Goal: Task Accomplishment & Management: Manage account settings

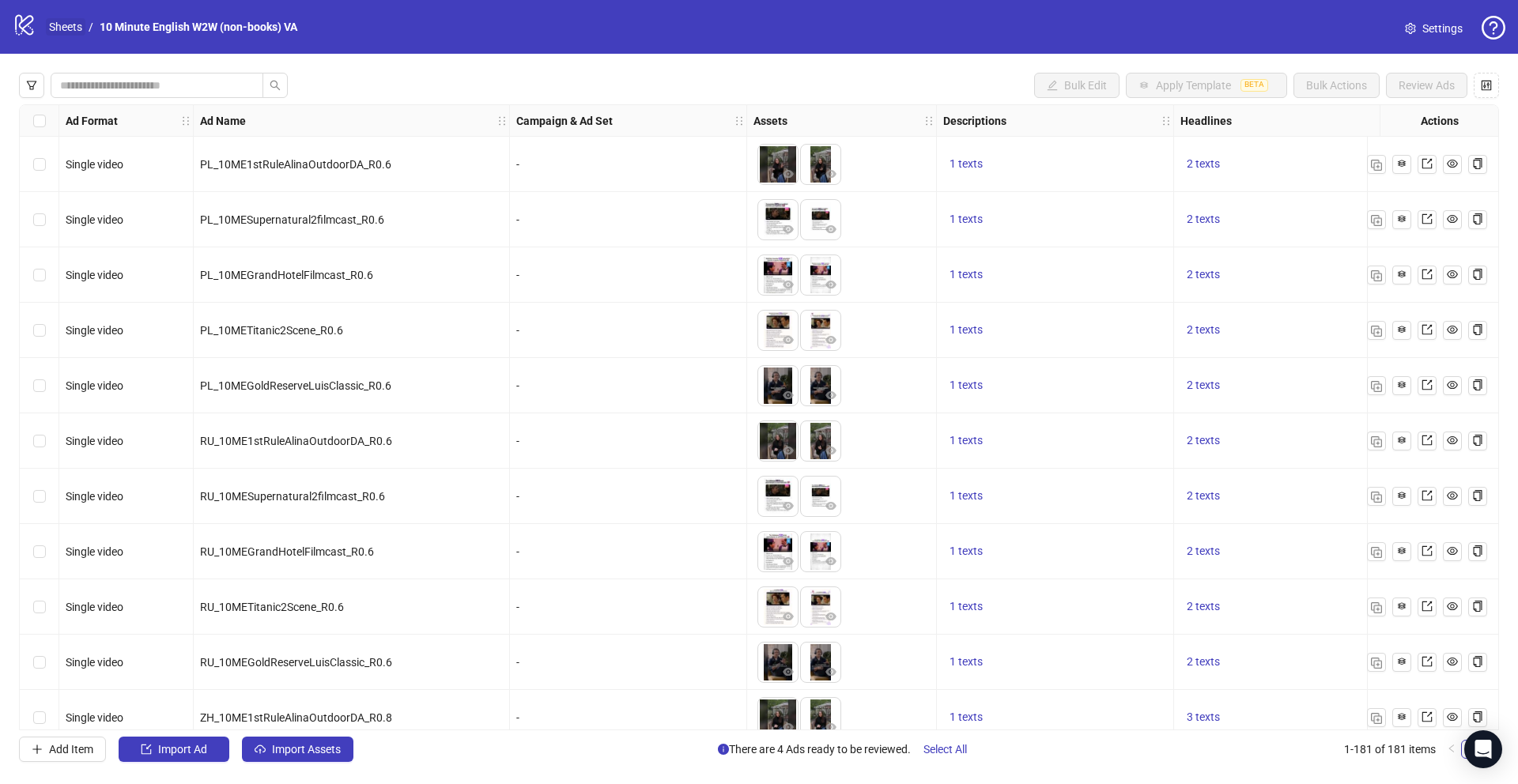
click at [71, 24] on link "Sheets" at bounding box center [65, 27] width 39 height 18
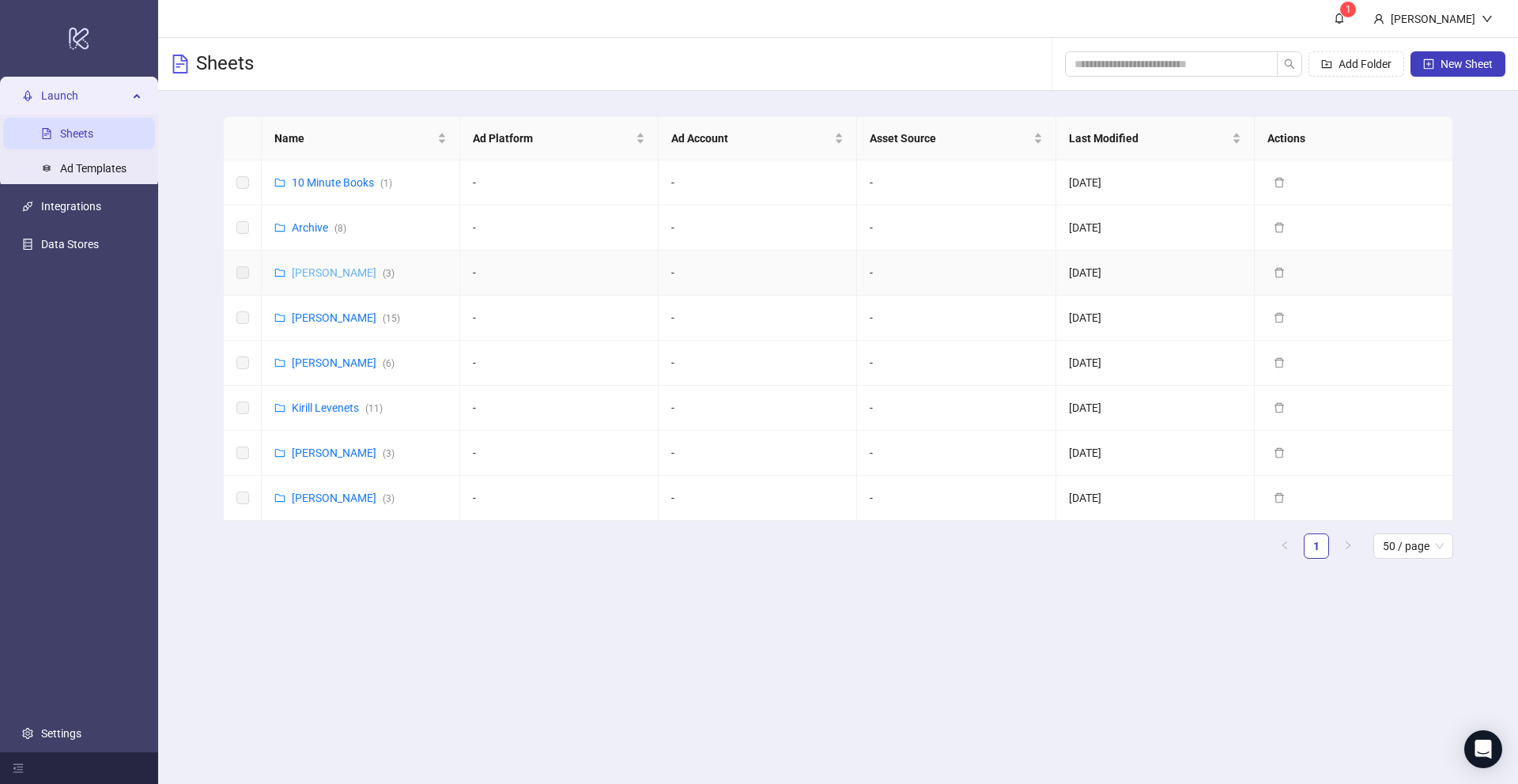
click at [341, 269] on link "[PERSON_NAME] ( 3 )" at bounding box center [343, 273] width 103 height 13
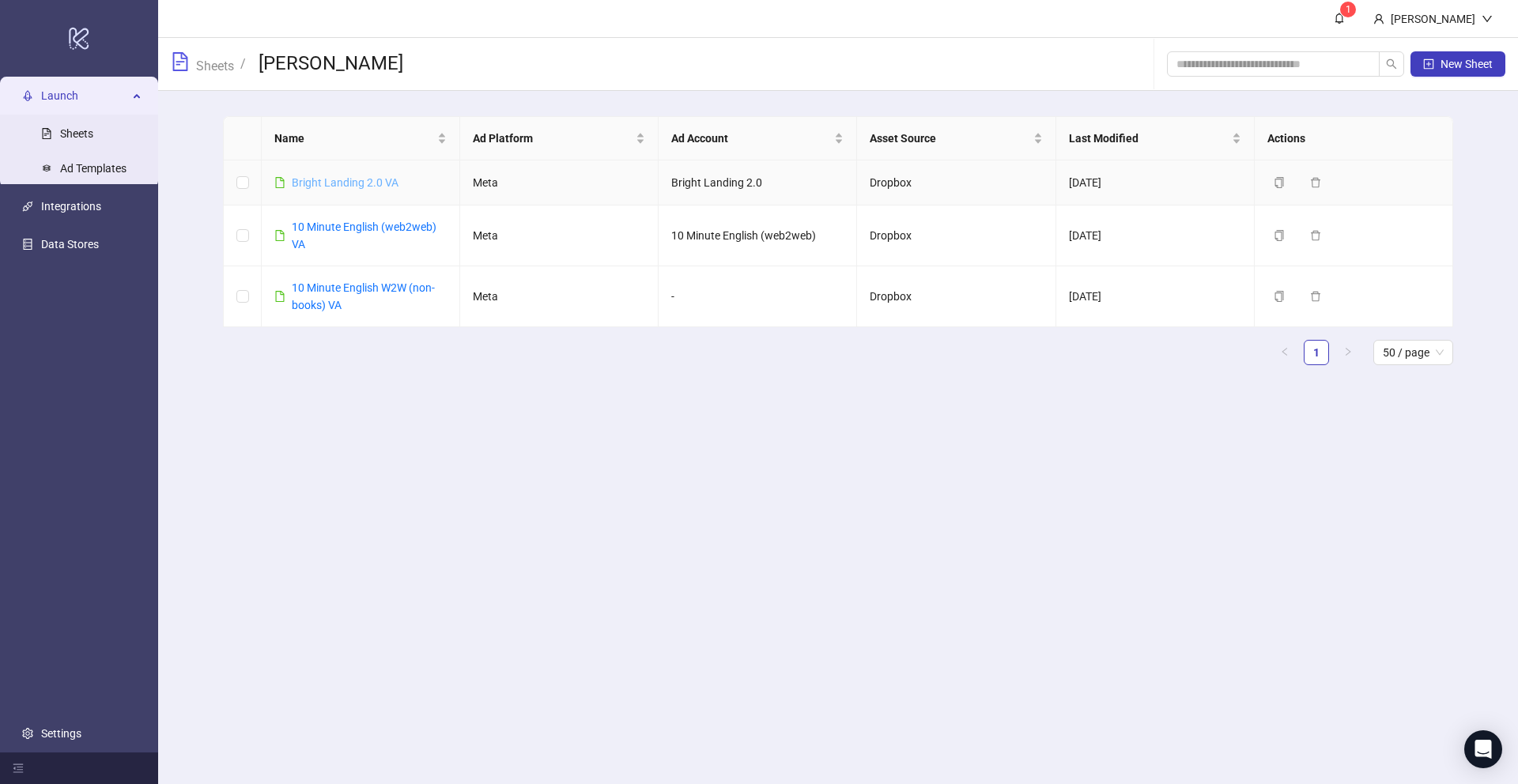
click at [371, 185] on link "Bright Landing 2.0 VA" at bounding box center [345, 183] width 107 height 13
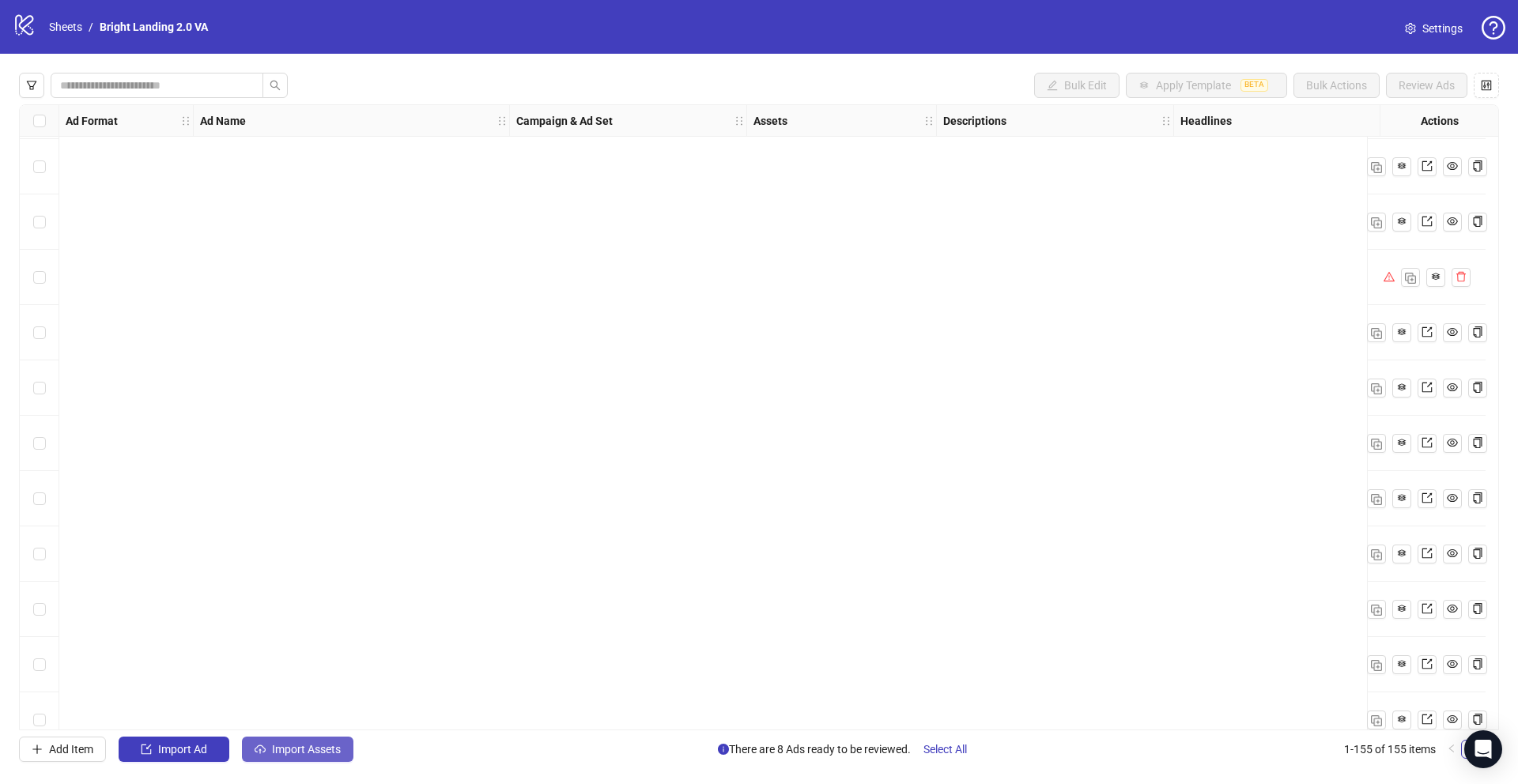
scroll to position [7988, 0]
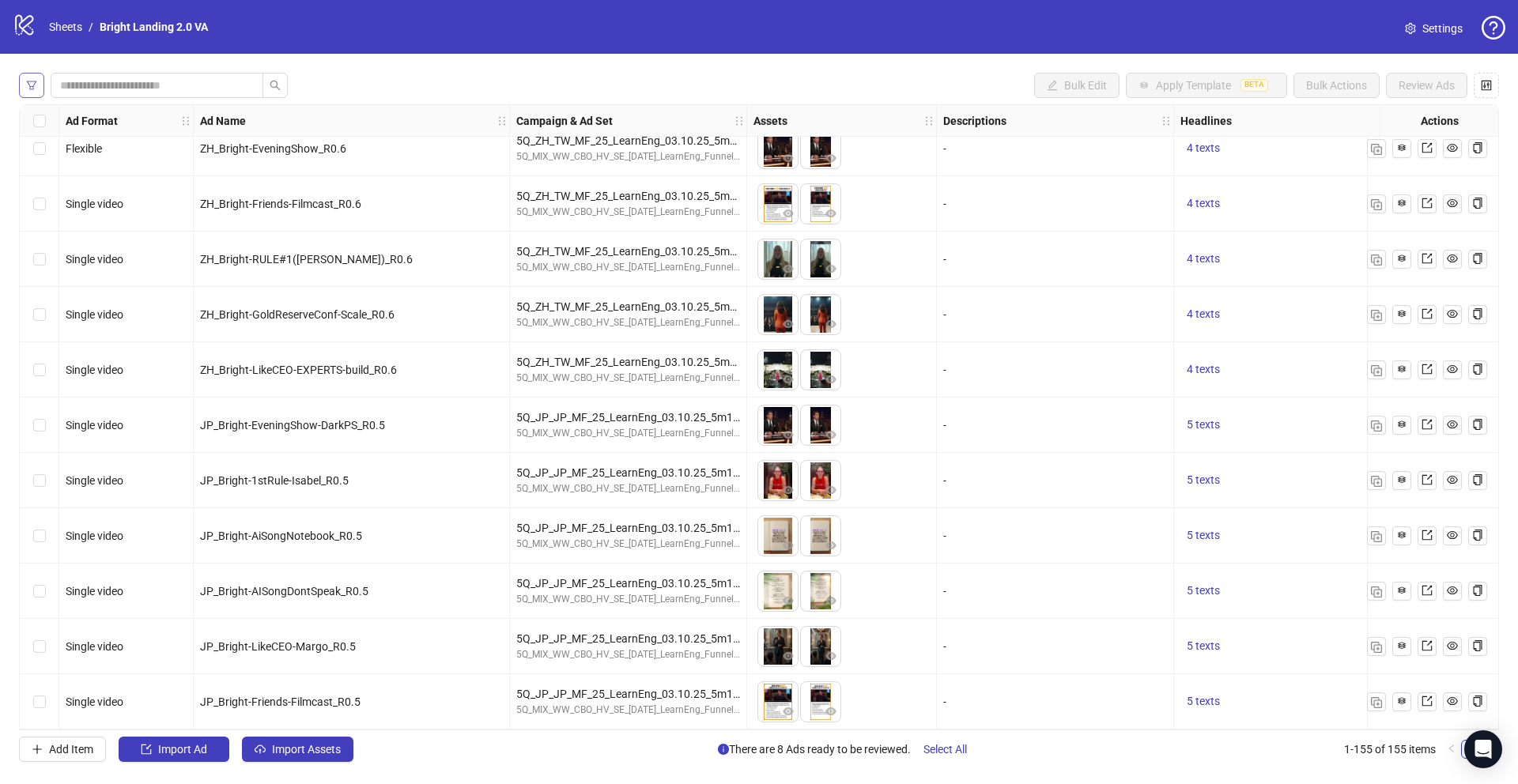
click button "button"
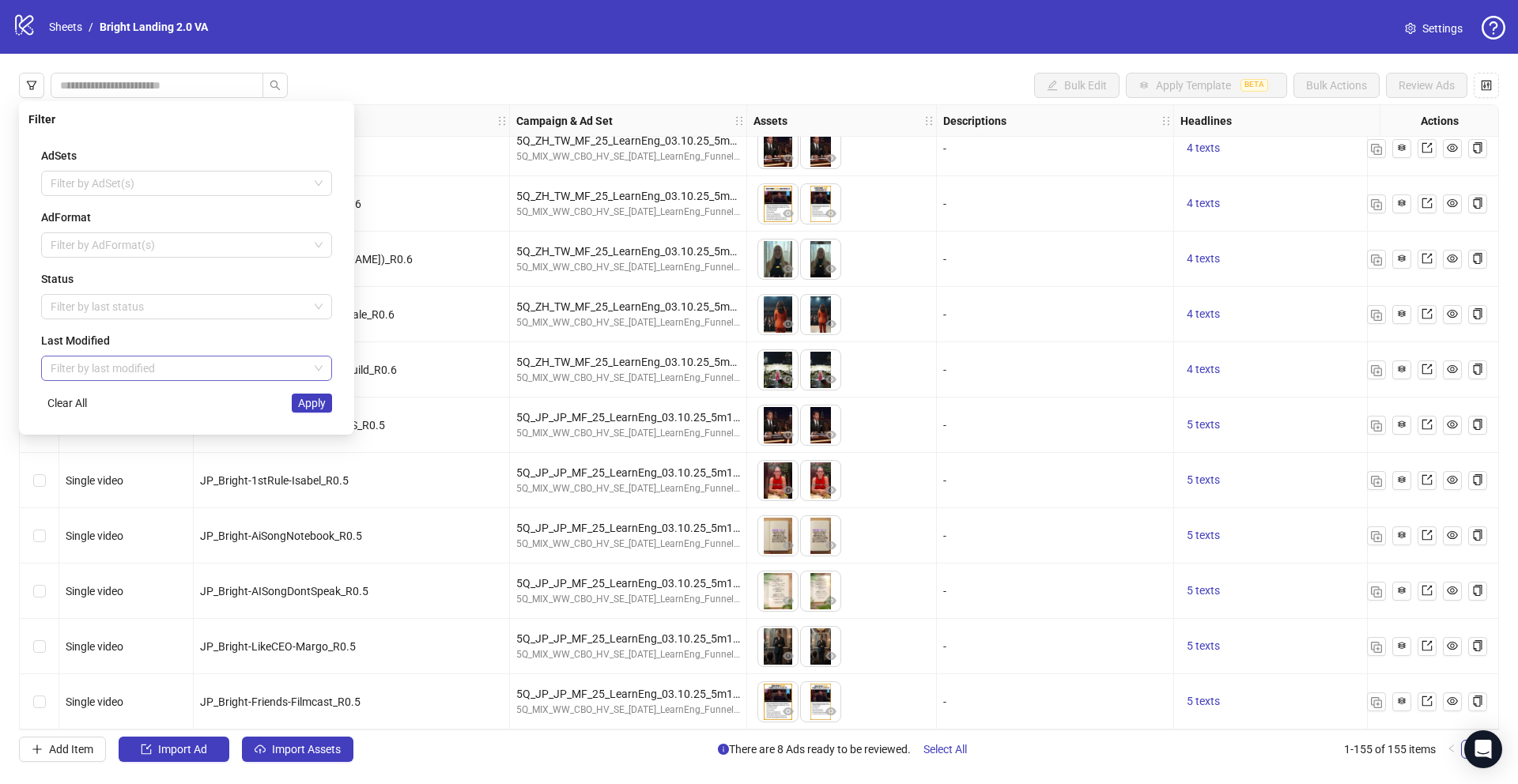
click input "search"
click div "[DATE]"
click div "Filter by last status"
click div "Draft"
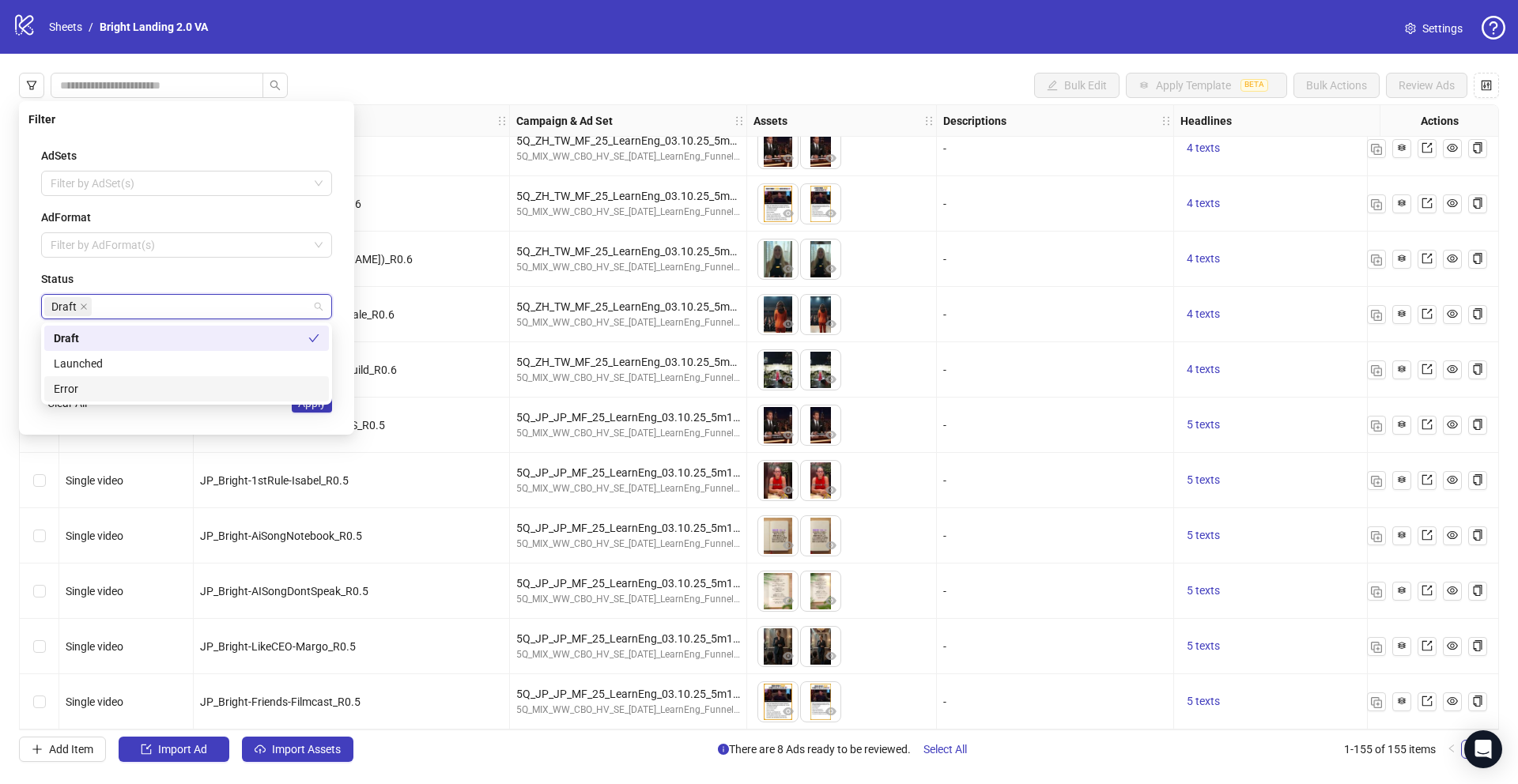
click div "AdSets Filter by AdSet(s) AdFormat Filter by AdFormat(s) Status Draft Last Modi…"
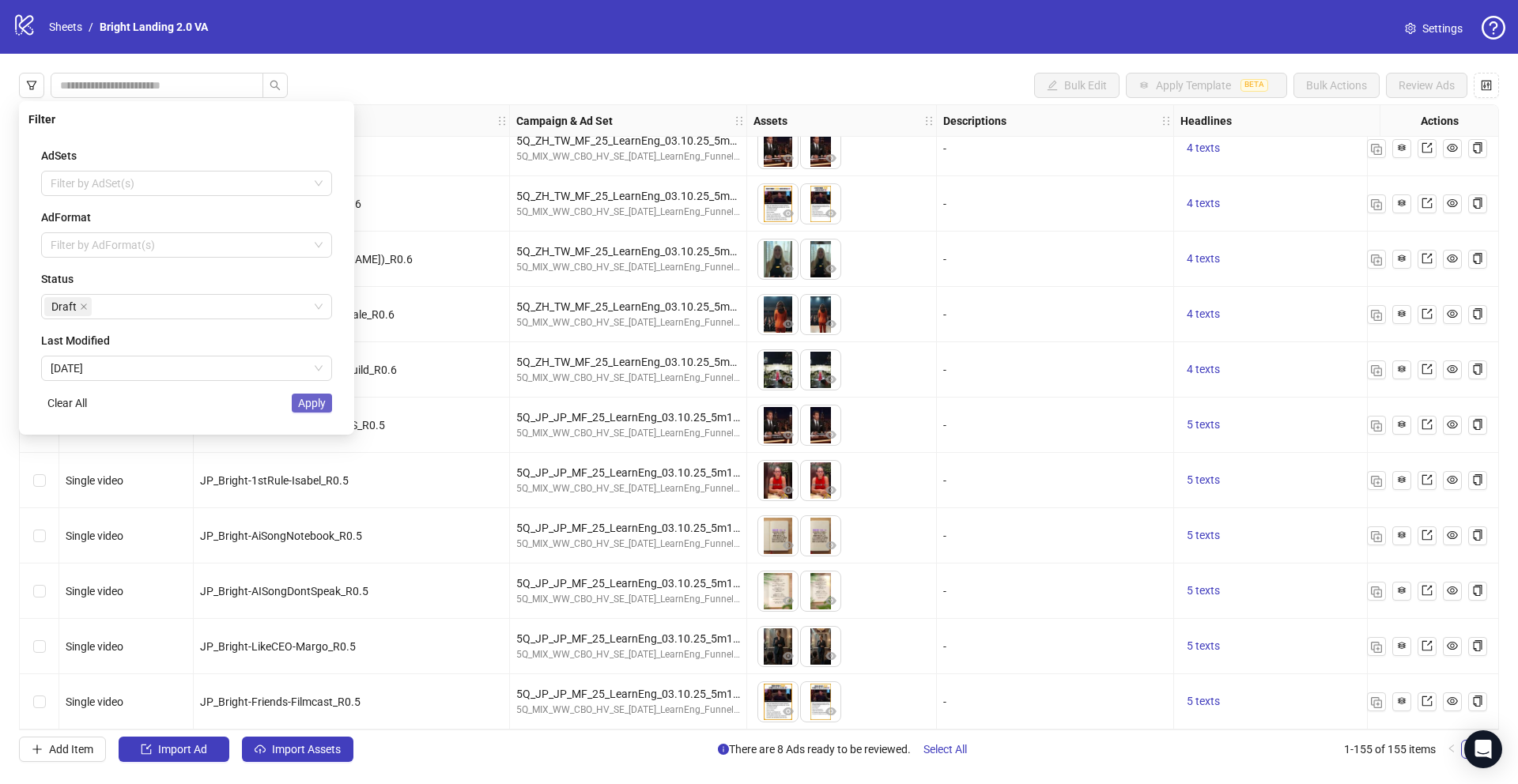
click span "Apply"
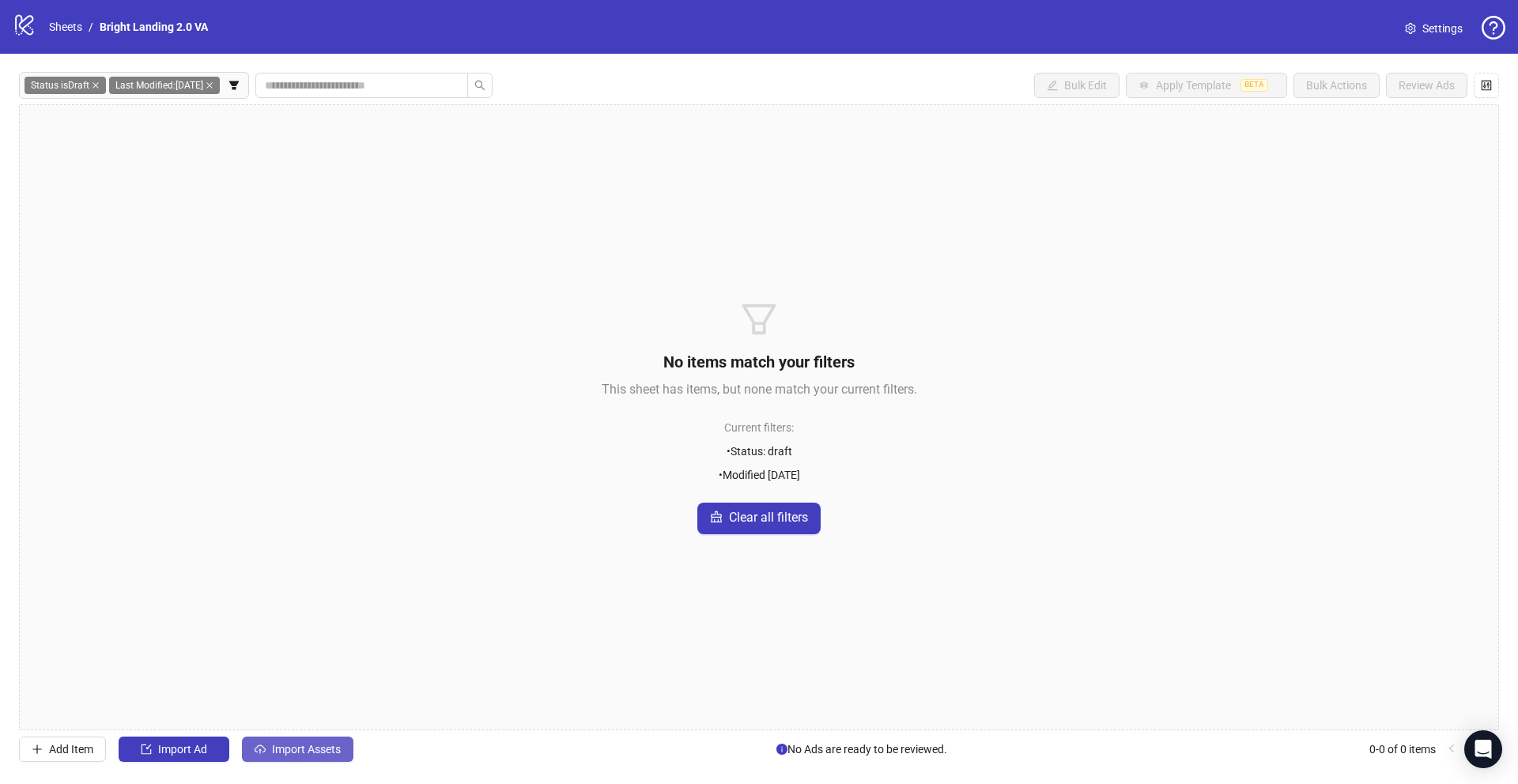
click span "Import Assets"
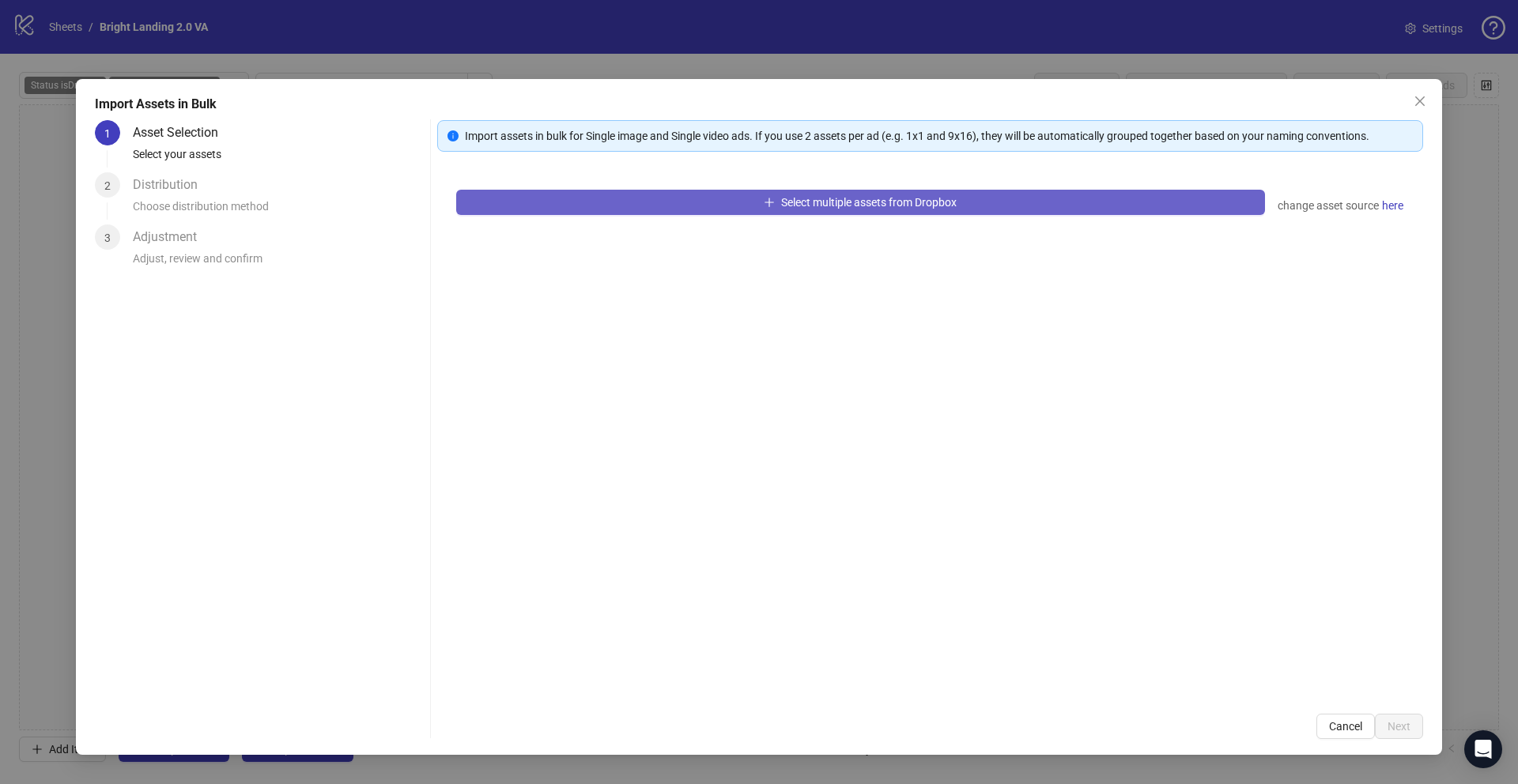
click button "Select multiple assets from Dropbox"
click span "Select multiple assets from Dropbox"
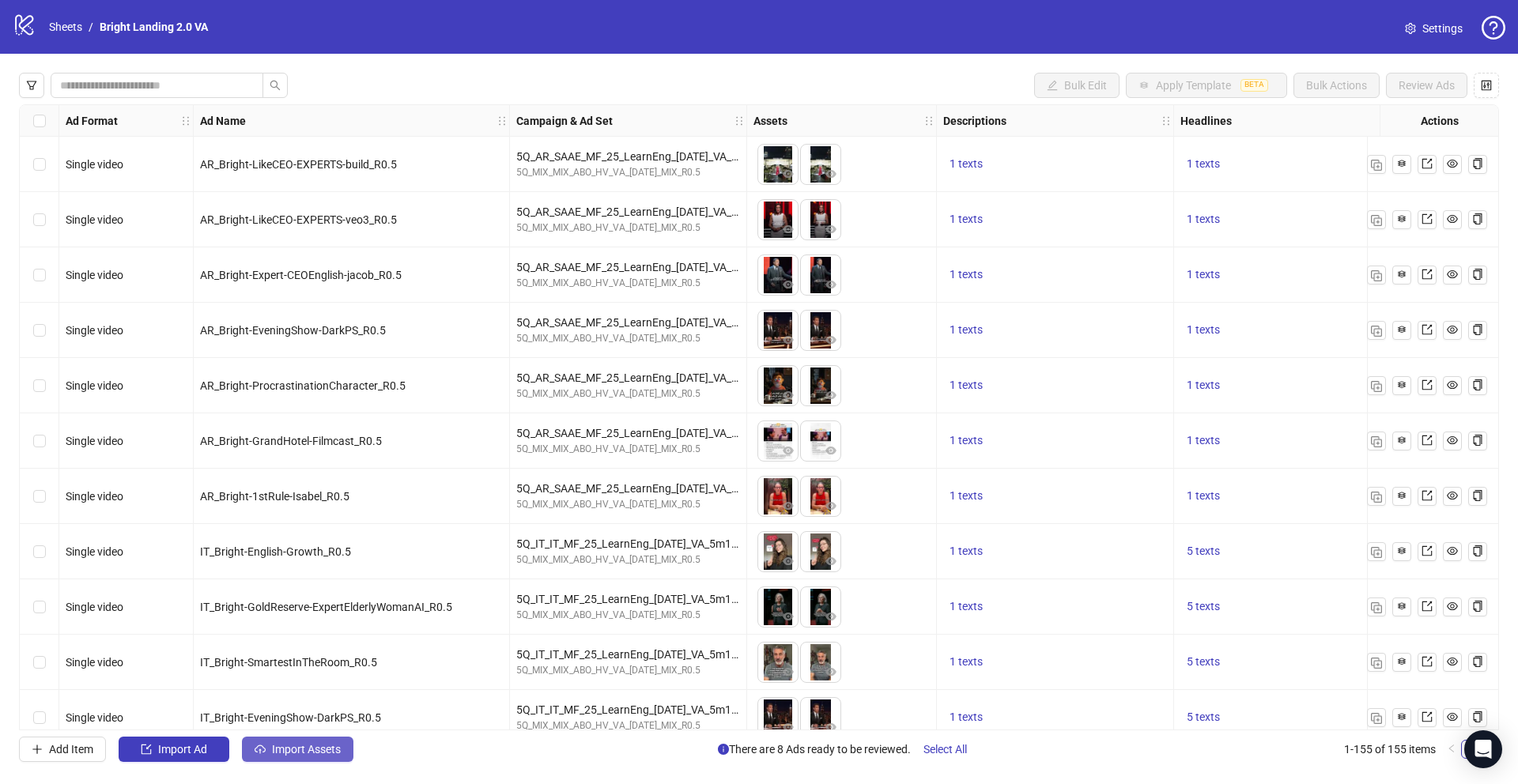
click at [289, 758] on button "Import Assets" at bounding box center [298, 750] width 111 height 26
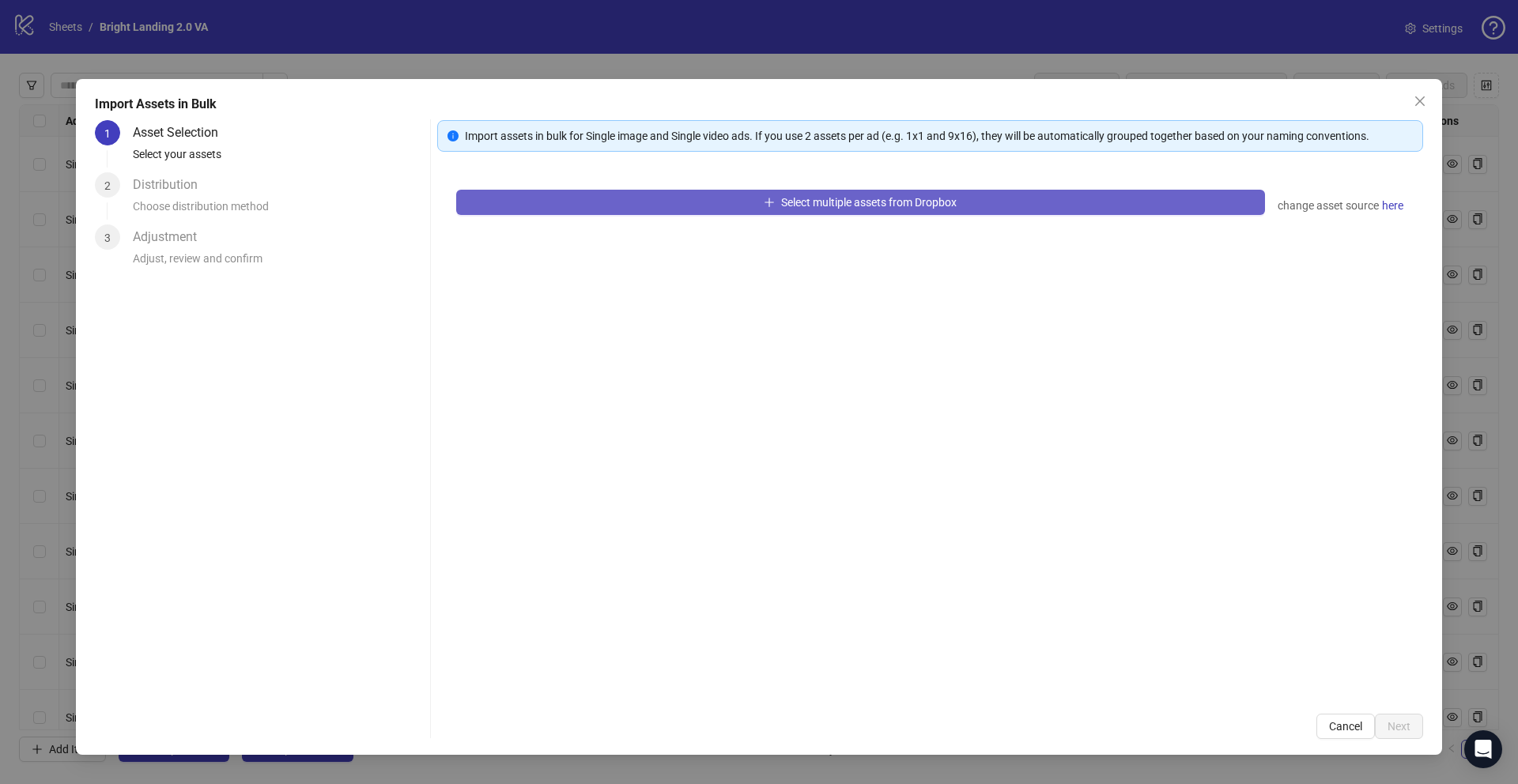
click at [917, 204] on span "Select multiple assets from Dropbox" at bounding box center [868, 203] width 176 height 13
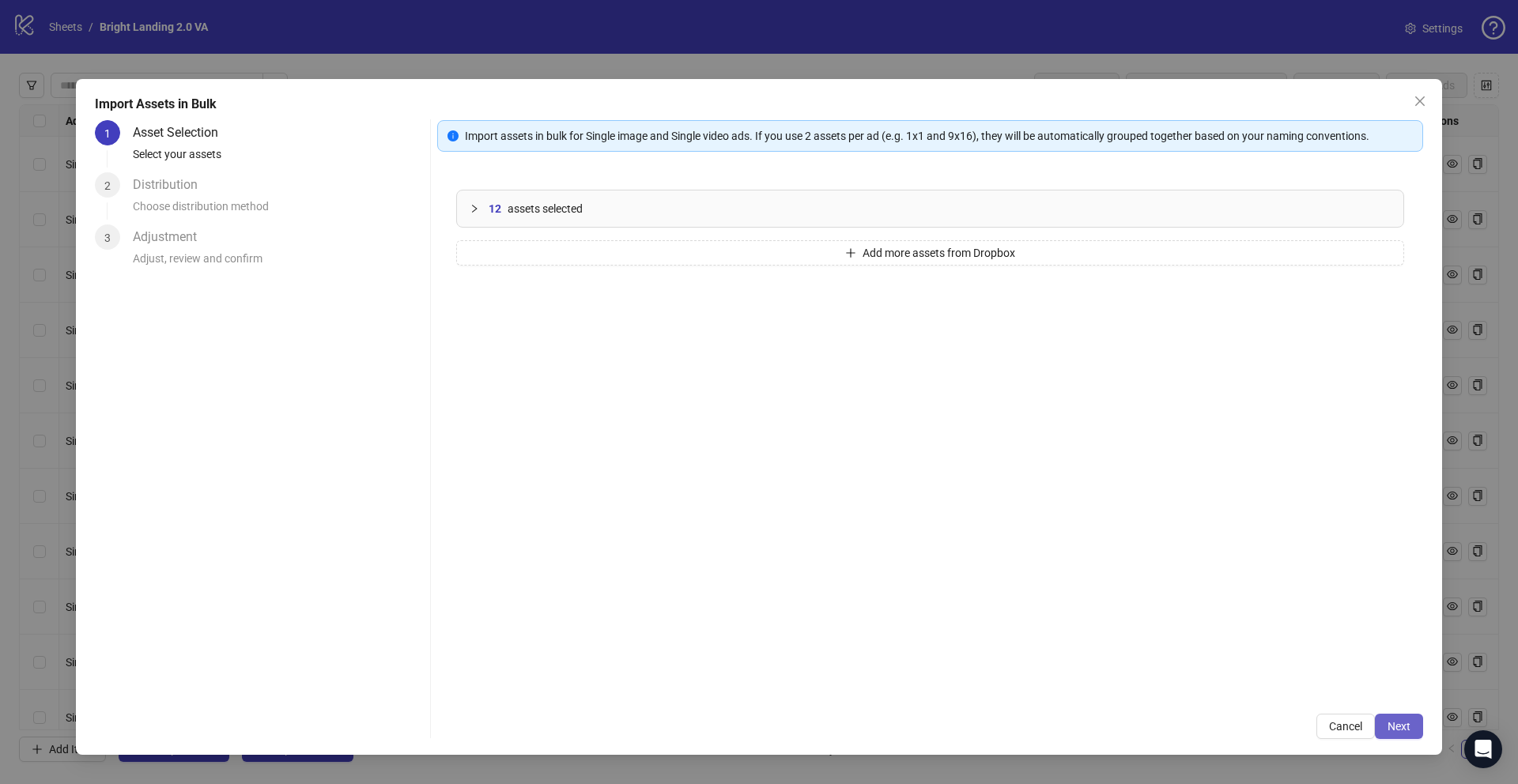
click at [1407, 730] on span "Next" at bounding box center [1399, 726] width 23 height 13
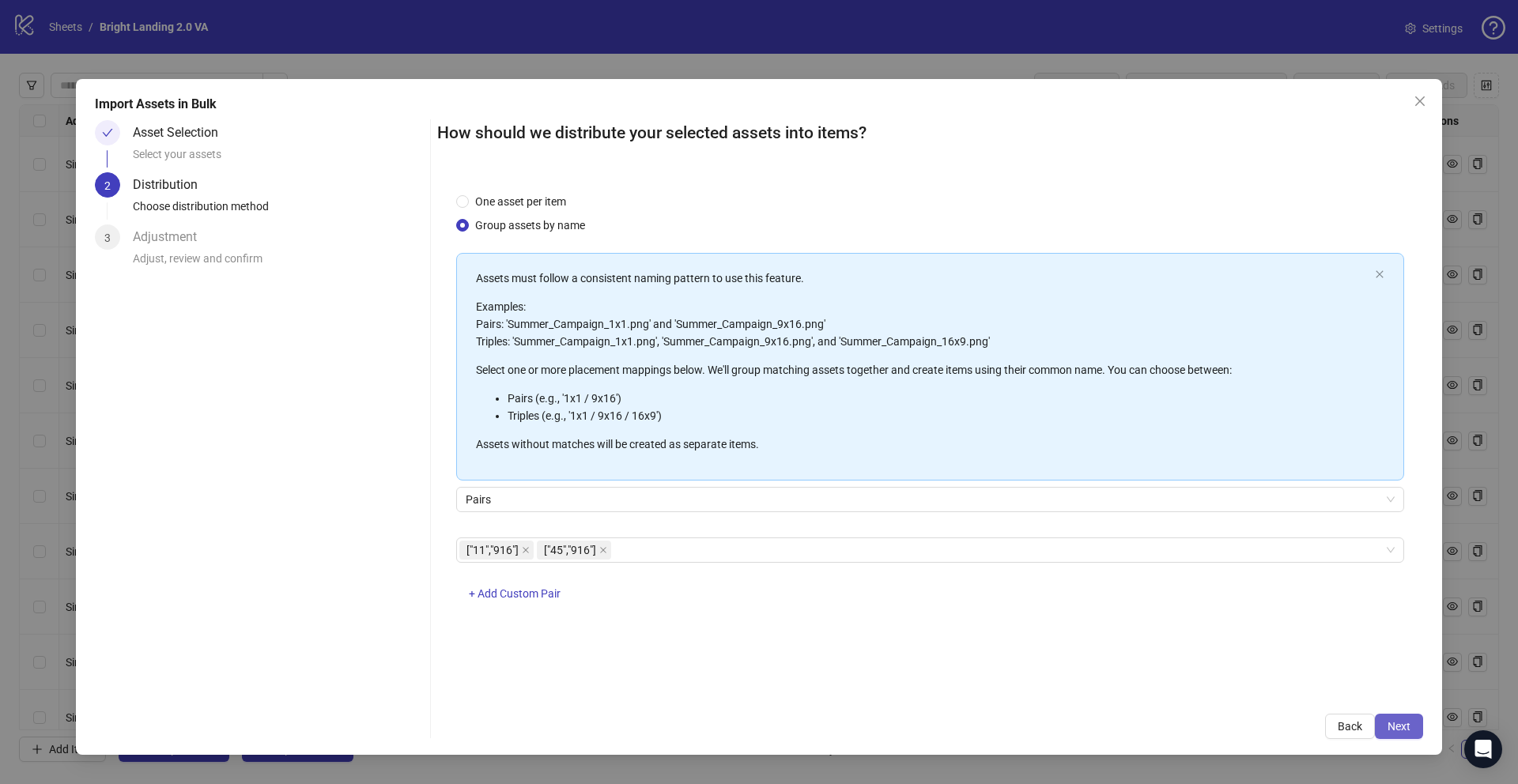
click at [1396, 729] on span "Next" at bounding box center [1399, 726] width 23 height 13
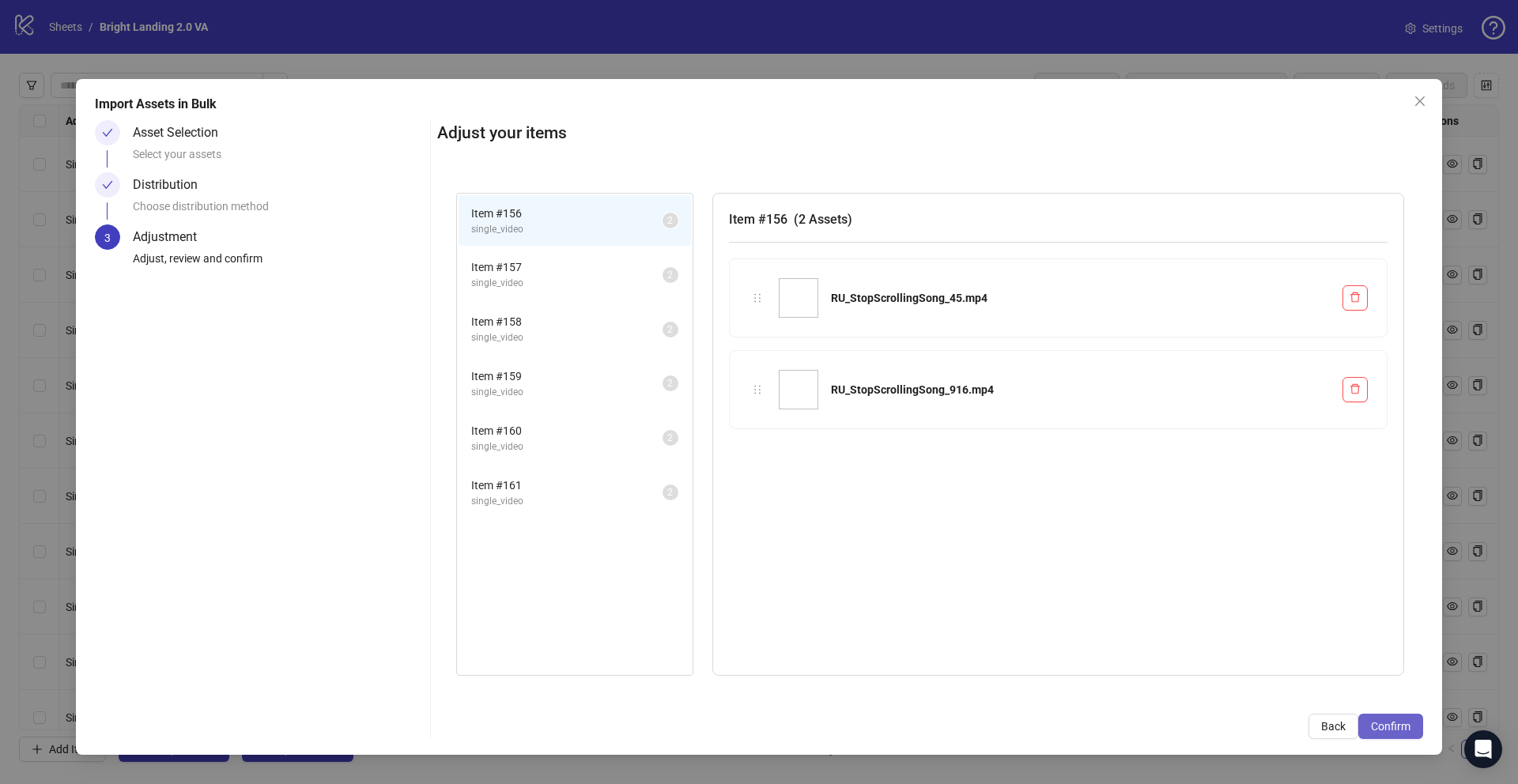
click at [1382, 718] on button "Confirm" at bounding box center [1390, 726] width 65 height 26
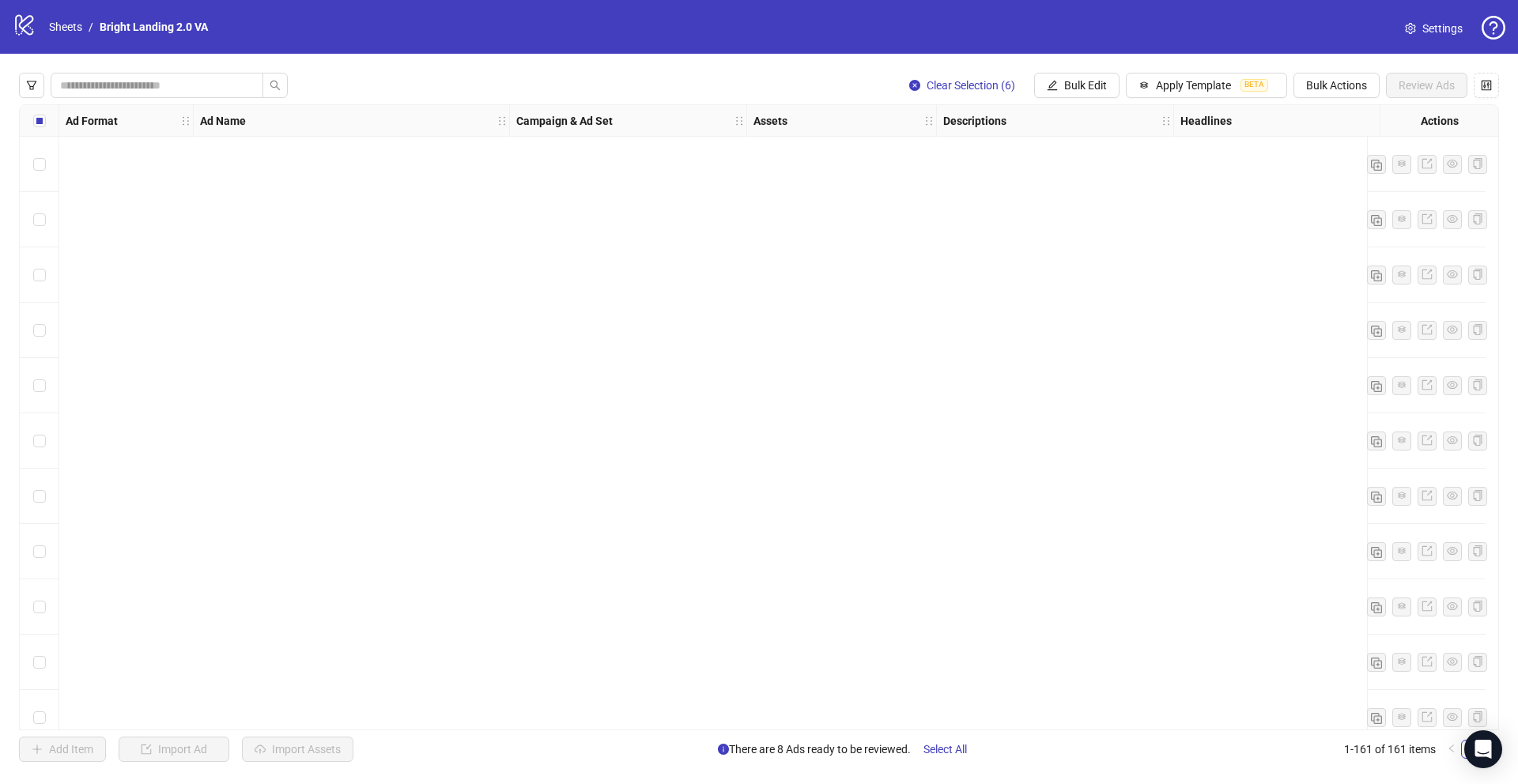
scroll to position [8321, 0]
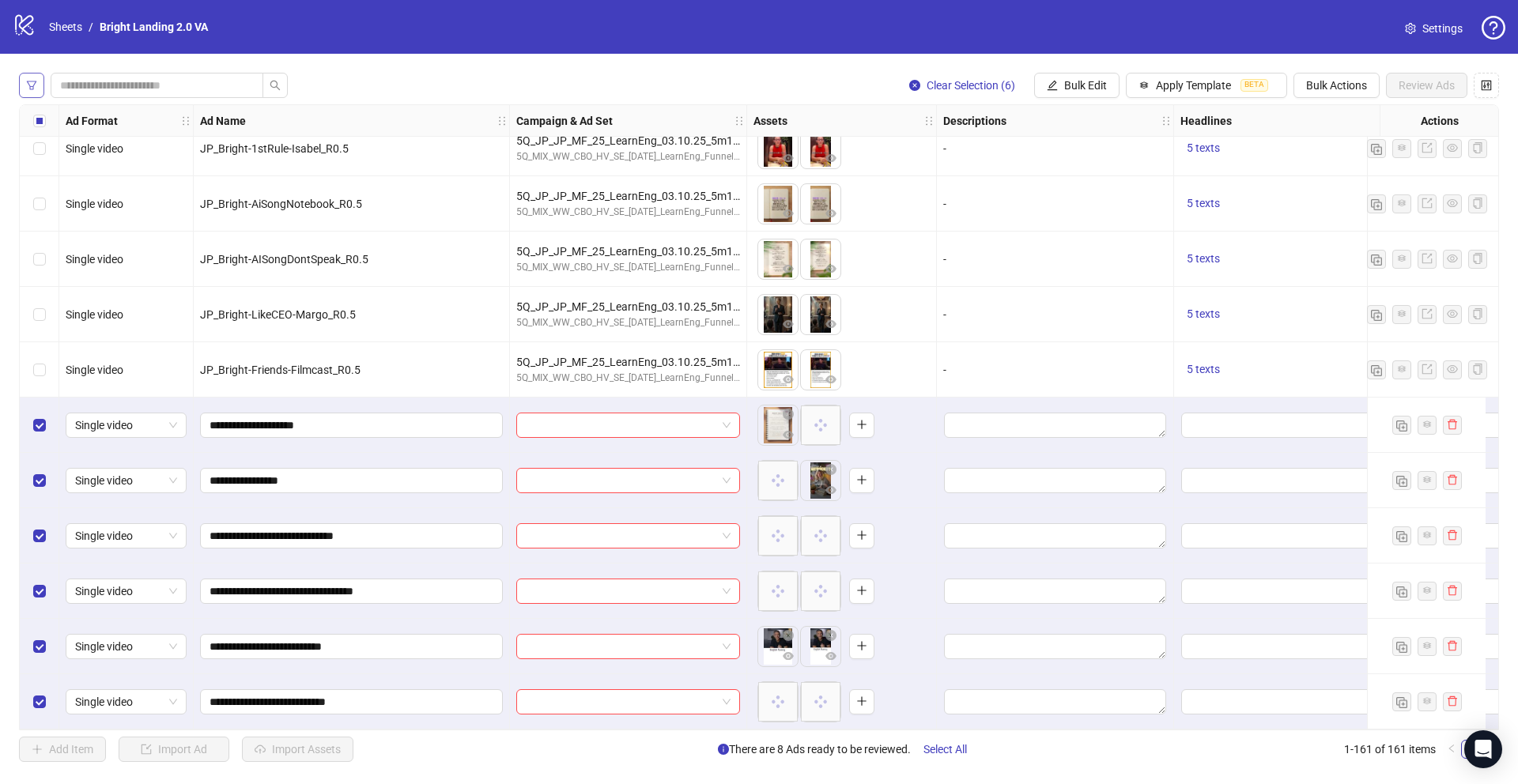
click at [38, 87] on button "button" at bounding box center [32, 86] width 26 height 26
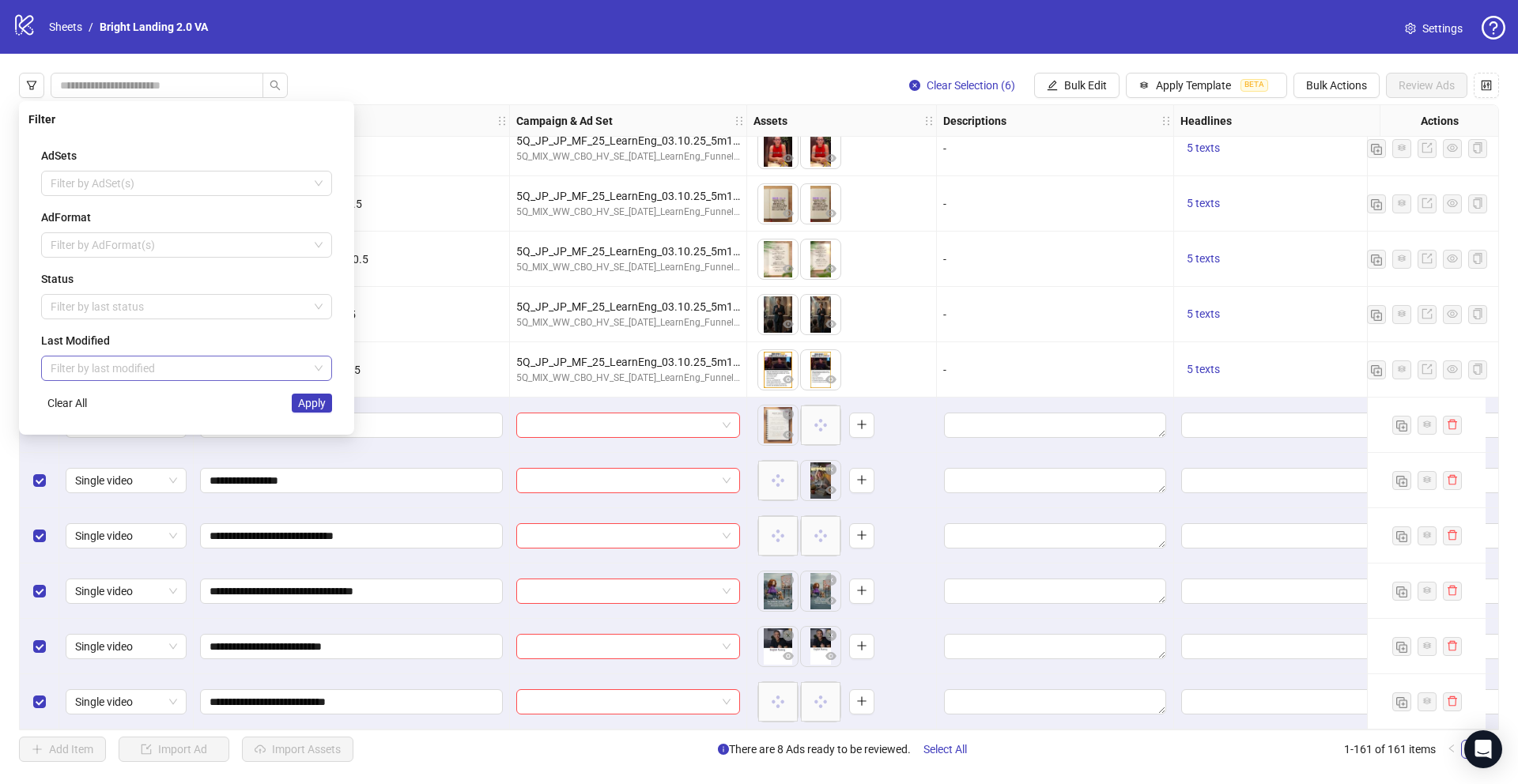
click at [123, 364] on input "search" at bounding box center [179, 369] width 257 height 24
click at [115, 373] on input "search" at bounding box center [179, 369] width 257 height 24
click at [146, 373] on input "search" at bounding box center [179, 369] width 257 height 24
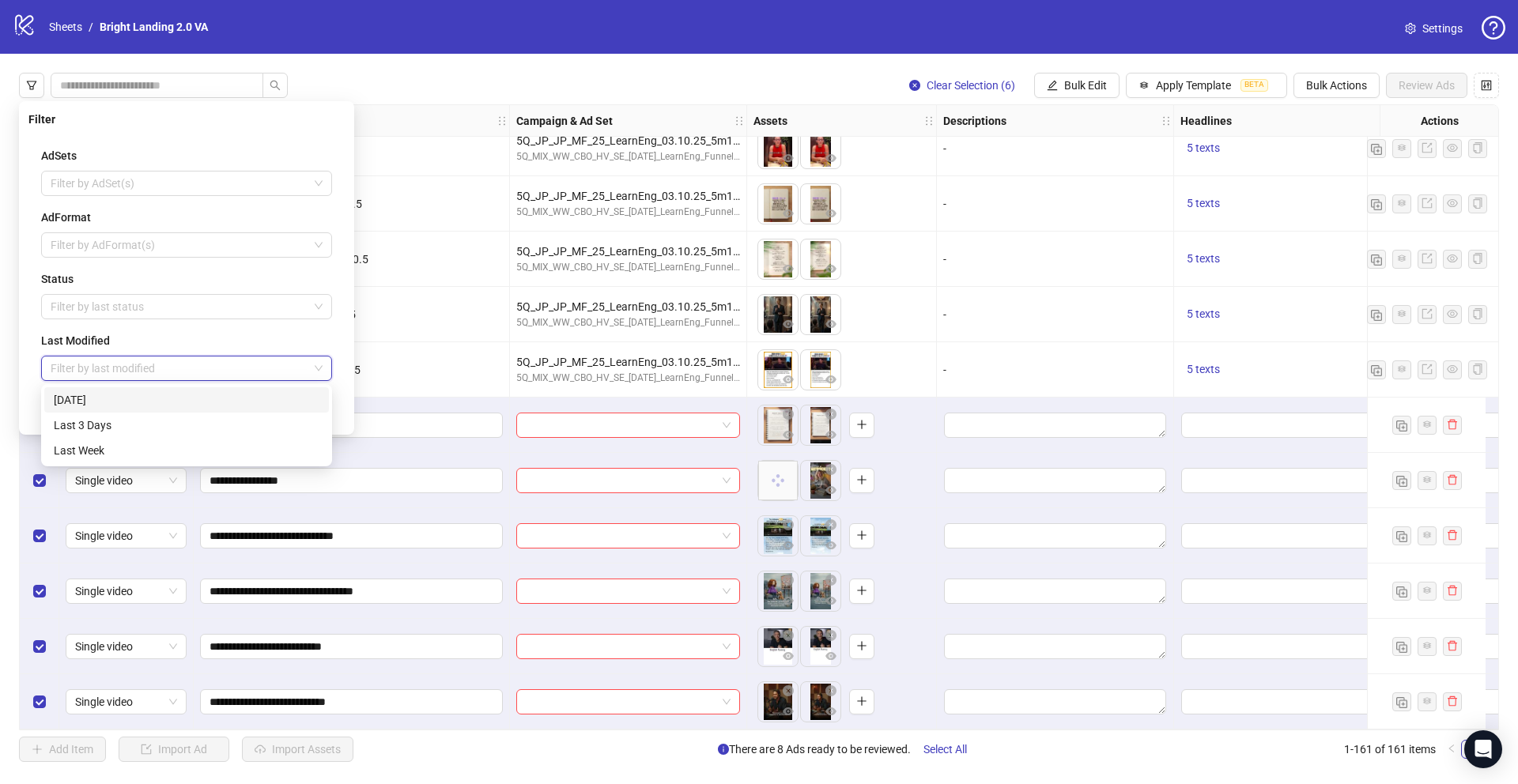
click at [137, 402] on div "[DATE]" at bounding box center [186, 400] width 265 height 18
click at [171, 311] on div at bounding box center [178, 307] width 268 height 22
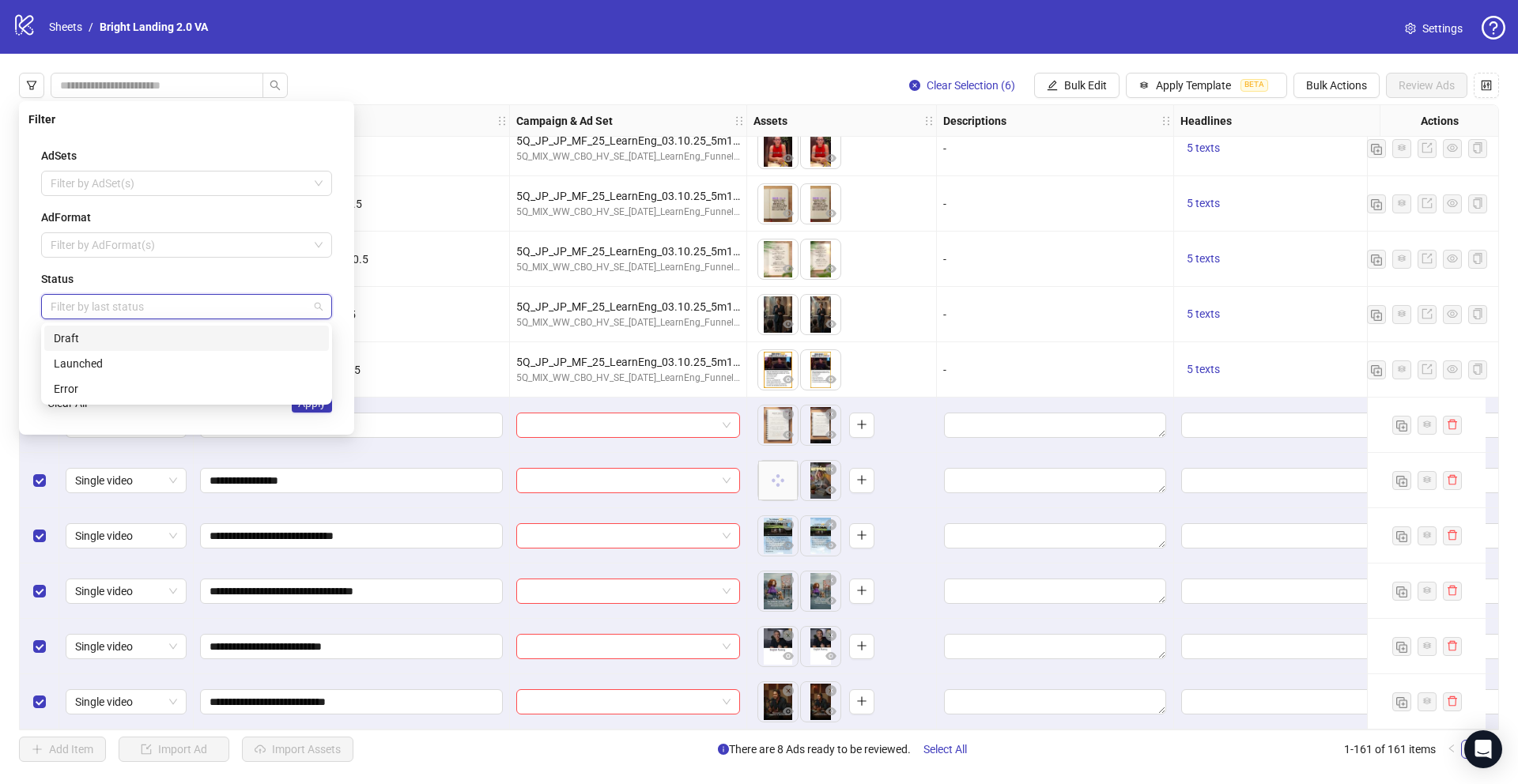
click at [154, 336] on div "Draft" at bounding box center [186, 338] width 265 height 18
click at [227, 422] on div "AdSets Filter by AdSet(s) AdFormat Filter by AdFormat(s) Status Draft Last Modi…" at bounding box center [186, 280] width 316 height 291
click at [307, 406] on span "Apply" at bounding box center [312, 403] width 28 height 13
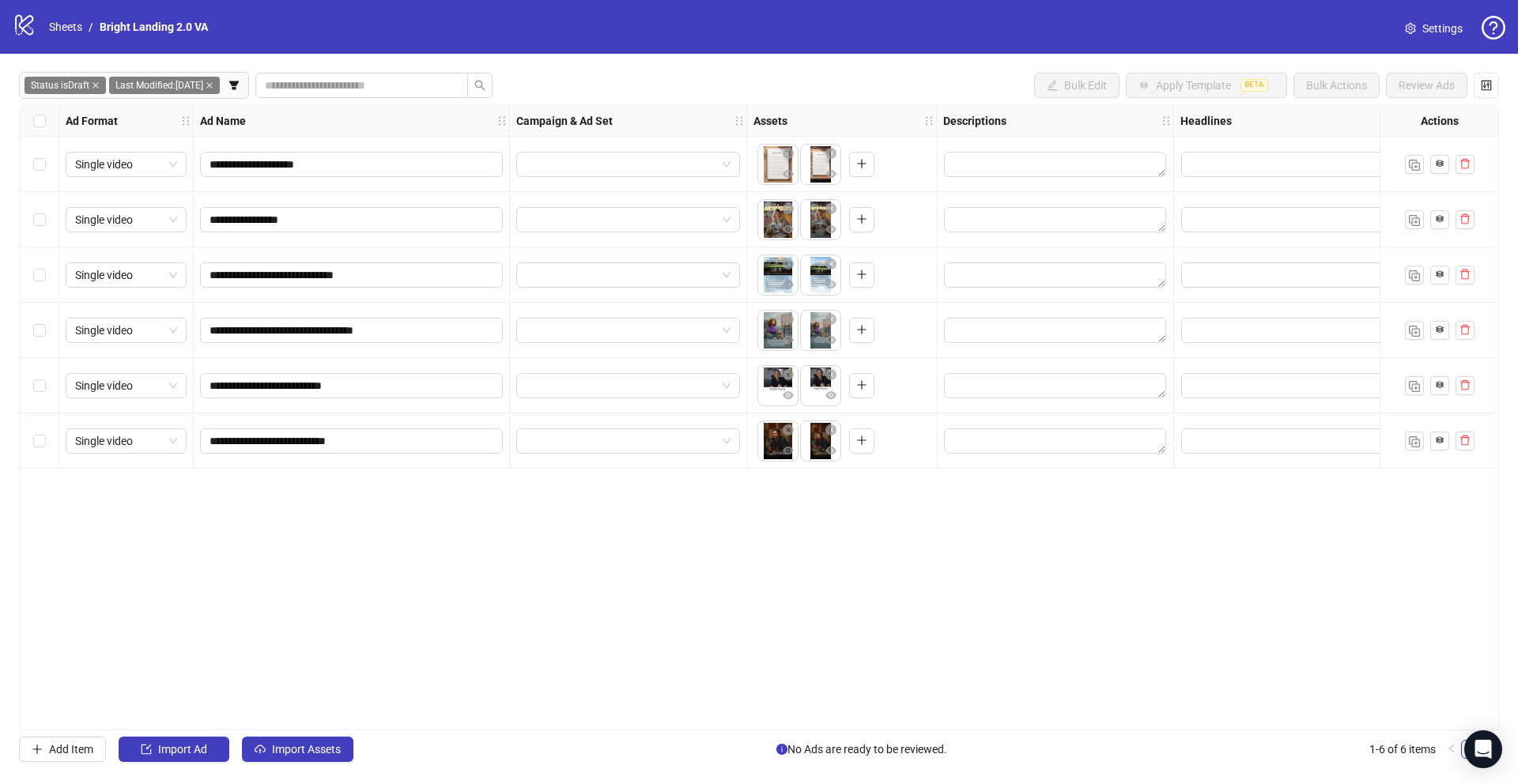
scroll to position [0, 0]
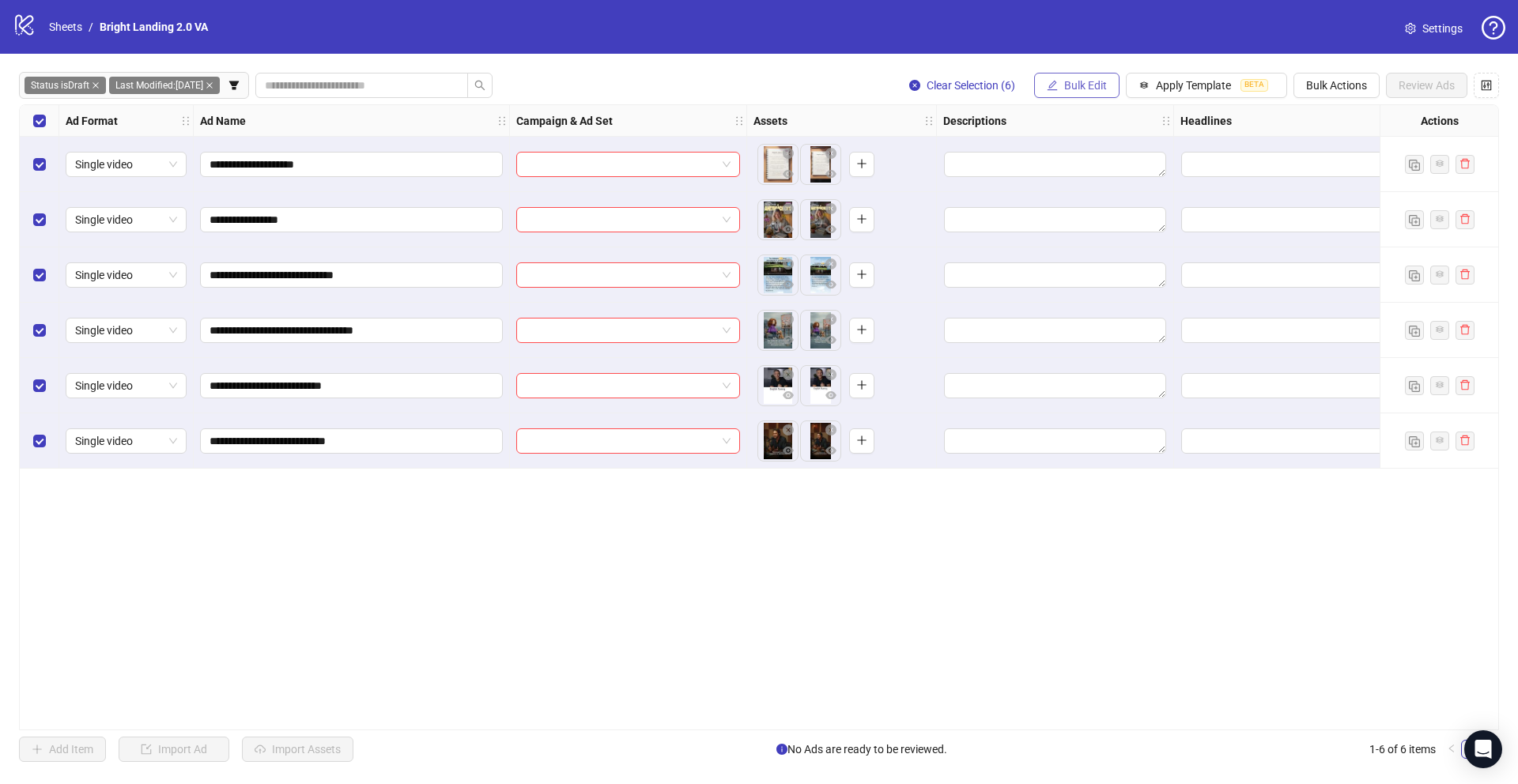
click at [1077, 87] on span "Bulk Edit" at bounding box center [1085, 86] width 43 height 13
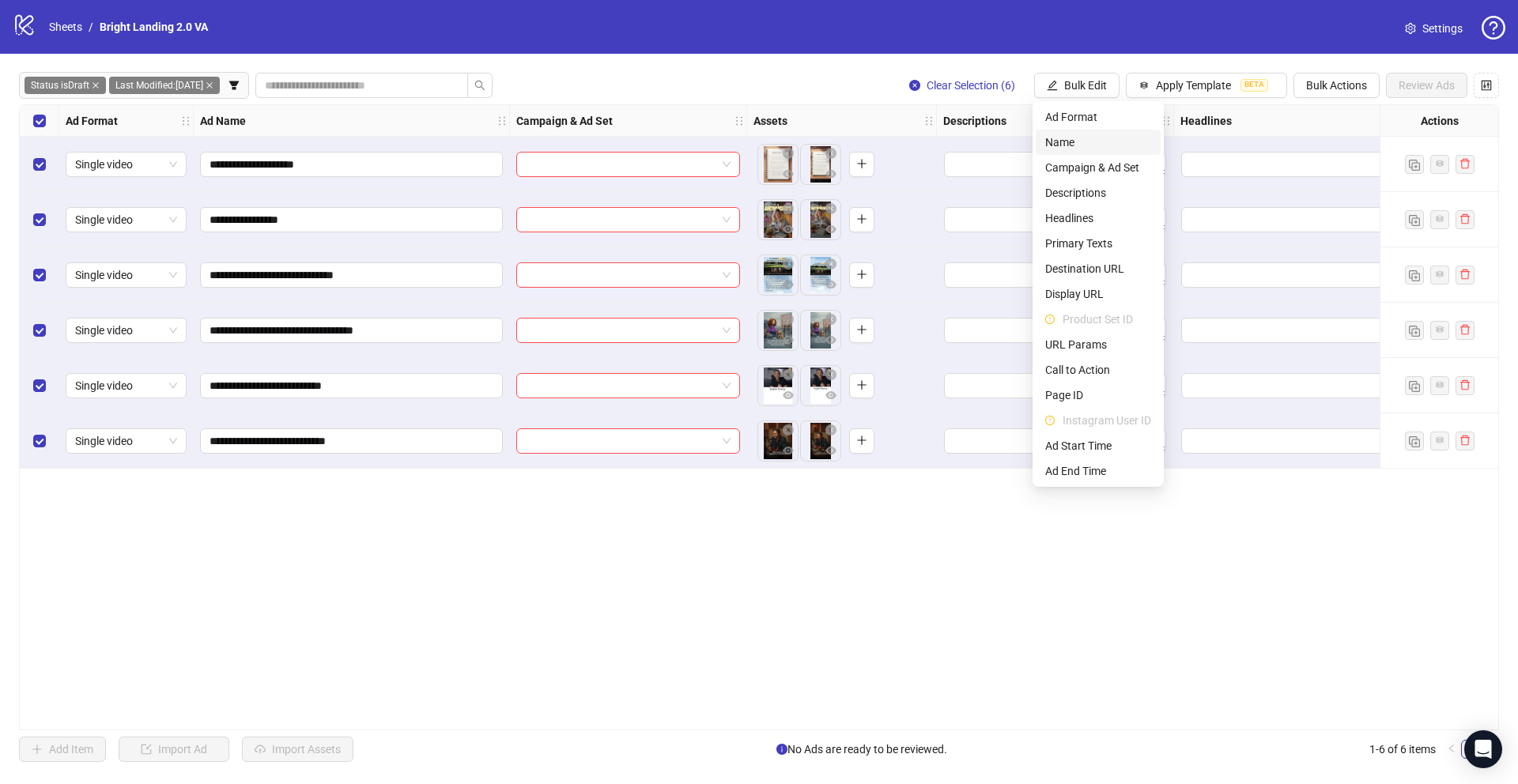
click at [1075, 143] on span "Name" at bounding box center [1098, 143] width 106 height 18
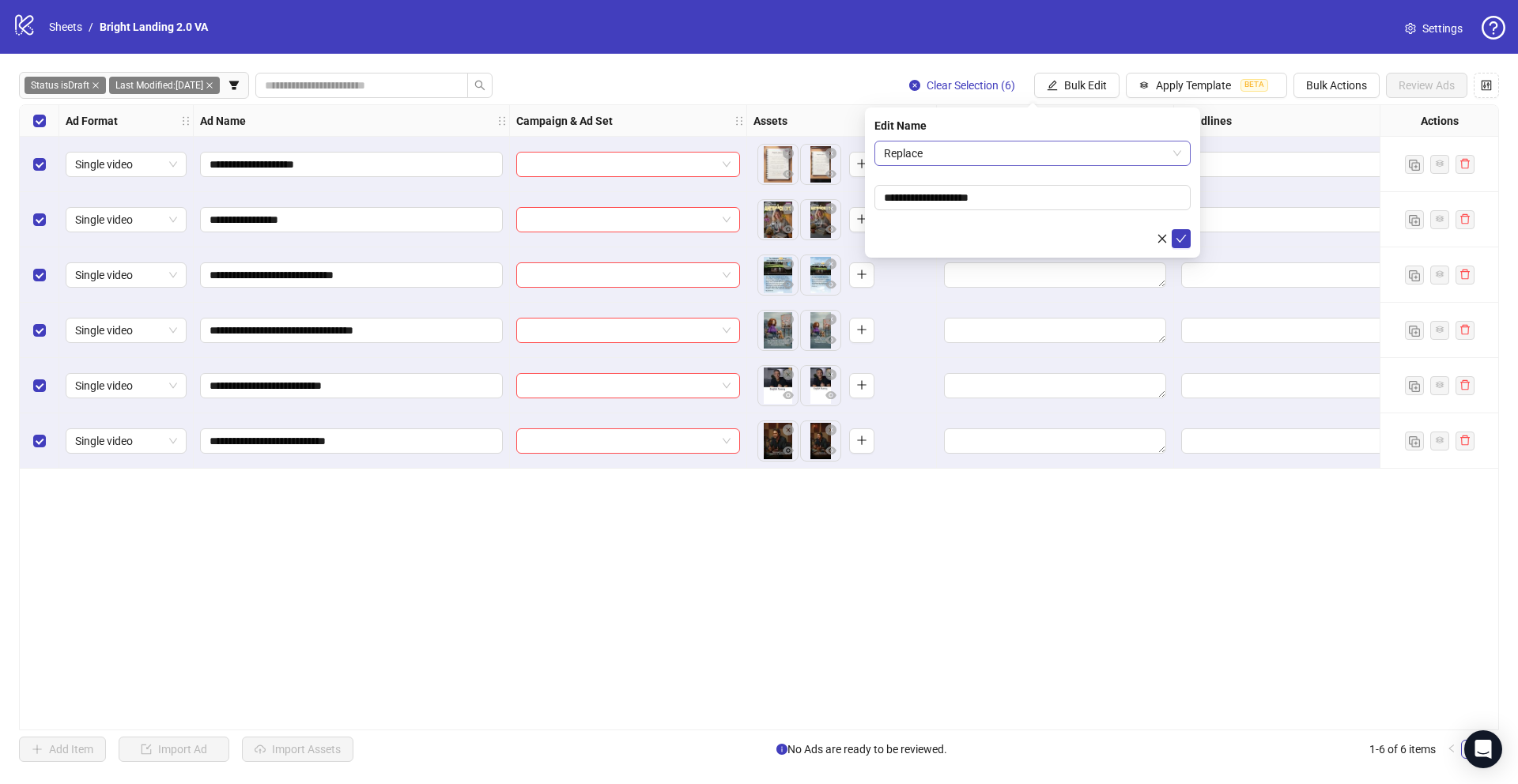
click at [1019, 152] on span "Replace" at bounding box center [1032, 153] width 298 height 24
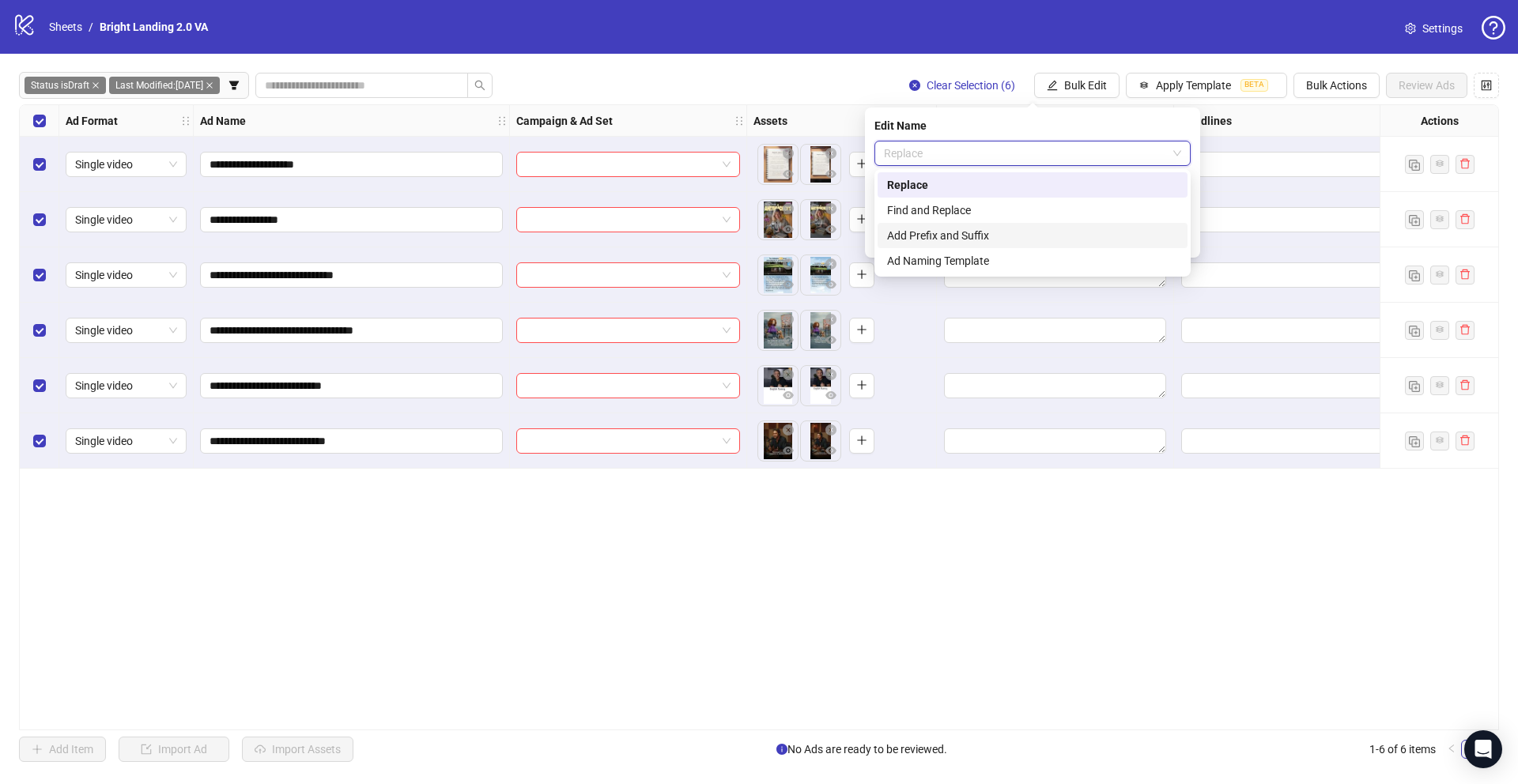
click at [1002, 232] on div "Add Prefix and Suffix" at bounding box center [1032, 236] width 291 height 18
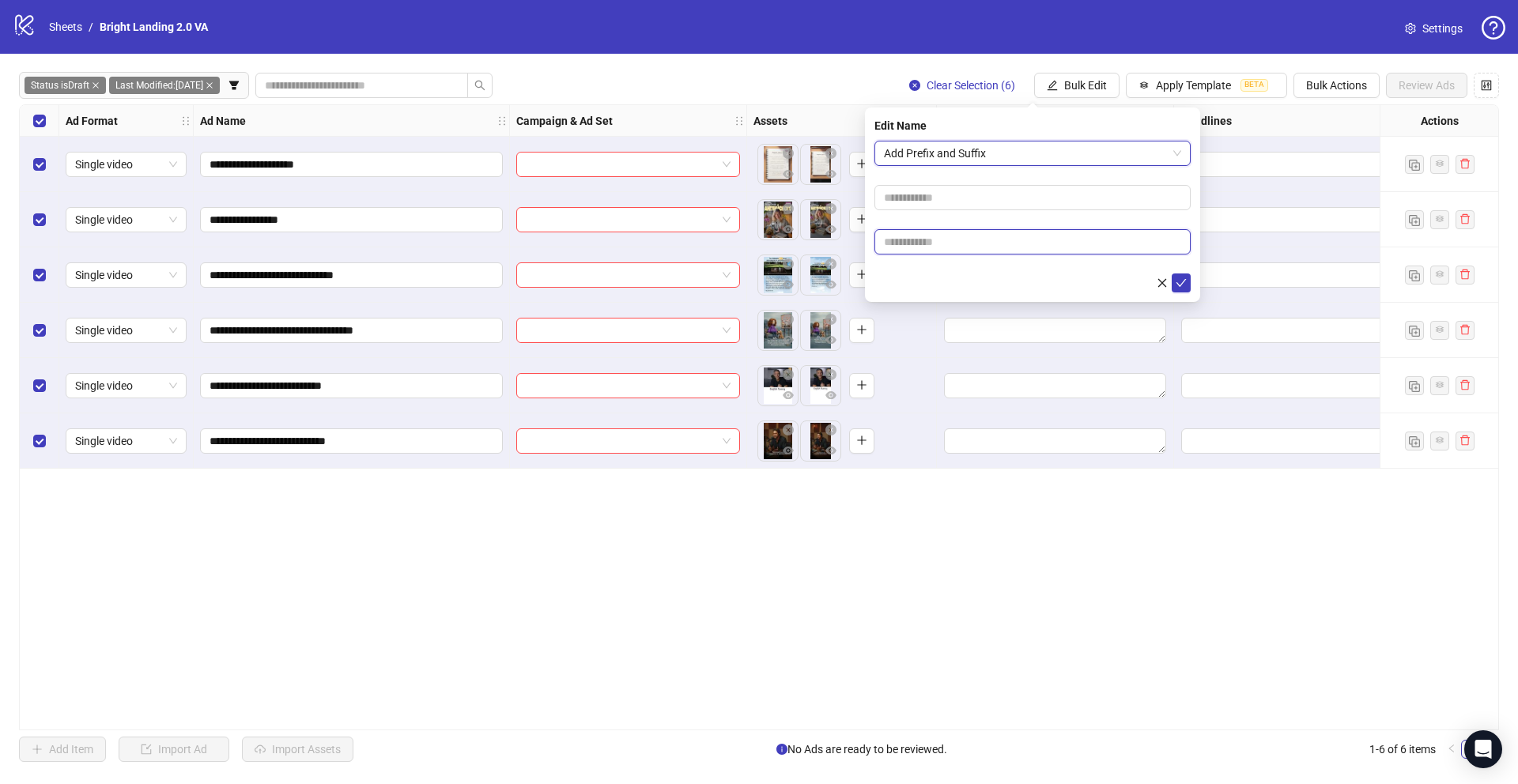
click at [989, 238] on input "text" at bounding box center [1032, 242] width 316 height 26
type input "****"
click at [1176, 277] on icon "check" at bounding box center [1181, 283] width 11 height 11
click at [1093, 86] on span "Bulk Edit" at bounding box center [1085, 86] width 43 height 13
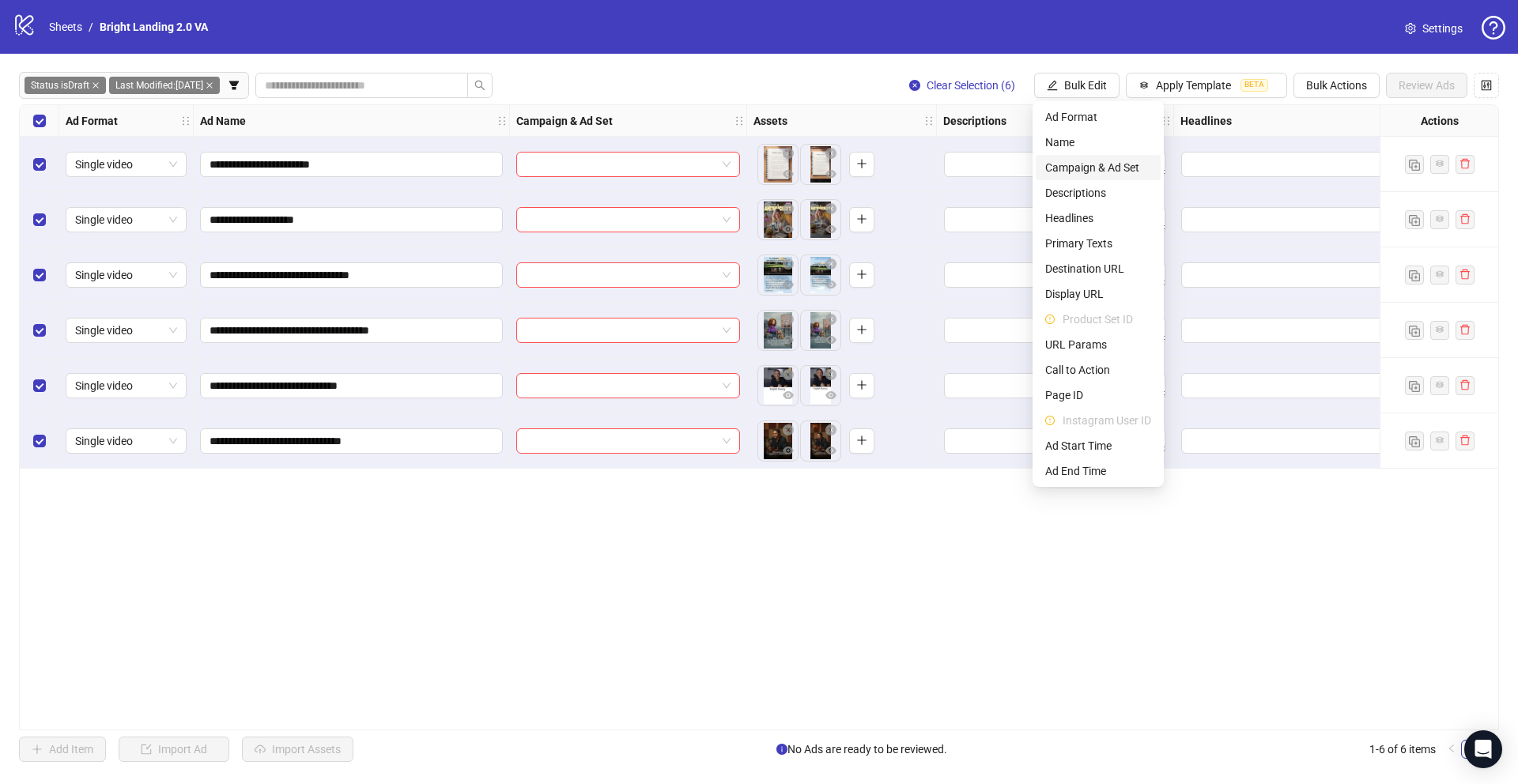
click at [1102, 169] on span "Campaign & Ad Set" at bounding box center [1098, 168] width 106 height 18
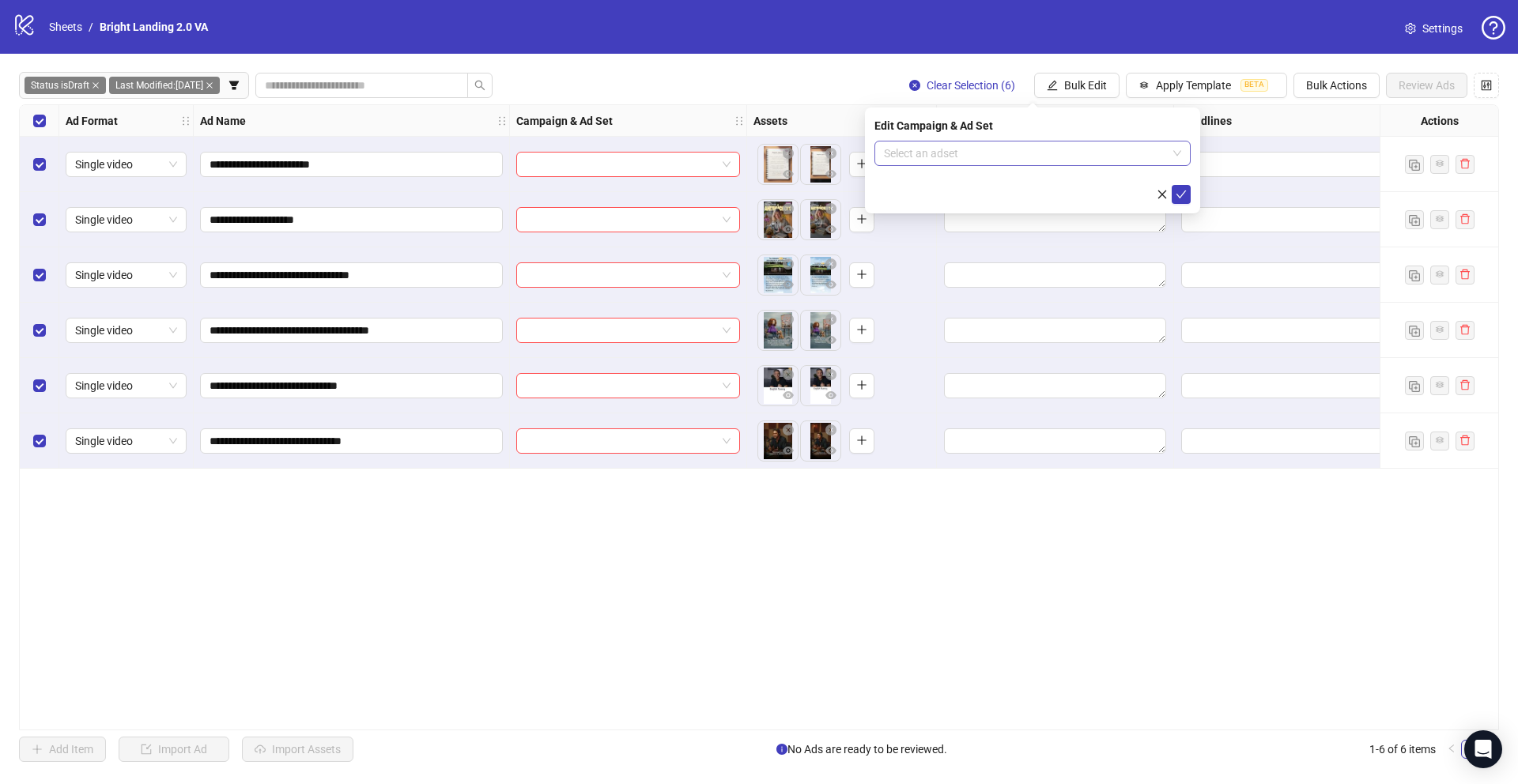
click at [1064, 151] on input "search" at bounding box center [1025, 153] width 283 height 24
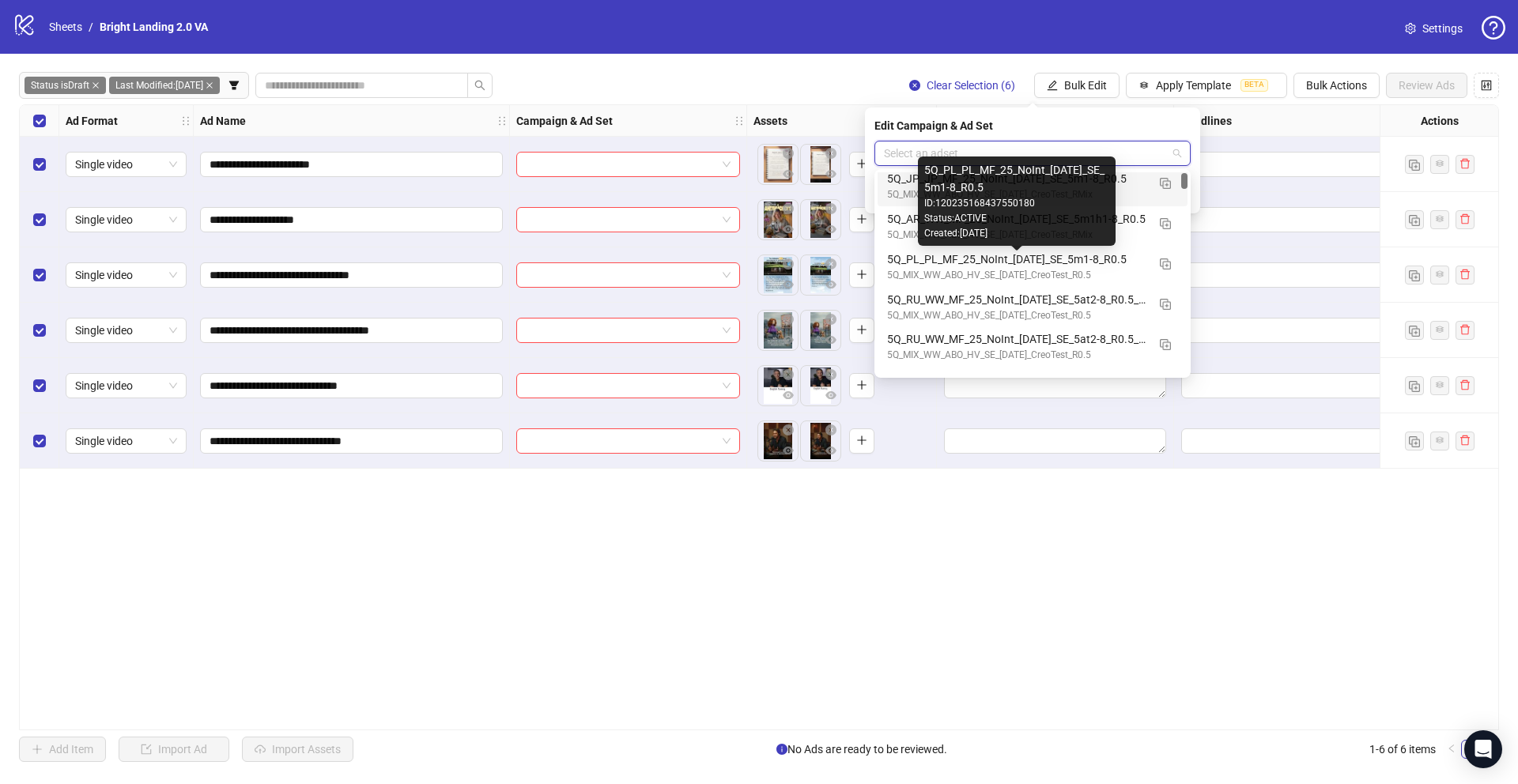
scroll to position [95, 0]
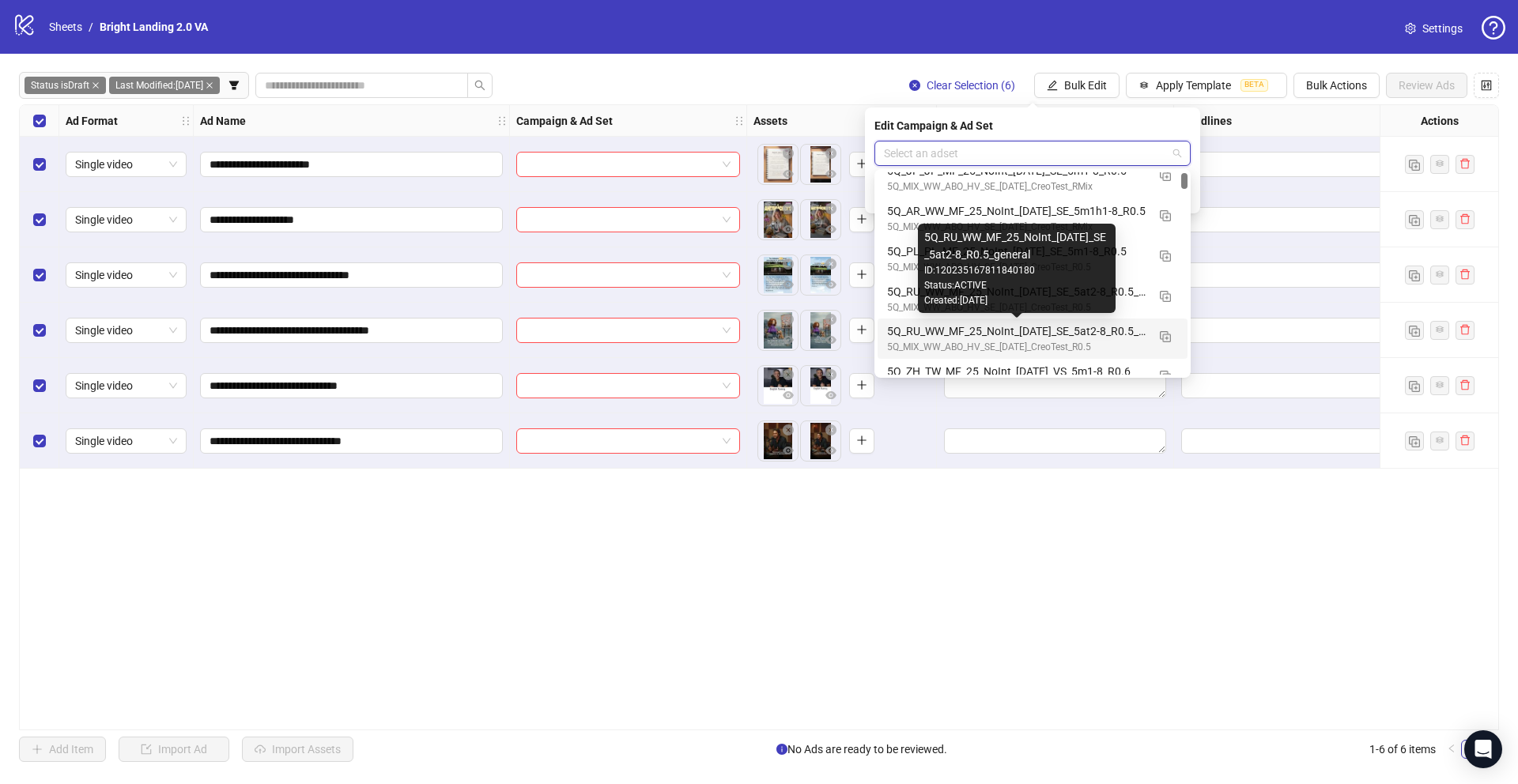
click at [1006, 329] on div "5Q_RU_WW_MF_25_NoInt_07.10.25_SE_5at2-8_R0.5_general" at bounding box center [1016, 331] width 259 height 18
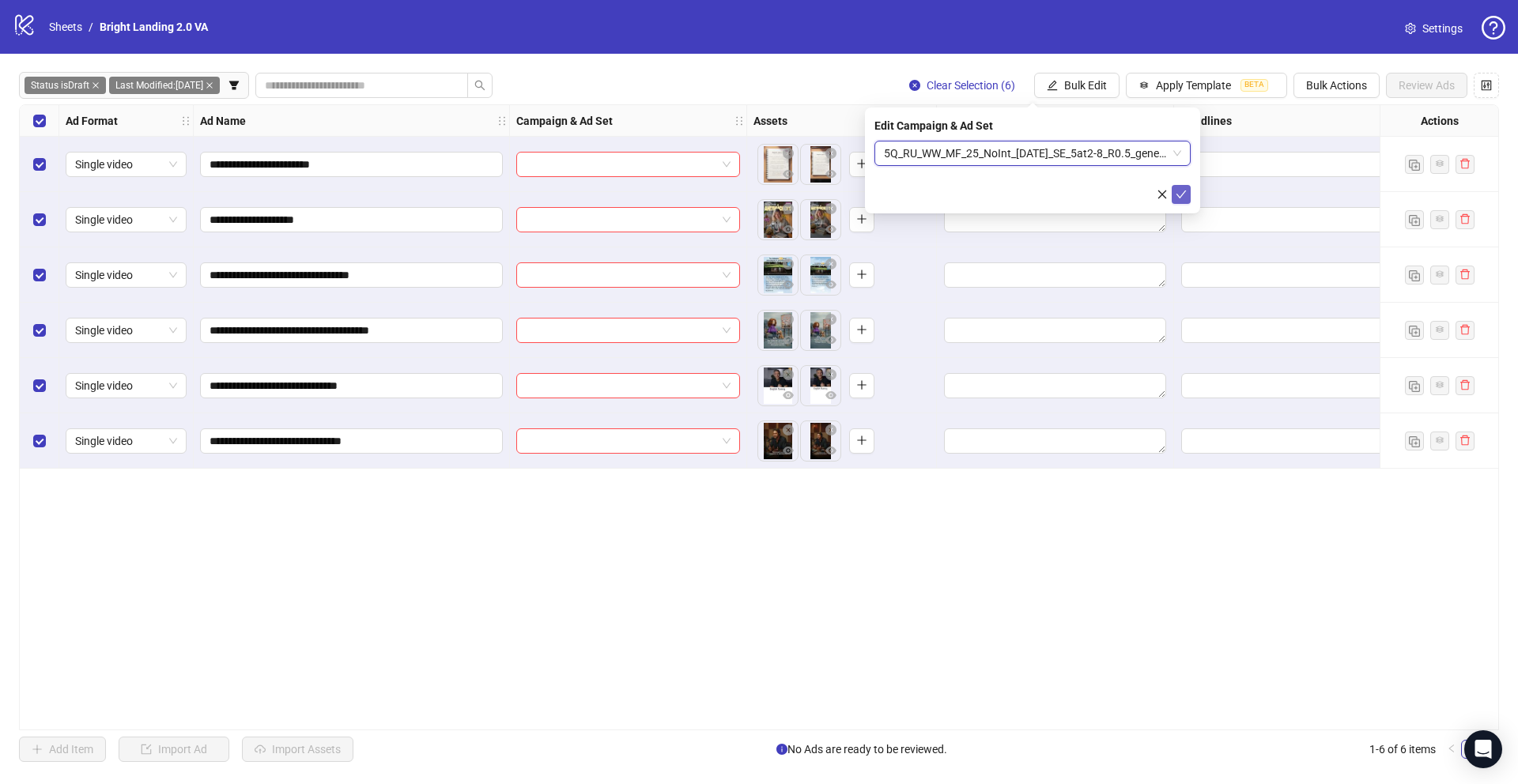
click at [1182, 191] on icon "check" at bounding box center [1181, 195] width 11 height 11
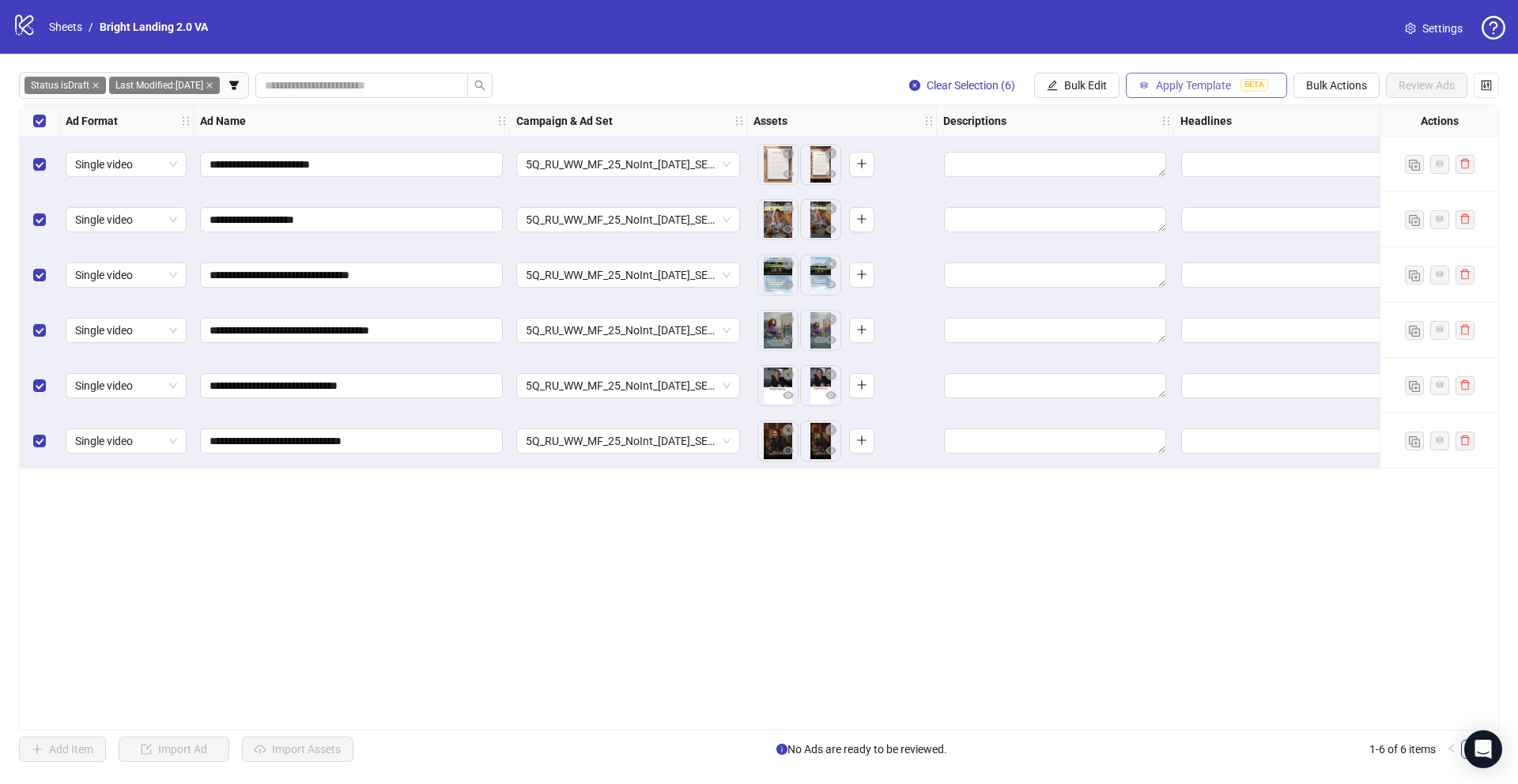
click at [1172, 92] on button "Apply Template BETA" at bounding box center [1206, 86] width 161 height 26
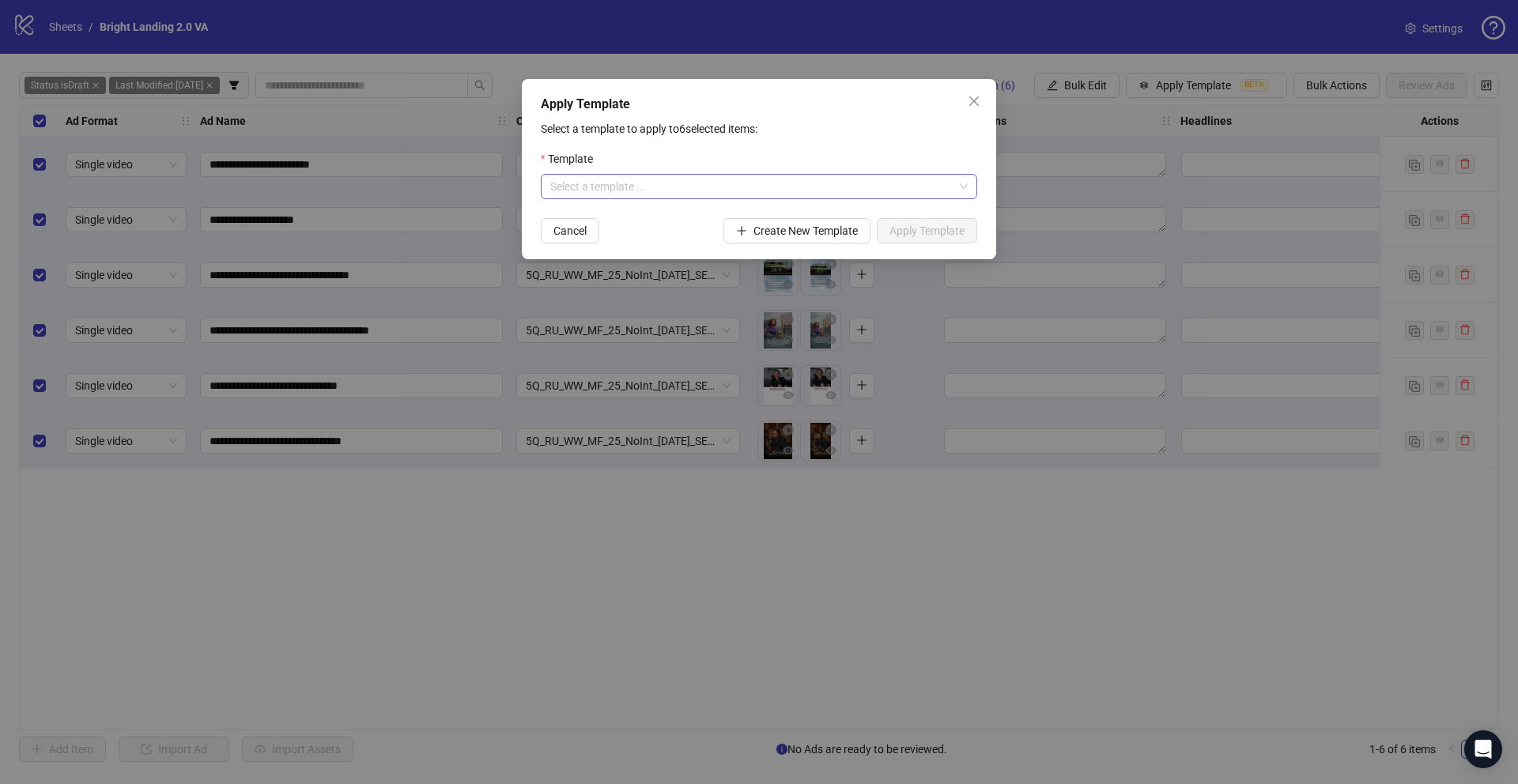
click at [713, 185] on input "search" at bounding box center [751, 187] width 403 height 24
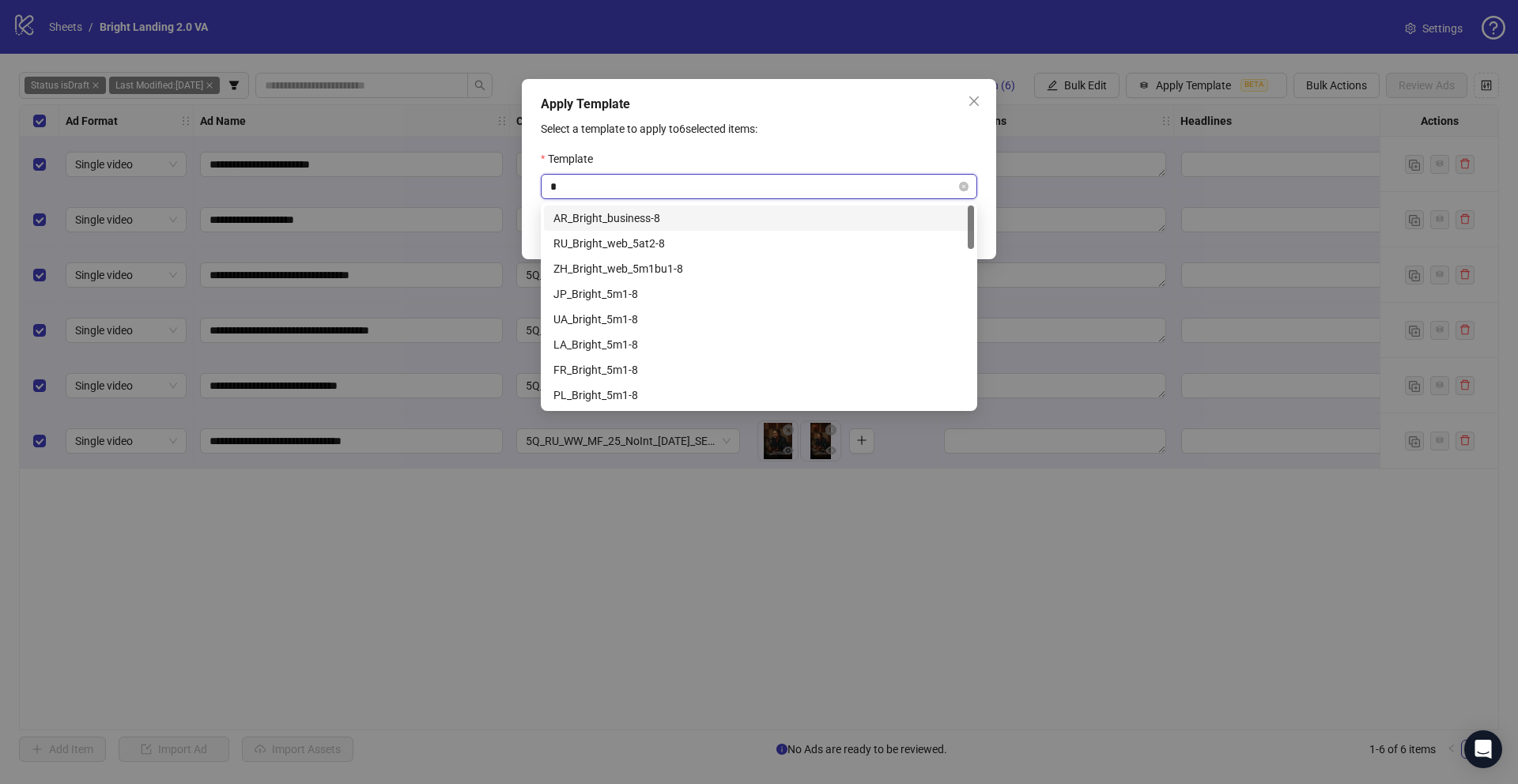
type input "**"
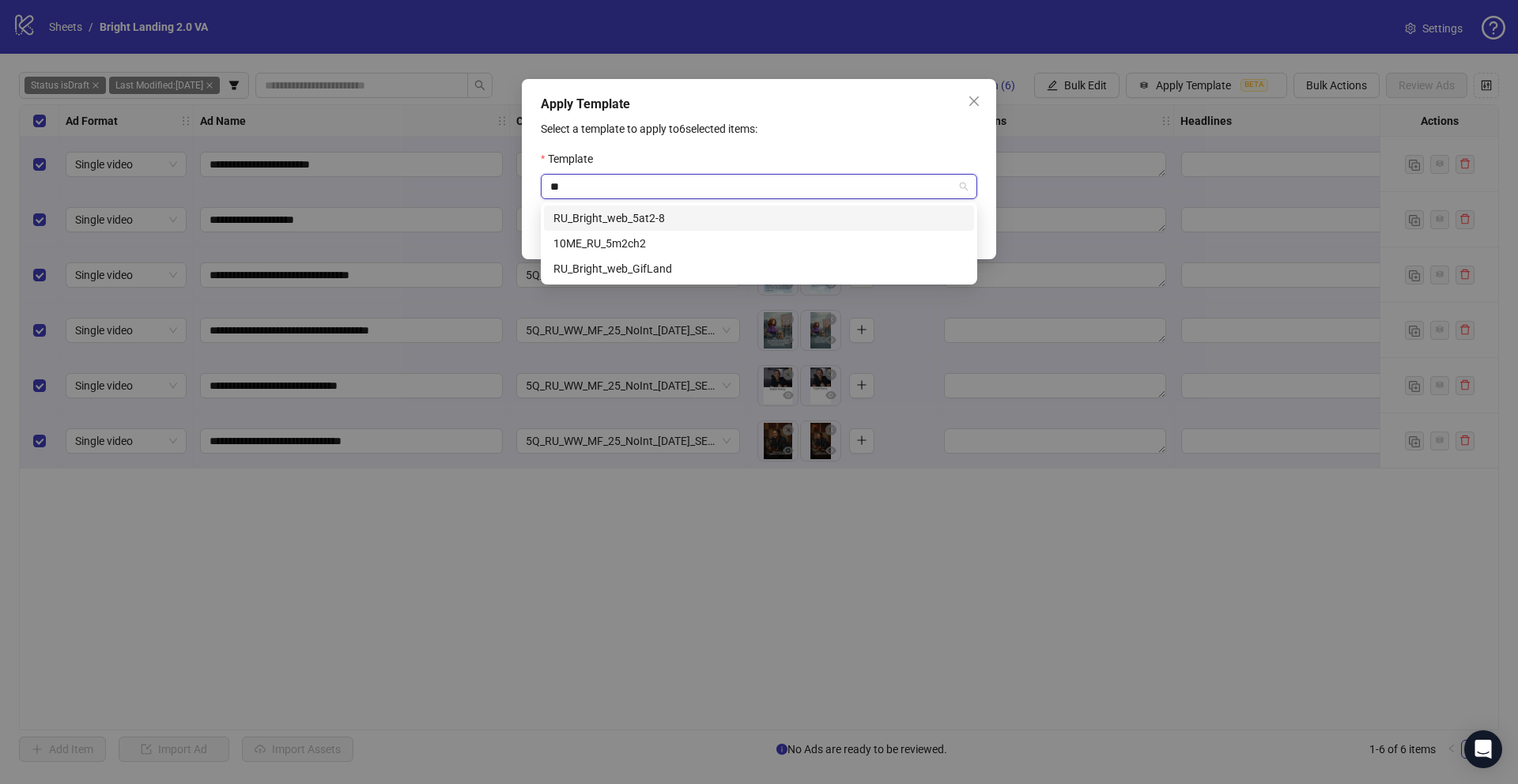
click at [653, 217] on div "RU_Bright_web_5at2-8" at bounding box center [759, 218] width 411 height 18
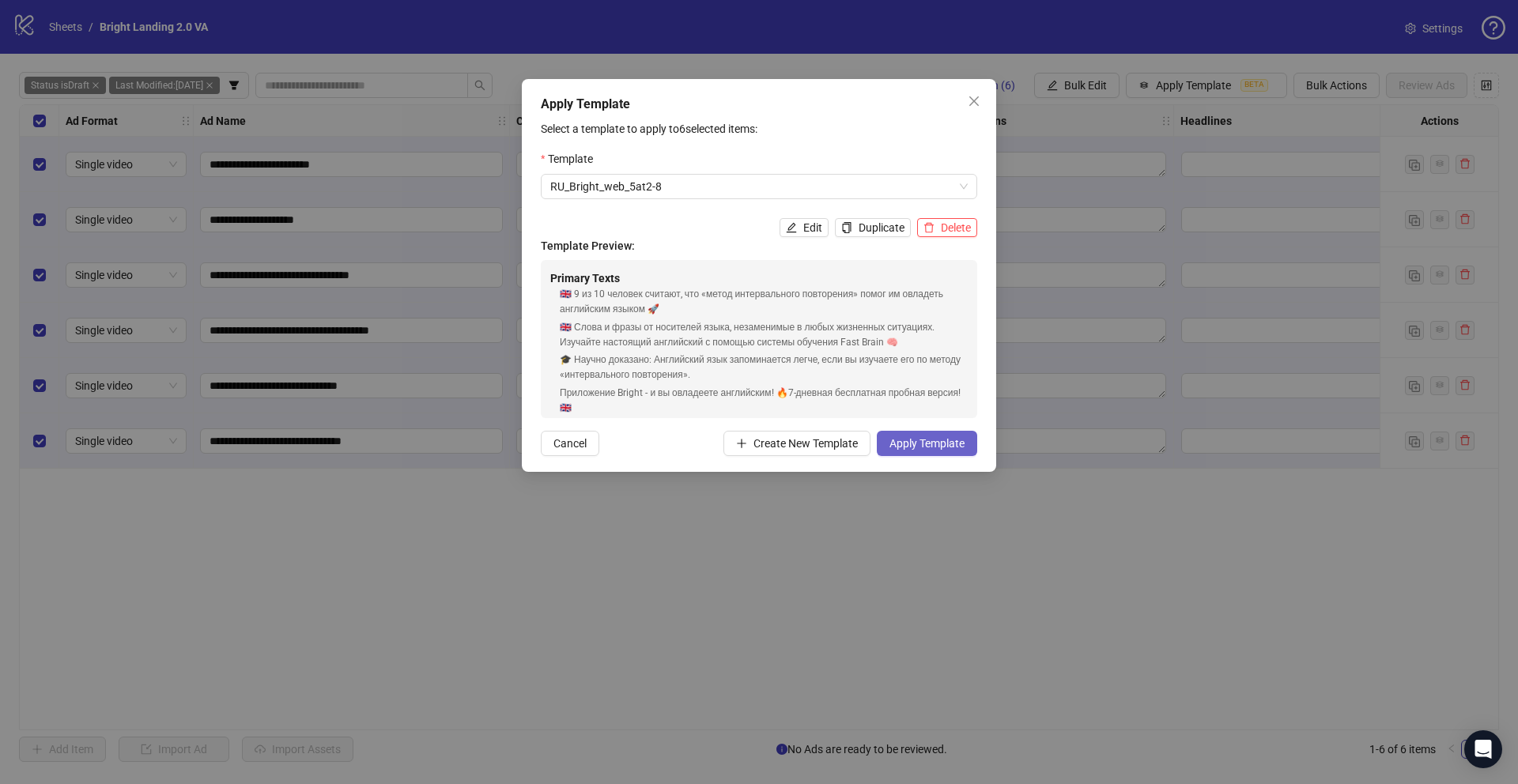
click at [902, 448] on span "Apply Template" at bounding box center [927, 443] width 75 height 13
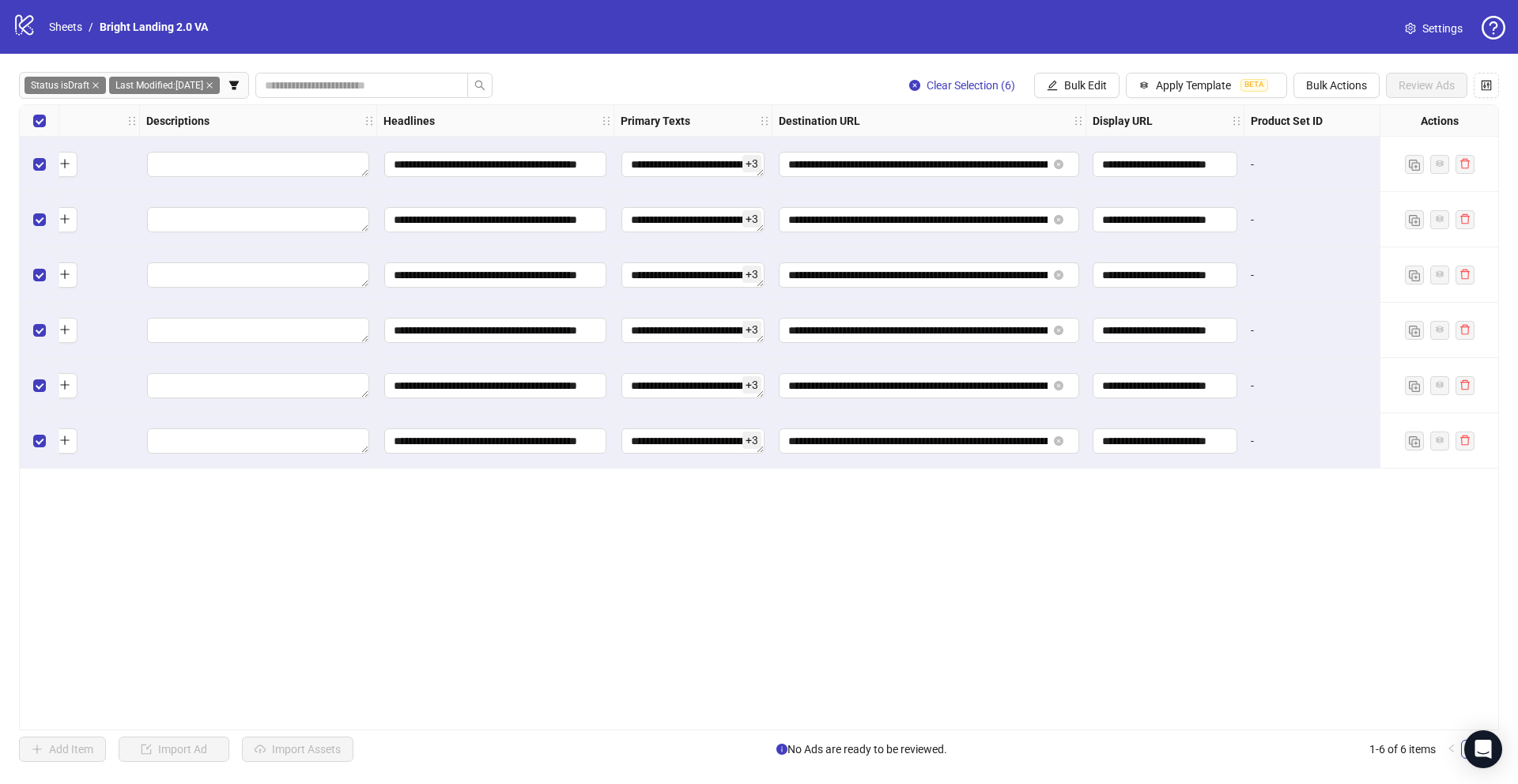
scroll to position [0, 903]
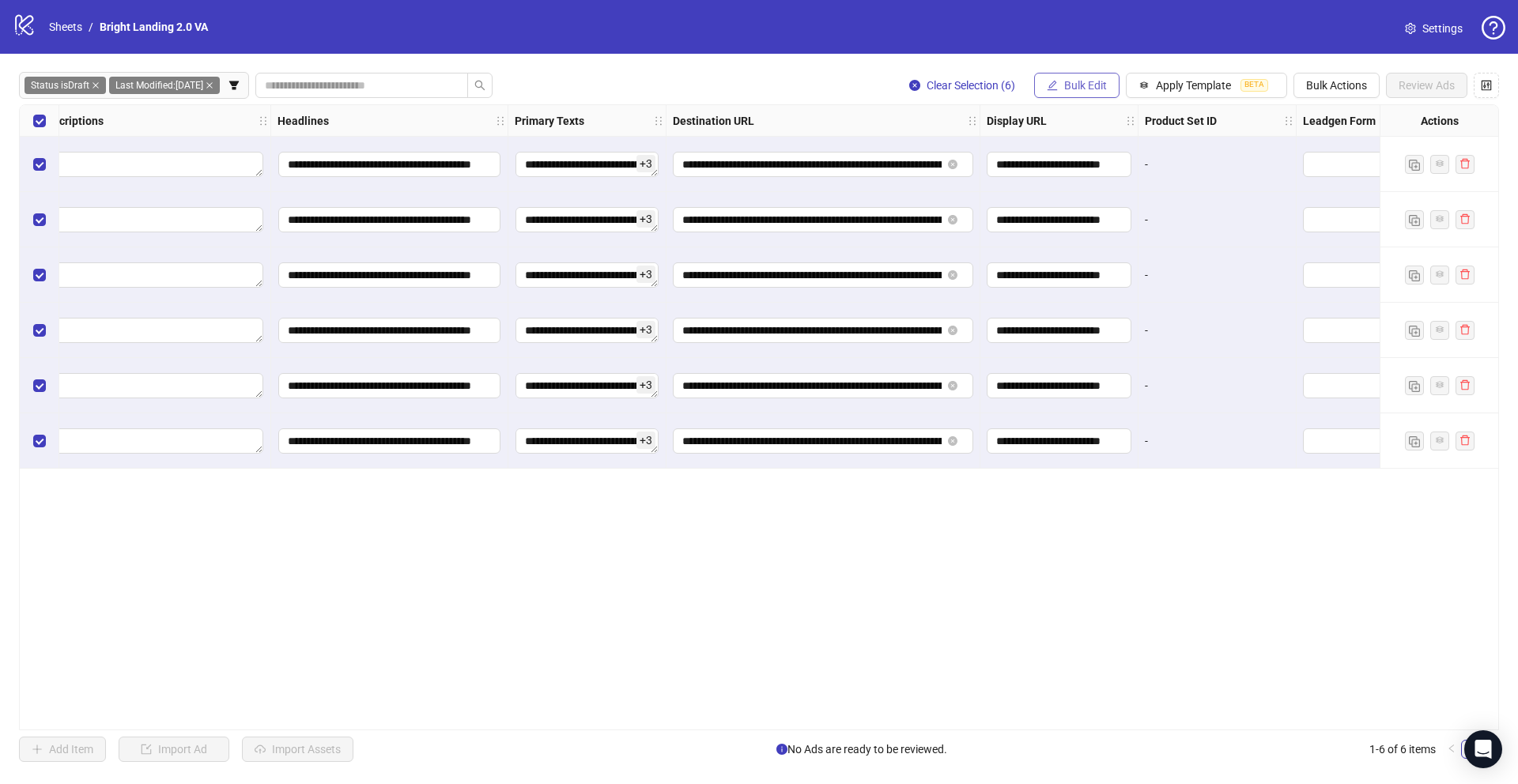
click at [1074, 88] on span "Bulk Edit" at bounding box center [1085, 86] width 43 height 13
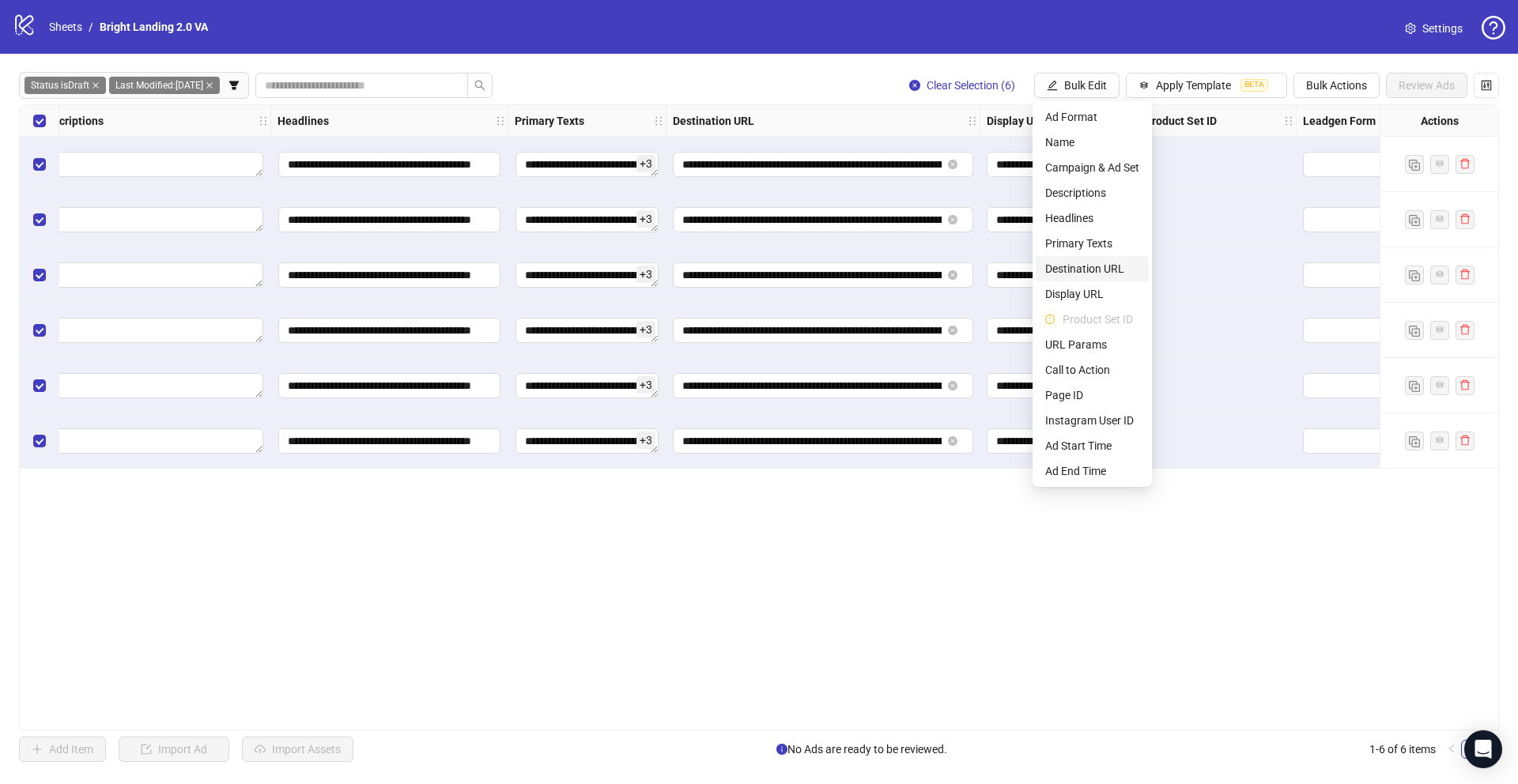
click at [1087, 265] on span "Destination URL" at bounding box center [1091, 269] width 94 height 18
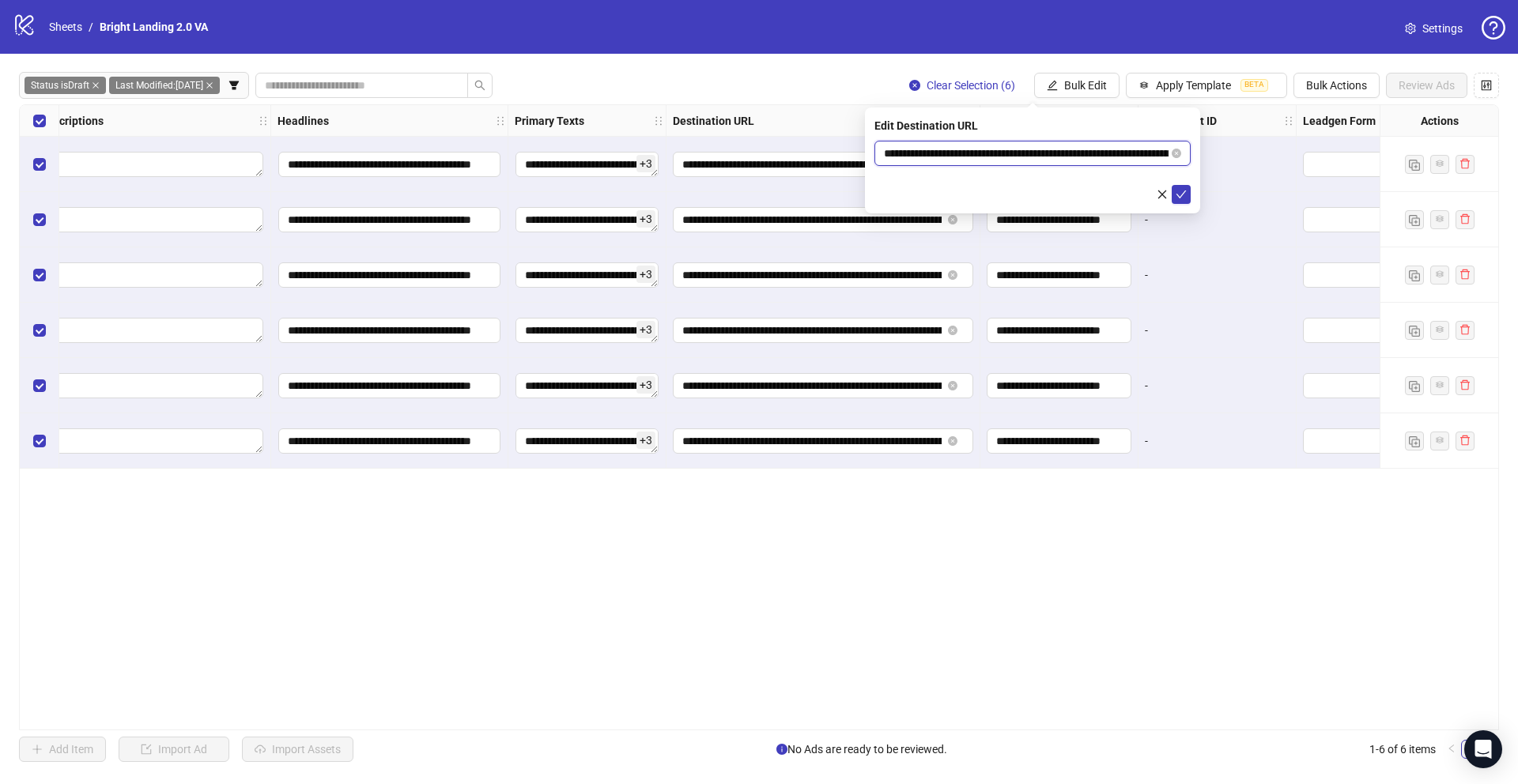
click at [1094, 155] on input "**********" at bounding box center [1026, 153] width 285 height 18
click at [1184, 195] on icon "check" at bounding box center [1181, 195] width 11 height 11
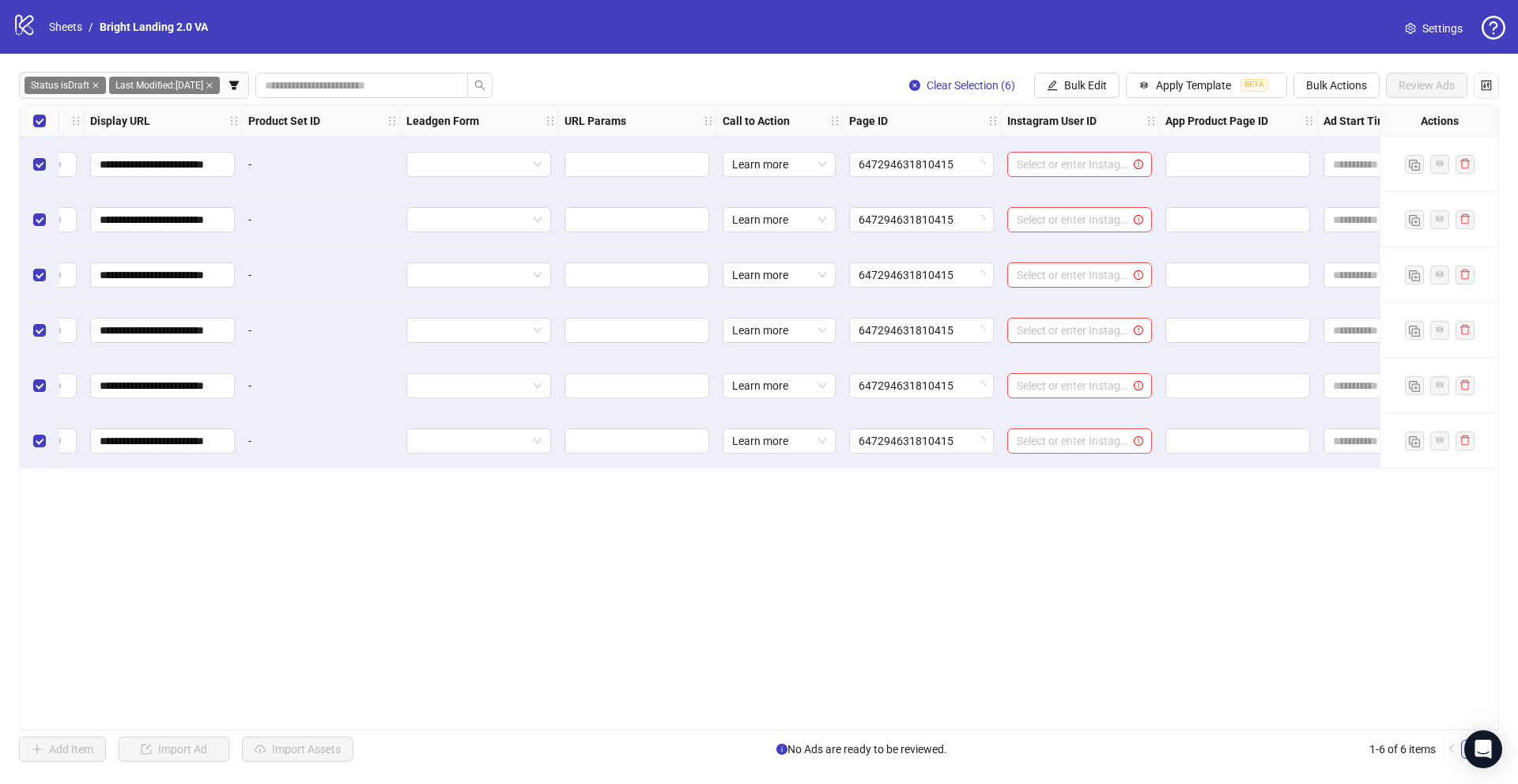
scroll to position [0, 1805]
click at [1082, 83] on span "Bulk Edit" at bounding box center [1085, 86] width 43 height 13
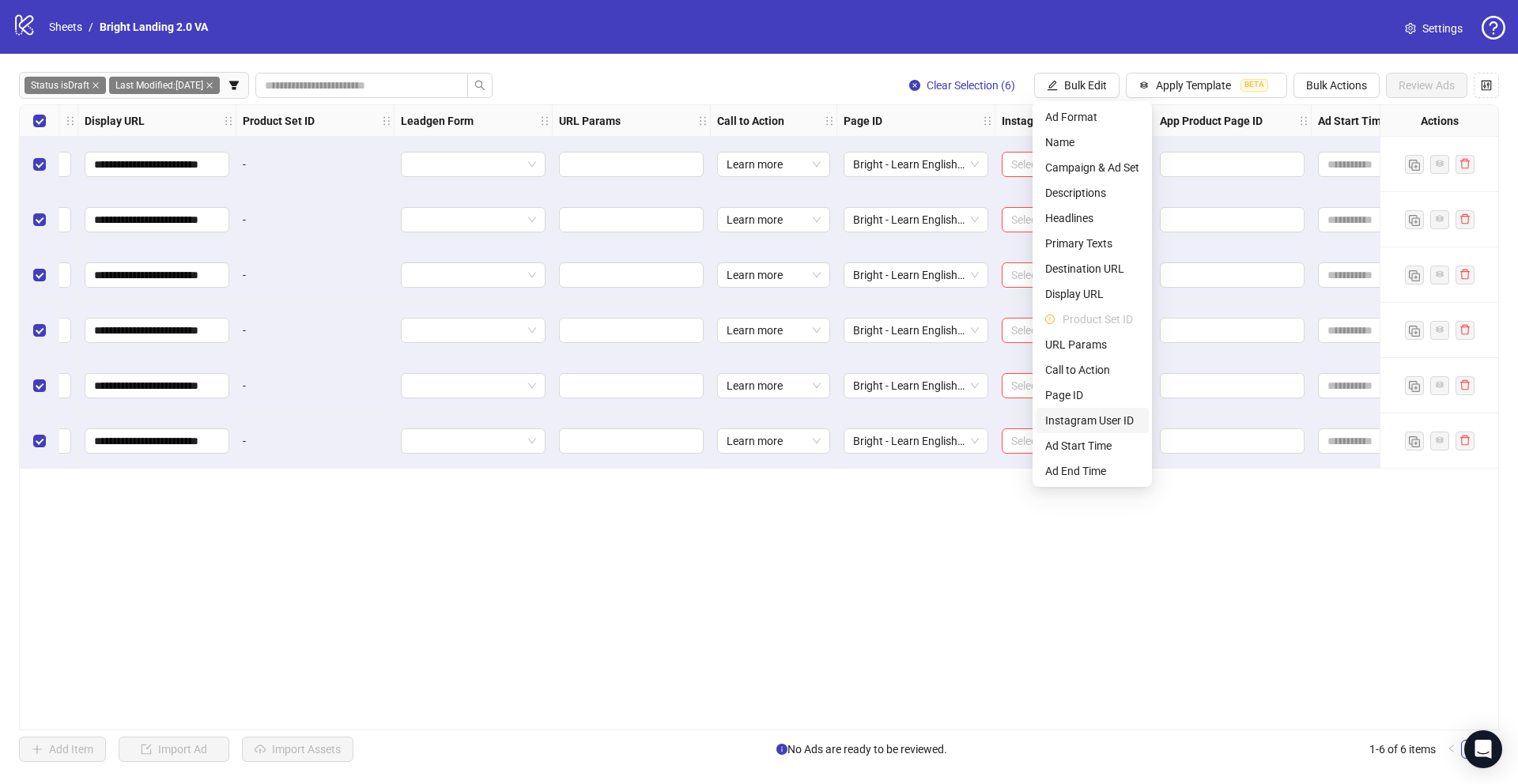
click at [1100, 424] on span "Instagram User ID" at bounding box center [1091, 421] width 94 height 18
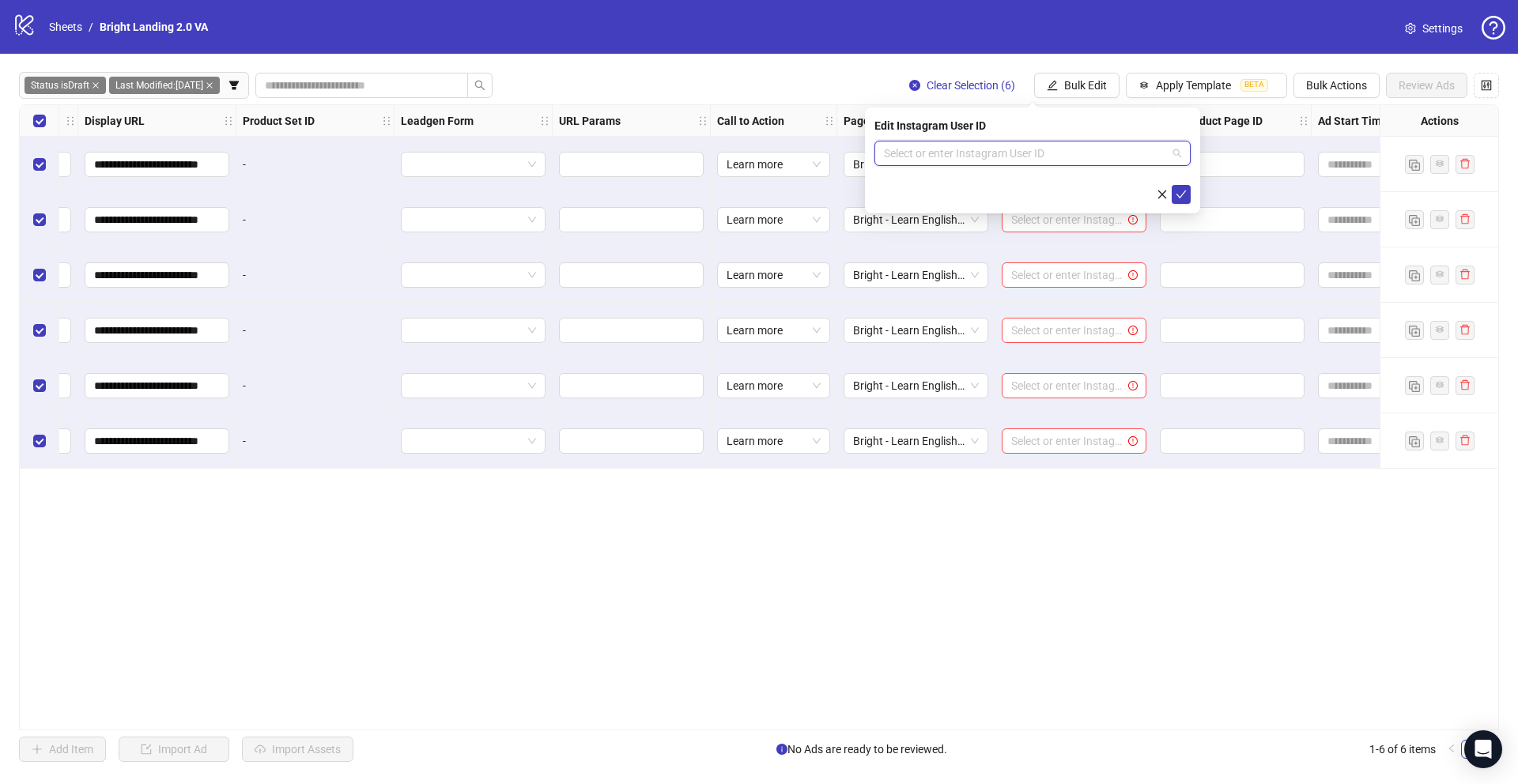
click at [997, 147] on input "search" at bounding box center [1025, 153] width 283 height 24
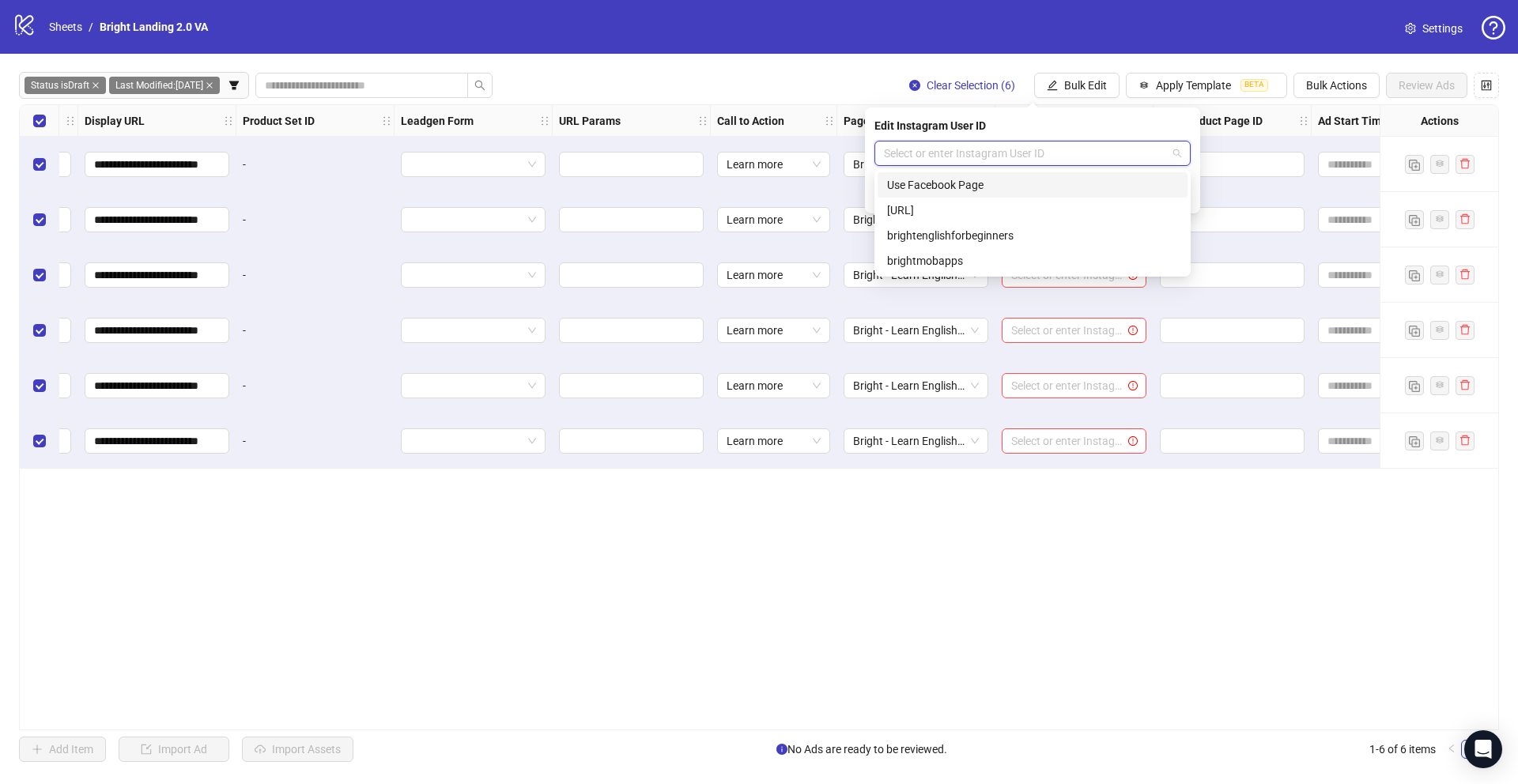
click at [980, 183] on div "Use Facebook Page" at bounding box center [1032, 185] width 291 height 18
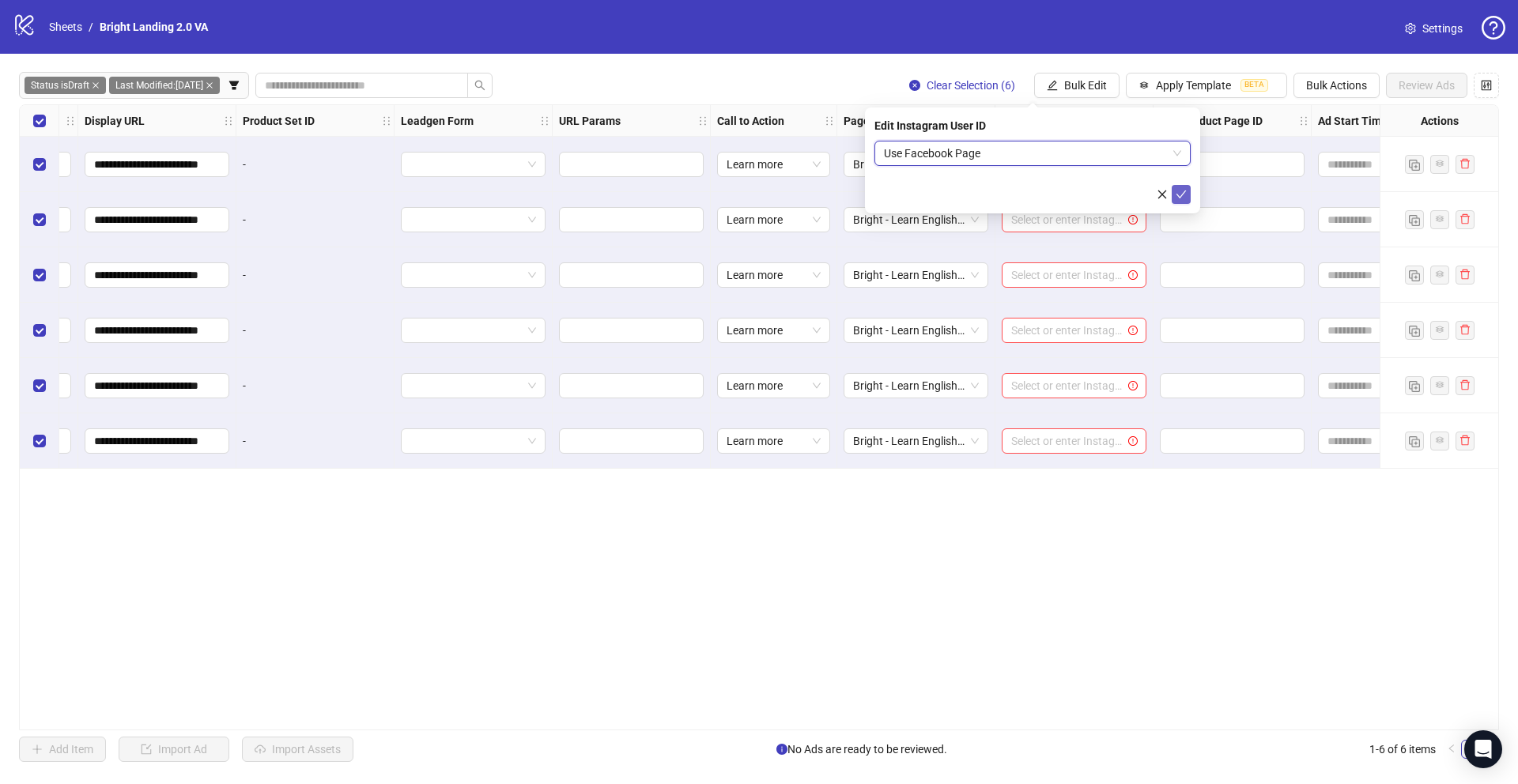
click at [1184, 189] on icon "check" at bounding box center [1181, 195] width 11 height 11
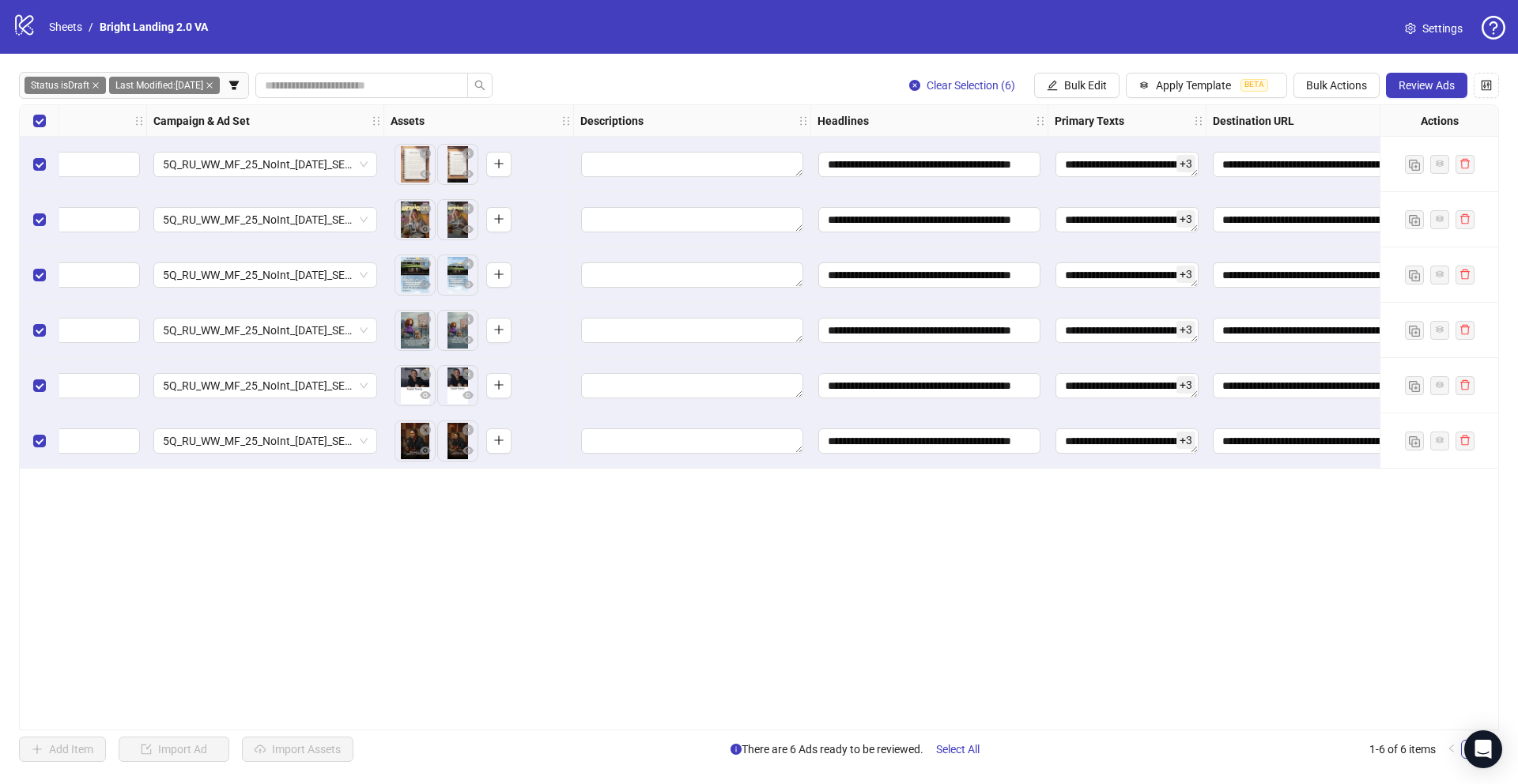
scroll to position [0, 0]
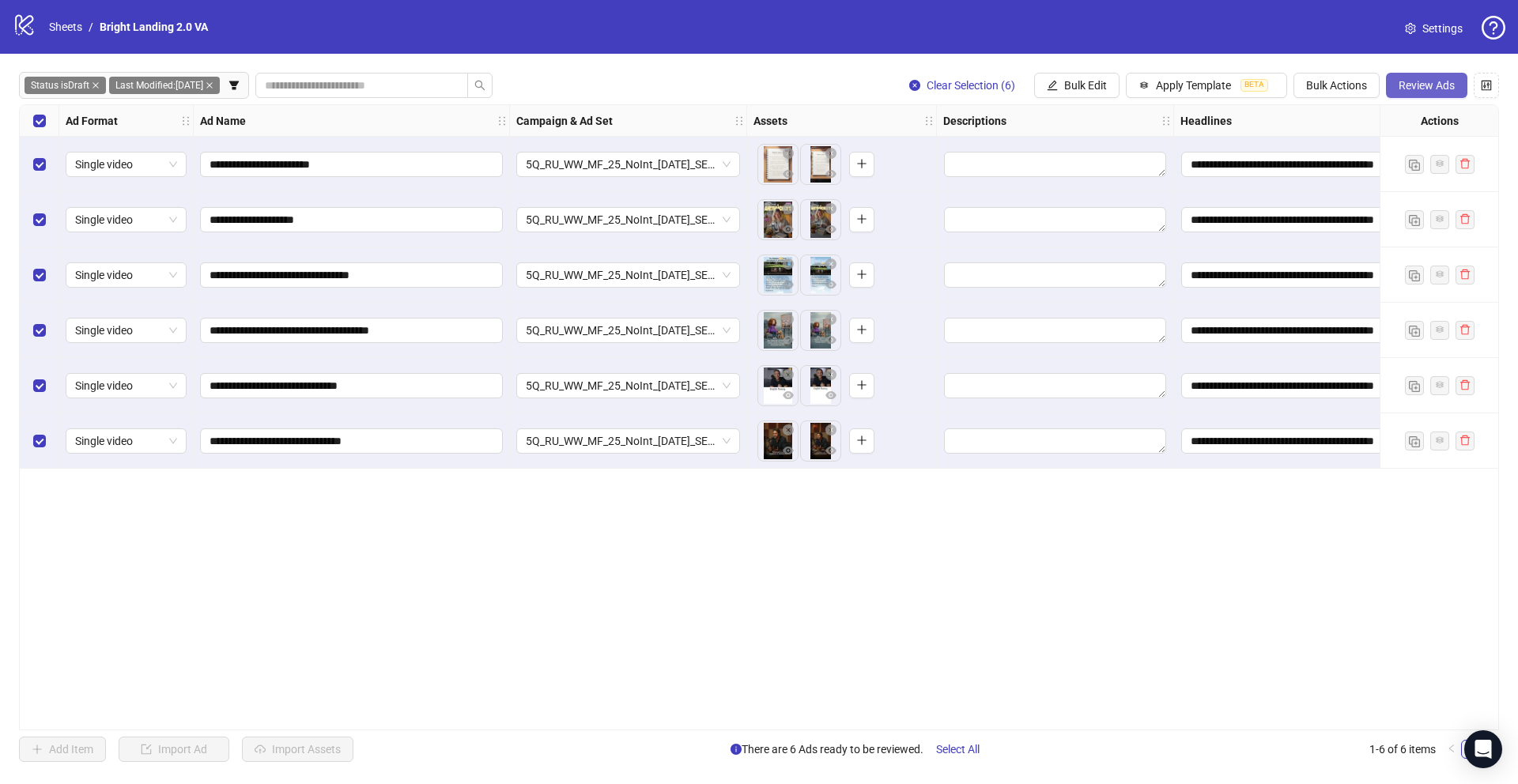
click at [1412, 83] on span "Review Ads" at bounding box center [1427, 86] width 56 height 13
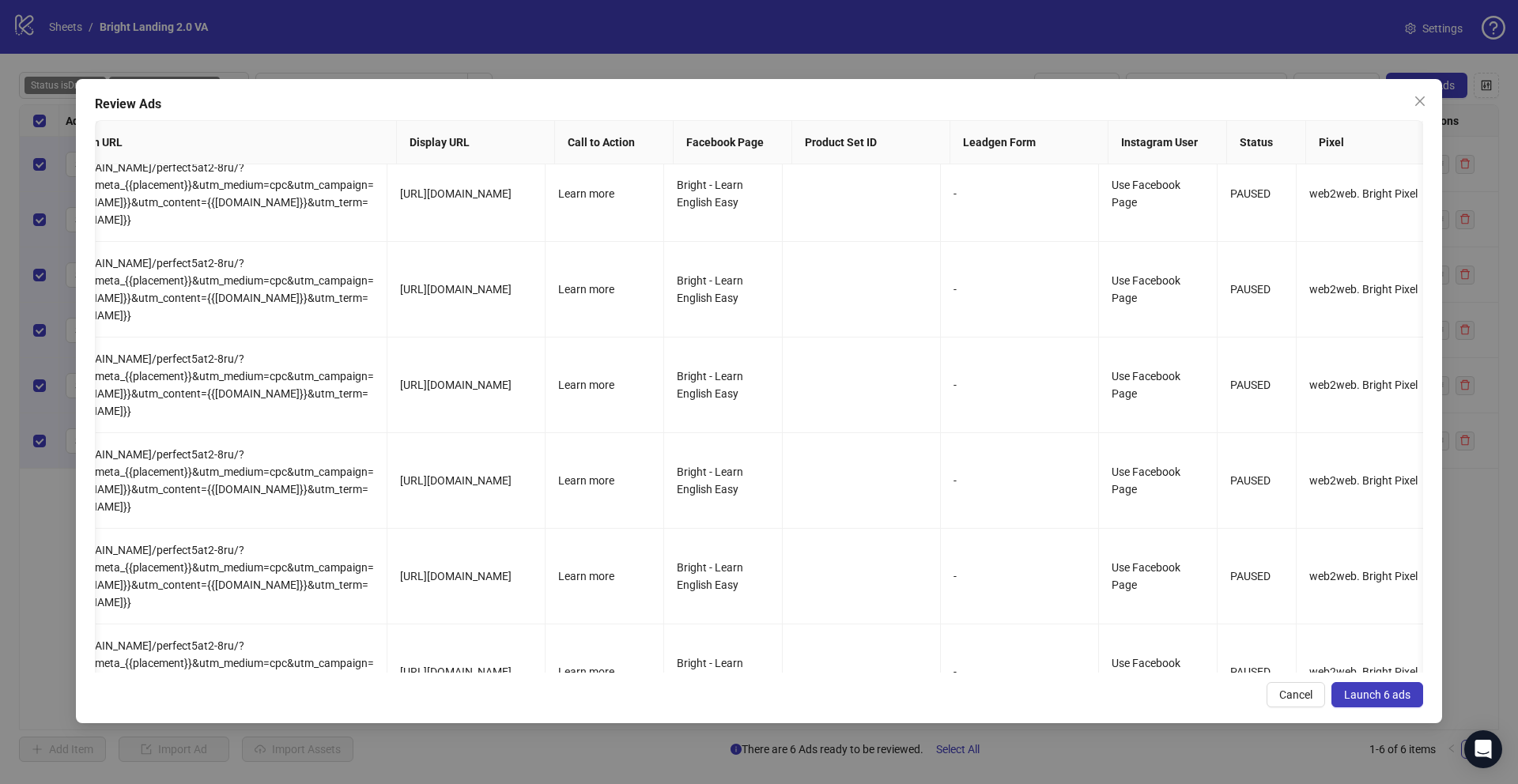
click at [1378, 696] on span "Launch 6 ads" at bounding box center [1377, 695] width 67 height 13
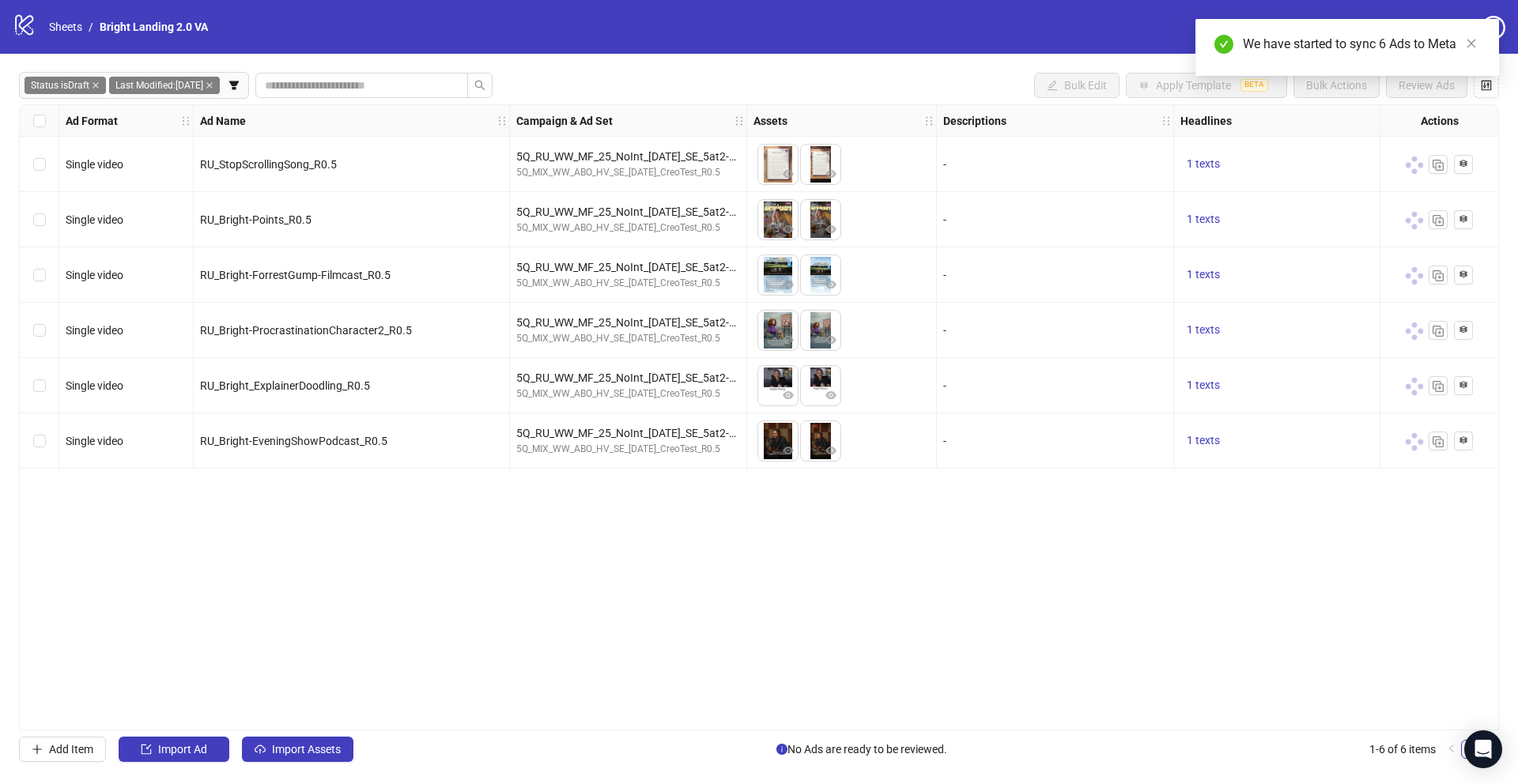
click at [374, 566] on div "Ad Format Ad Name Campaign & Ad Set Assets Descriptions Headlines Primary Texts…" at bounding box center [759, 417] width 1480 height 626
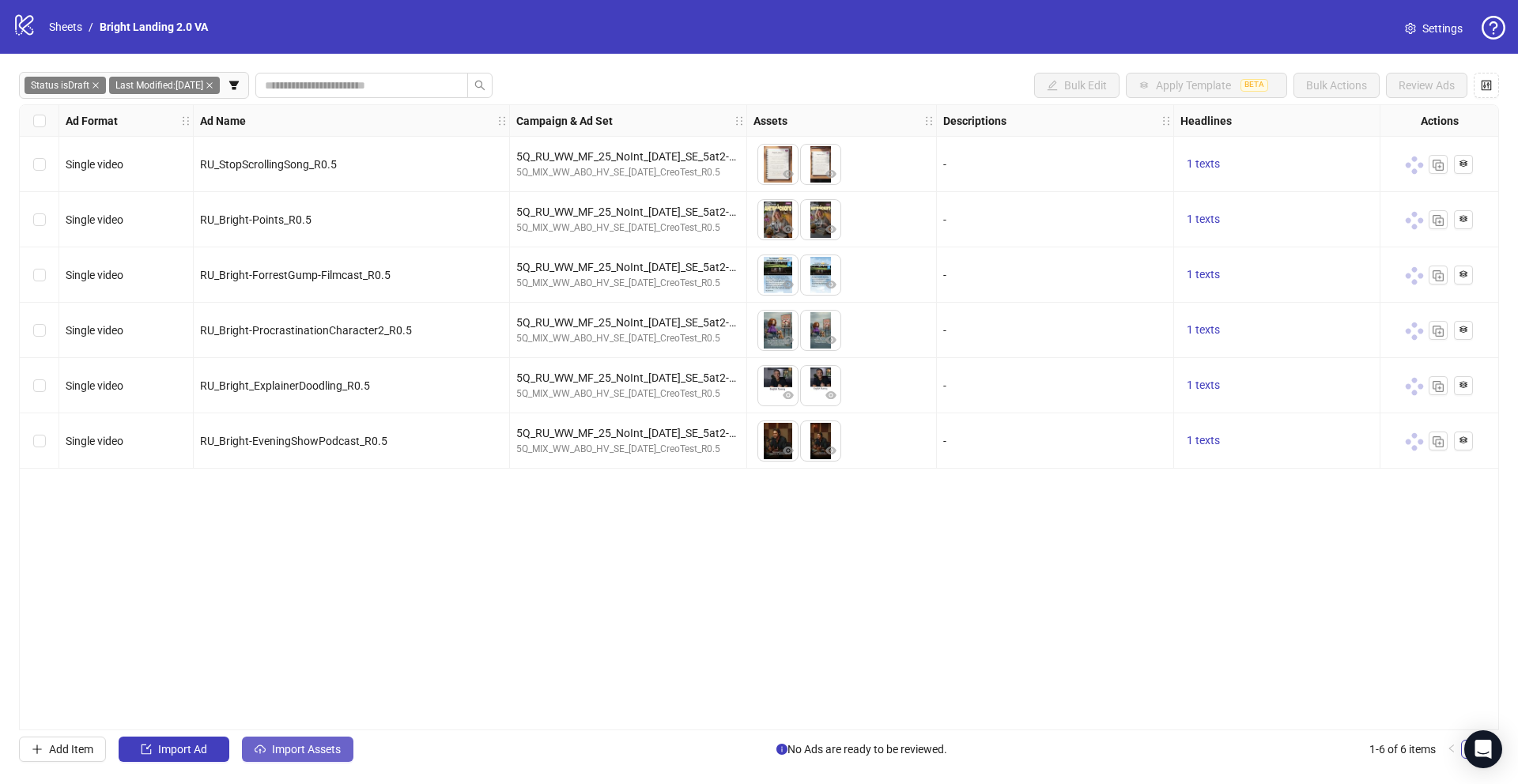
click at [279, 748] on span "Import Assets" at bounding box center [306, 750] width 69 height 13
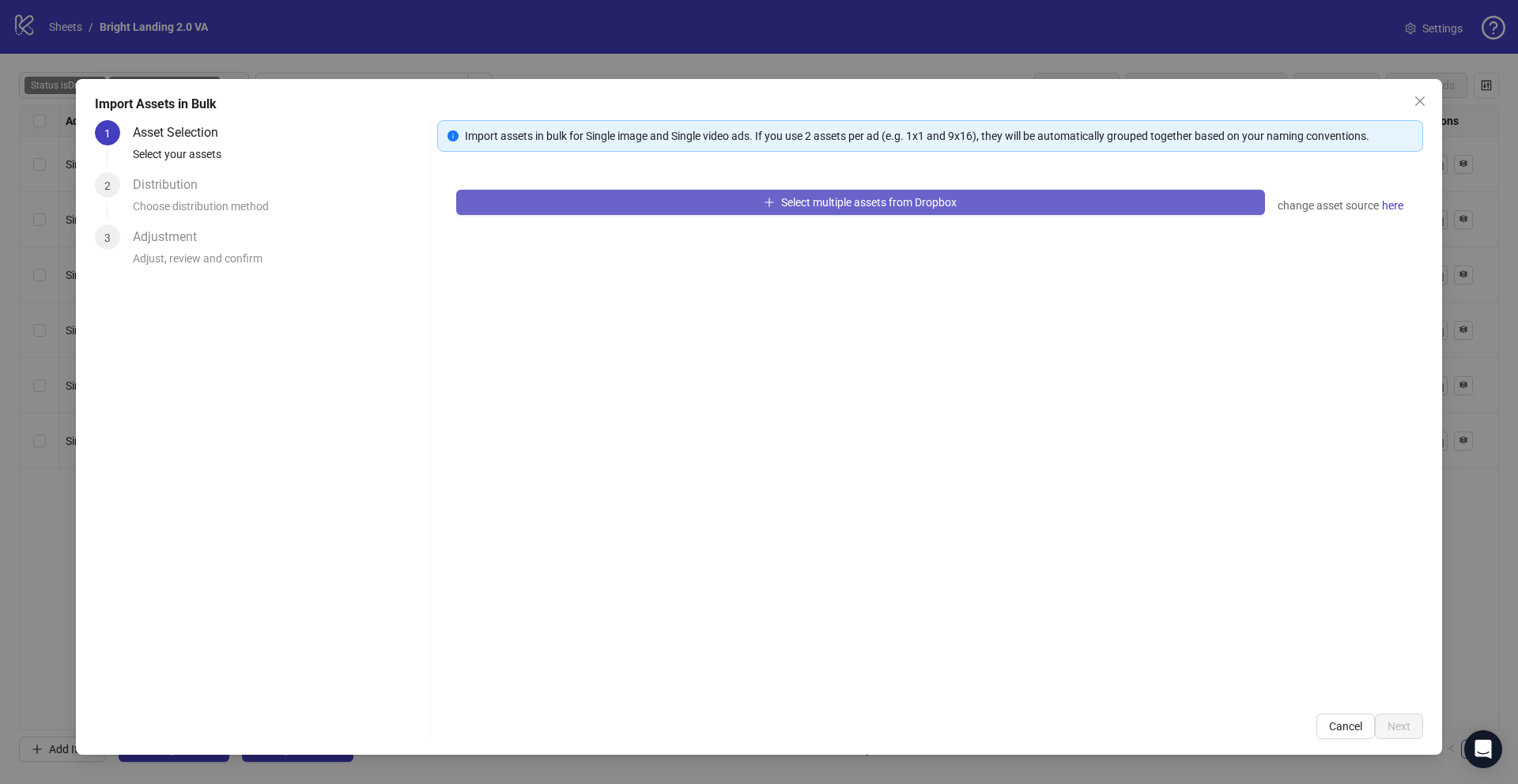
click at [757, 205] on button "Select multiple assets from Dropbox" at bounding box center [860, 203] width 809 height 26
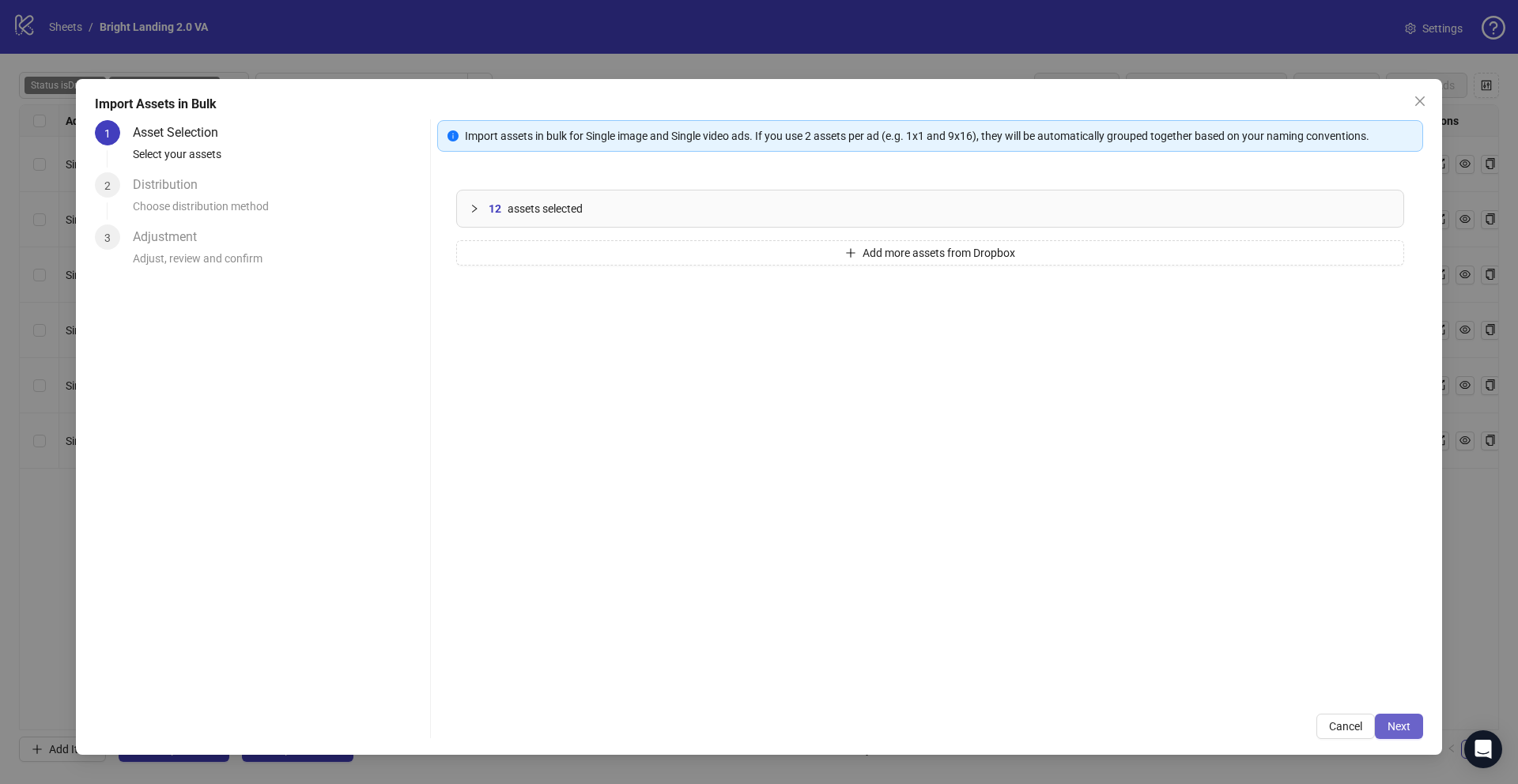
click at [1386, 717] on button "Next" at bounding box center [1399, 726] width 48 height 26
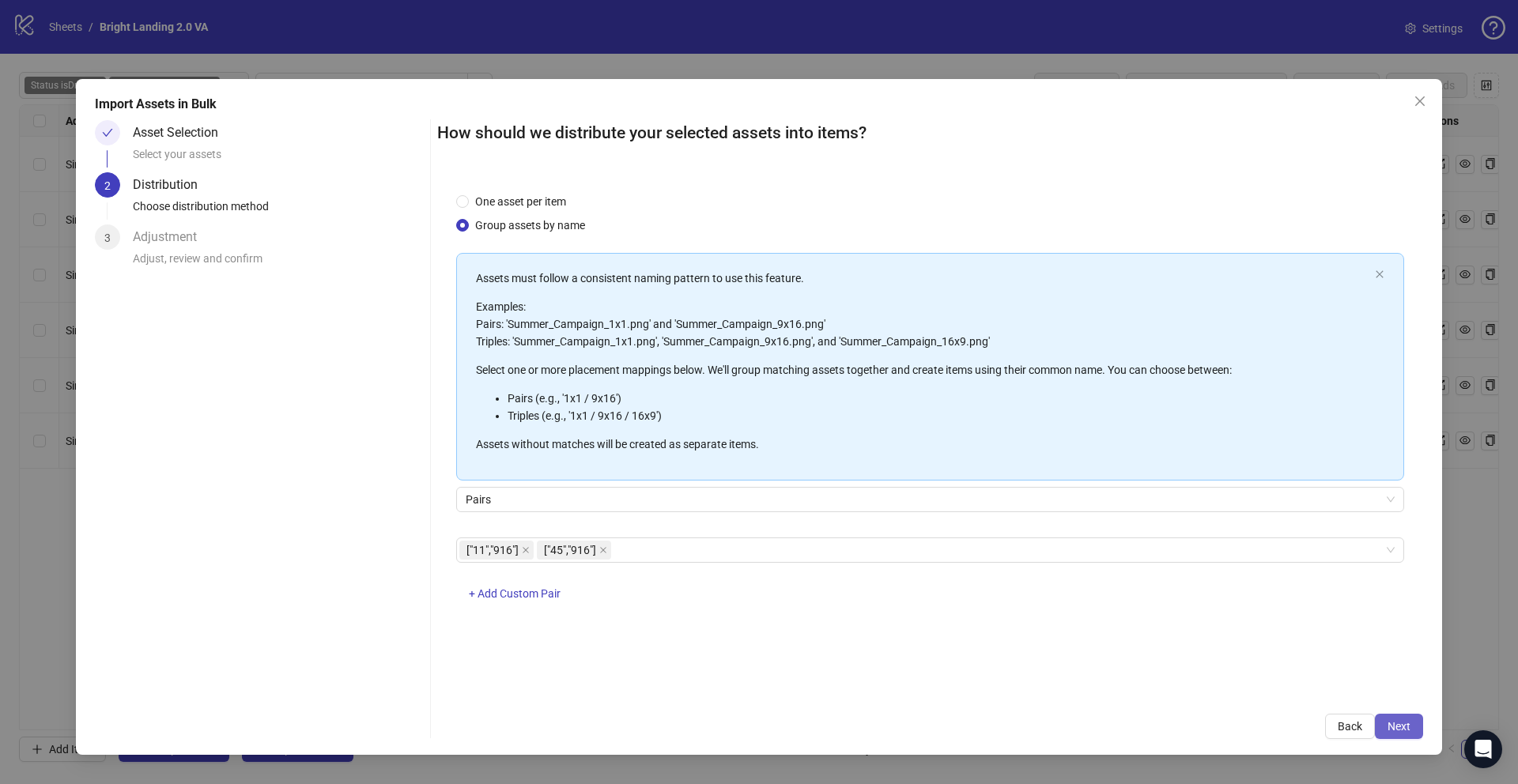
click at [1404, 724] on span "Next" at bounding box center [1399, 726] width 23 height 13
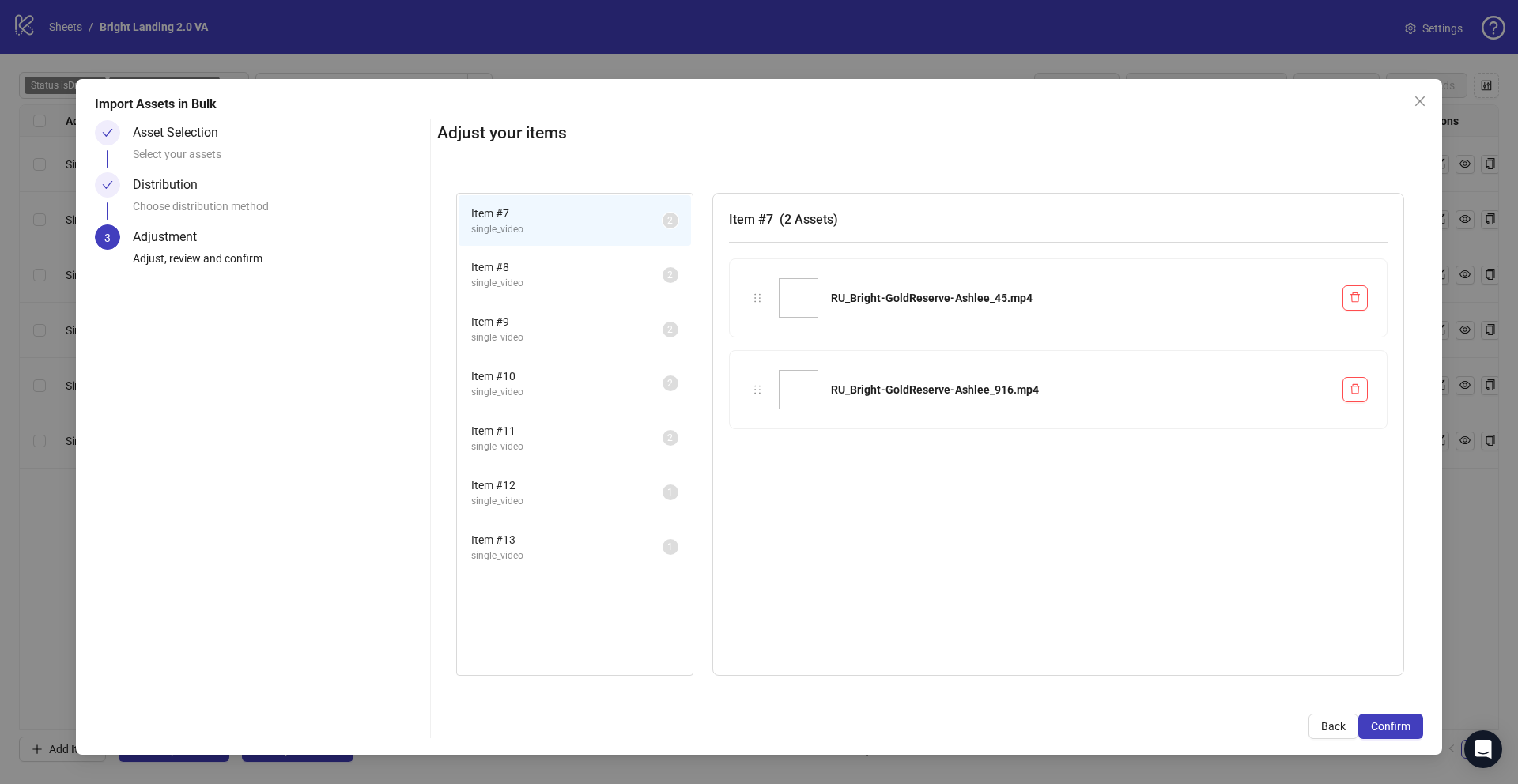
click at [1404, 724] on span "Confirm" at bounding box center [1390, 726] width 39 height 13
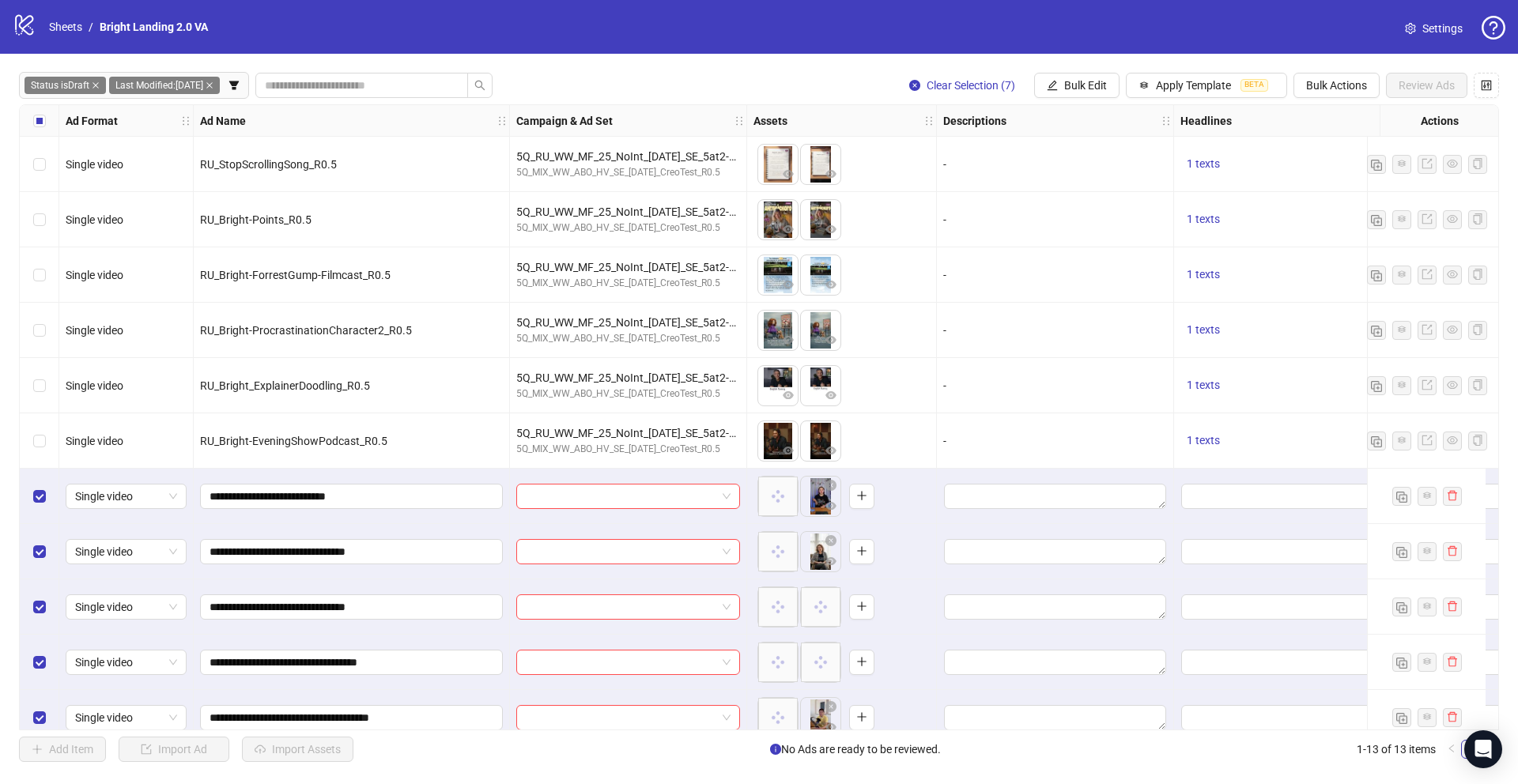
scroll to position [133, 0]
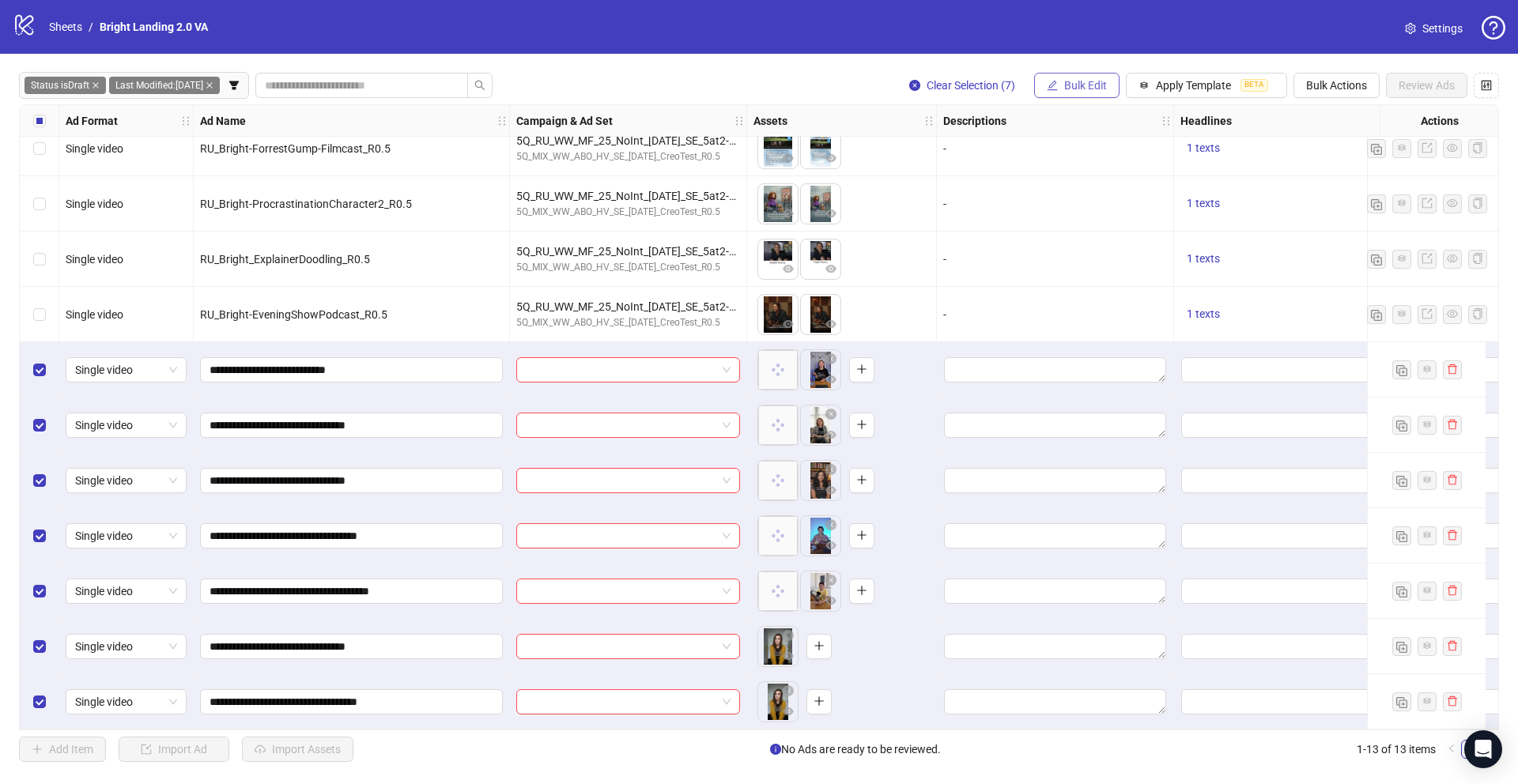
click at [1096, 79] on span "Bulk Edit" at bounding box center [1085, 86] width 43 height 13
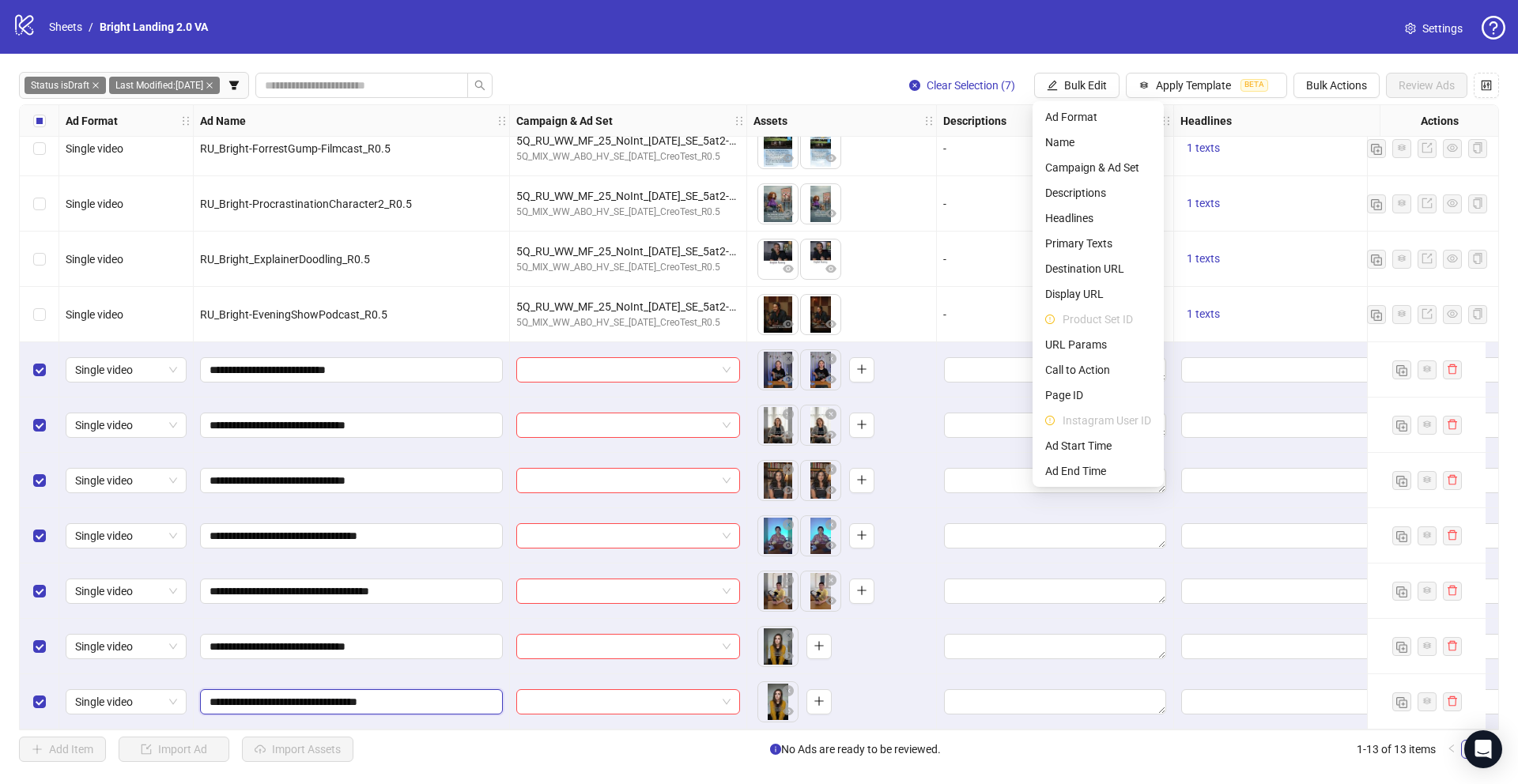
click at [366, 693] on input "**********" at bounding box center [350, 702] width 281 height 18
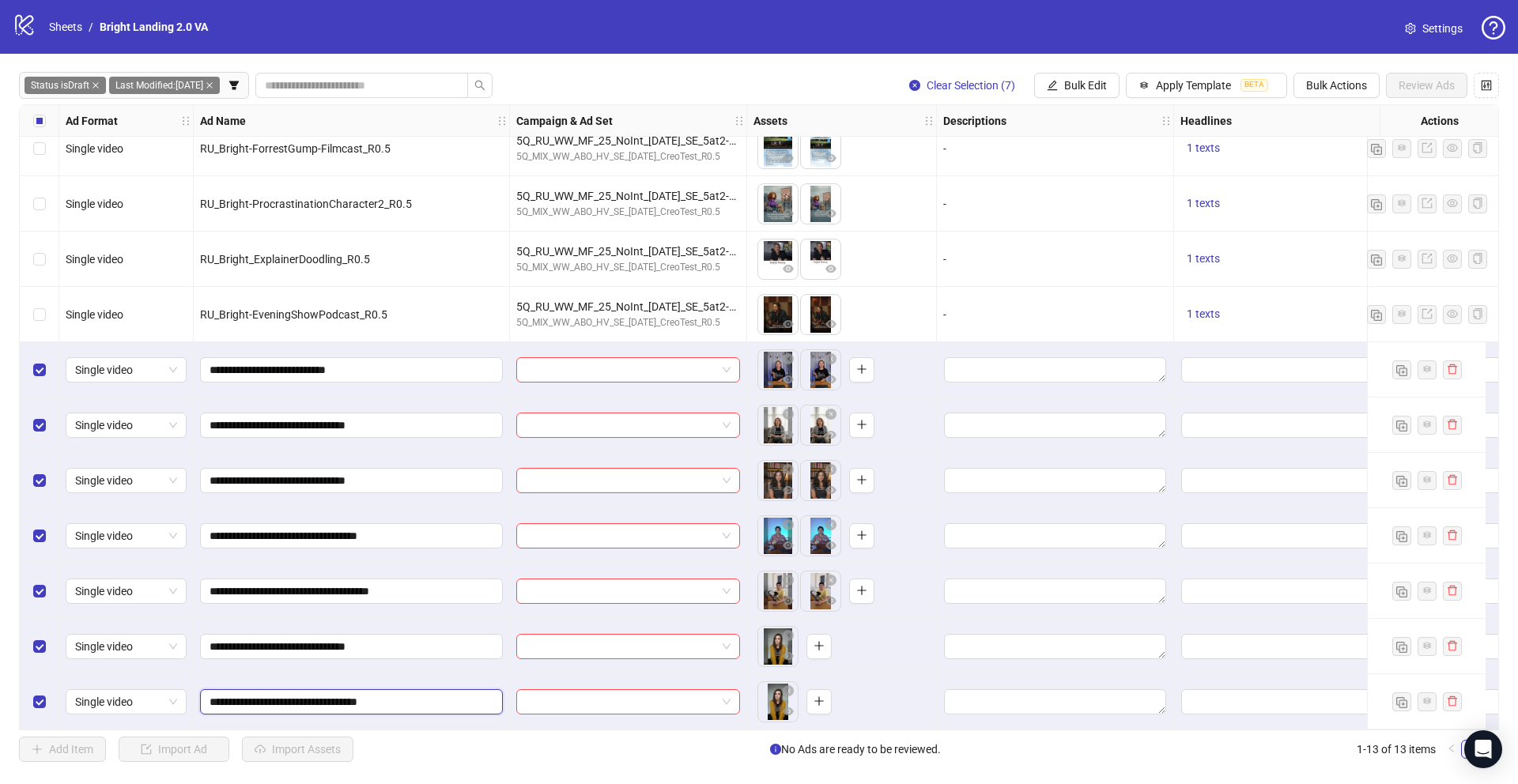
drag, startPoint x: 415, startPoint y: 697, endPoint x: 188, endPoint y: 691, distance: 227.1
click at [820, 645] on span "button" at bounding box center [819, 646] width 11 height 13
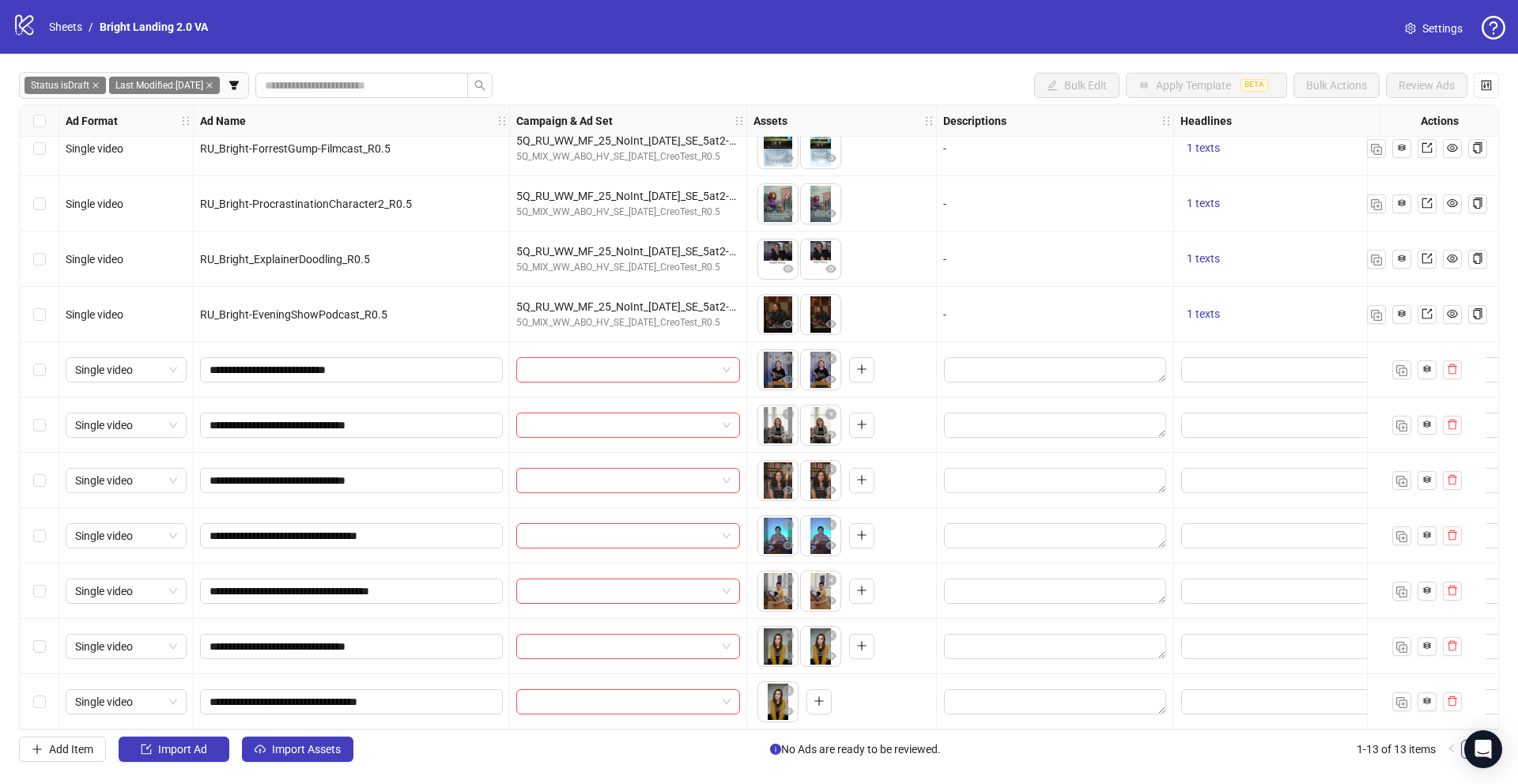
click at [44, 705] on div "Select row 13" at bounding box center [39, 701] width 39 height 55
click at [1447, 696] on icon "delete" at bounding box center [1452, 701] width 11 height 11
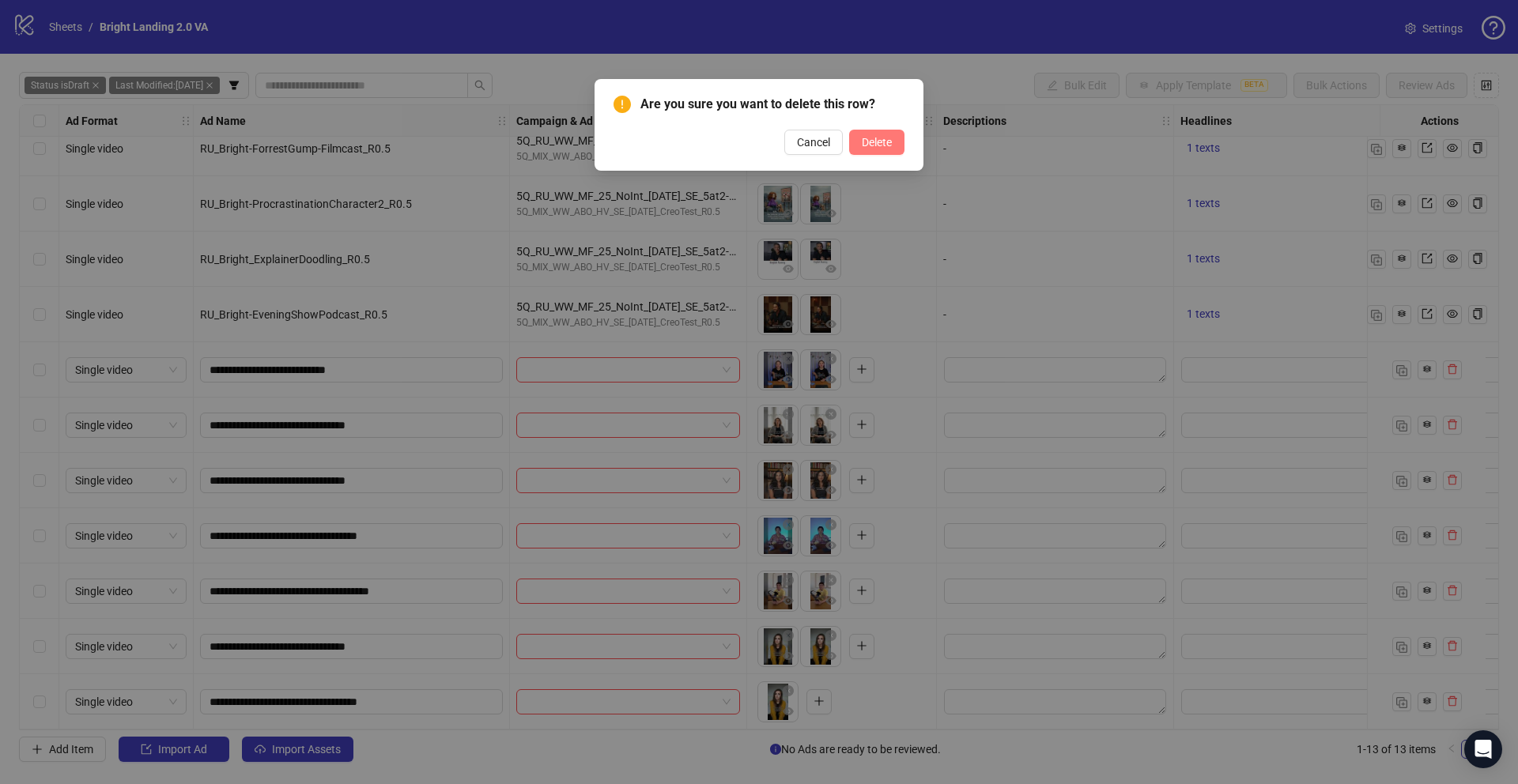
click at [872, 139] on span "Delete" at bounding box center [876, 143] width 30 height 13
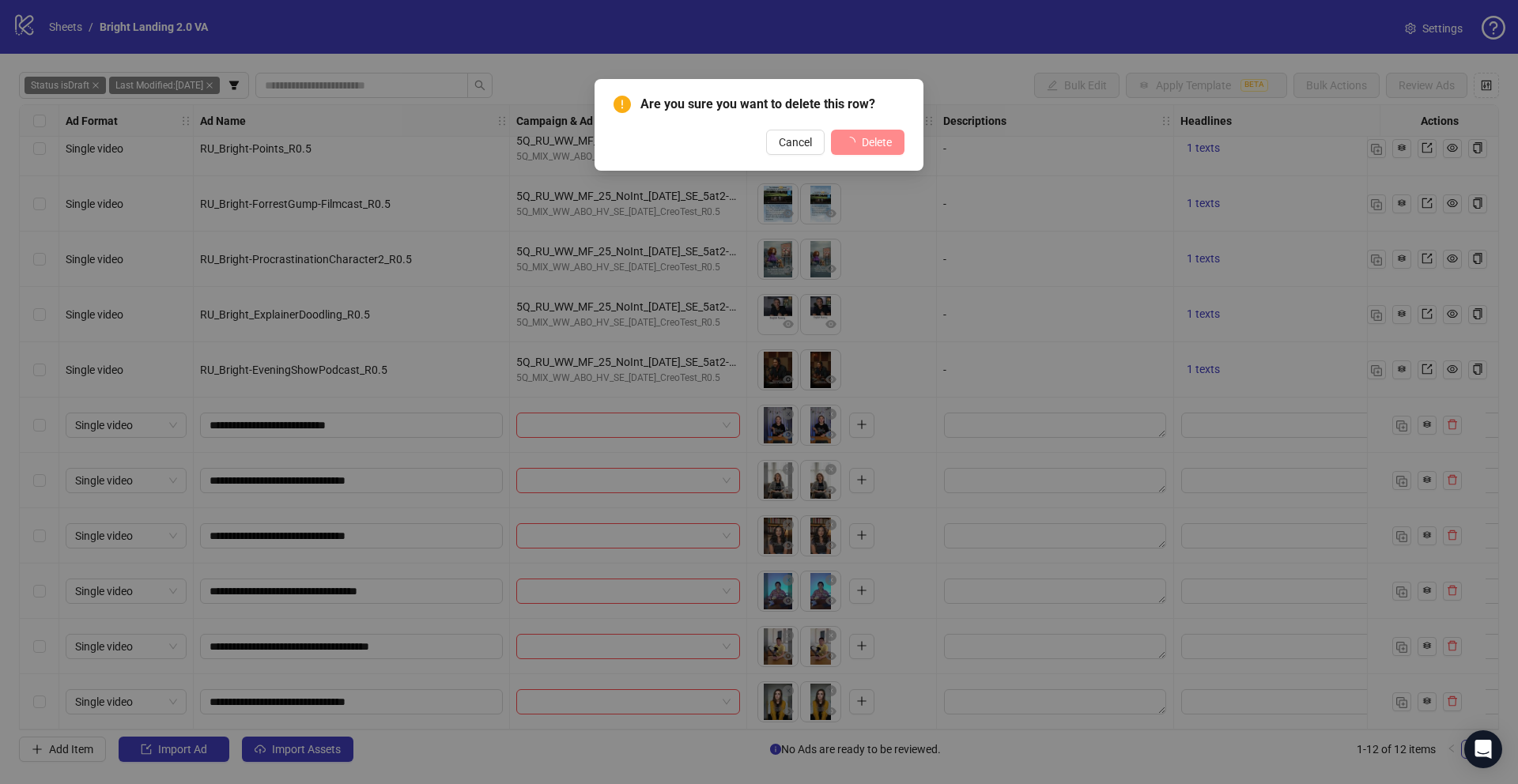
scroll to position [78, 0]
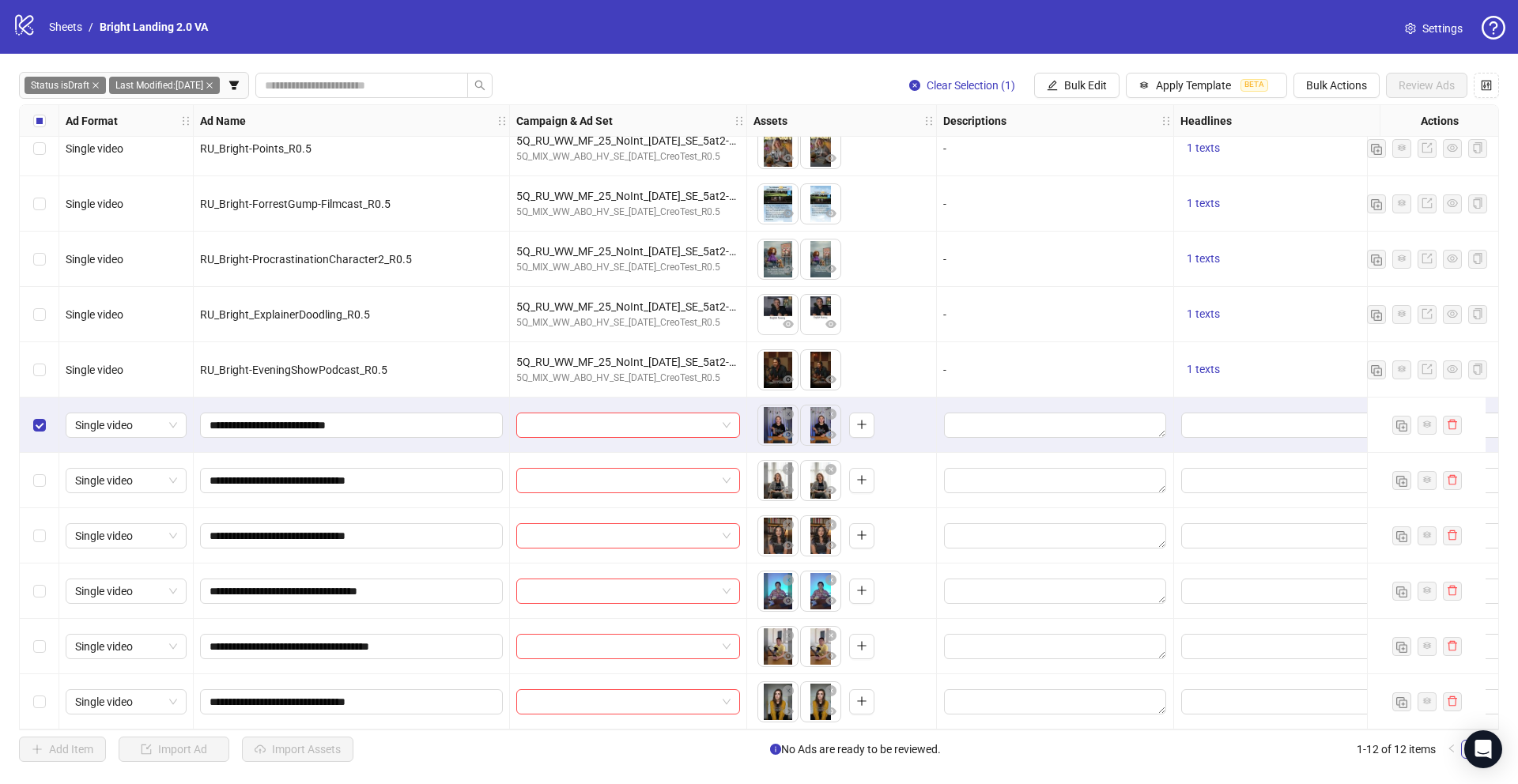
click at [48, 697] on div "Select row 12" at bounding box center [39, 701] width 39 height 55
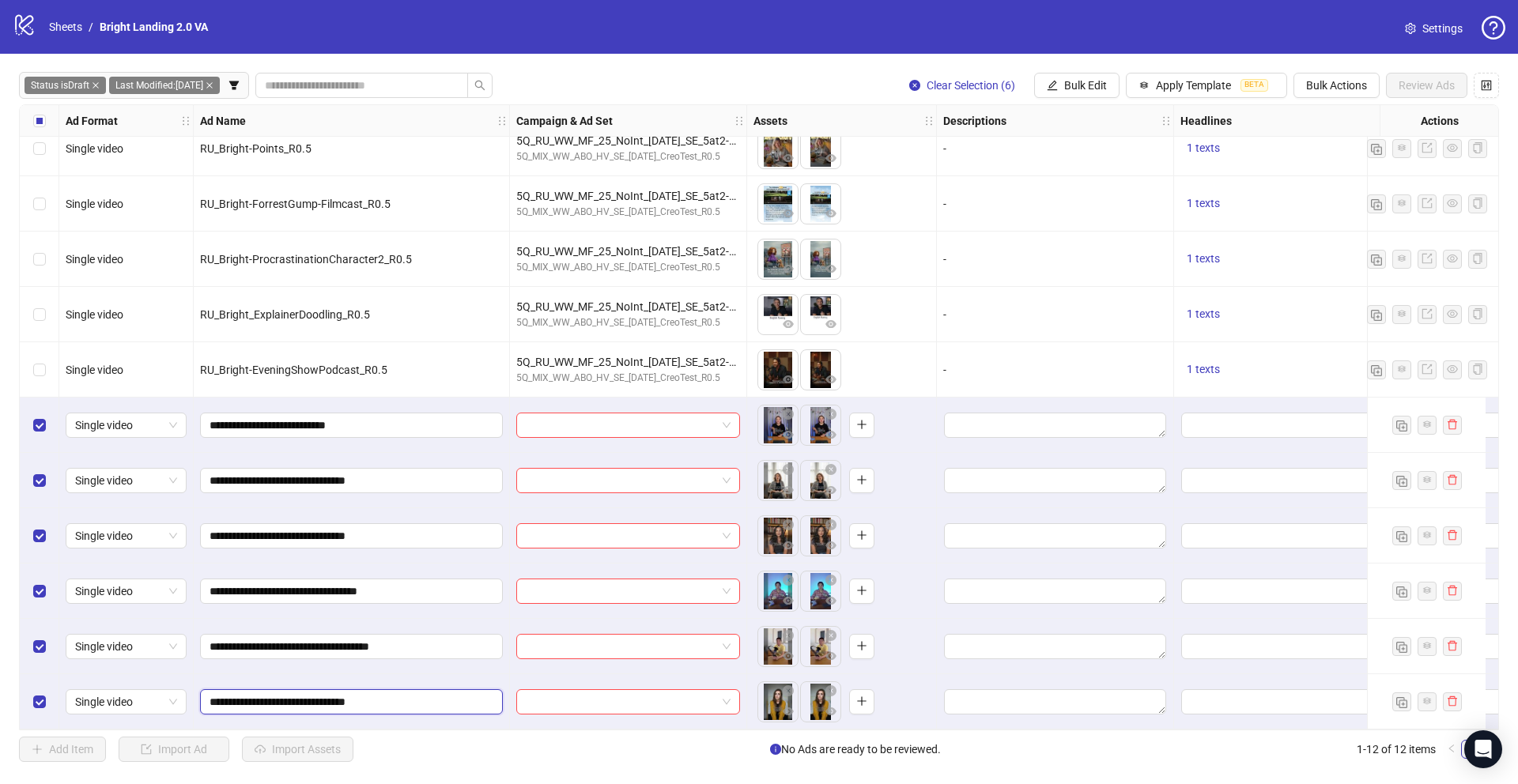
click at [423, 693] on input "**********" at bounding box center [350, 702] width 281 height 18
type input "**********"
click at [1093, 87] on span "Bulk Edit" at bounding box center [1085, 86] width 43 height 13
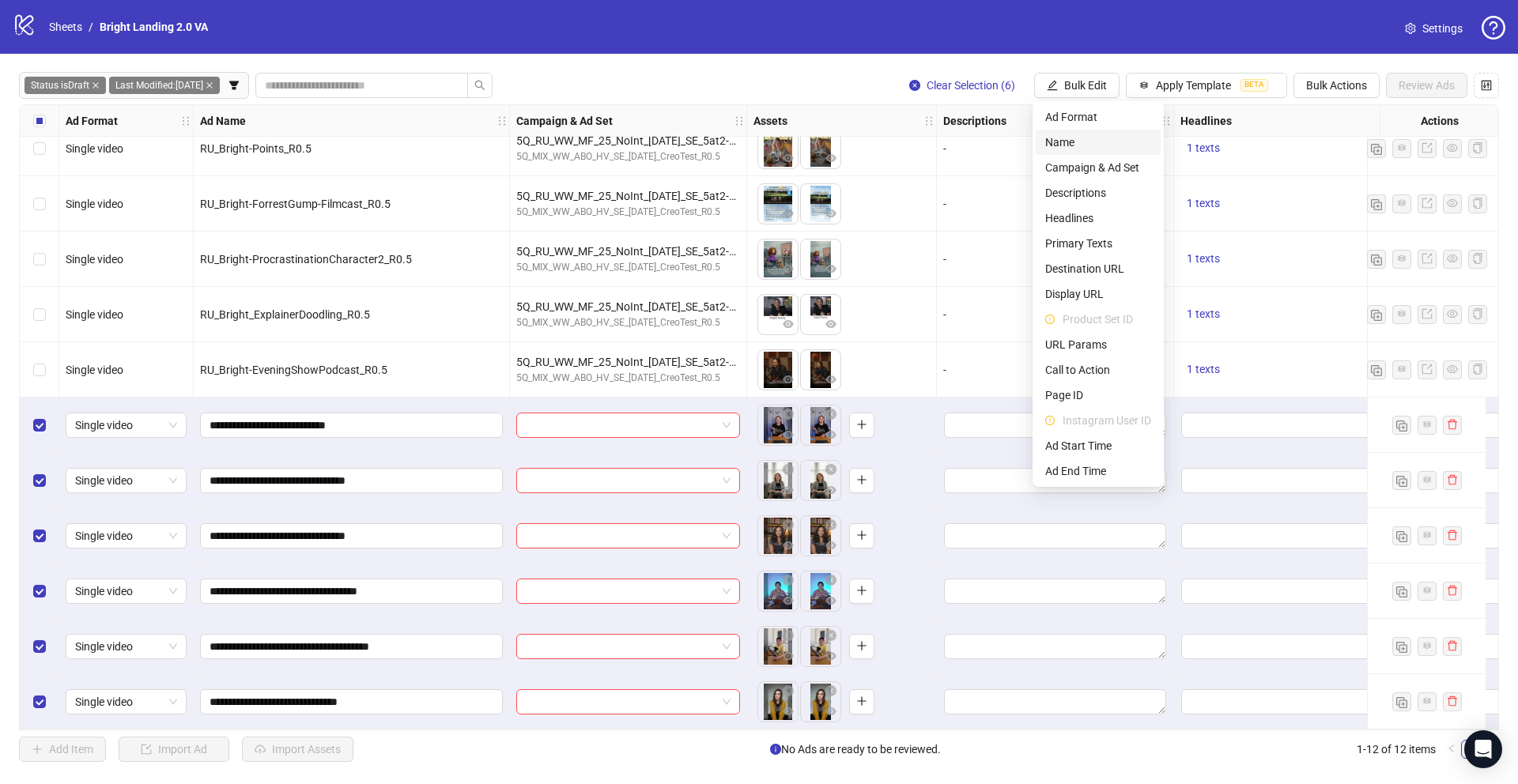
click at [1087, 143] on span "Name" at bounding box center [1098, 143] width 106 height 18
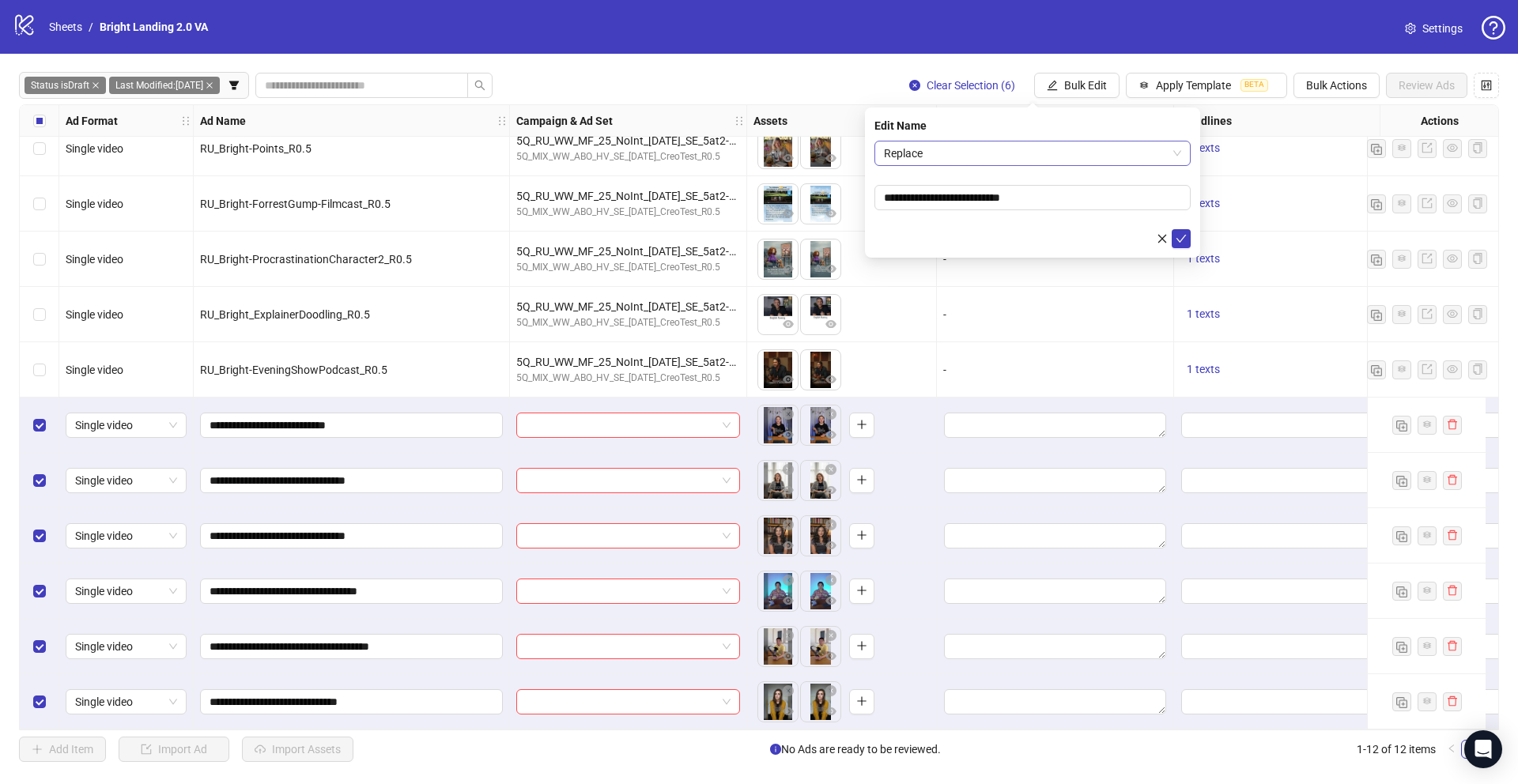
click at [975, 152] on span "Replace" at bounding box center [1032, 153] width 298 height 24
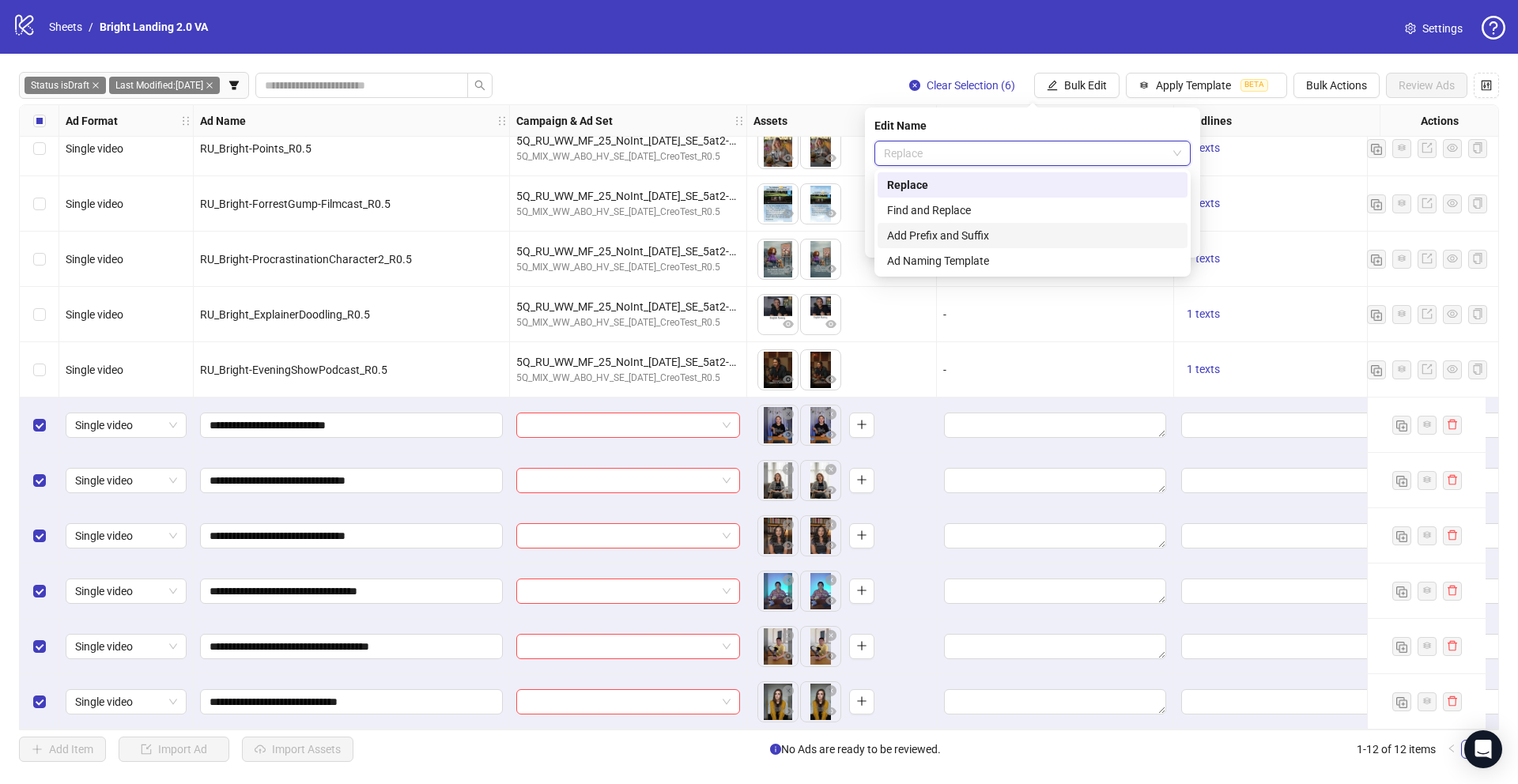
click at [949, 233] on div "Add Prefix and Suffix" at bounding box center [1032, 236] width 291 height 18
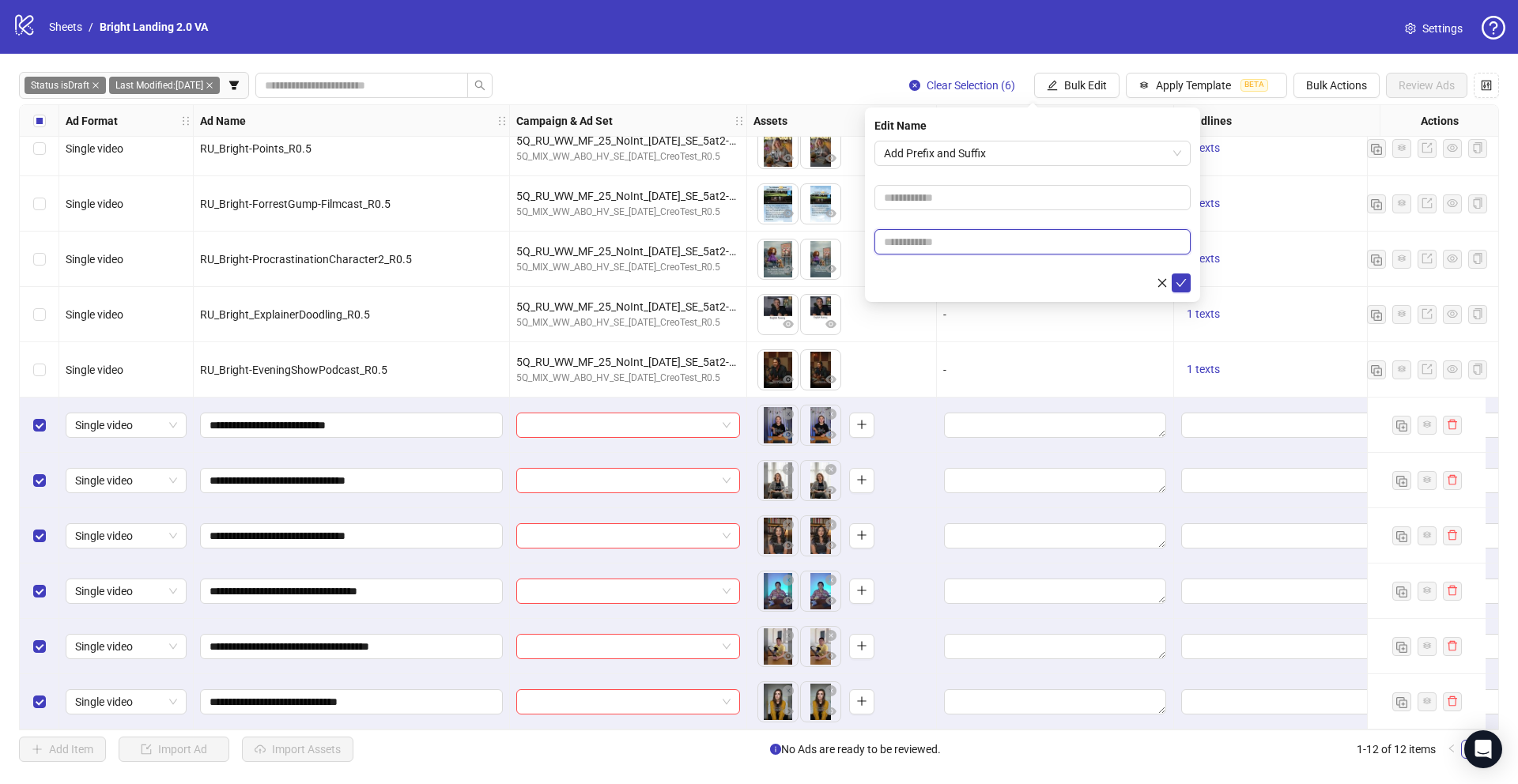
click at [974, 245] on input "text" at bounding box center [1032, 242] width 316 height 26
type input "****"
click at [1180, 282] on icon "check" at bounding box center [1181, 283] width 11 height 11
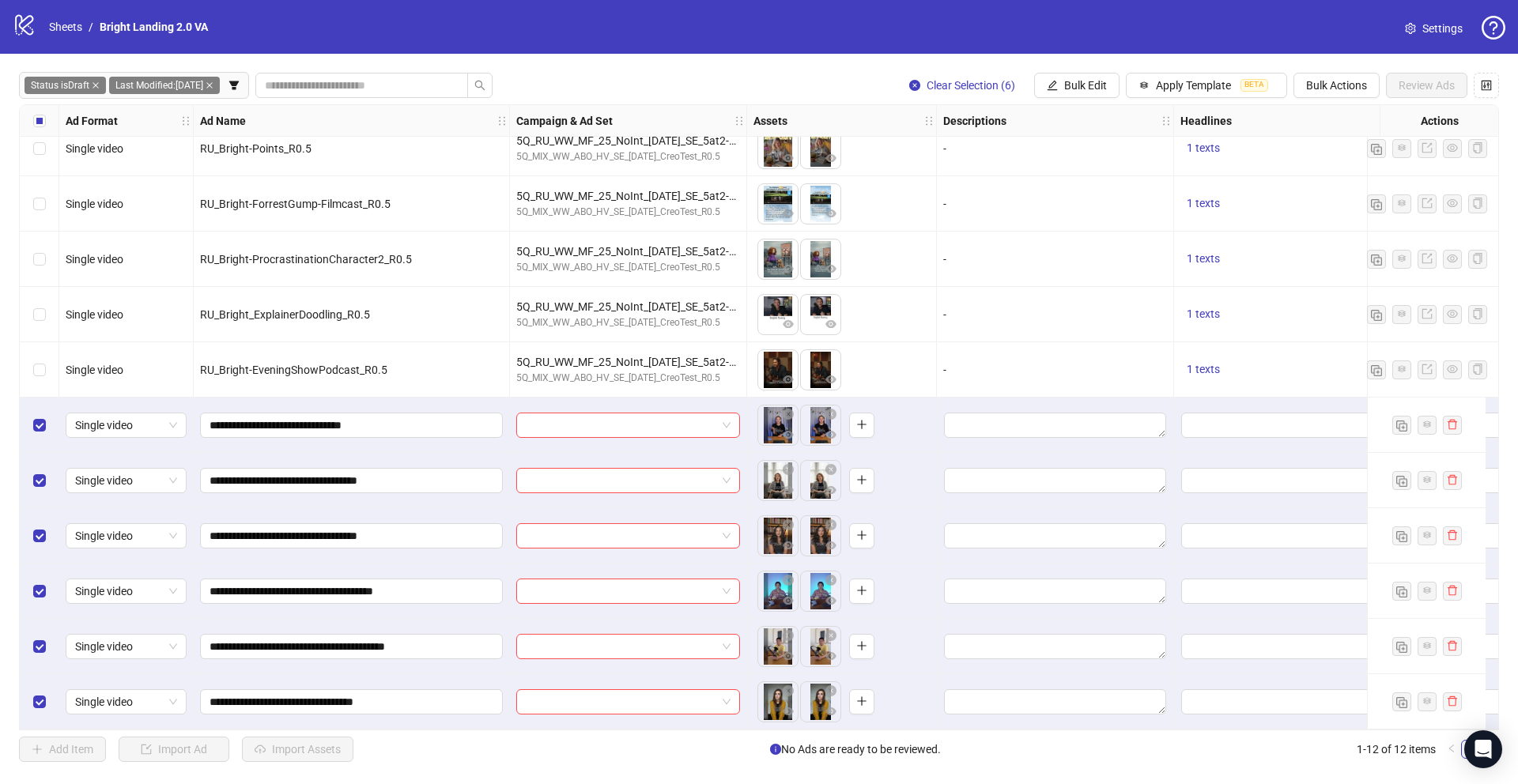
scroll to position [78, 34]
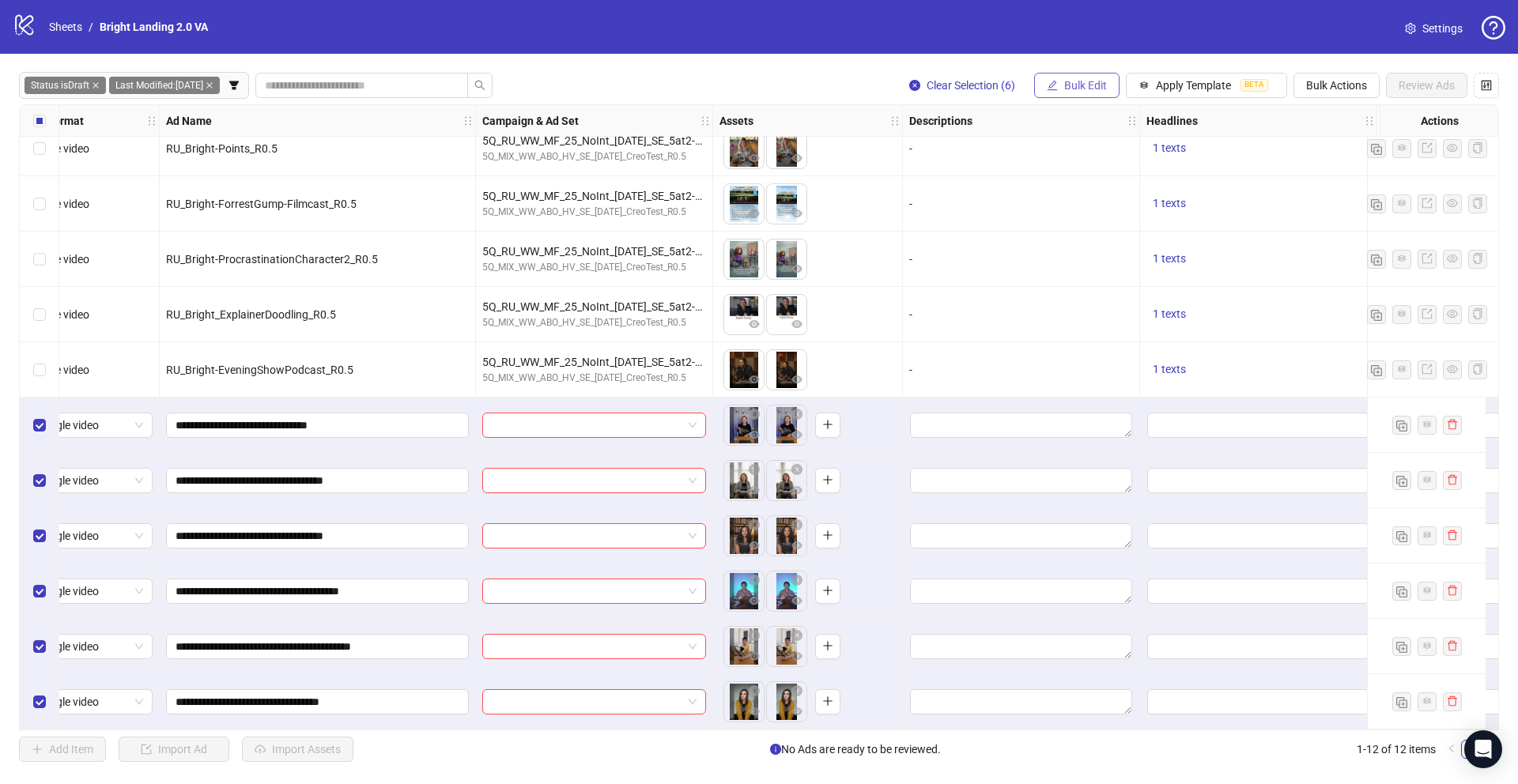
click at [1090, 91] on span "Bulk Edit" at bounding box center [1085, 86] width 43 height 13
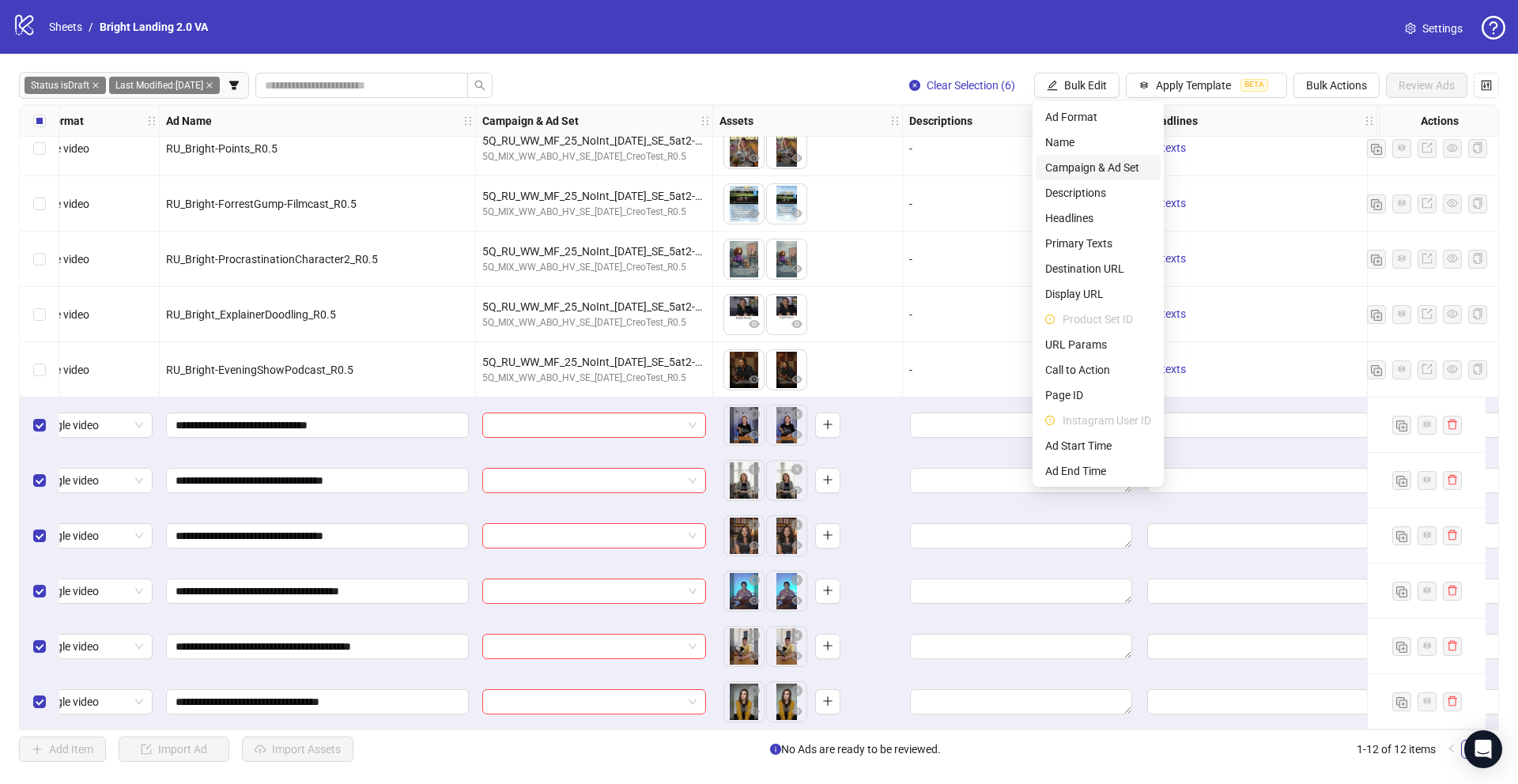
click at [1088, 169] on span "Campaign & Ad Set" at bounding box center [1098, 168] width 106 height 18
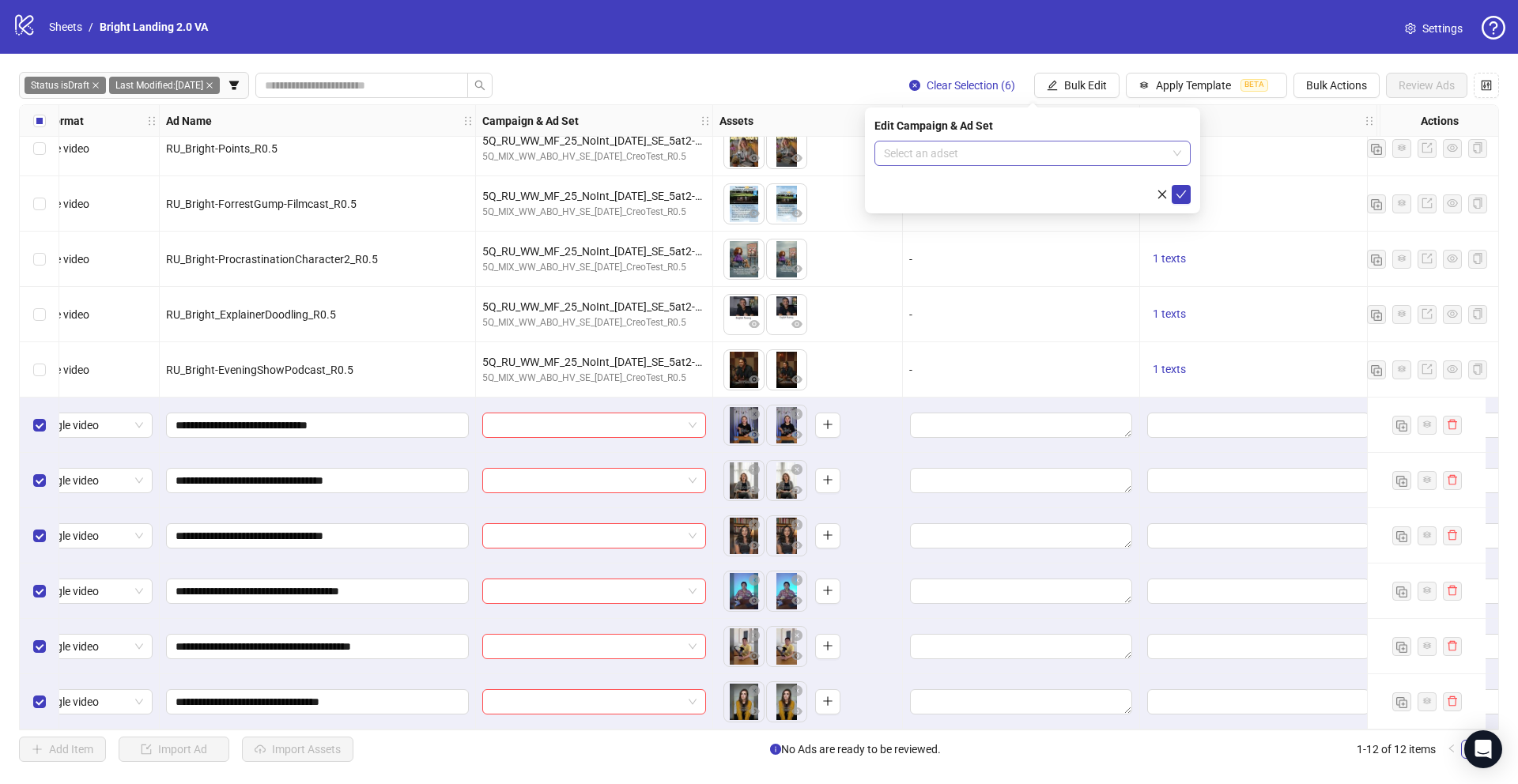
click at [1075, 153] on input "search" at bounding box center [1025, 153] width 283 height 24
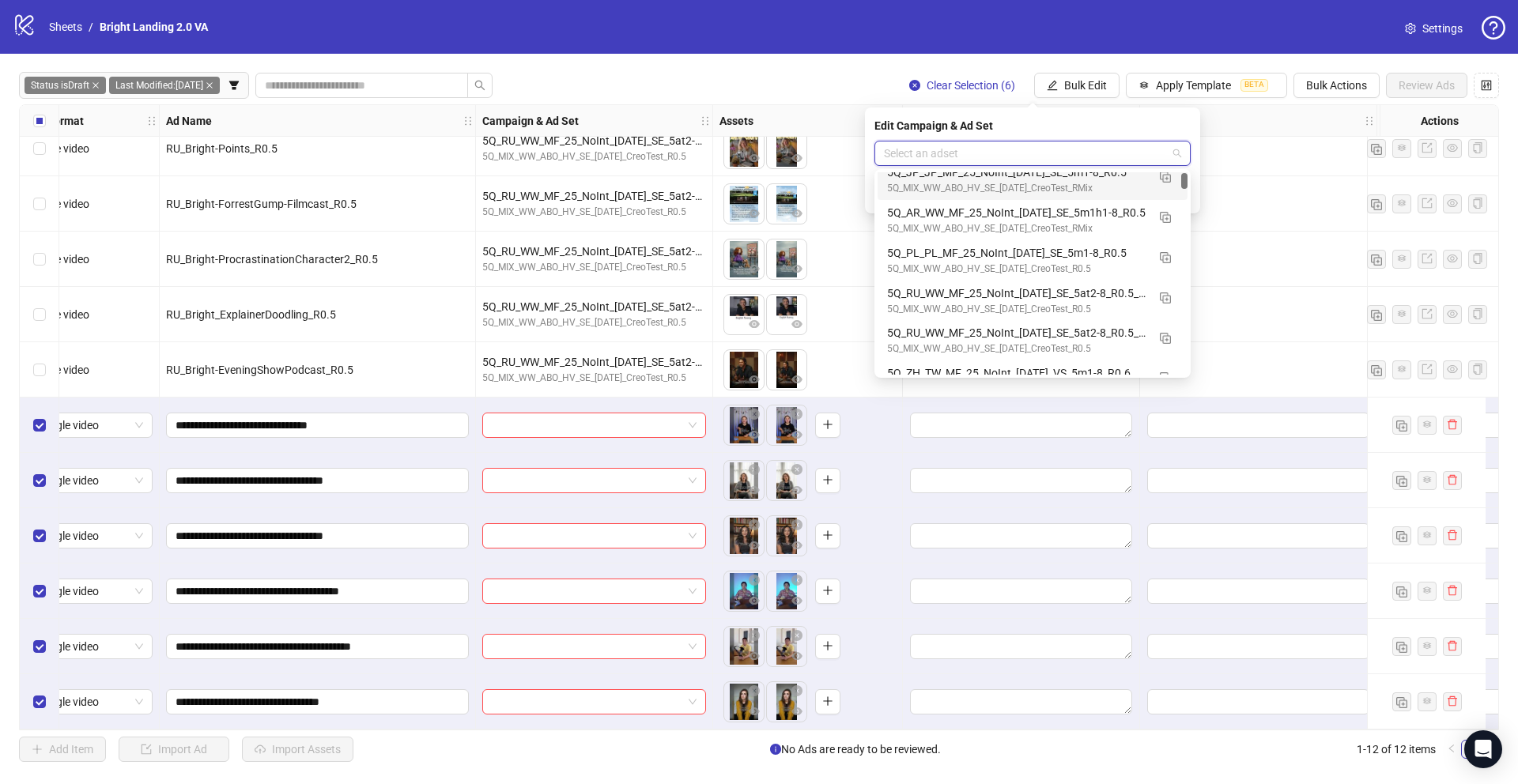
scroll to position [99, 0]
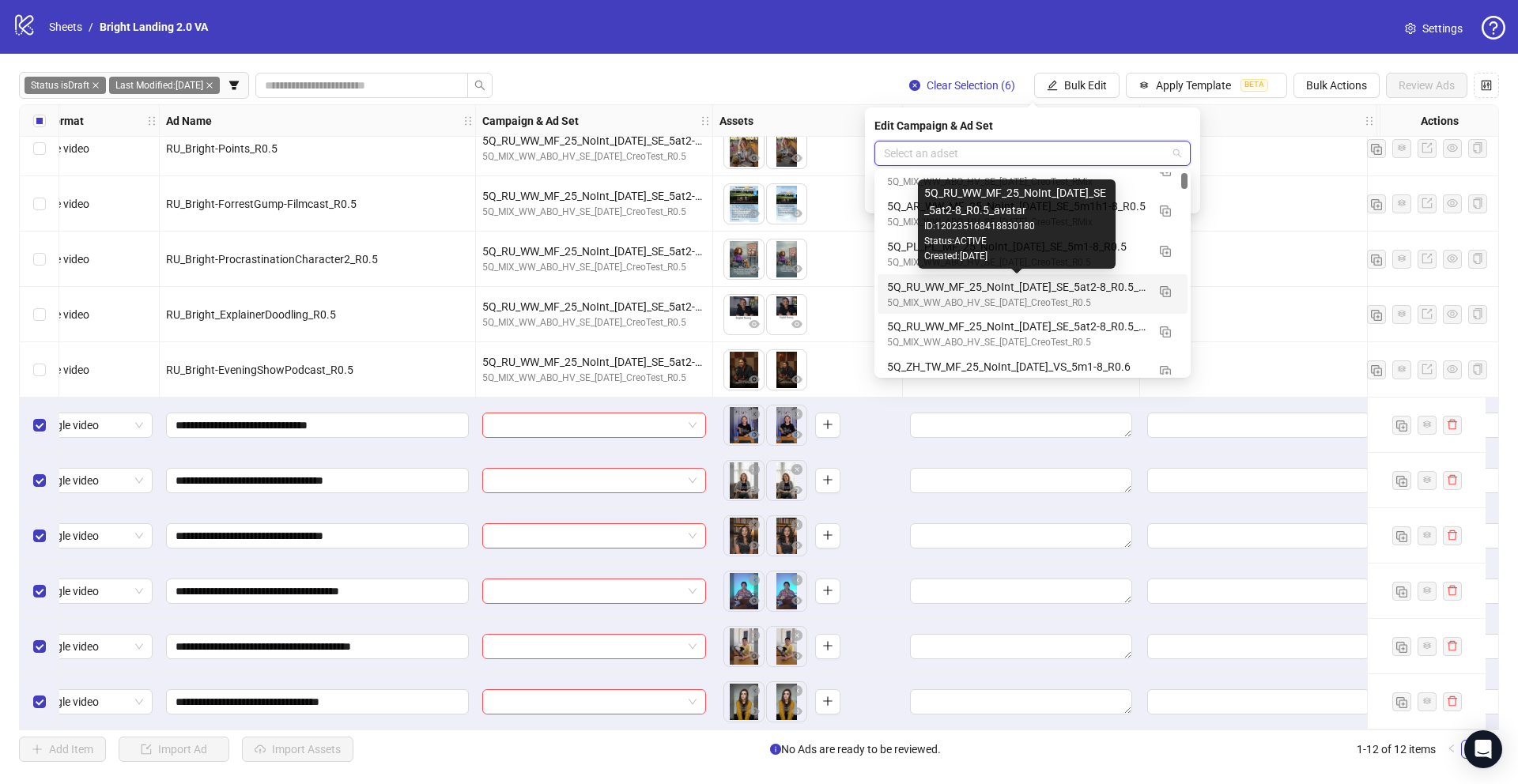
click at [1051, 290] on div "5Q_RU_WW_MF_25_NoInt_07.10.25_SE_5at2-8_R0.5_avatar" at bounding box center [1016, 287] width 259 height 18
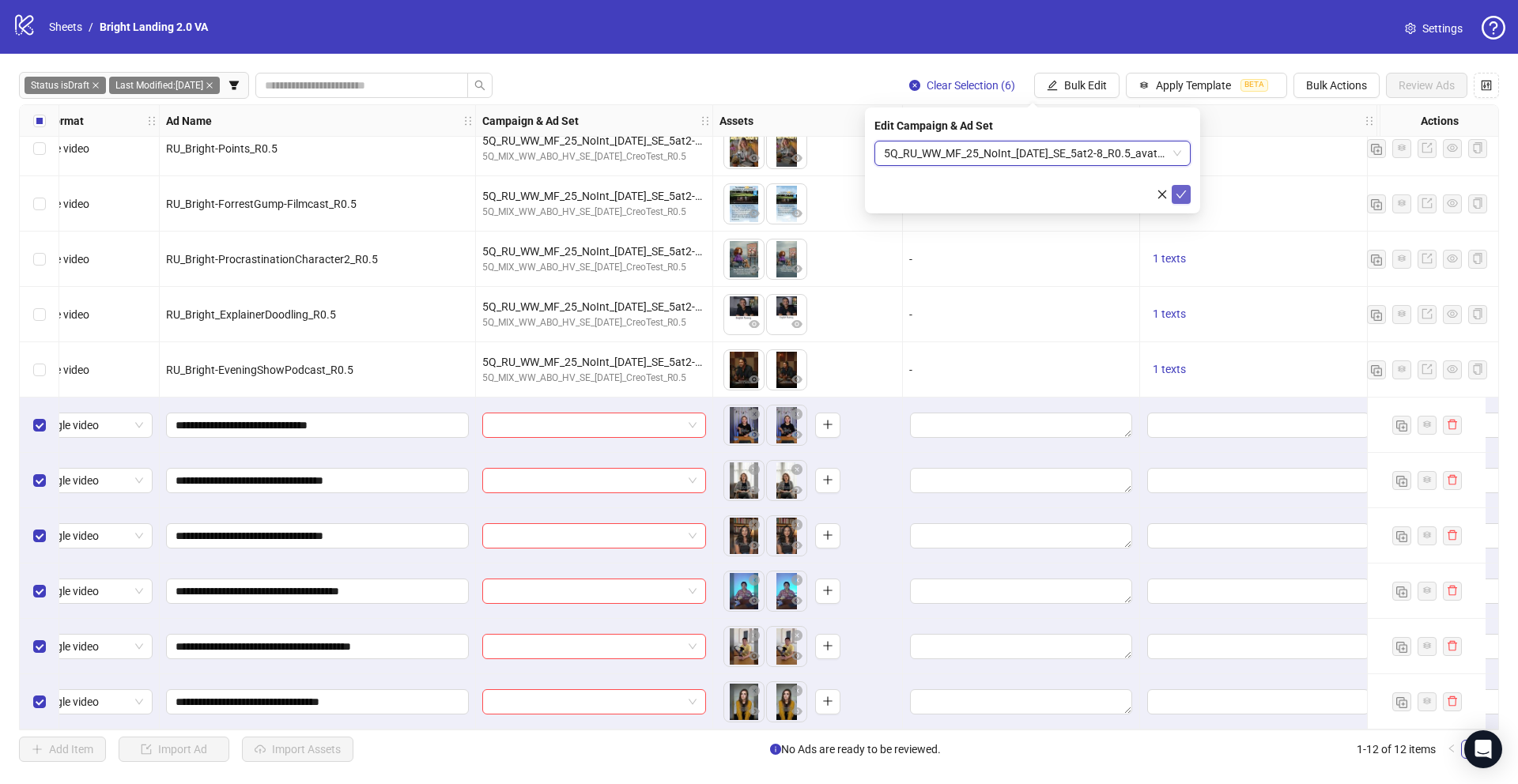
click at [1189, 196] on button "submit" at bounding box center [1181, 195] width 19 height 19
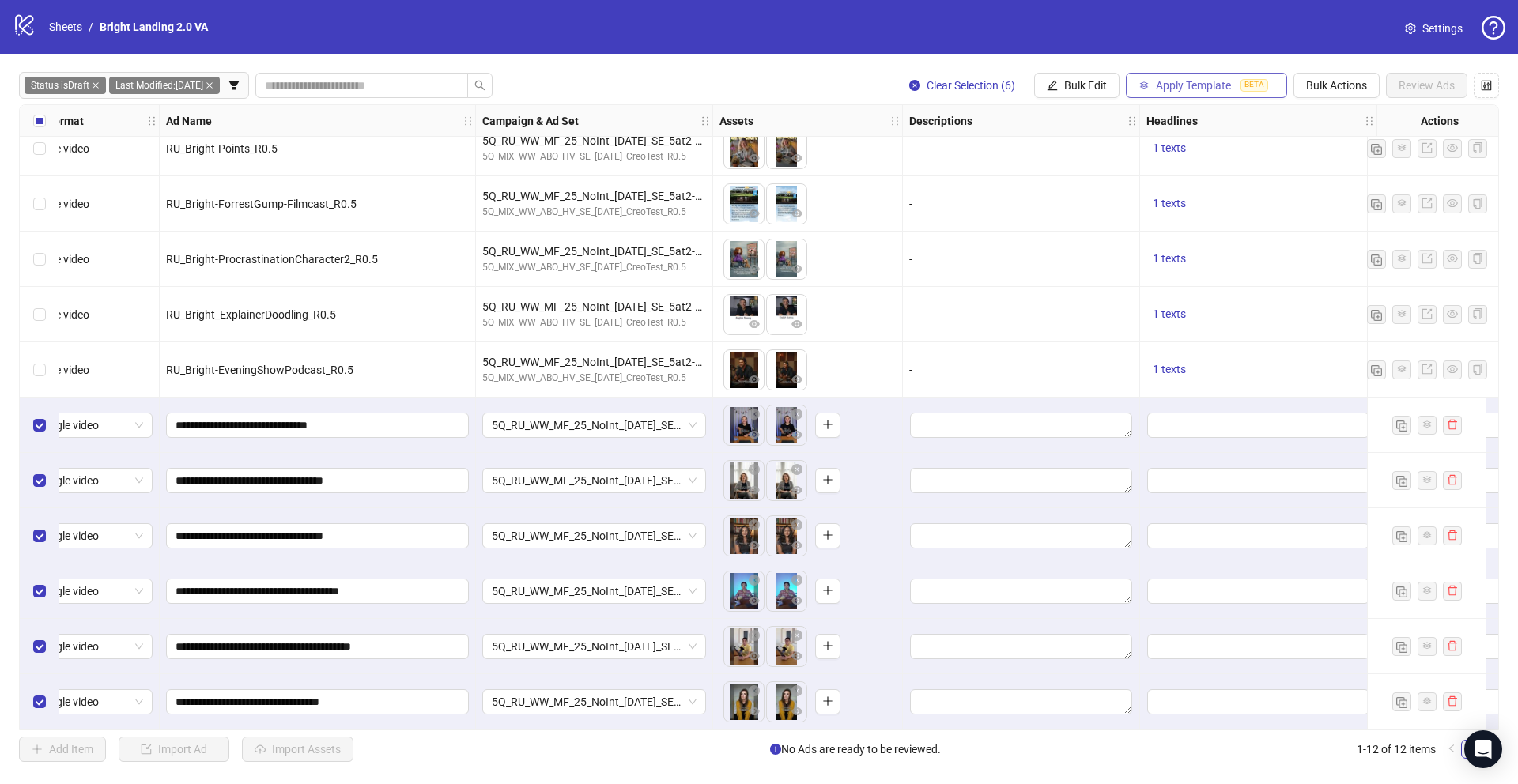
click at [1149, 91] on button "Apply Template BETA" at bounding box center [1206, 86] width 161 height 26
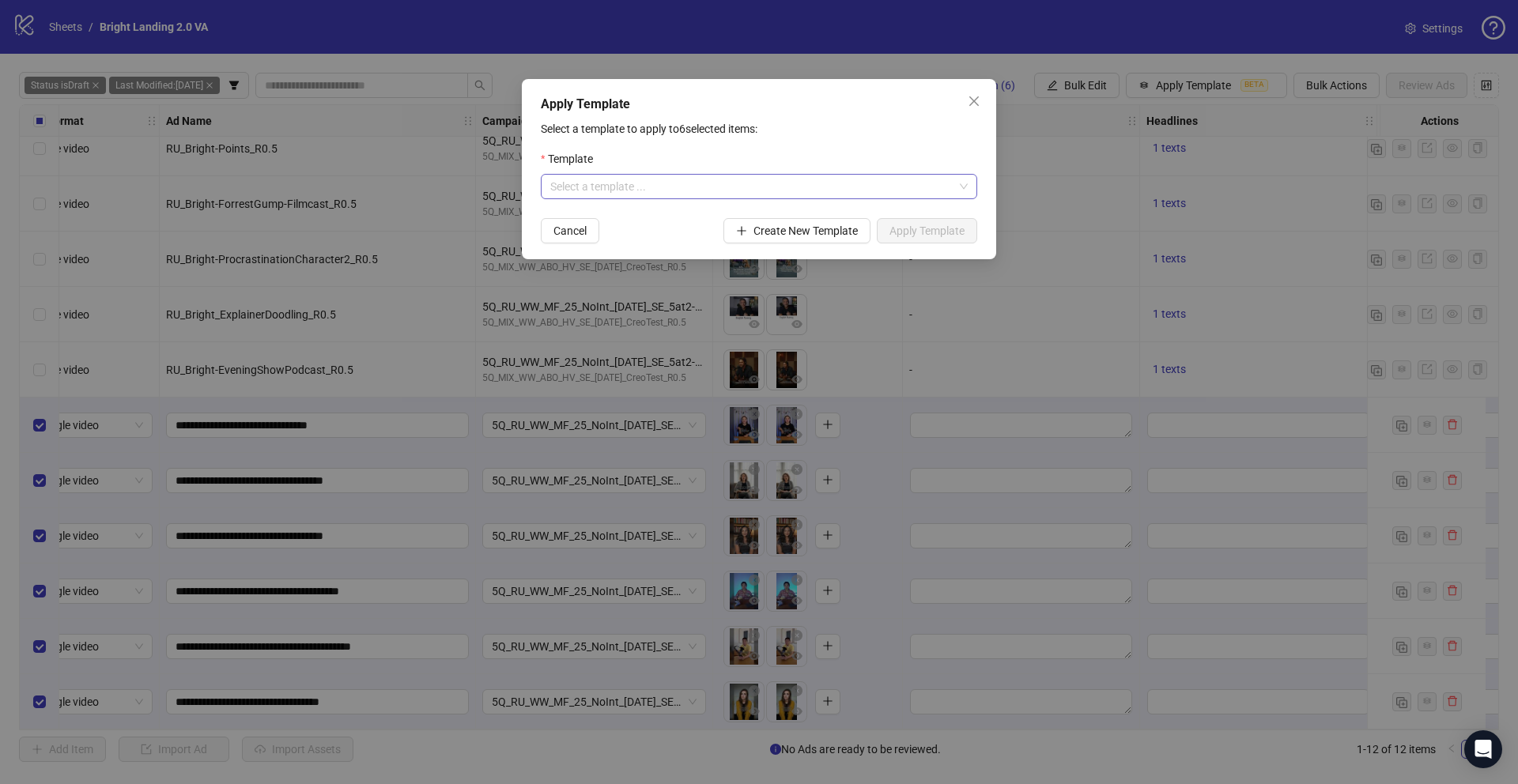
click at [723, 192] on input "search" at bounding box center [751, 187] width 403 height 24
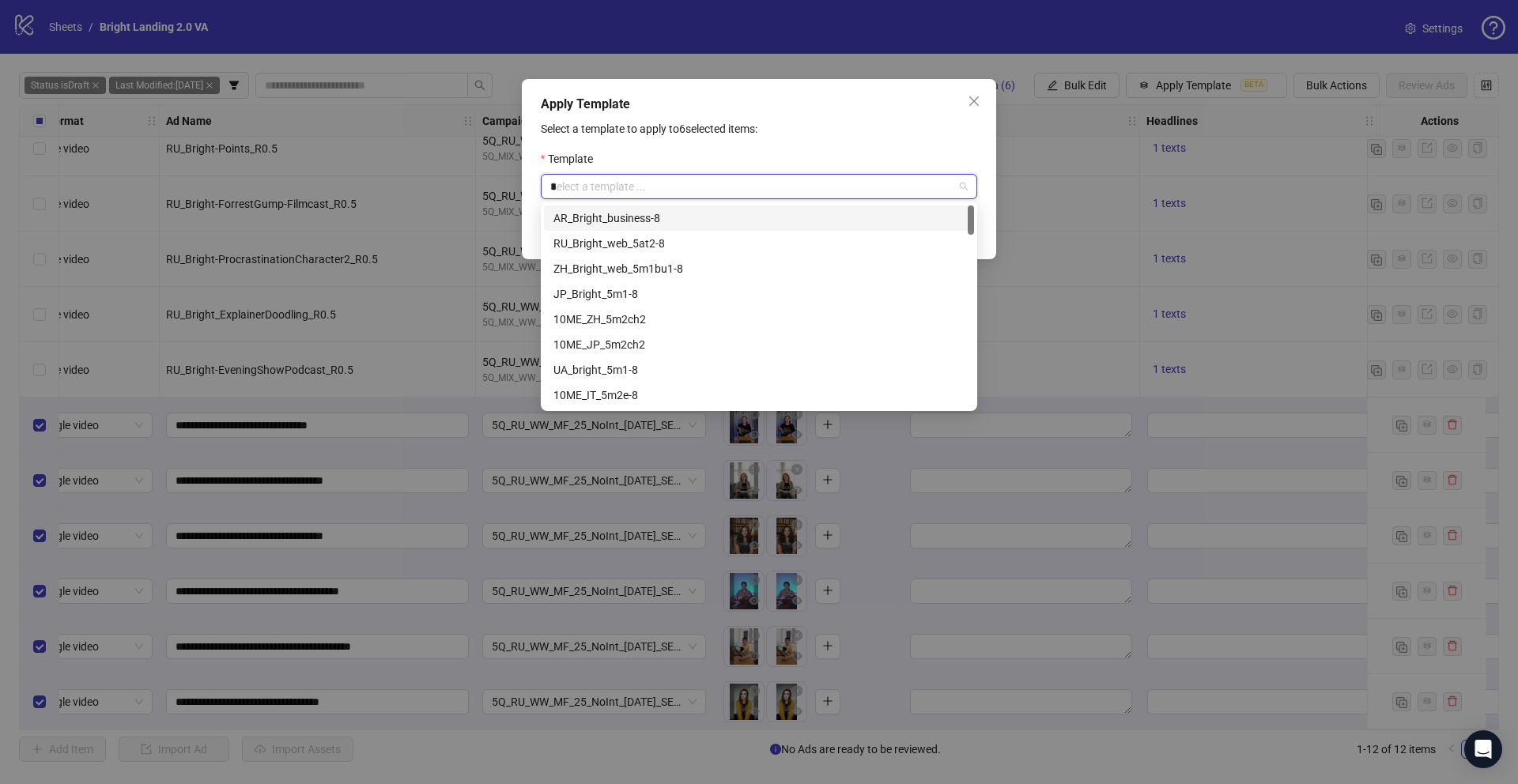
type input "**"
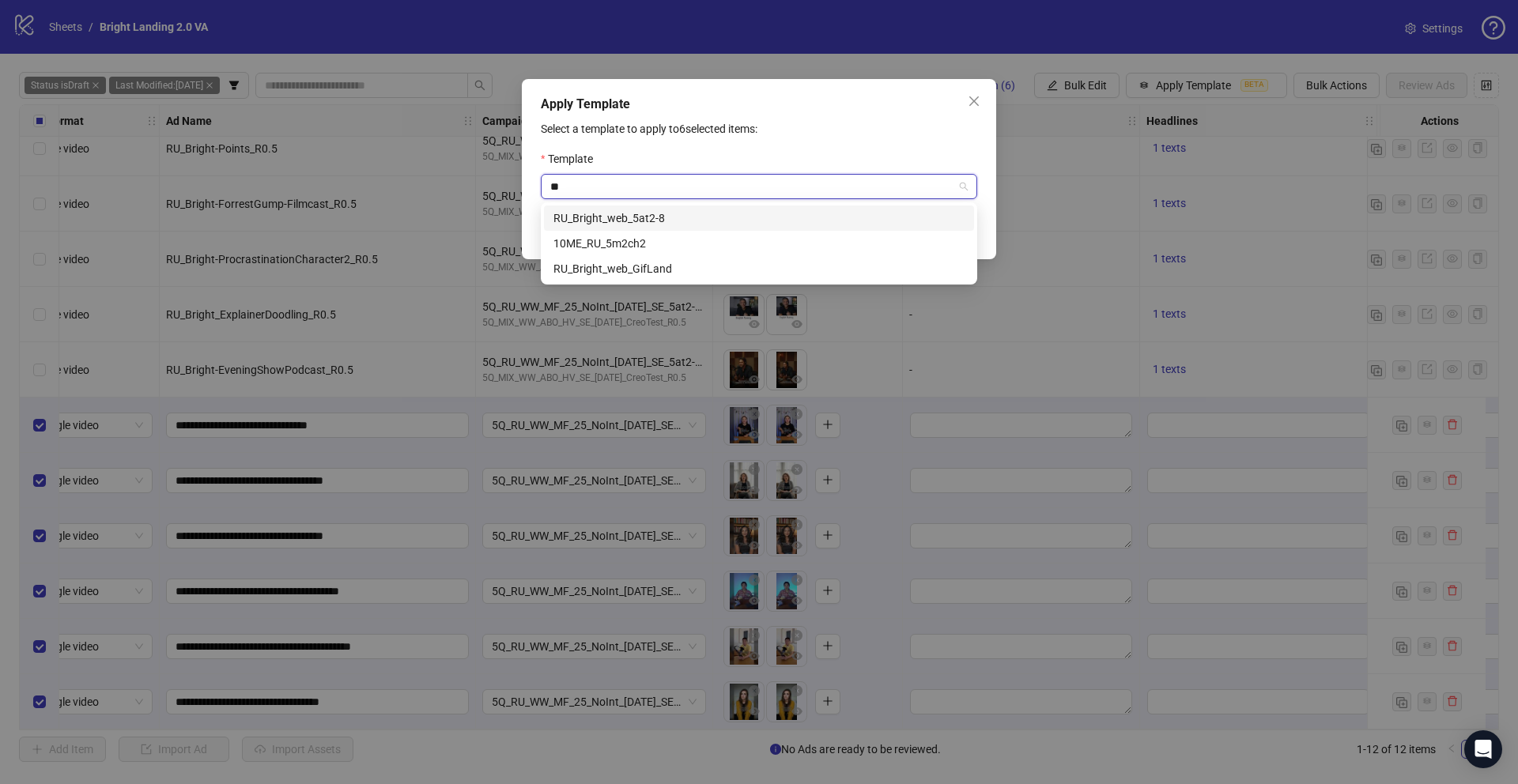
click at [702, 219] on div "RU_Bright_web_5at2-8" at bounding box center [759, 218] width 411 height 18
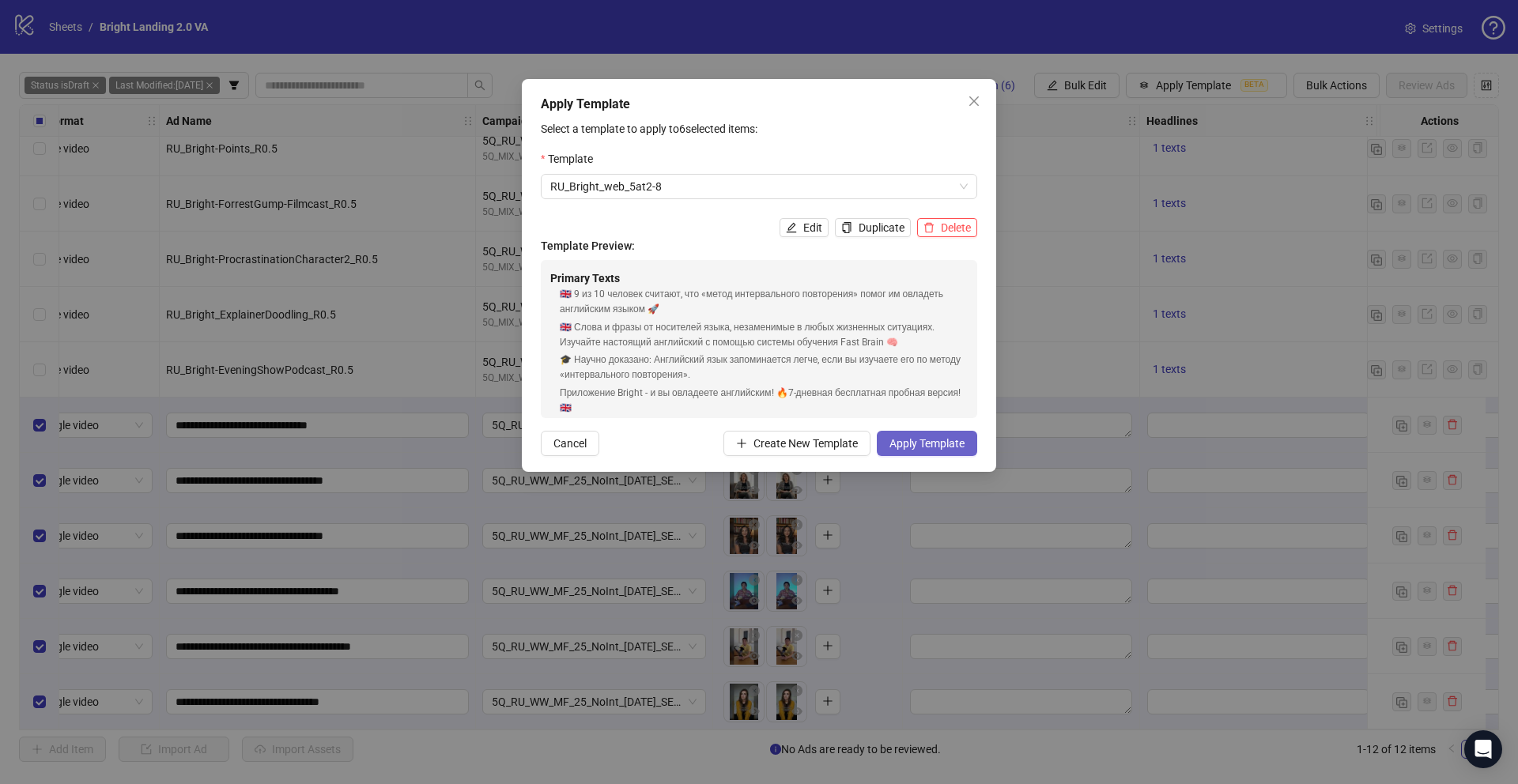
click at [929, 444] on span "Apply Template" at bounding box center [927, 443] width 75 height 13
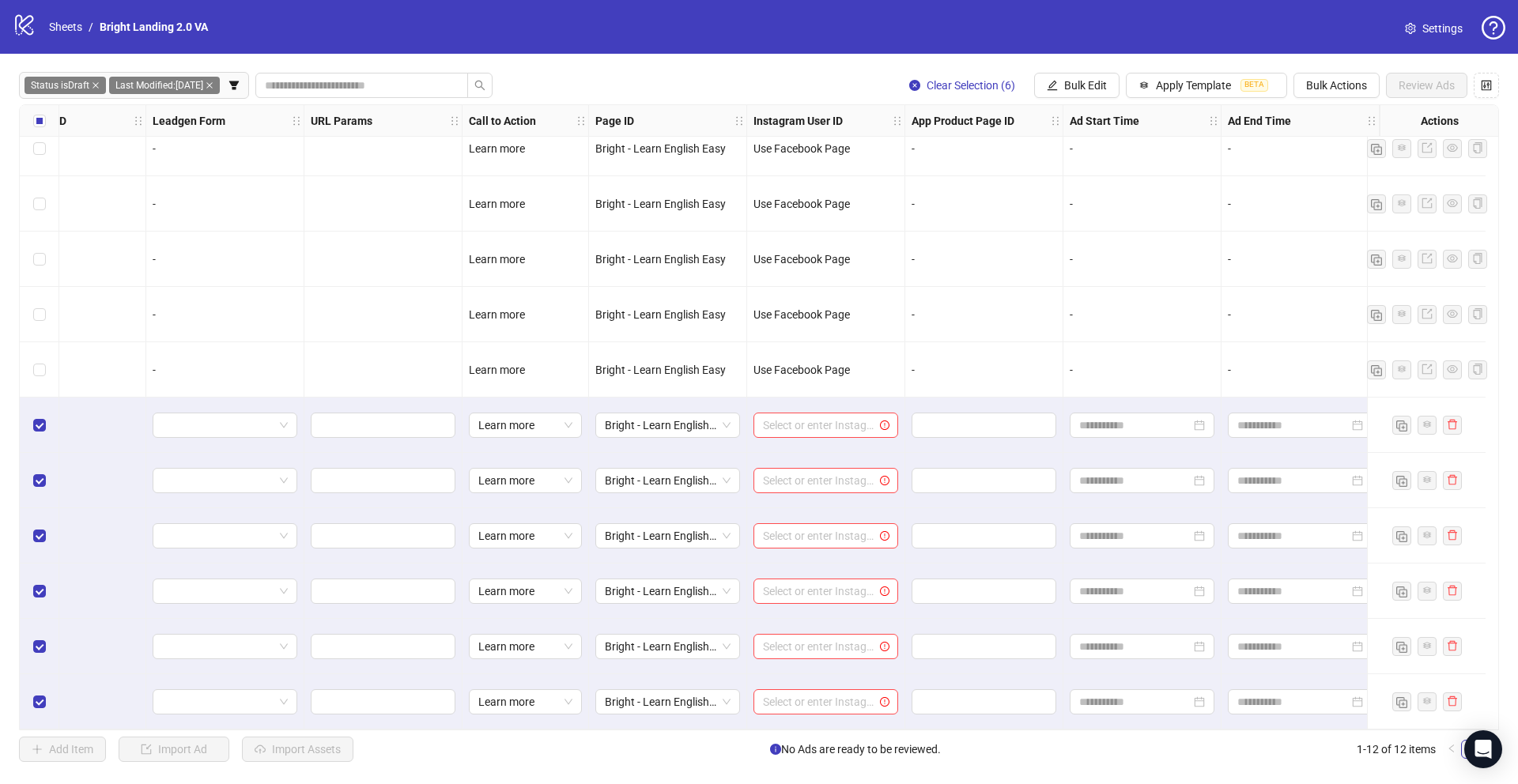
scroll to position [78, 2066]
click at [1067, 86] on span "Bulk Edit" at bounding box center [1085, 86] width 43 height 13
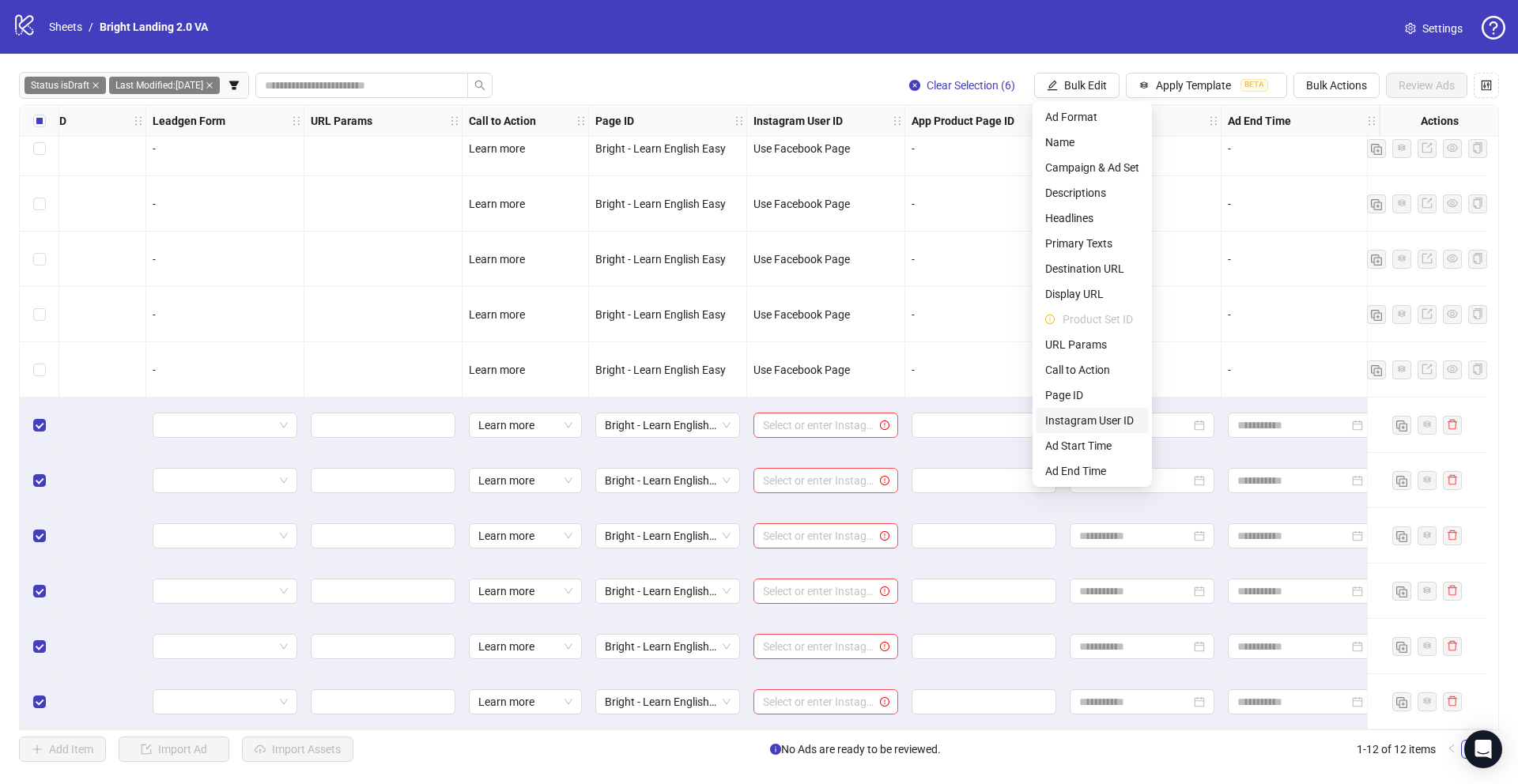
click at [1088, 419] on span "Instagram User ID" at bounding box center [1091, 421] width 94 height 18
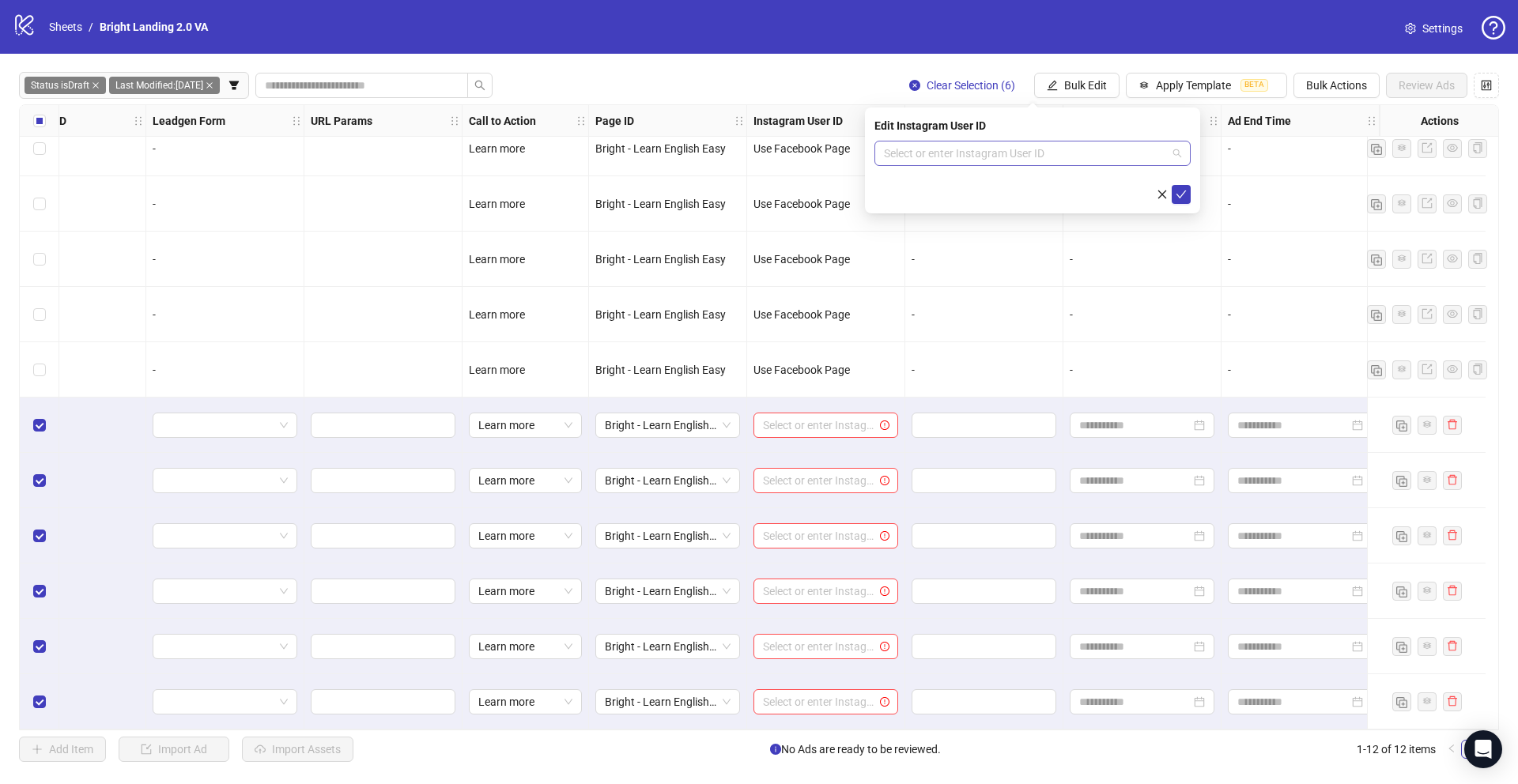
click at [1099, 150] on input "search" at bounding box center [1025, 153] width 283 height 24
click at [1067, 178] on div "Use Facebook Page" at bounding box center [1032, 185] width 291 height 18
click at [1188, 199] on button "submit" at bounding box center [1181, 195] width 19 height 19
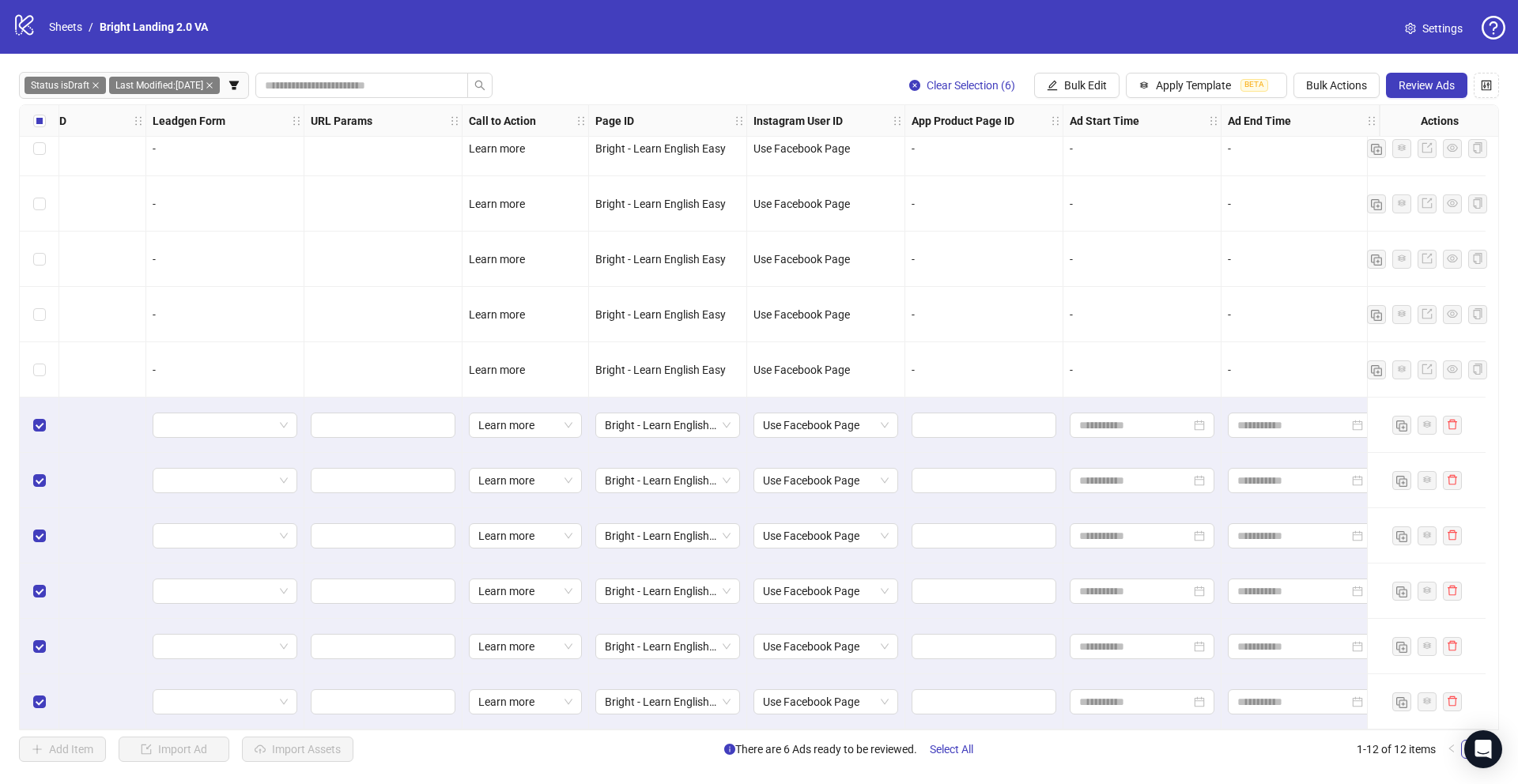
scroll to position [78, 0]
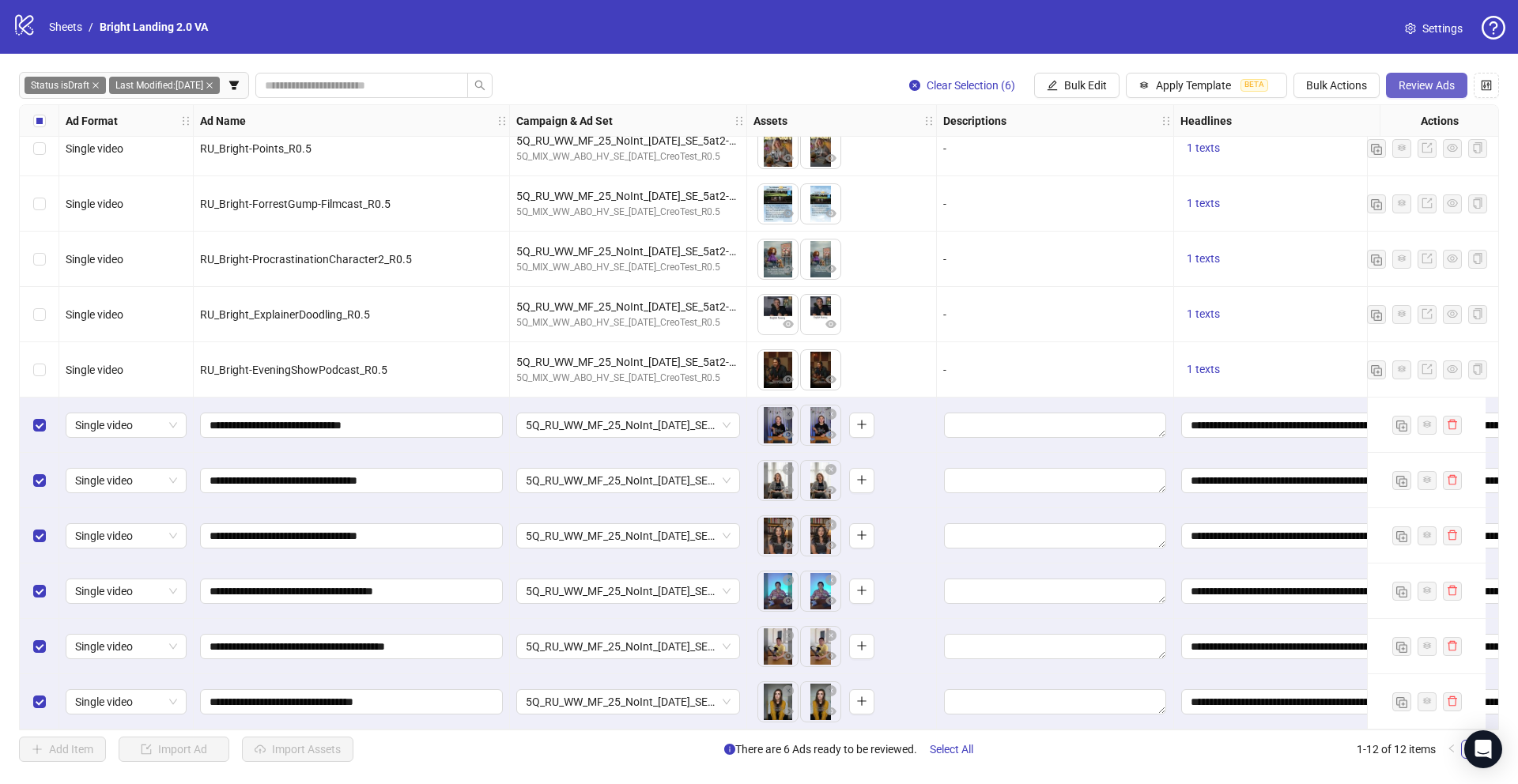
click at [1424, 88] on span "Review Ads" at bounding box center [1427, 86] width 56 height 13
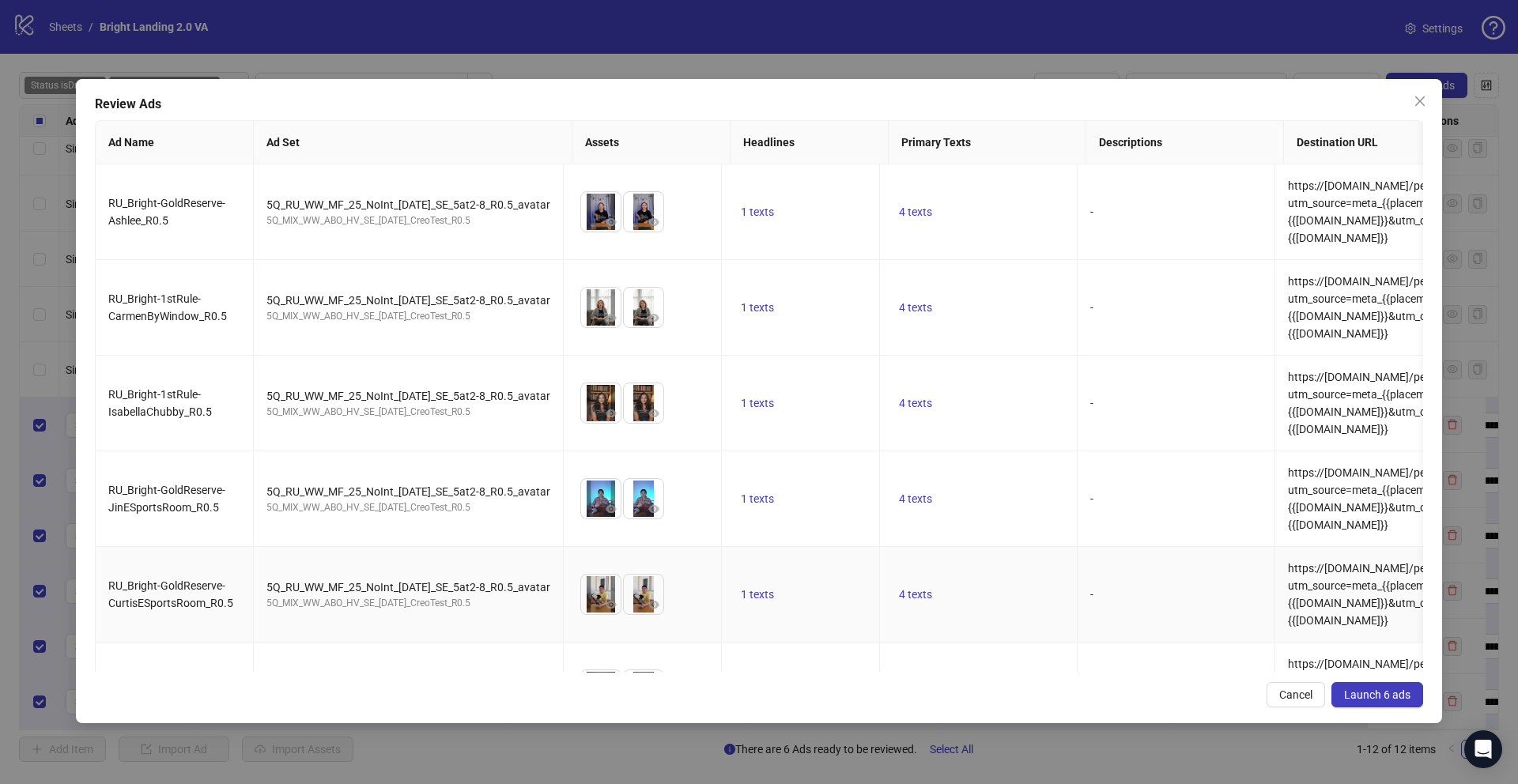
scroll to position [66, 0]
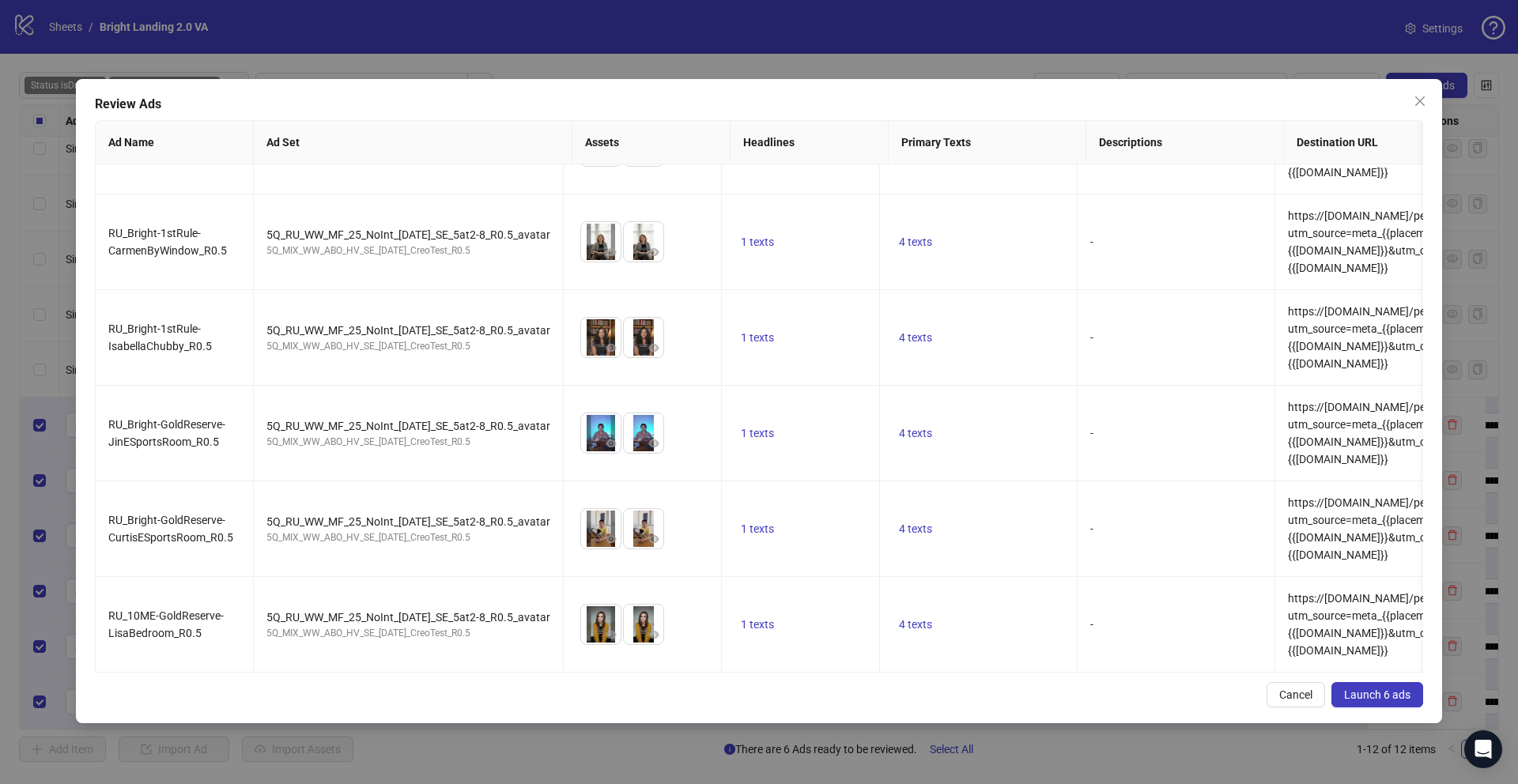
click at [1372, 701] on button "Launch 6 ads" at bounding box center [1377, 695] width 91 height 26
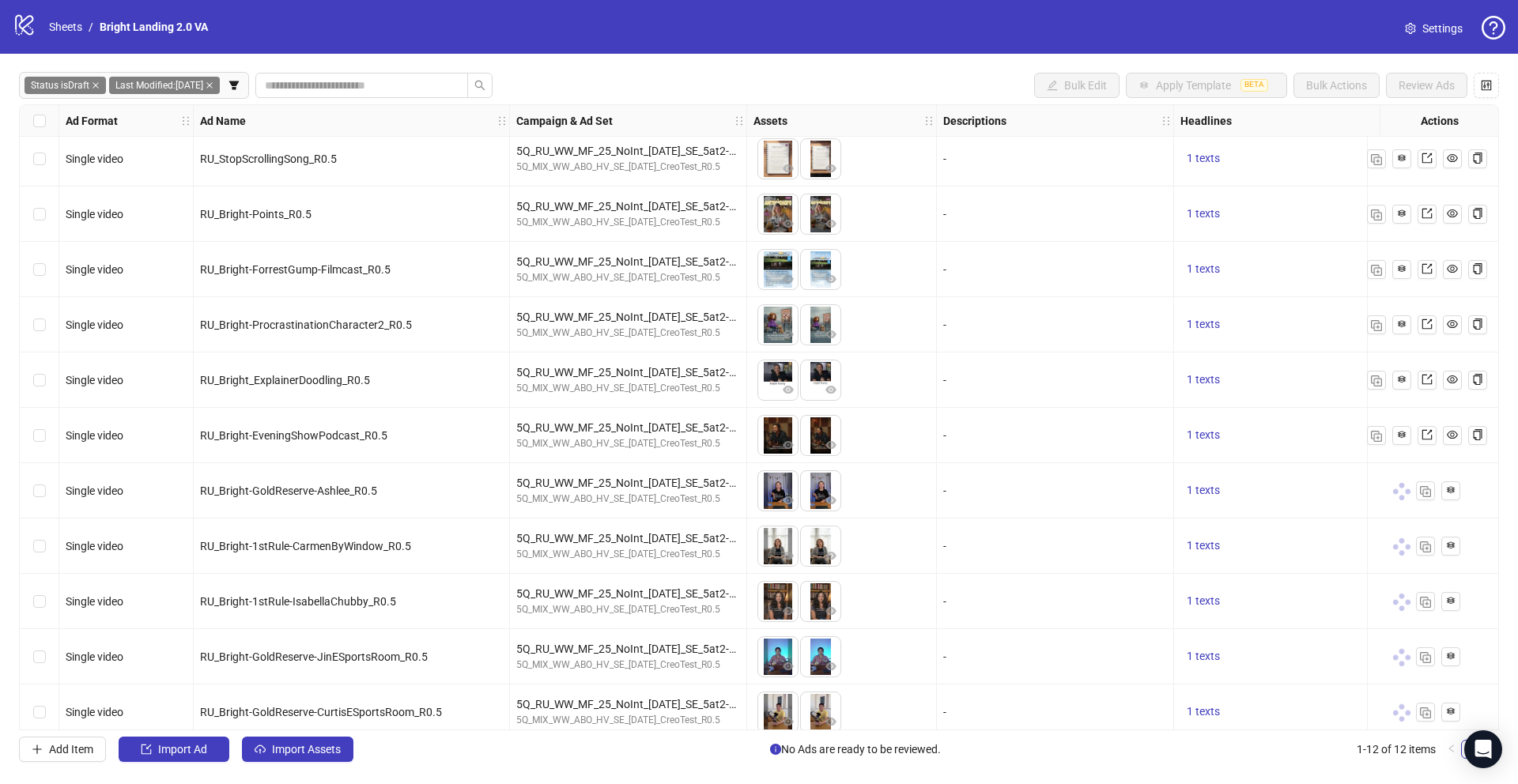
scroll to position [78, 0]
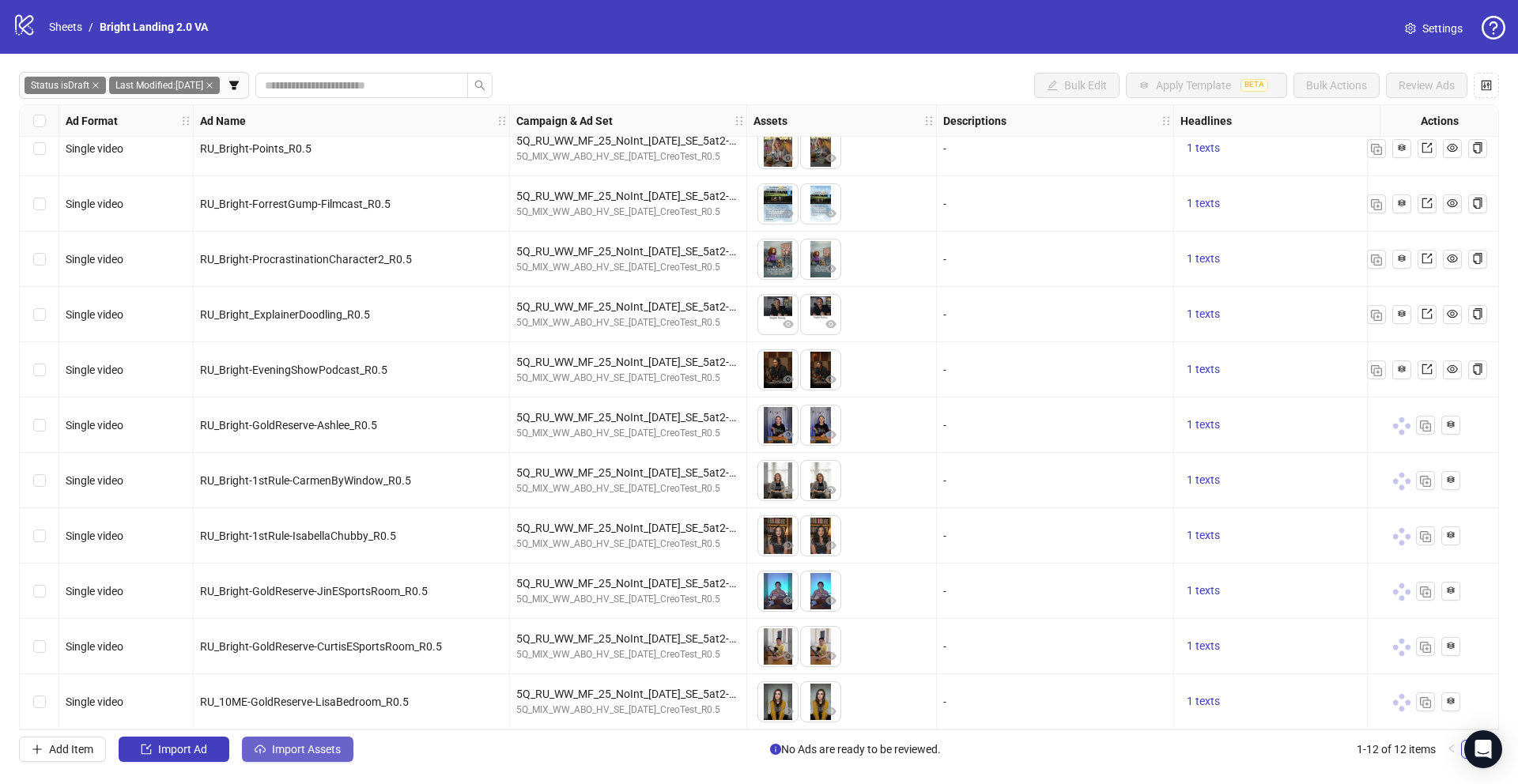
click at [317, 743] on span "Import Assets" at bounding box center [306, 750] width 69 height 13
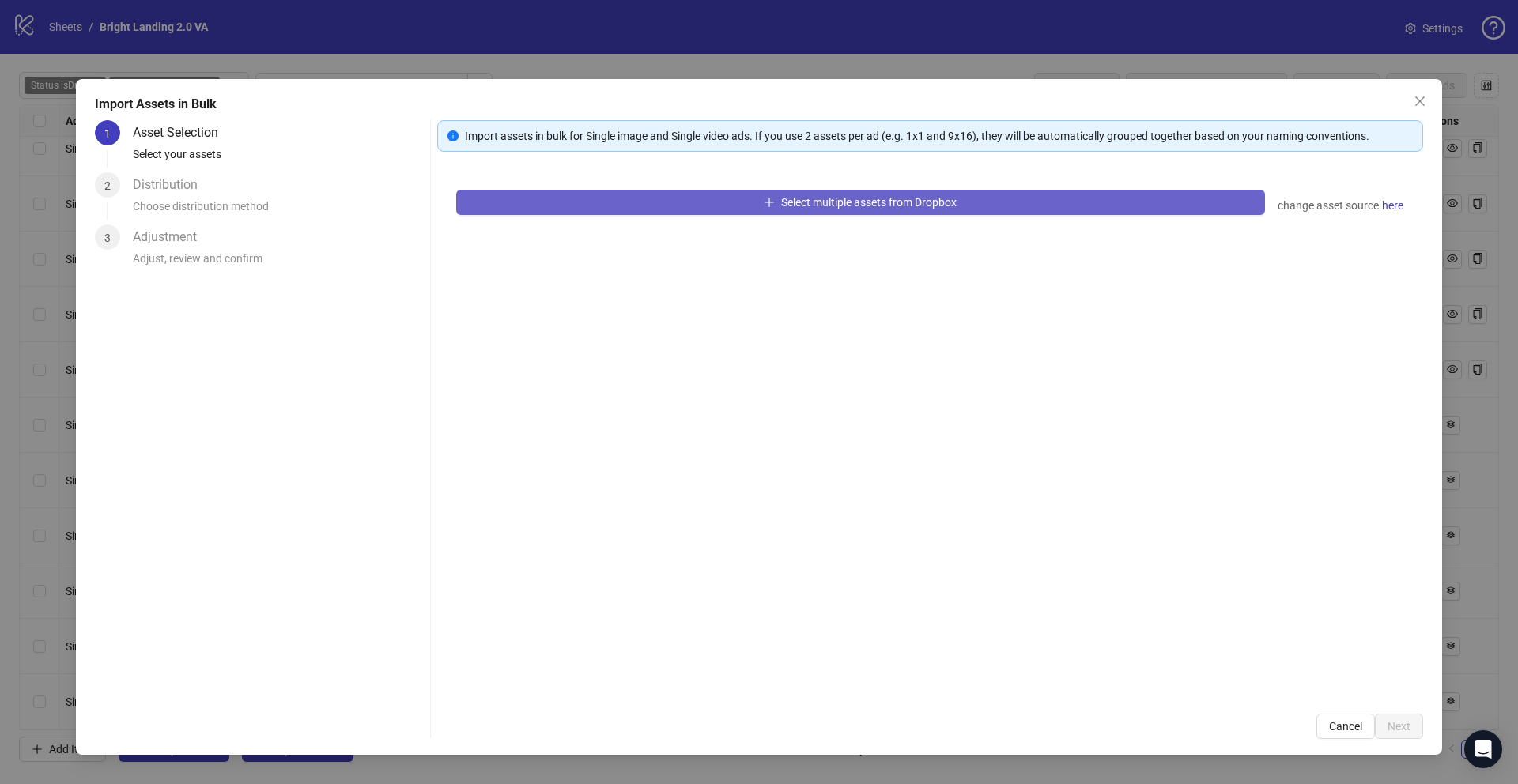
click at [969, 202] on button "Select multiple assets from Dropbox" at bounding box center [860, 203] width 809 height 26
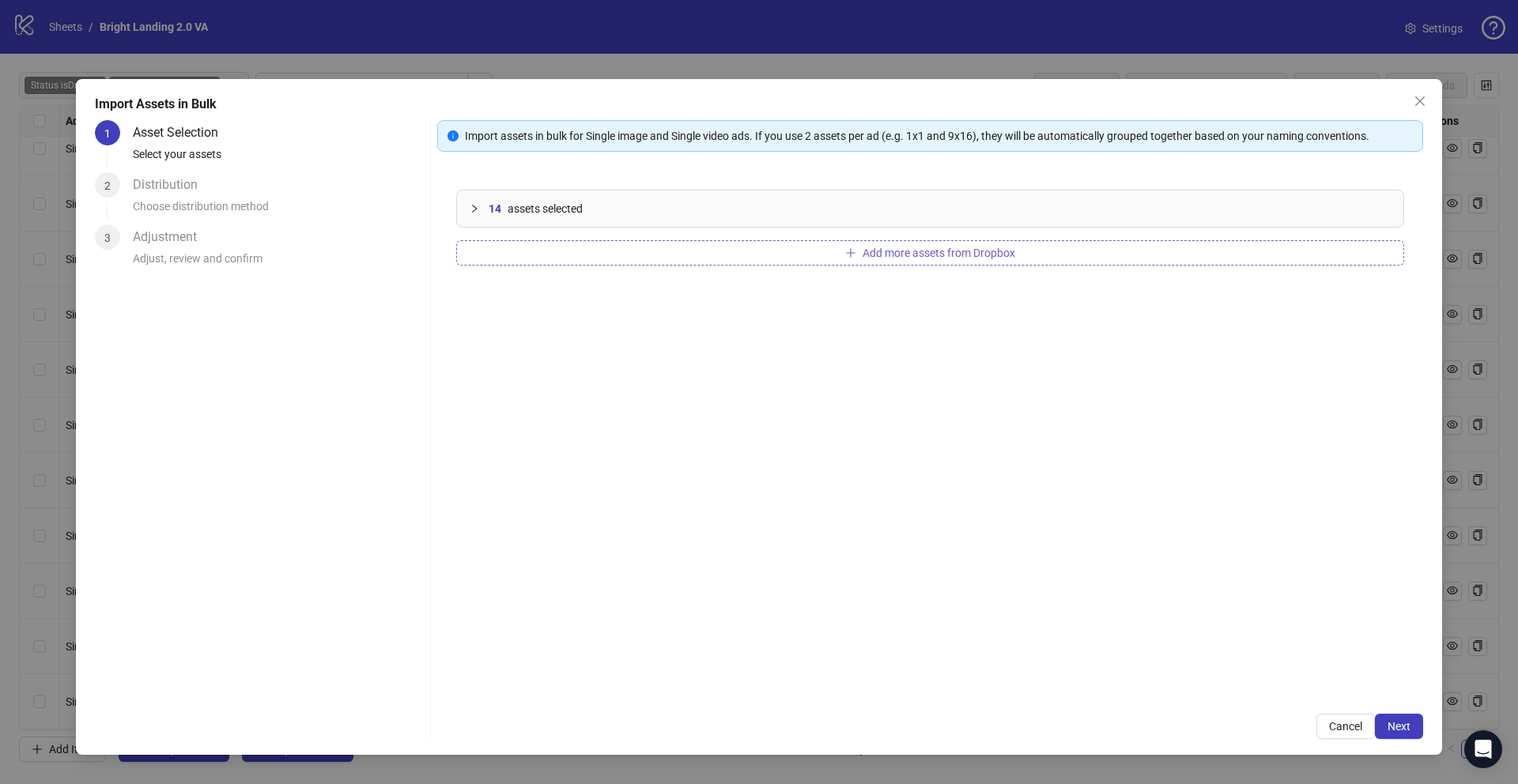
click at [1003, 249] on span "Add more assets from Dropbox" at bounding box center [939, 253] width 152 height 13
click at [1384, 725] on button "Next" at bounding box center [1399, 726] width 48 height 26
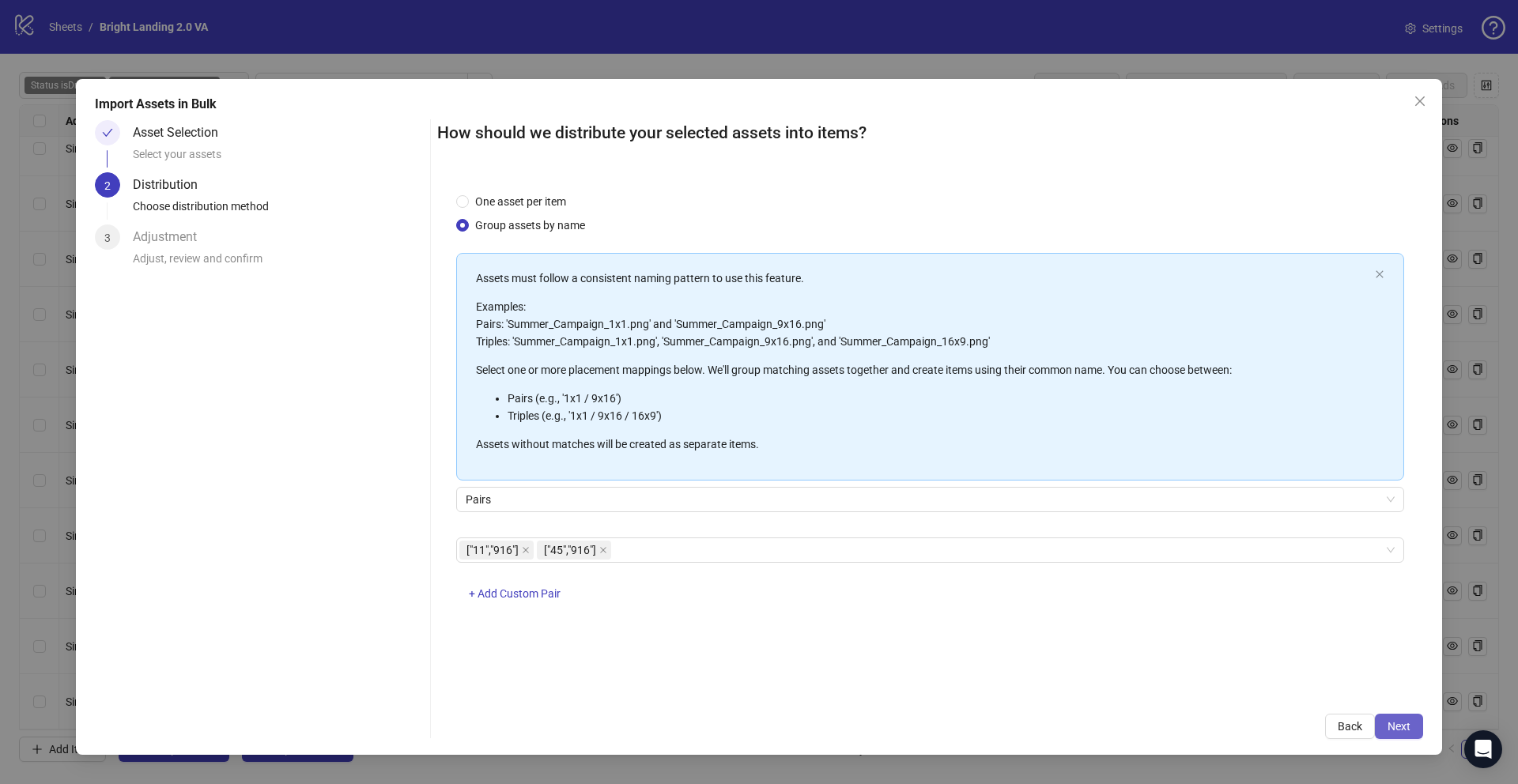
click at [1406, 721] on span "Next" at bounding box center [1399, 726] width 23 height 13
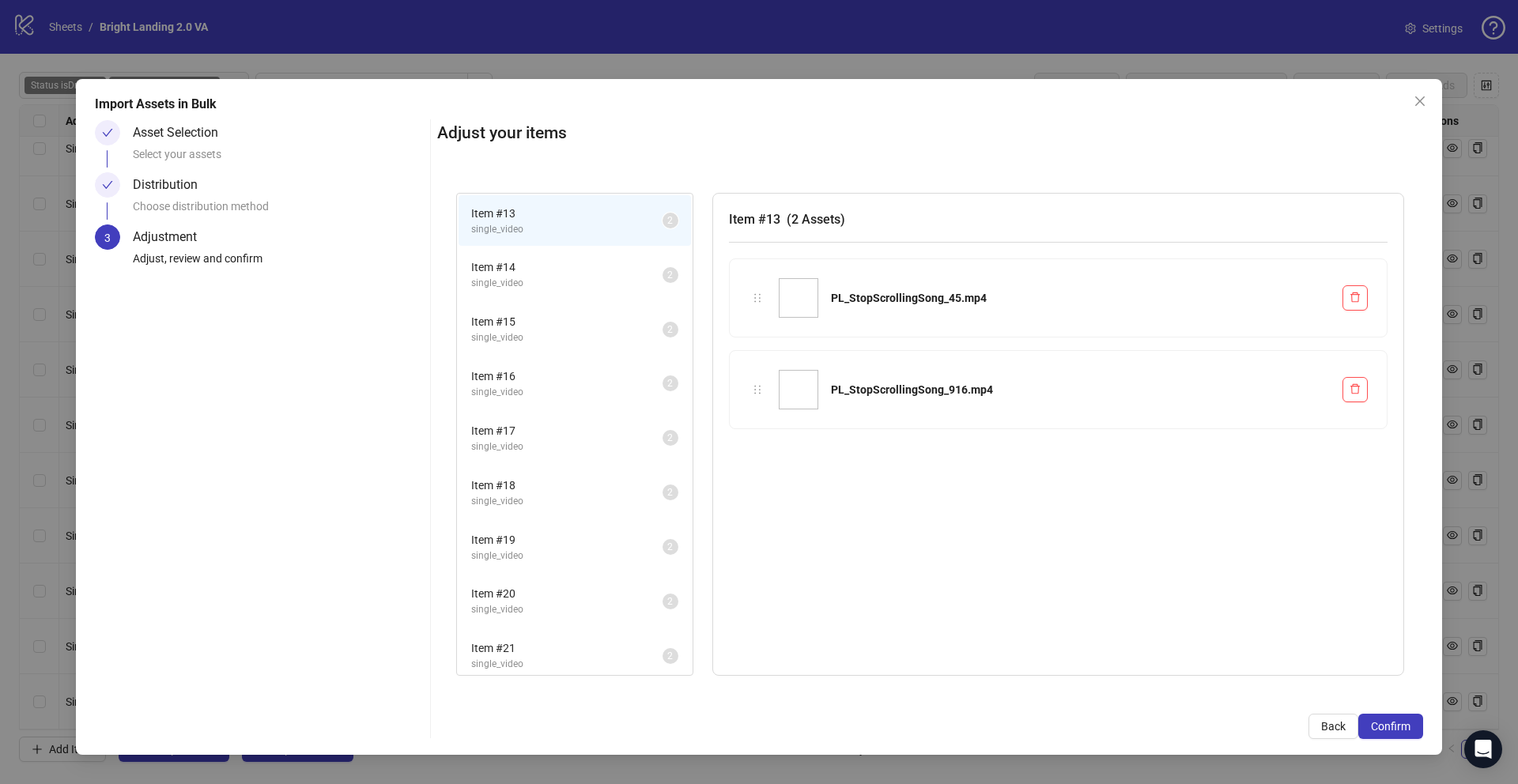
scroll to position [172, 0]
click at [1386, 724] on span "Confirm" at bounding box center [1390, 726] width 39 height 13
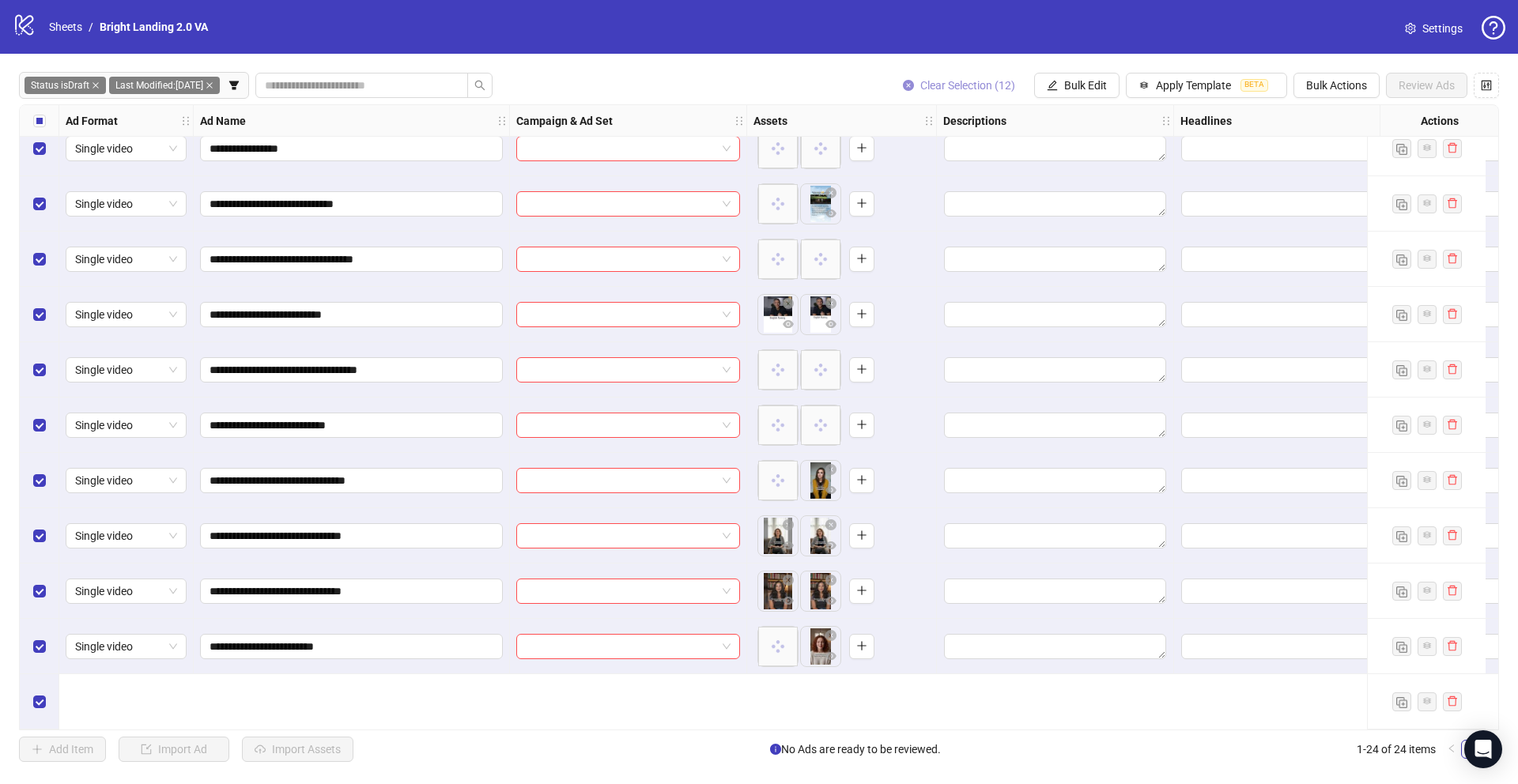
scroll to position [595, 0]
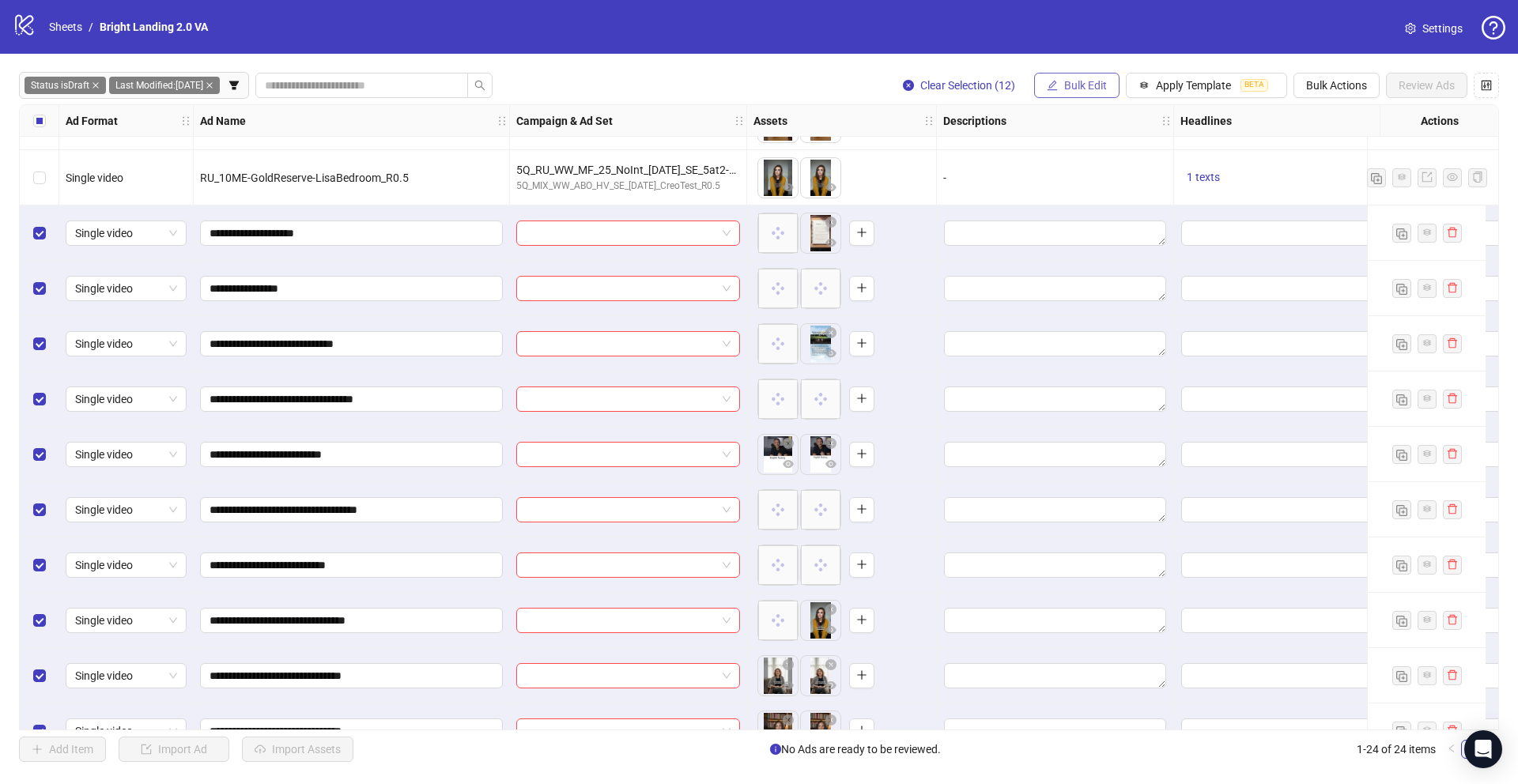
click at [1061, 88] on button "Bulk Edit" at bounding box center [1077, 86] width 85 height 26
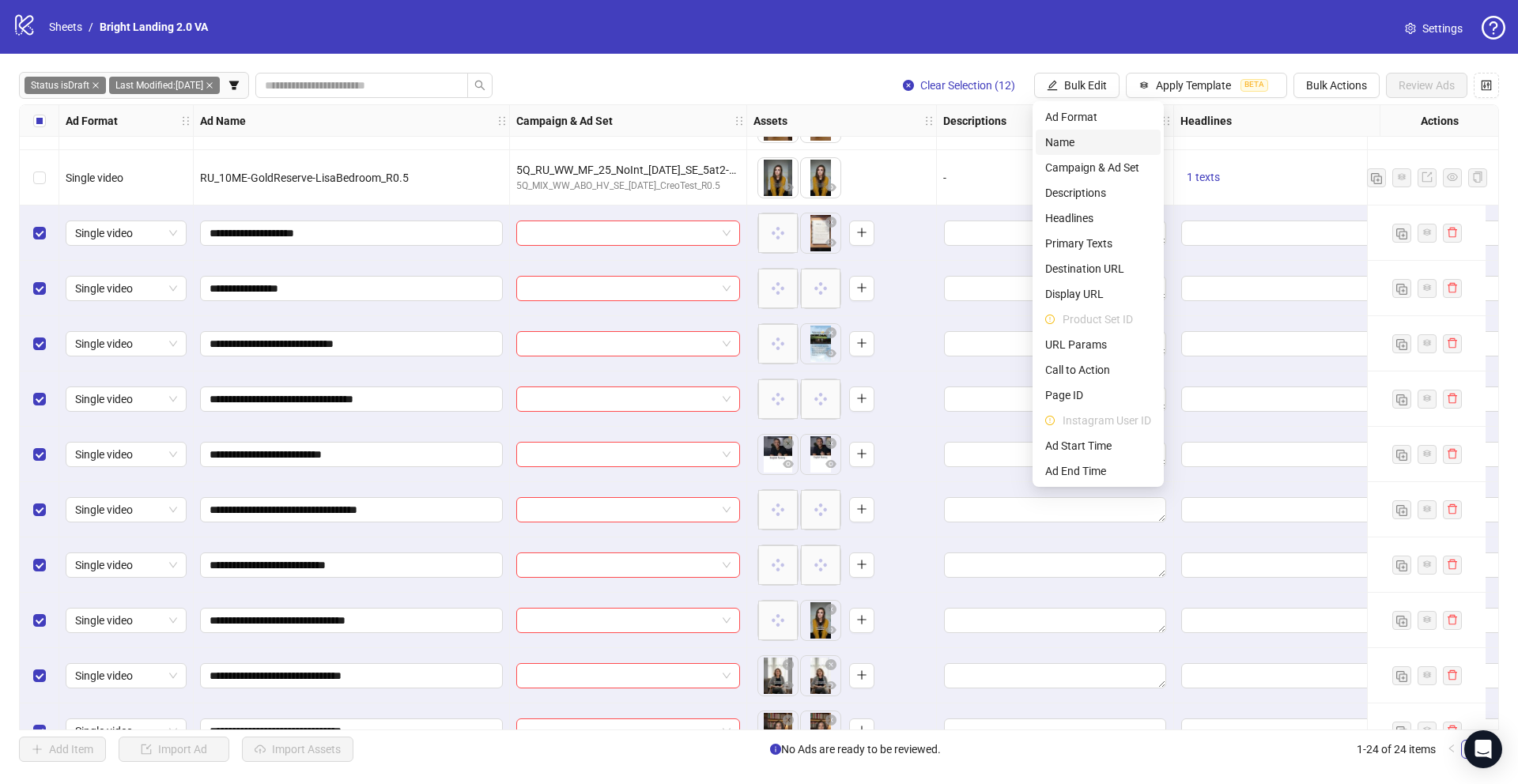
click at [1075, 148] on span "Name" at bounding box center [1098, 143] width 106 height 18
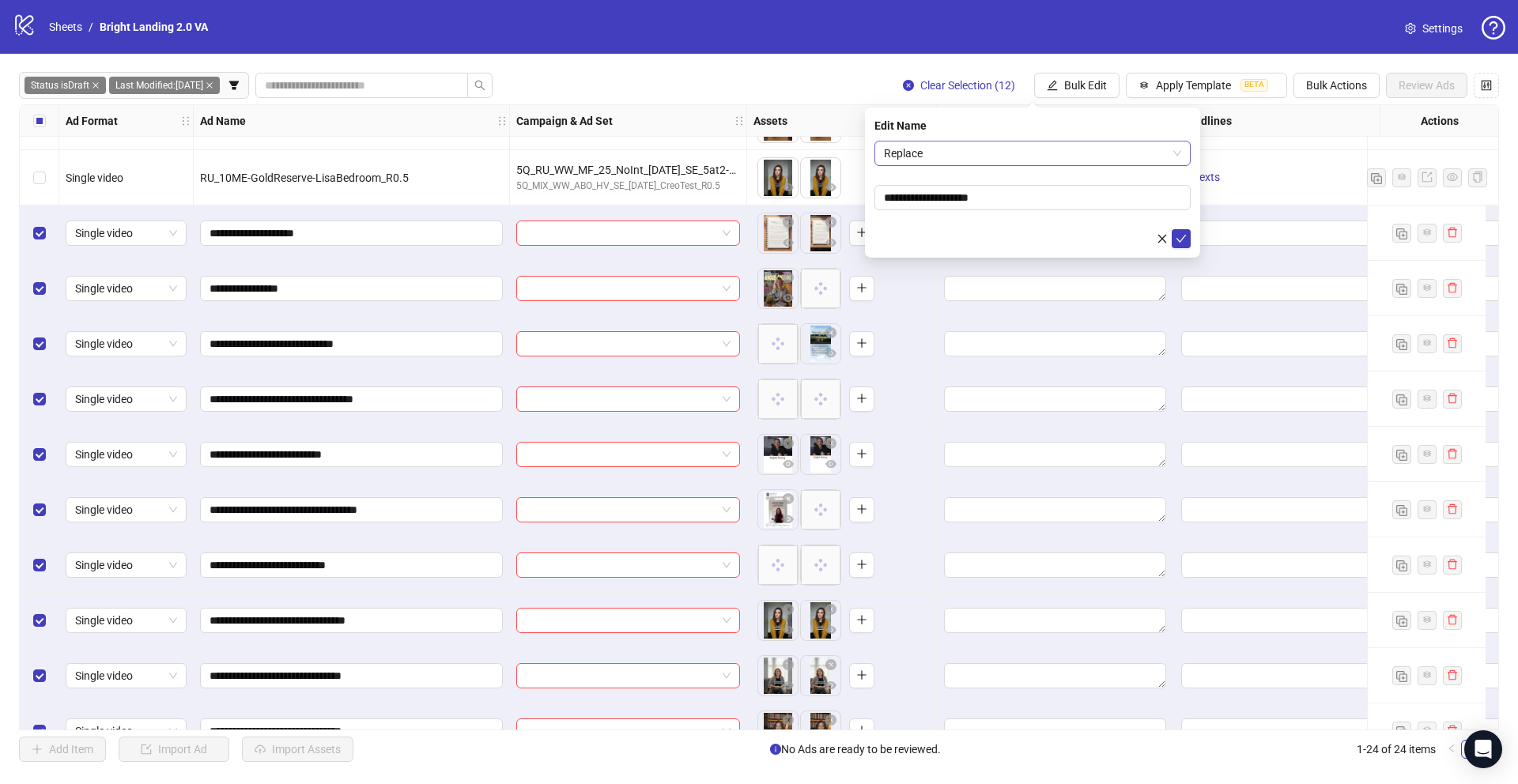
click at [1065, 146] on span "Replace" at bounding box center [1032, 153] width 298 height 24
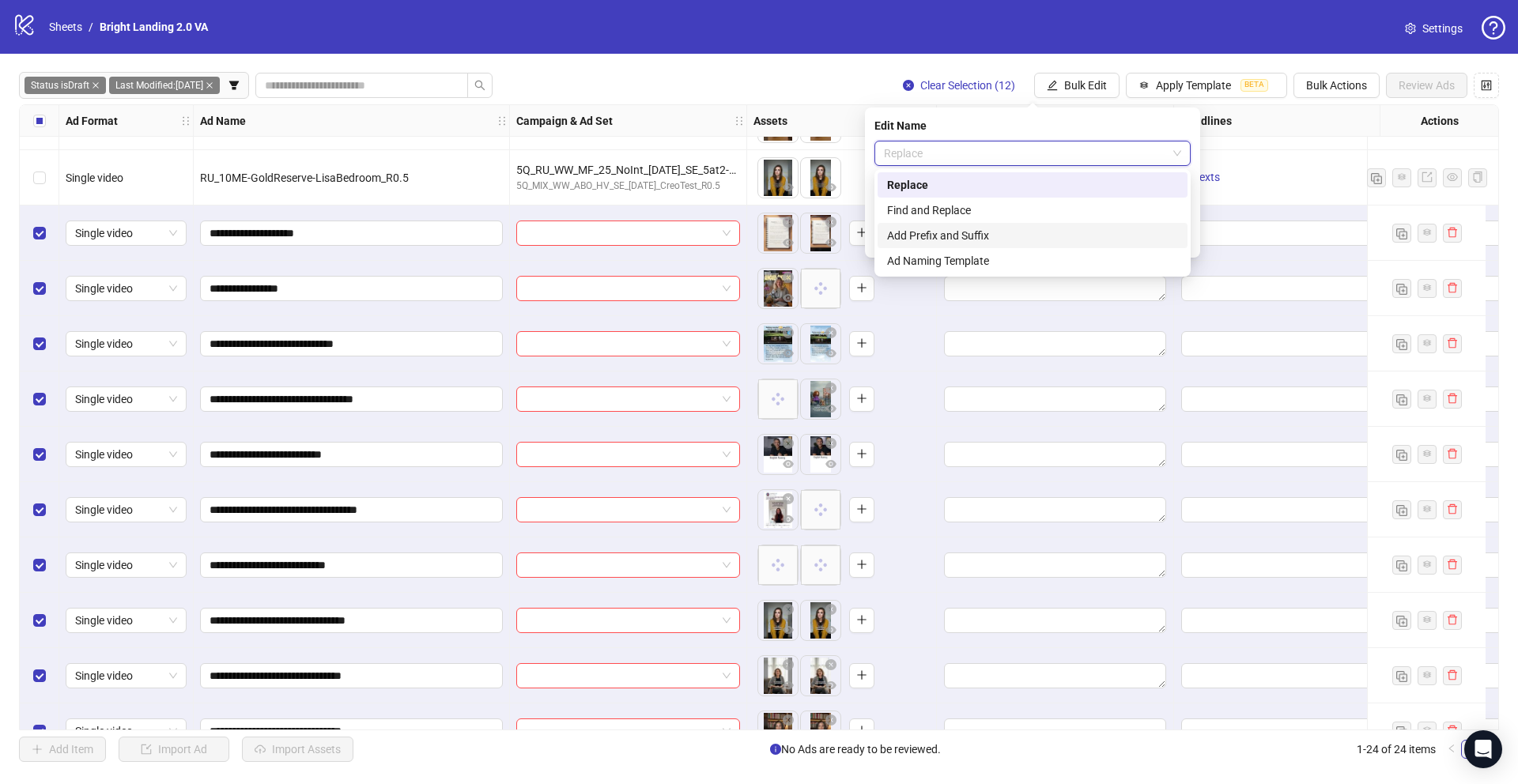
click at [1034, 234] on div "Add Prefix and Suffix" at bounding box center [1032, 236] width 291 height 18
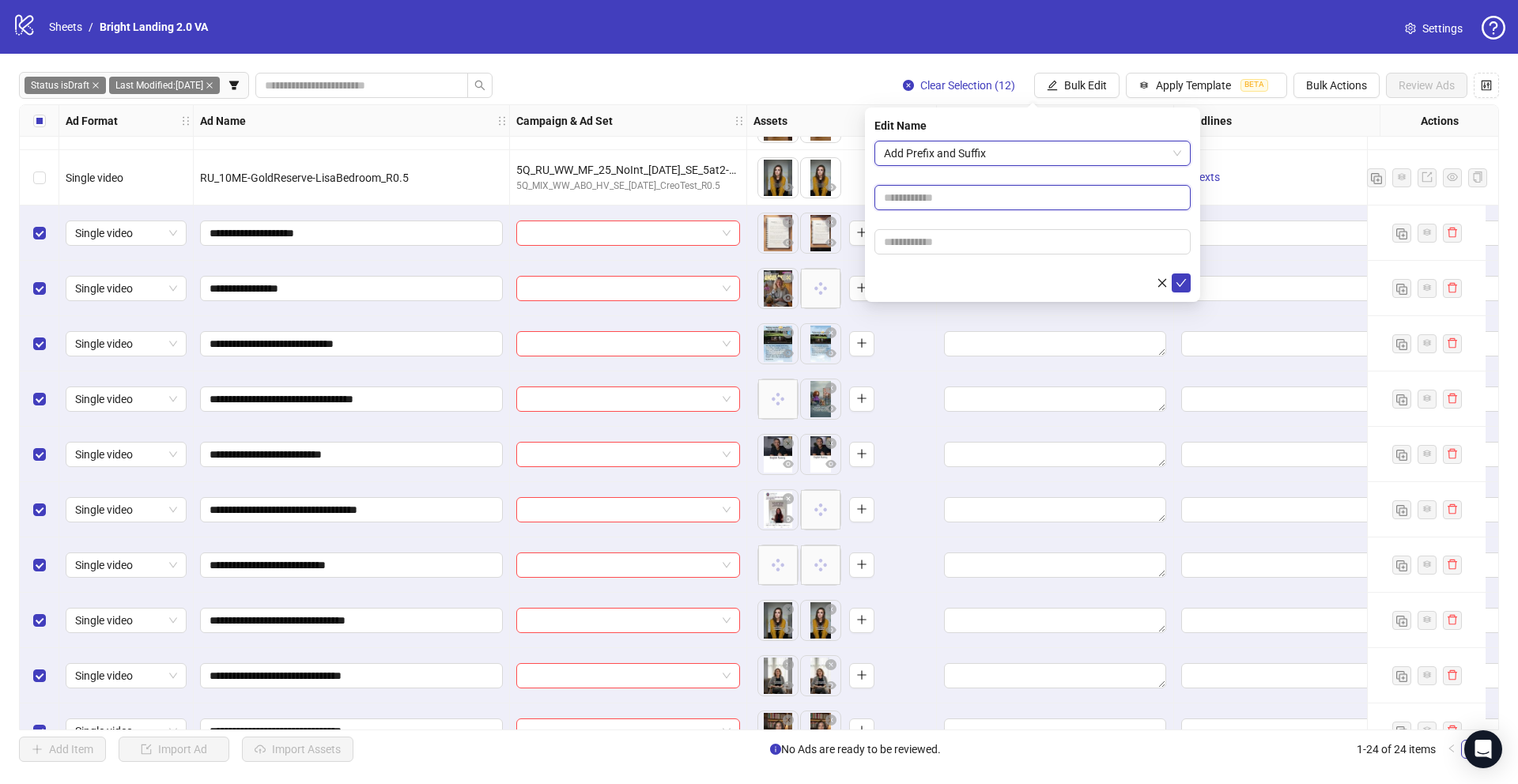
click at [1032, 202] on input "text" at bounding box center [1032, 198] width 316 height 26
click at [966, 237] on input "text" at bounding box center [1032, 242] width 316 height 26
type input "****"
click at [1184, 282] on icon "check" at bounding box center [1181, 283] width 11 height 11
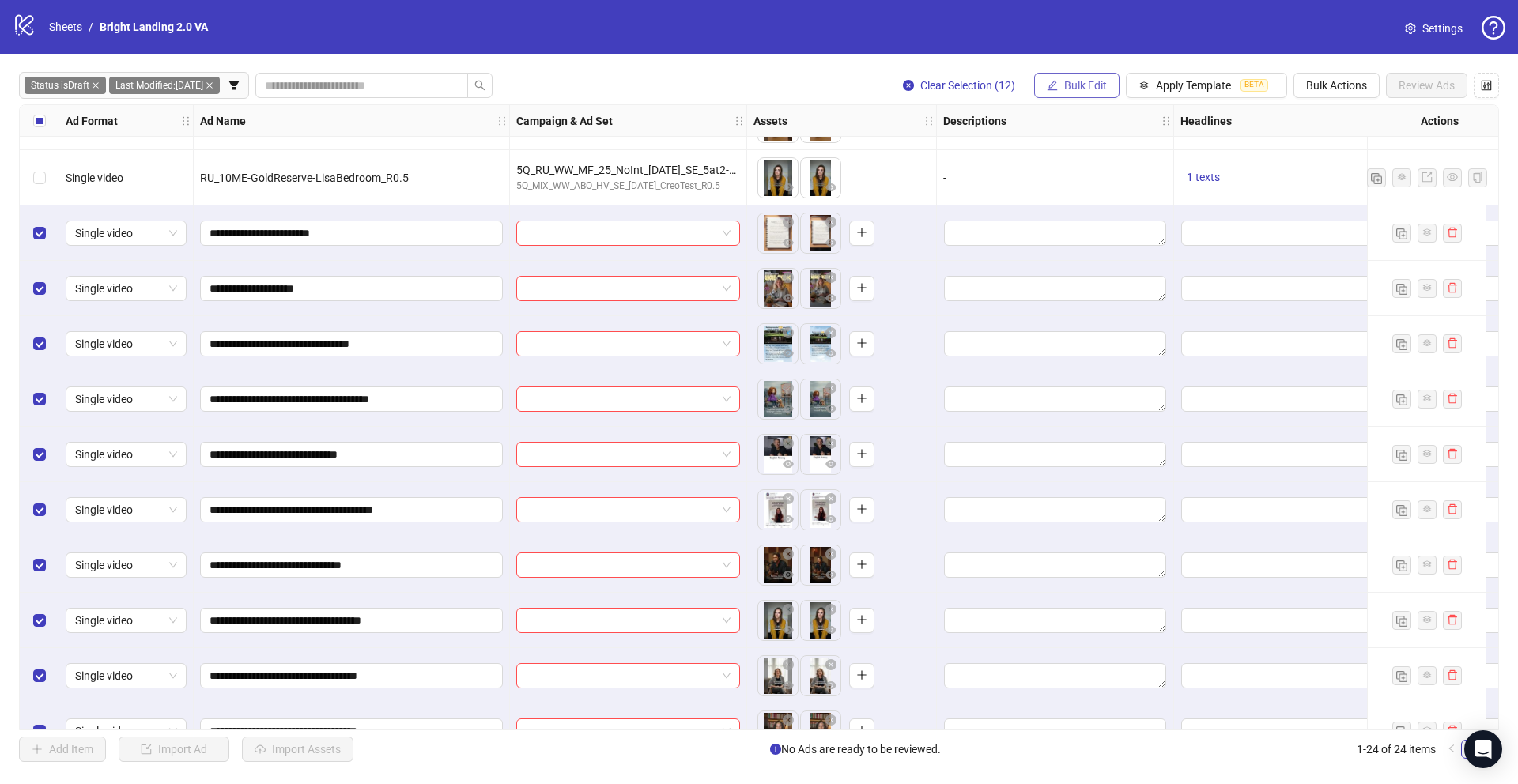
click at [1075, 84] on span "Bulk Edit" at bounding box center [1085, 86] width 43 height 13
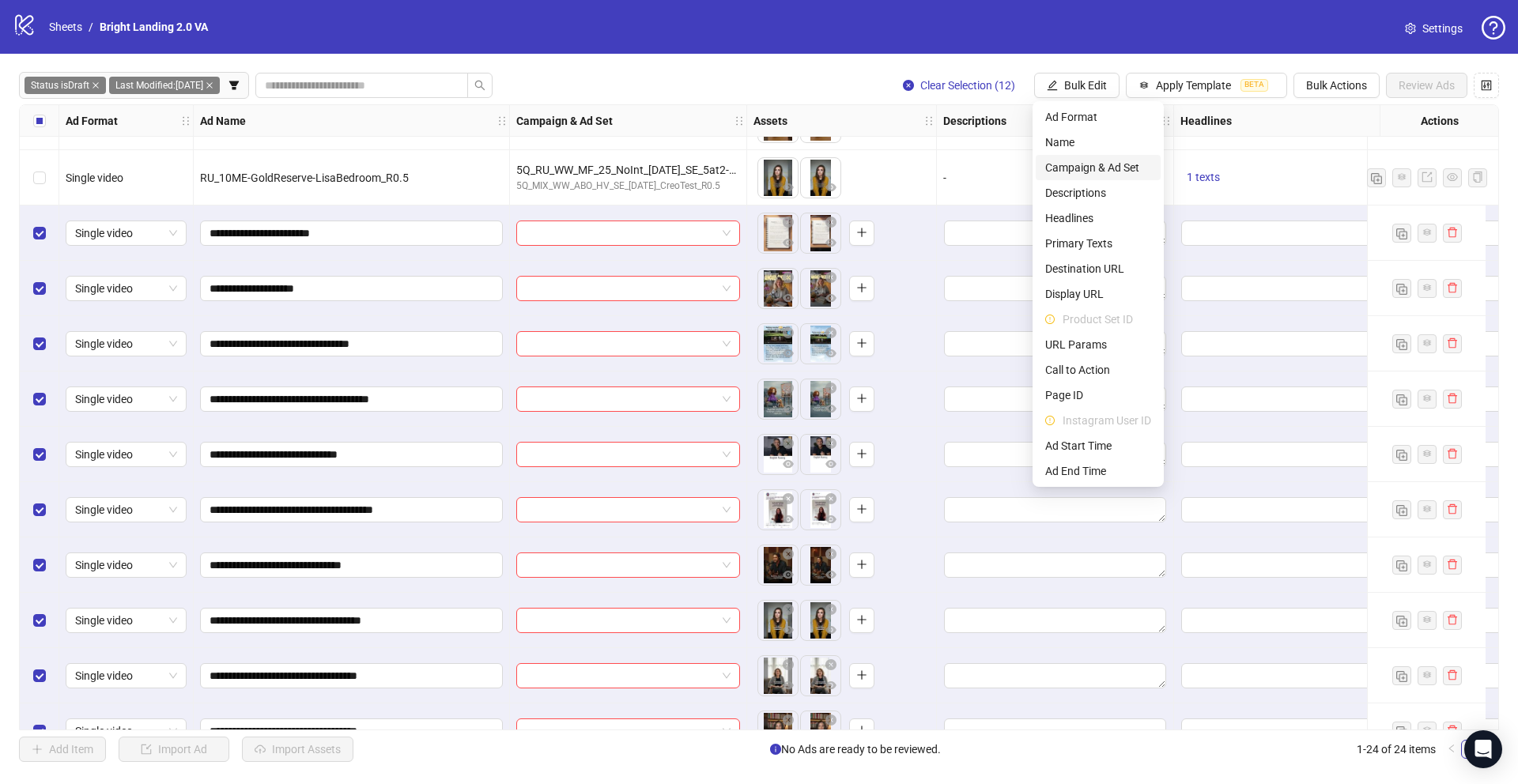
click at [1105, 160] on span "Campaign & Ad Set" at bounding box center [1098, 168] width 106 height 18
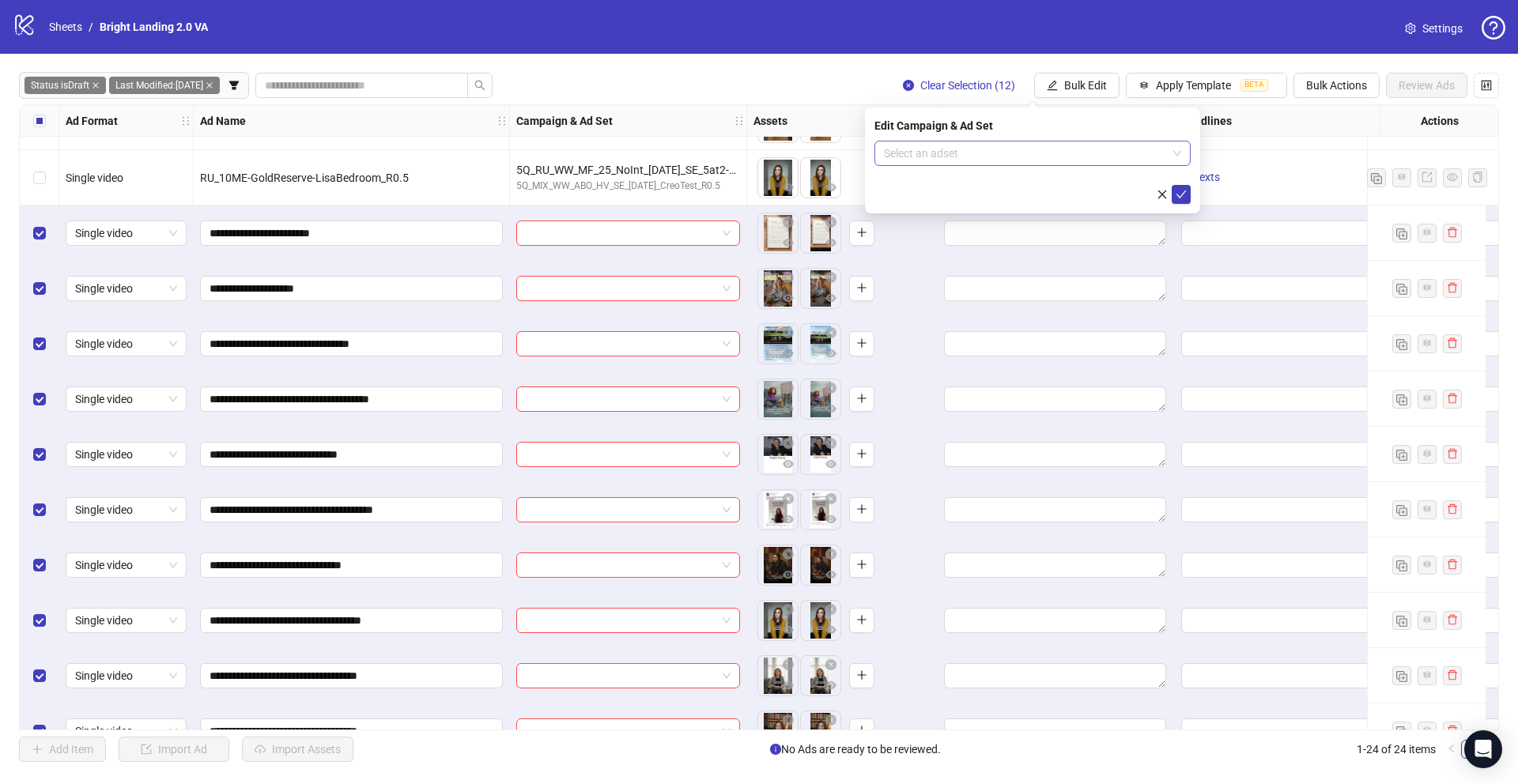
click at [1018, 159] on input "search" at bounding box center [1025, 153] width 283 height 24
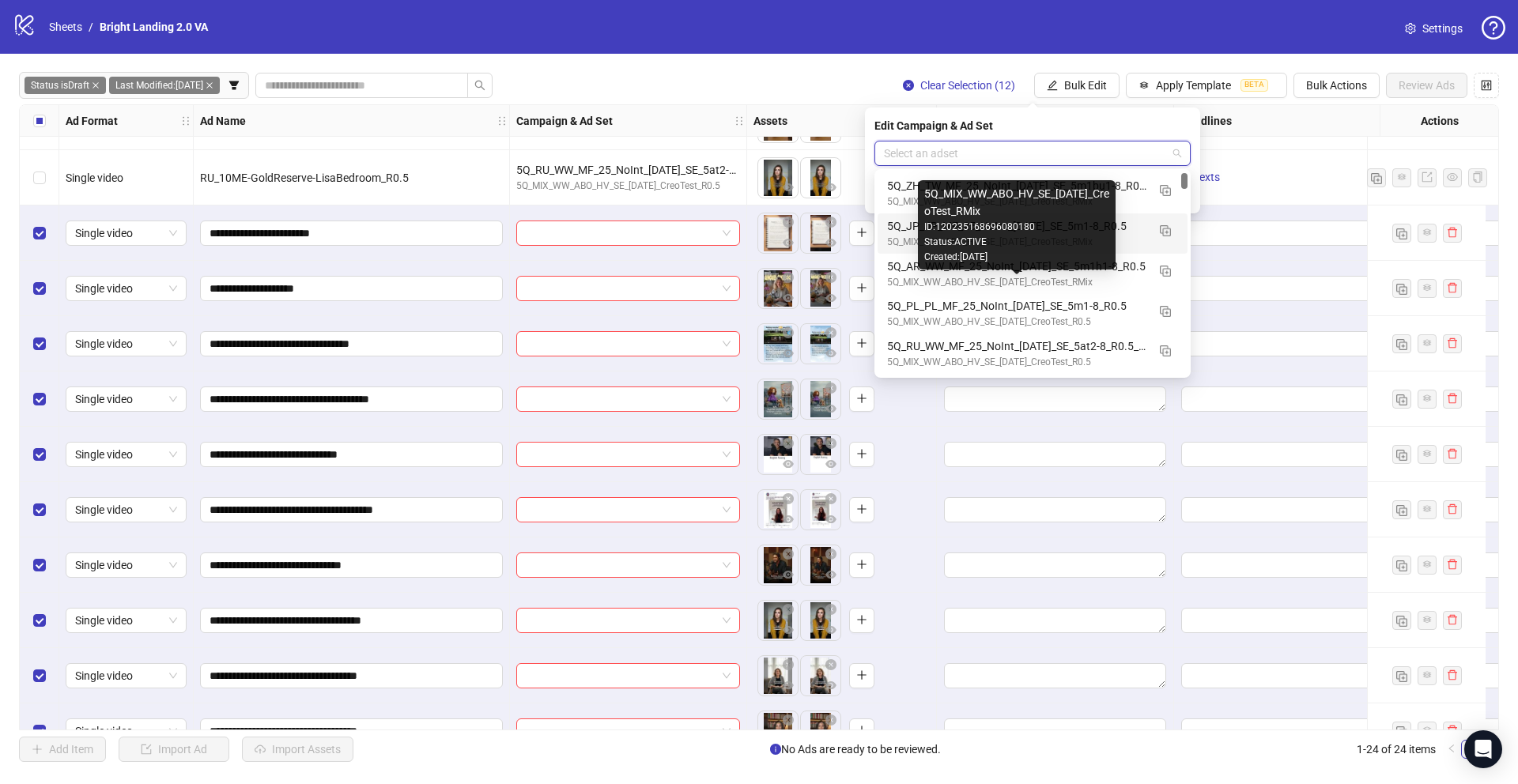
scroll to position [41, 0]
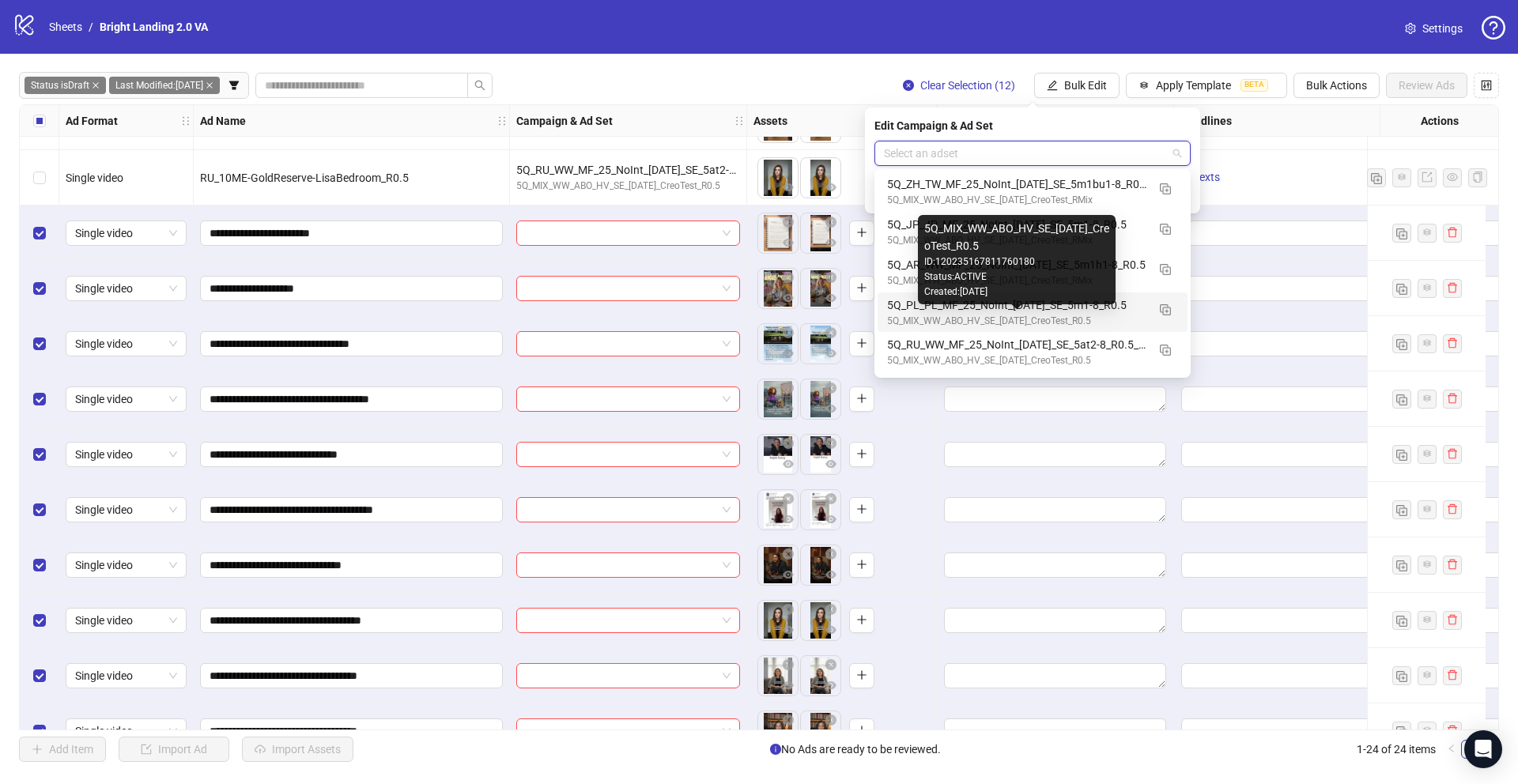
click at [980, 314] on div "5Q_MIX_WW_ABO_HV_SE_07.10.25_CreoTest_R0.5" at bounding box center [1016, 321] width 259 height 15
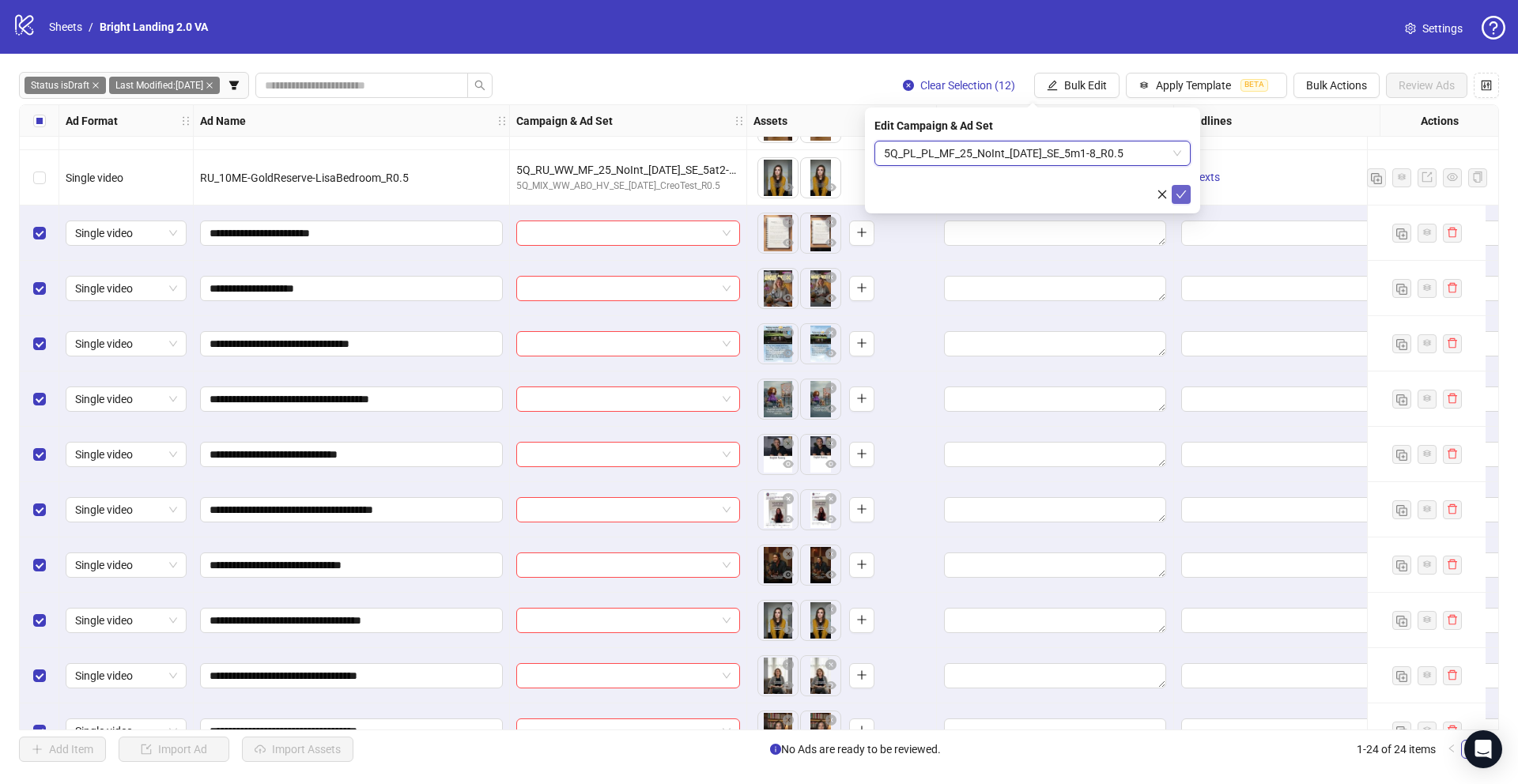
click at [1184, 192] on icon "check" at bounding box center [1181, 195] width 10 height 8
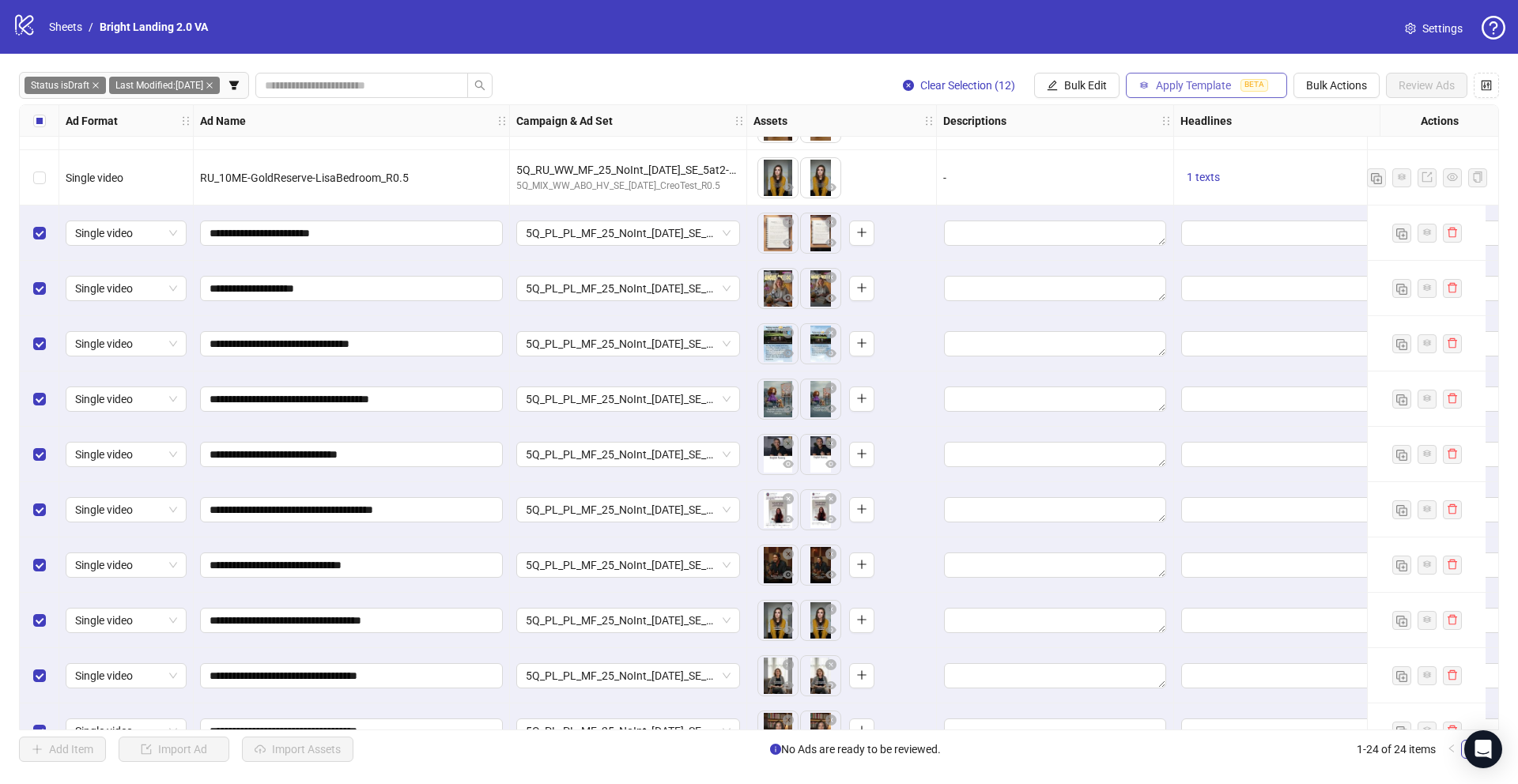
click at [1176, 82] on span "Apply Template" at bounding box center [1193, 86] width 75 height 13
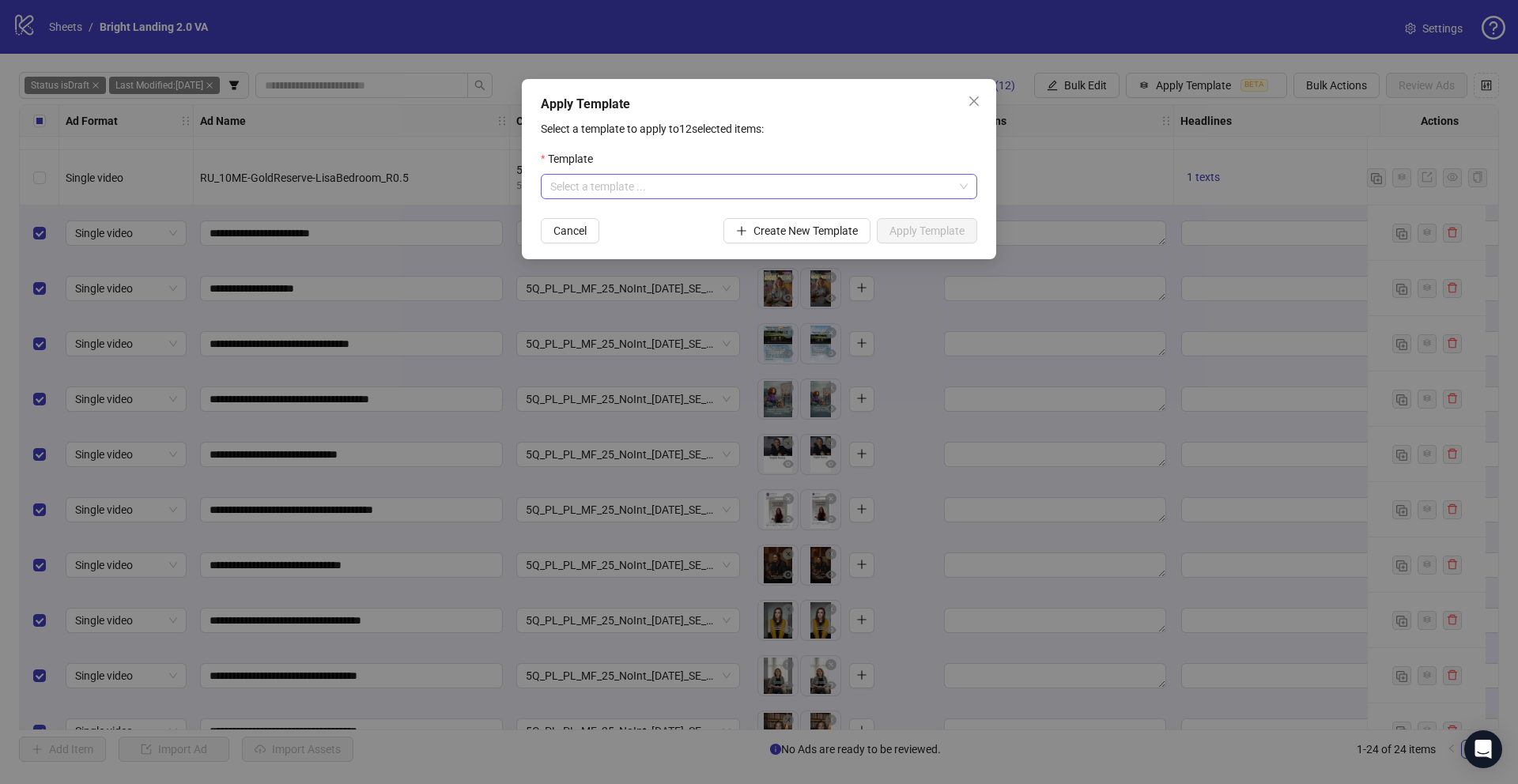
click at [640, 194] on input "search" at bounding box center [751, 187] width 403 height 24
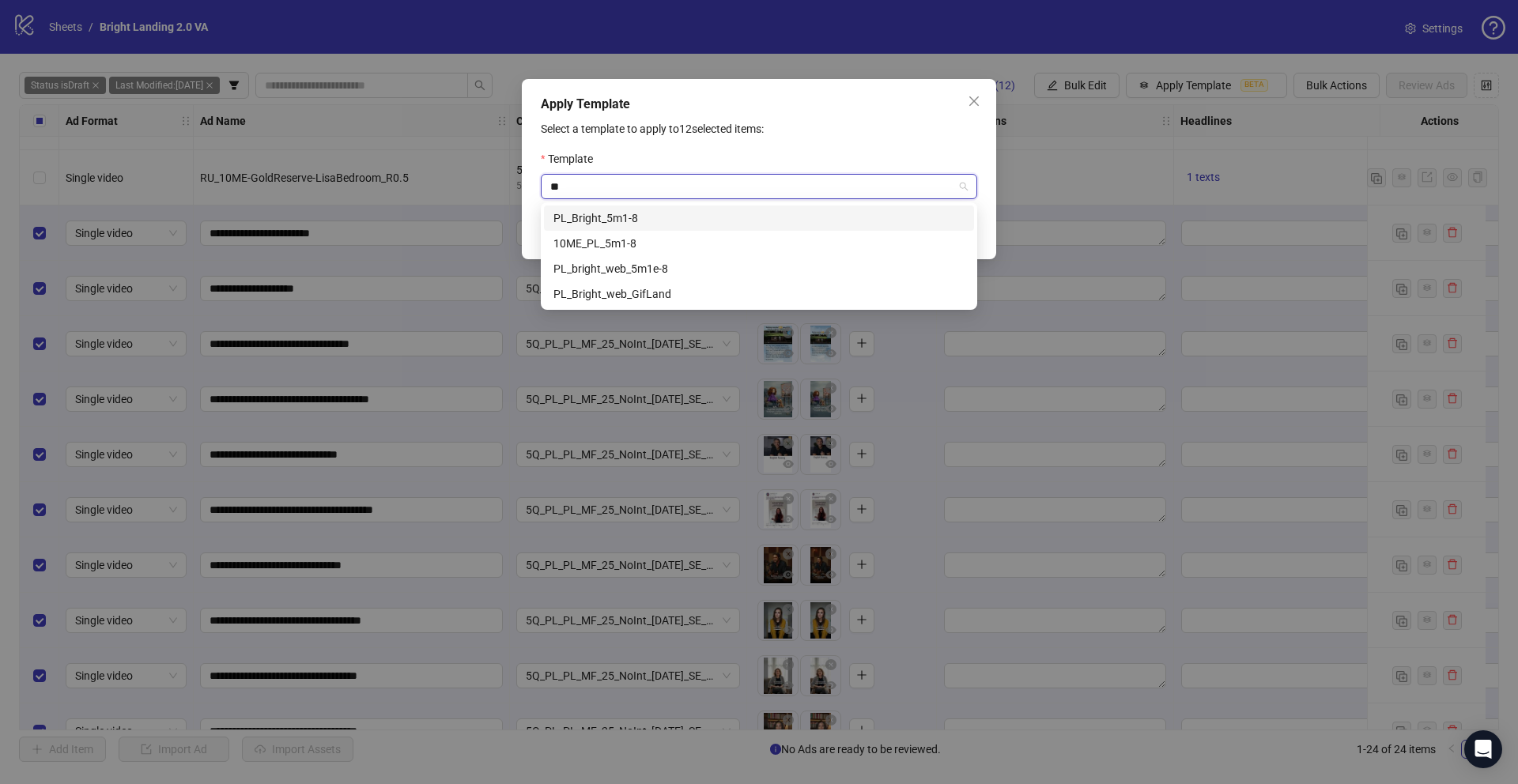
type input "**"
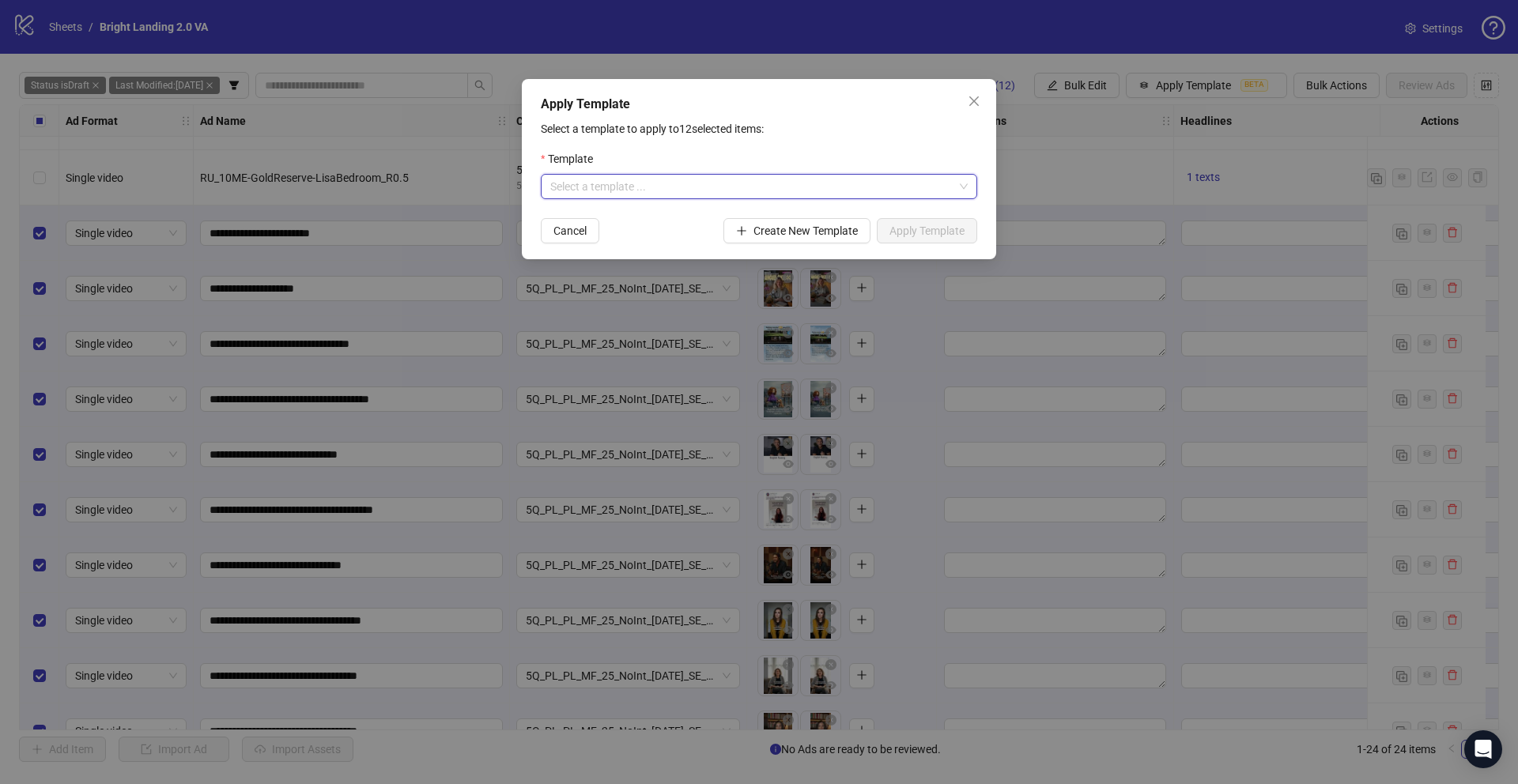
click at [618, 183] on input "search" at bounding box center [751, 187] width 403 height 24
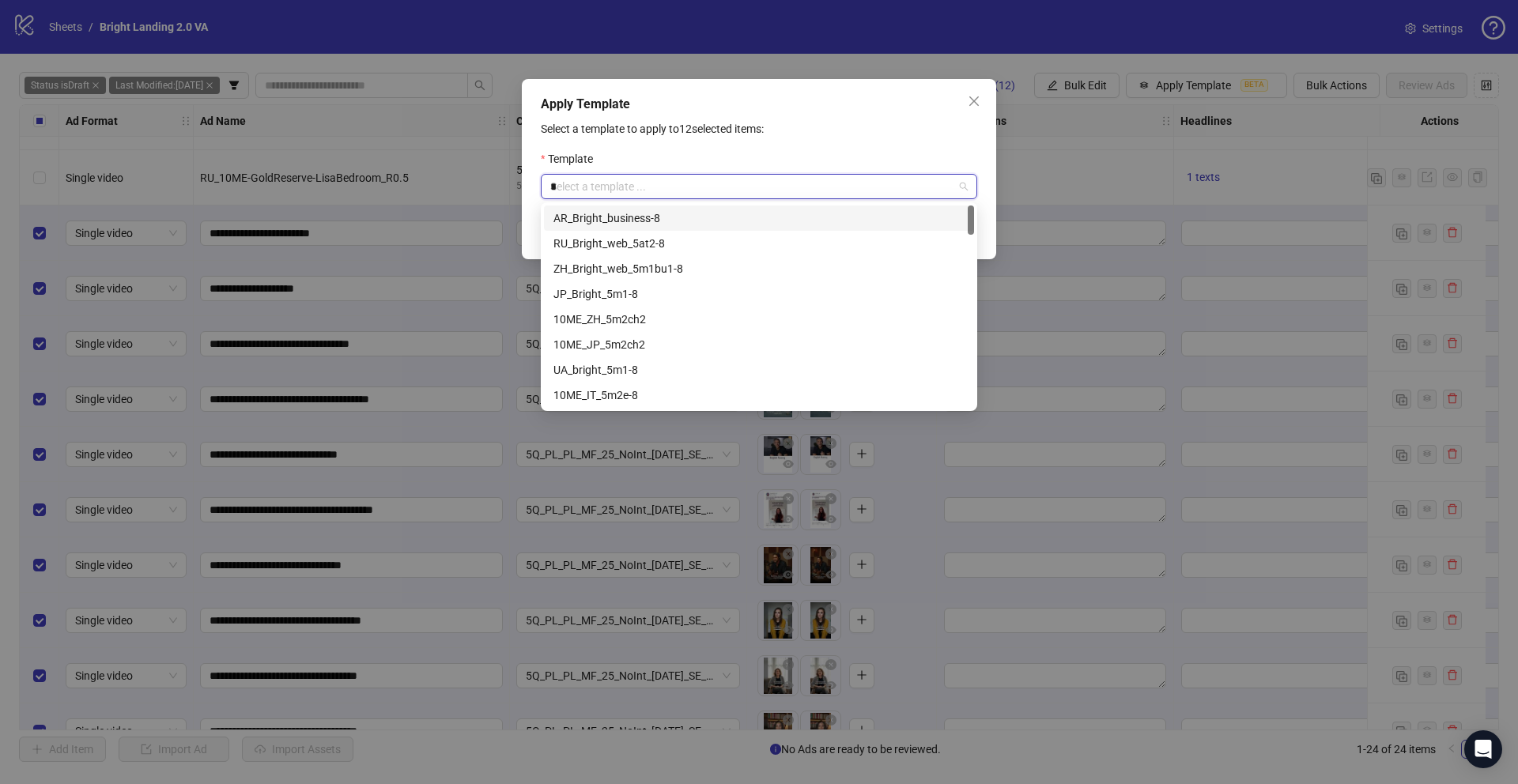
type input "**"
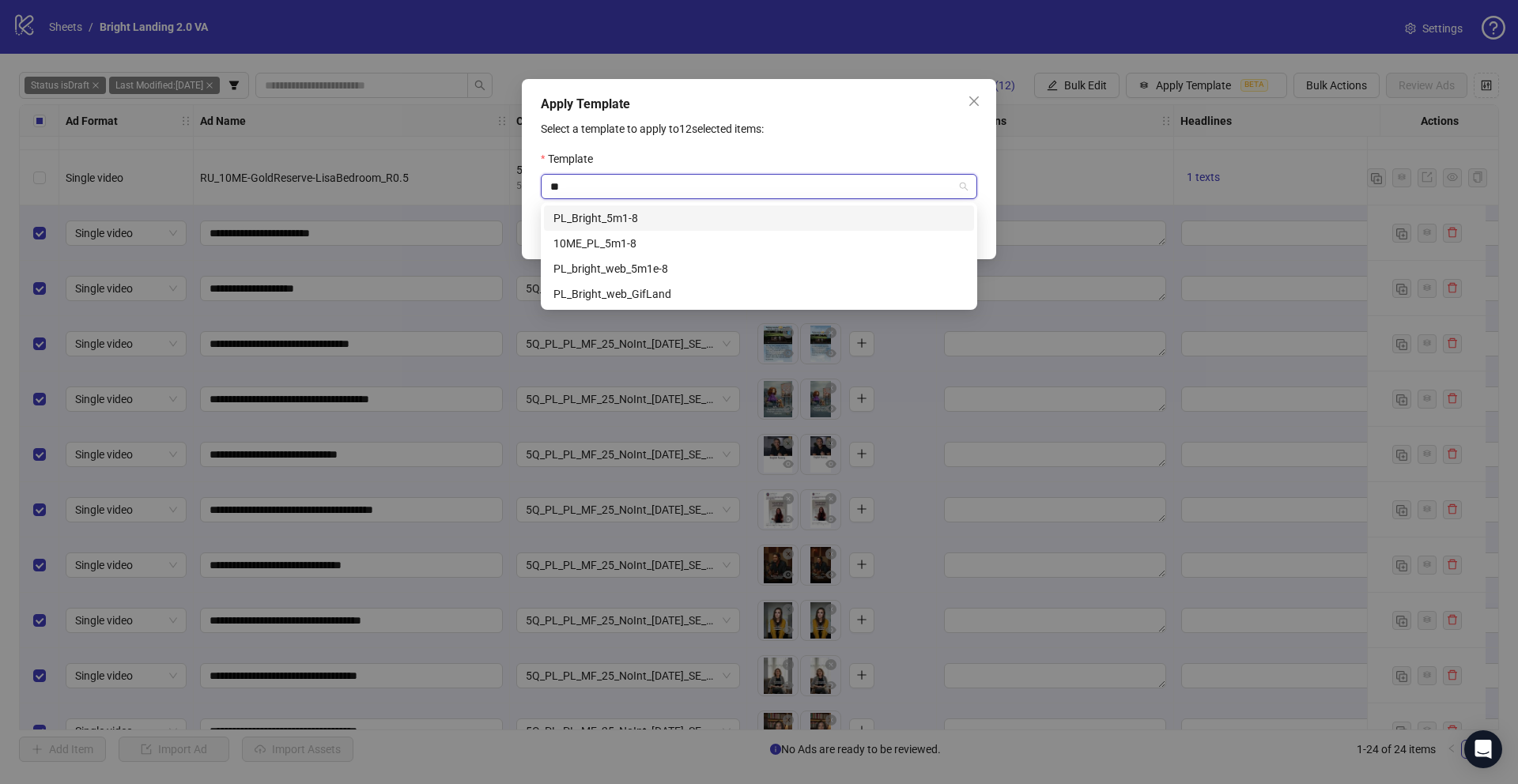
click at [646, 218] on div "PL_Bright_5m1-8" at bounding box center [759, 218] width 411 height 18
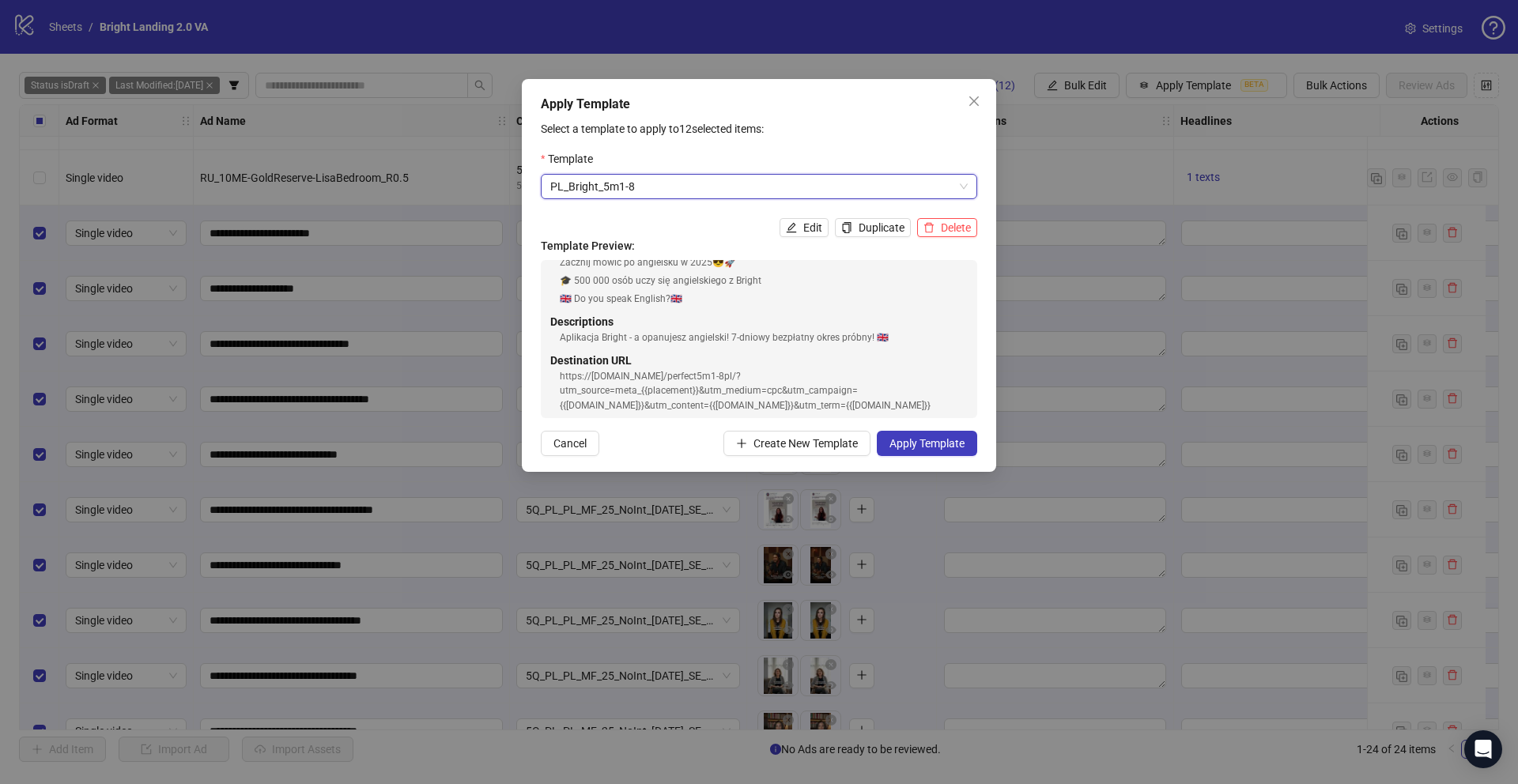
scroll to position [254, 0]
click at [934, 443] on span "Apply Template" at bounding box center [927, 443] width 75 height 13
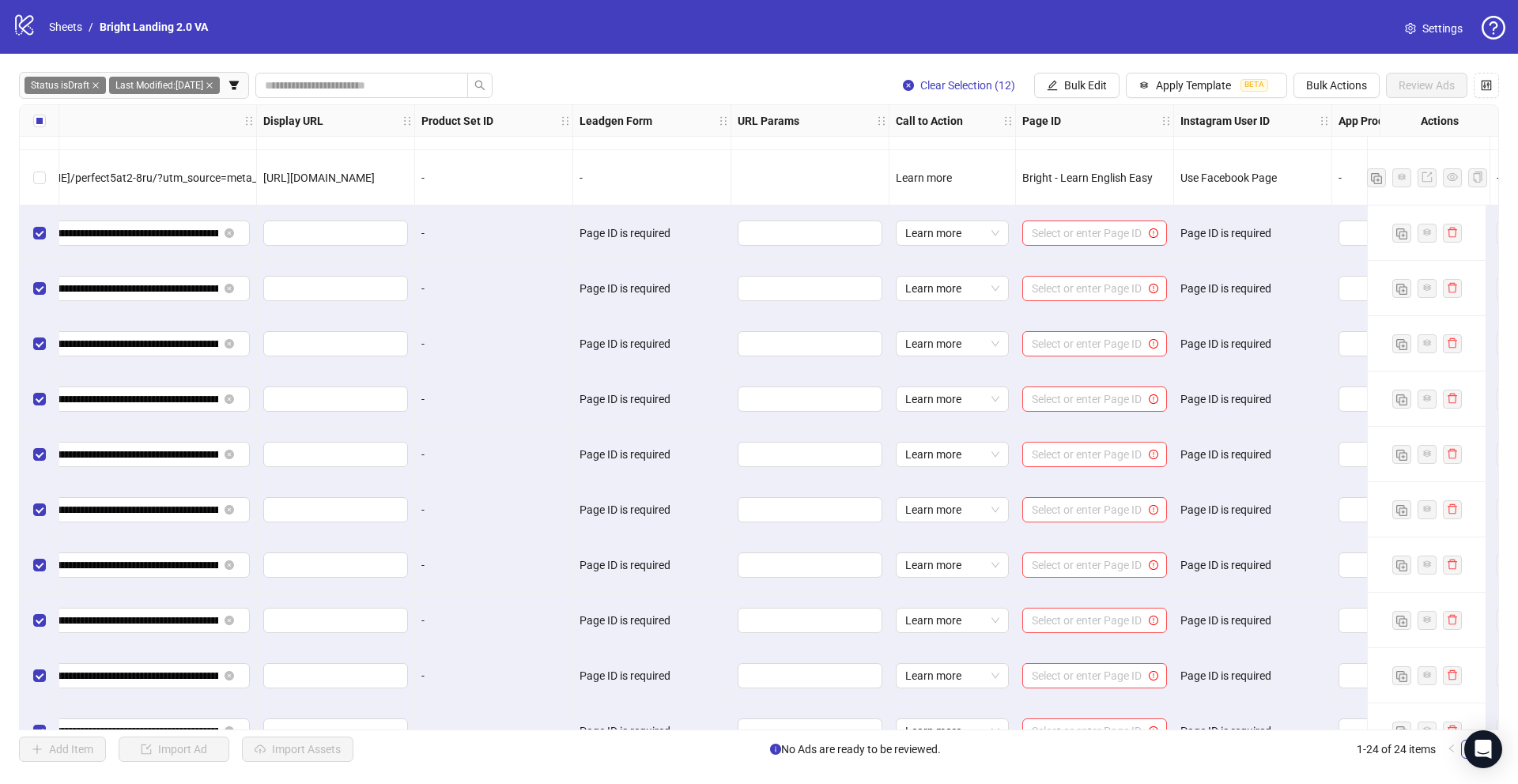
scroll to position [595, 1726]
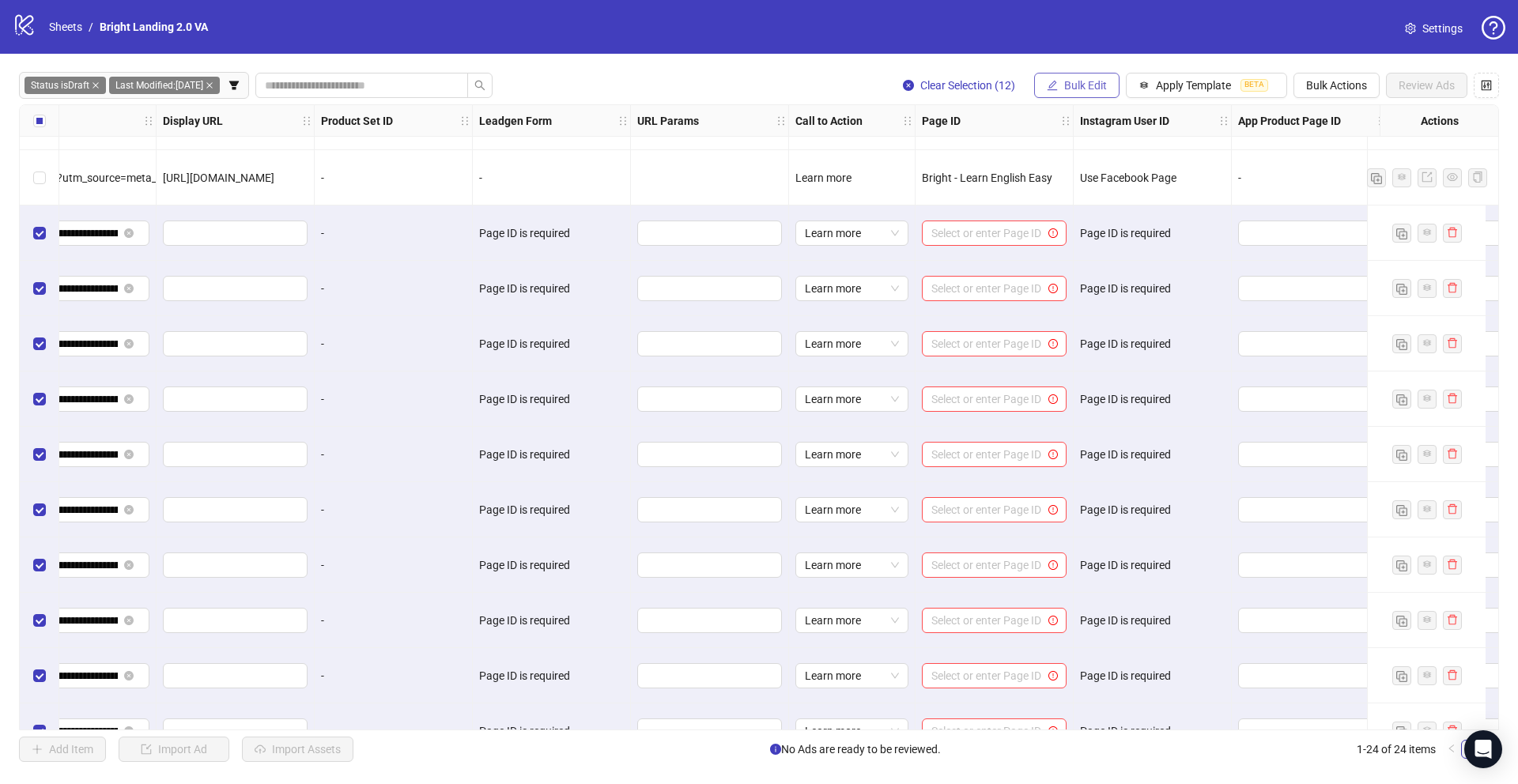
click at [1070, 82] on span "Bulk Edit" at bounding box center [1085, 86] width 43 height 13
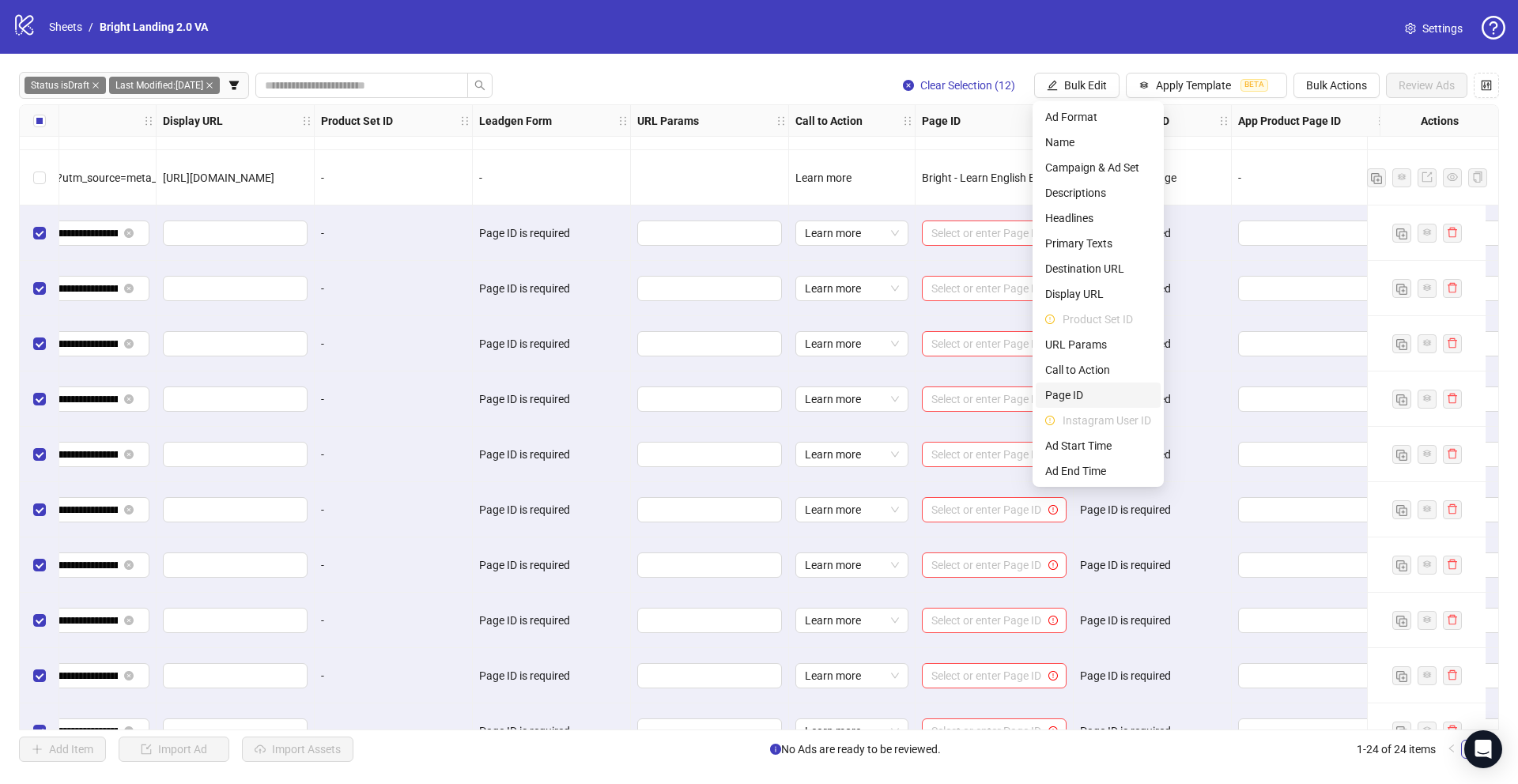
click at [1093, 392] on span "Page ID" at bounding box center [1098, 395] width 106 height 18
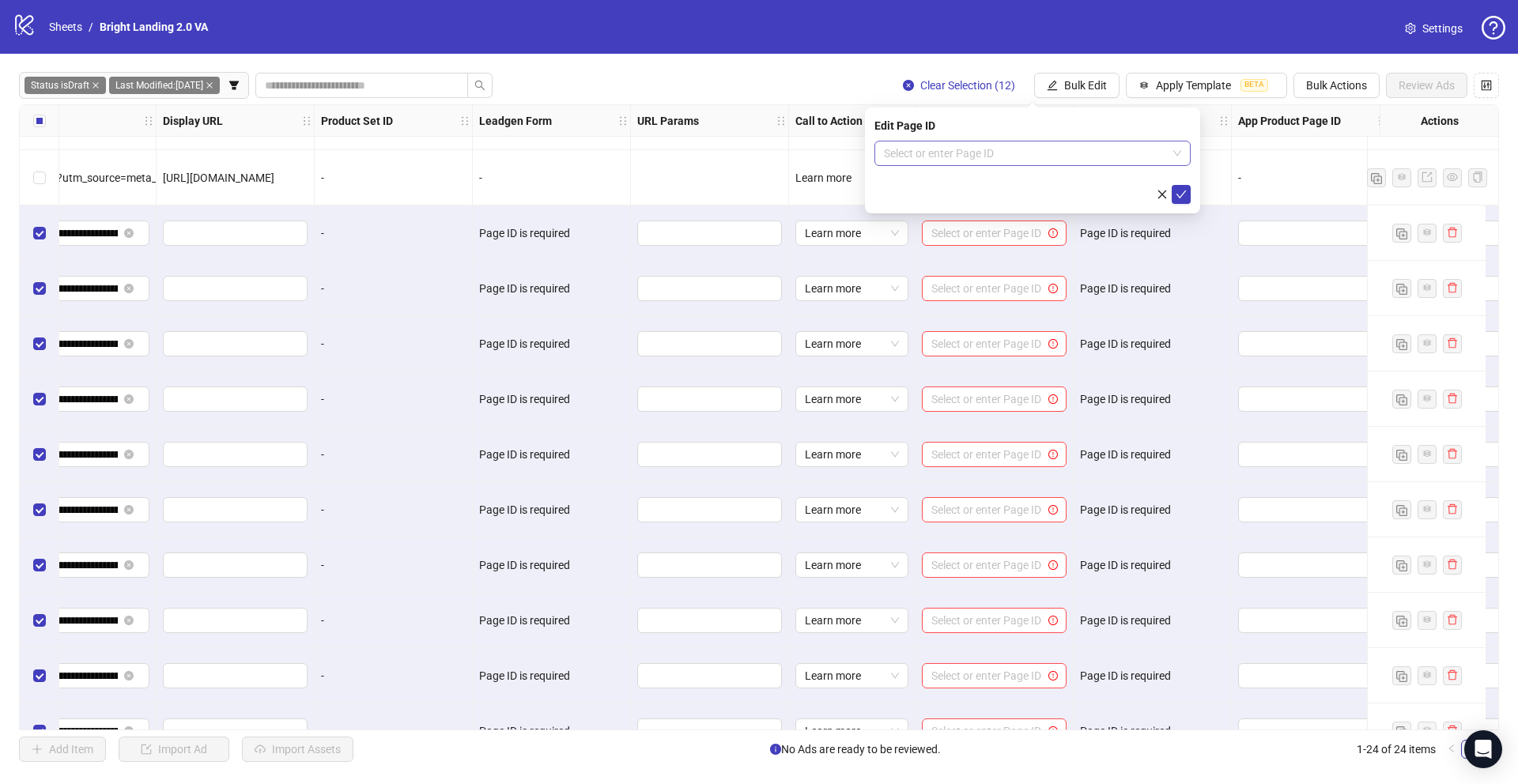
click at [1004, 155] on input "search" at bounding box center [1025, 153] width 283 height 24
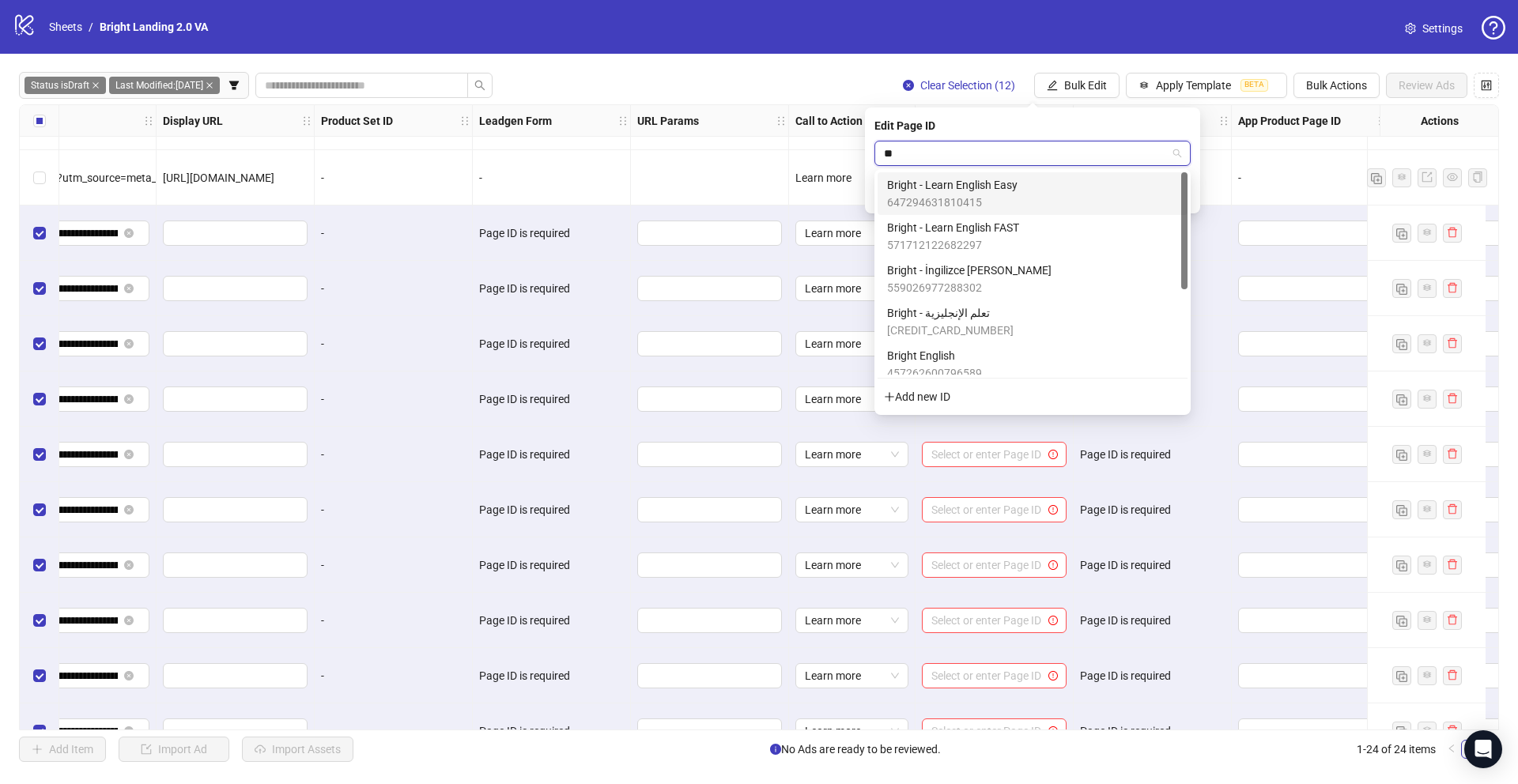
type input "***"
click at [1020, 197] on div "Bright - Learn English Easy 647294631810415" at bounding box center [1032, 193] width 291 height 34
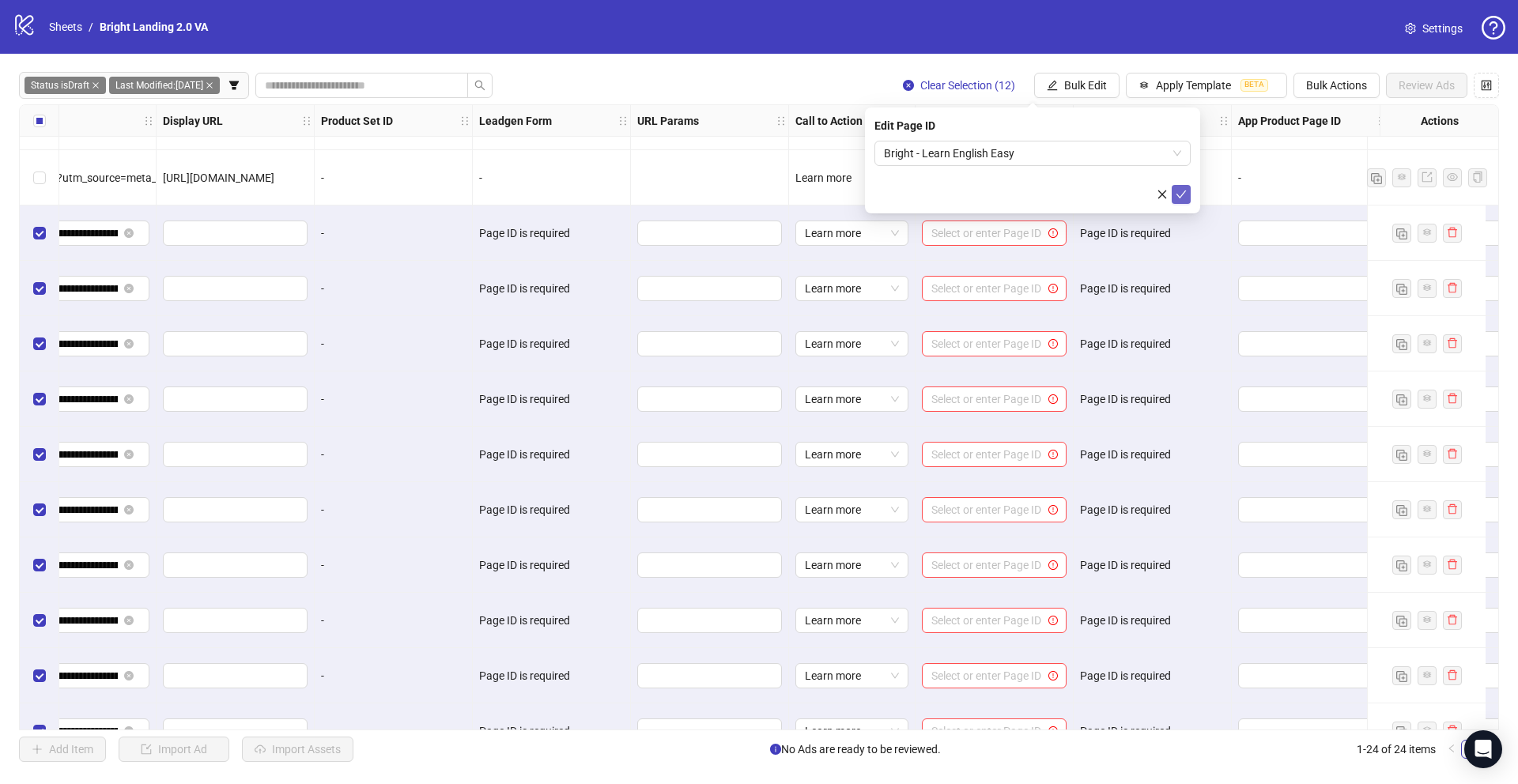
click at [1179, 195] on icon "check" at bounding box center [1181, 195] width 11 height 11
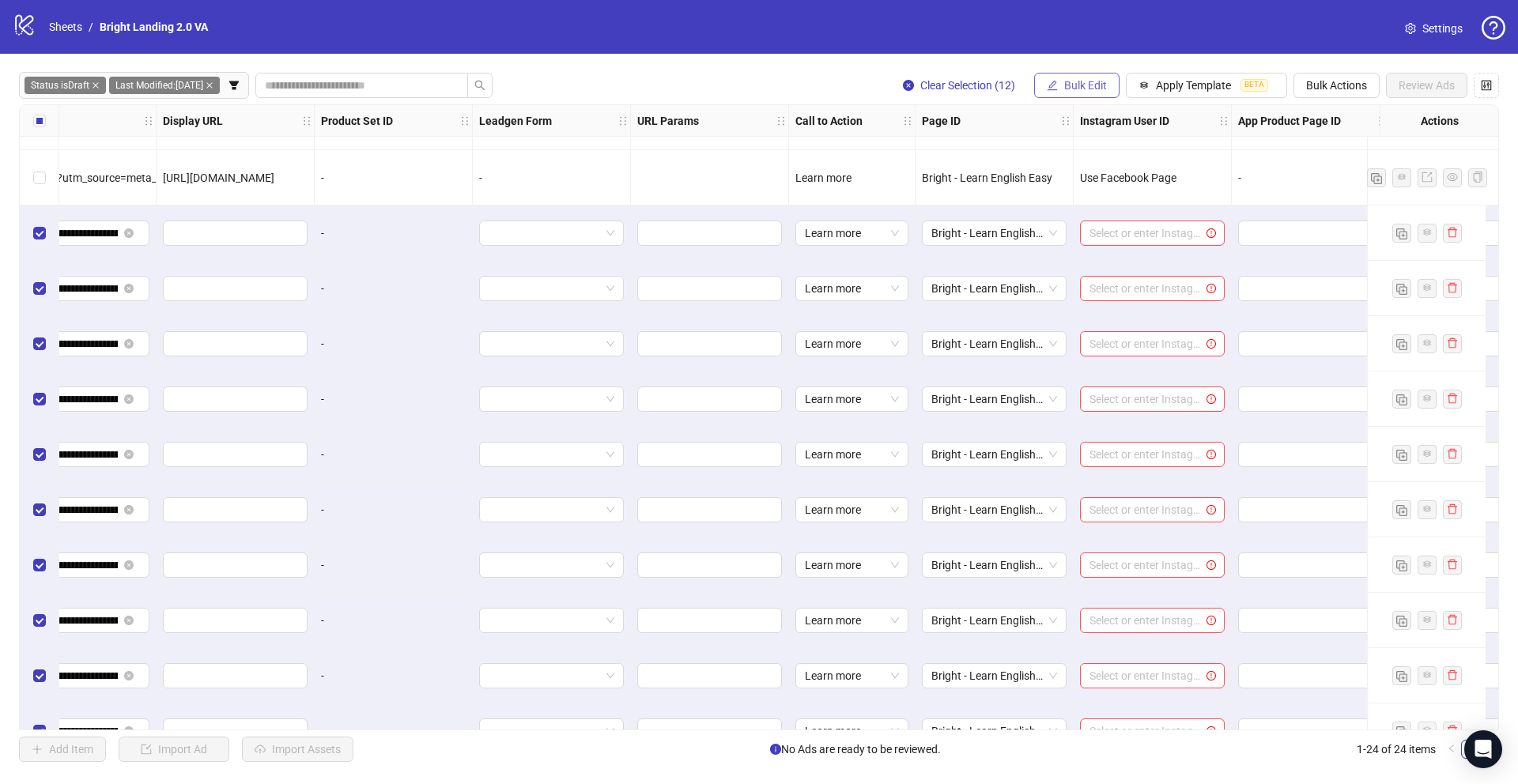
click at [1065, 77] on button "Bulk Edit" at bounding box center [1077, 86] width 85 height 26
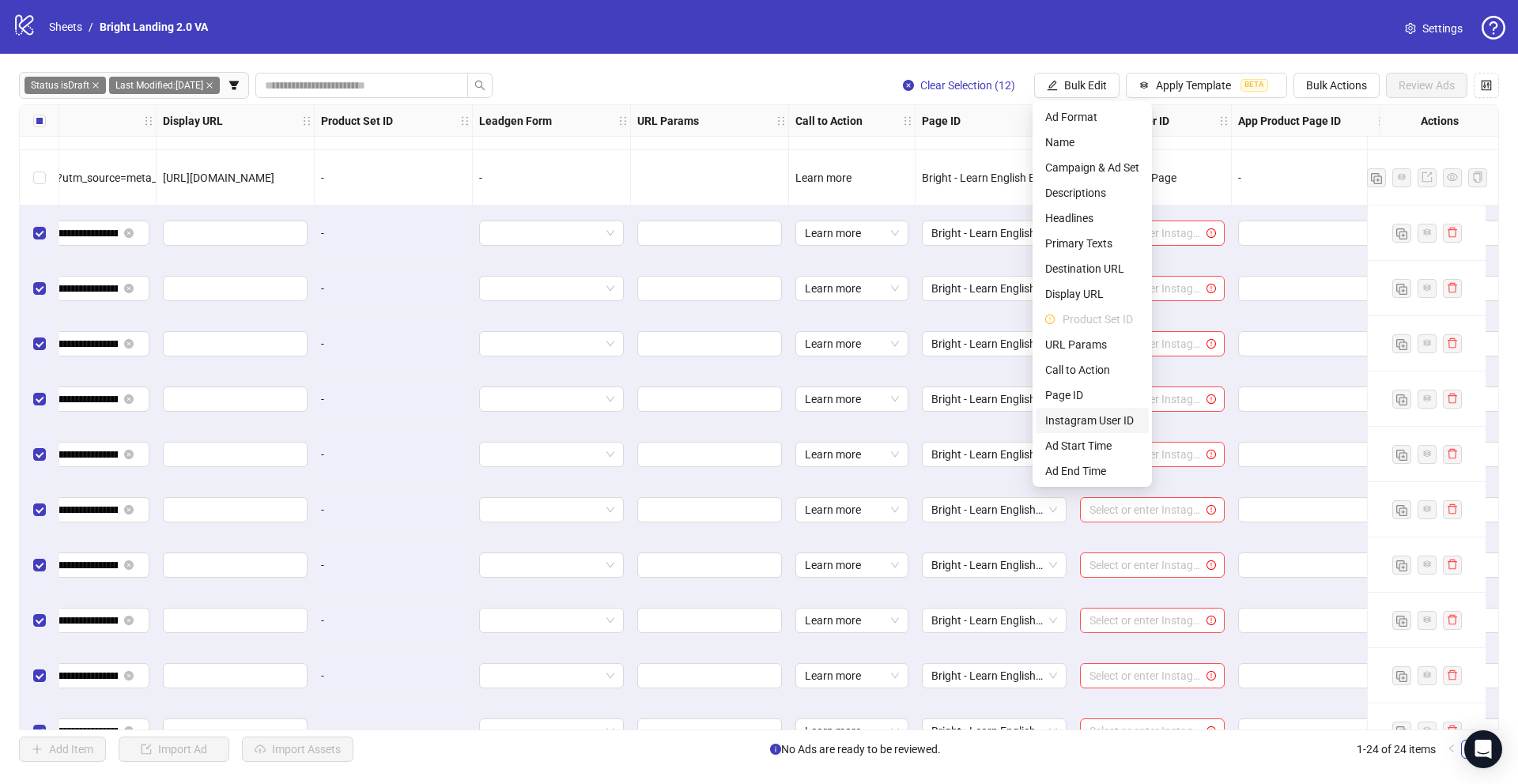
click at [1075, 412] on span "Instagram User ID" at bounding box center [1091, 421] width 94 height 18
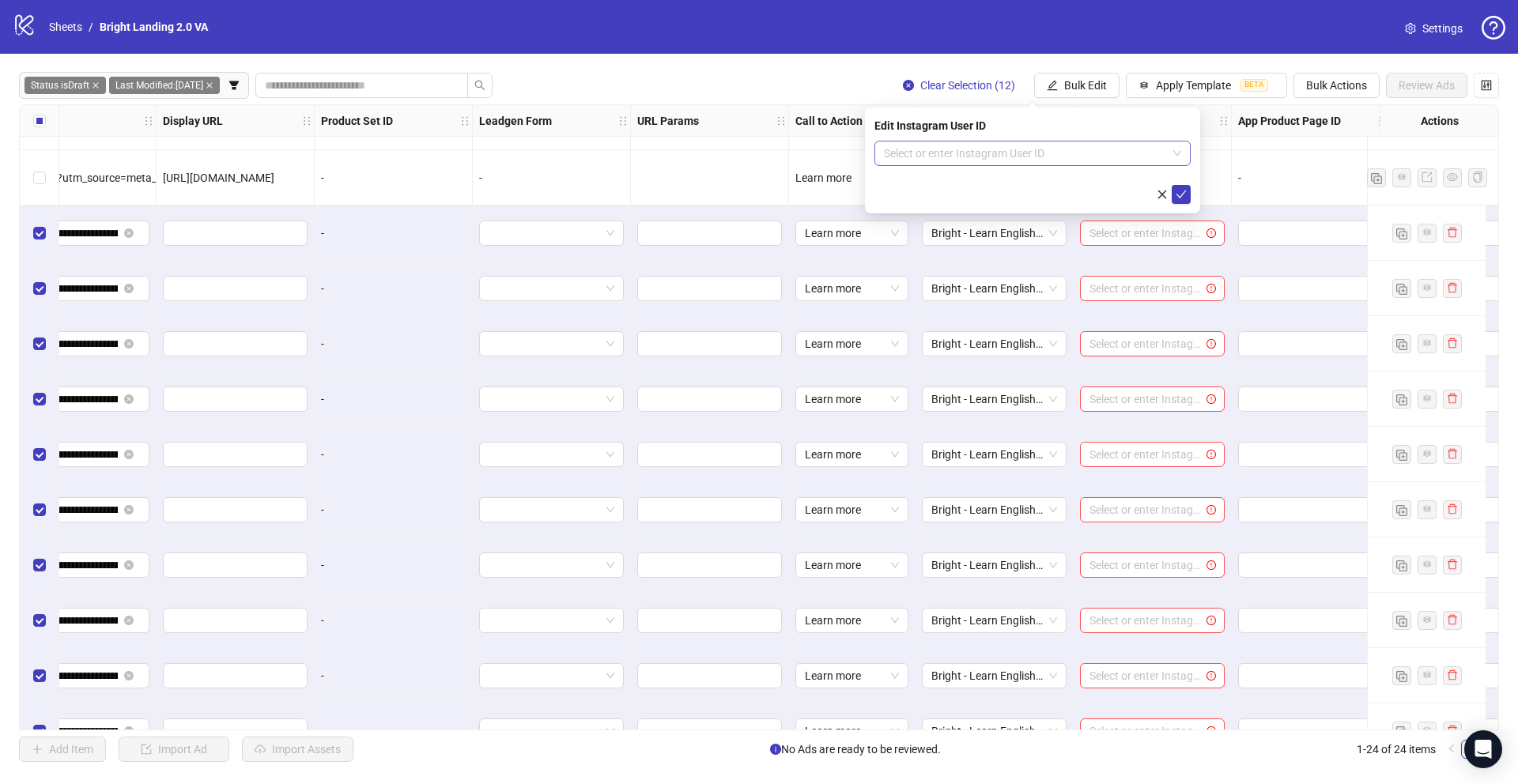
click at [963, 150] on input "search" at bounding box center [1025, 153] width 283 height 24
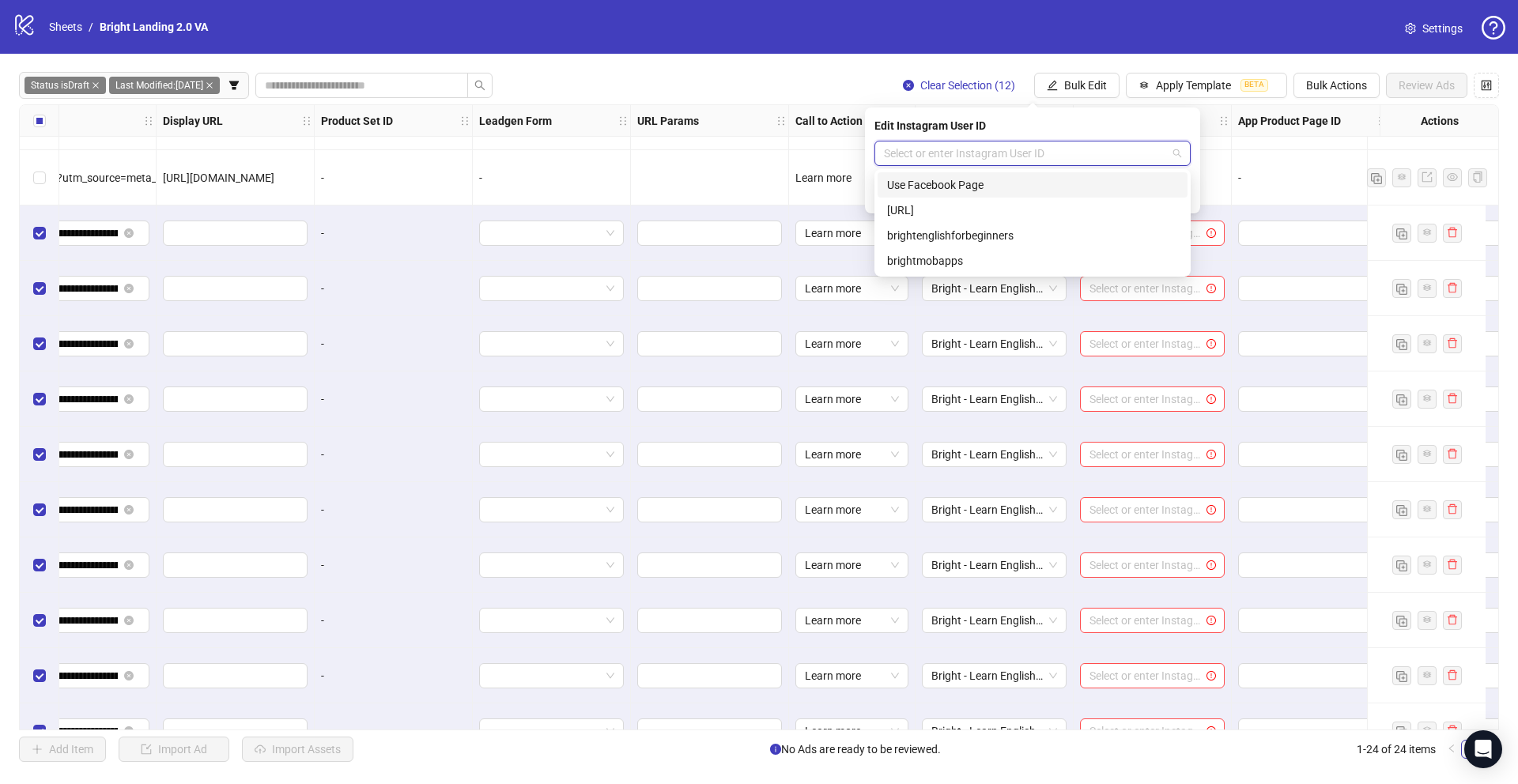
click at [961, 180] on div "Use Facebook Page" at bounding box center [1032, 185] width 291 height 18
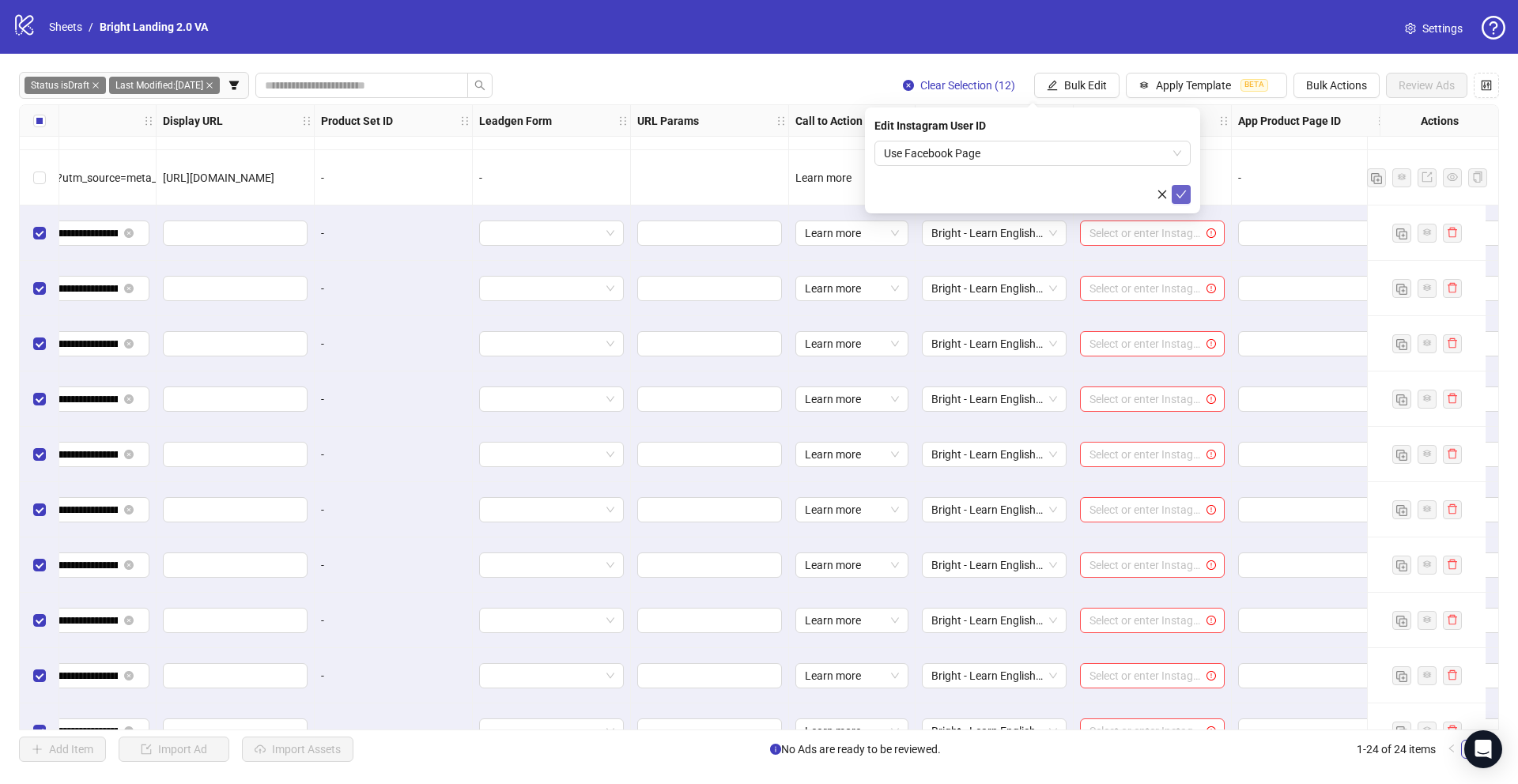
click at [1183, 202] on button "submit" at bounding box center [1181, 195] width 19 height 19
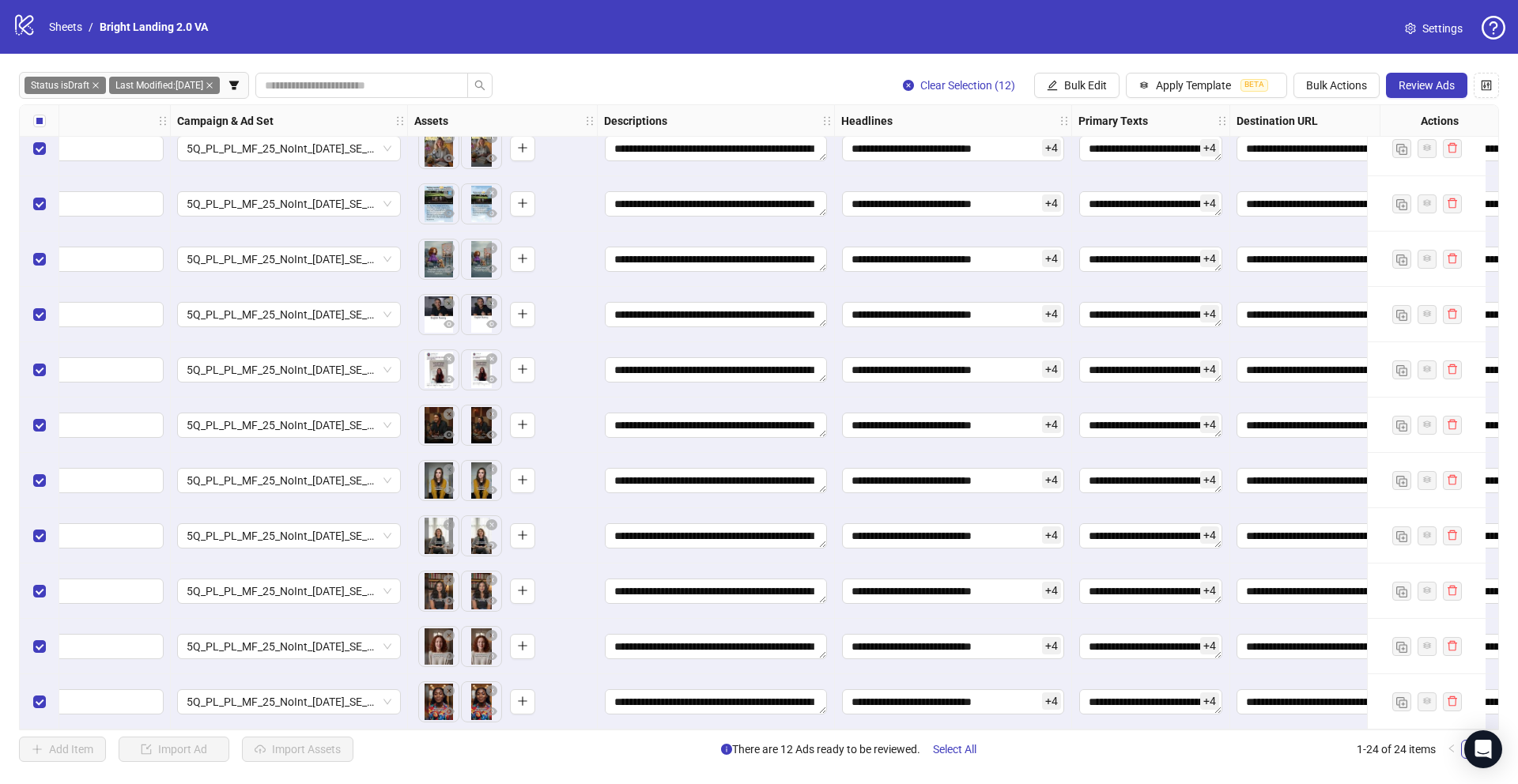
scroll to position [742, 0]
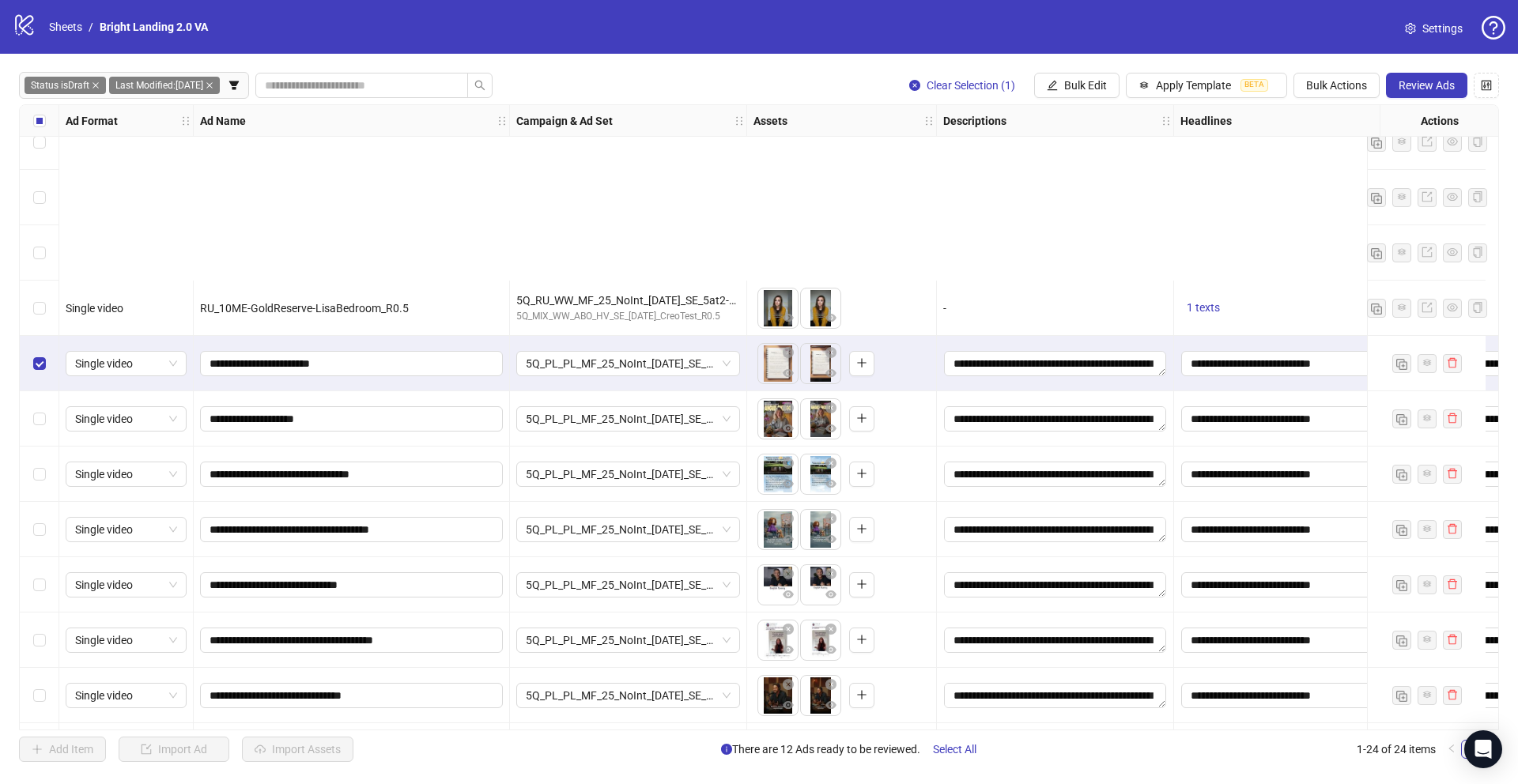
scroll to position [742, 0]
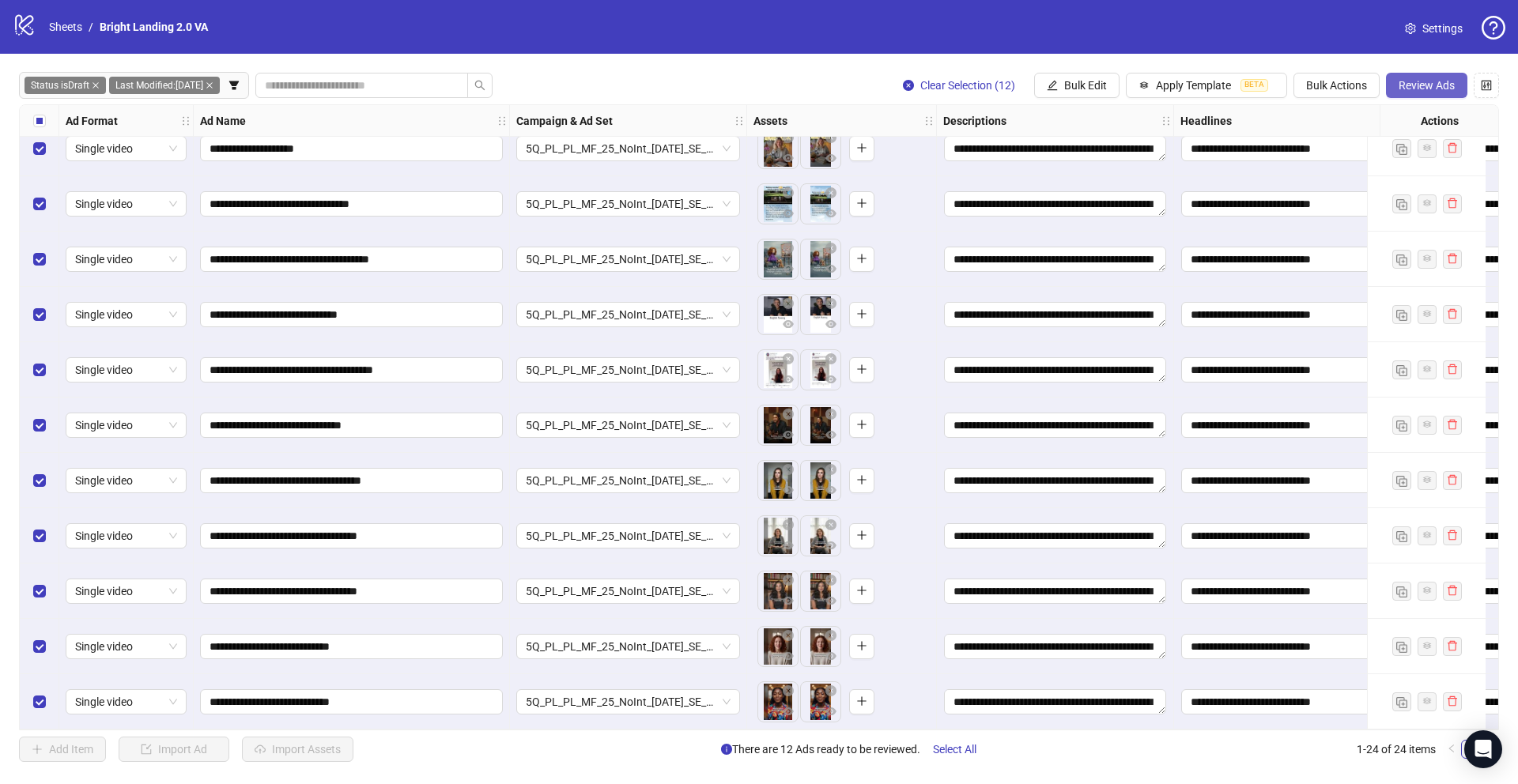
click at [1412, 84] on span "Review Ads" at bounding box center [1427, 86] width 56 height 13
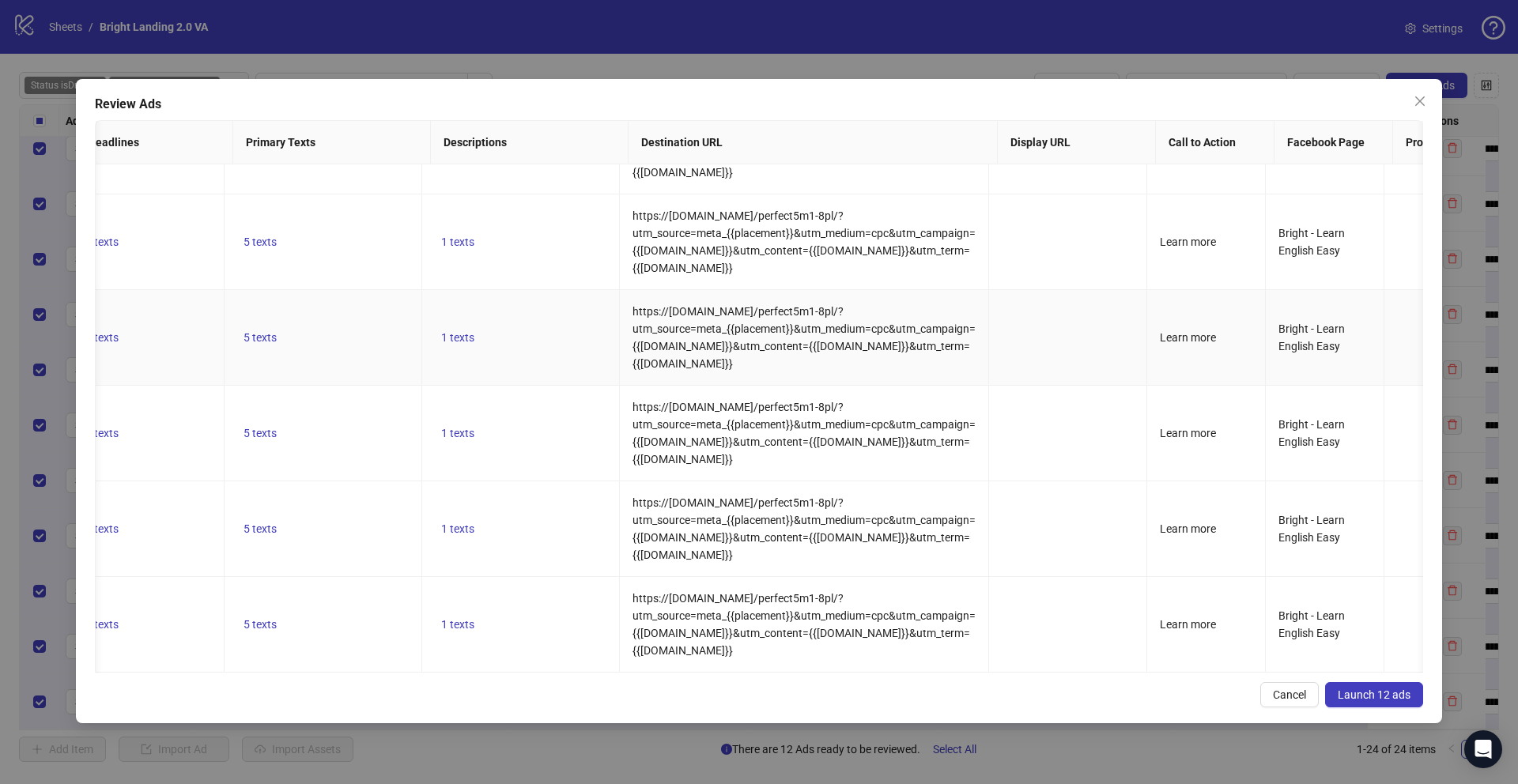
scroll to position [0, 160]
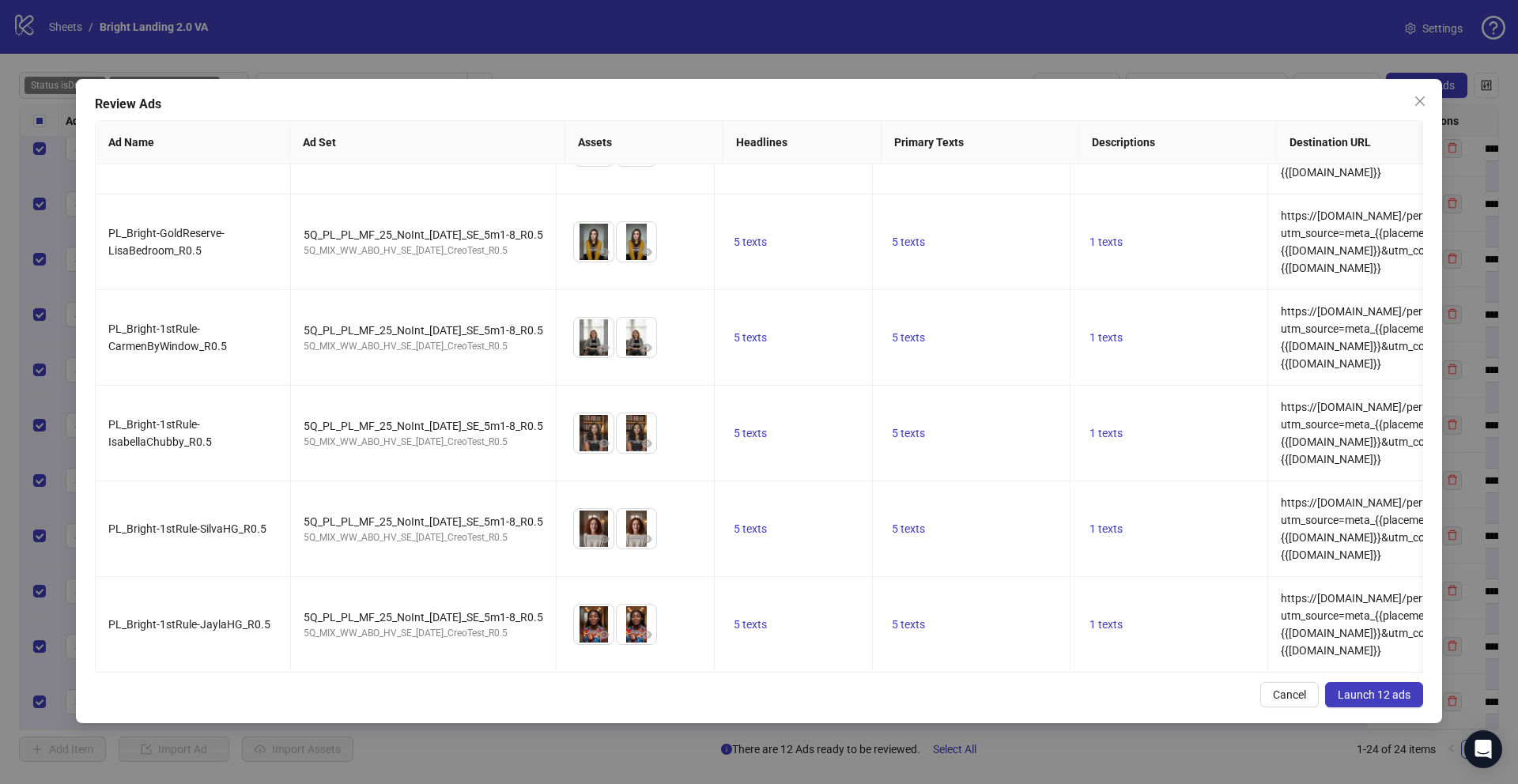
click at [1399, 697] on span "Launch 12 ads" at bounding box center [1374, 695] width 73 height 13
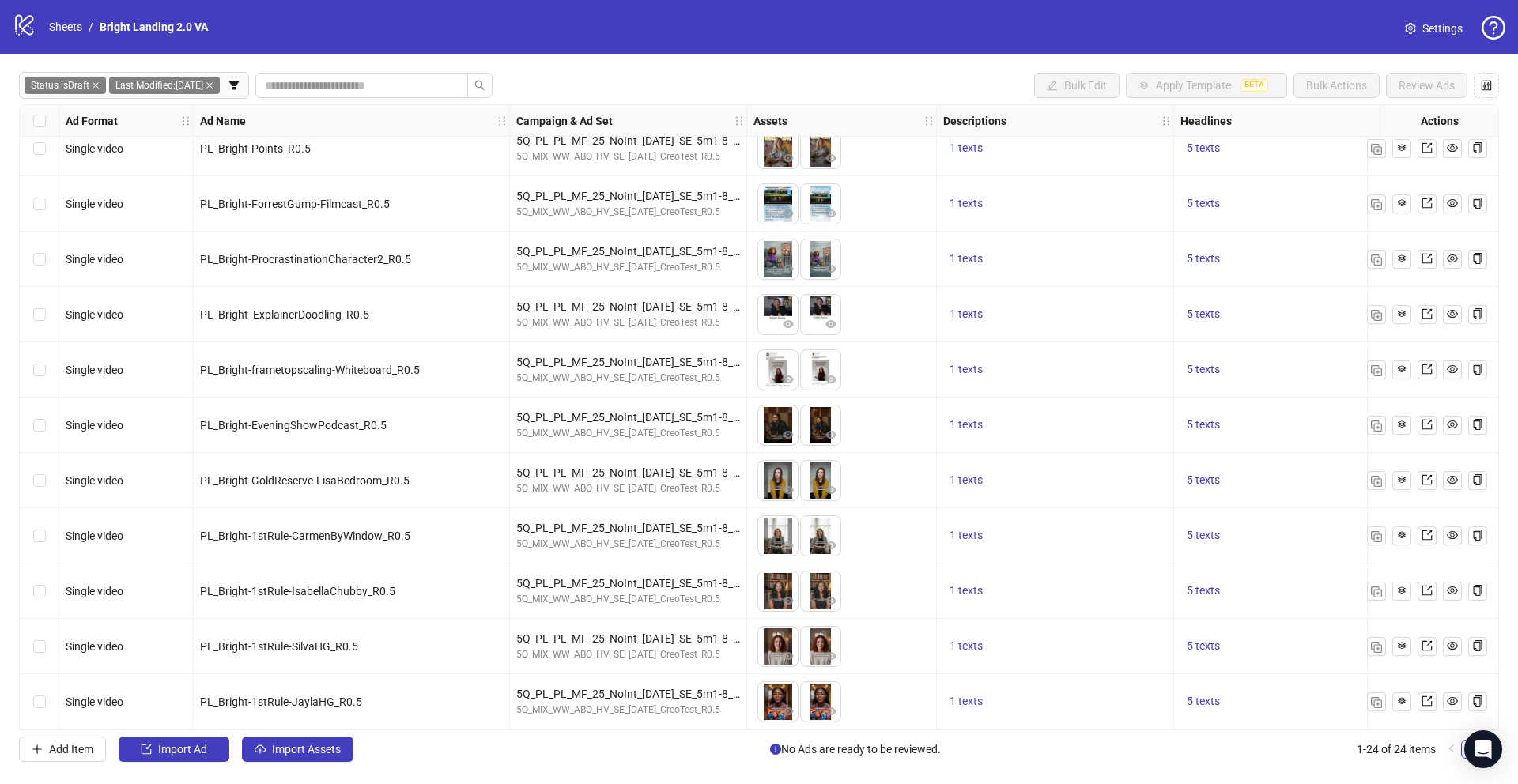
click at [213, 83] on icon "close" at bounding box center [209, 86] width 8 height 8
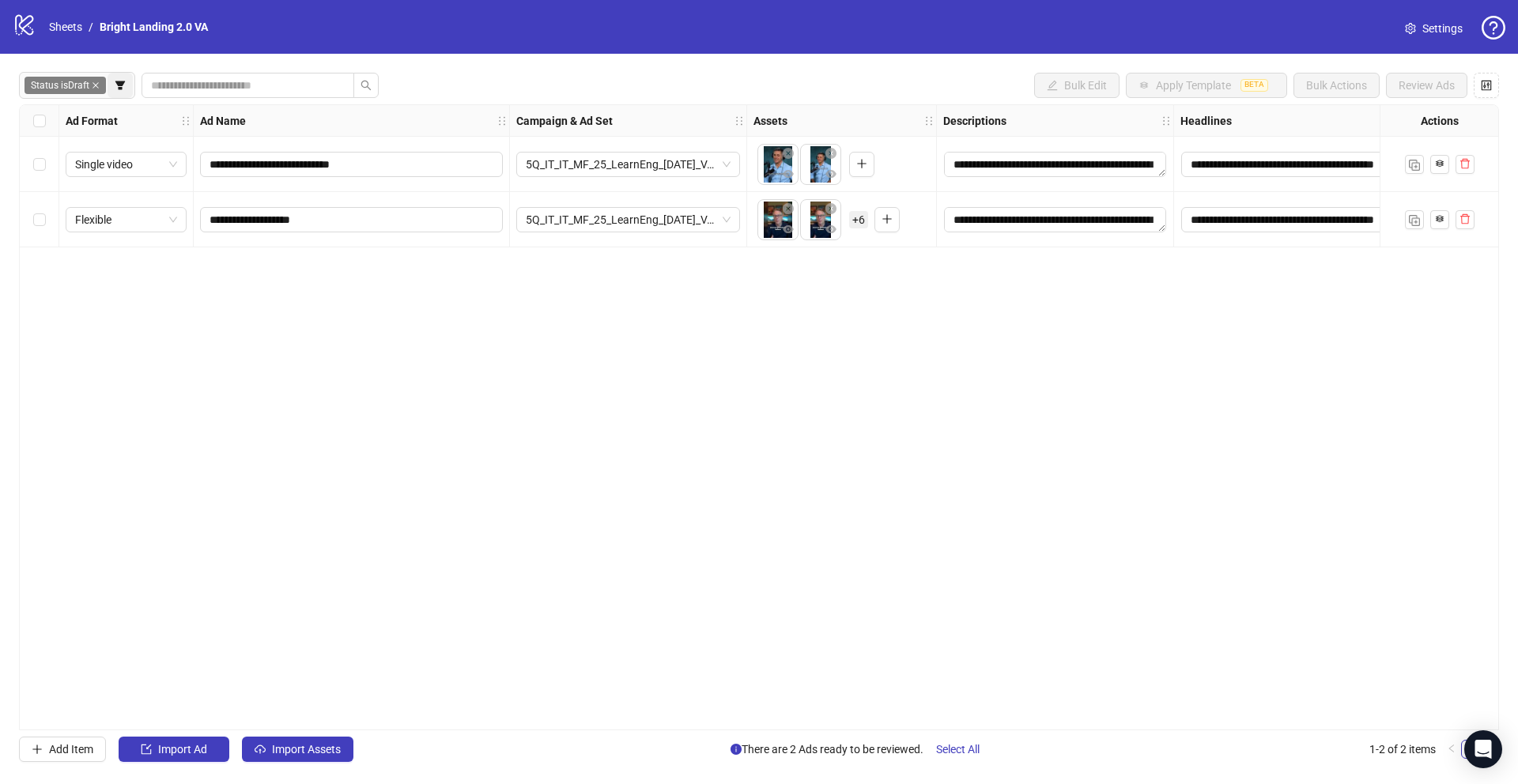
scroll to position [0, 0]
click at [128, 87] on button "button" at bounding box center [120, 86] width 26 height 26
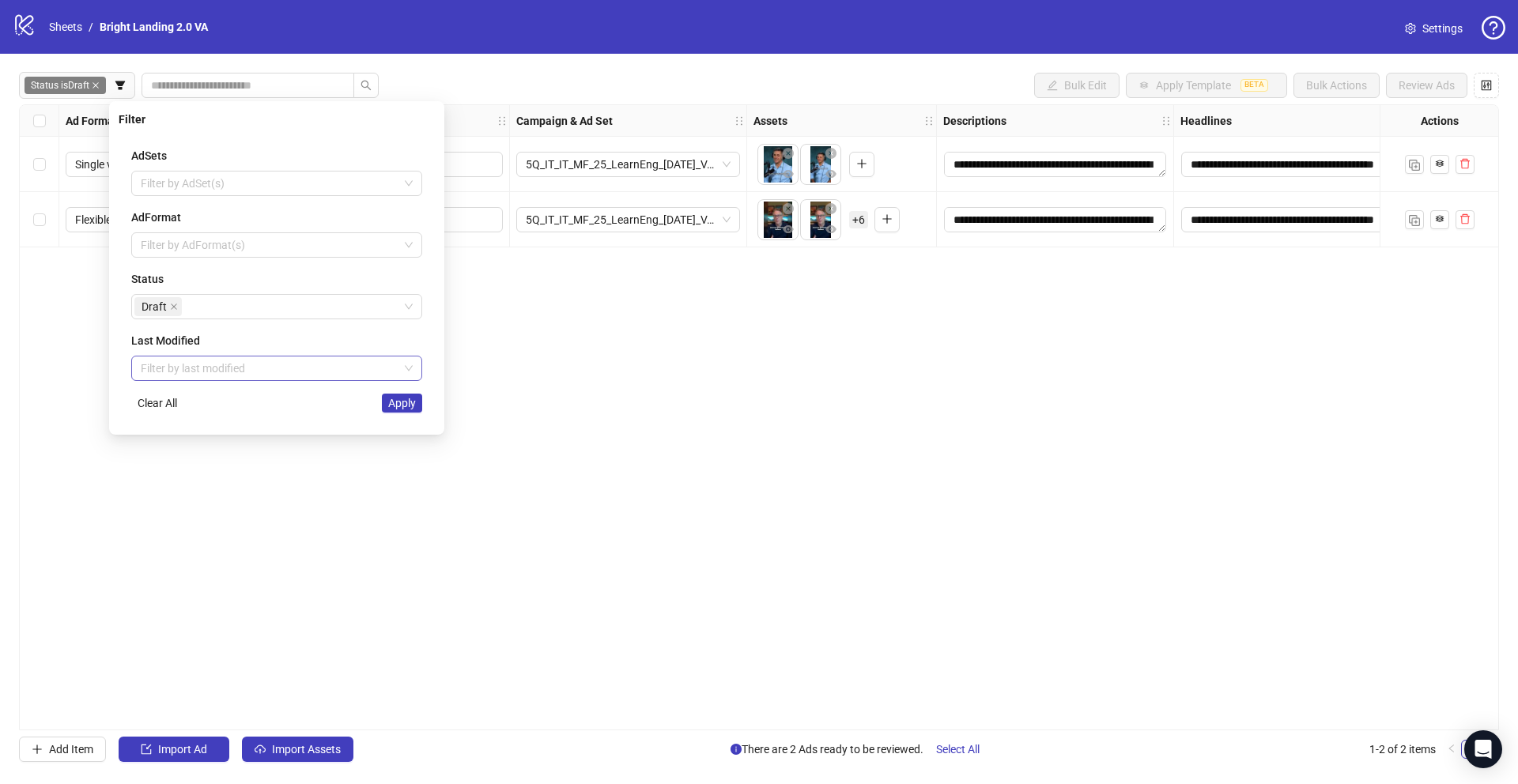
click at [244, 374] on input "search" at bounding box center [269, 369] width 257 height 24
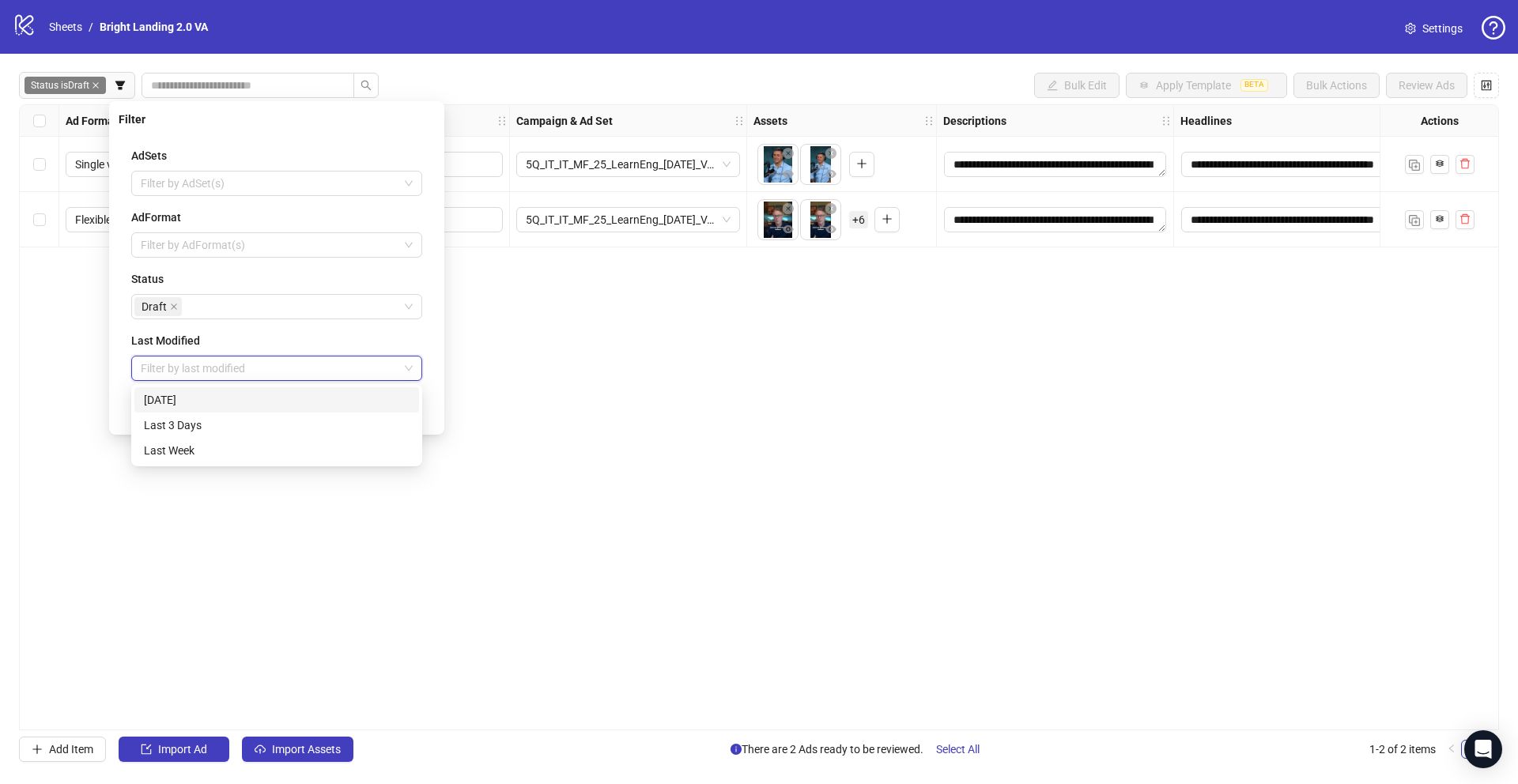
click at [246, 405] on div "[DATE]" at bounding box center [276, 400] width 265 height 18
click at [394, 410] on button "Apply" at bounding box center [402, 403] width 40 height 19
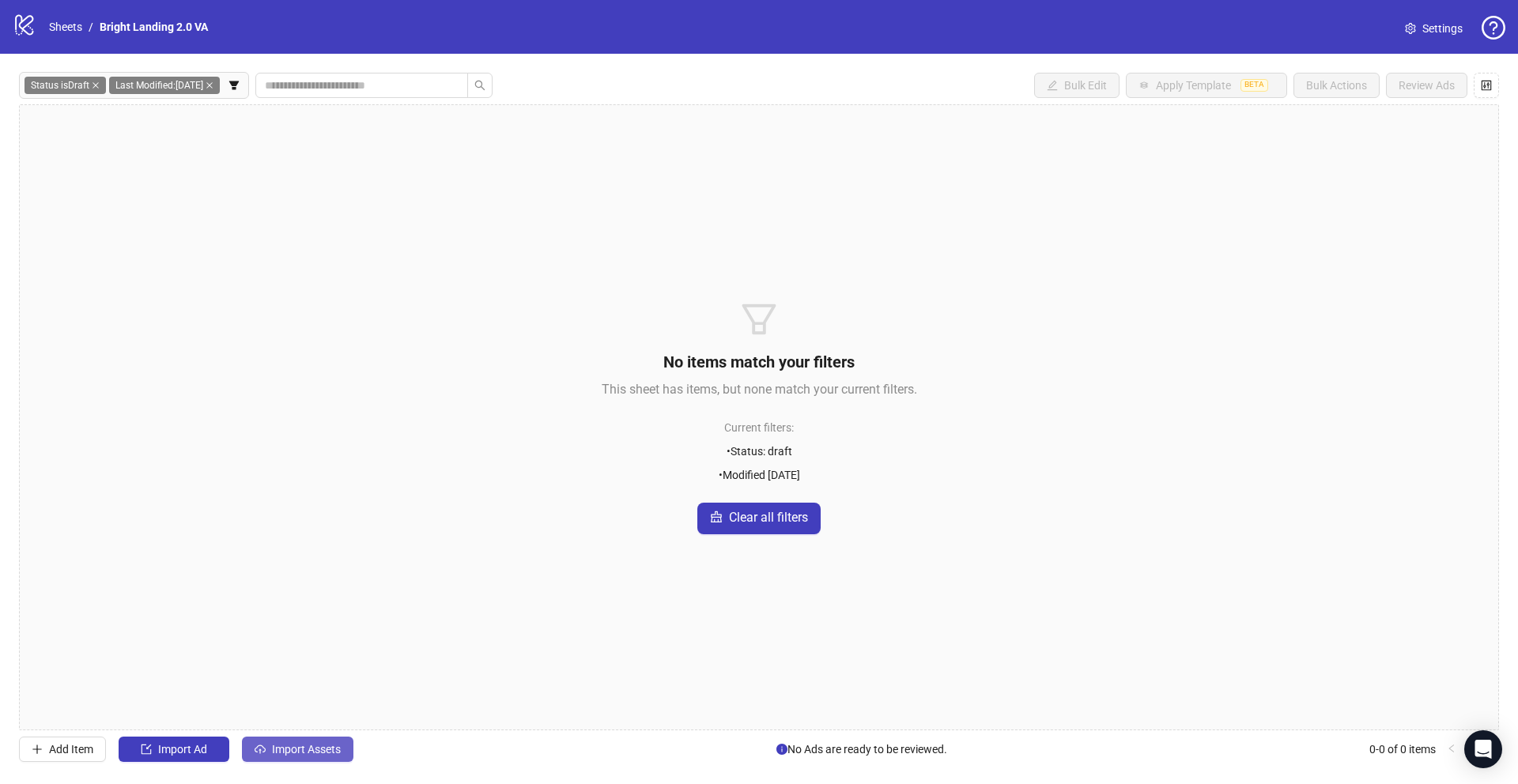
click at [343, 745] on button "Import Assets" at bounding box center [298, 750] width 111 height 26
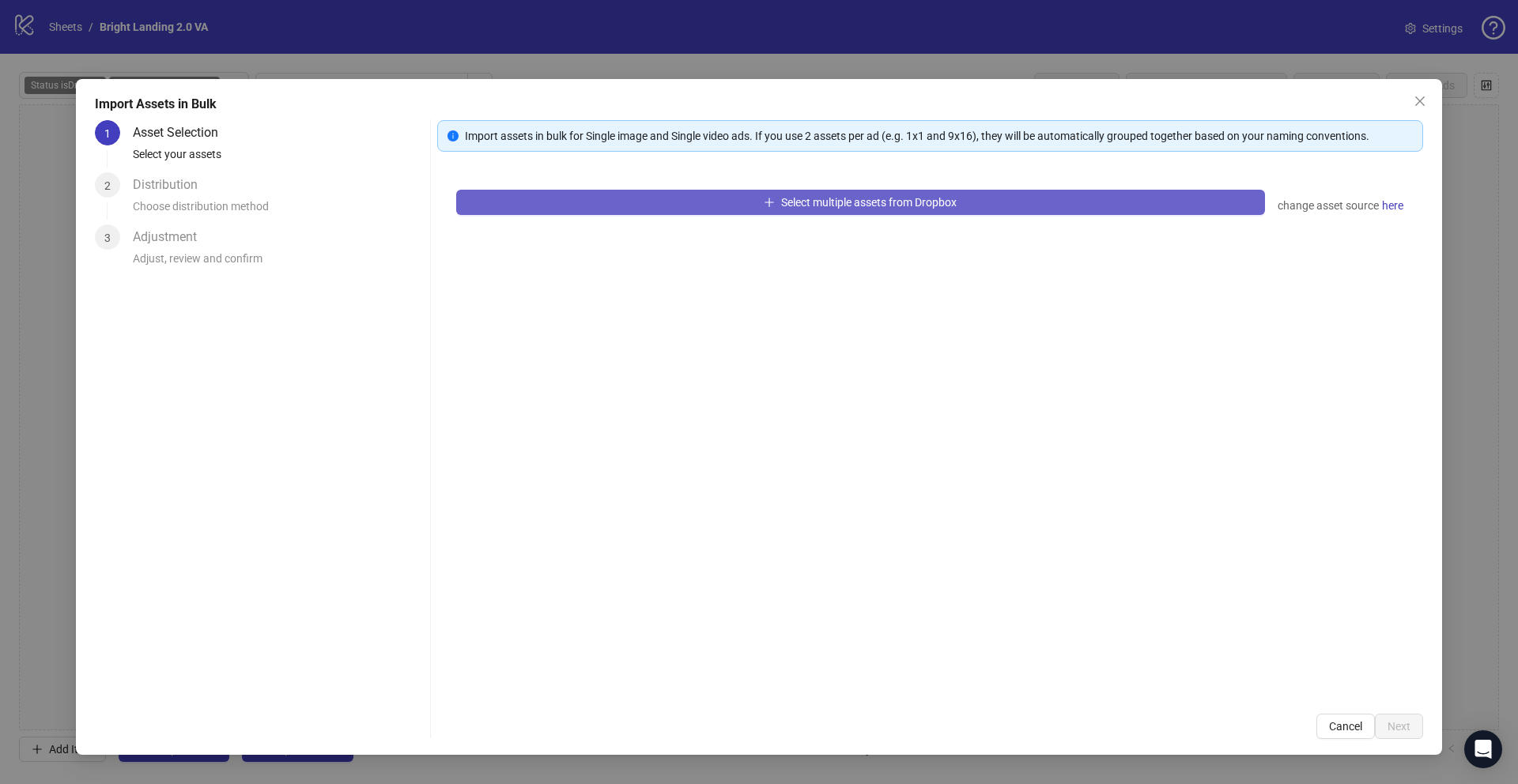
click at [1041, 200] on button "Select multiple assets from Dropbox" at bounding box center [860, 203] width 809 height 26
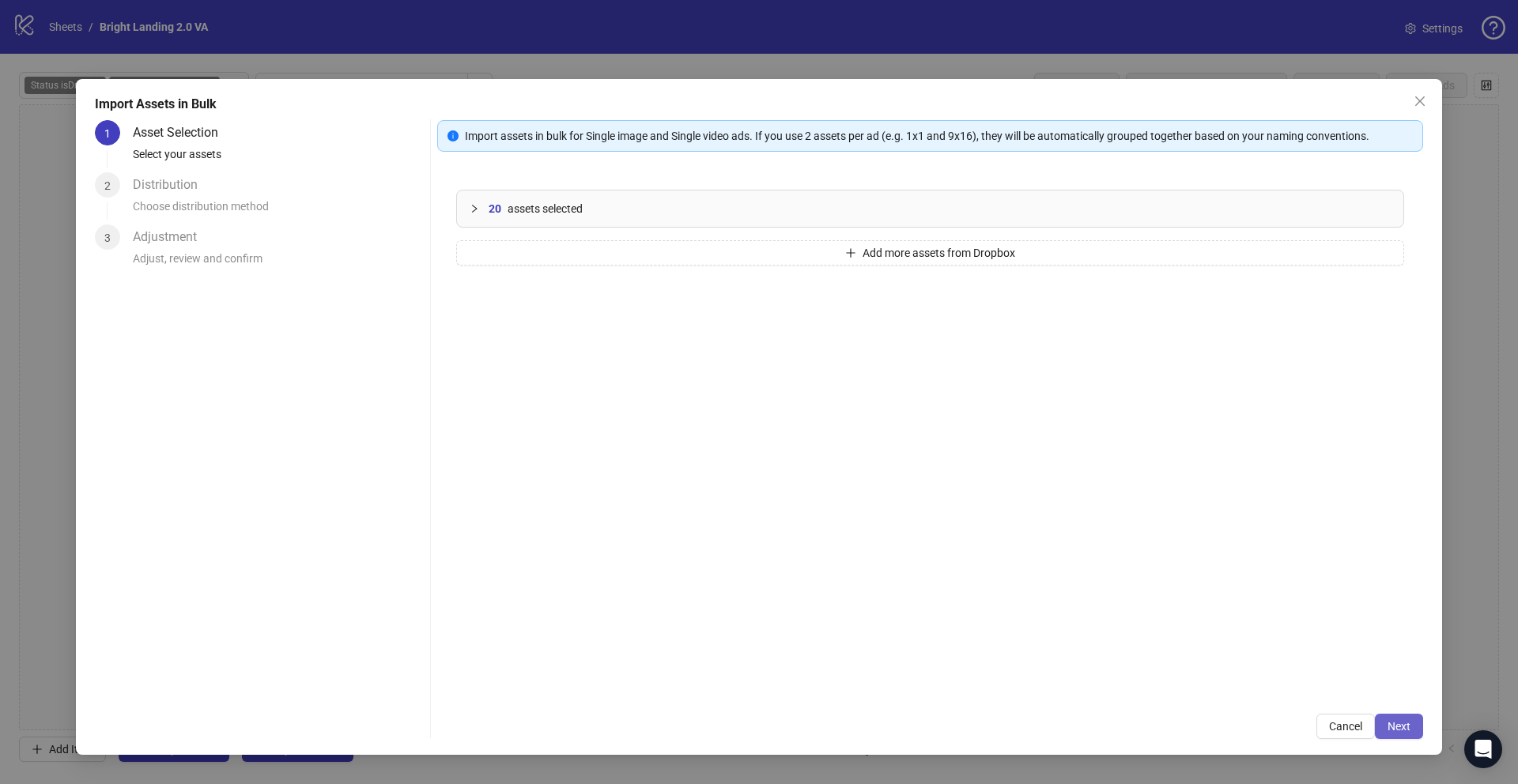
click at [1410, 729] on span "Next" at bounding box center [1399, 726] width 23 height 13
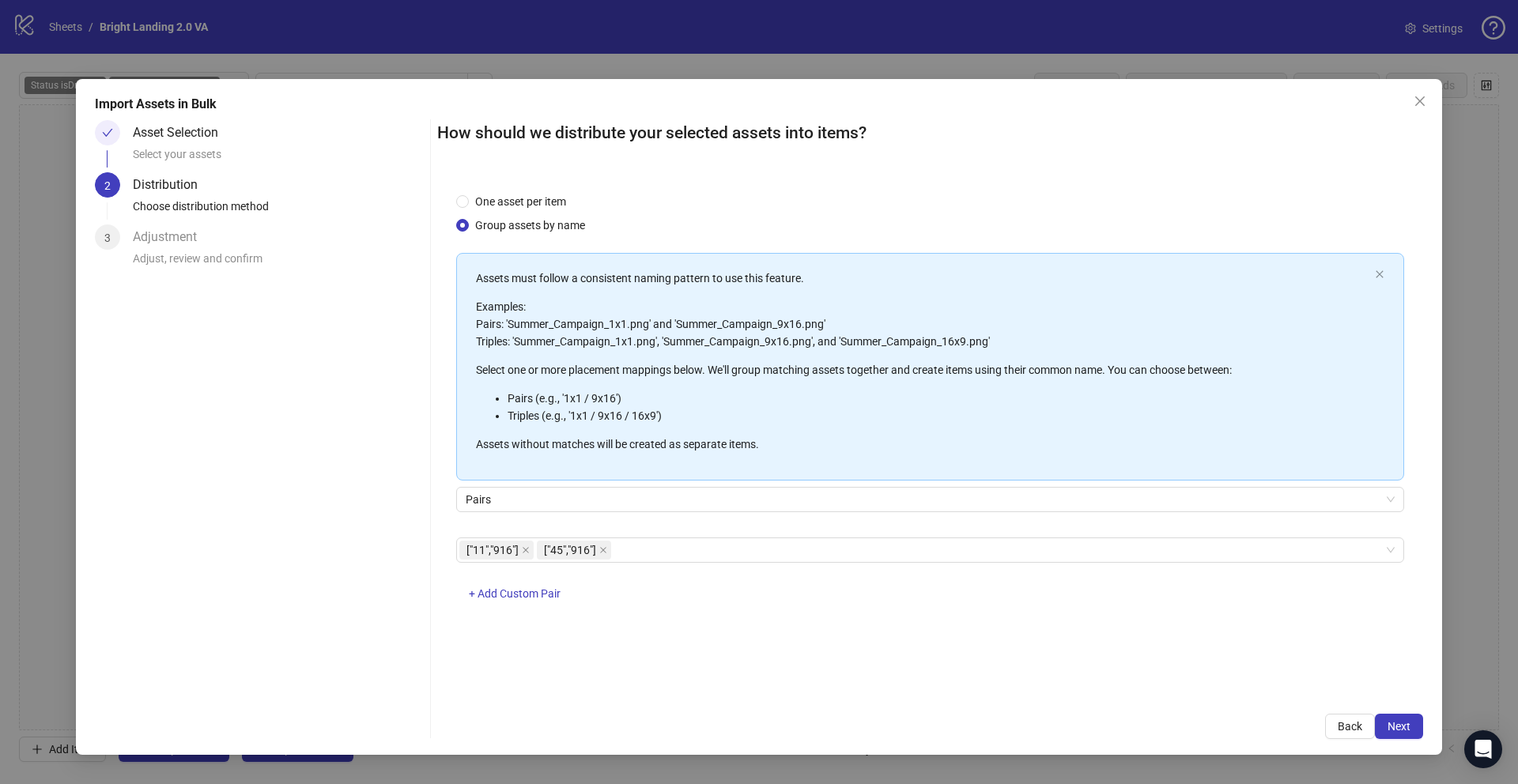
click at [1410, 729] on span "Next" at bounding box center [1399, 726] width 23 height 13
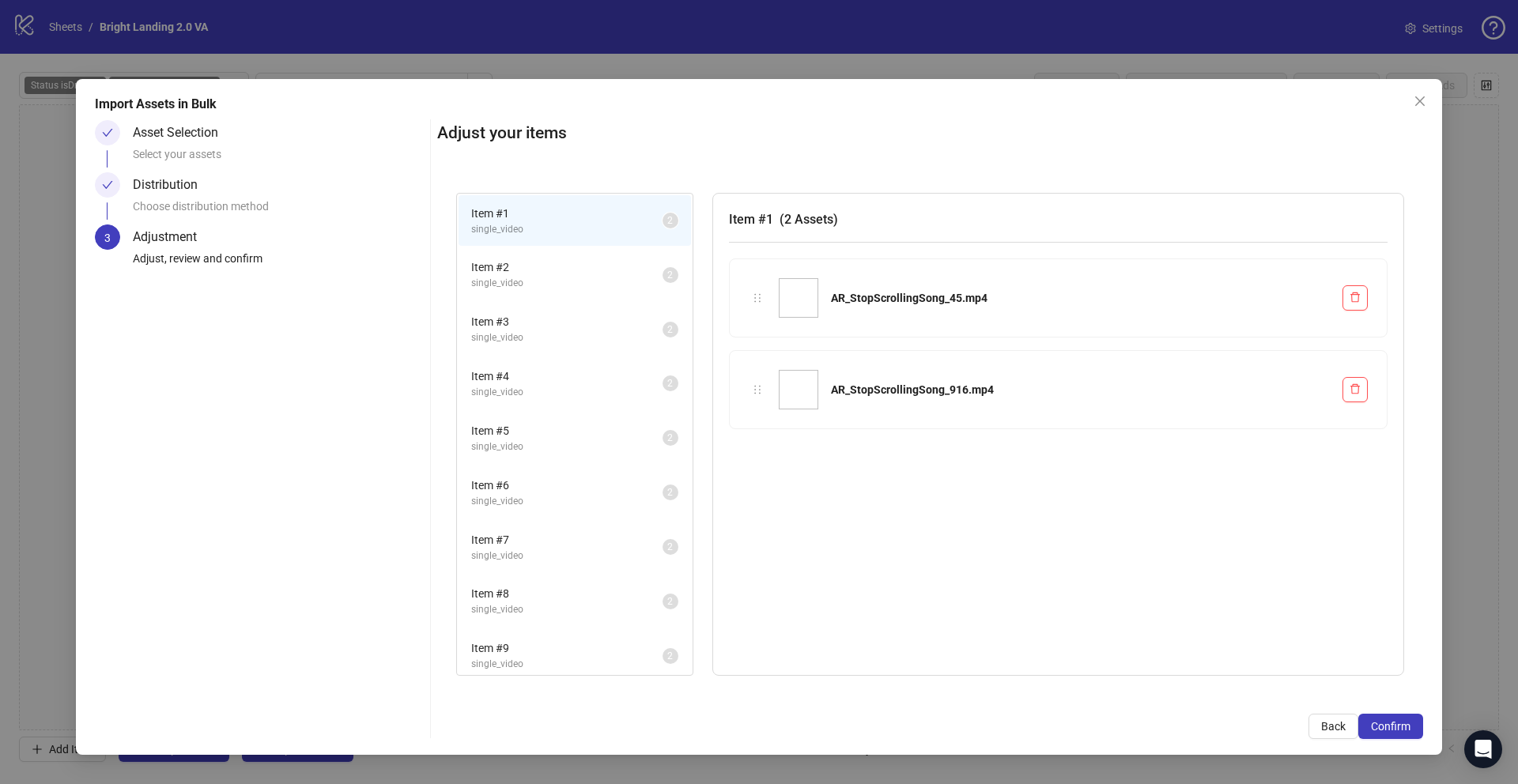
scroll to position [63, 0]
click at [1389, 726] on span "Confirm" at bounding box center [1390, 726] width 39 height 13
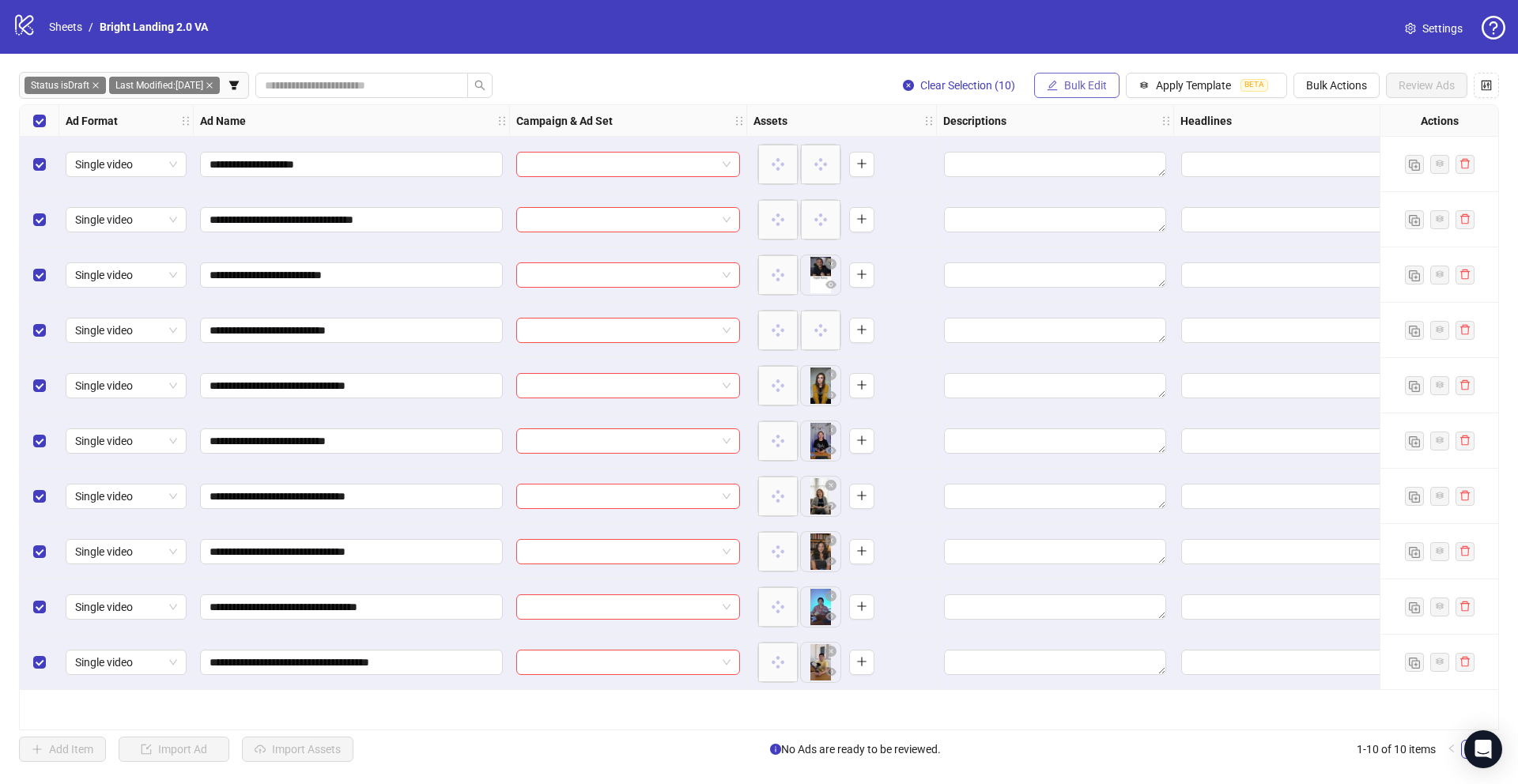
click at [1055, 89] on button "Bulk Edit" at bounding box center [1077, 86] width 85 height 26
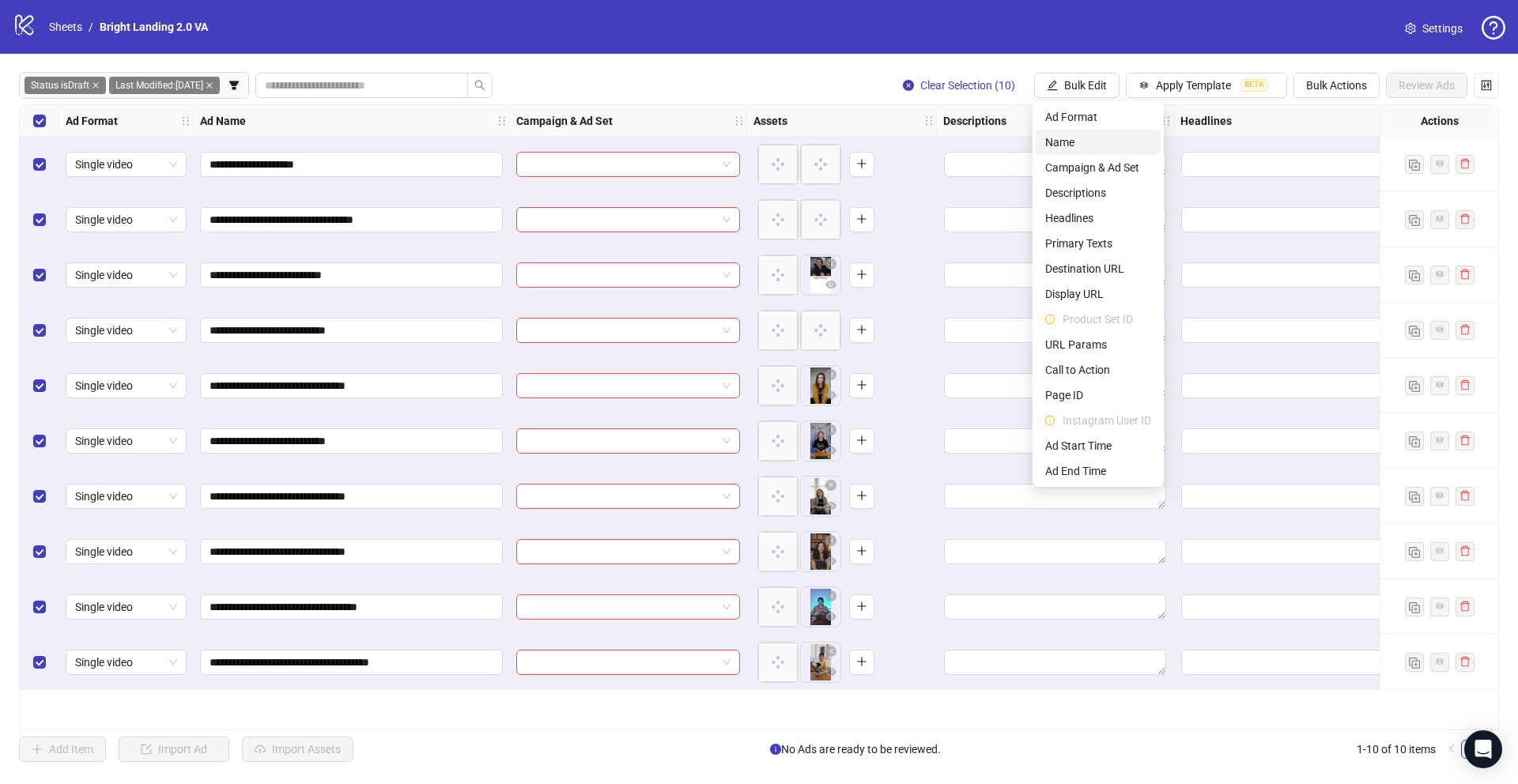
click at [1069, 140] on span "Name" at bounding box center [1098, 143] width 106 height 18
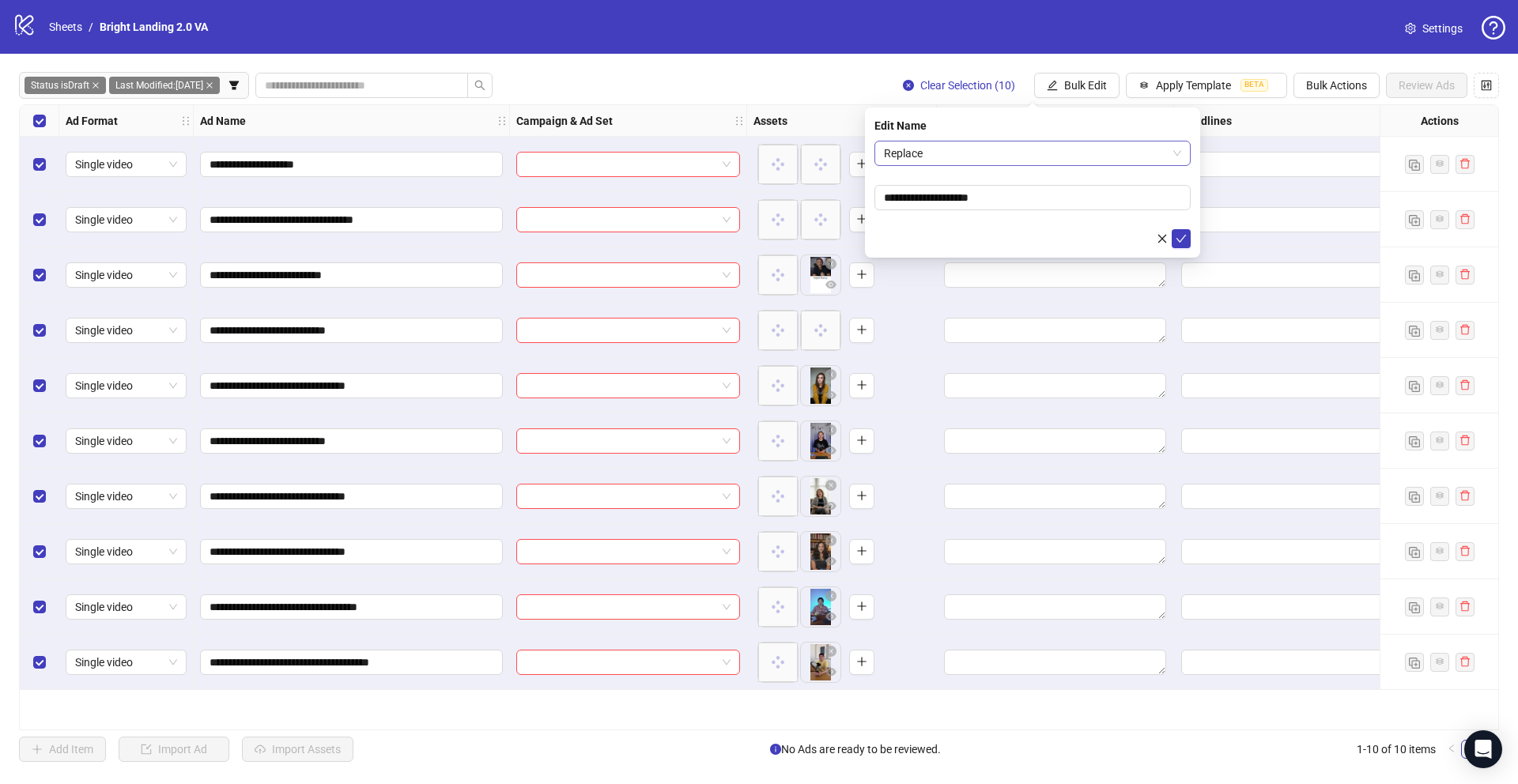
click at [970, 163] on span "Replace" at bounding box center [1032, 153] width 298 height 24
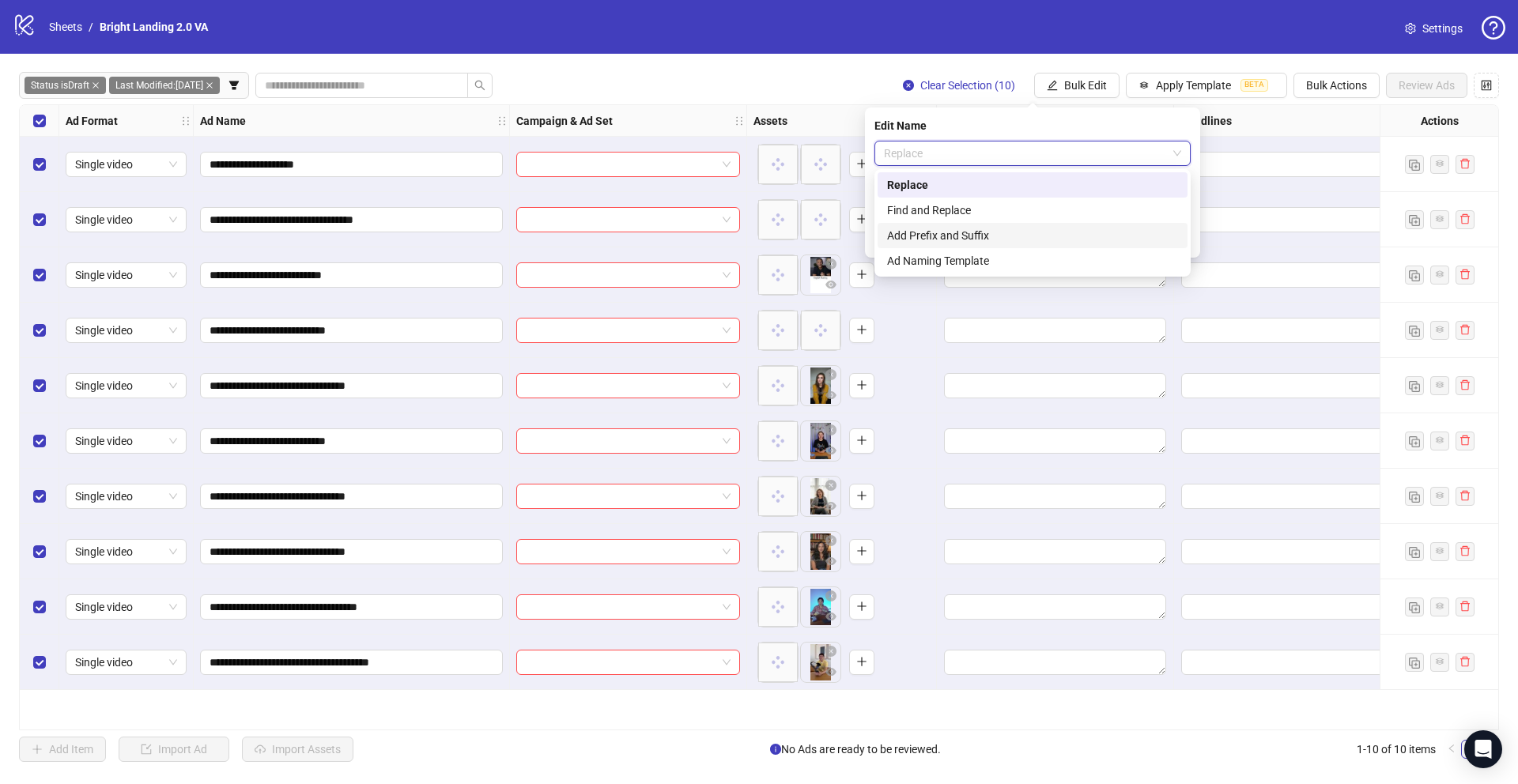
click at [959, 240] on div "Add Prefix and Suffix" at bounding box center [1032, 236] width 291 height 18
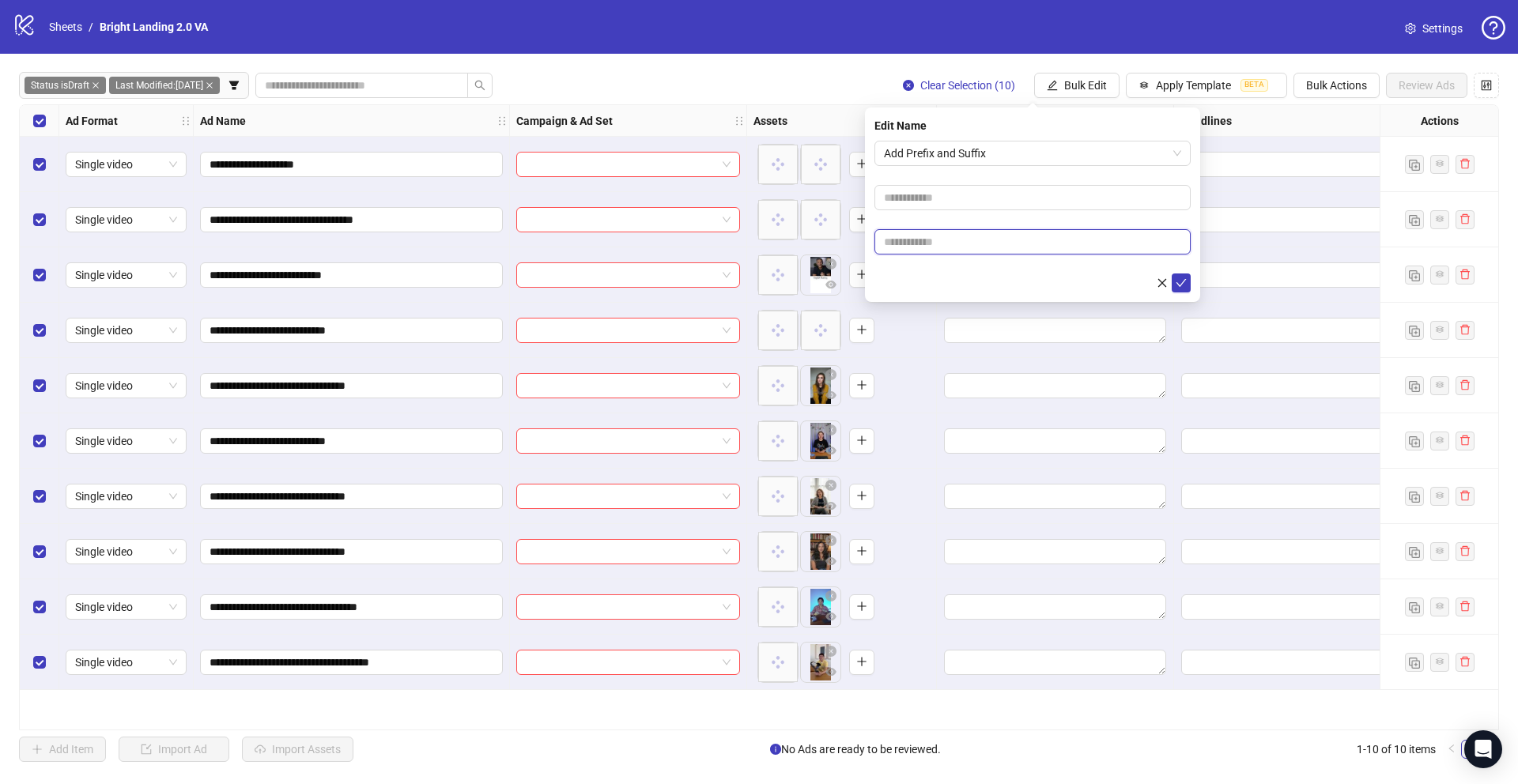
click at [969, 240] on input "text" at bounding box center [1032, 242] width 316 height 26
type input "****"
click at [1185, 286] on icon "check" at bounding box center [1181, 283] width 11 height 11
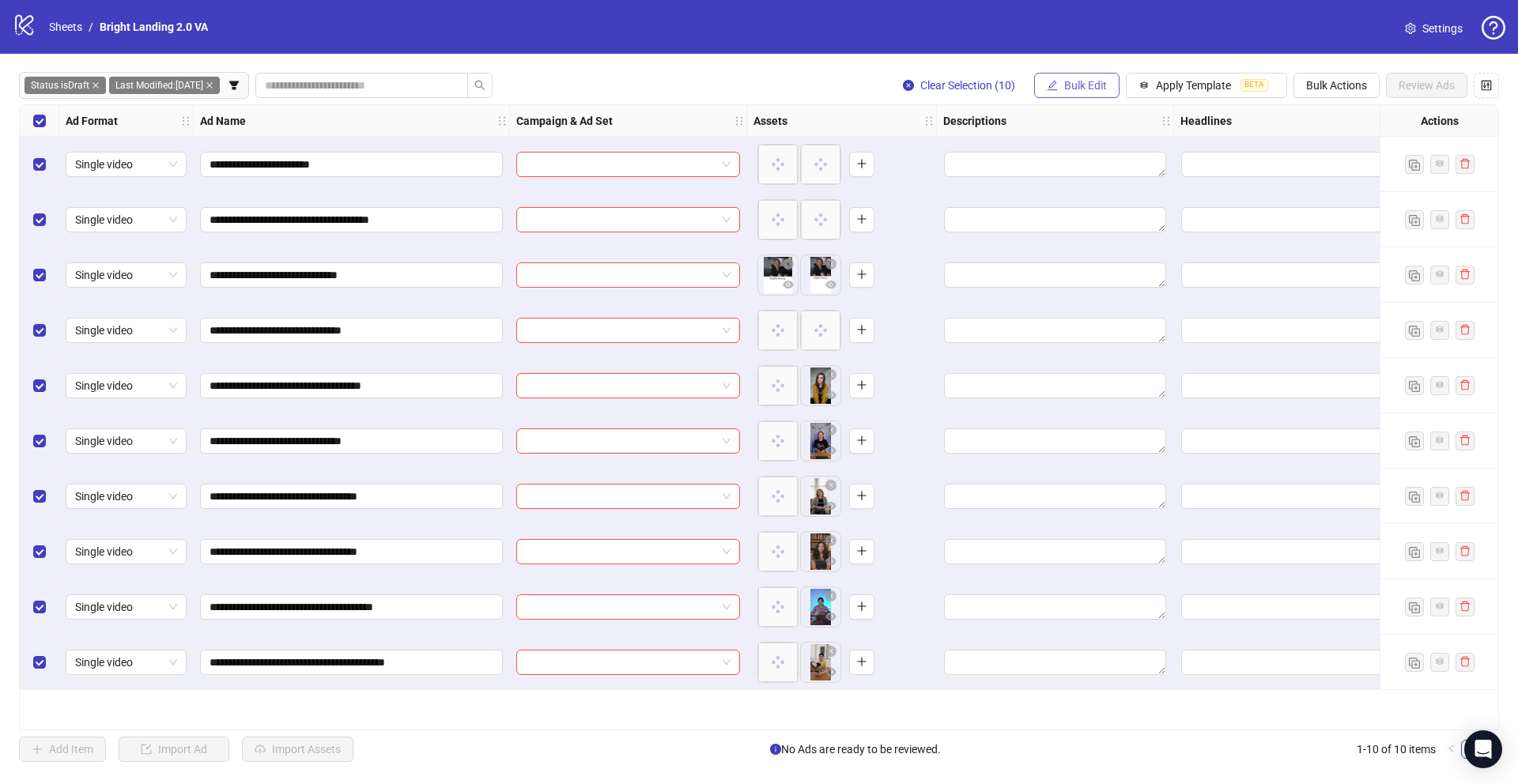
click at [1072, 85] on span "Bulk Edit" at bounding box center [1085, 86] width 43 height 13
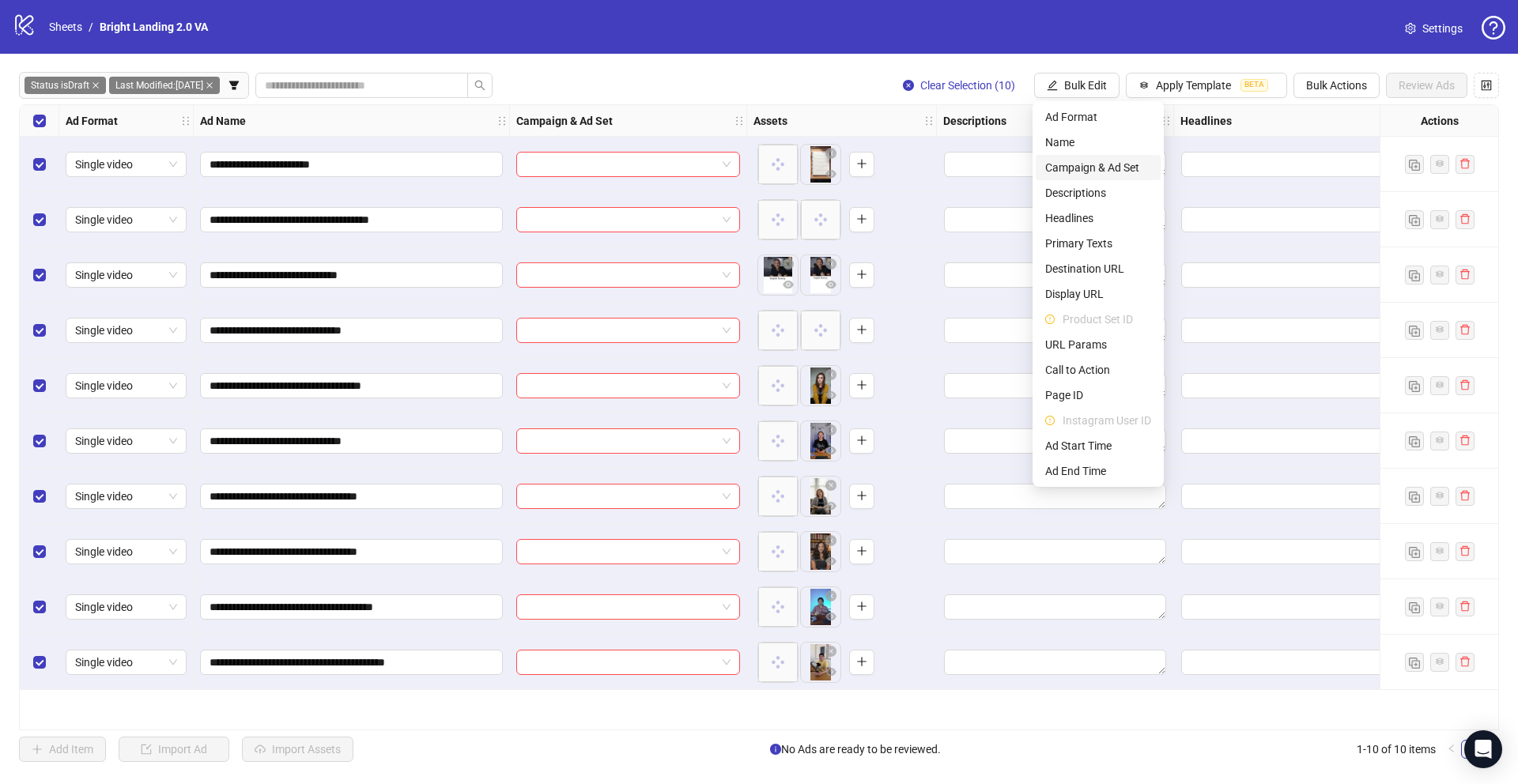
click at [1095, 174] on span "Campaign & Ad Set" at bounding box center [1098, 168] width 106 height 18
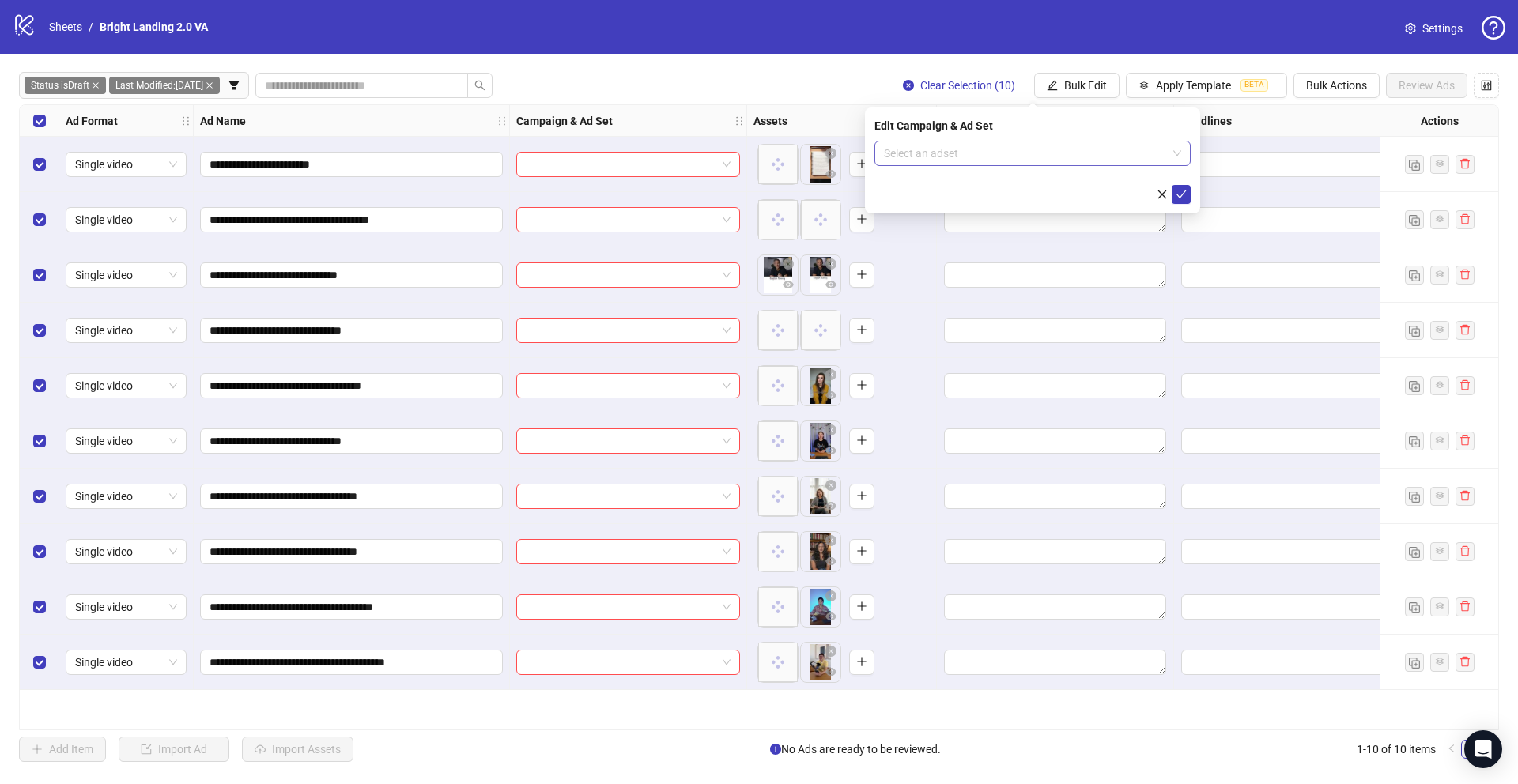
click at [1013, 150] on input "search" at bounding box center [1025, 153] width 283 height 24
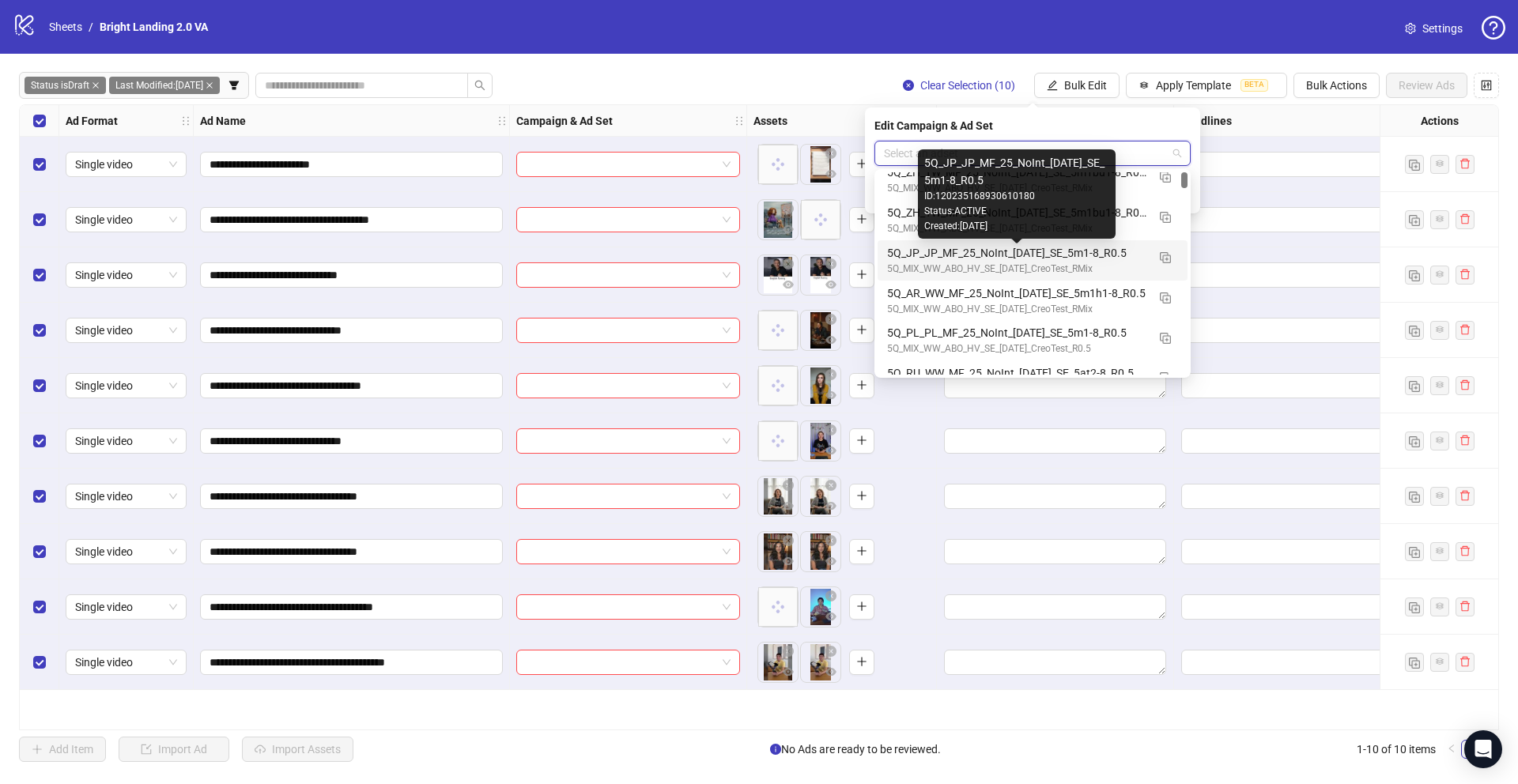
scroll to position [14, 0]
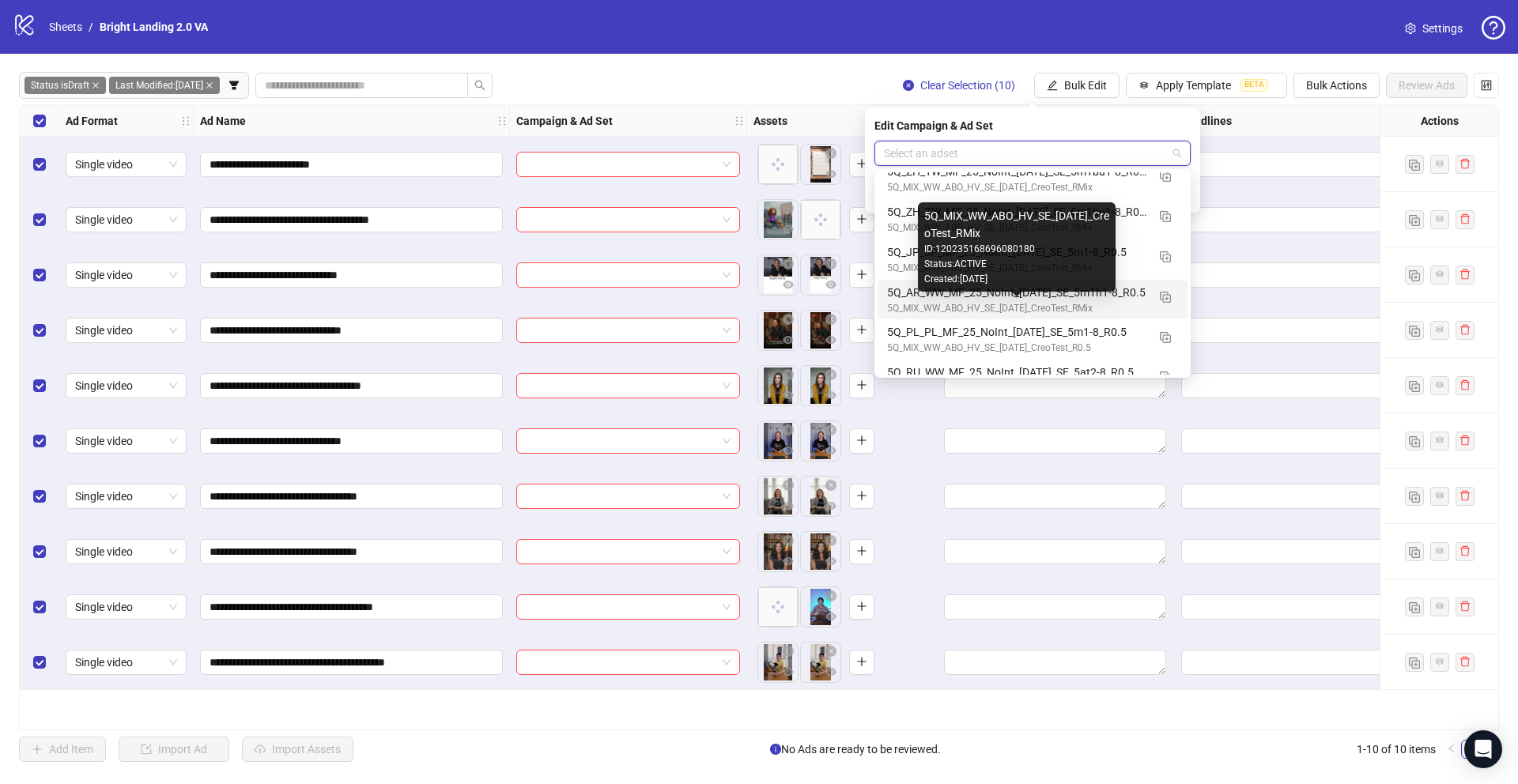
click at [974, 308] on div "5Q_MIX_WW_ABO_HV_SE_07.10.25_CreoTest_RMix" at bounding box center [1016, 309] width 259 height 15
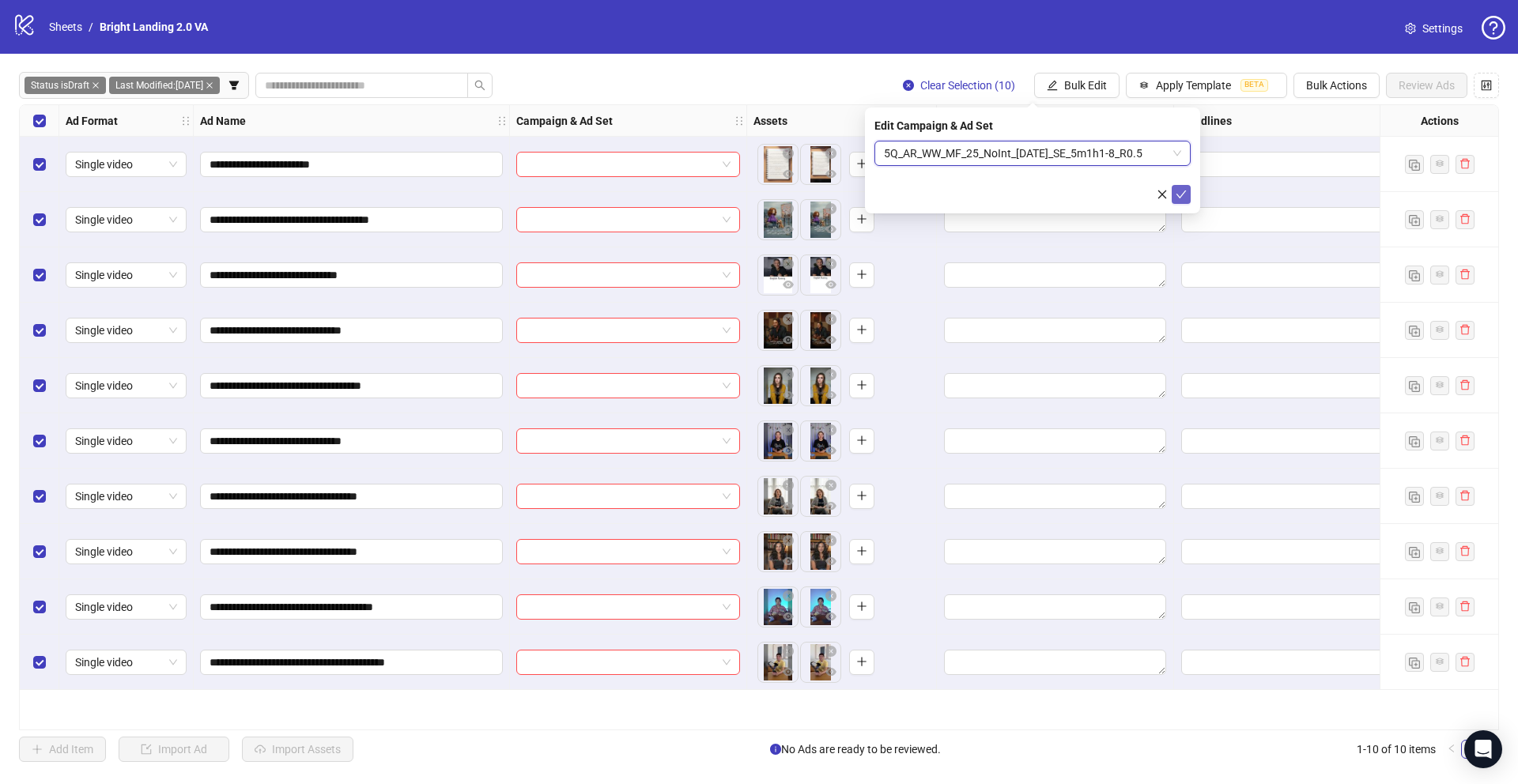
click at [1182, 201] on button "submit" at bounding box center [1181, 195] width 19 height 19
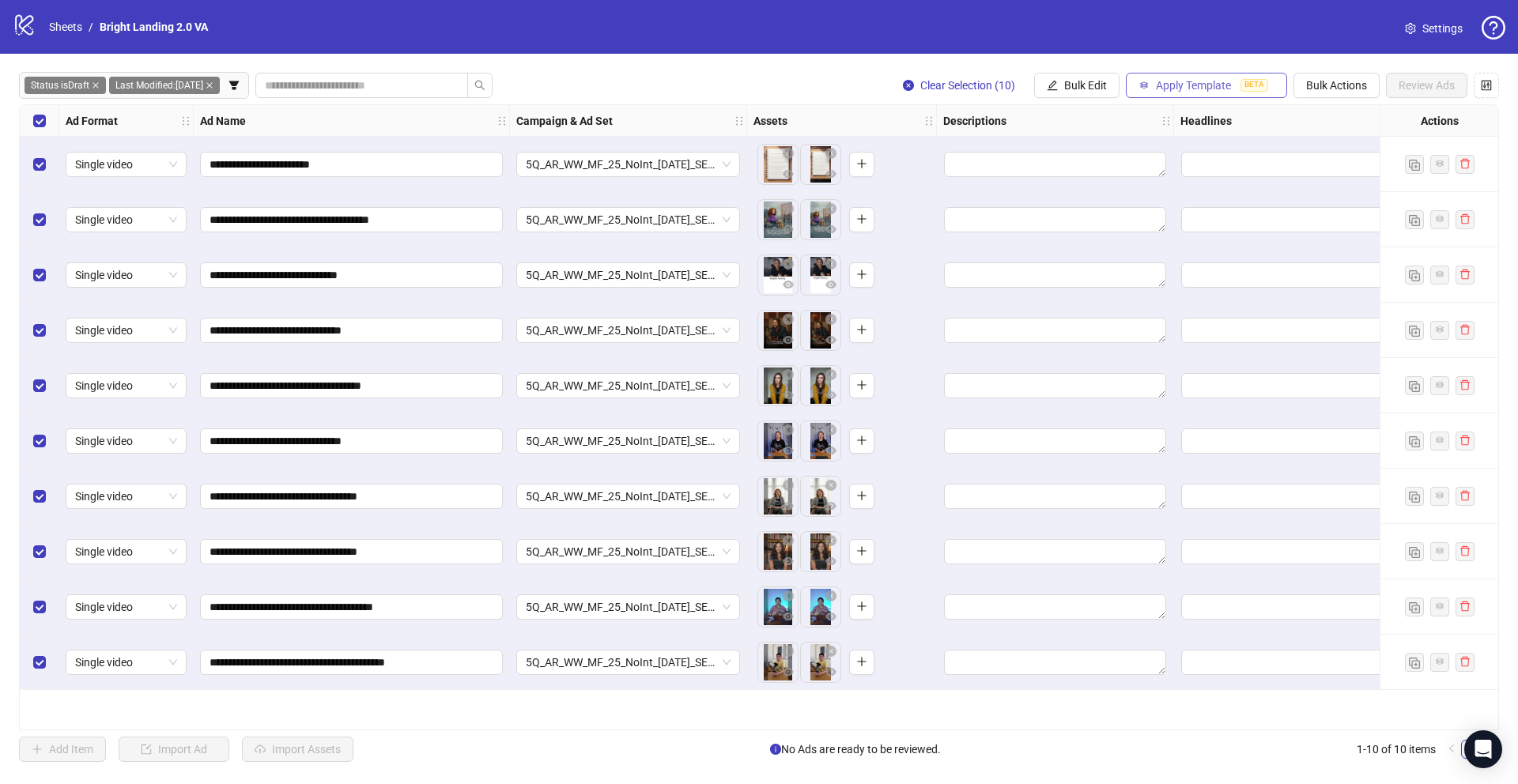
click at [1184, 83] on span "Apply Template" at bounding box center [1193, 86] width 75 height 13
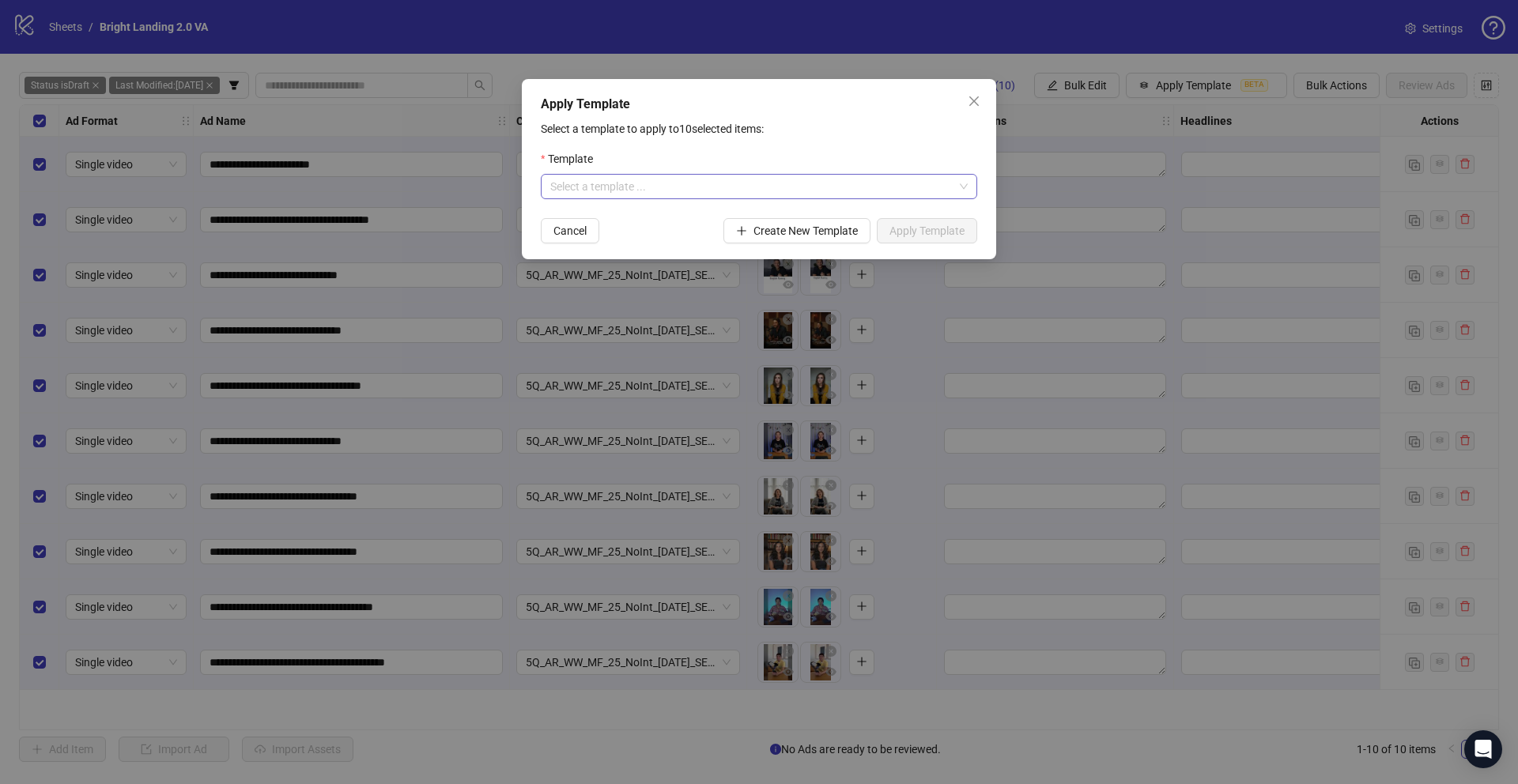
click at [789, 189] on input "search" at bounding box center [751, 187] width 403 height 24
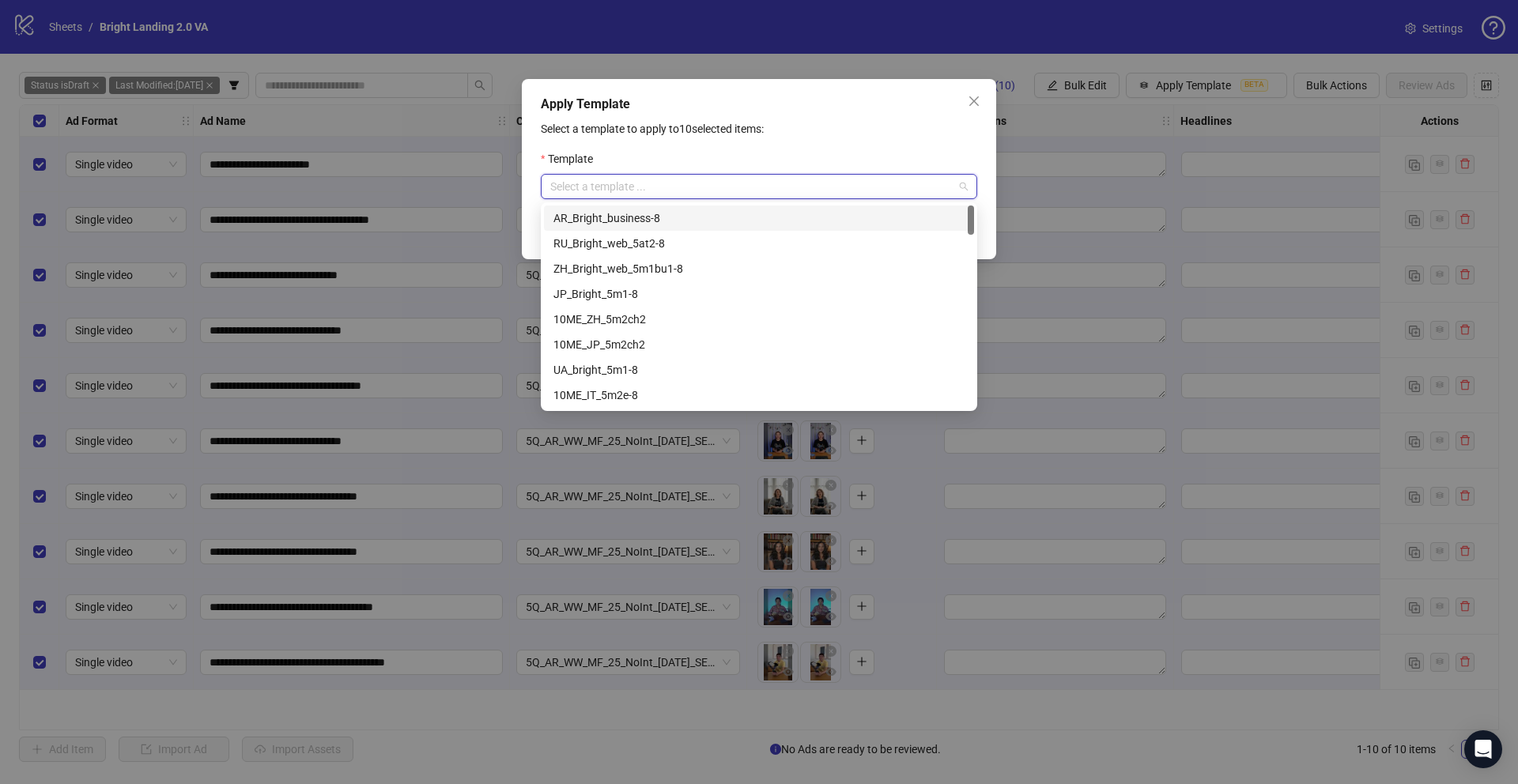
click at [774, 216] on div "AR_Bright_business-8" at bounding box center [759, 218] width 411 height 18
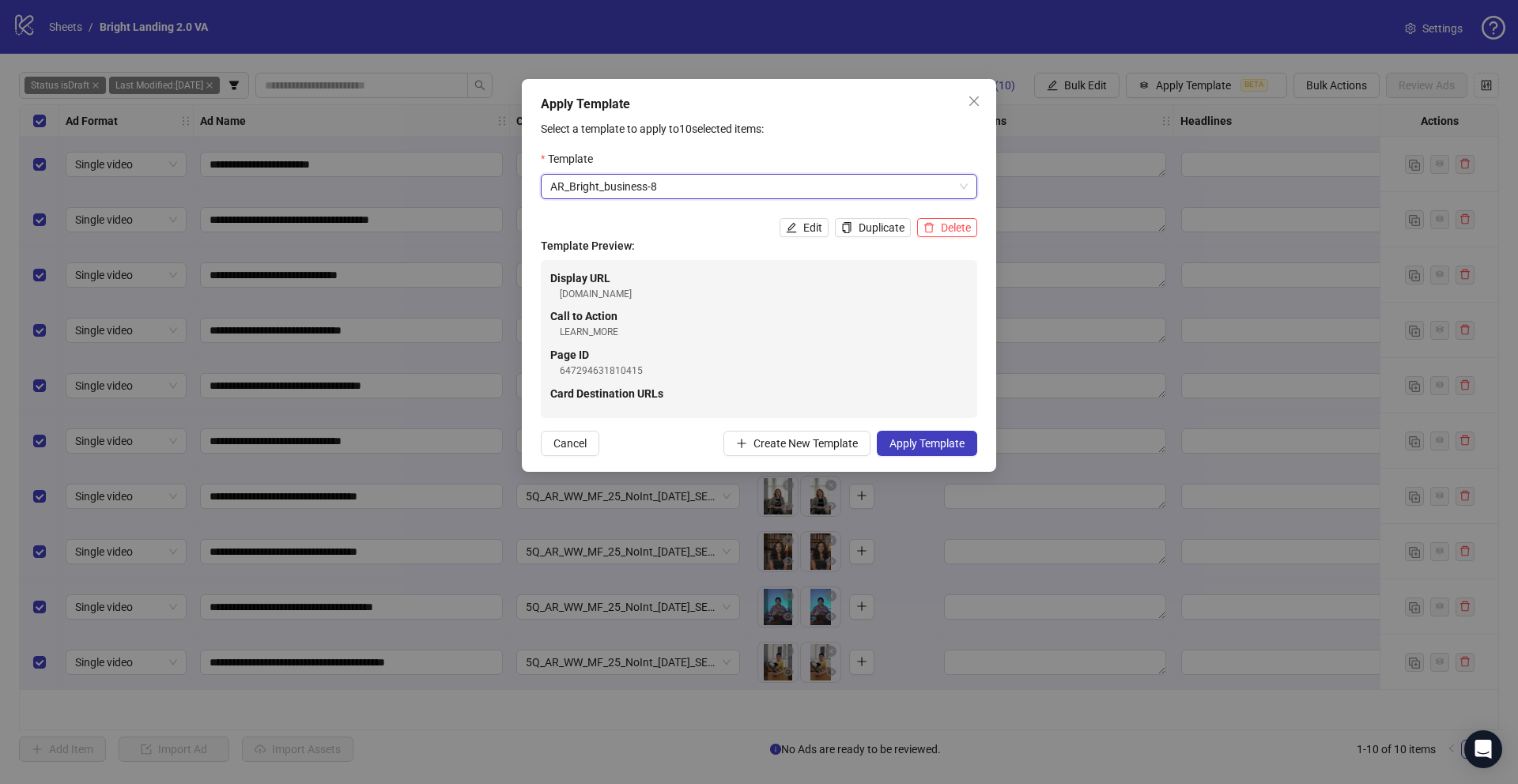
scroll to position [0, 0]
click at [822, 232] on button "Edit" at bounding box center [804, 228] width 49 height 19
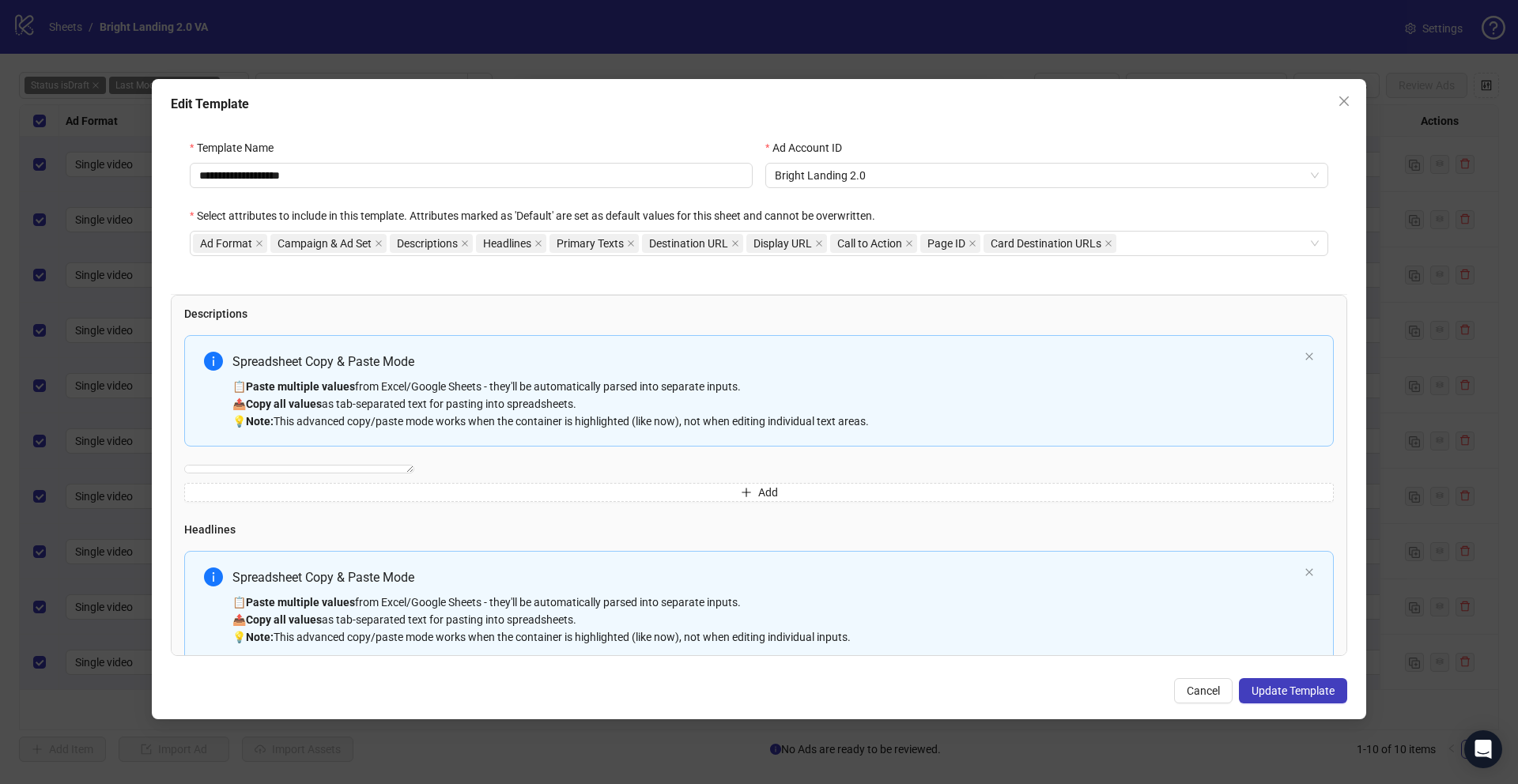
scroll to position [161, 0]
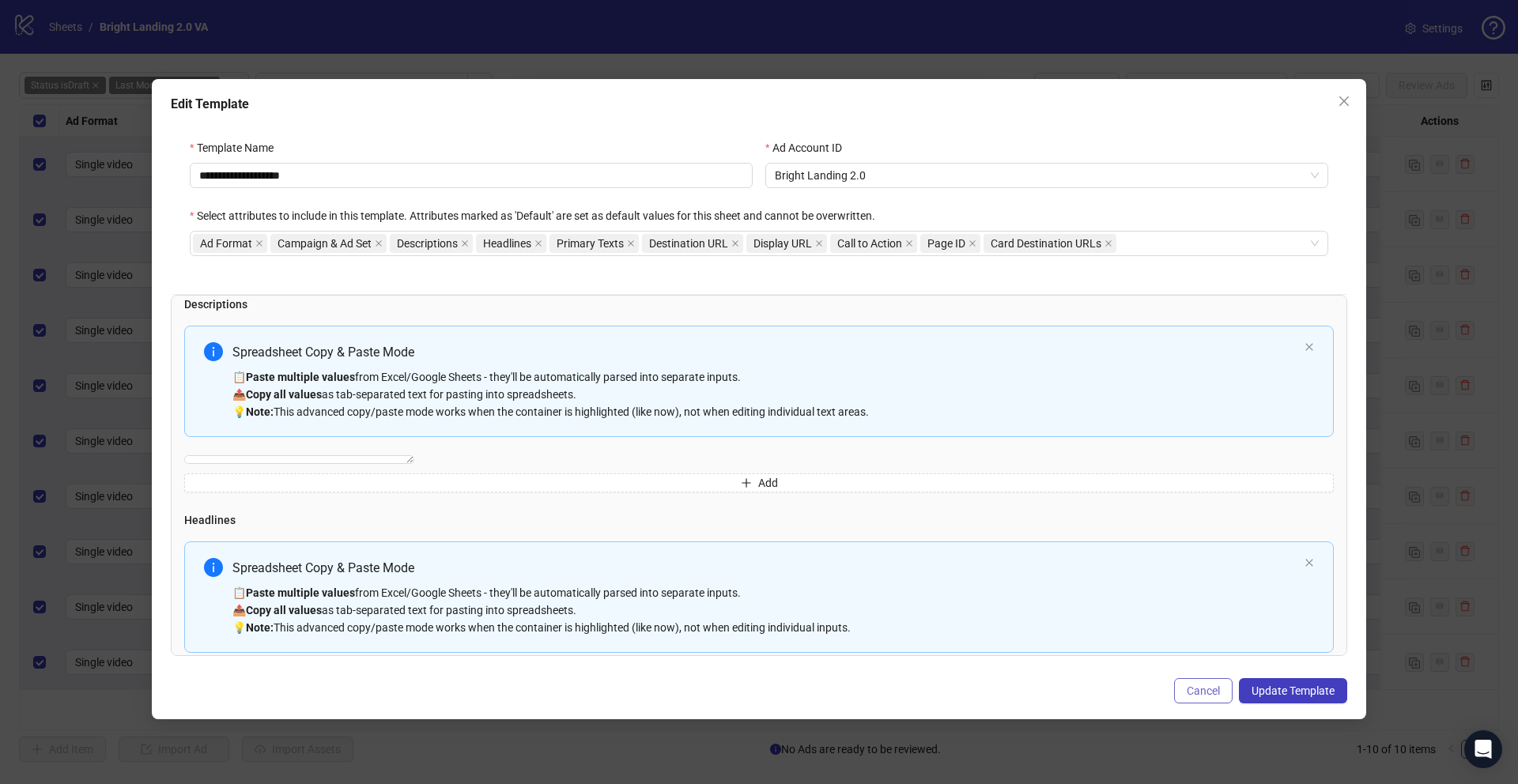
click at [1220, 695] on button "Cancel" at bounding box center [1203, 691] width 59 height 26
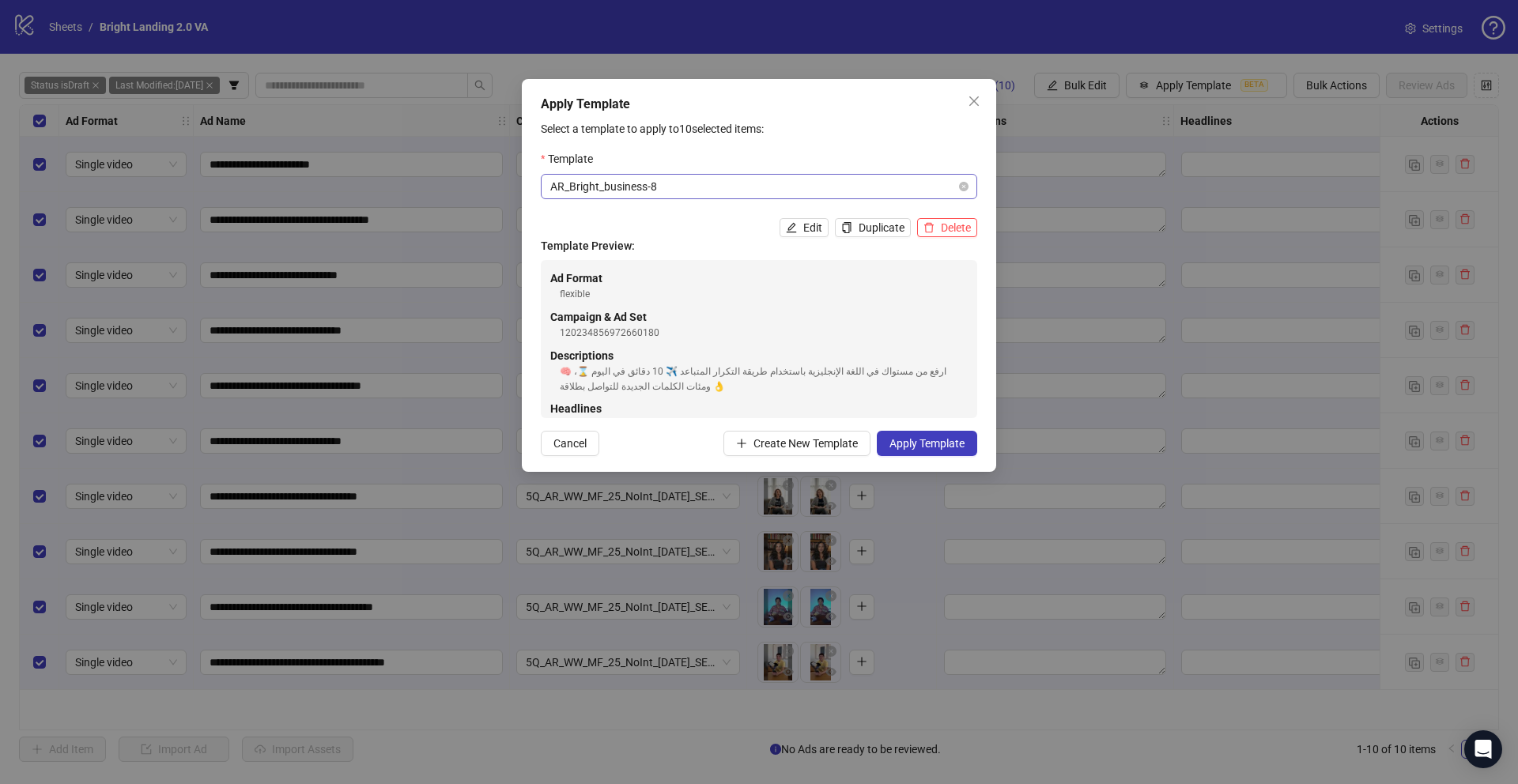
click at [849, 192] on span "AR_Bright_business-8" at bounding box center [759, 187] width 418 height 24
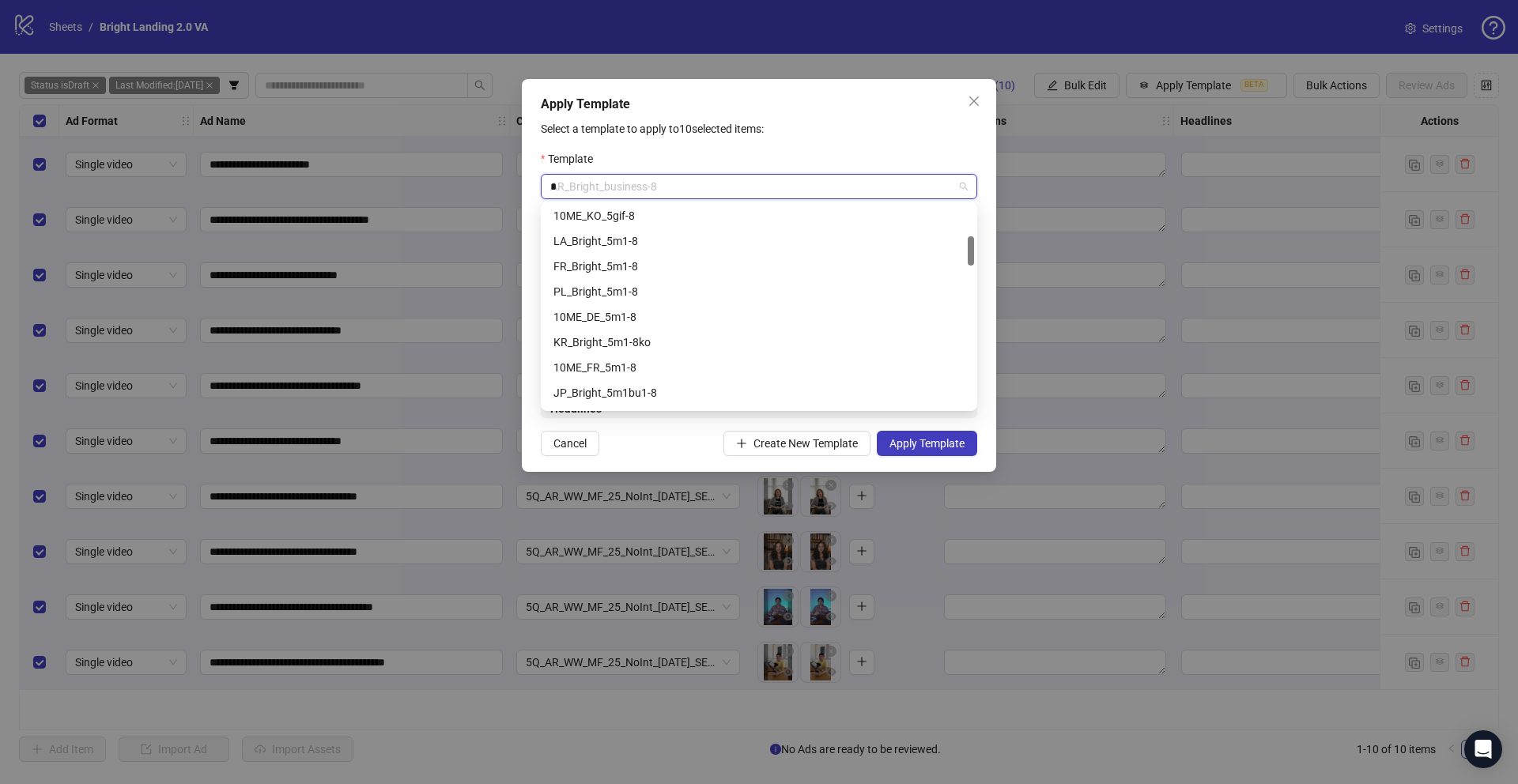
scroll to position [0, 0]
type input "**"
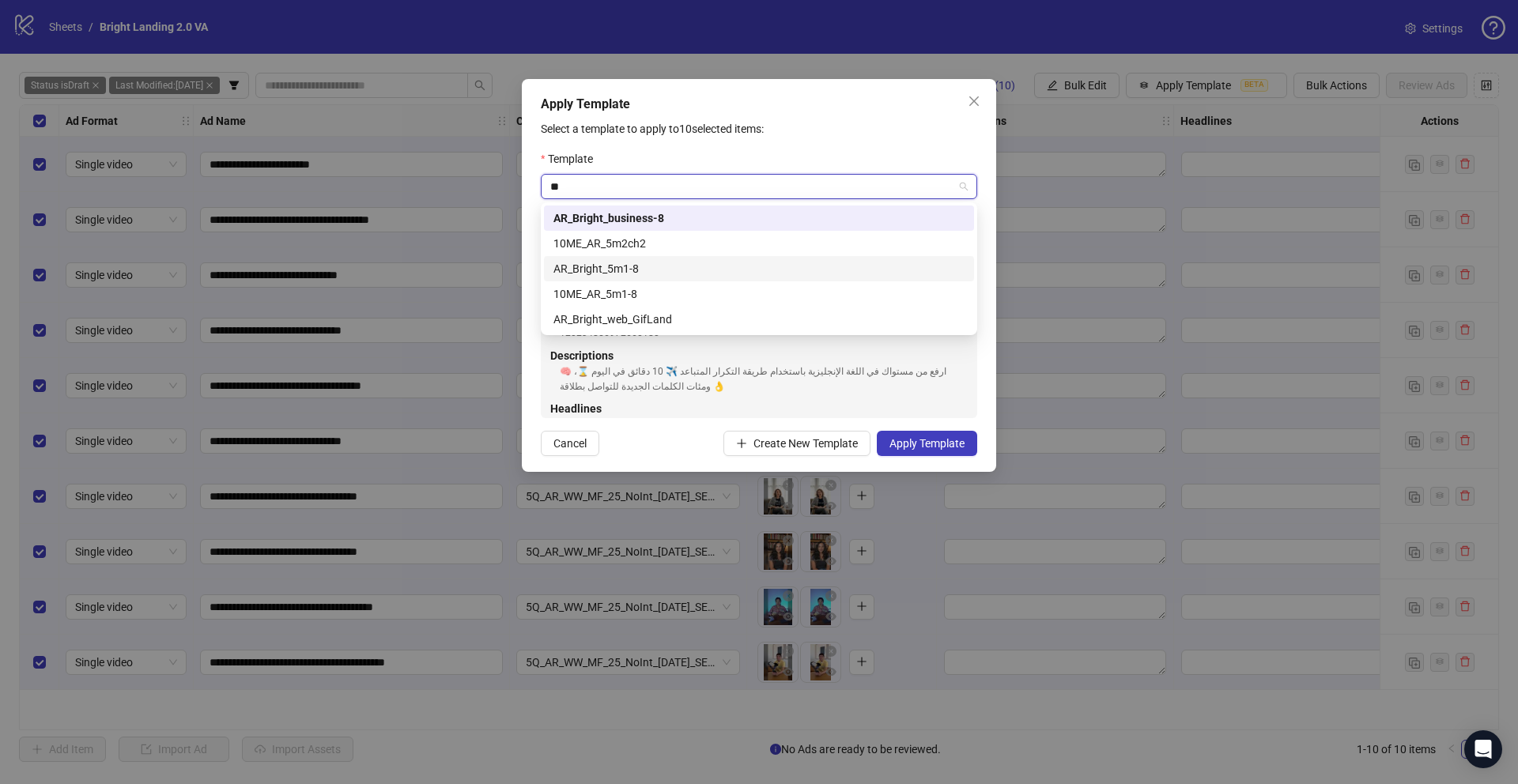
click at [712, 267] on div "AR_Bright_5m1-8" at bounding box center [759, 269] width 411 height 18
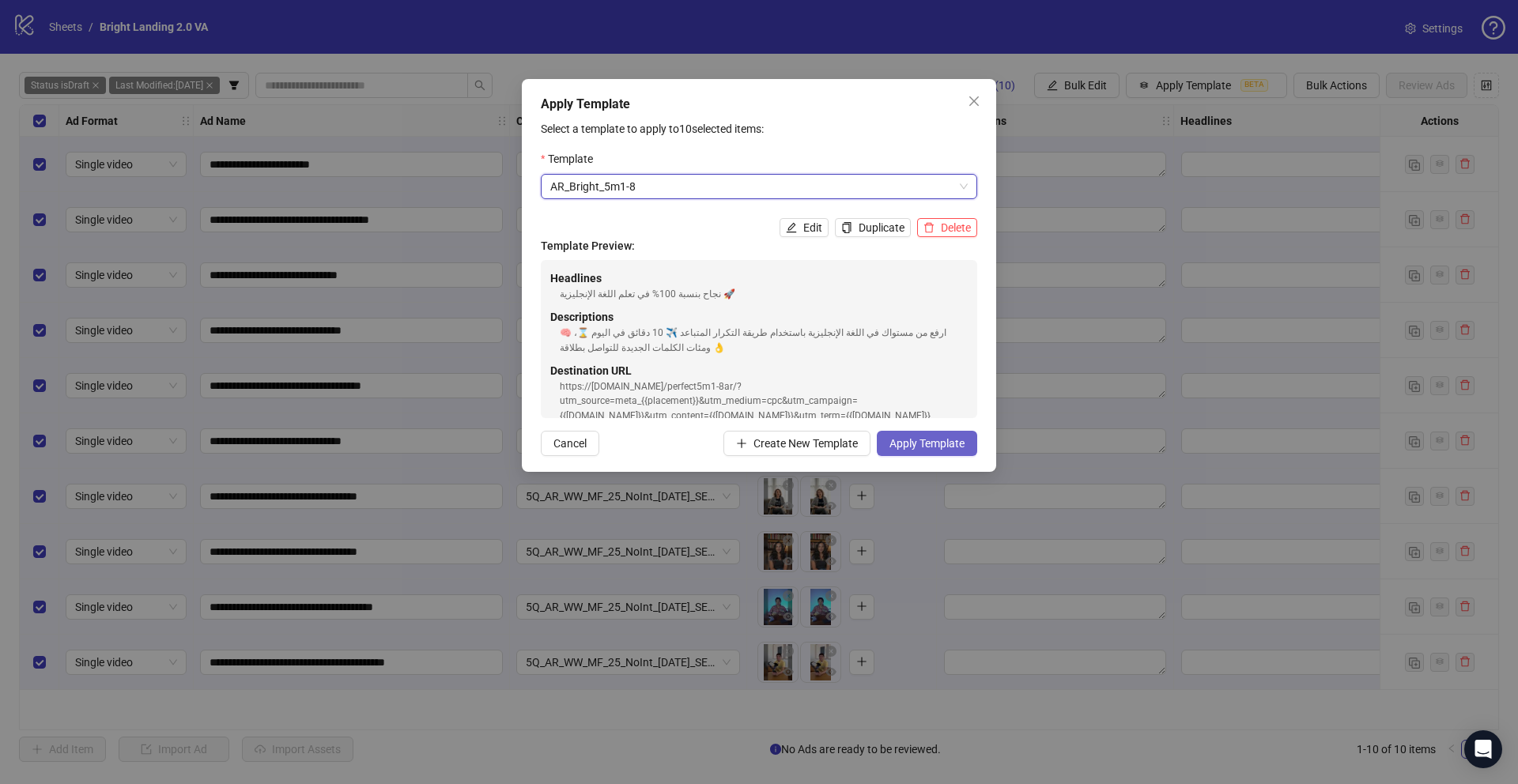
click at [898, 440] on span "Apply Template" at bounding box center [927, 443] width 75 height 13
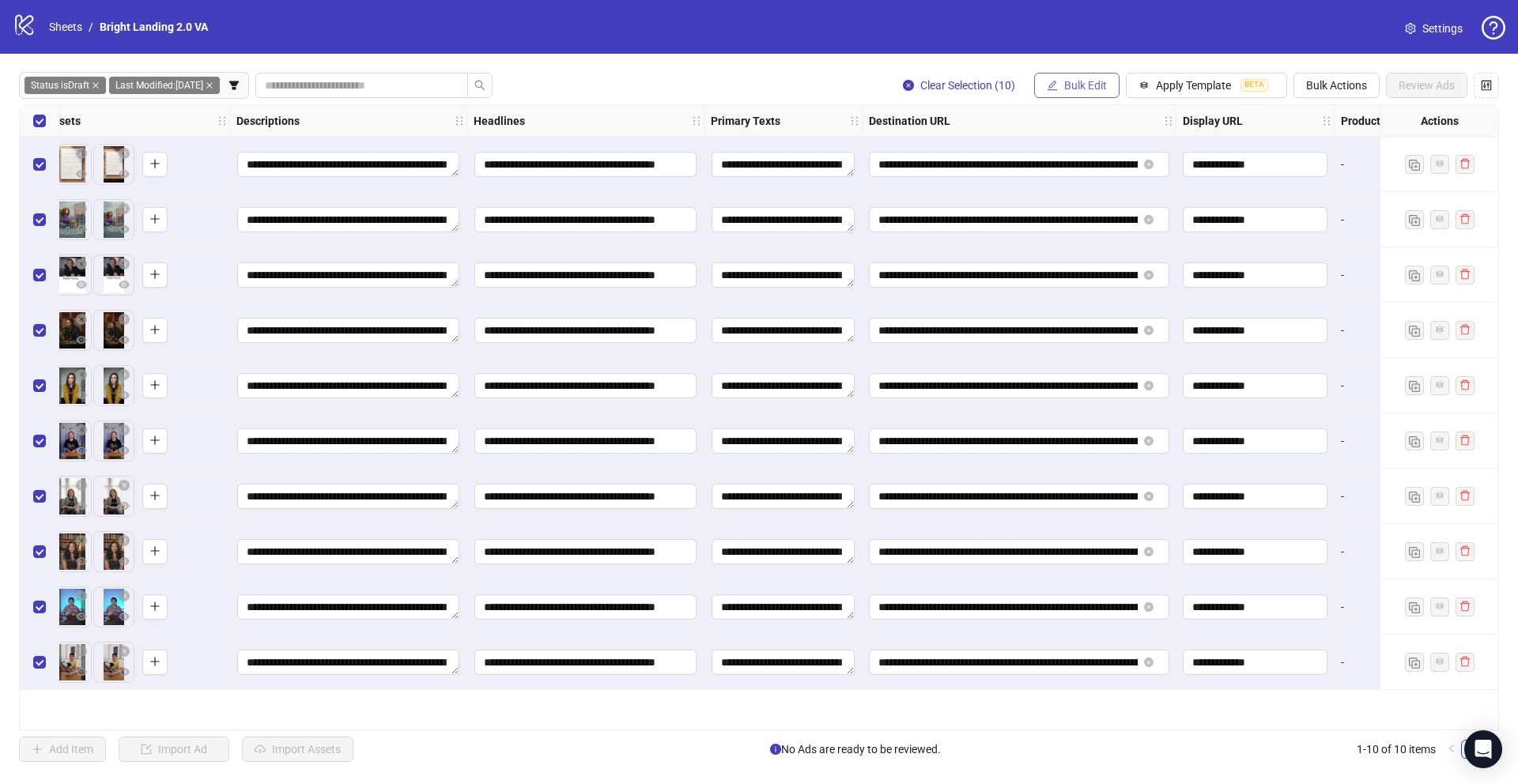
scroll to position [0, 905]
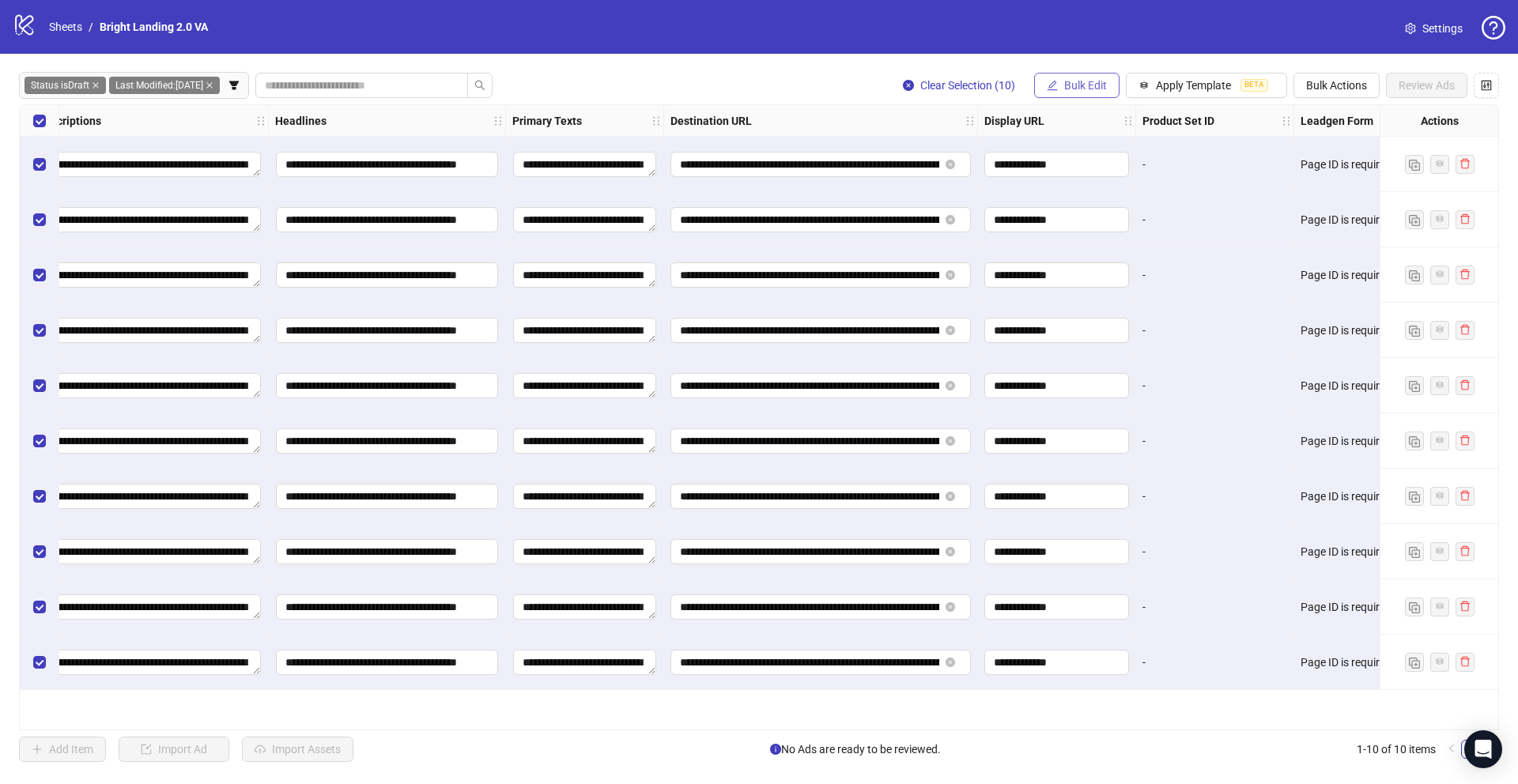
click at [1071, 84] on span "Bulk Edit" at bounding box center [1085, 86] width 43 height 13
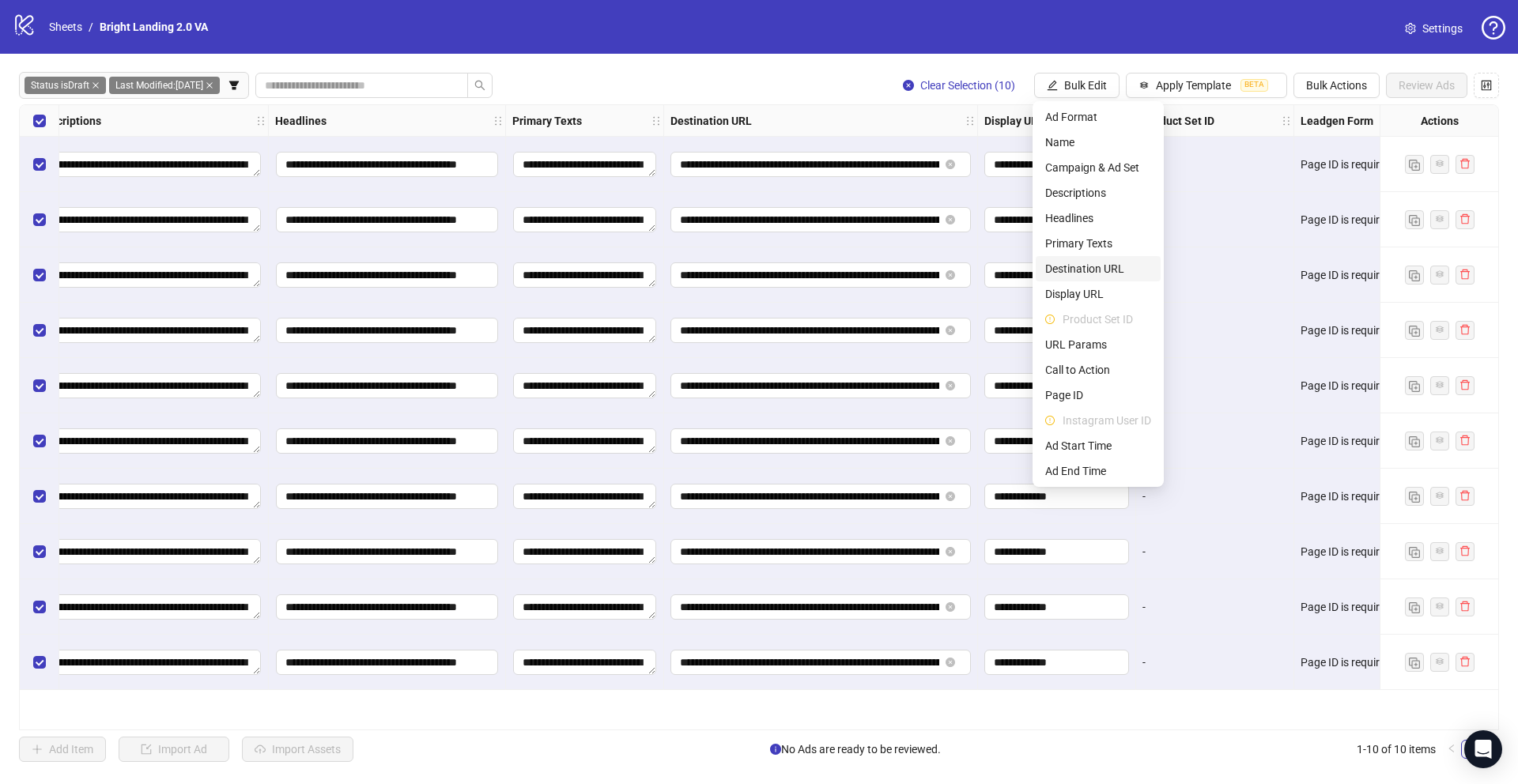
click at [1093, 269] on span "Destination URL" at bounding box center [1098, 269] width 106 height 18
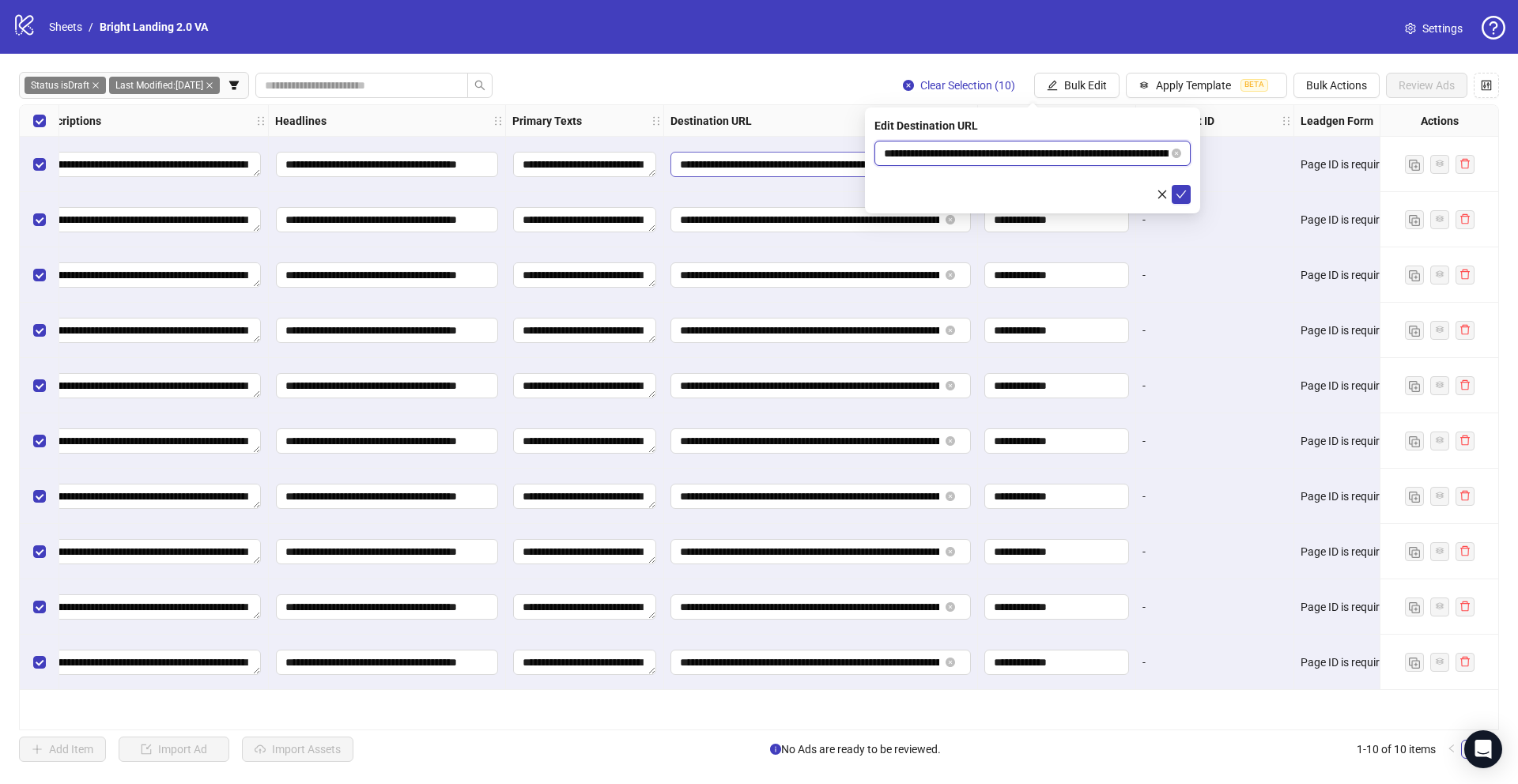
drag, startPoint x: 1096, startPoint y: 153, endPoint x: 811, endPoint y: 154, distance: 285.0
click at [811, 153] on body "**********" at bounding box center [759, 392] width 1518 height 784
paste input "**"
type input "**********"
click at [1178, 196] on icon "check" at bounding box center [1181, 195] width 10 height 8
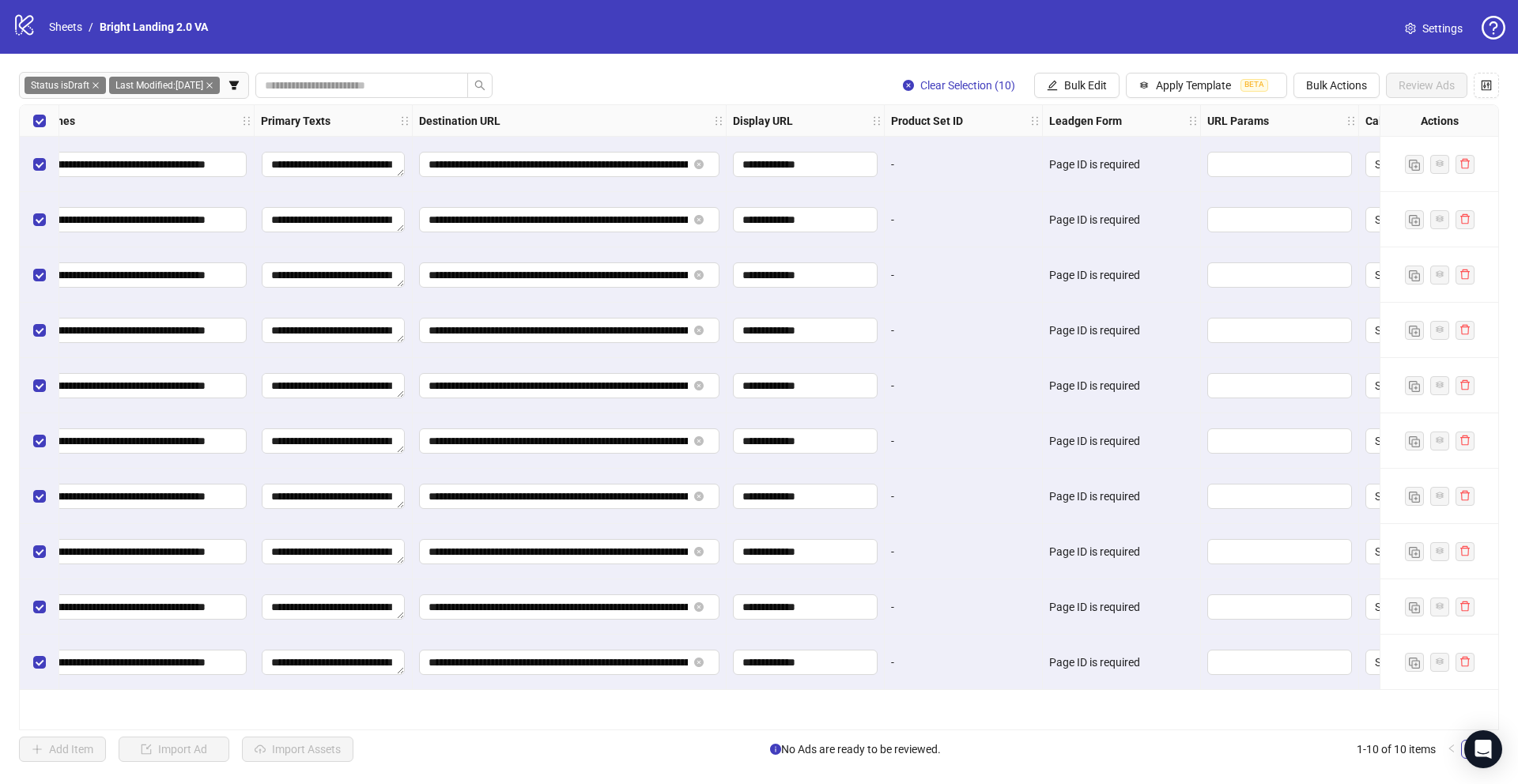
scroll to position [0, 1718]
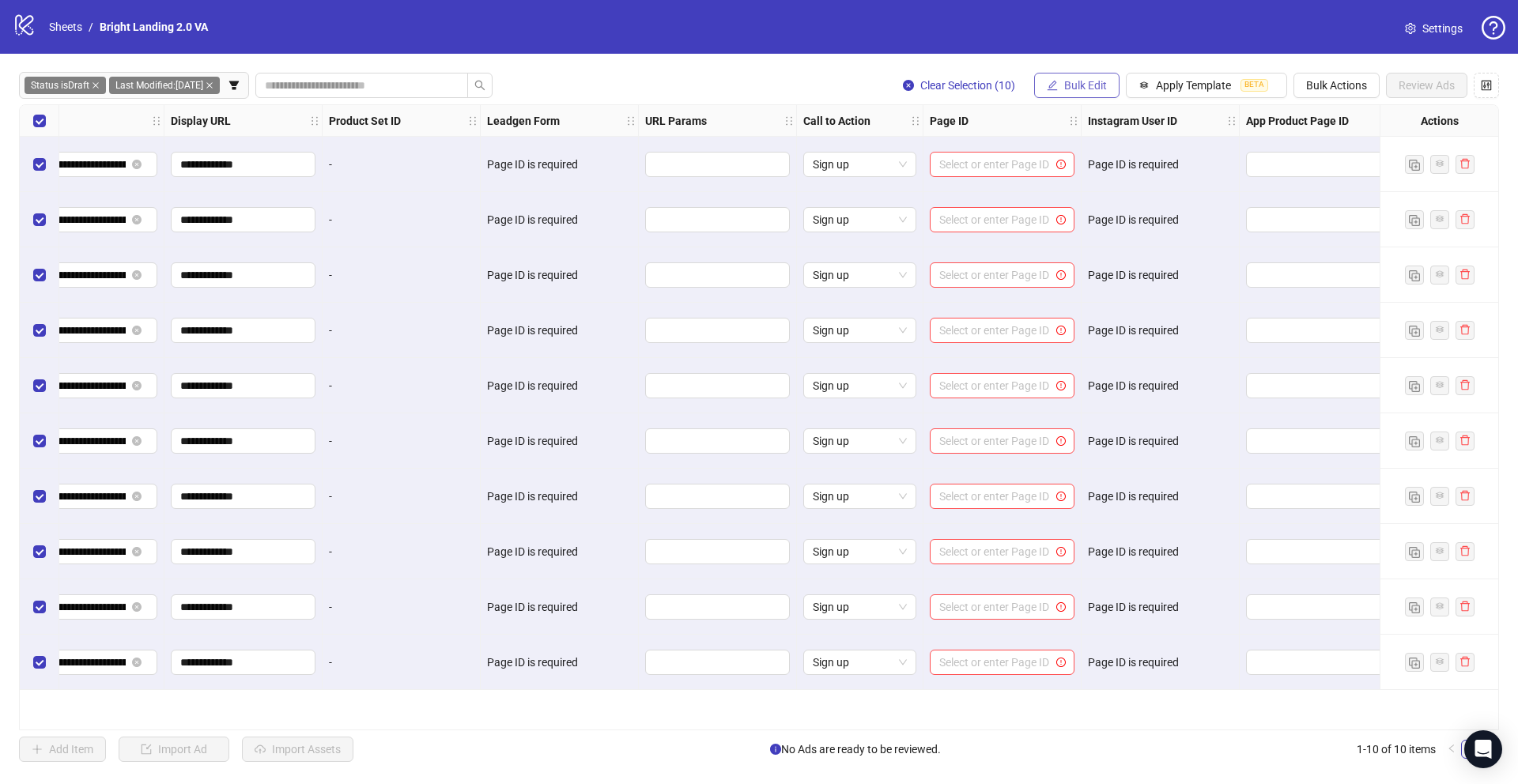
click at [1098, 94] on button "Bulk Edit" at bounding box center [1077, 86] width 85 height 26
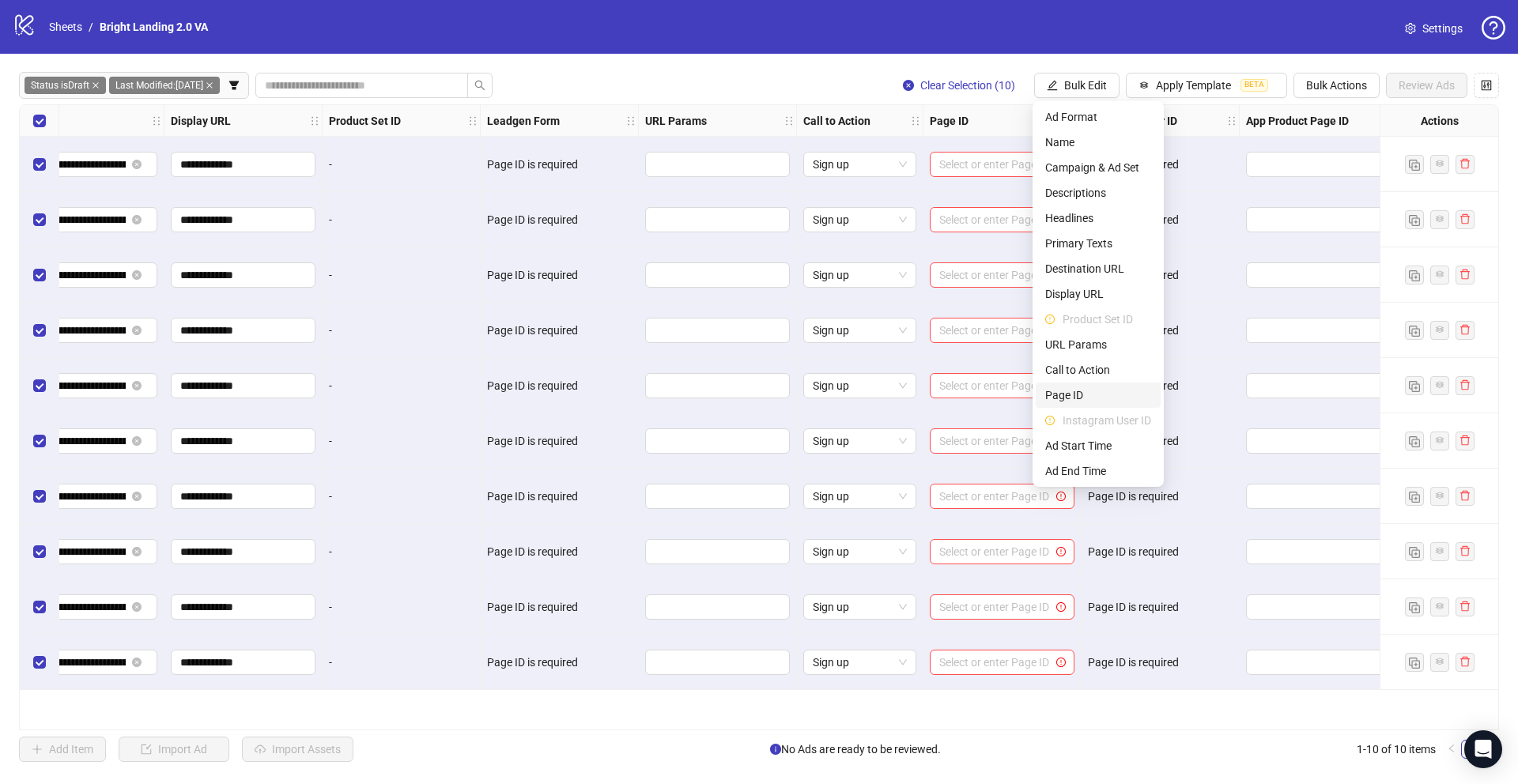
click at [1076, 393] on span "Page ID" at bounding box center [1098, 395] width 106 height 18
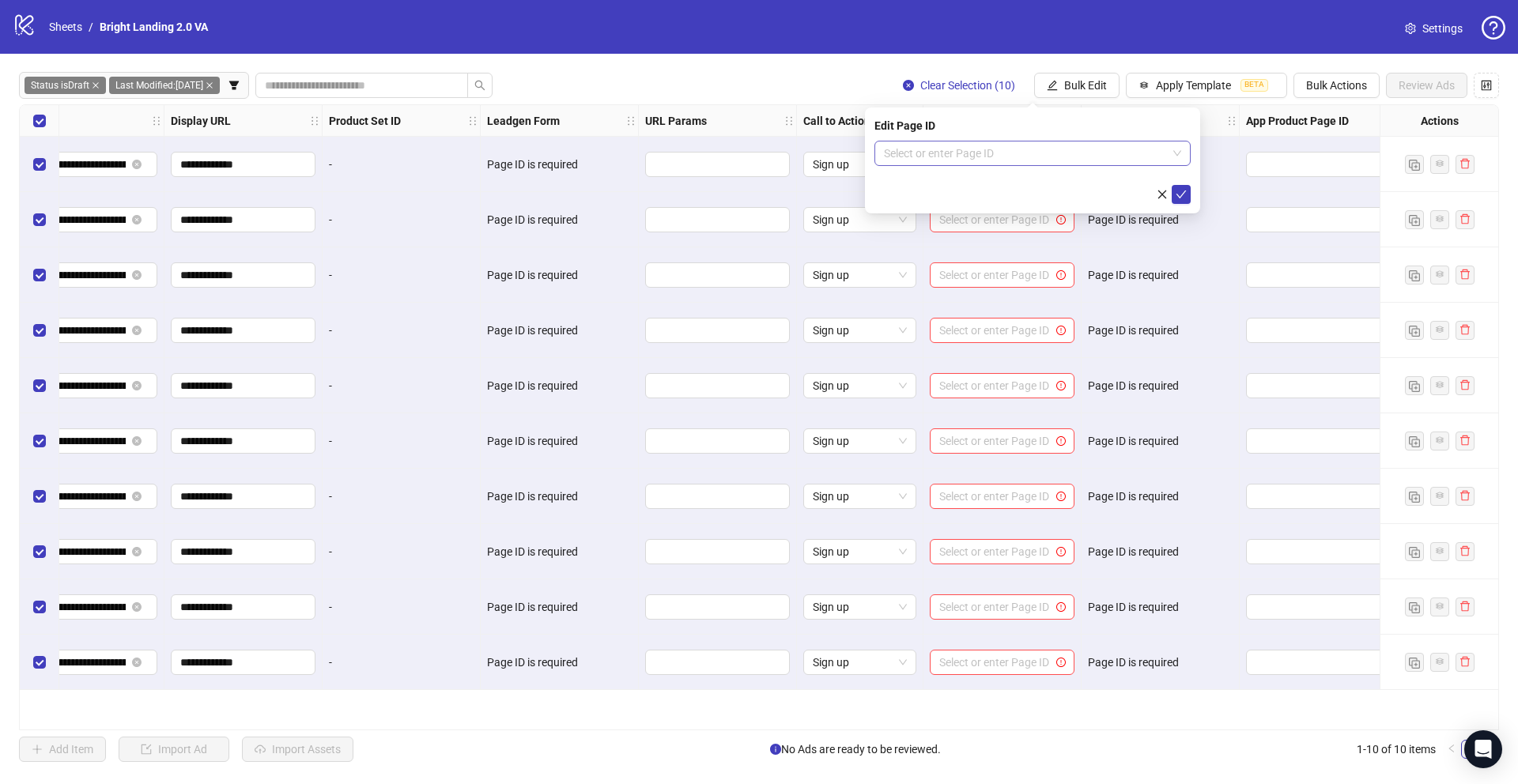
click at [1103, 157] on input "search" at bounding box center [1025, 153] width 283 height 24
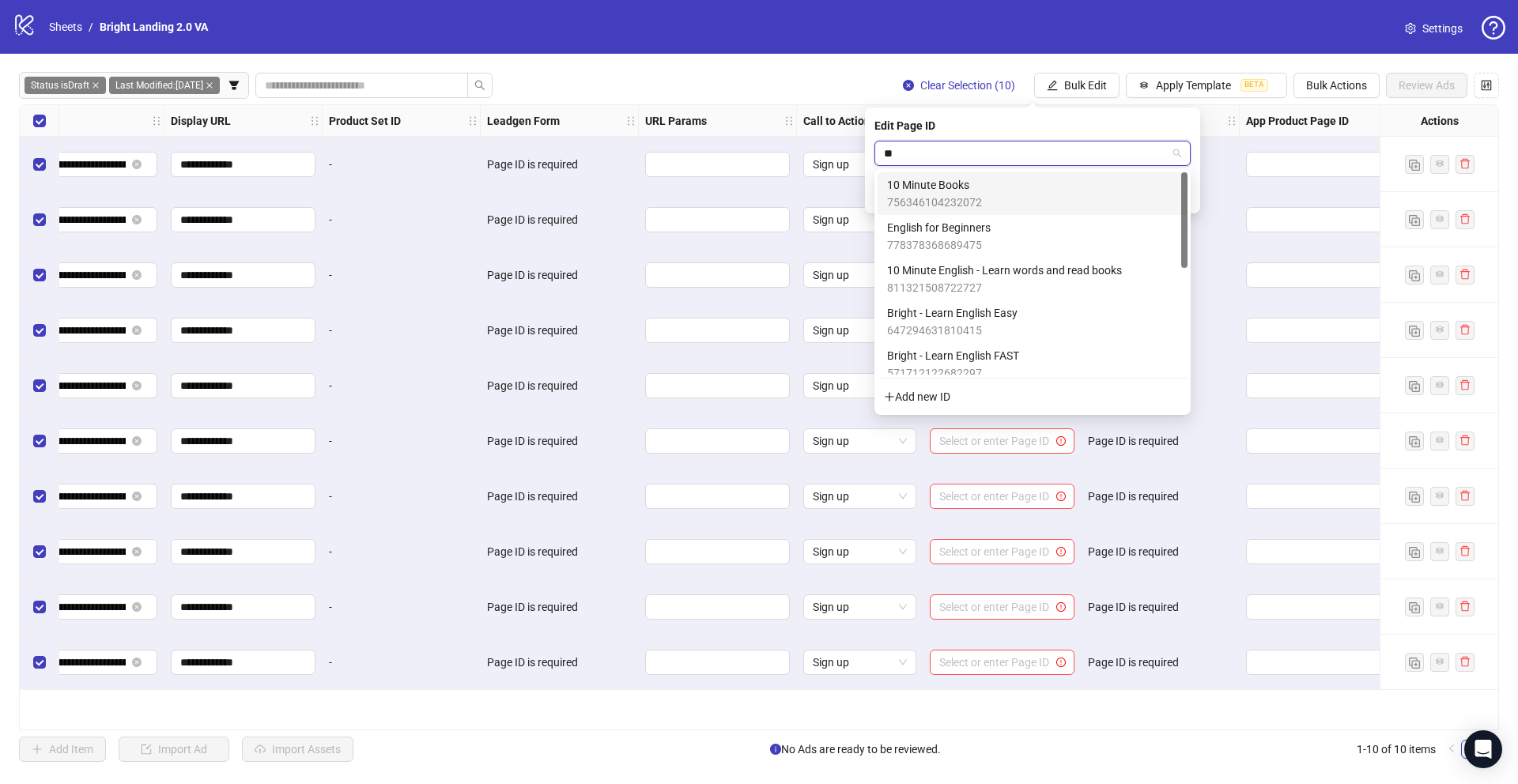
type input "***"
click at [1078, 199] on div "Bright - Learn English Easy 647294631810415" at bounding box center [1032, 193] width 291 height 34
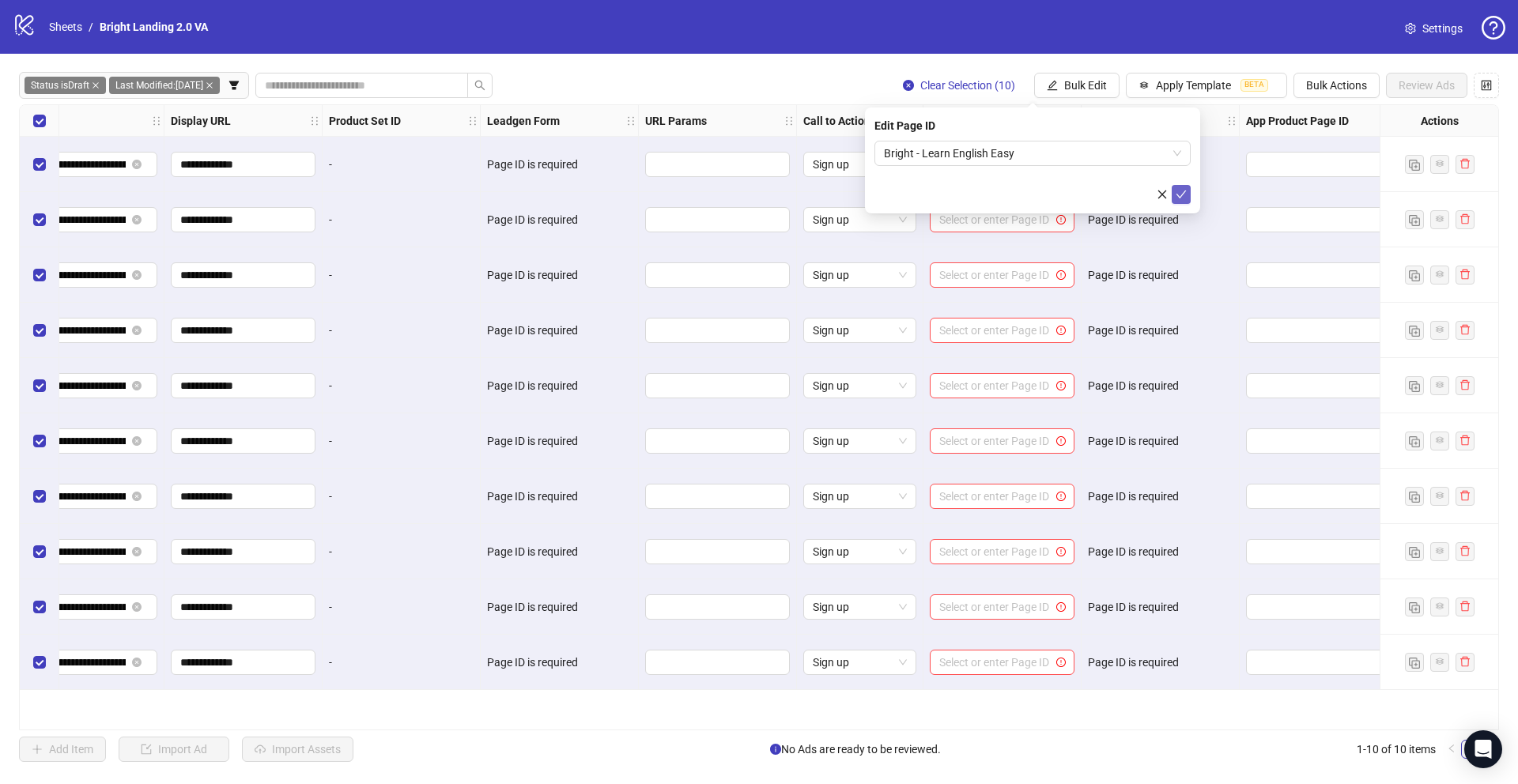
click at [1184, 187] on button "submit" at bounding box center [1181, 195] width 19 height 19
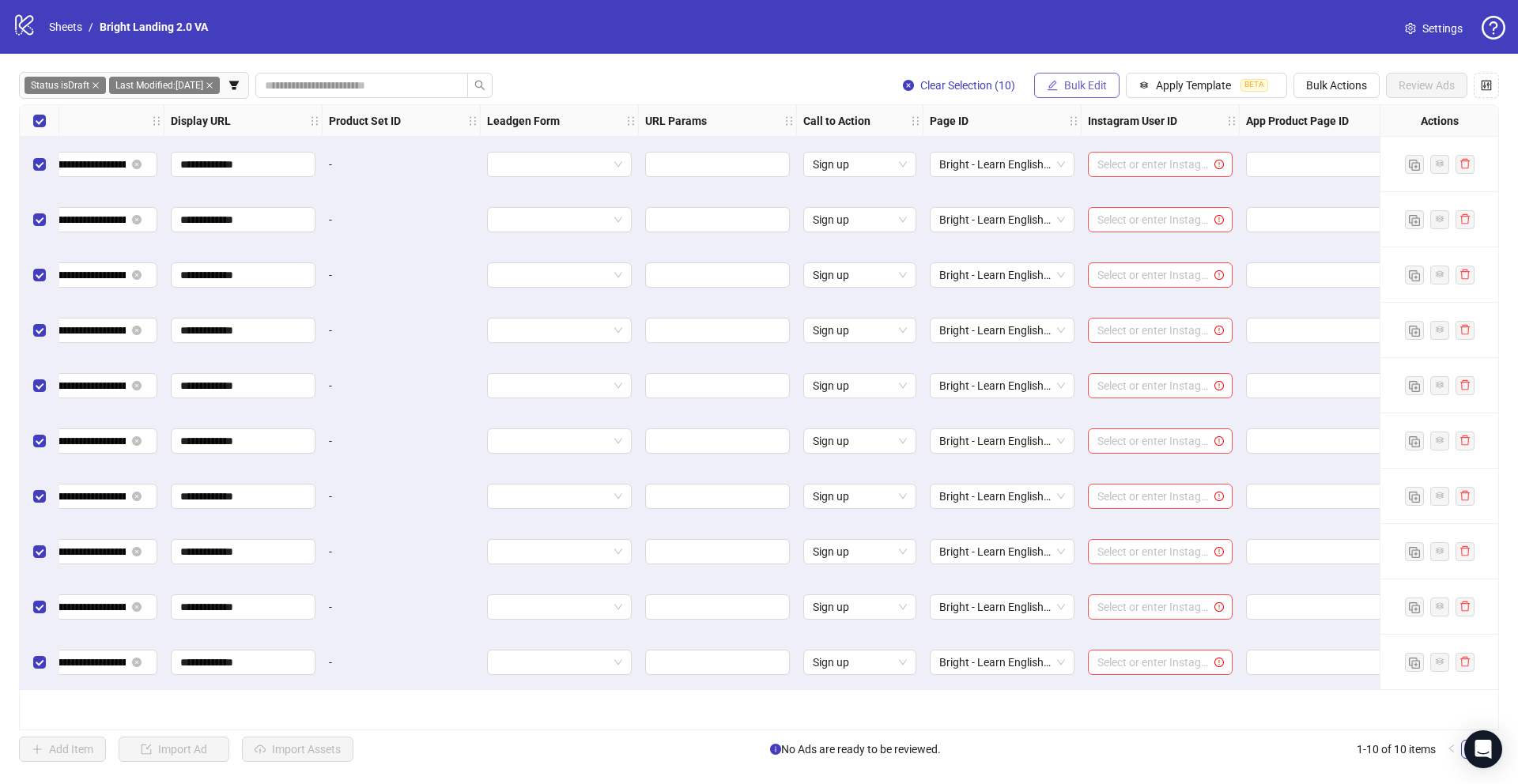
click at [1093, 87] on span "Bulk Edit" at bounding box center [1085, 86] width 43 height 13
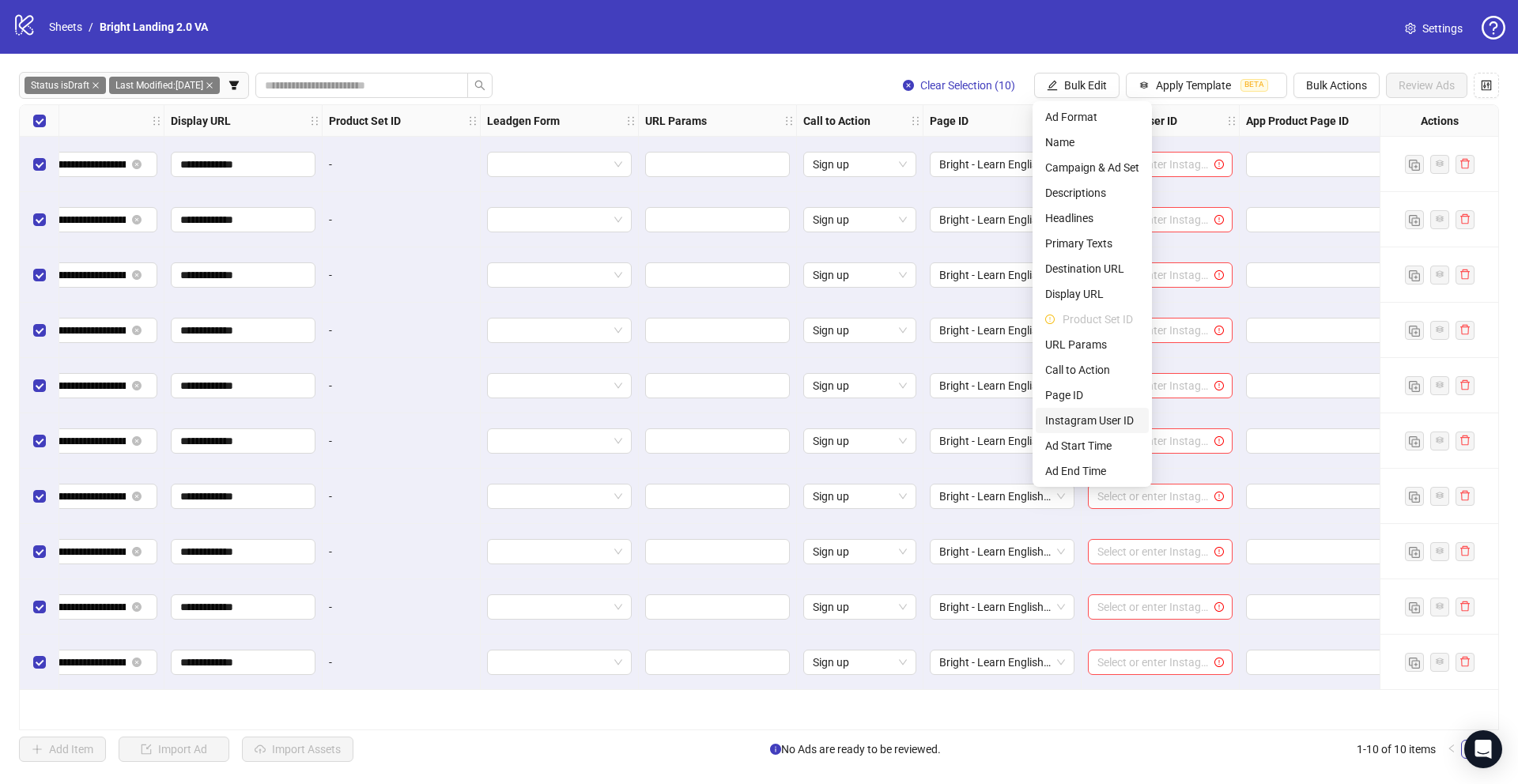
click at [1092, 418] on span "Instagram User ID" at bounding box center [1091, 421] width 94 height 18
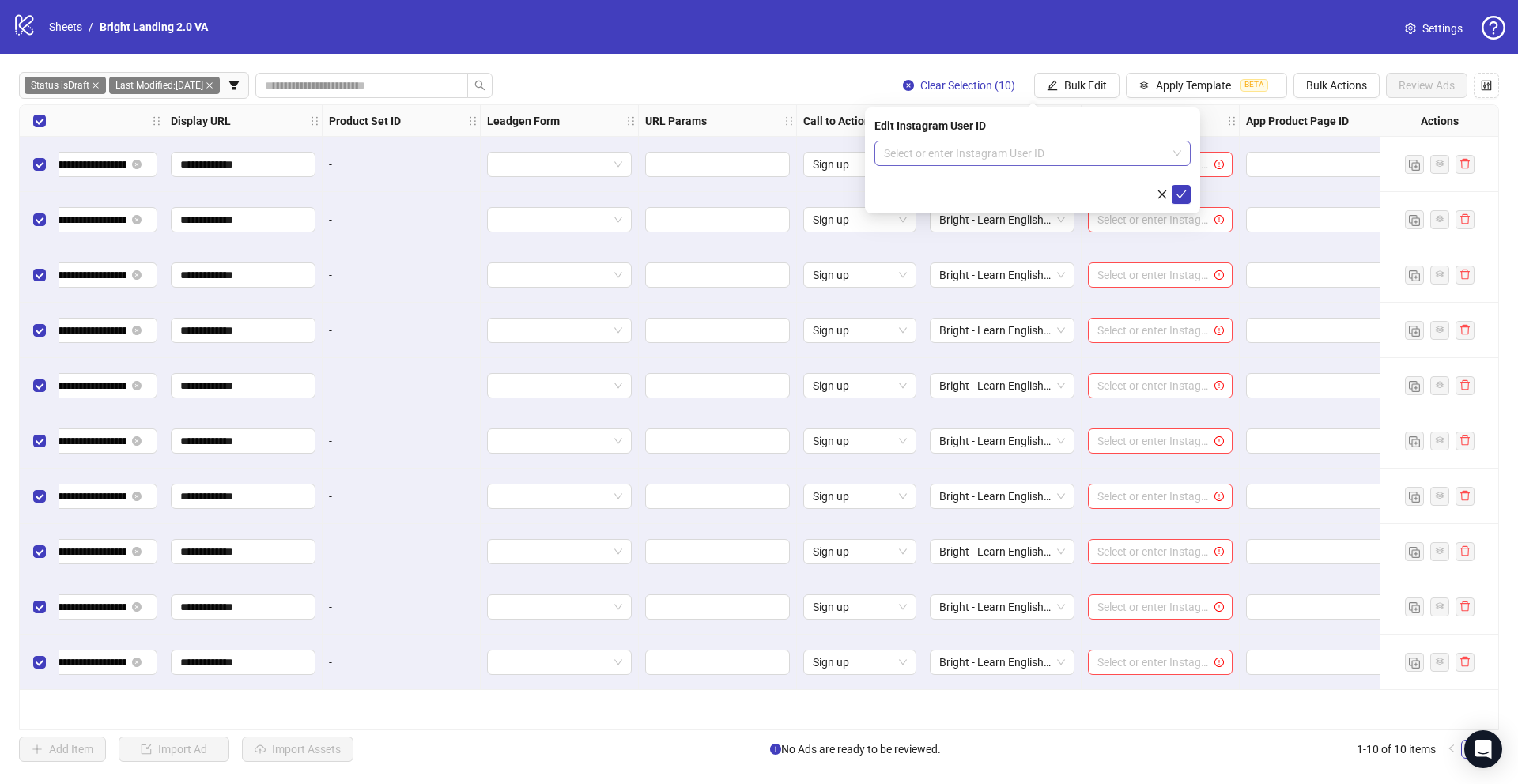
click at [1059, 155] on input "search" at bounding box center [1025, 153] width 283 height 24
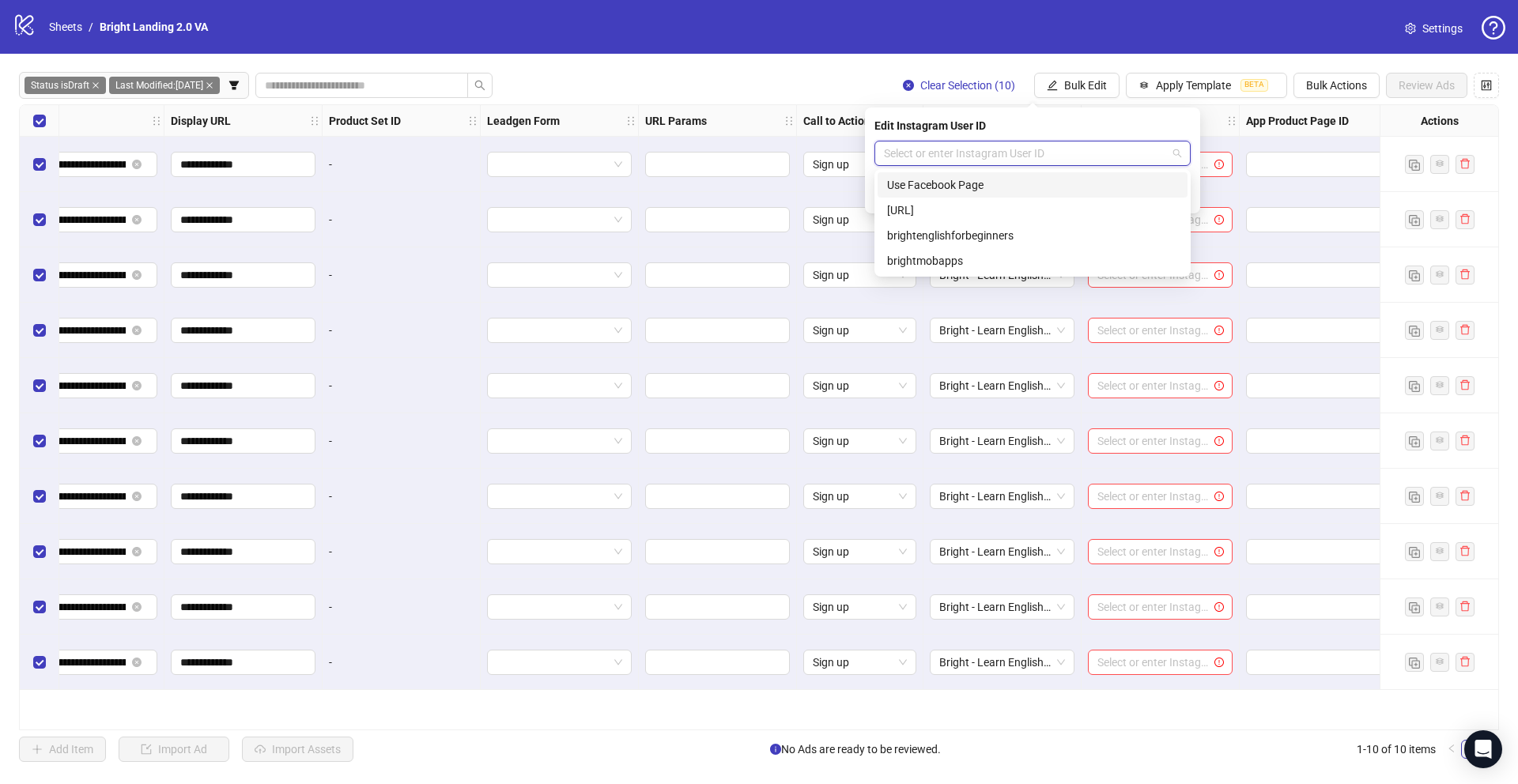
click at [1047, 180] on div "Use Facebook Page" at bounding box center [1032, 185] width 291 height 18
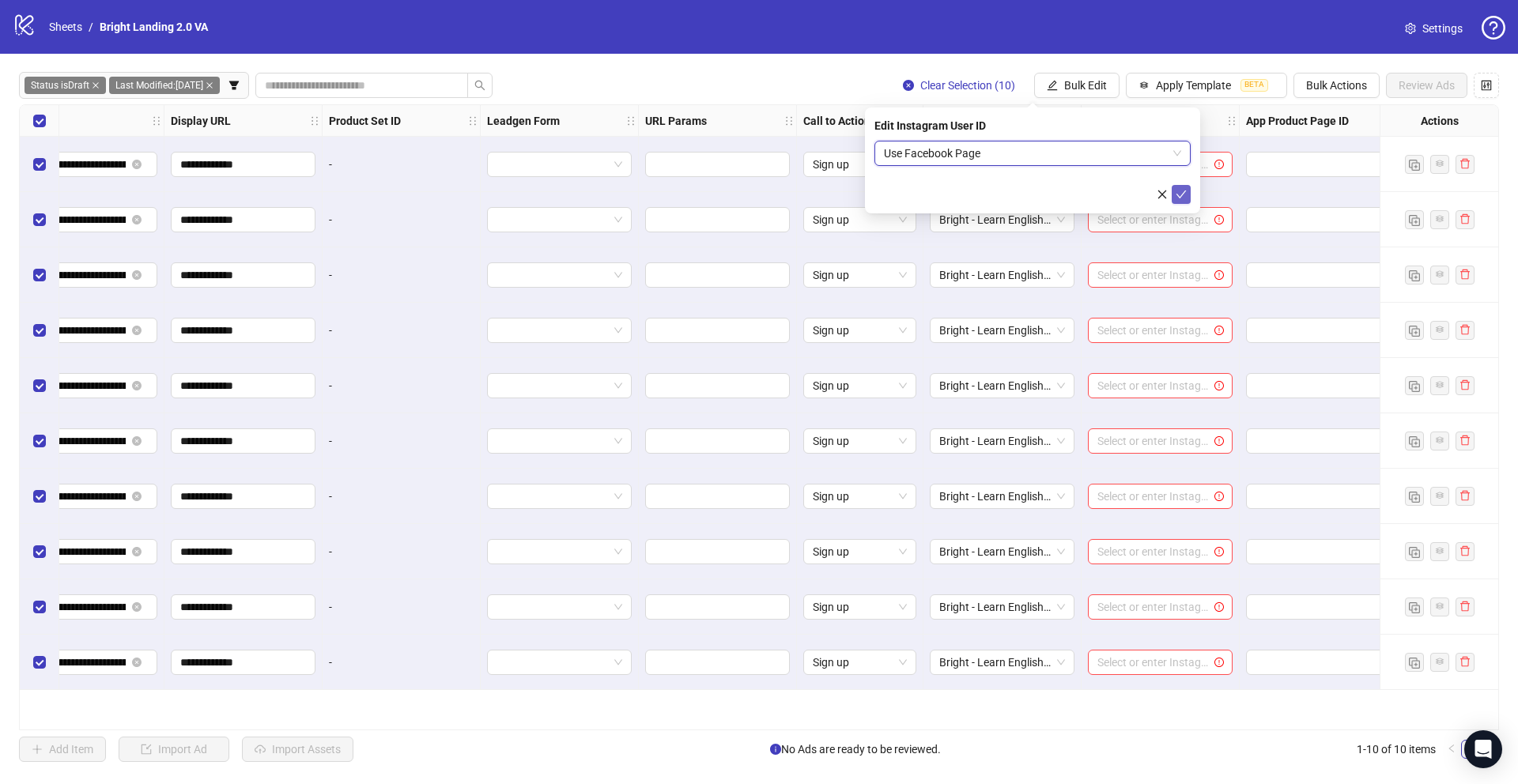
click at [1183, 196] on icon "check" at bounding box center [1181, 195] width 11 height 11
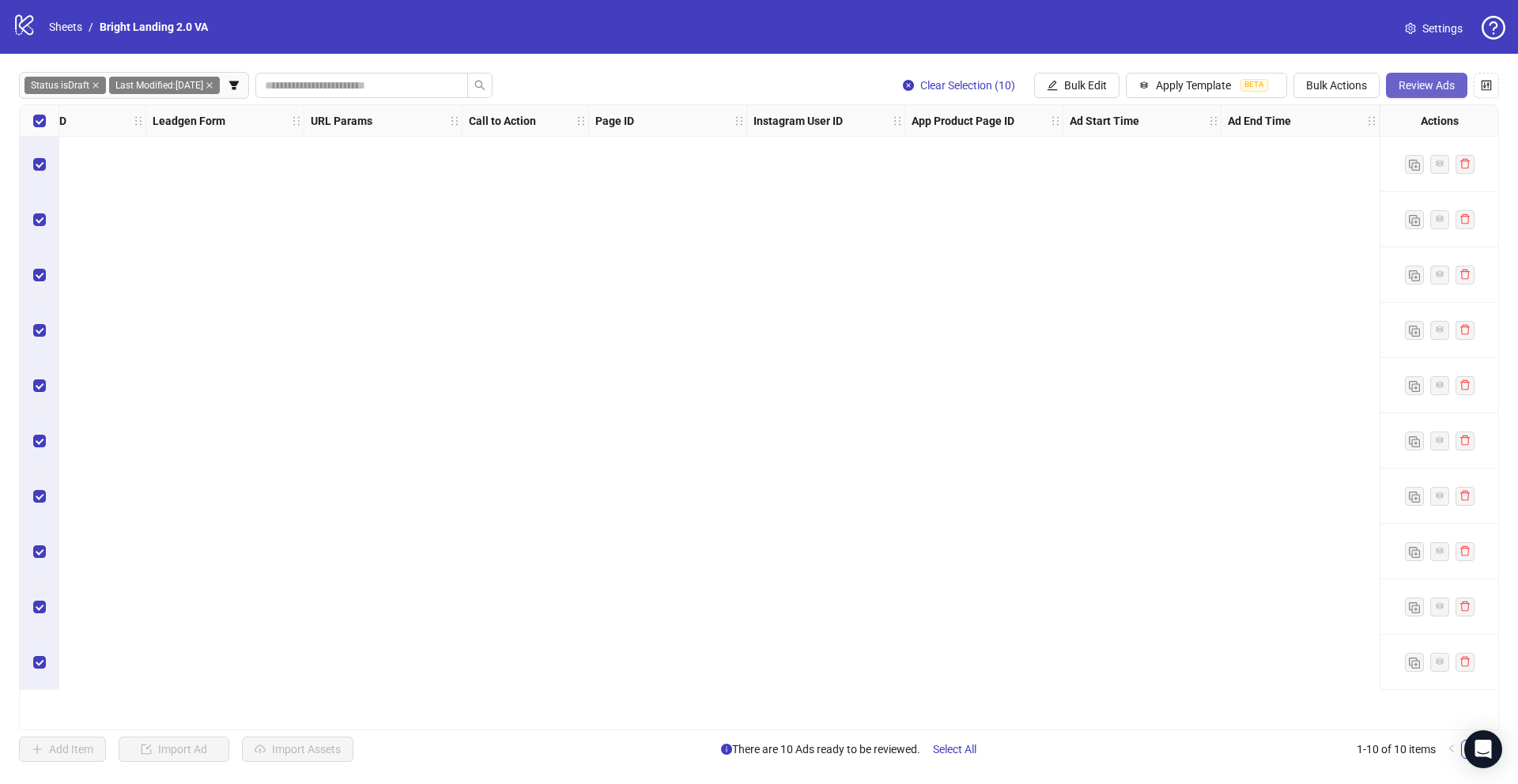
scroll to position [0, 283]
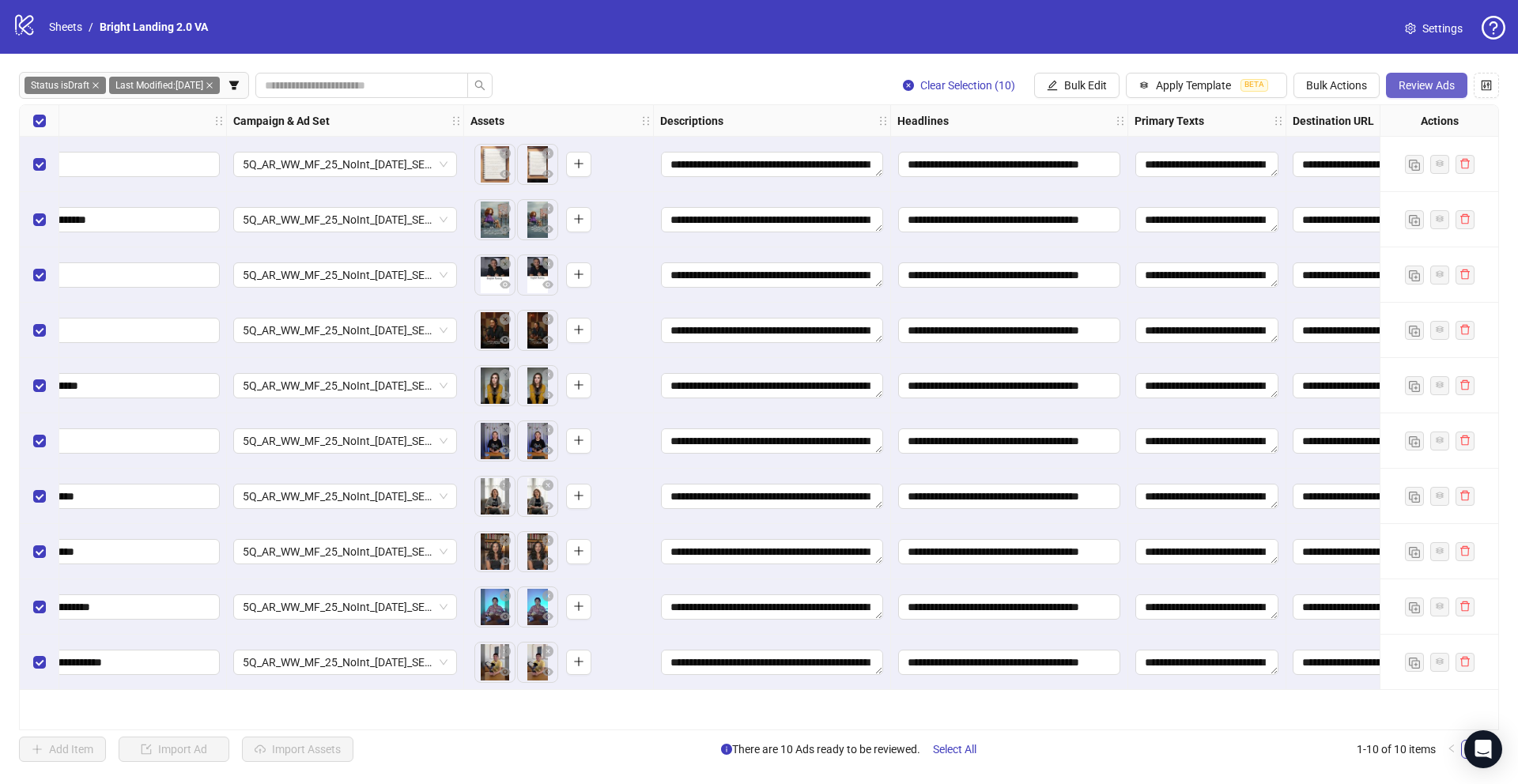
click at [1443, 78] on button "Review Ads" at bounding box center [1427, 86] width 82 height 26
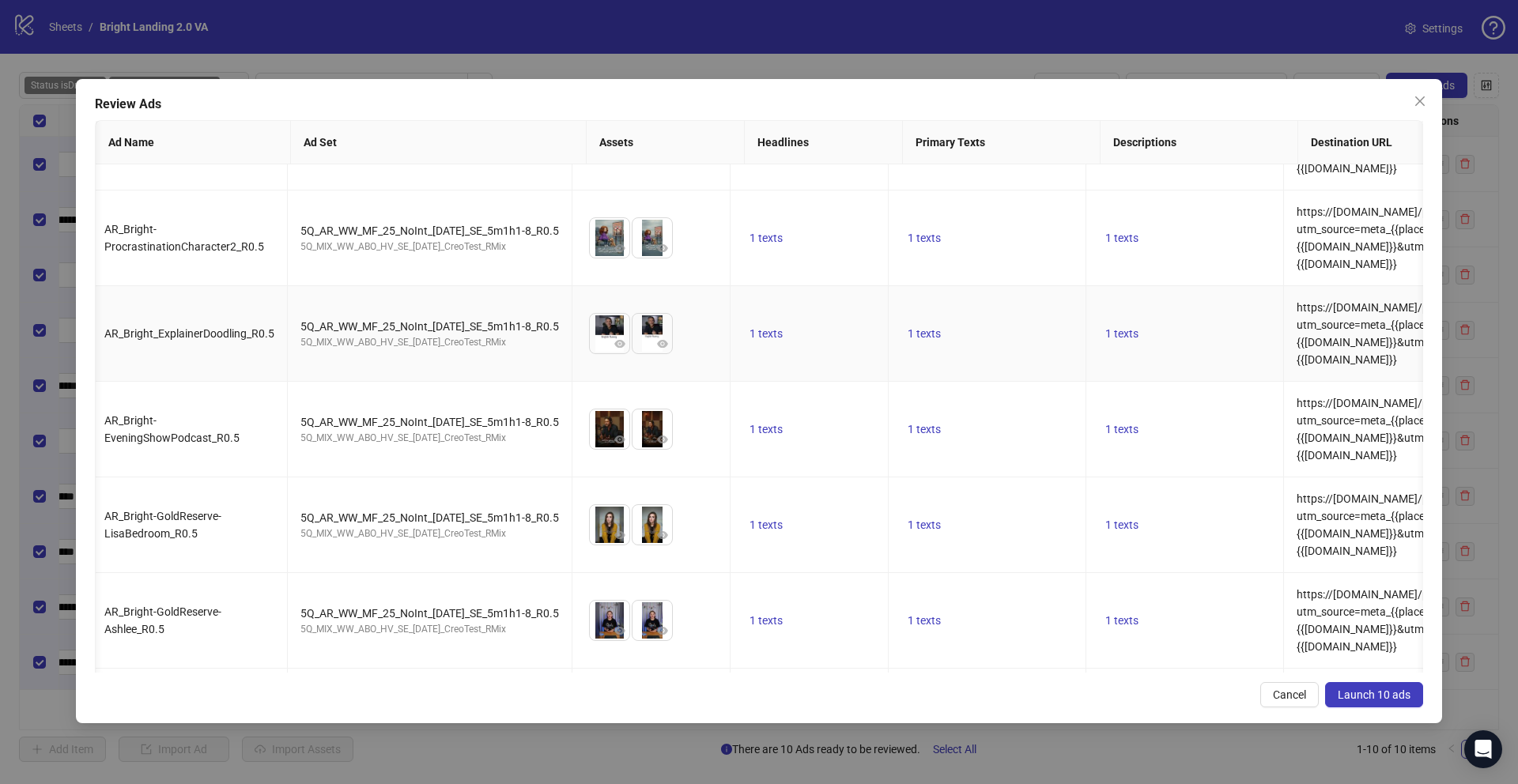
scroll to position [70, 47]
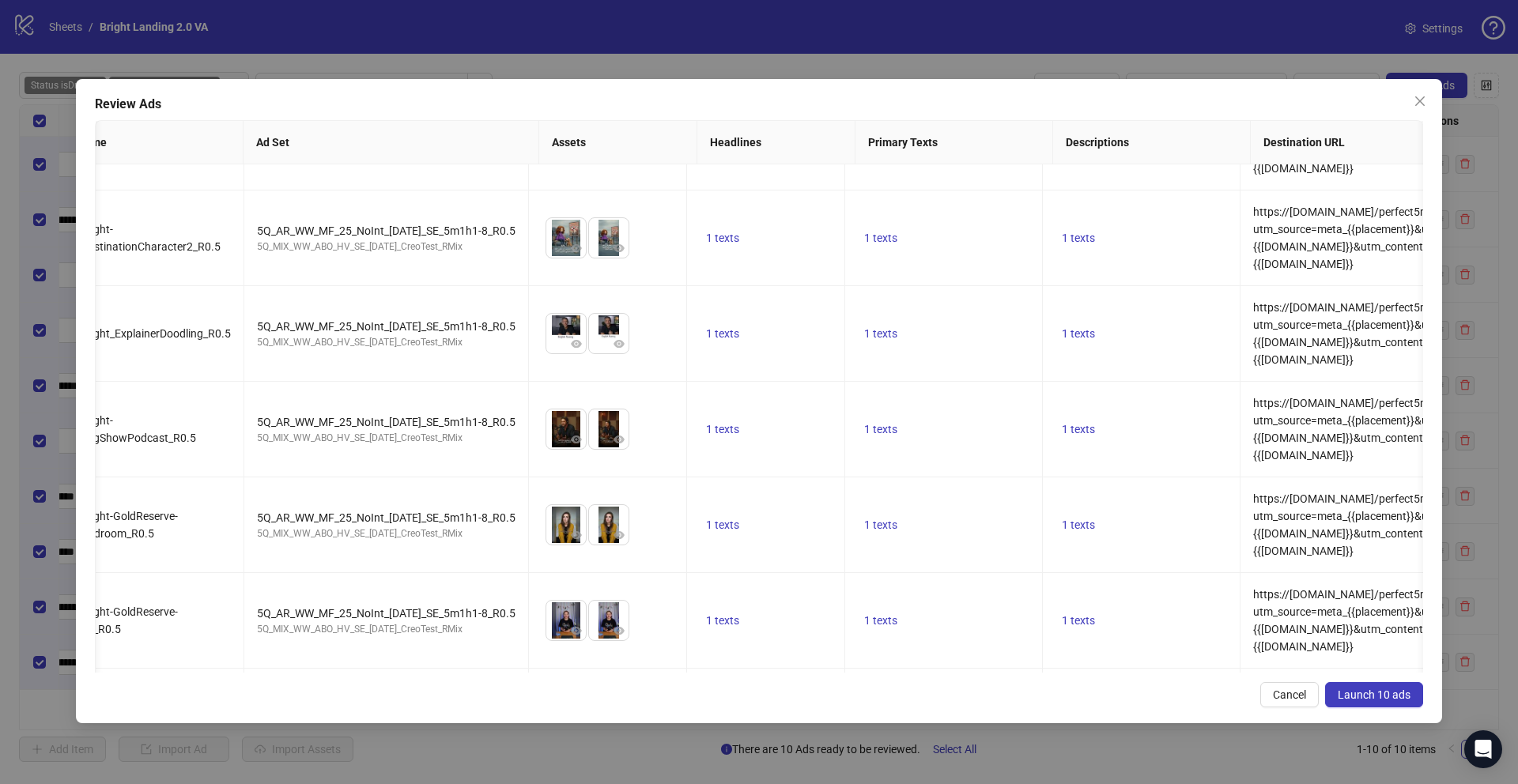
click at [1351, 701] on button "Launch 10 ads" at bounding box center [1374, 695] width 98 height 26
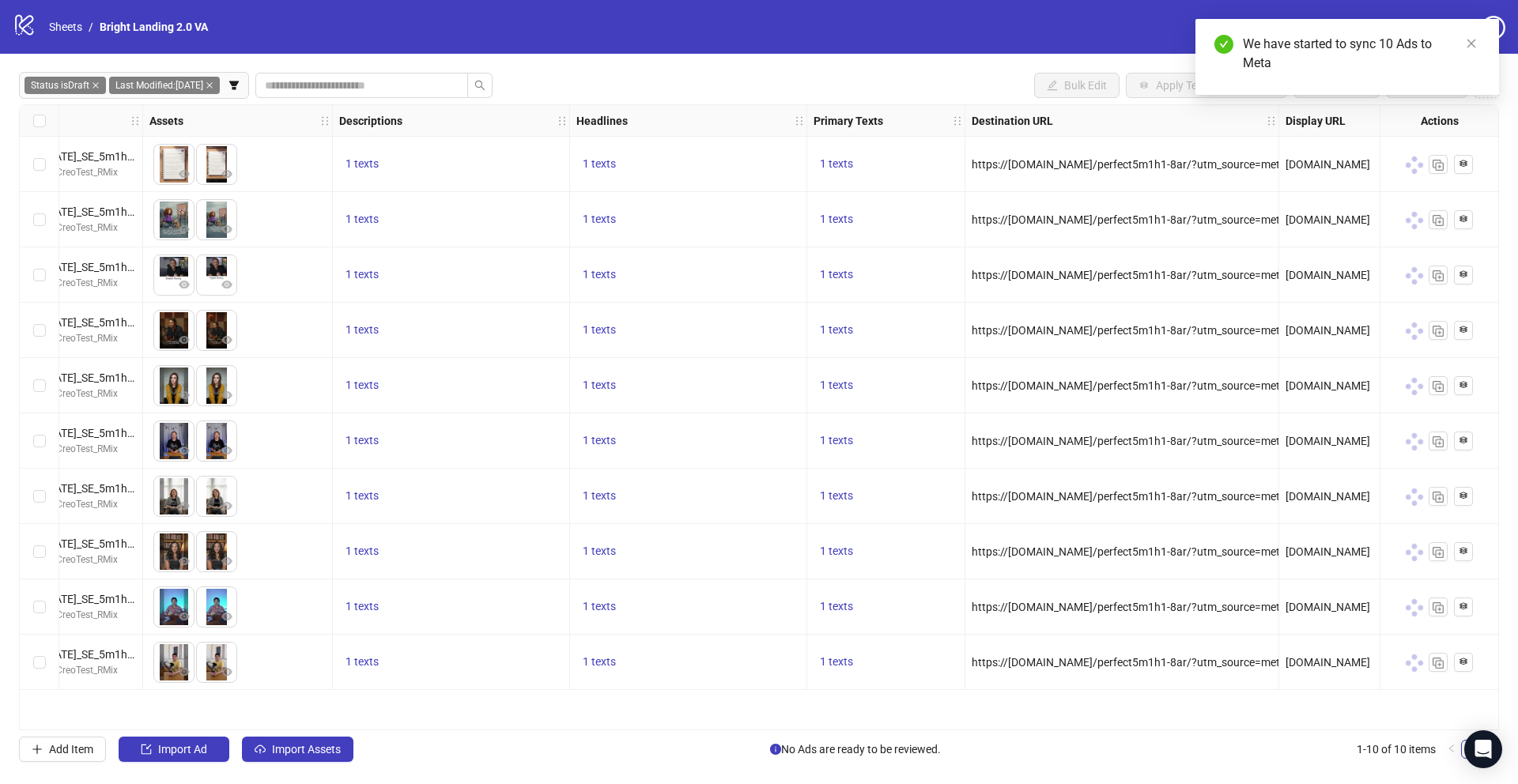
scroll to position [0, 710]
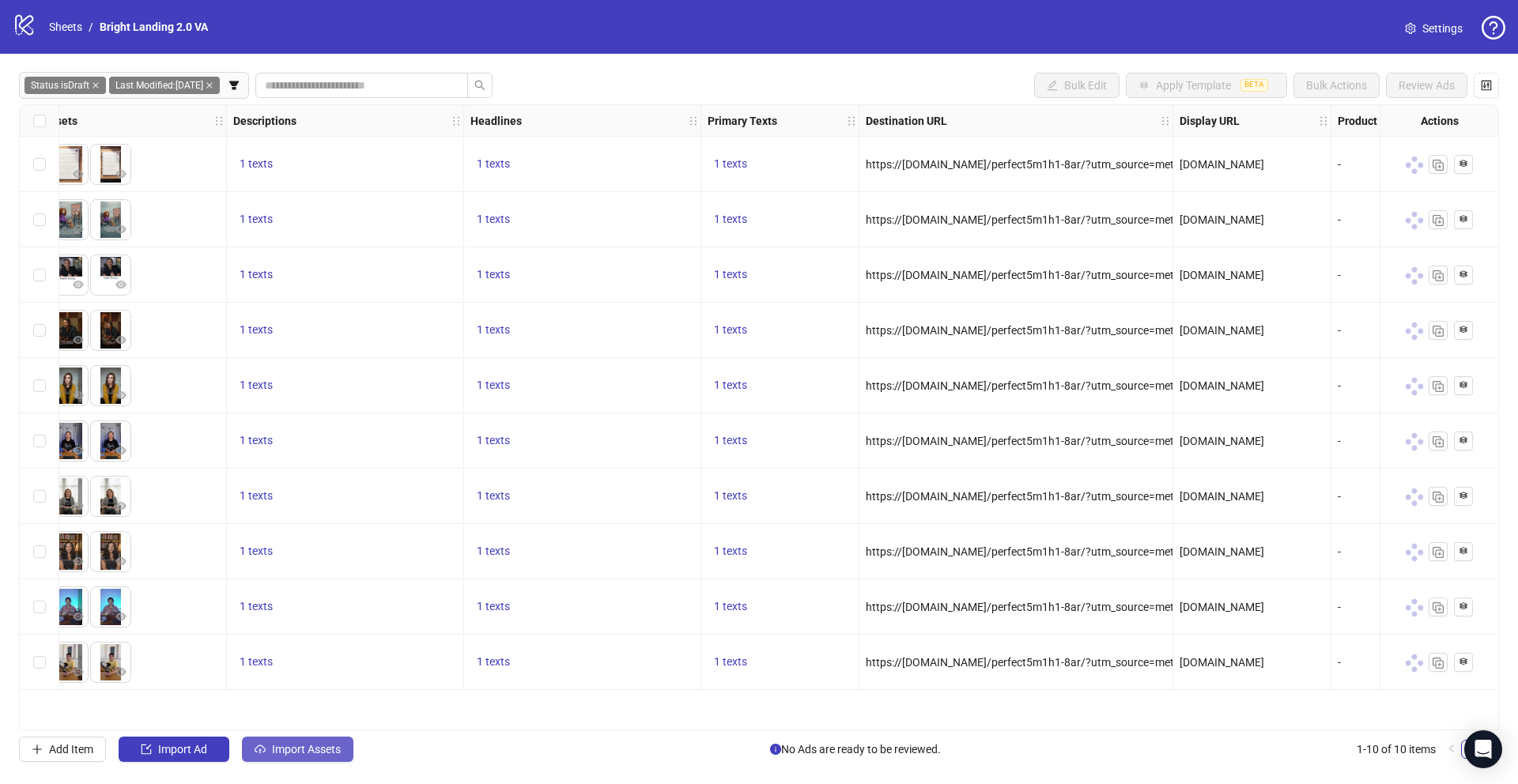
click at [345, 750] on button "Import Assets" at bounding box center [298, 750] width 111 height 26
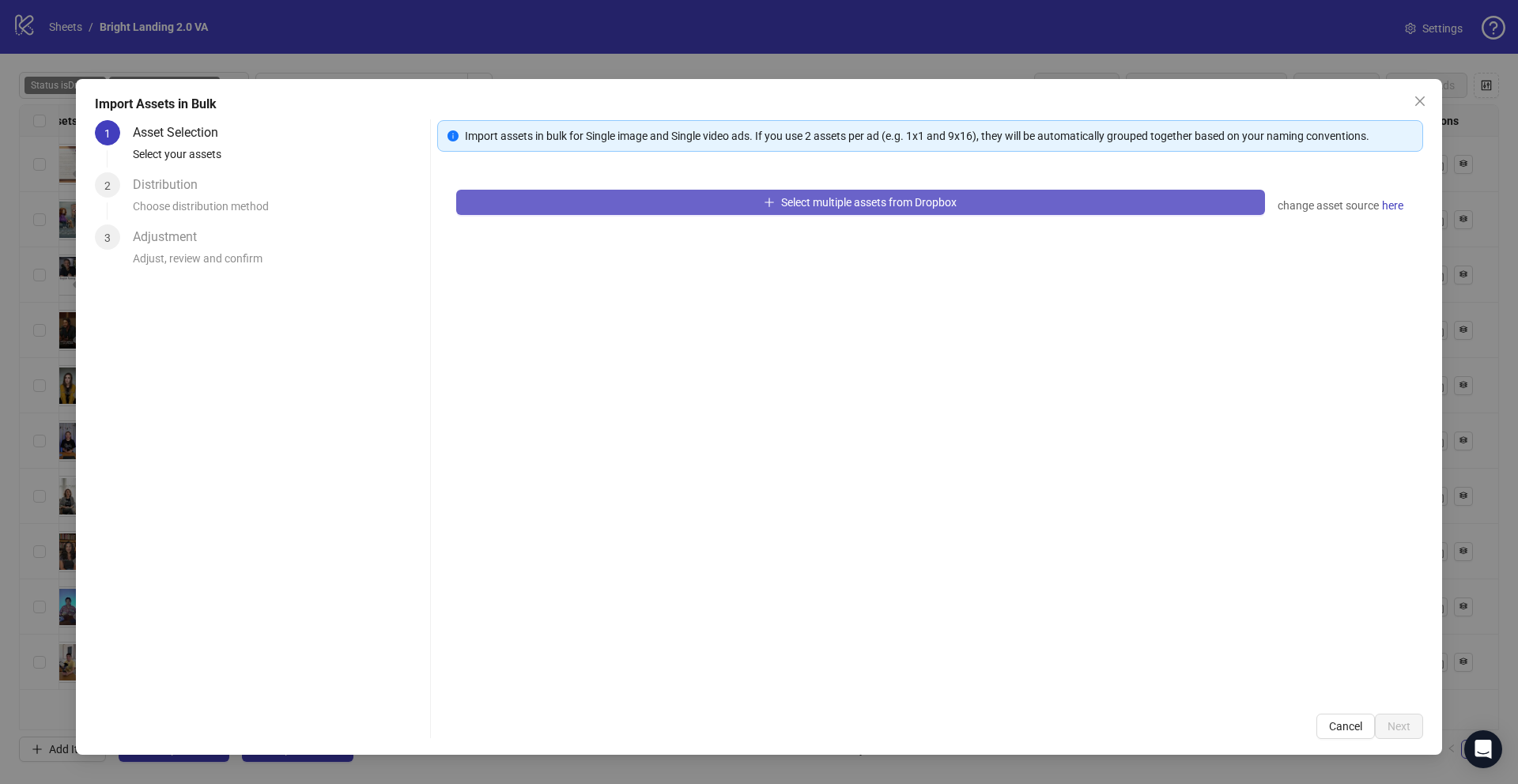
click at [937, 208] on button "Select multiple assets from Dropbox" at bounding box center [860, 203] width 809 height 26
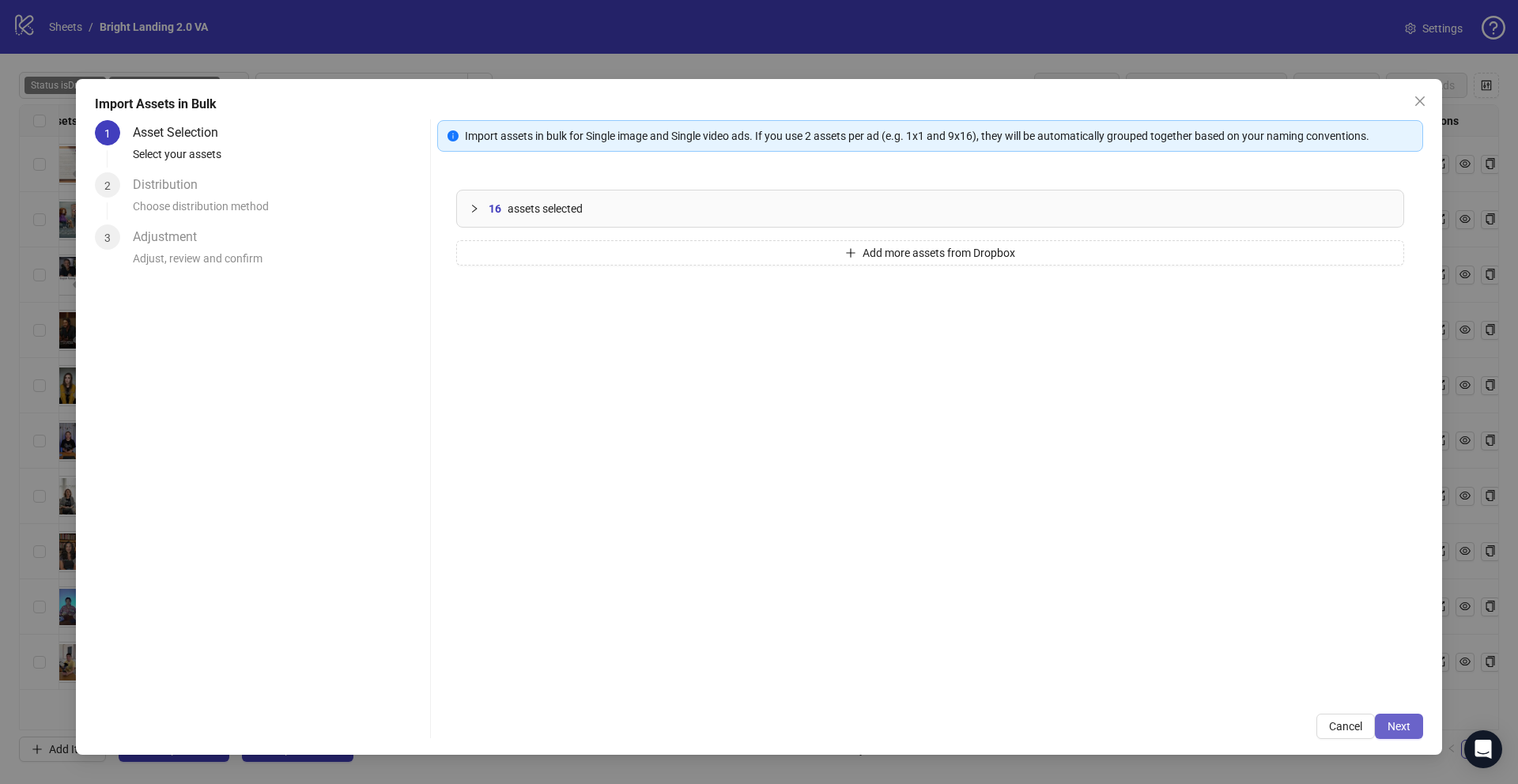
click at [1390, 718] on button "Next" at bounding box center [1399, 726] width 48 height 26
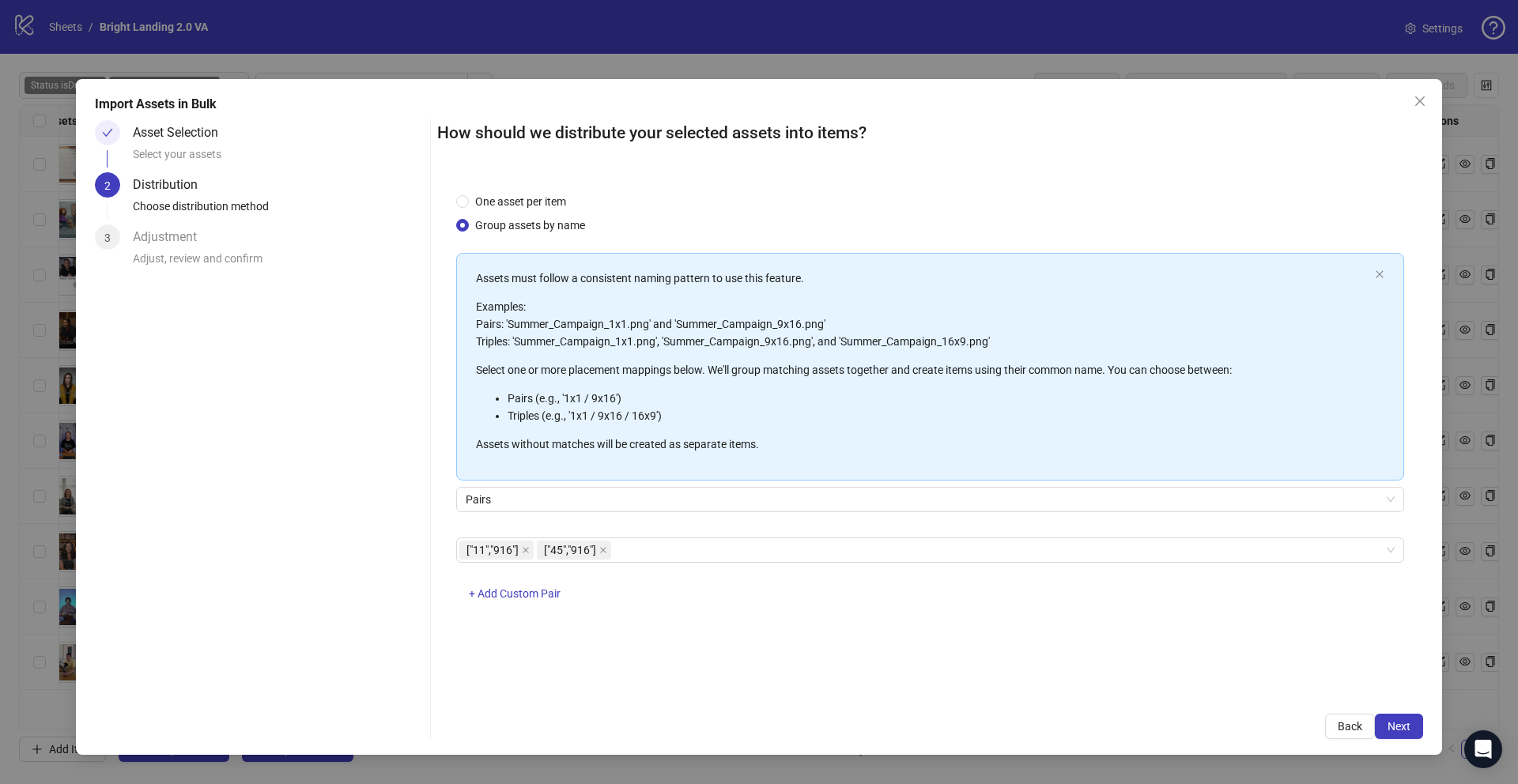
click at [1390, 718] on button "Next" at bounding box center [1399, 726] width 48 height 26
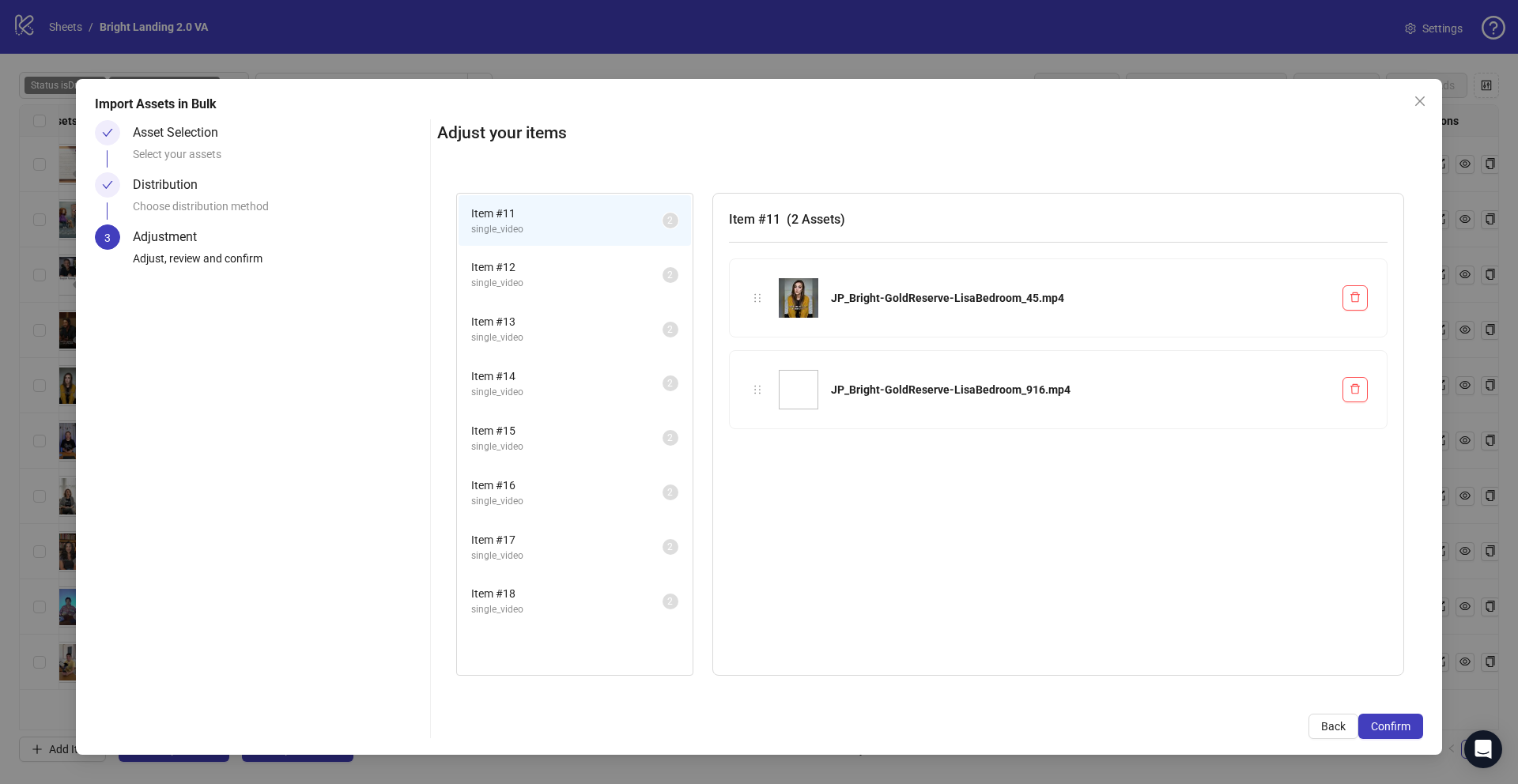
click at [1390, 718] on button "Confirm" at bounding box center [1390, 726] width 65 height 26
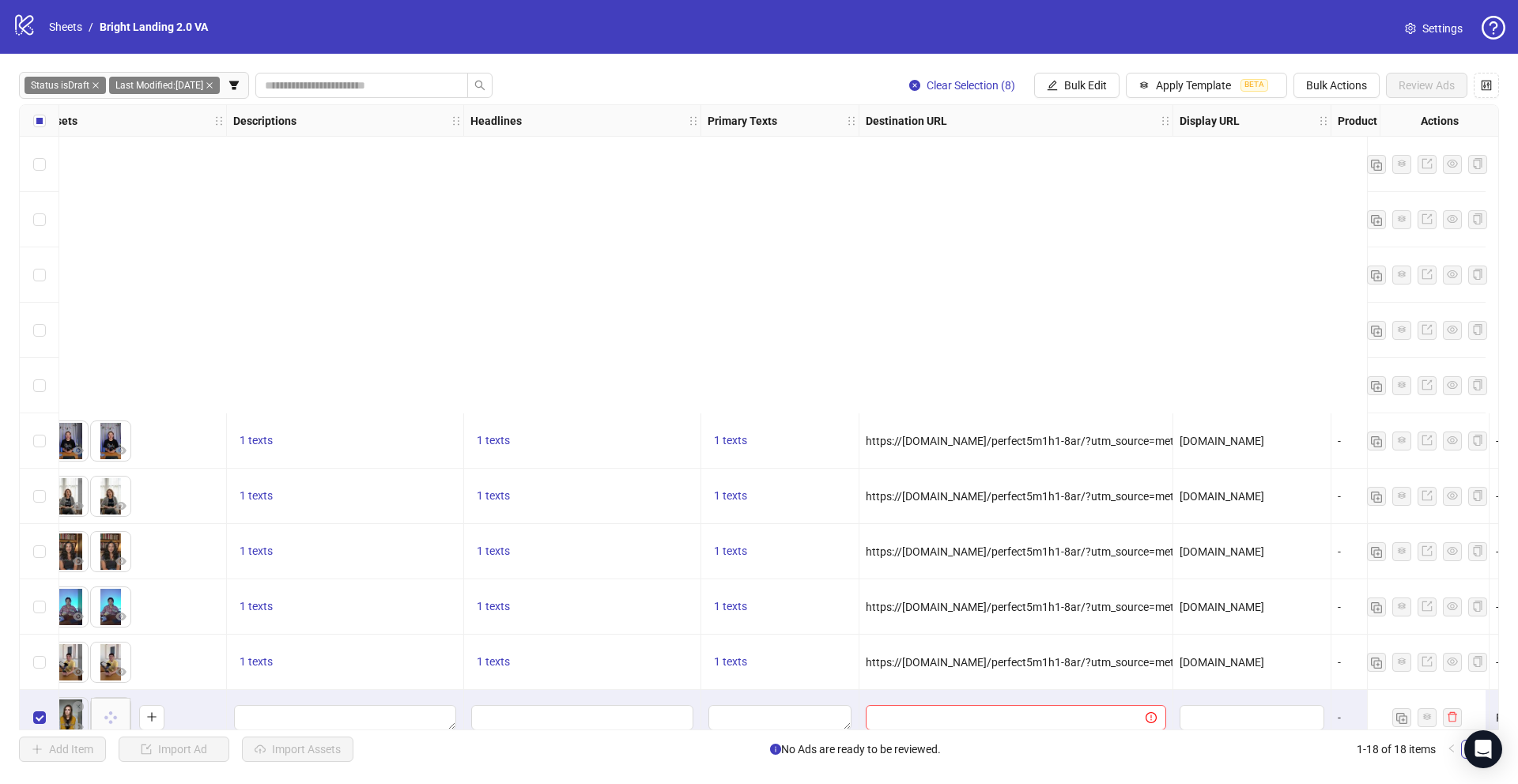
scroll to position [410, 710]
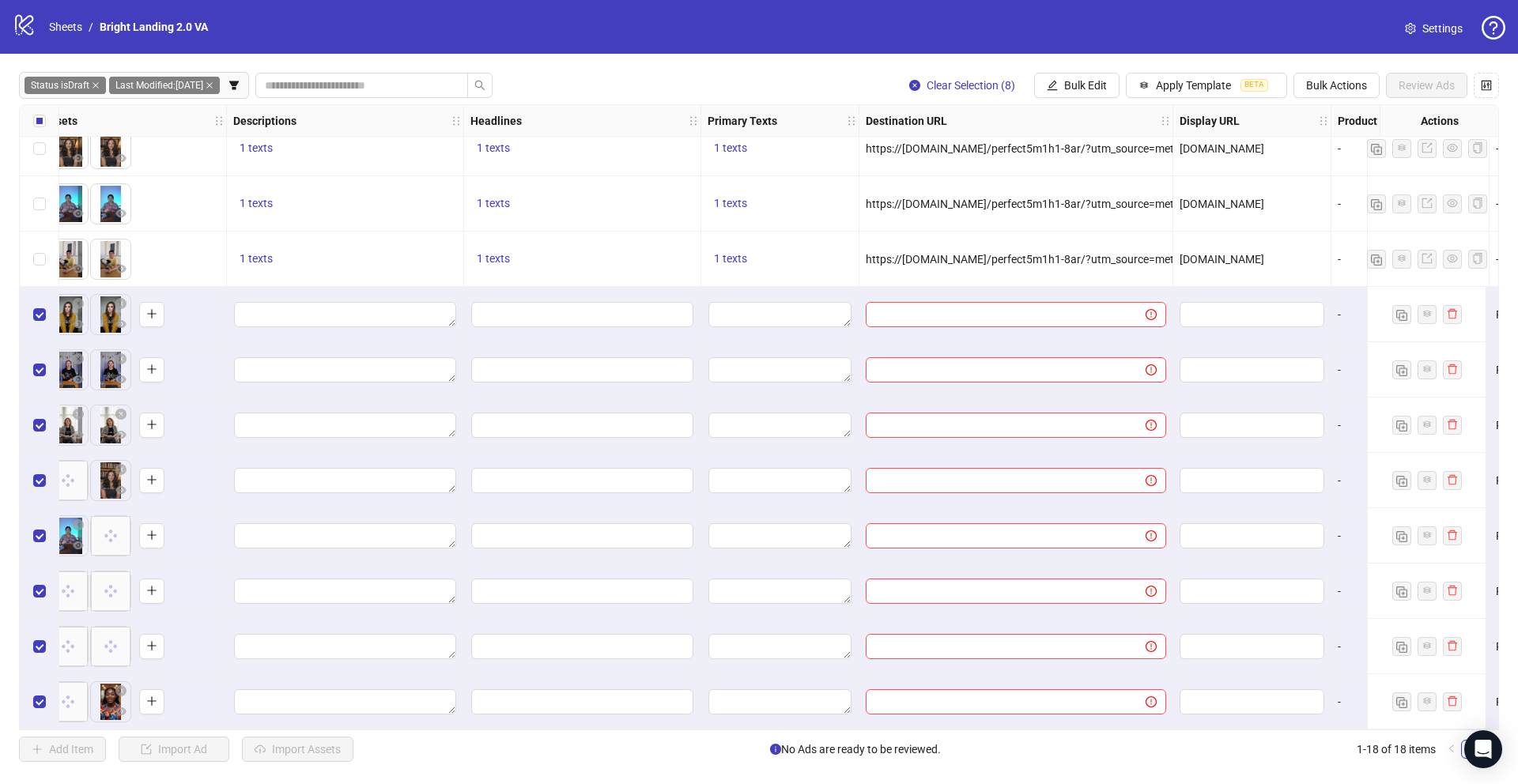
click at [743, 279] on div "1 texts" at bounding box center [779, 259] width 158 height 55
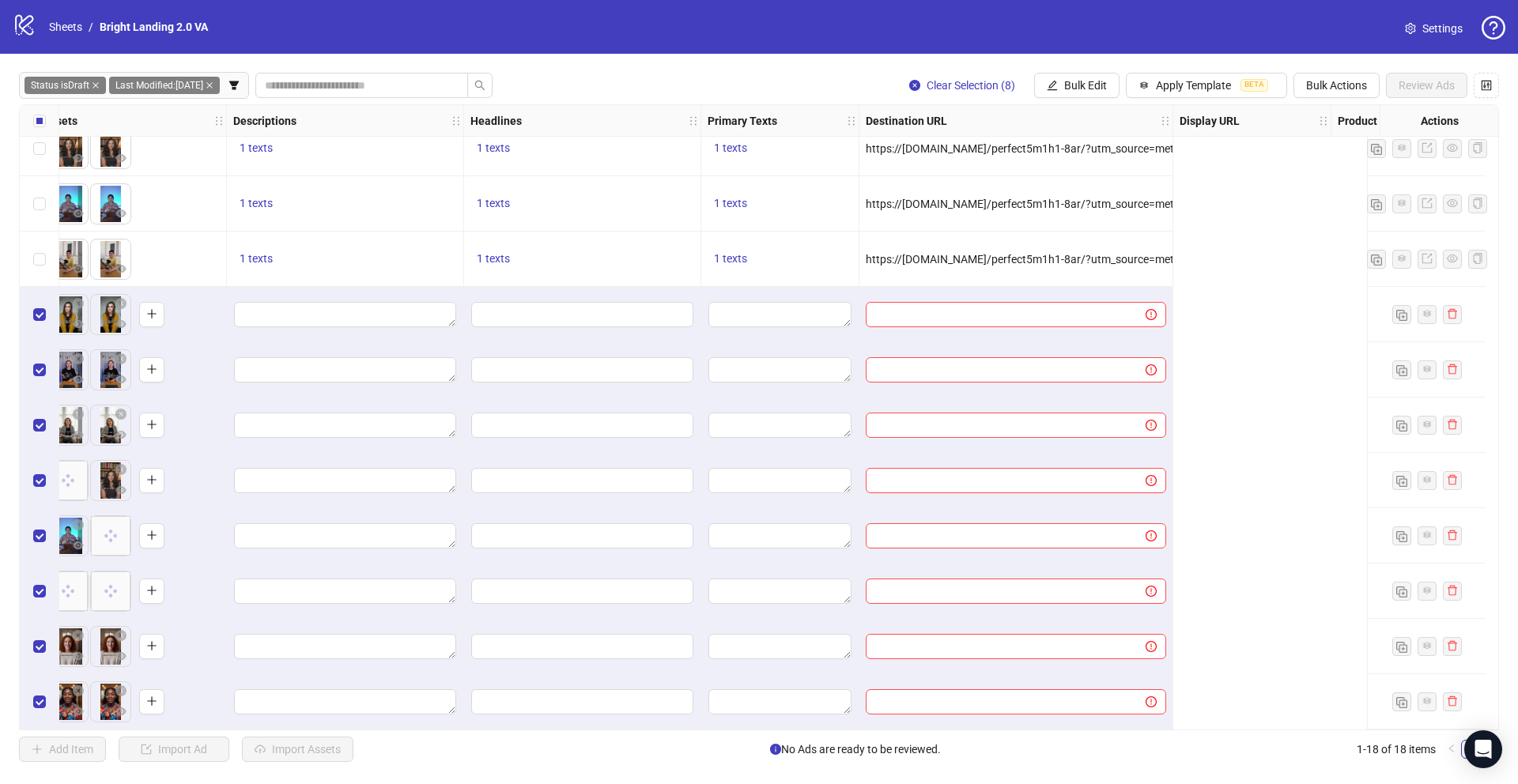
scroll to position [410, 0]
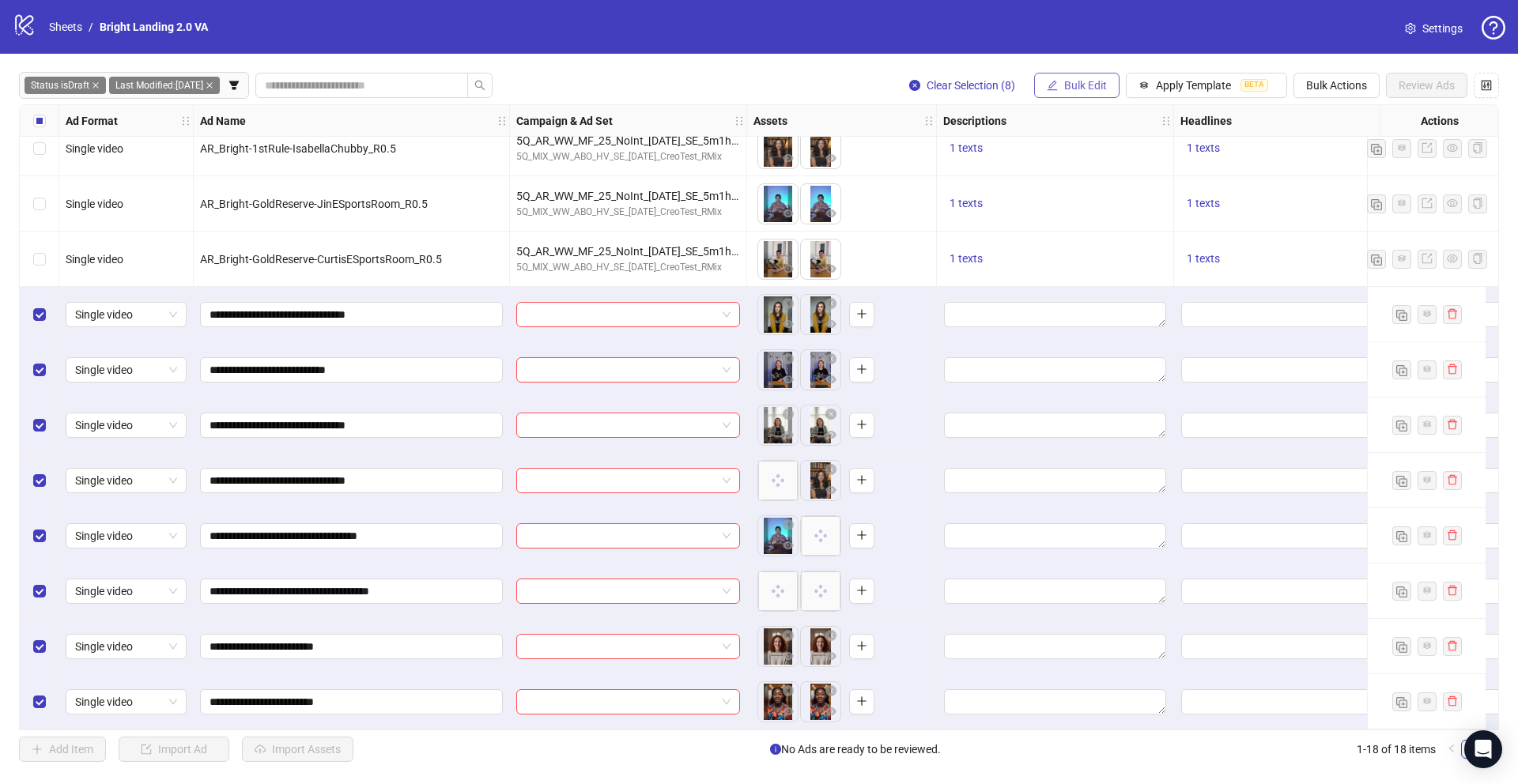
click at [1098, 80] on span "Bulk Edit" at bounding box center [1085, 86] width 43 height 13
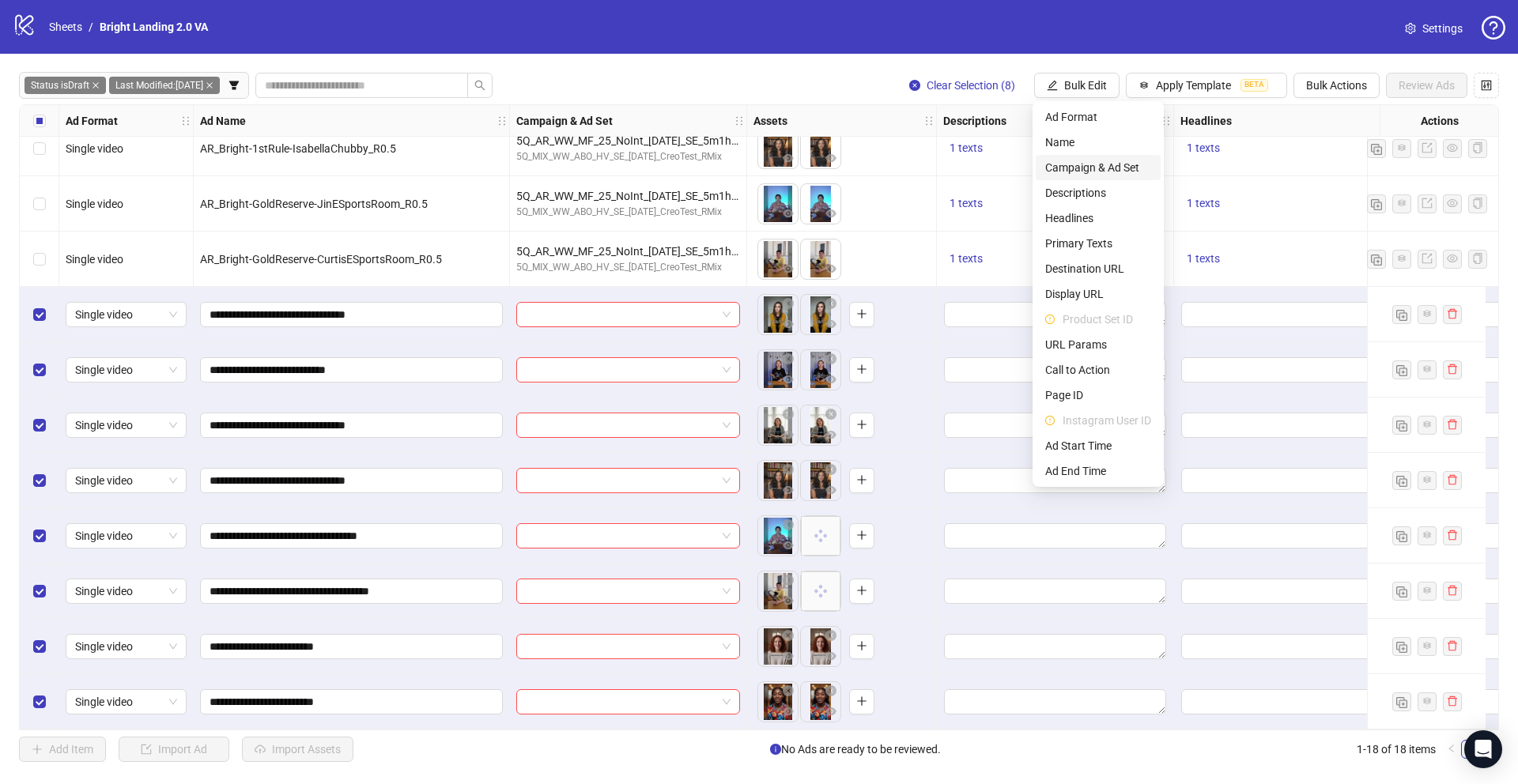
click at [1097, 155] on li "Campaign & Ad Set" at bounding box center [1099, 168] width 125 height 26
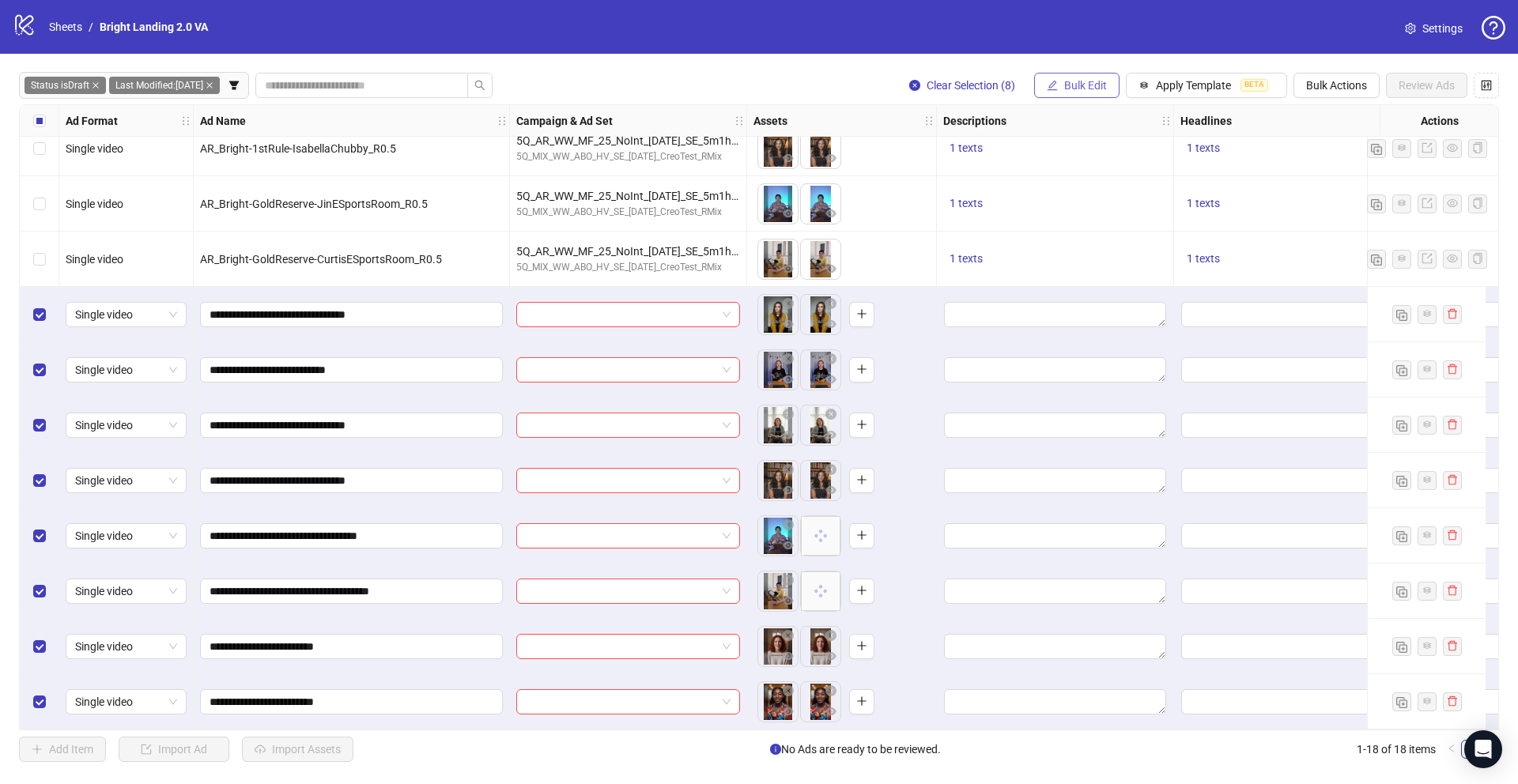
click at [1088, 90] on span "Bulk Edit" at bounding box center [1085, 86] width 43 height 13
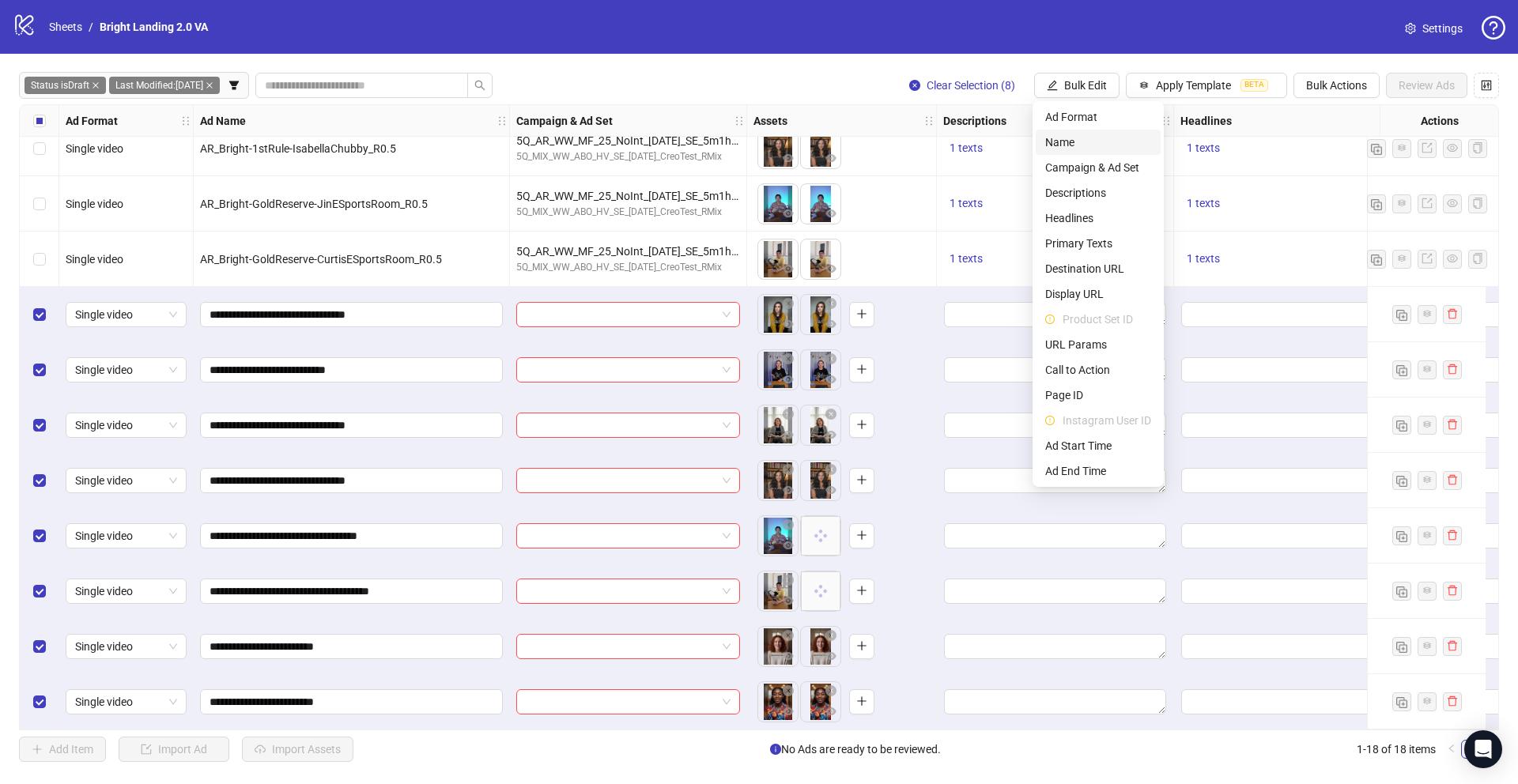
click at [1073, 137] on span "Name" at bounding box center [1098, 143] width 106 height 18
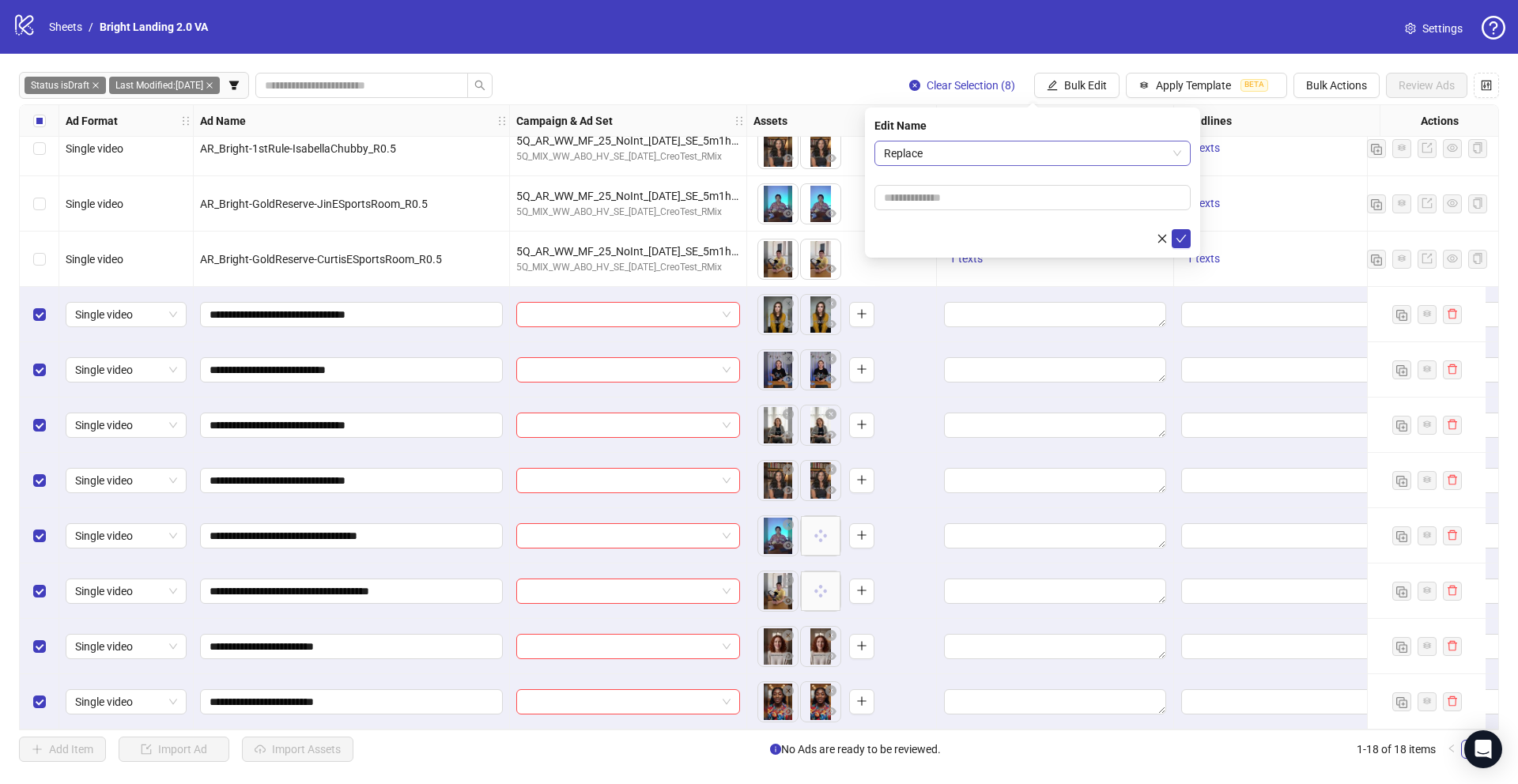
click at [975, 153] on span "Replace" at bounding box center [1032, 153] width 298 height 24
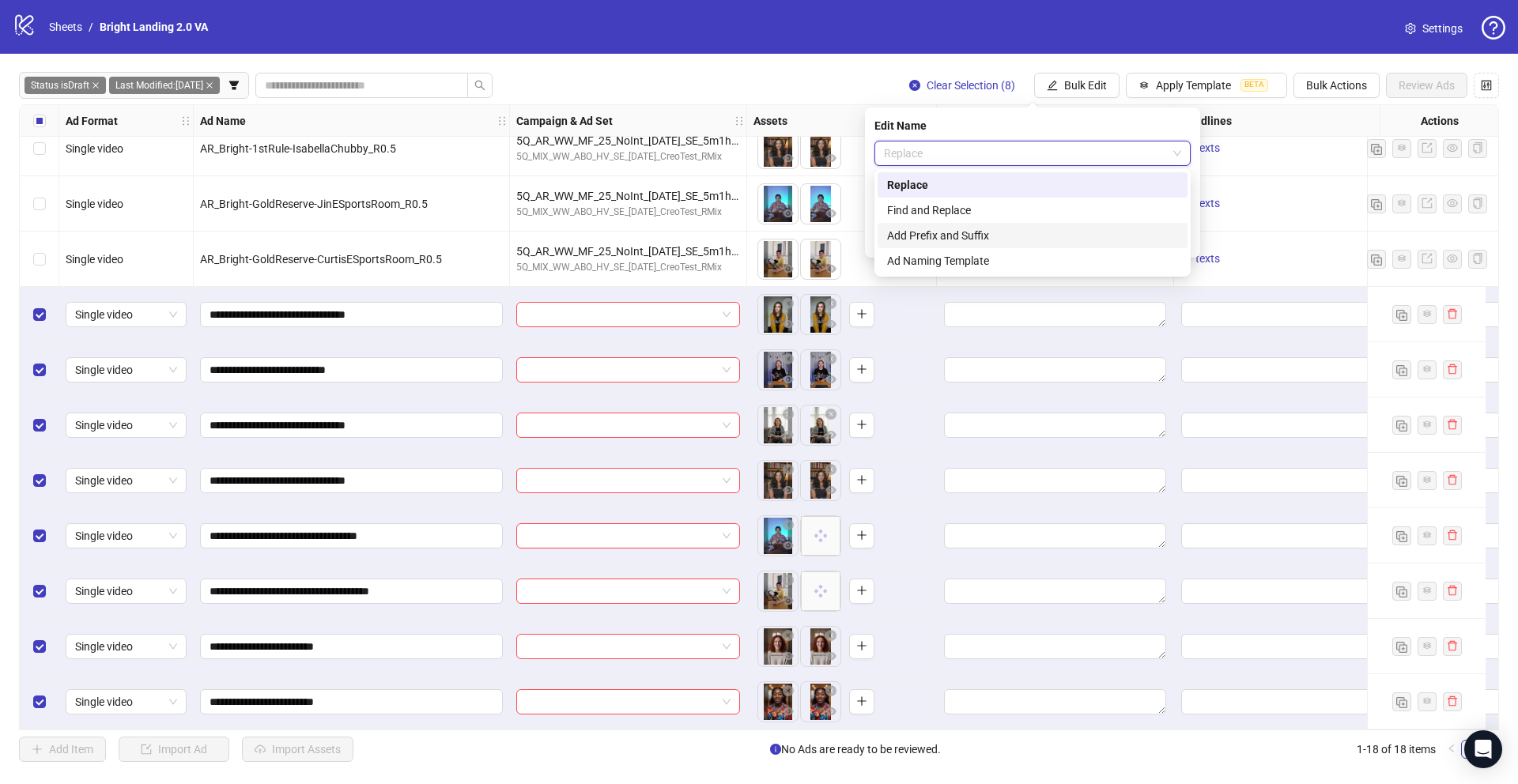
click at [965, 230] on div "Add Prefix and Suffix" at bounding box center [1032, 236] width 291 height 18
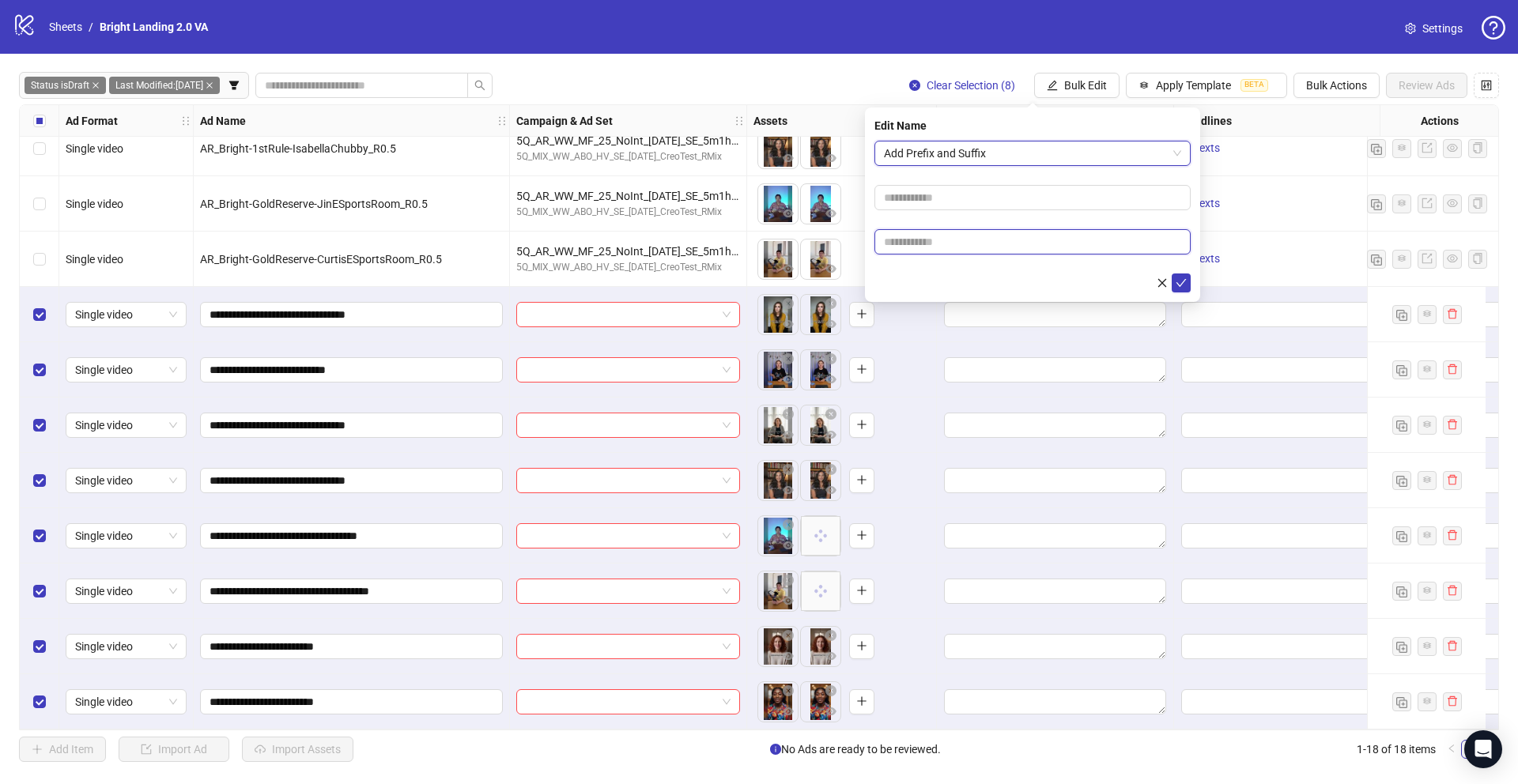
click at [967, 242] on input "text" at bounding box center [1032, 242] width 316 height 26
type input "****"
click at [1180, 286] on icon "check" at bounding box center [1181, 283] width 10 height 8
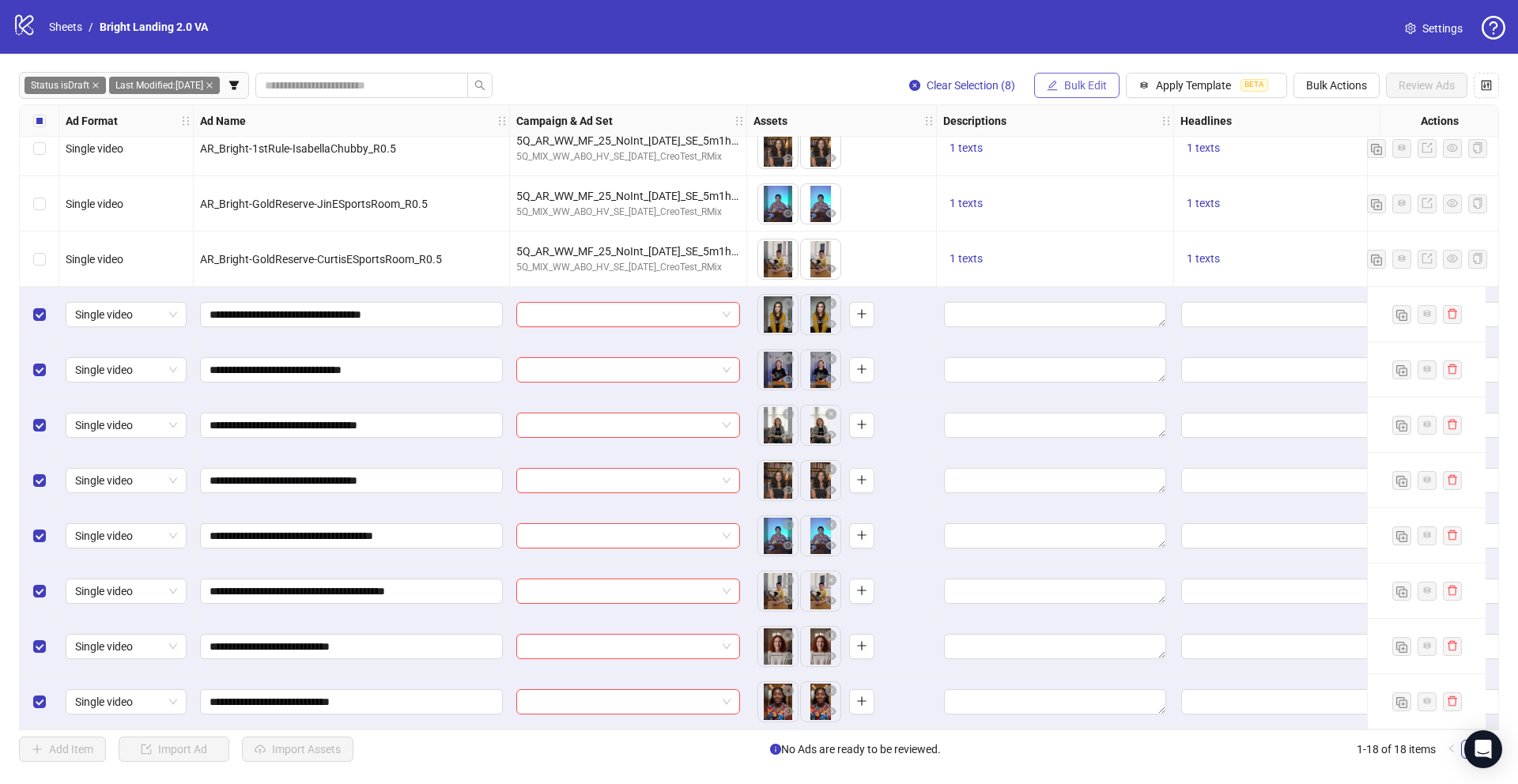
click at [1091, 86] on span "Bulk Edit" at bounding box center [1085, 86] width 43 height 13
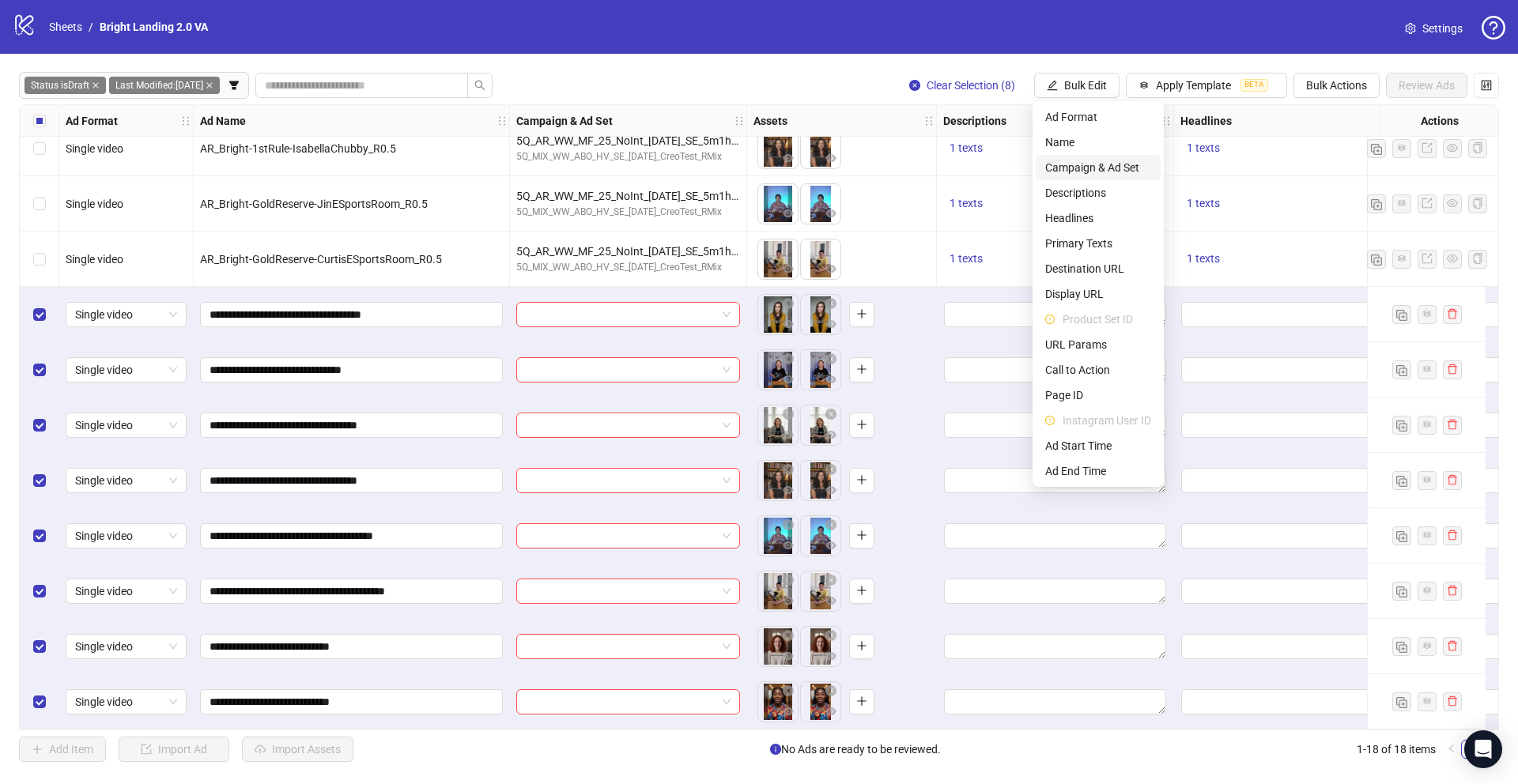
click at [1099, 168] on span "Campaign & Ad Set" at bounding box center [1098, 168] width 106 height 18
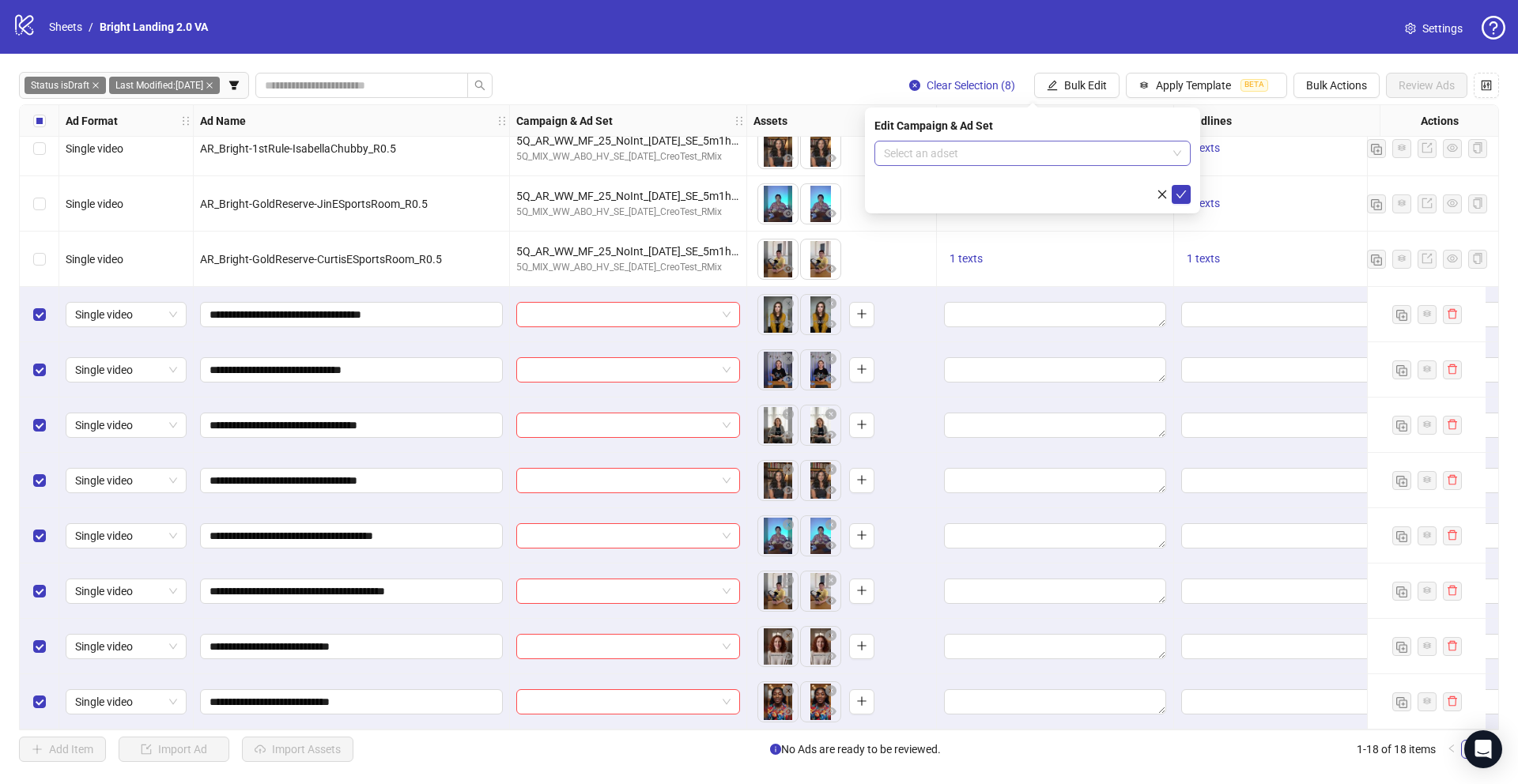
click at [1090, 152] on input "search" at bounding box center [1025, 153] width 283 height 24
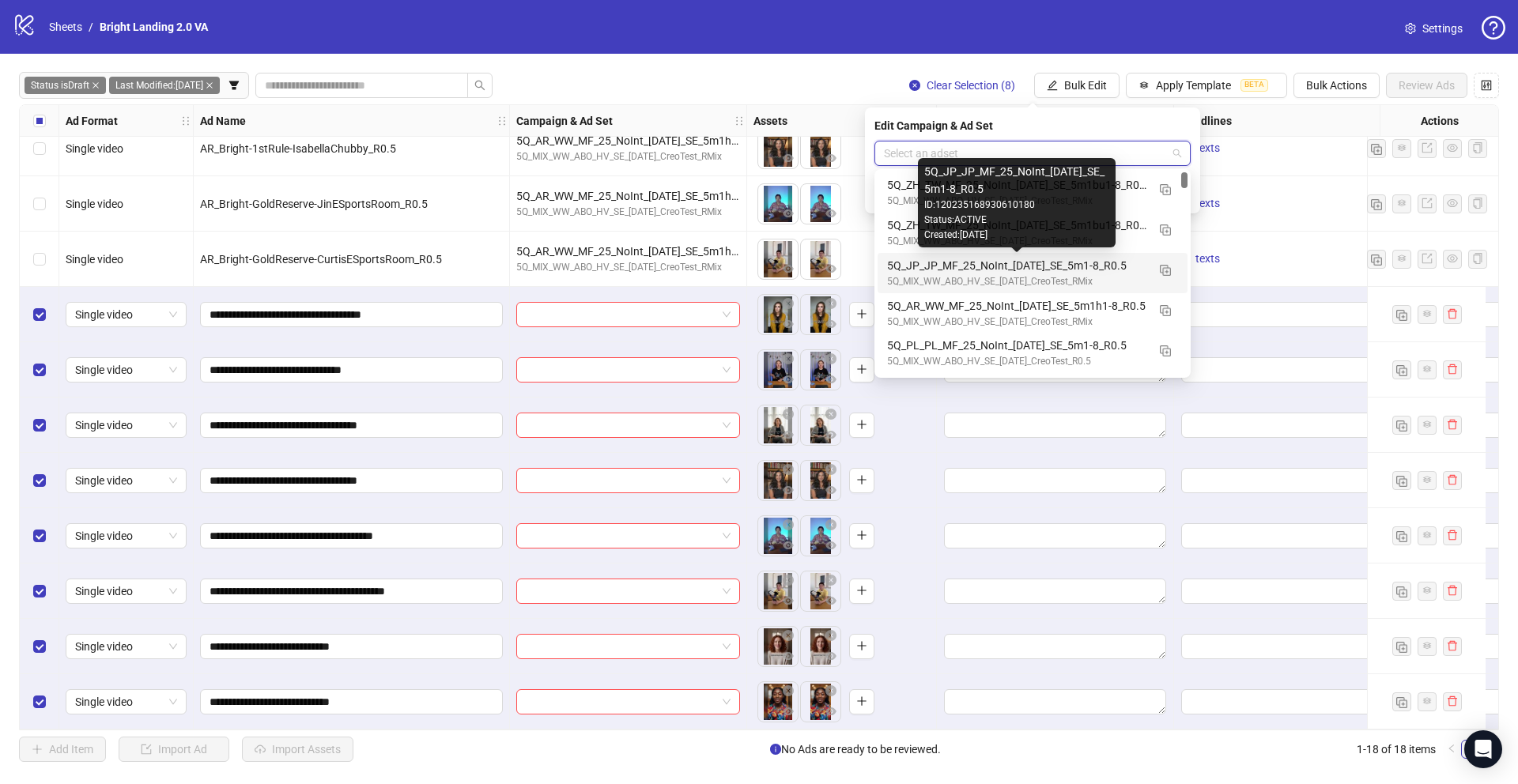
click at [1041, 266] on div "5Q_JP_JP_MF_25_NoInt_07.10.25_SE_5m1-8_R0.5" at bounding box center [1016, 265] width 259 height 18
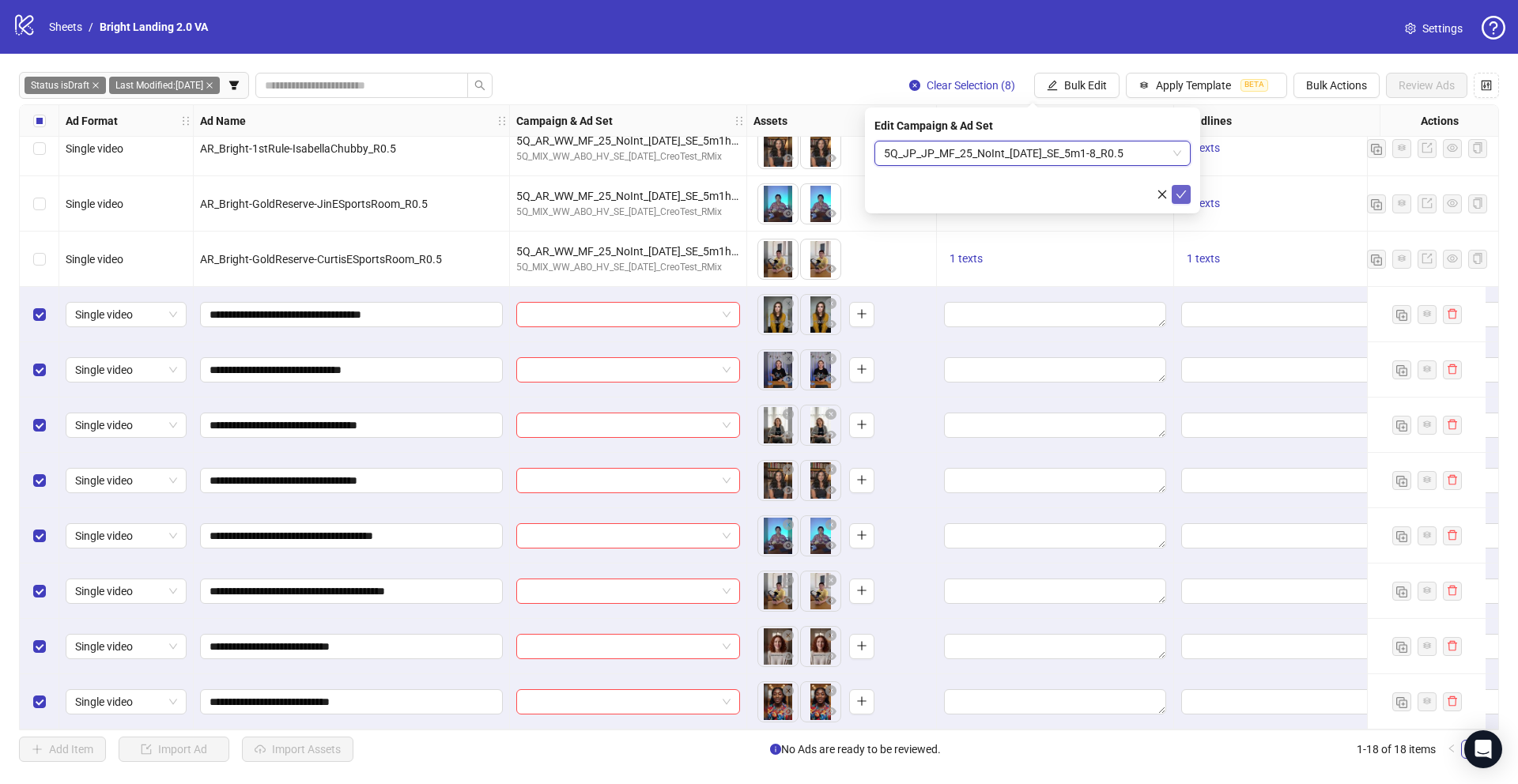
click at [1181, 196] on icon "check" at bounding box center [1181, 195] width 11 height 11
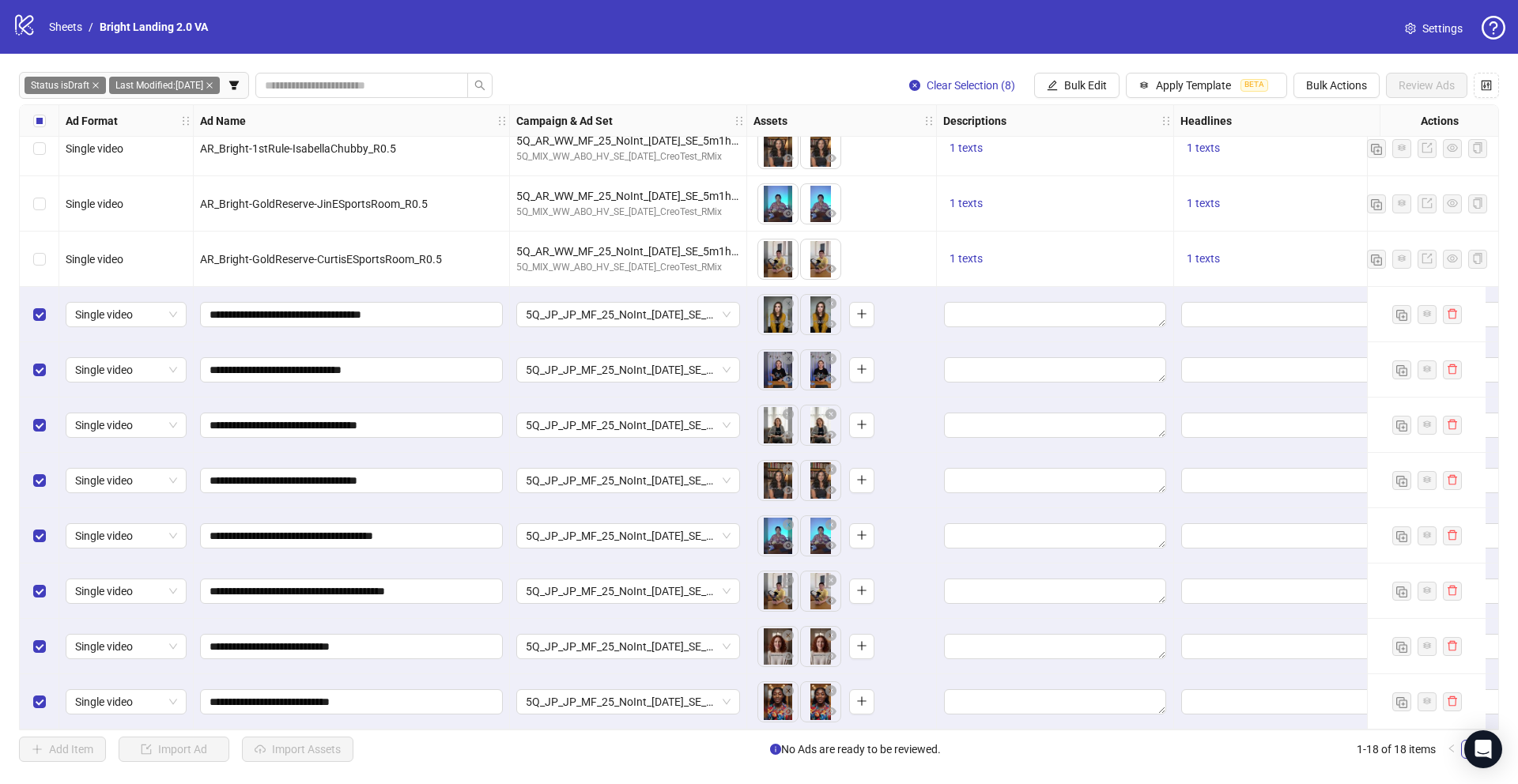
scroll to position [410, 45]
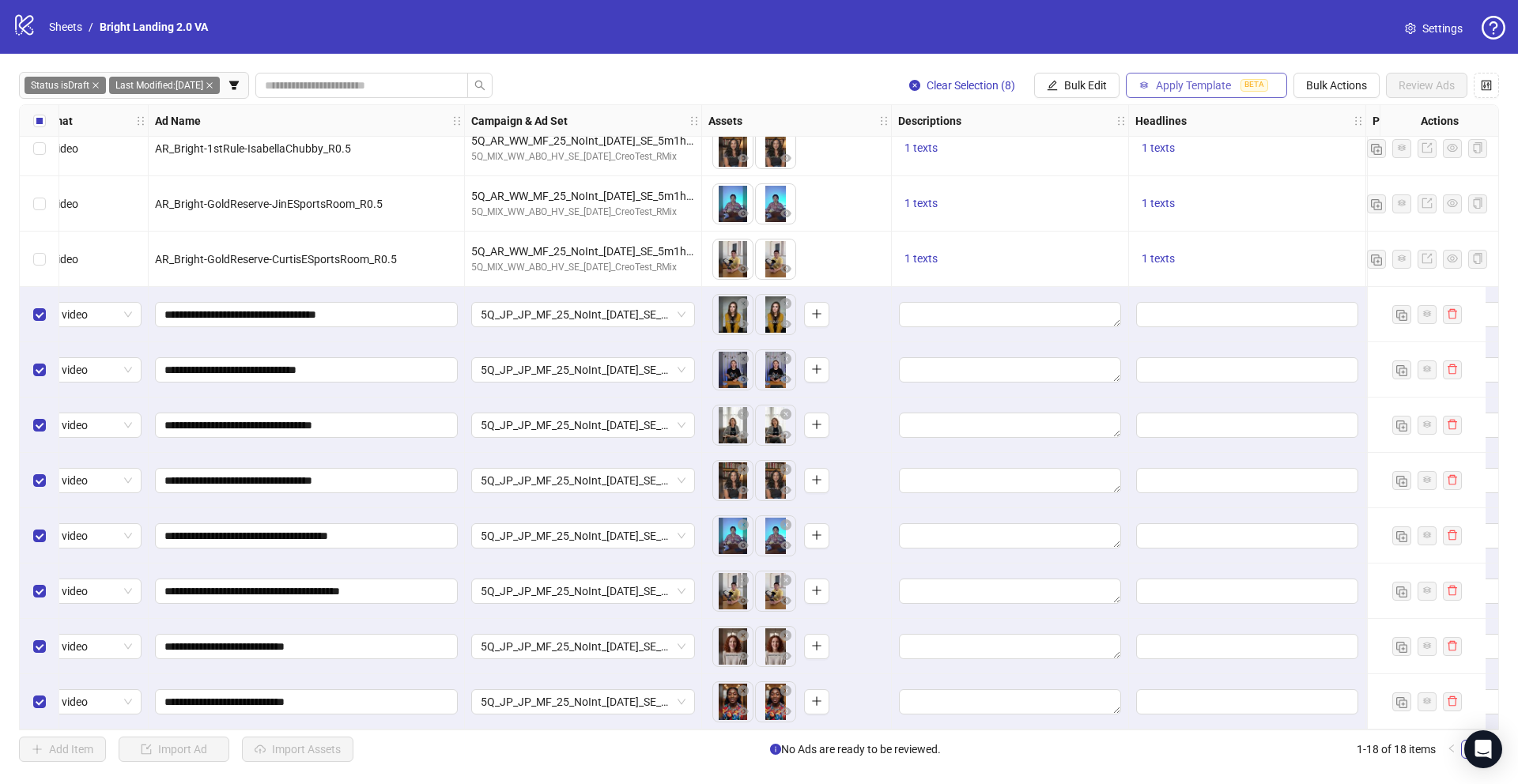
click at [1184, 86] on span "Apply Template" at bounding box center [1193, 86] width 75 height 13
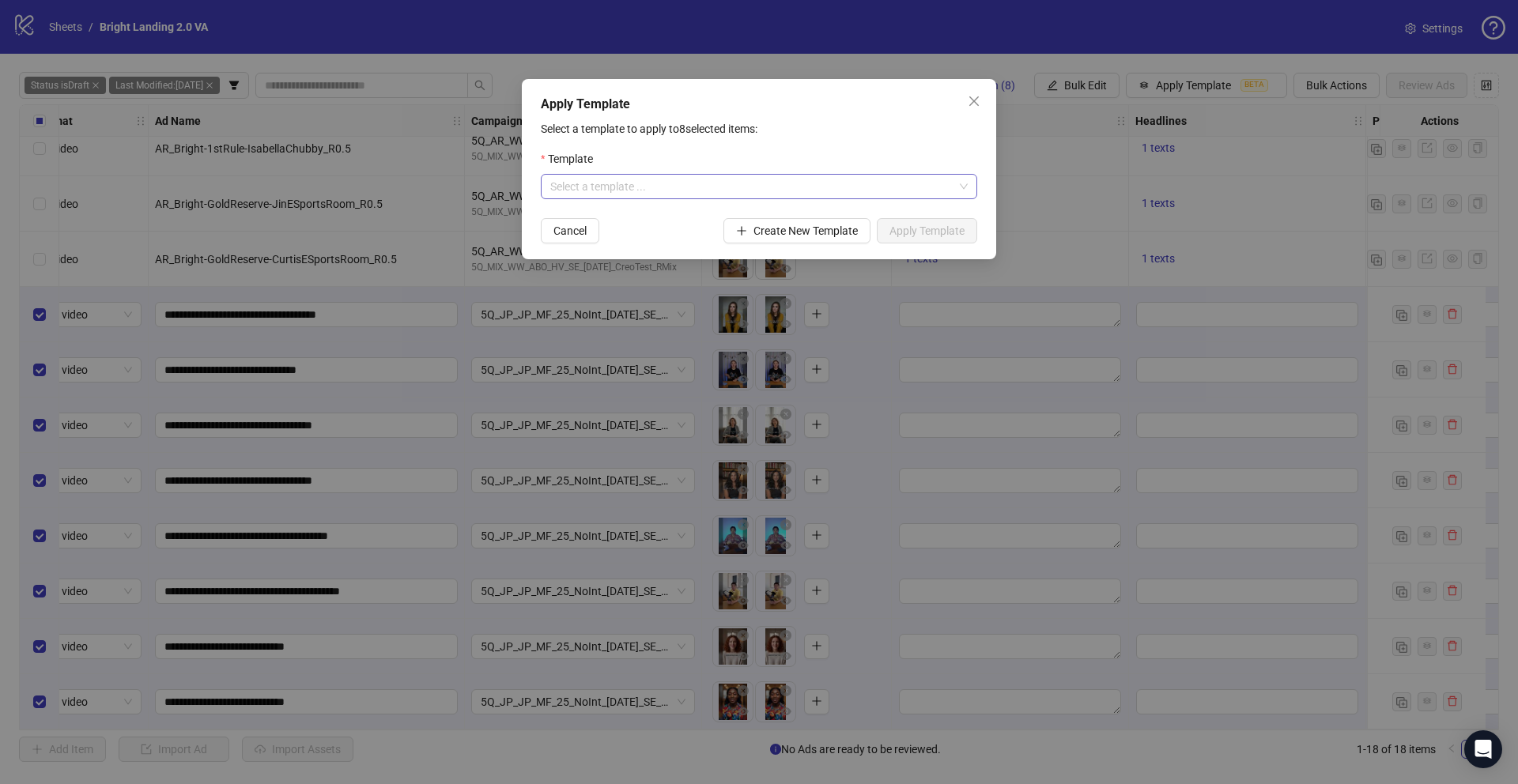
click at [568, 189] on input "search" at bounding box center [751, 187] width 403 height 24
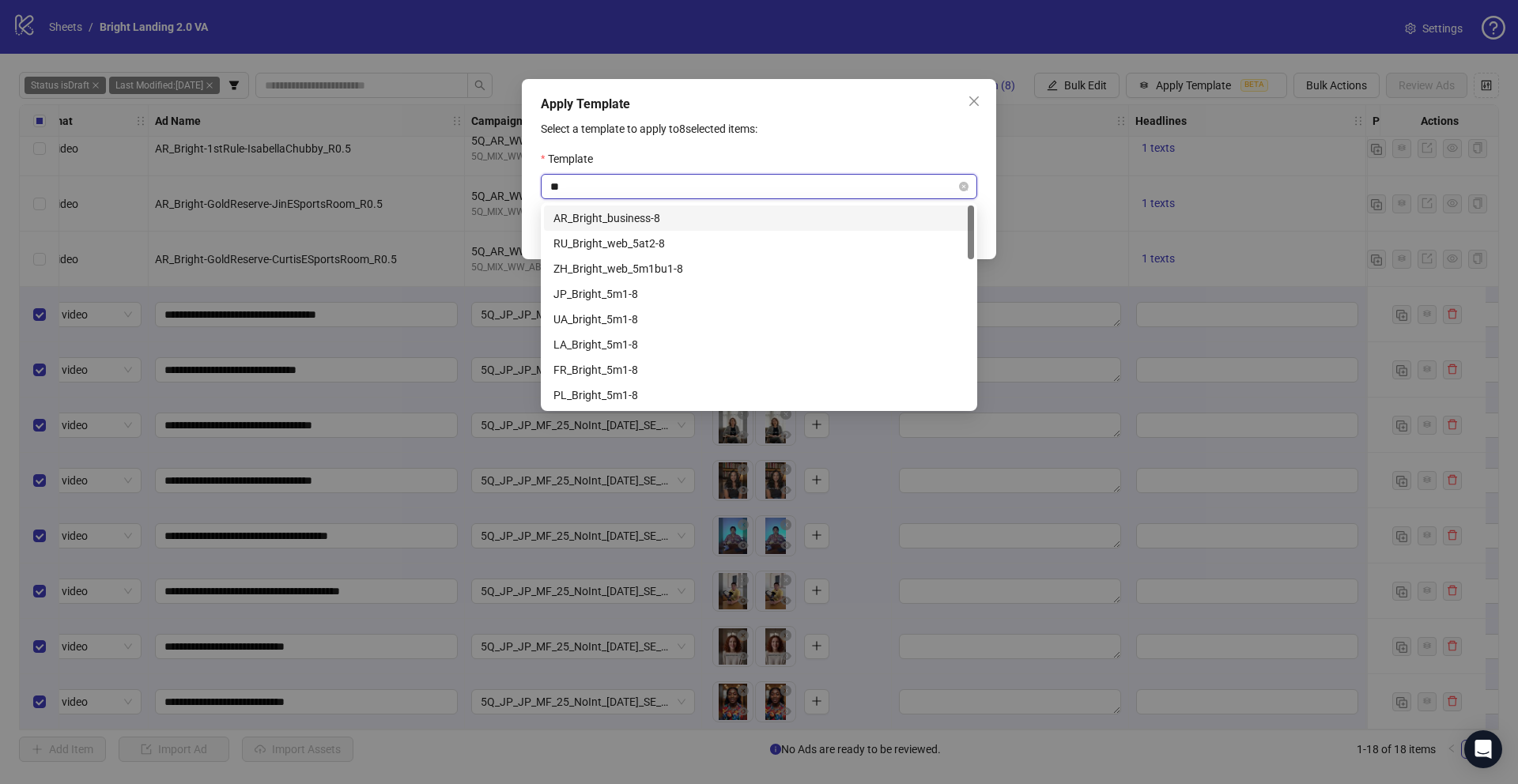
type input "*"
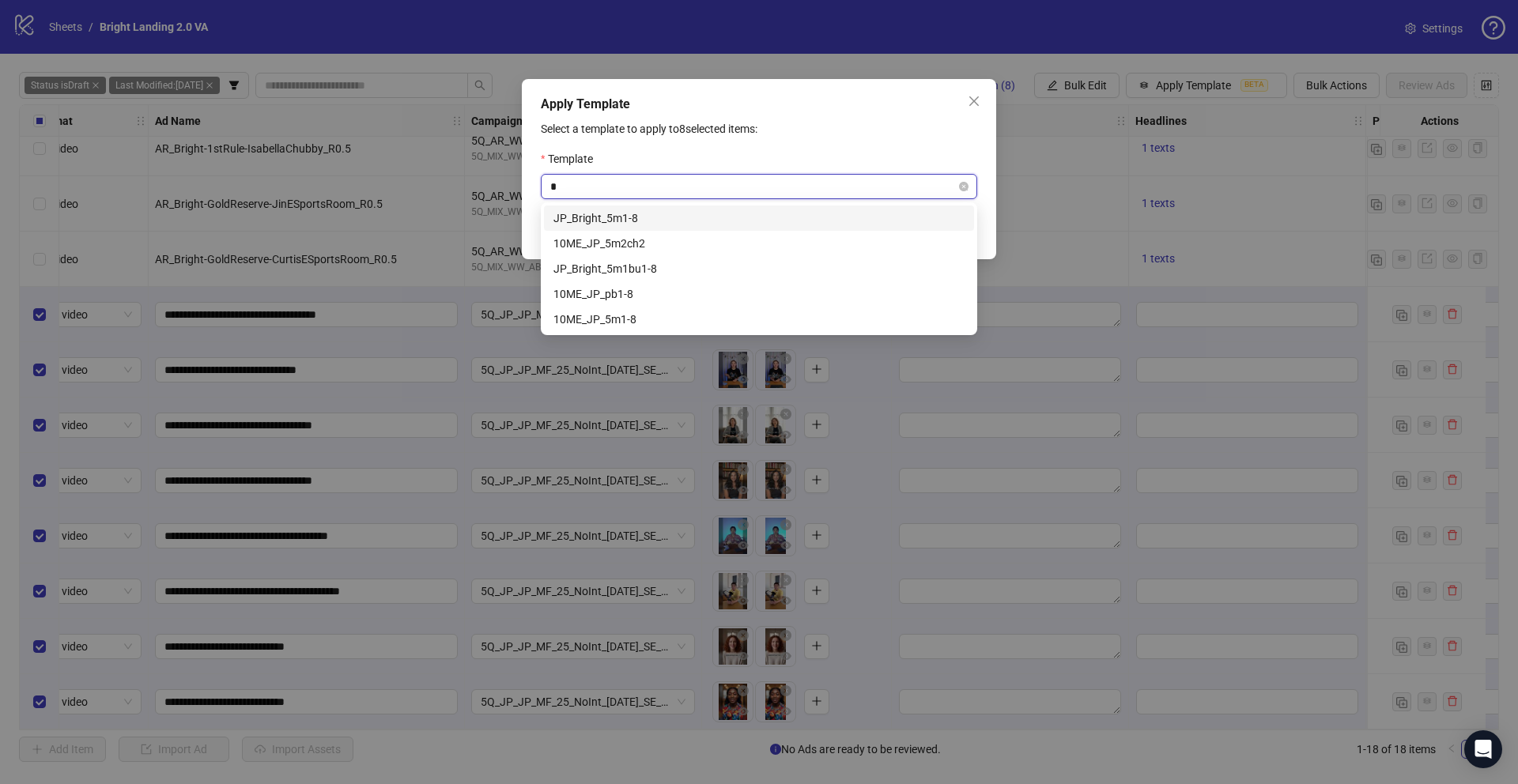
type input "**"
click at [625, 213] on div "JP_Bright_5m1-8" at bounding box center [759, 218] width 411 height 18
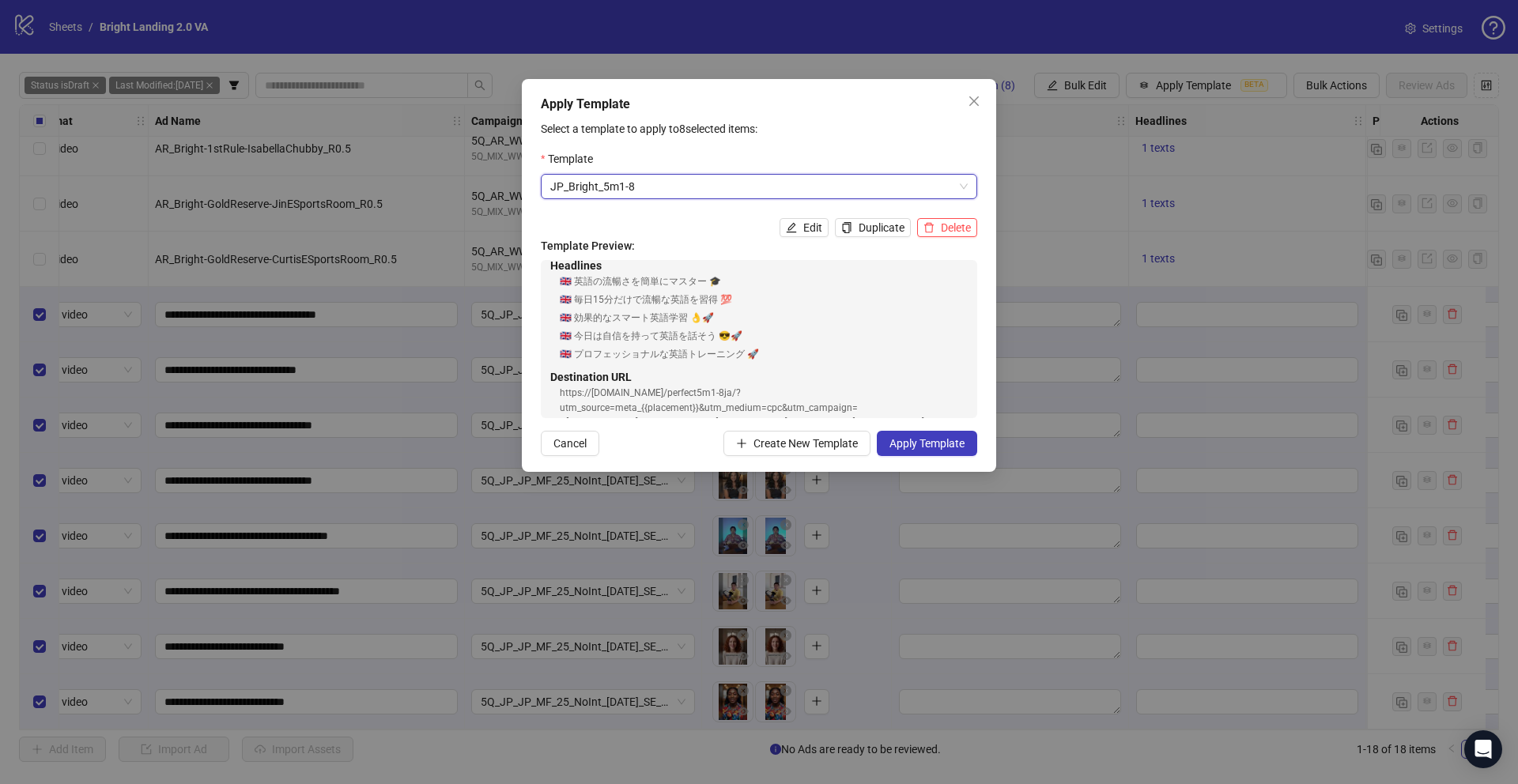
scroll to position [261, 0]
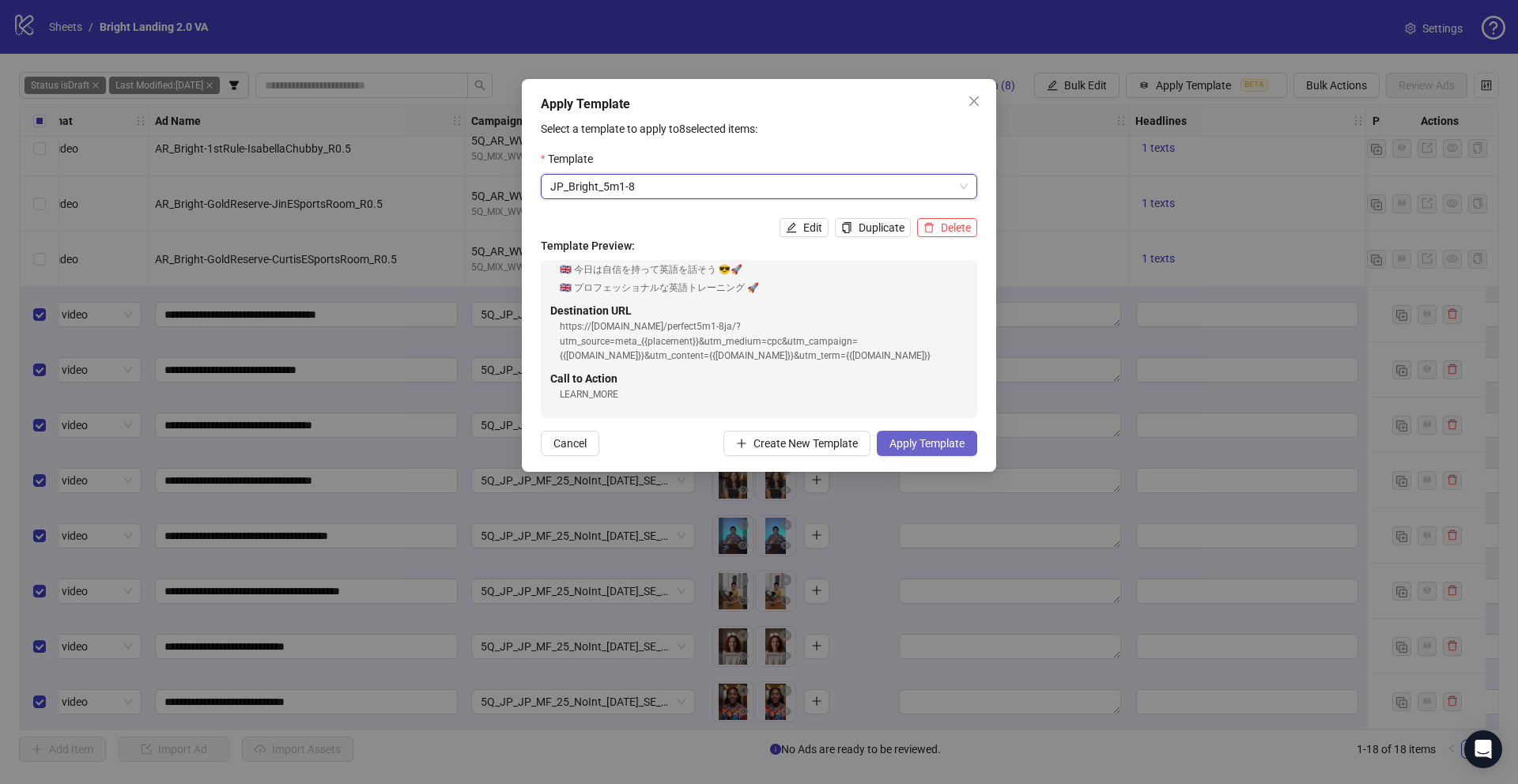
click at [925, 443] on span "Apply Template" at bounding box center [927, 443] width 75 height 13
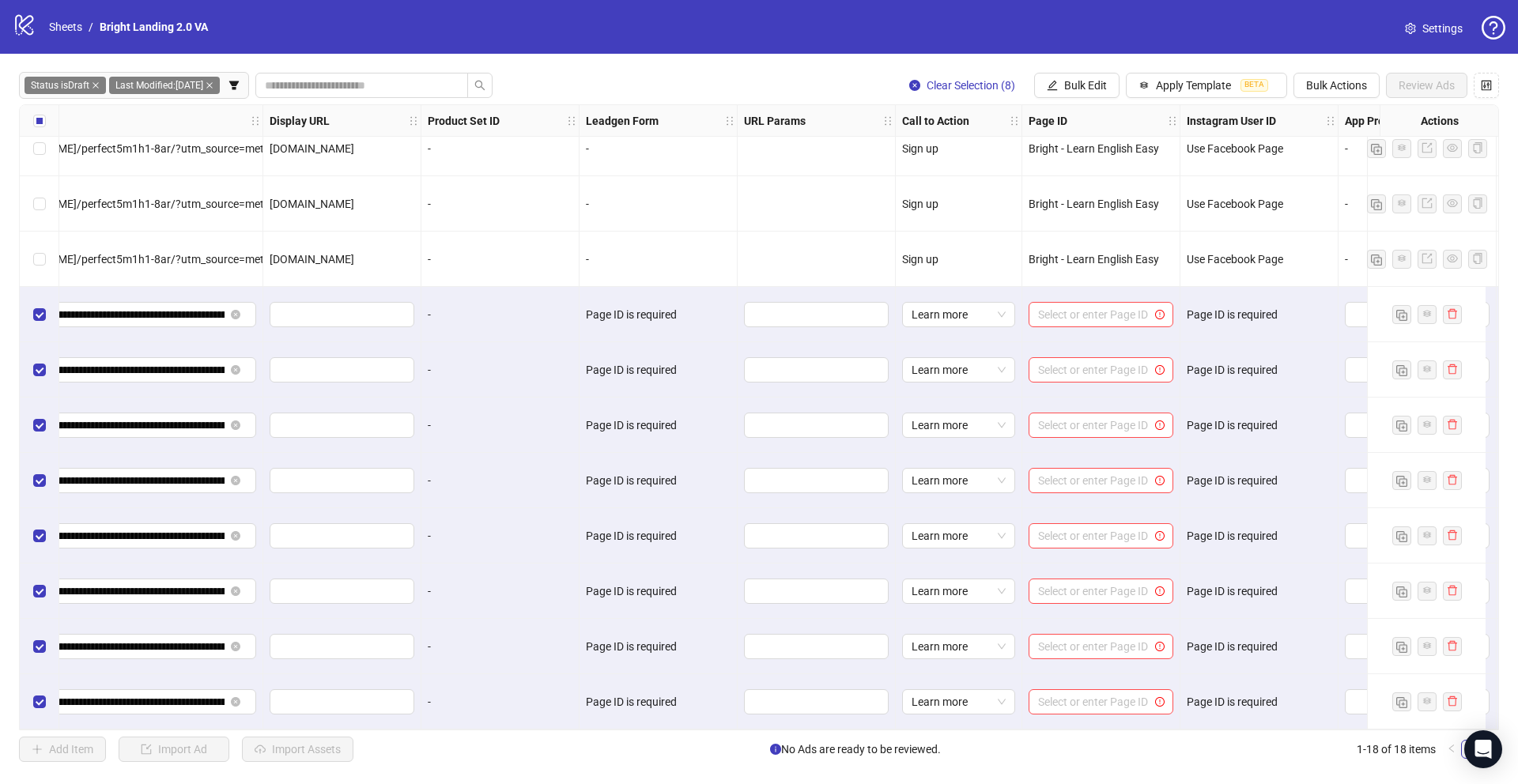
scroll to position [410, 1690]
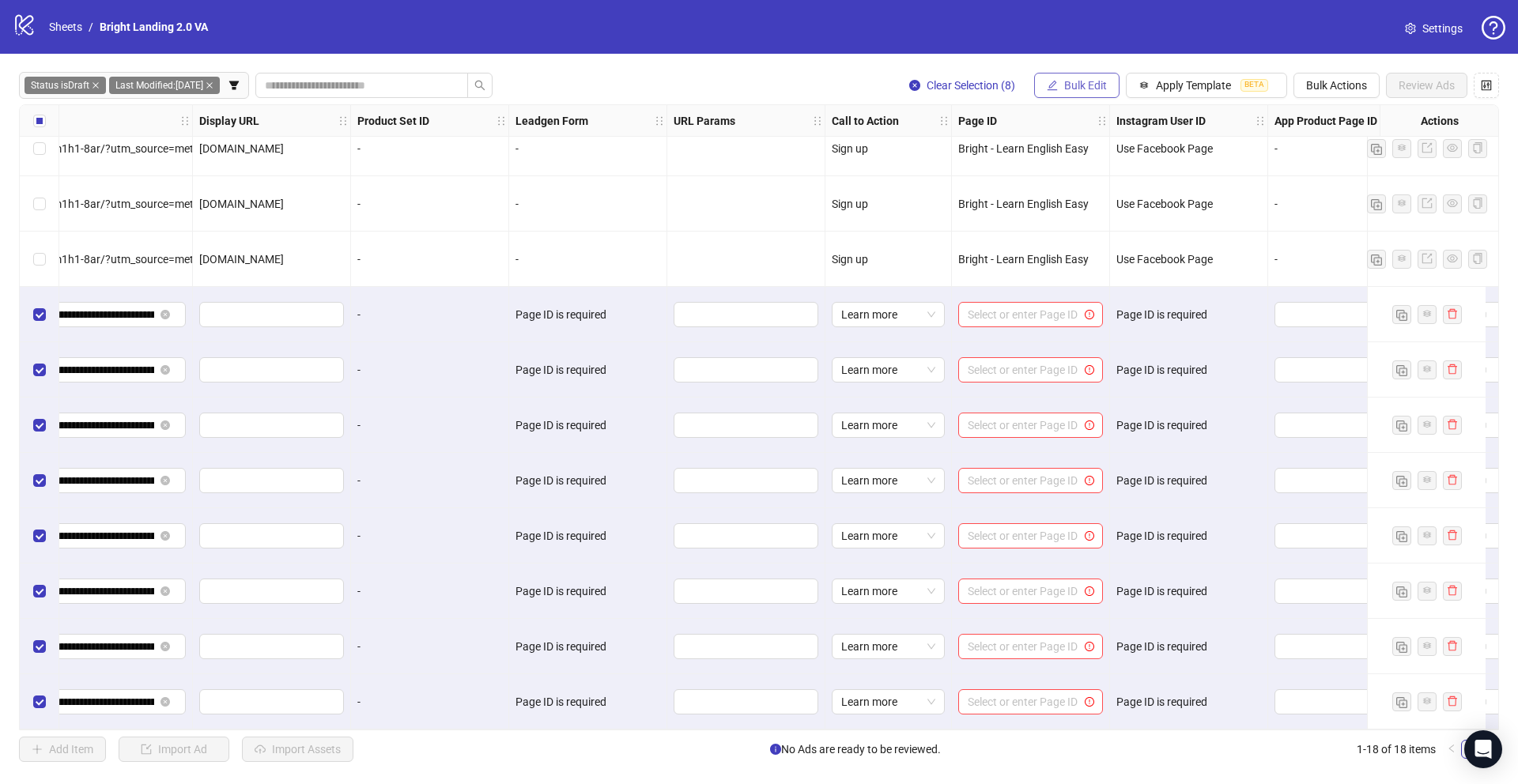
click at [1093, 92] on button "Bulk Edit" at bounding box center [1077, 86] width 85 height 26
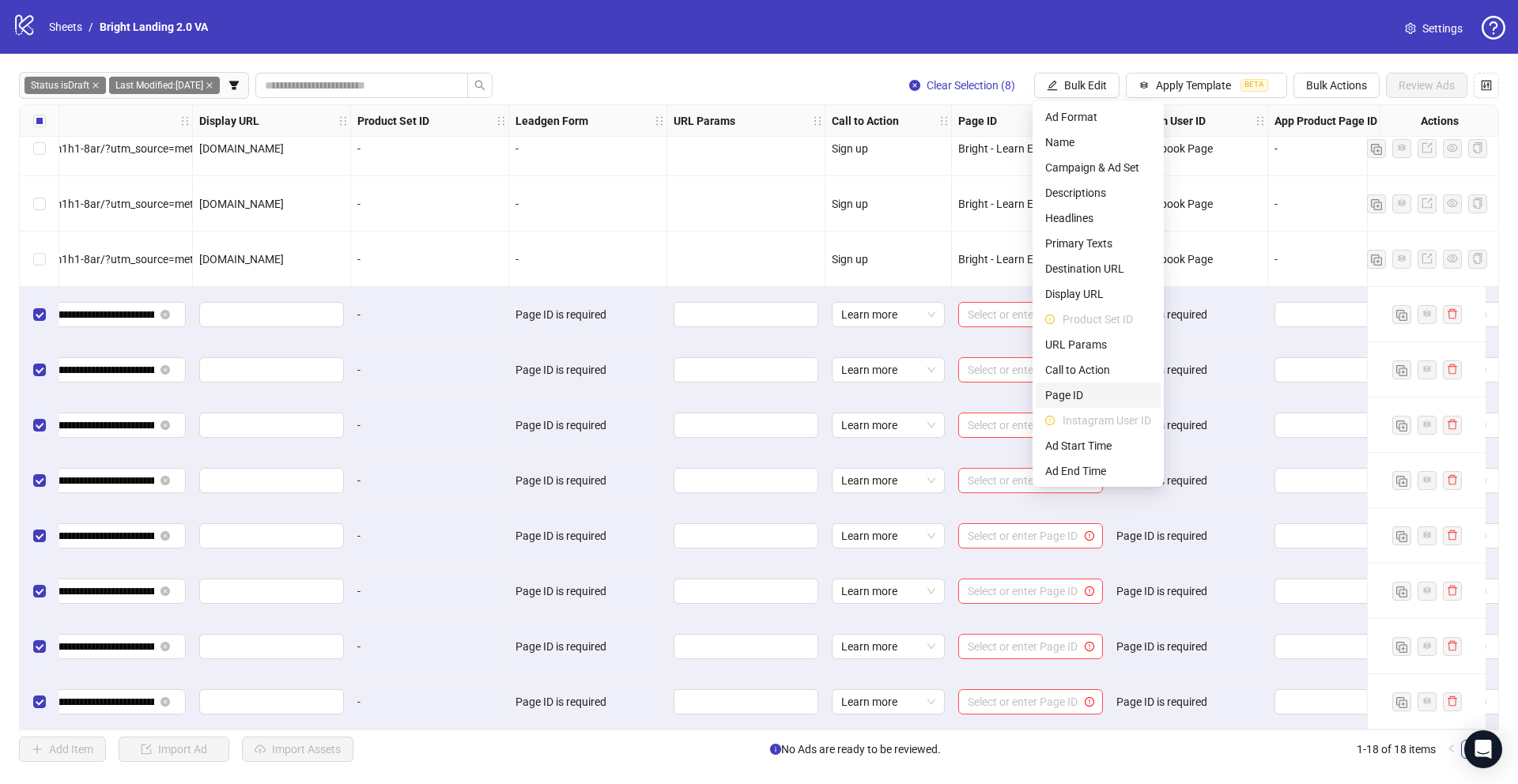
click at [1071, 391] on span "Page ID" at bounding box center [1098, 395] width 106 height 18
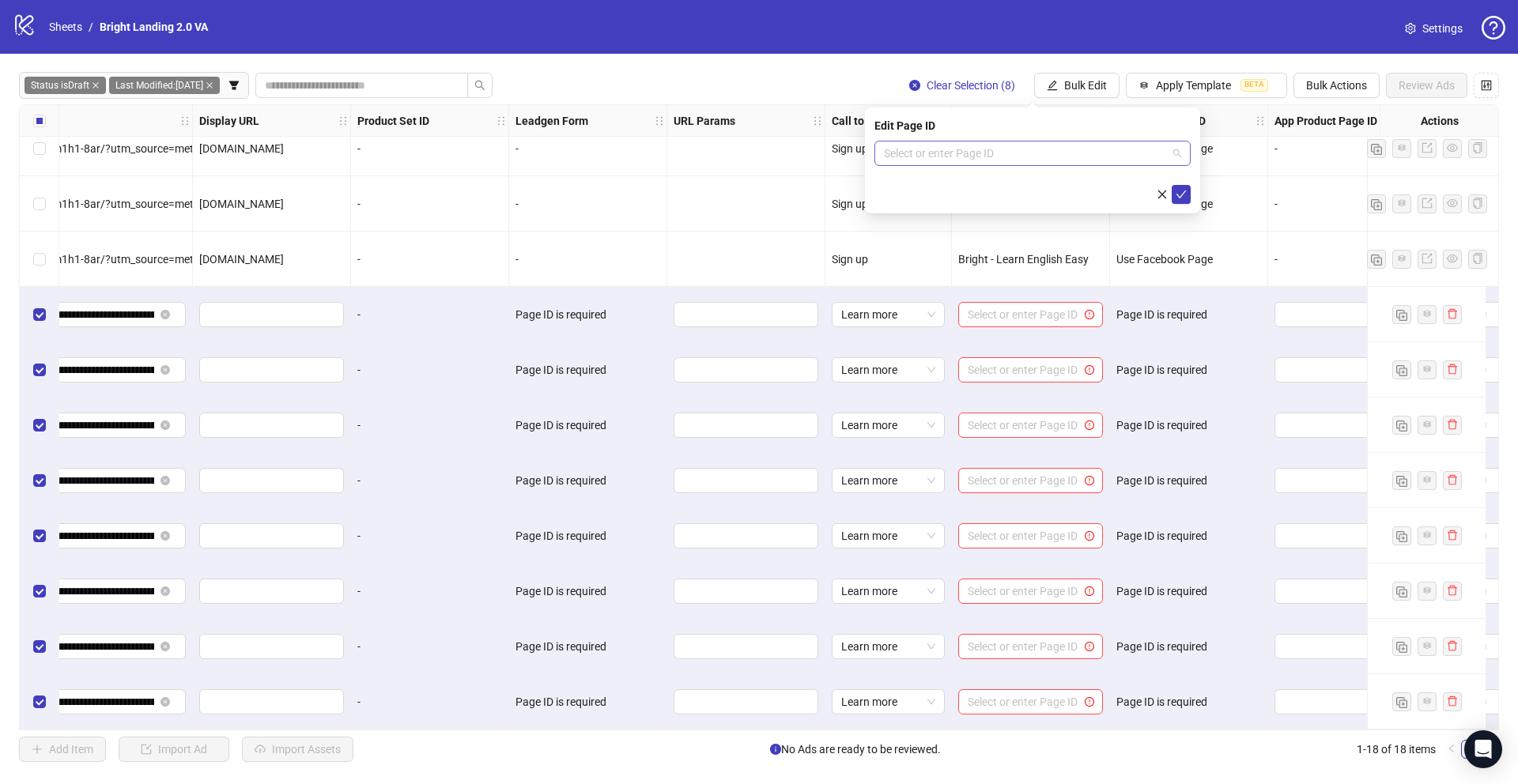
click at [1061, 152] on input "search" at bounding box center [1025, 153] width 283 height 24
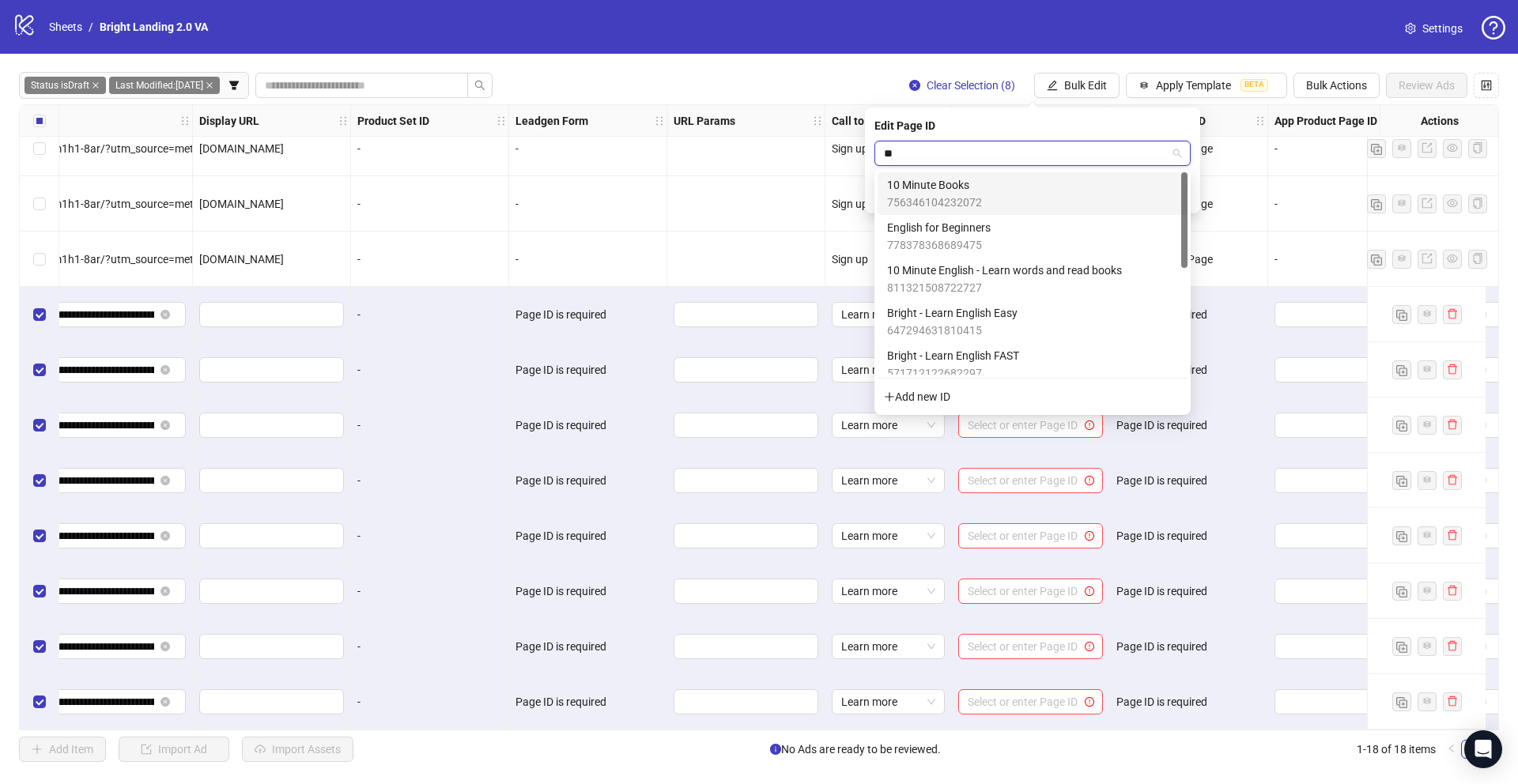
type input "***"
click at [1037, 197] on div "Bright - Learn English Easy 647294631810415" at bounding box center [1032, 193] width 291 height 34
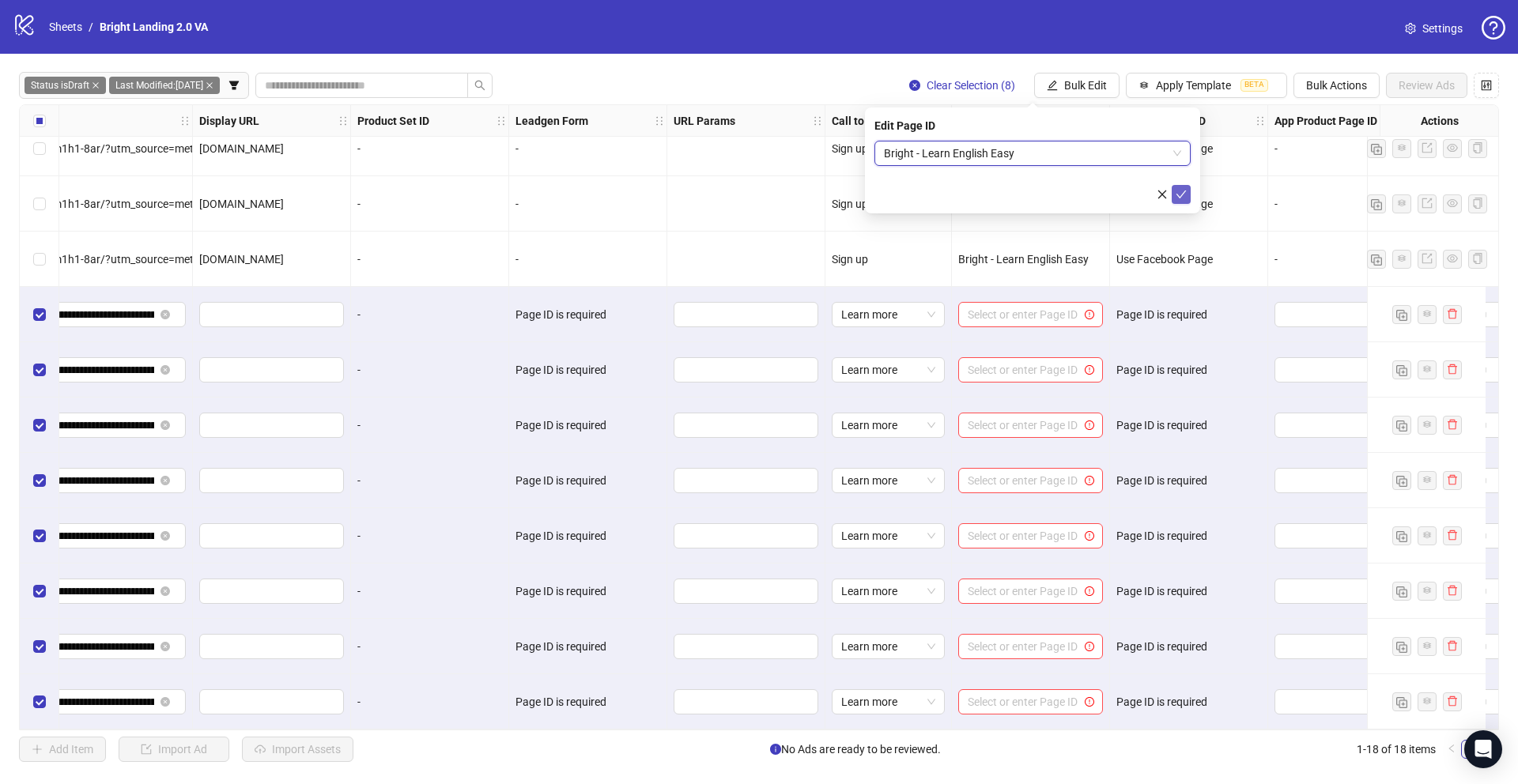
click at [1187, 195] on button "submit" at bounding box center [1181, 195] width 19 height 19
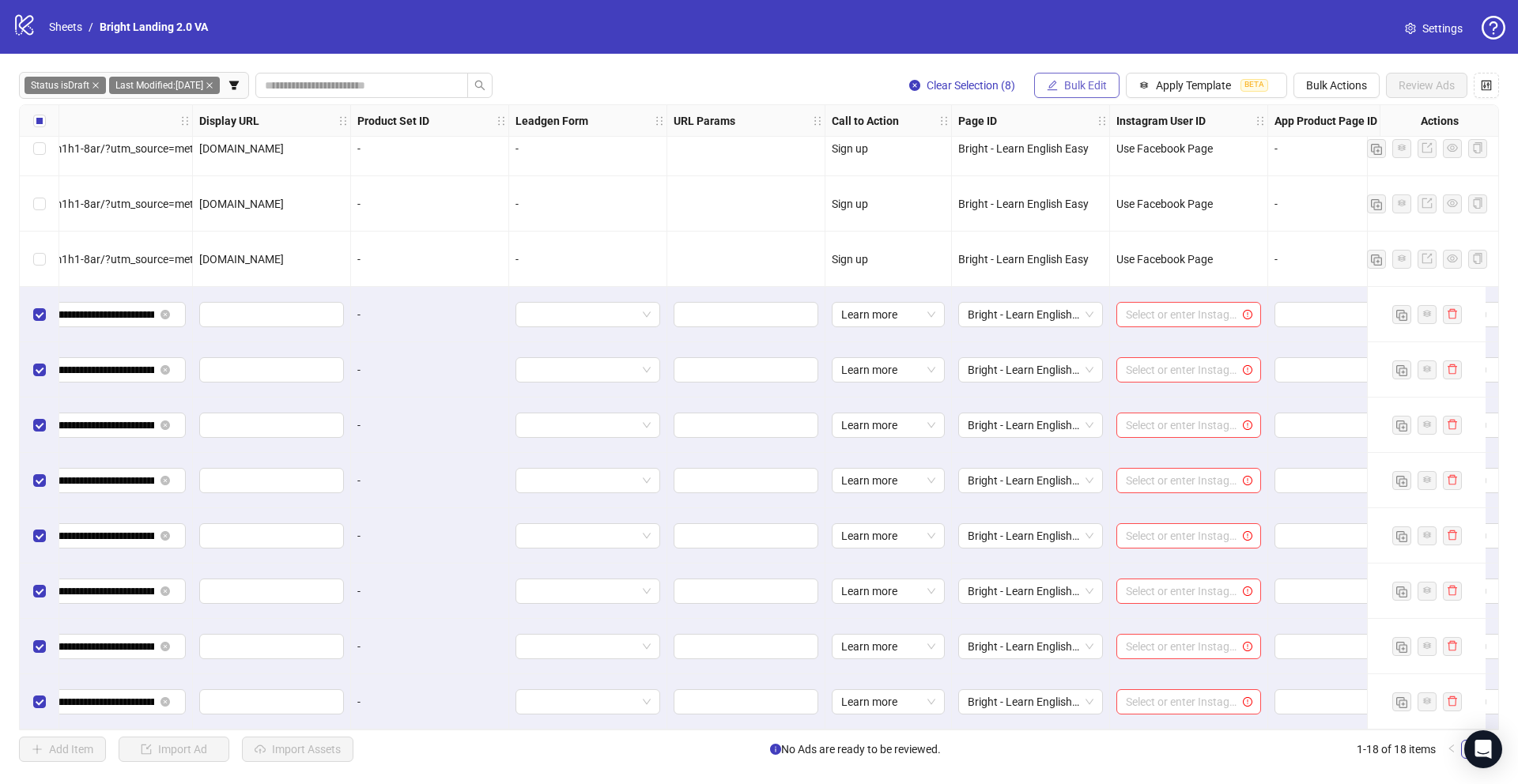
click at [1102, 80] on span "Bulk Edit" at bounding box center [1085, 86] width 43 height 13
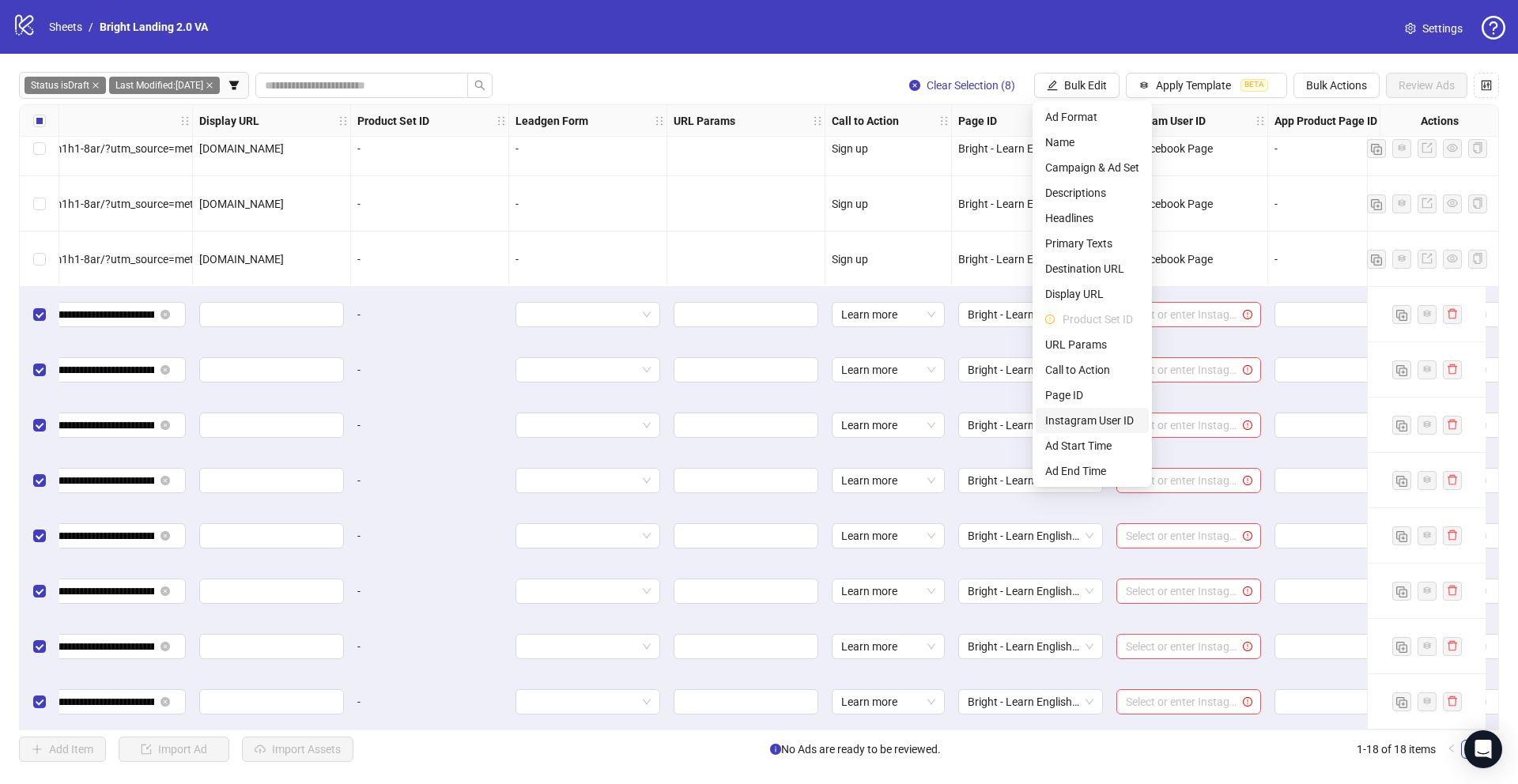
click at [1109, 417] on span "Instagram User ID" at bounding box center [1091, 421] width 94 height 18
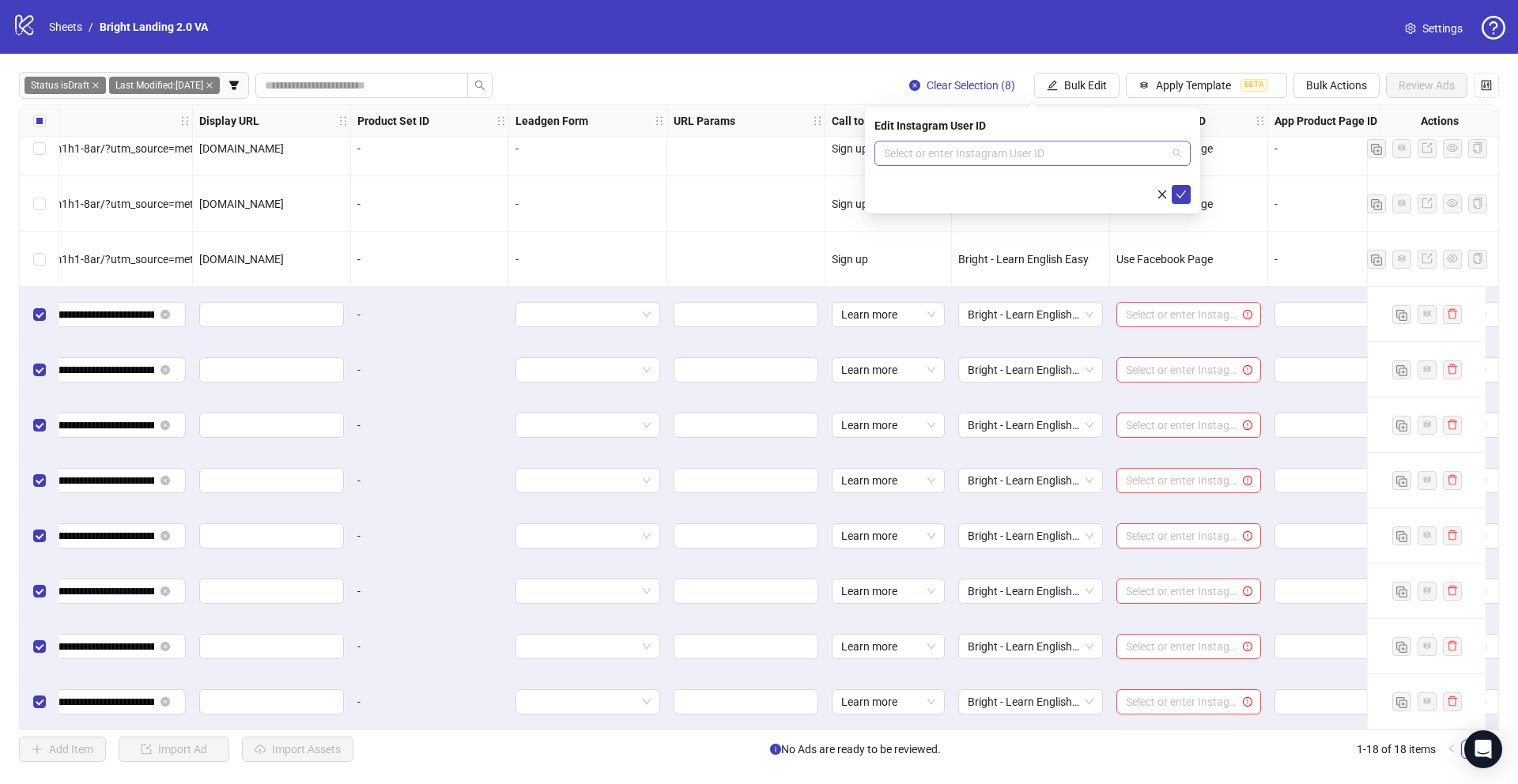
click at [1066, 158] on input "search" at bounding box center [1025, 153] width 283 height 24
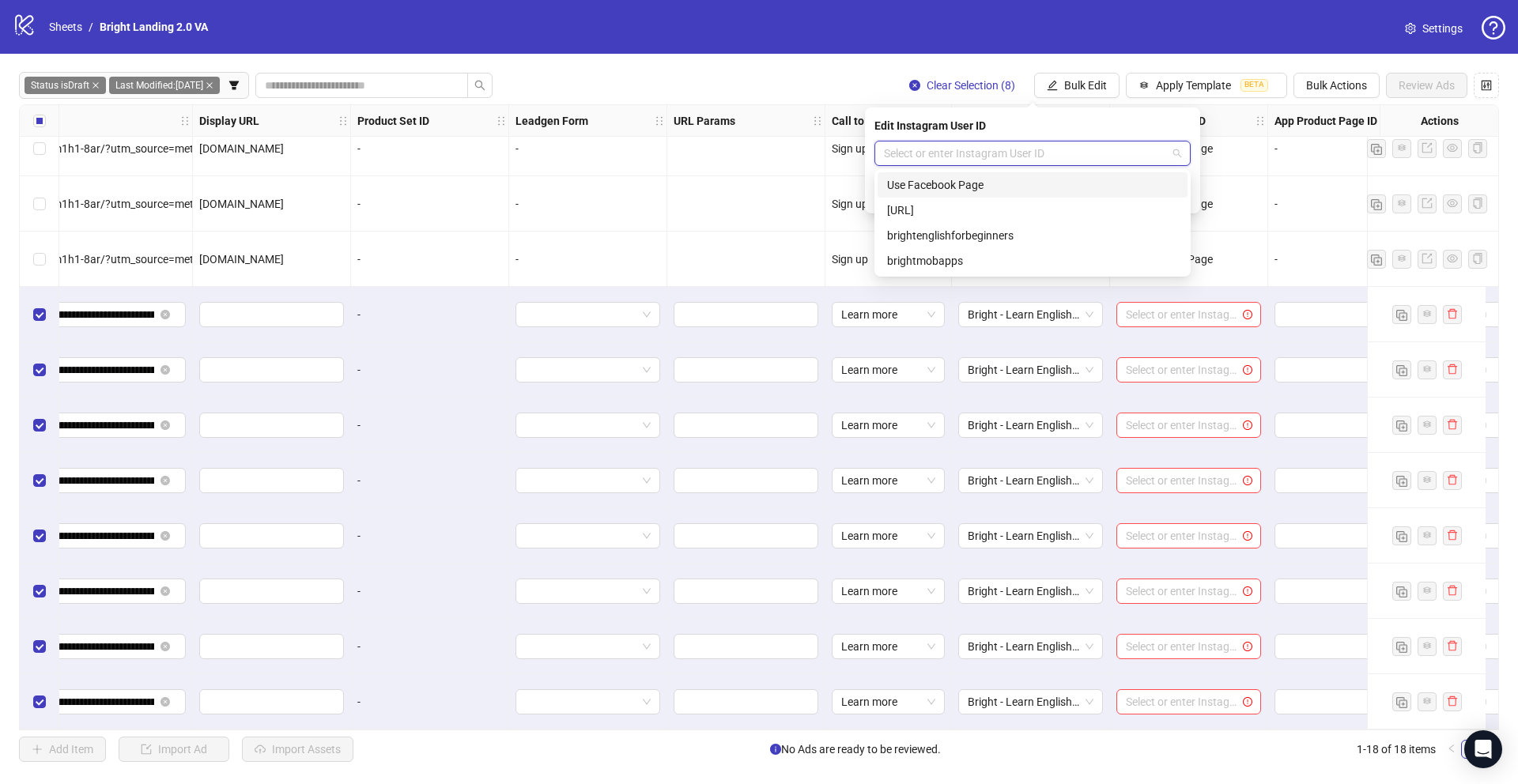
click at [1051, 185] on div "Use Facebook Page" at bounding box center [1032, 185] width 291 height 18
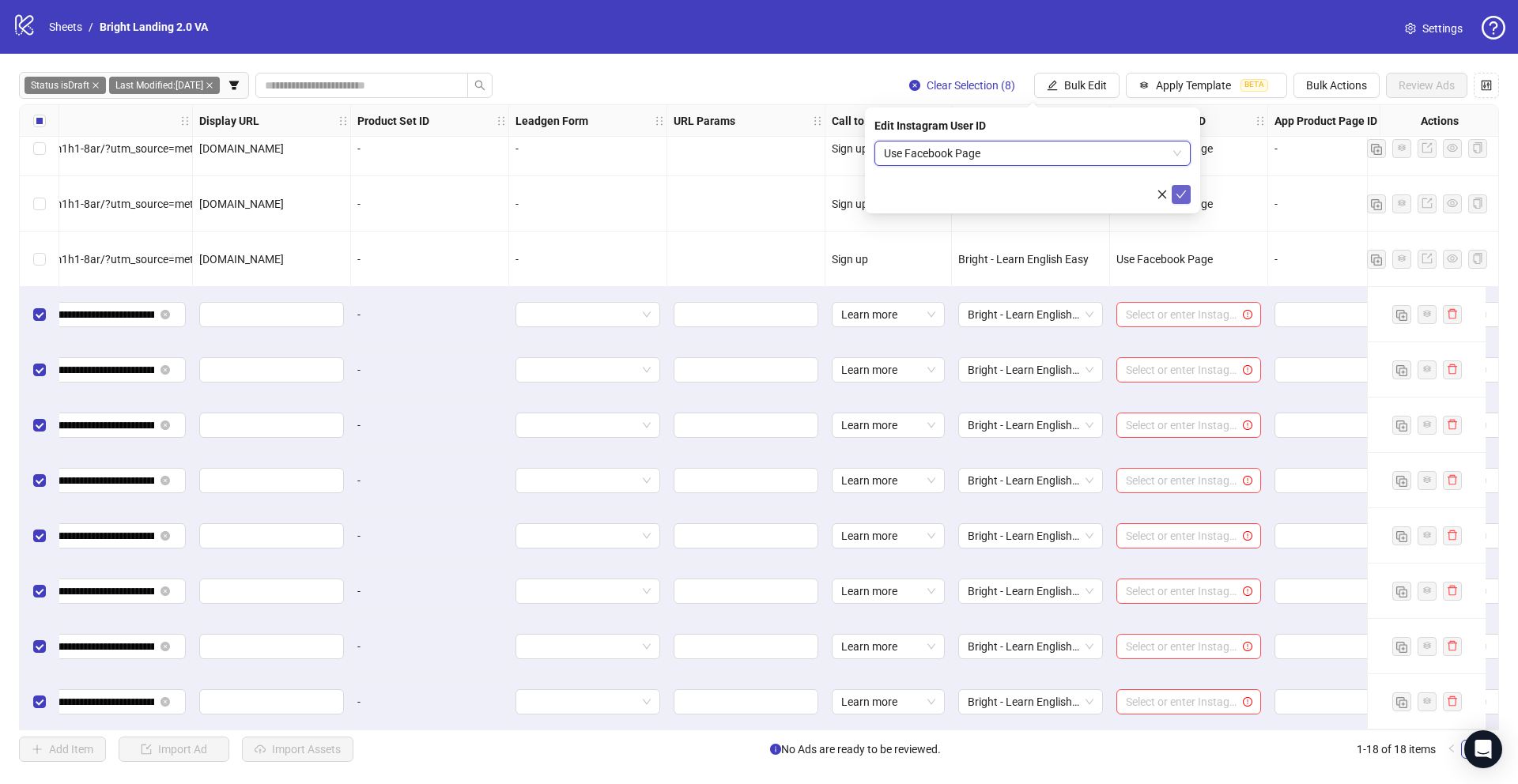
click at [1187, 201] on button "submit" at bounding box center [1181, 195] width 19 height 19
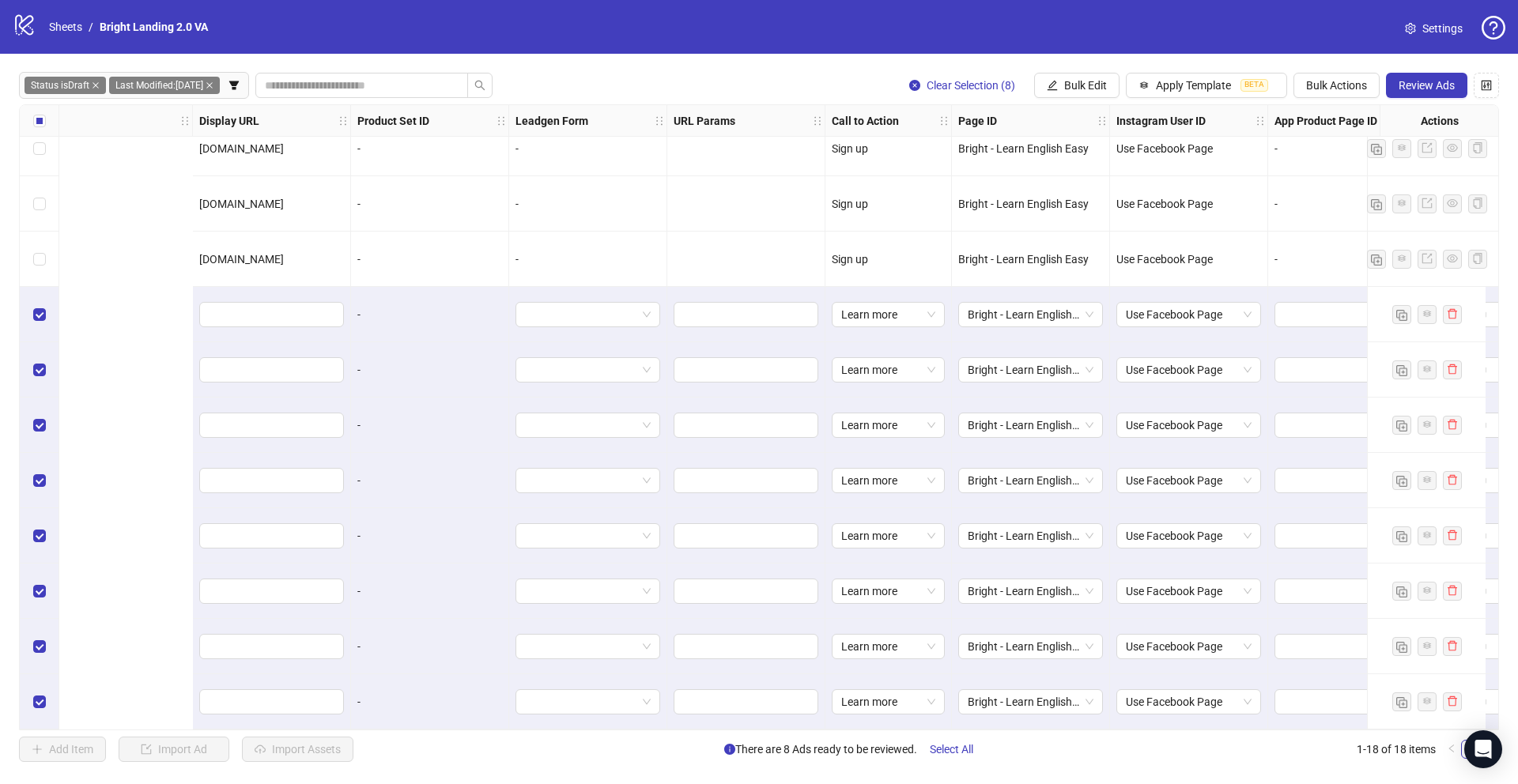
scroll to position [410, 2066]
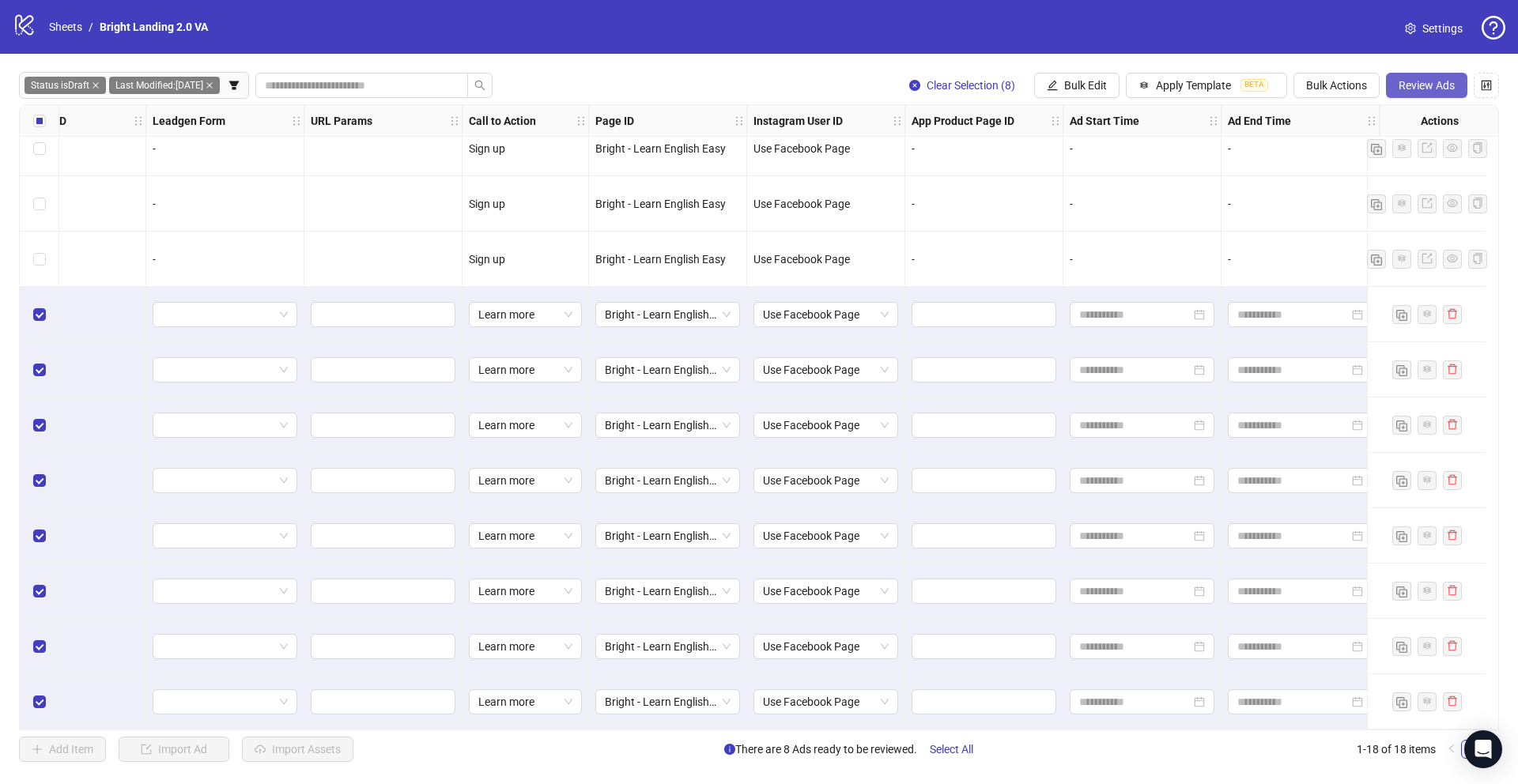
click at [1450, 87] on span "Review Ads" at bounding box center [1427, 86] width 56 height 13
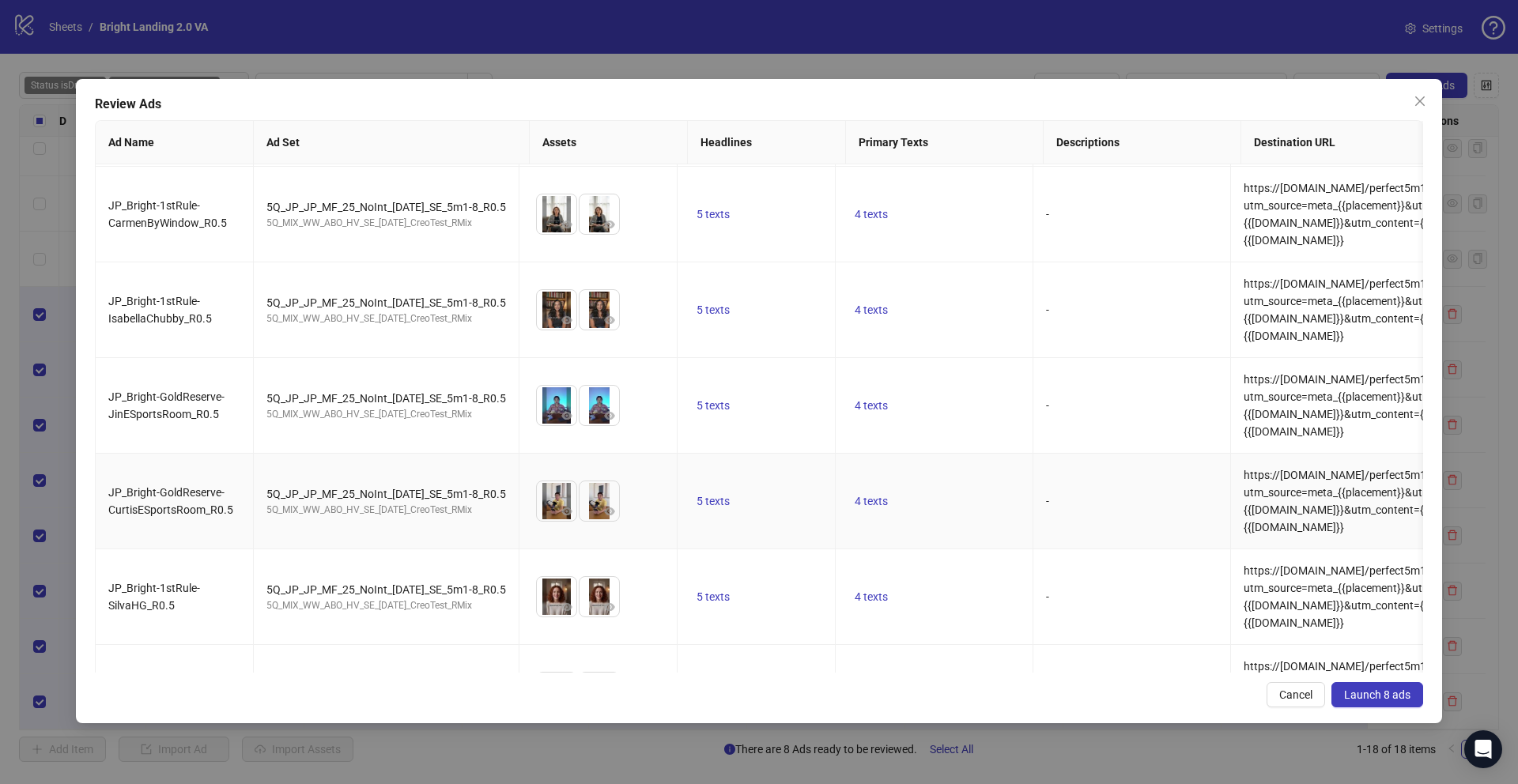
scroll to position [0, 0]
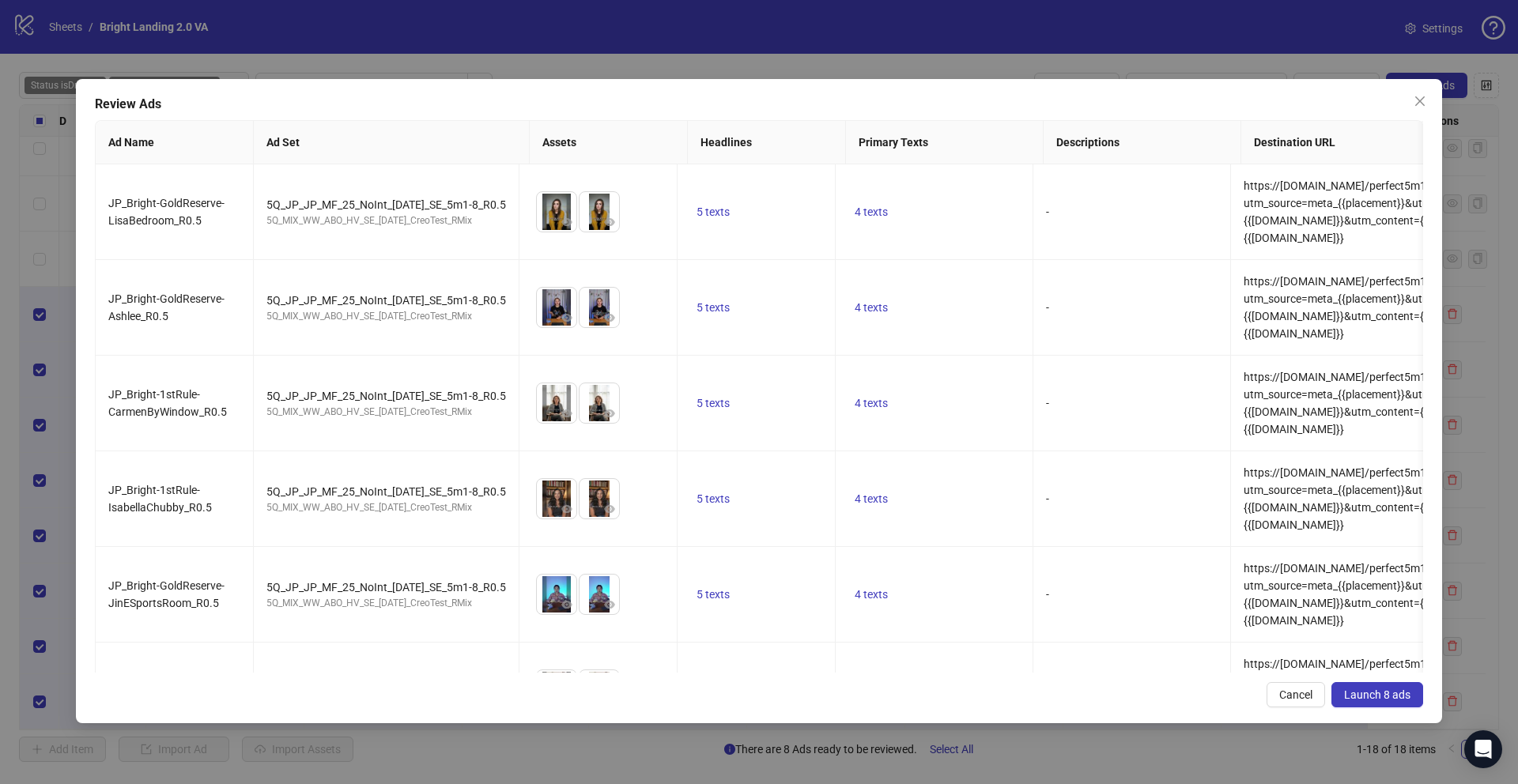
click at [1356, 690] on span "Launch 8 ads" at bounding box center [1377, 695] width 67 height 13
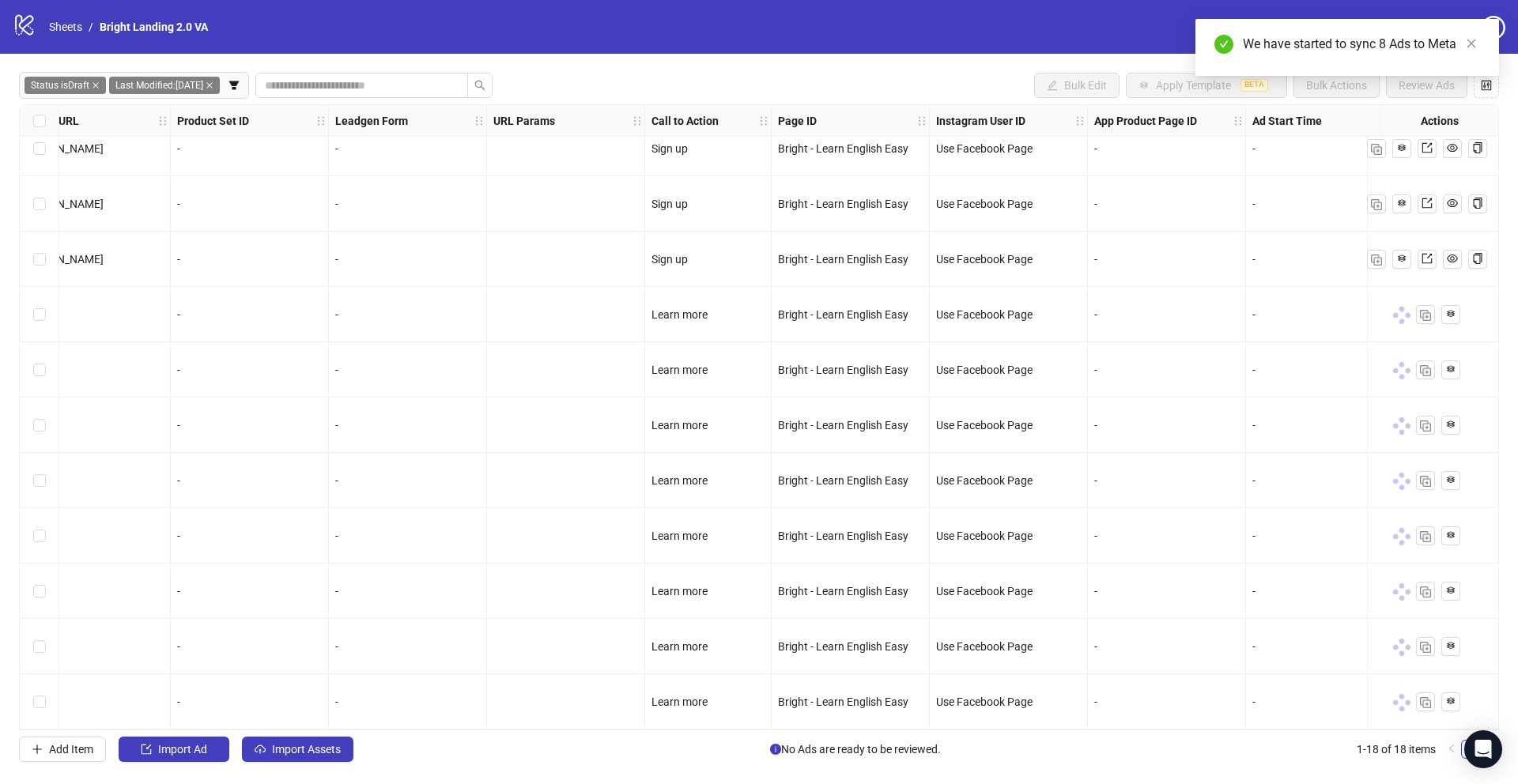
scroll to position [410, 1690]
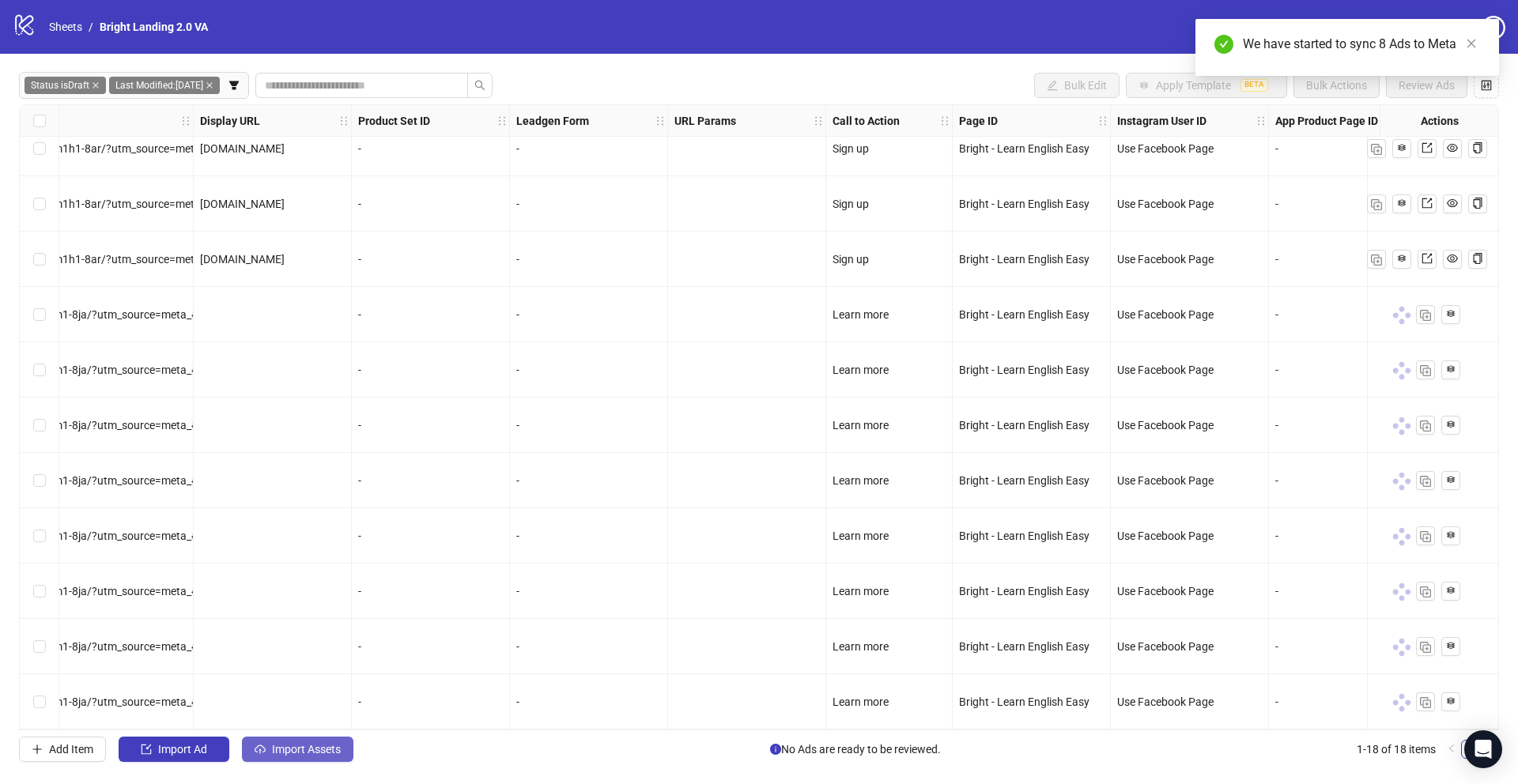
click at [302, 750] on span "Import Assets" at bounding box center [306, 750] width 69 height 13
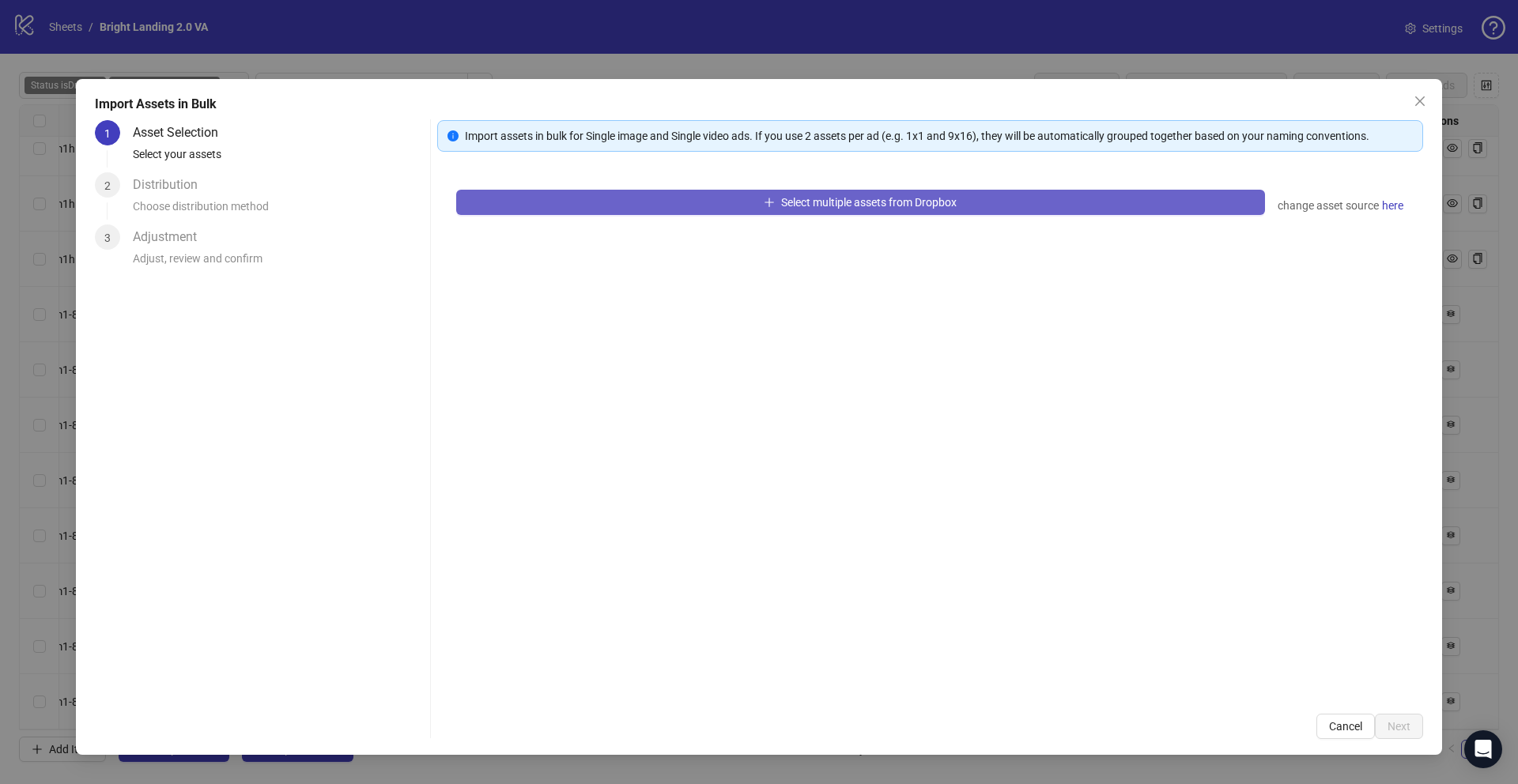
click at [1055, 191] on button "Select multiple assets from Dropbox" at bounding box center [860, 203] width 809 height 26
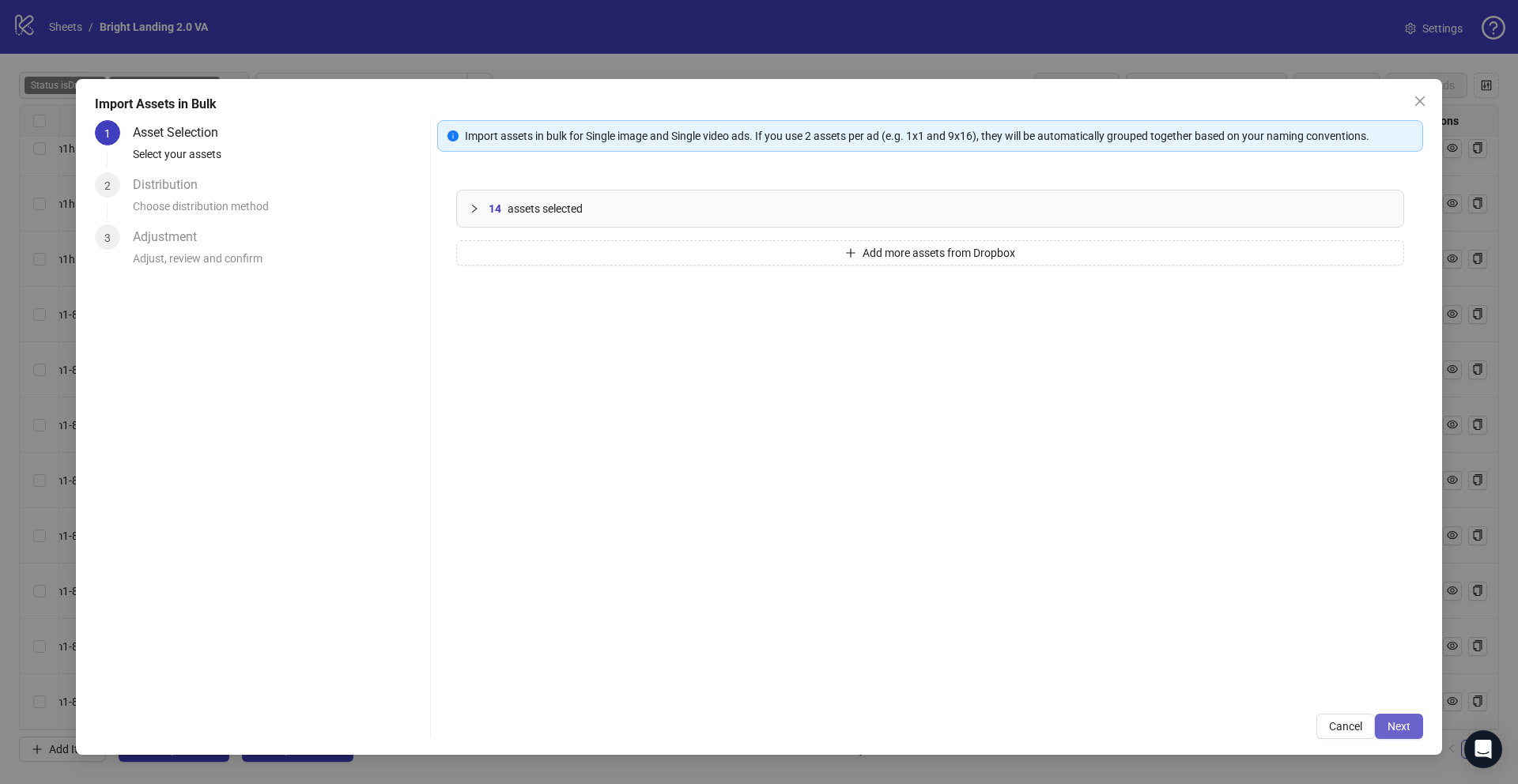
click at [1390, 725] on span "Next" at bounding box center [1399, 726] width 23 height 13
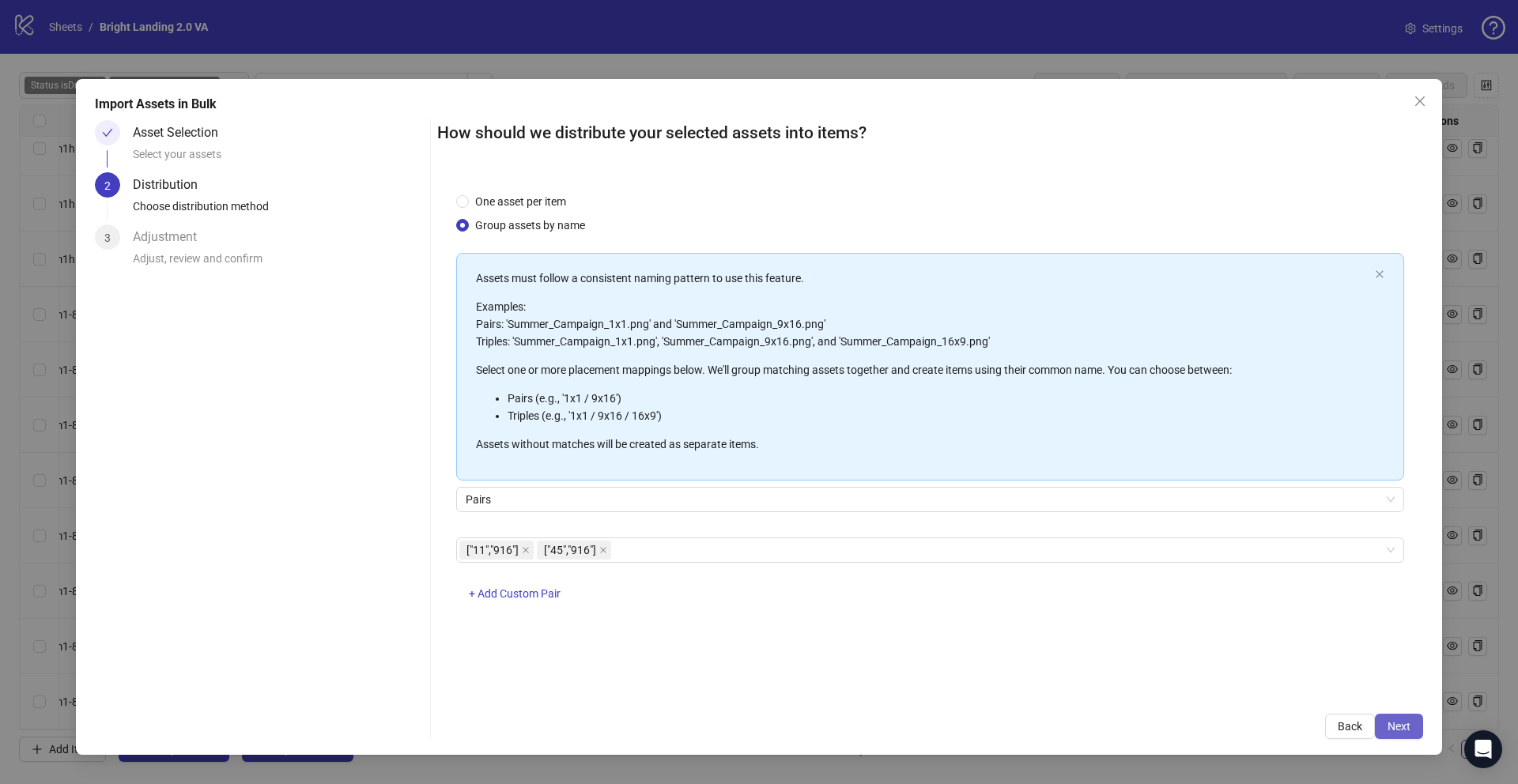
click at [1400, 729] on span "Next" at bounding box center [1399, 726] width 23 height 13
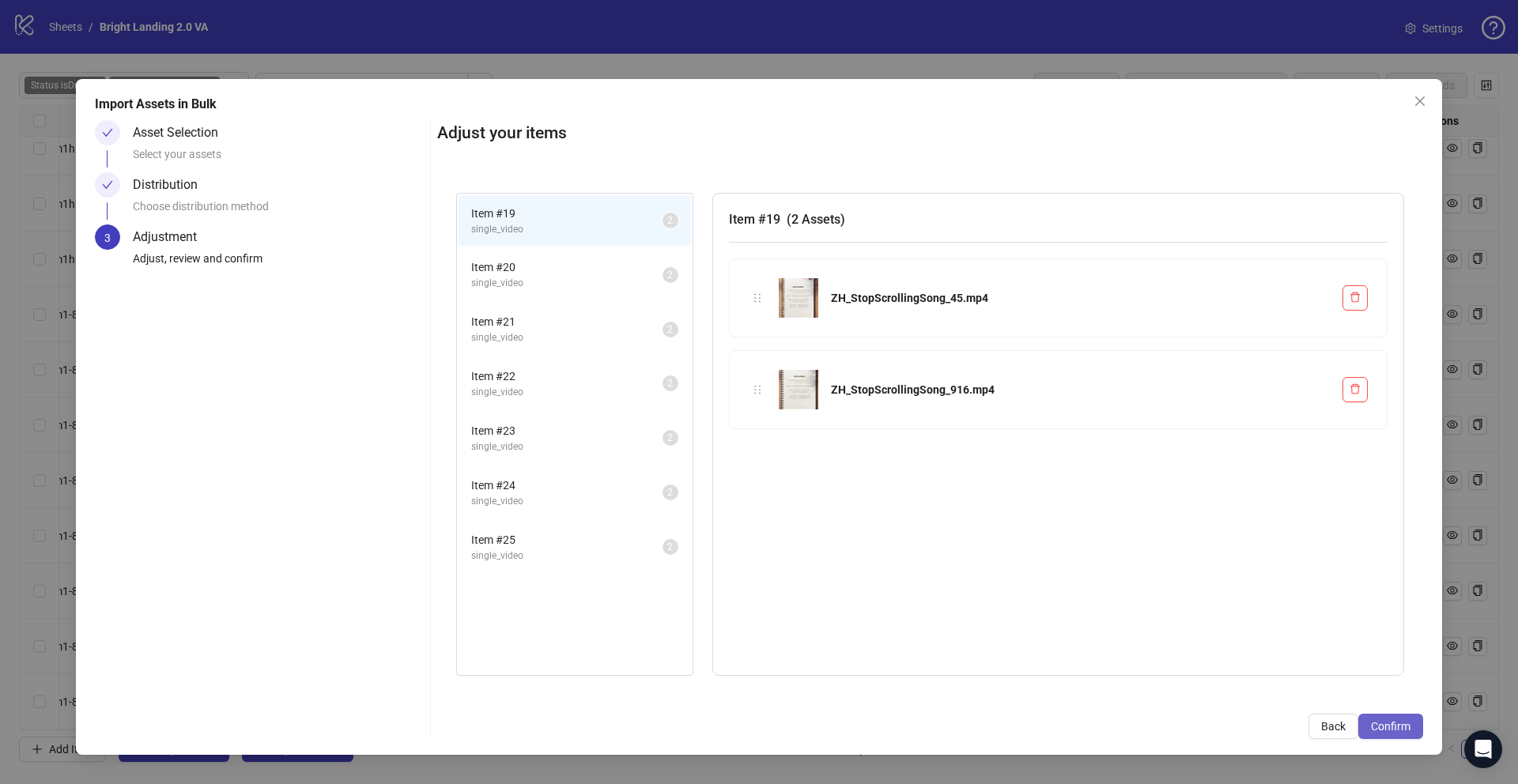
click at [1398, 729] on span "Confirm" at bounding box center [1390, 726] width 39 height 13
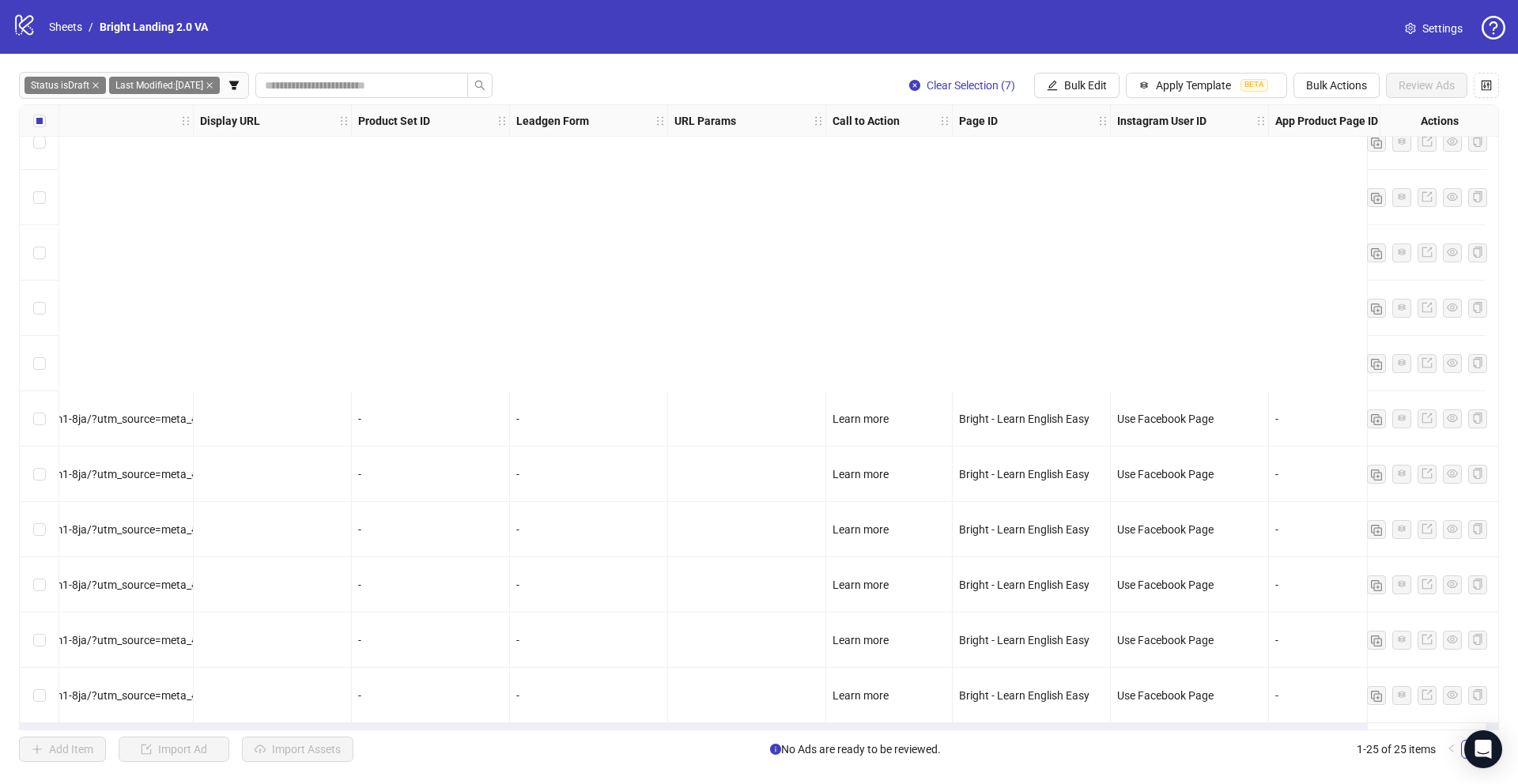
scroll to position [797, 1690]
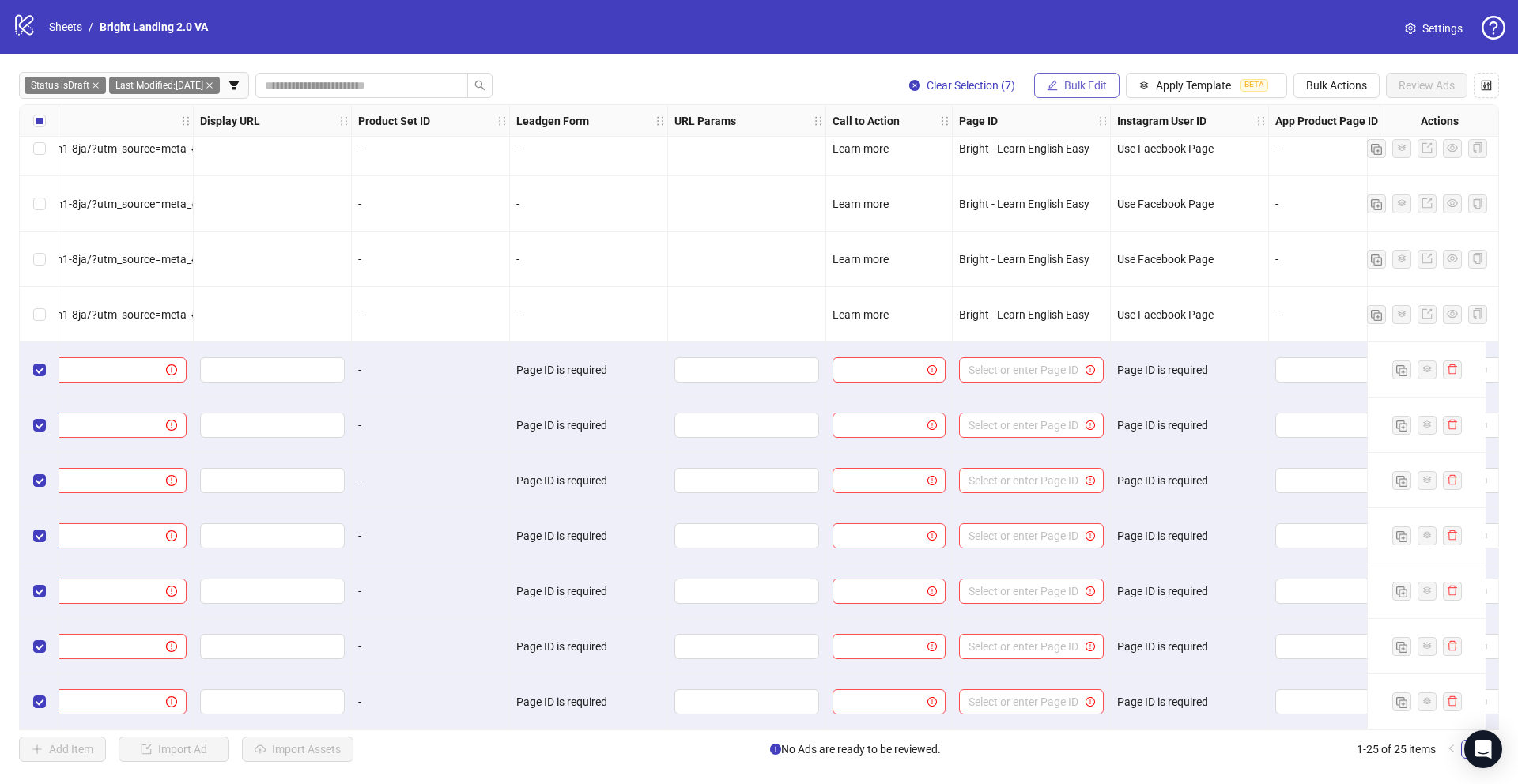
click at [1076, 83] on span "Bulk Edit" at bounding box center [1085, 86] width 43 height 13
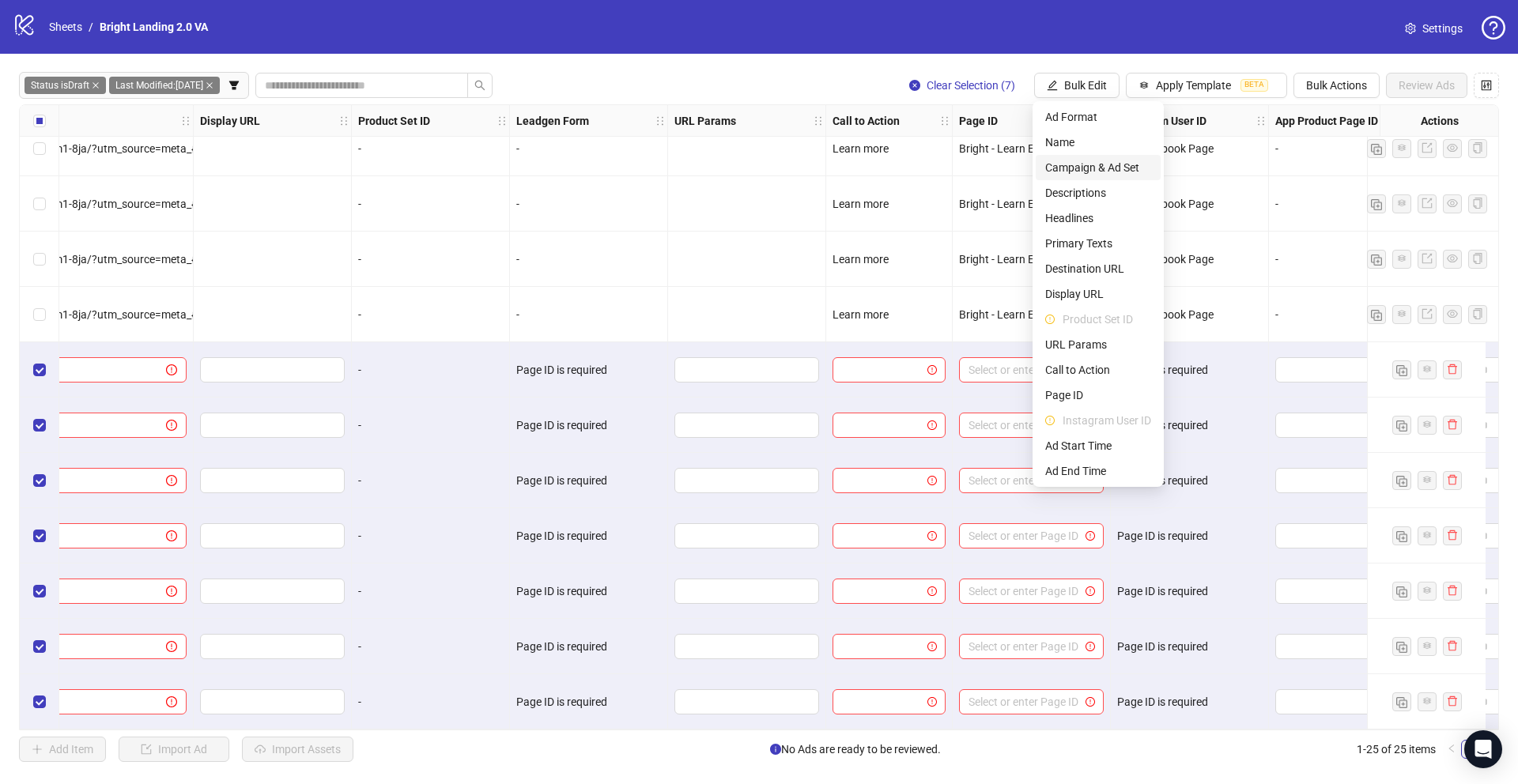
click at [1106, 174] on span "Campaign & Ad Set" at bounding box center [1098, 168] width 106 height 18
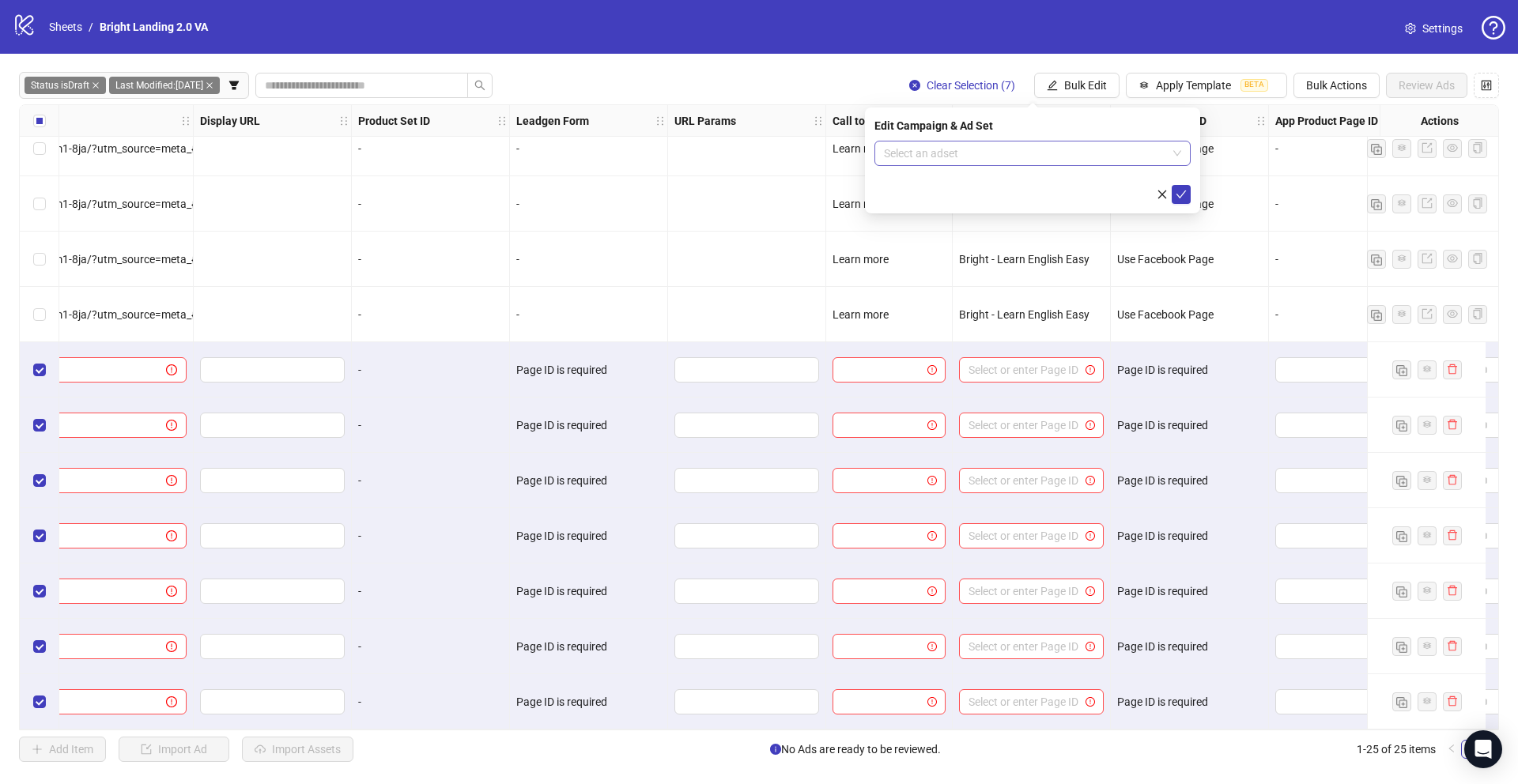
click at [1058, 152] on input "search" at bounding box center [1025, 153] width 283 height 24
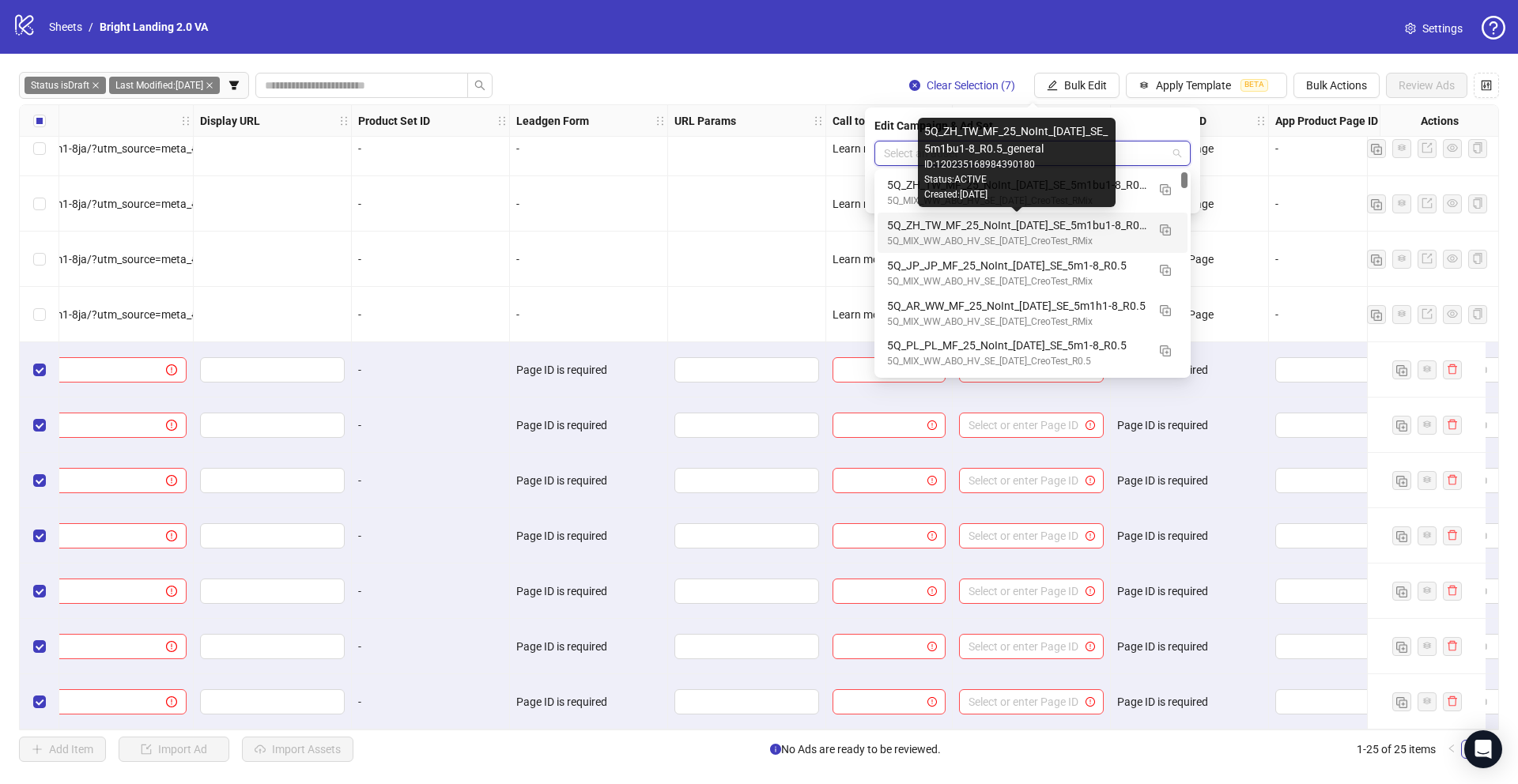
click at [945, 224] on div "5Q_ZH_TW_MF_25_NoInt_07.10.25_SE_5m1bu1-8_R0.5_general" at bounding box center [1016, 225] width 259 height 18
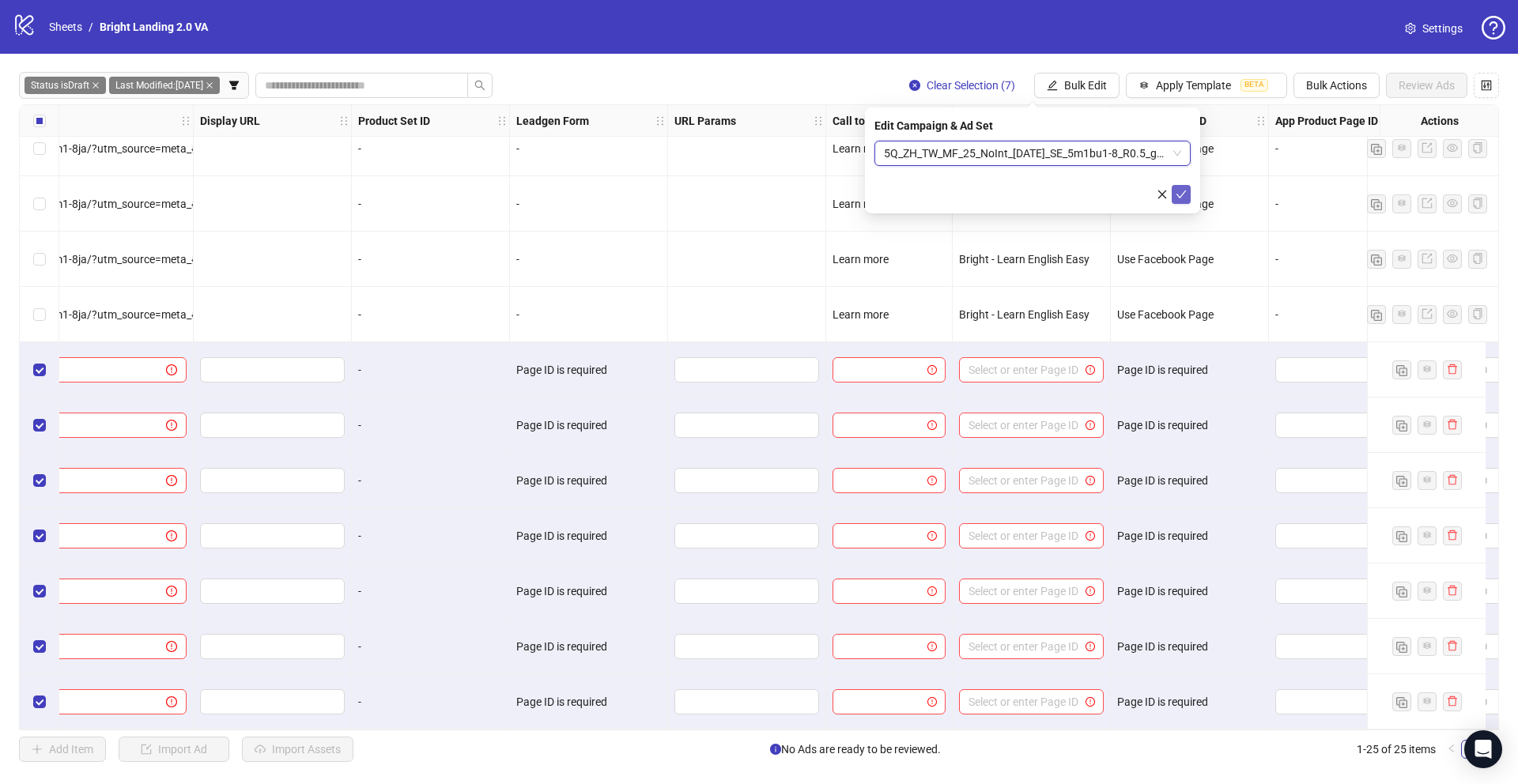
click at [1186, 196] on icon "check" at bounding box center [1181, 195] width 11 height 11
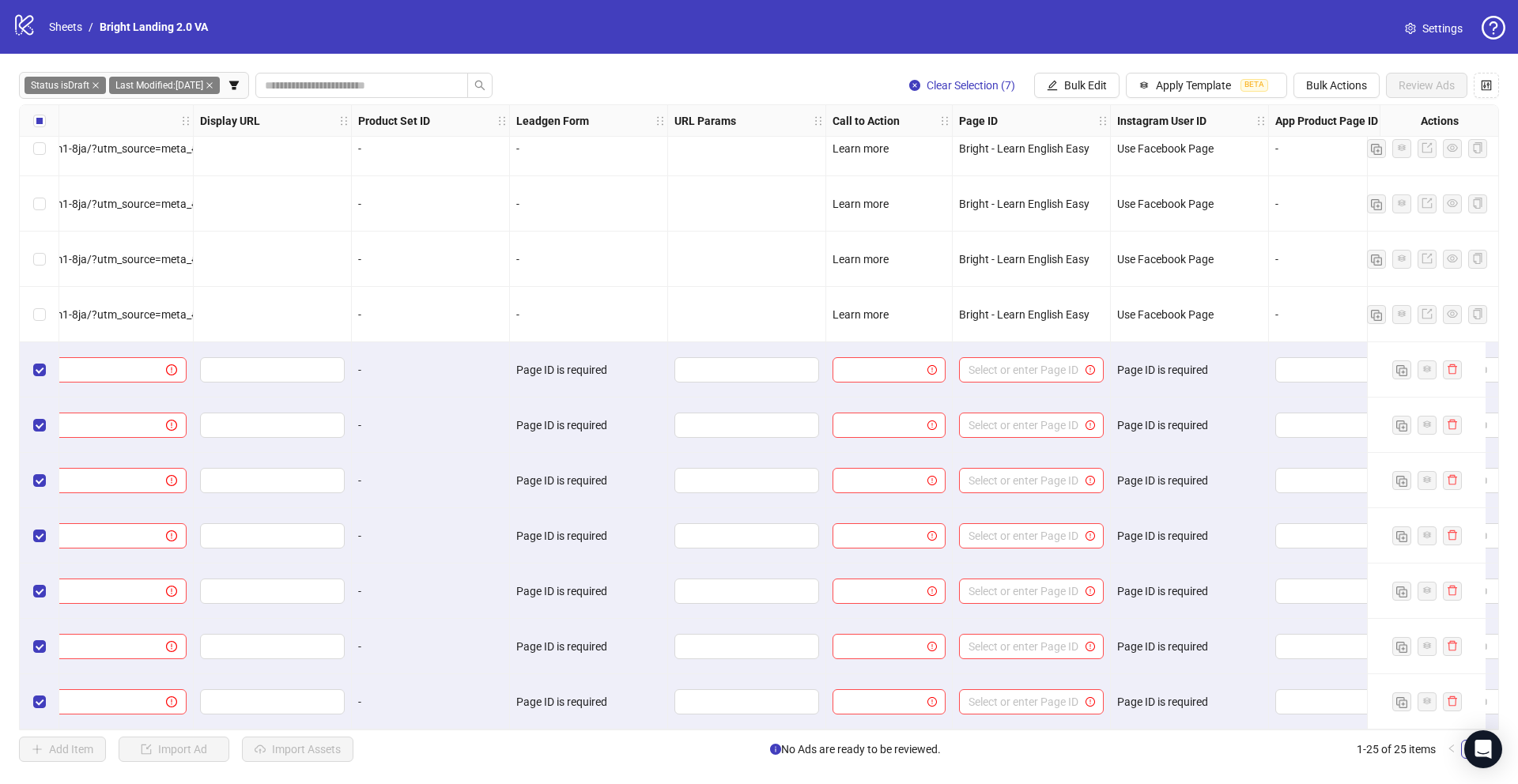
click at [779, 674] on div at bounding box center [747, 701] width 158 height 55
click at [634, 315] on div "-" at bounding box center [589, 315] width 144 height 18
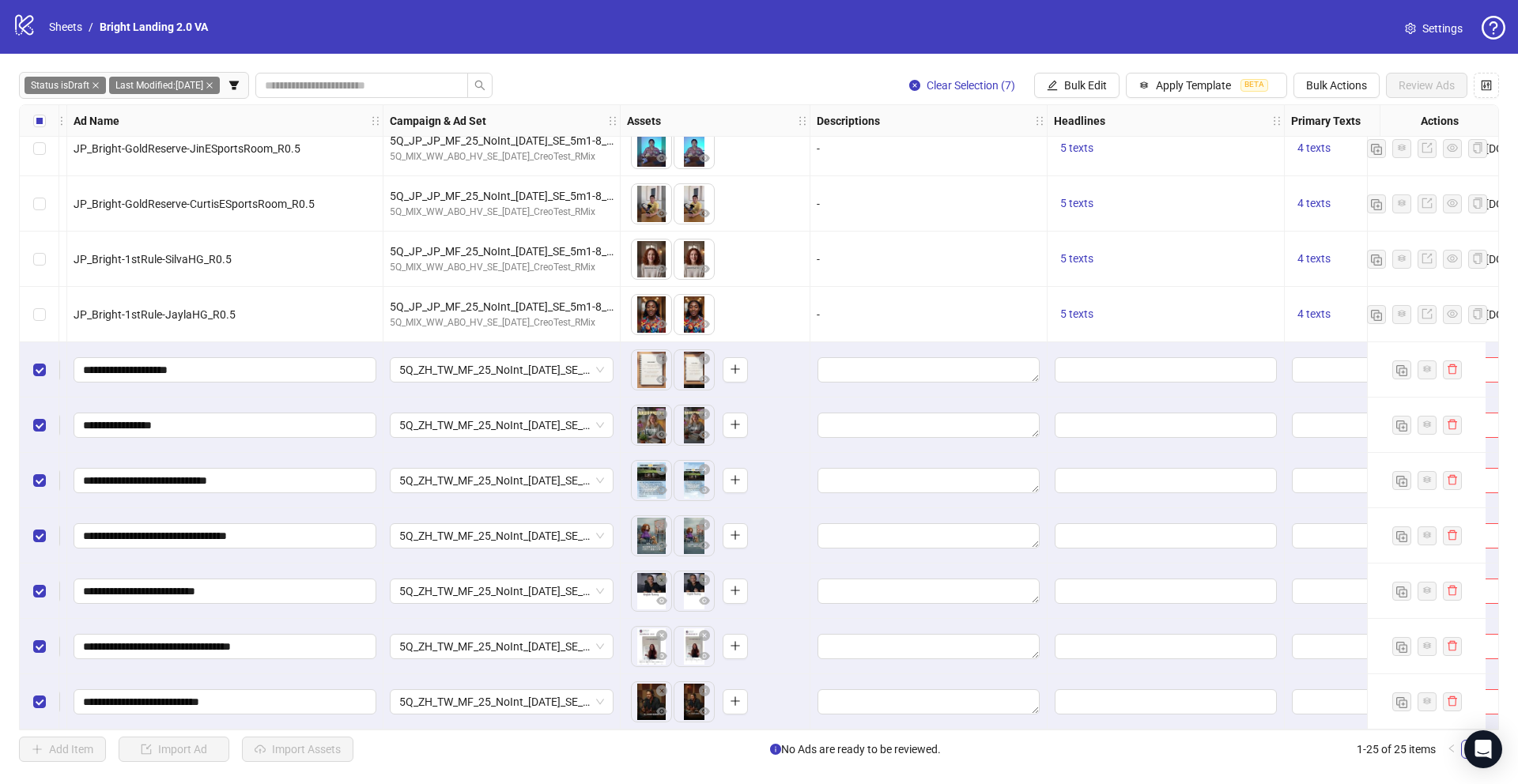
scroll to position [797, 0]
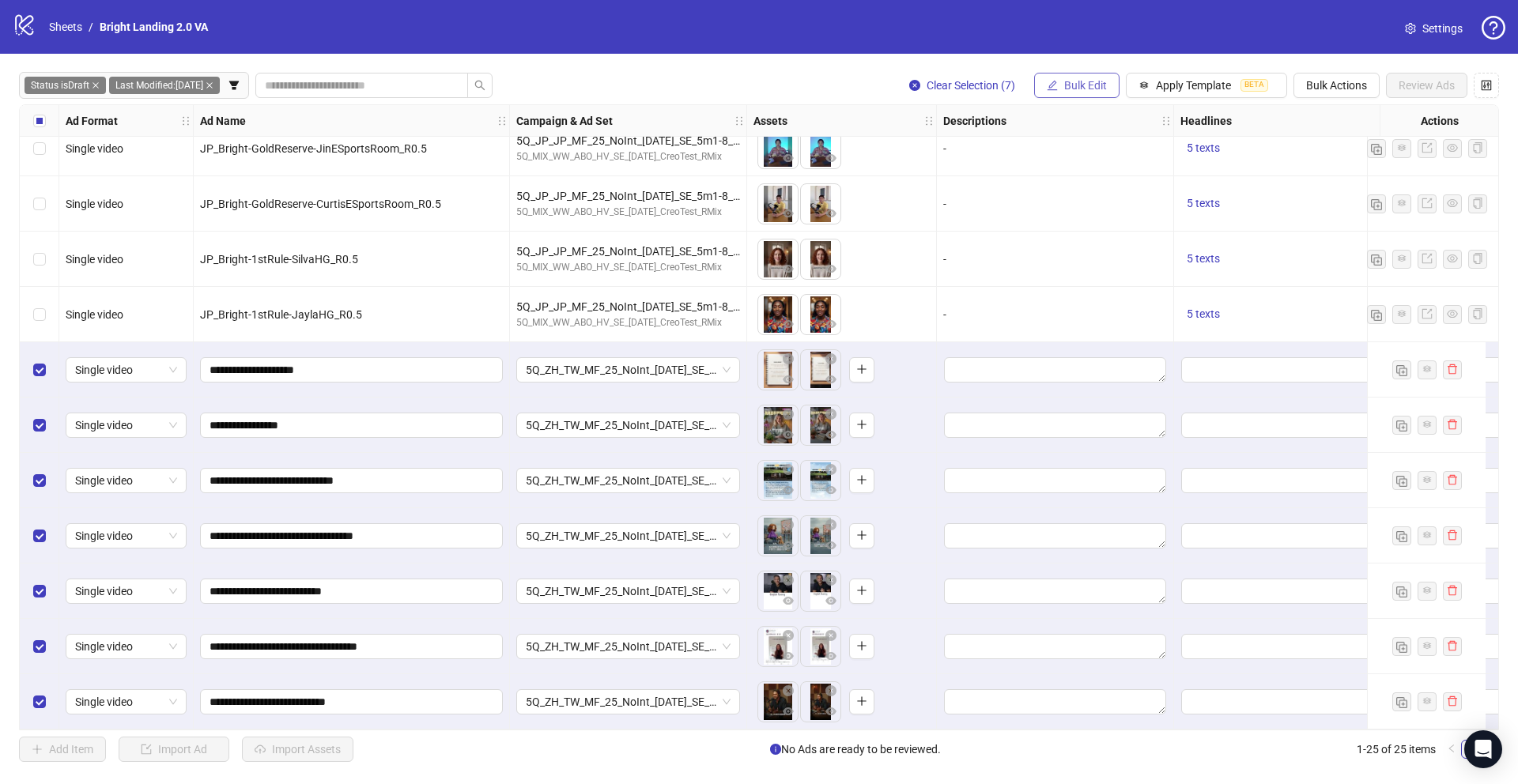
click at [1081, 84] on span "Bulk Edit" at bounding box center [1085, 86] width 43 height 13
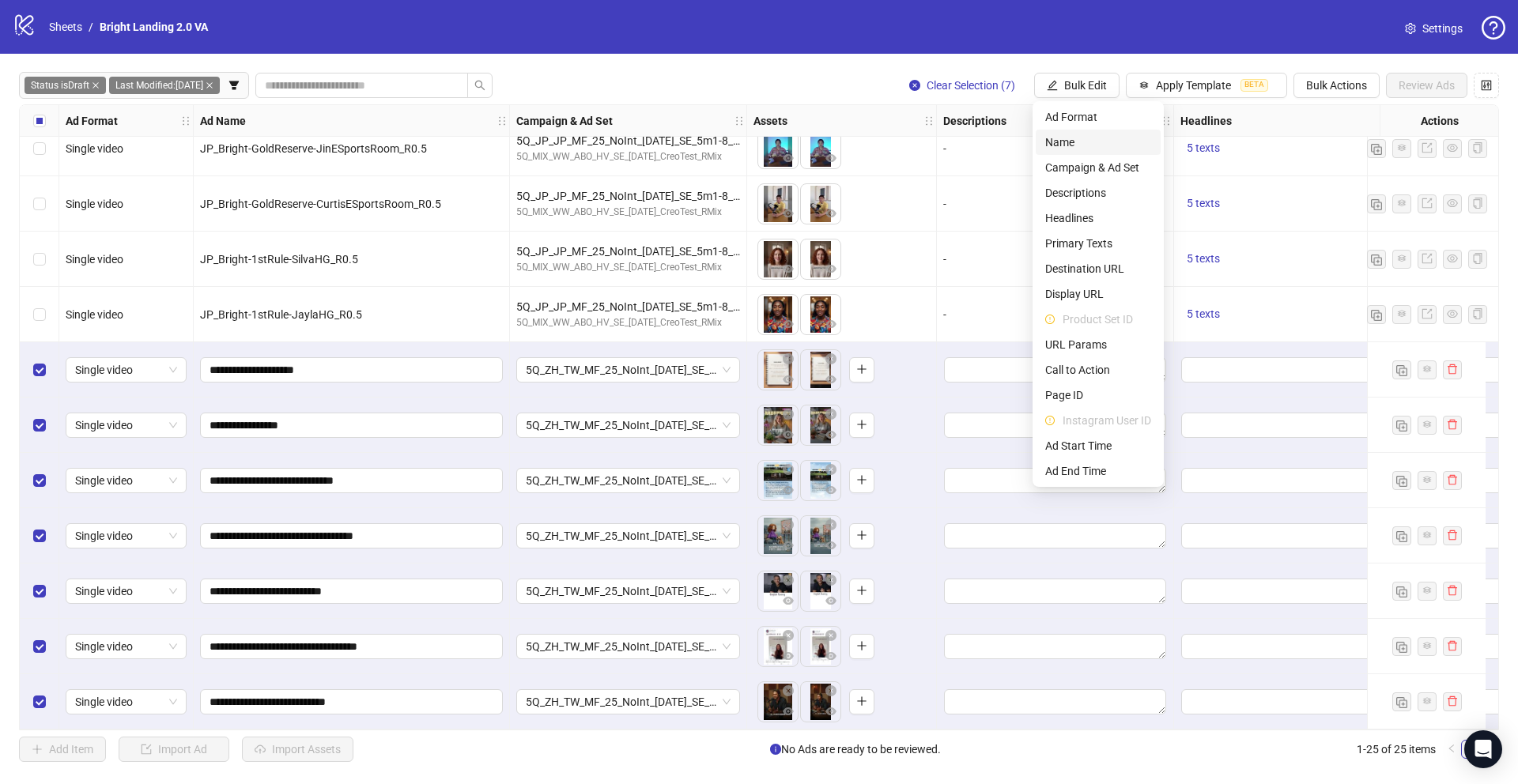
click at [1070, 148] on span "Name" at bounding box center [1098, 143] width 106 height 18
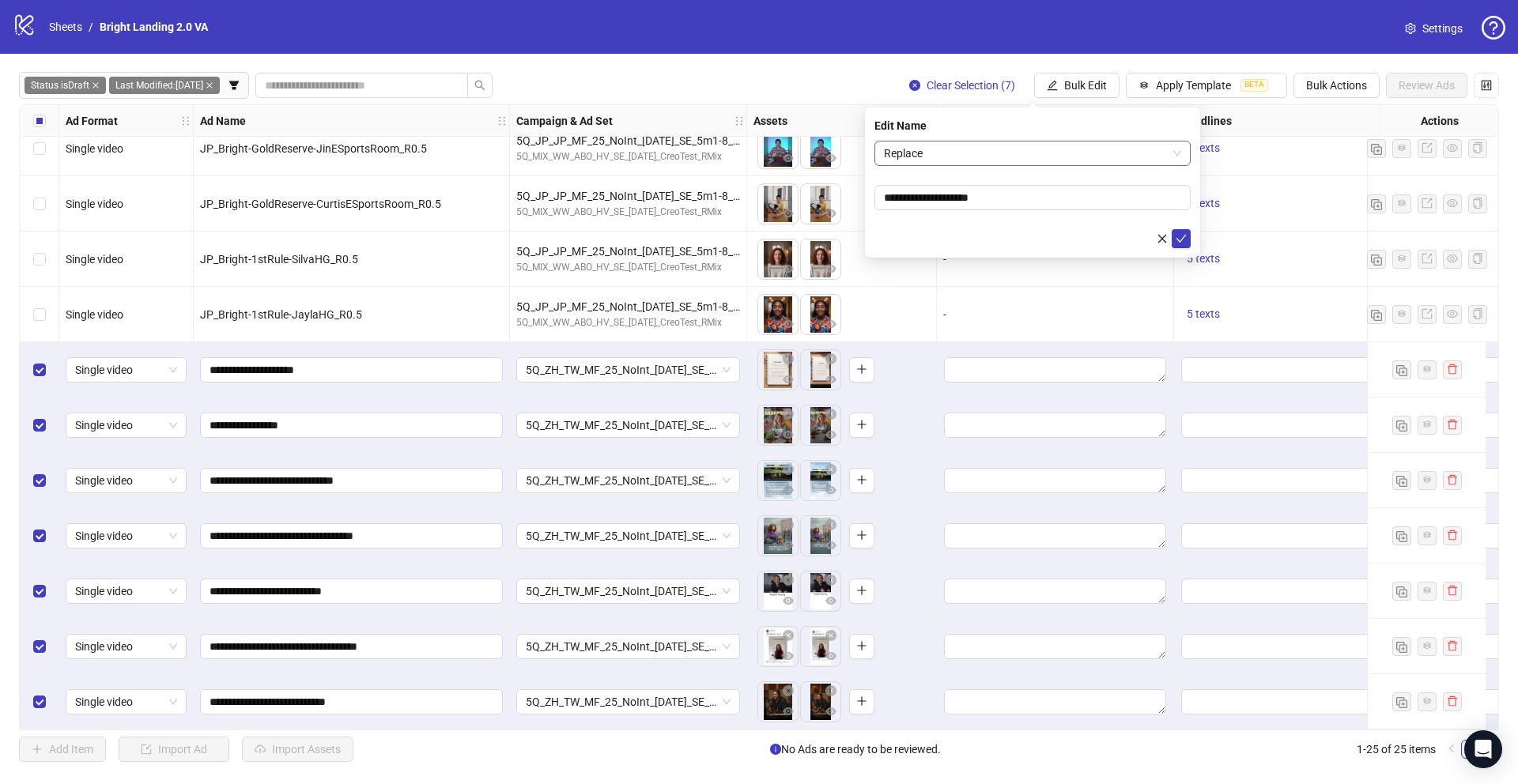
click at [1039, 161] on span "Replace" at bounding box center [1032, 153] width 298 height 24
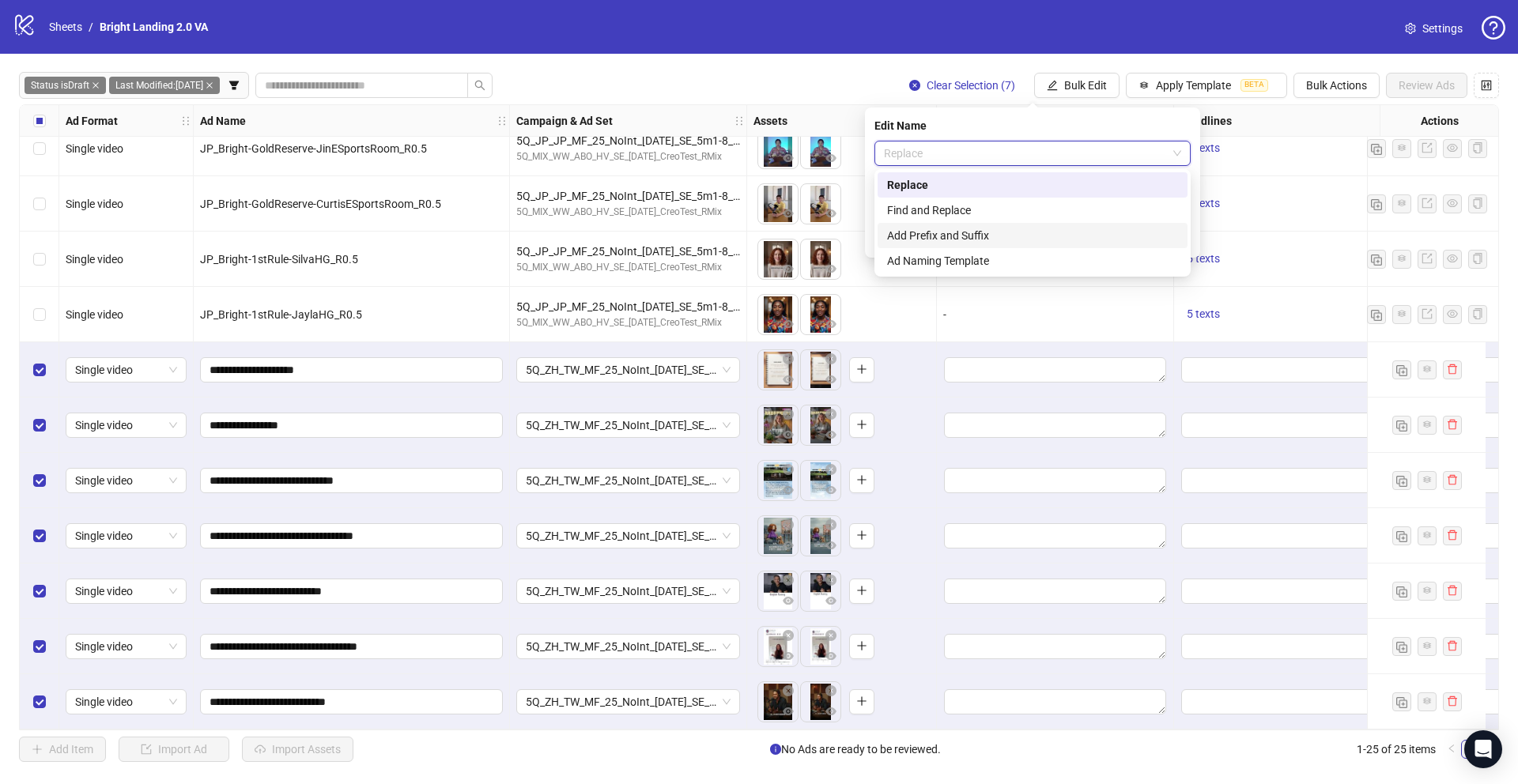
click at [1009, 241] on div "Add Prefix and Suffix" at bounding box center [1032, 236] width 291 height 18
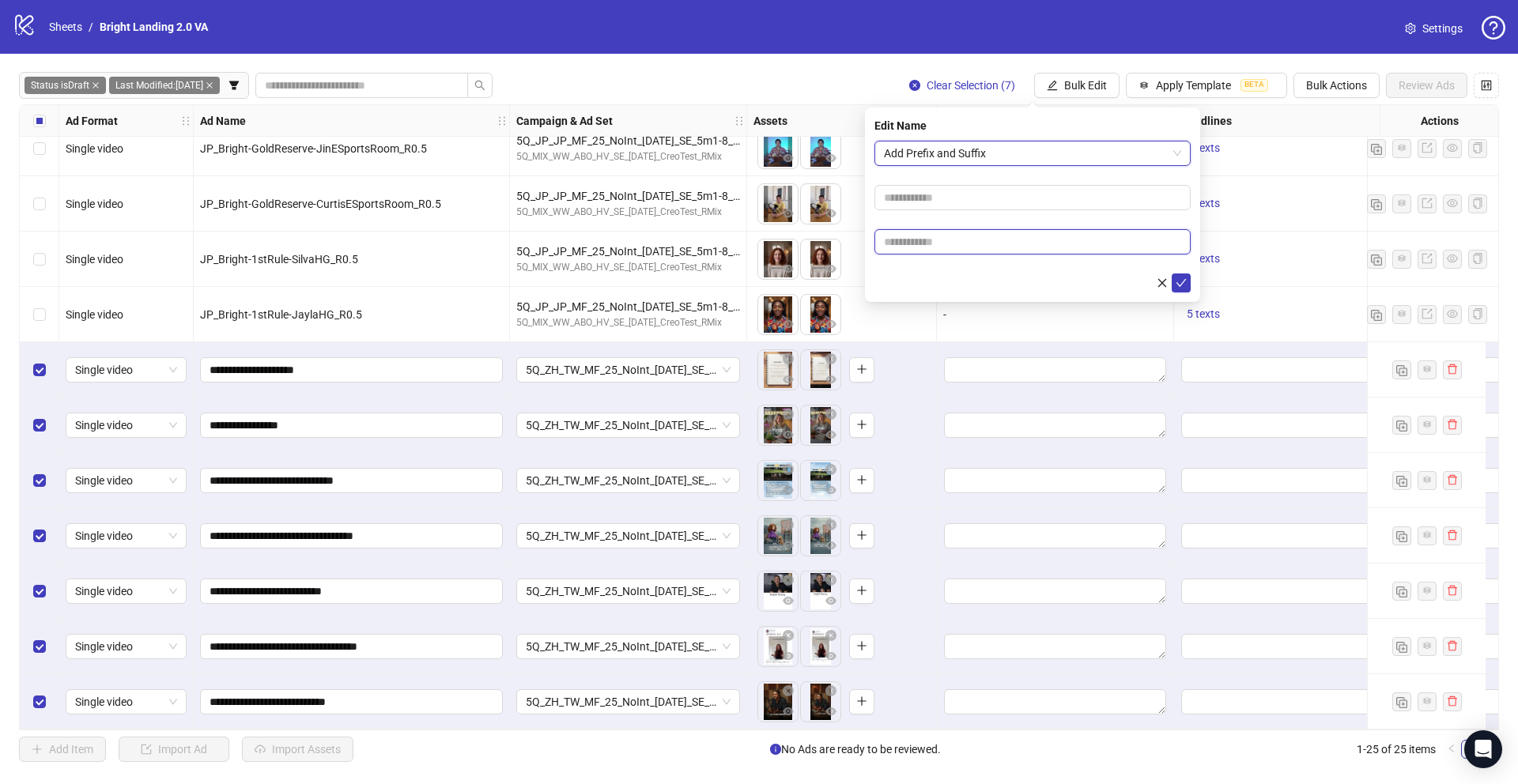
click at [960, 246] on input "text" at bounding box center [1032, 242] width 316 height 26
type input "****"
click at [1190, 286] on button "submit" at bounding box center [1181, 283] width 19 height 19
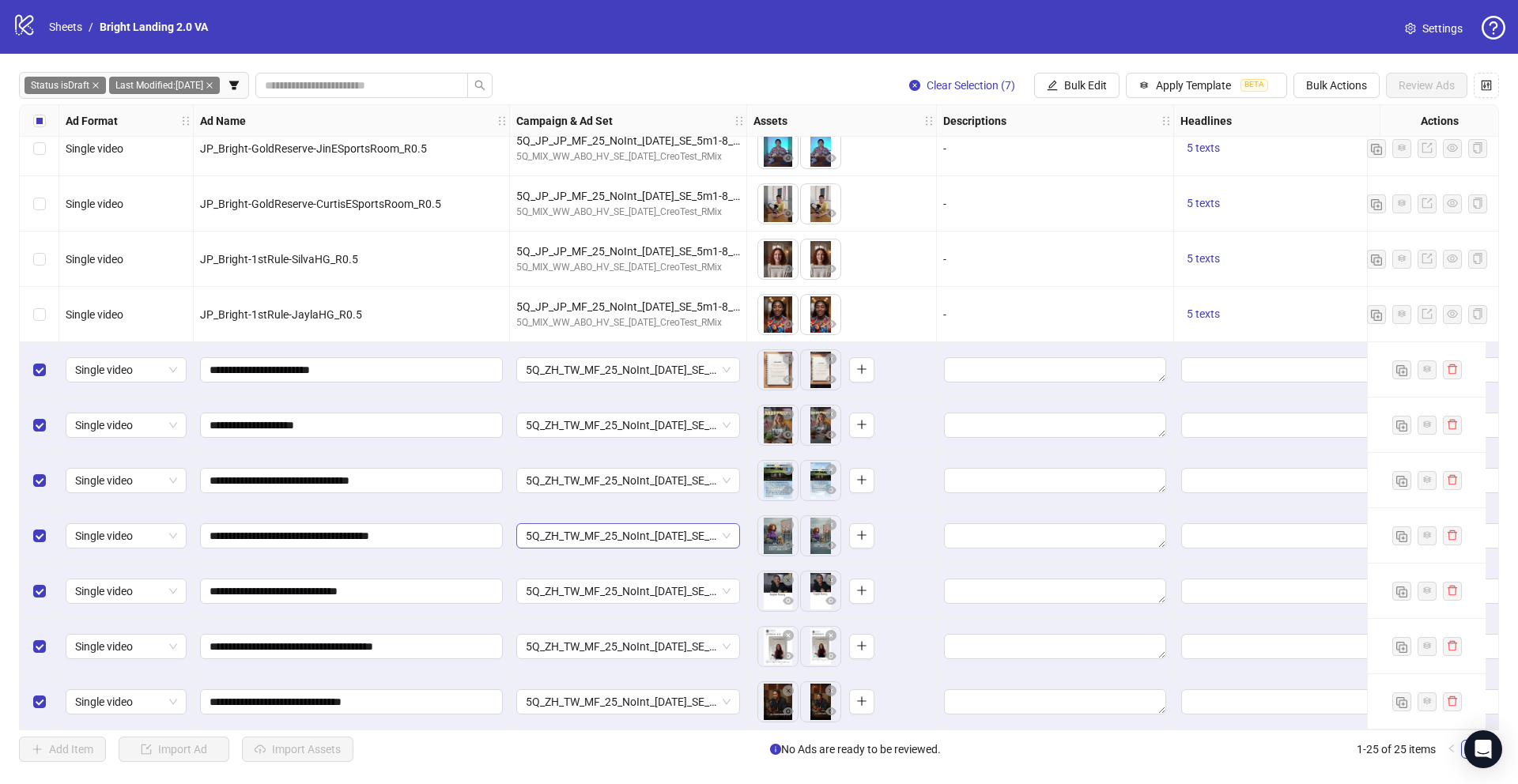
click at [682, 536] on span "5Q_ZH_TW_MF_25_NoInt_07.10.25_SE_5m1bu1-8_R0.5_general" at bounding box center [628, 536] width 204 height 24
click at [508, 497] on div "**********" at bounding box center [352, 480] width 316 height 55
click at [1196, 80] on span "Apply Template" at bounding box center [1193, 86] width 75 height 13
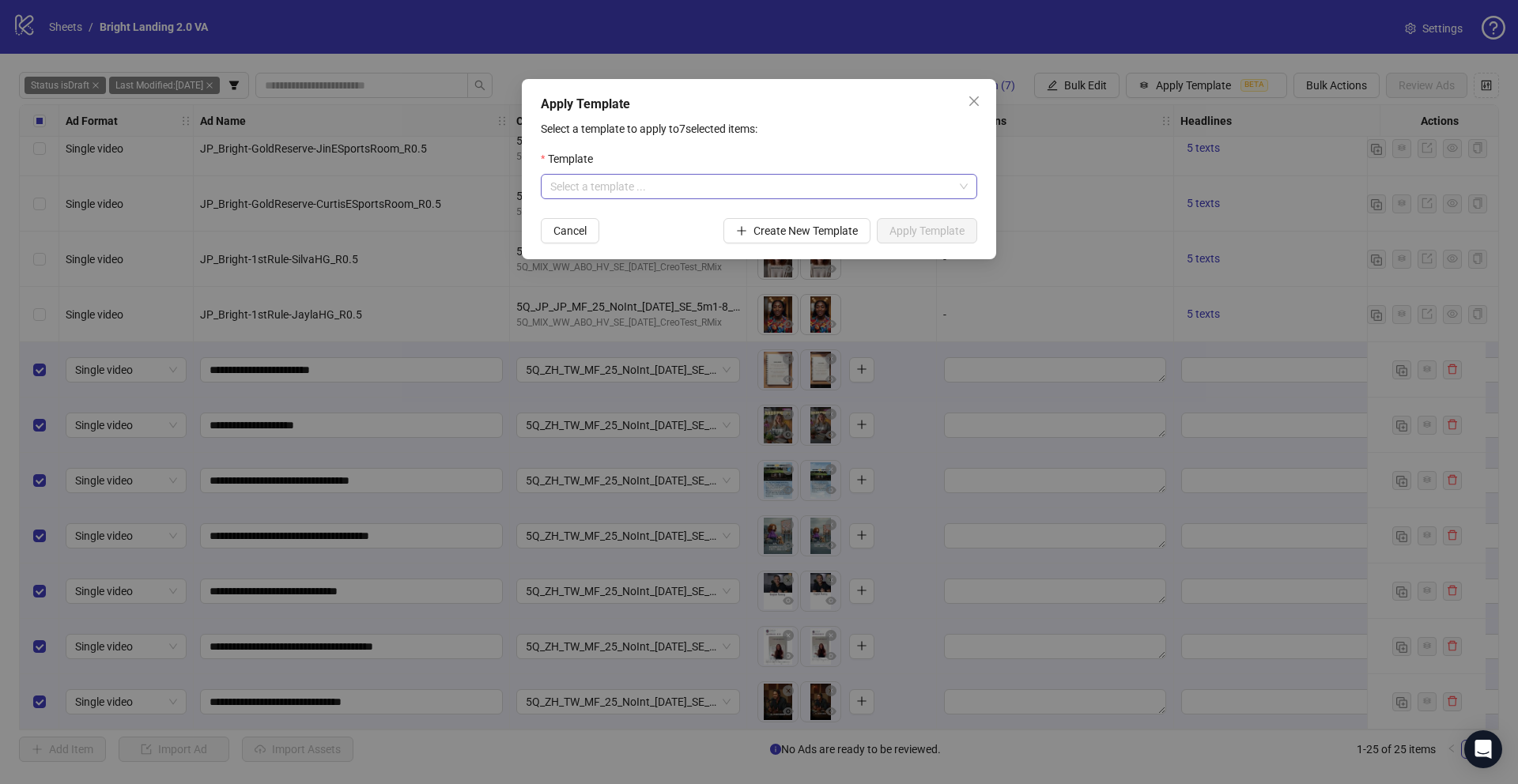
click at [759, 186] on input "search" at bounding box center [751, 187] width 403 height 24
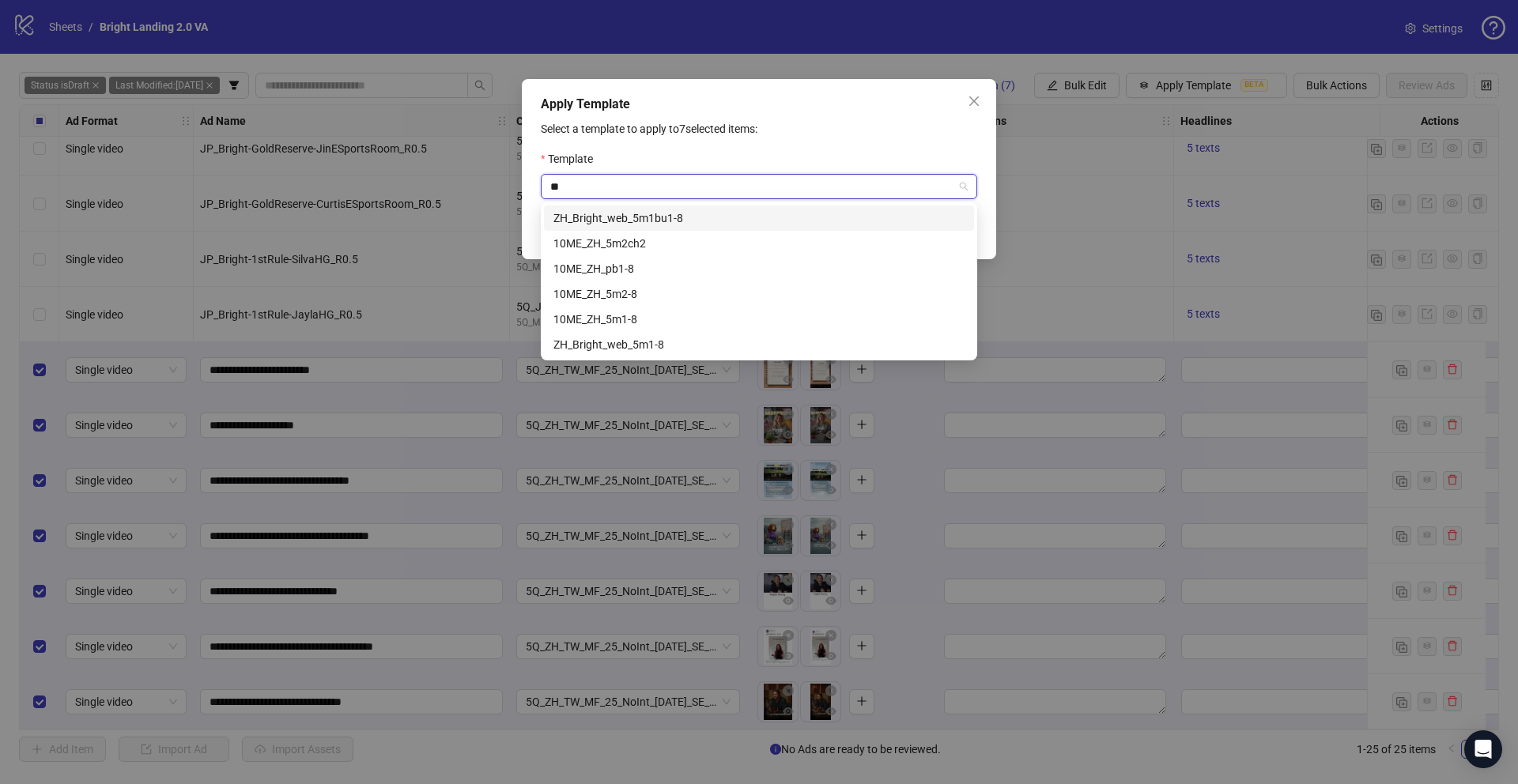
type input "**"
click at [726, 216] on div "ZH_Bright_web_5m1bu1-8" at bounding box center [759, 218] width 411 height 18
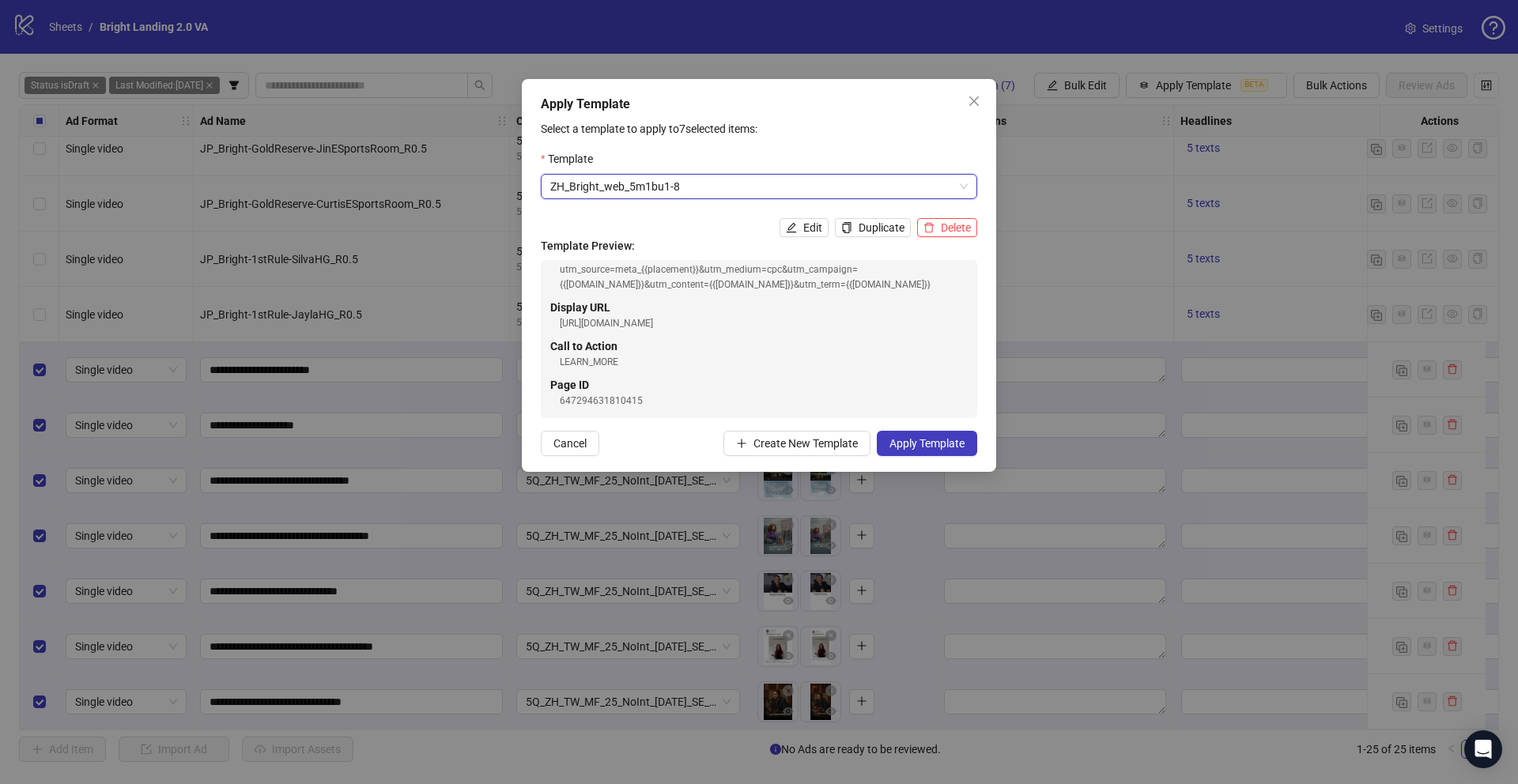
scroll to position [241, 0]
click at [922, 454] on button "Apply Template" at bounding box center [926, 443] width 100 height 26
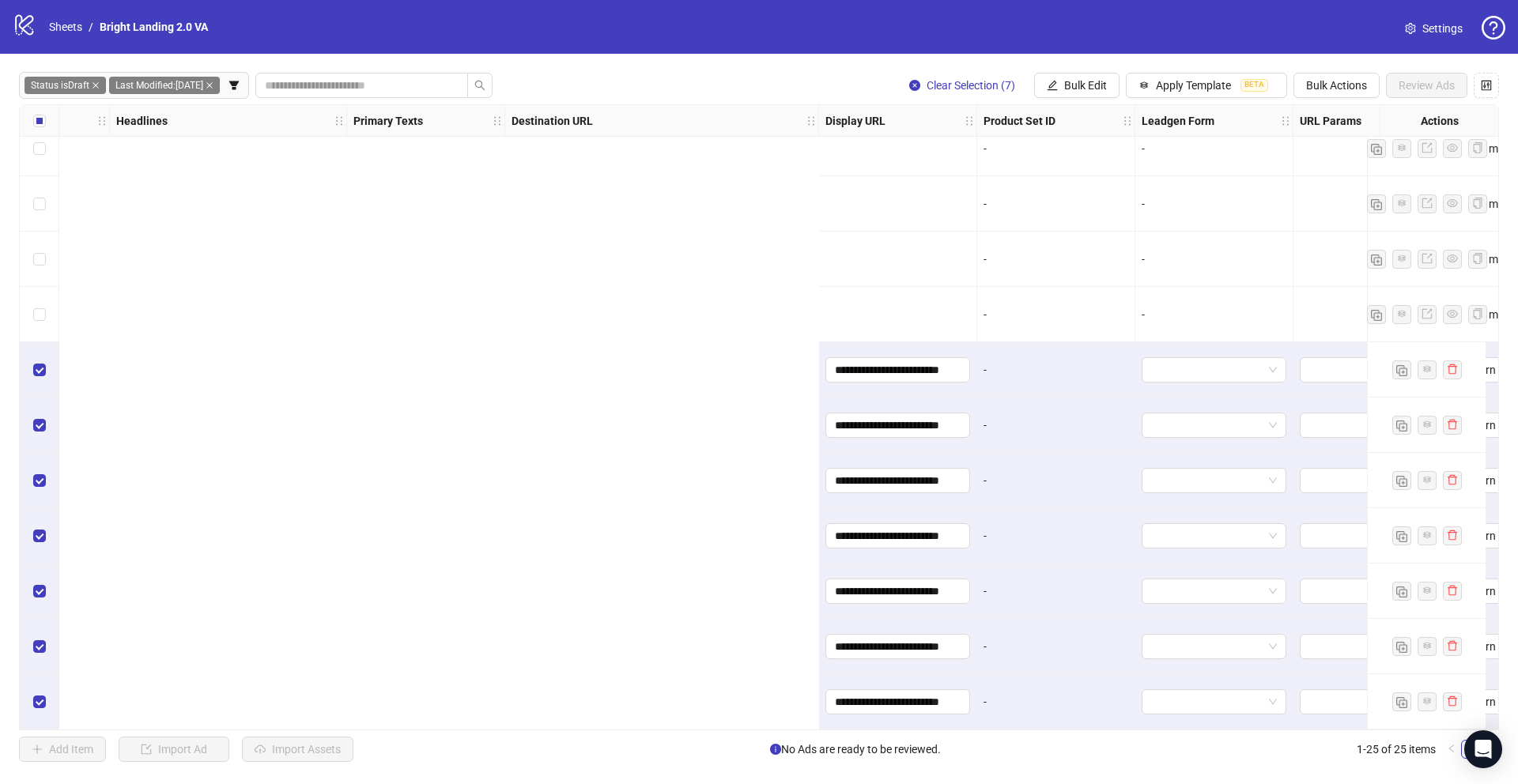
scroll to position [797, 2066]
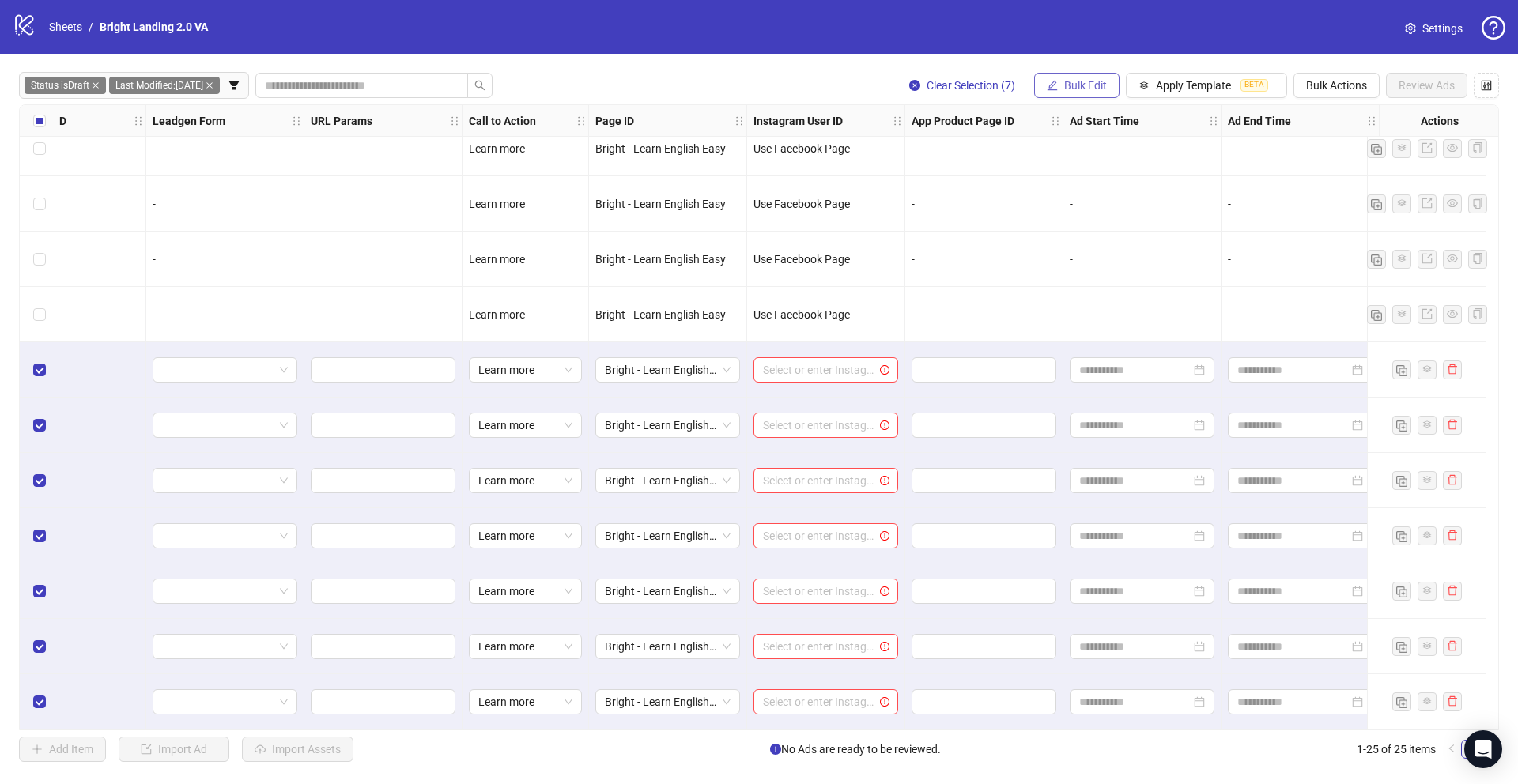
click at [1066, 84] on span "Bulk Edit" at bounding box center [1085, 86] width 43 height 13
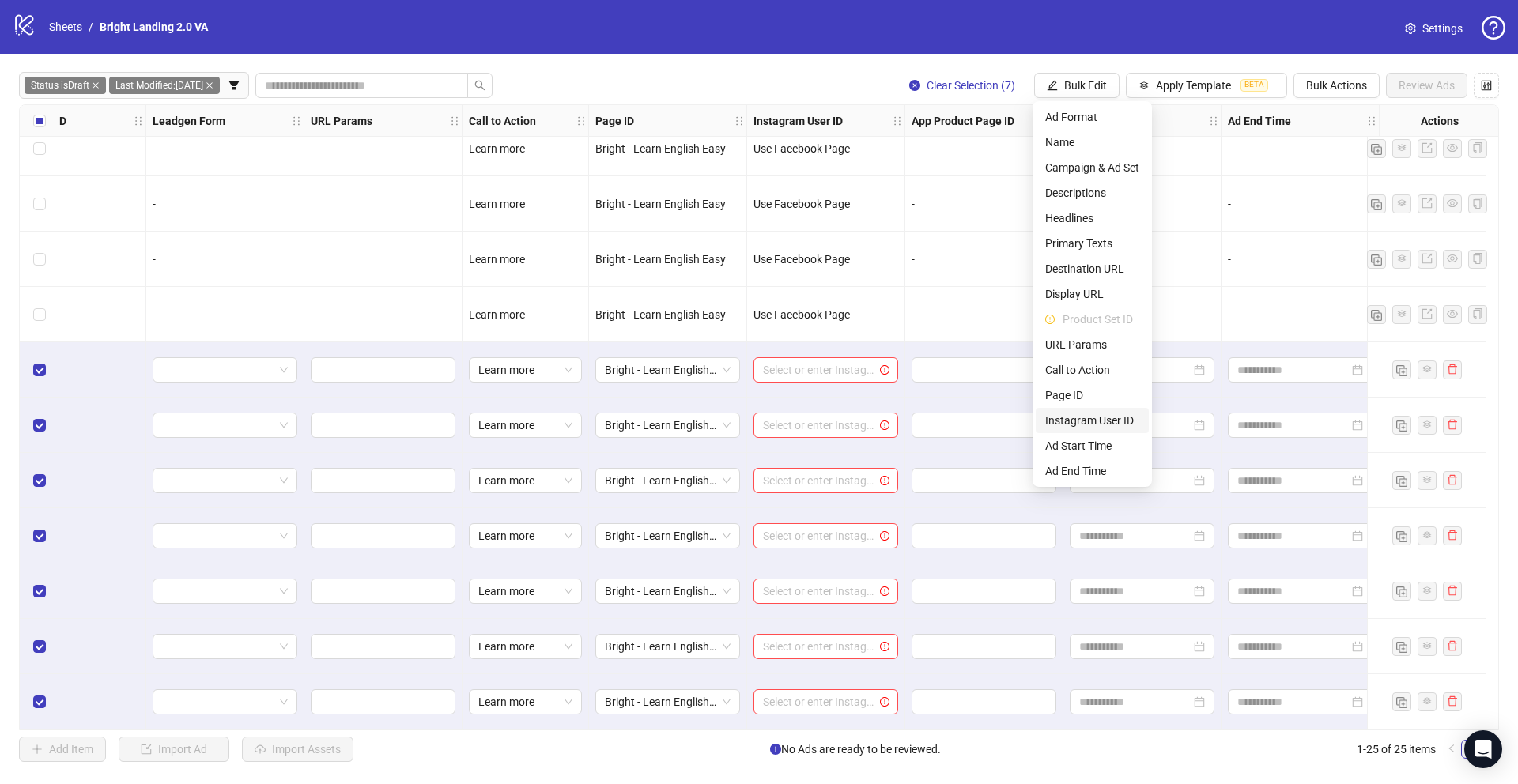
click at [1087, 418] on span "Instagram User ID" at bounding box center [1091, 421] width 94 height 18
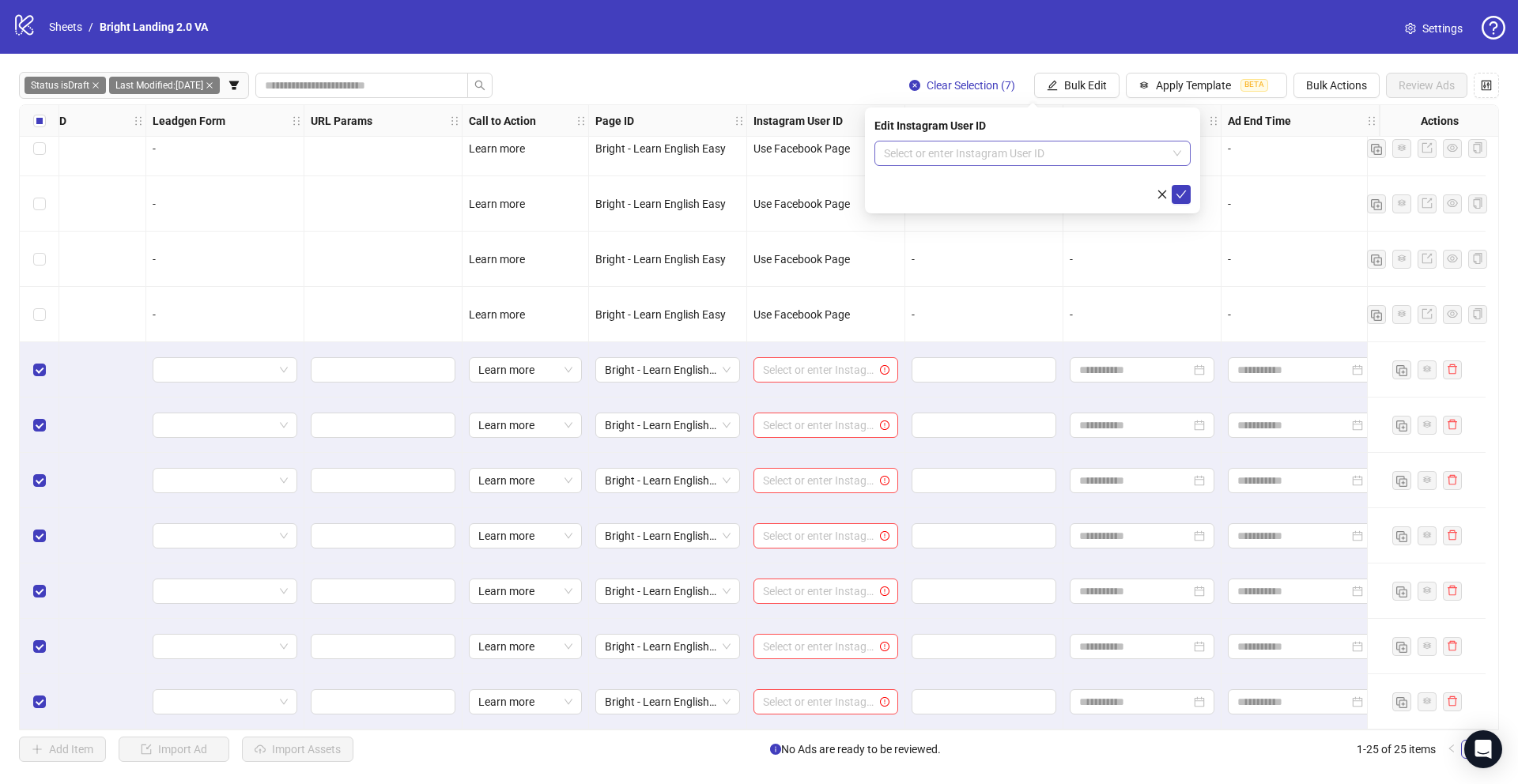
click at [1040, 152] on input "search" at bounding box center [1025, 153] width 283 height 24
click at [1027, 191] on div "Use Facebook Page" at bounding box center [1032, 185] width 291 height 18
click at [1185, 197] on icon "check" at bounding box center [1181, 195] width 11 height 11
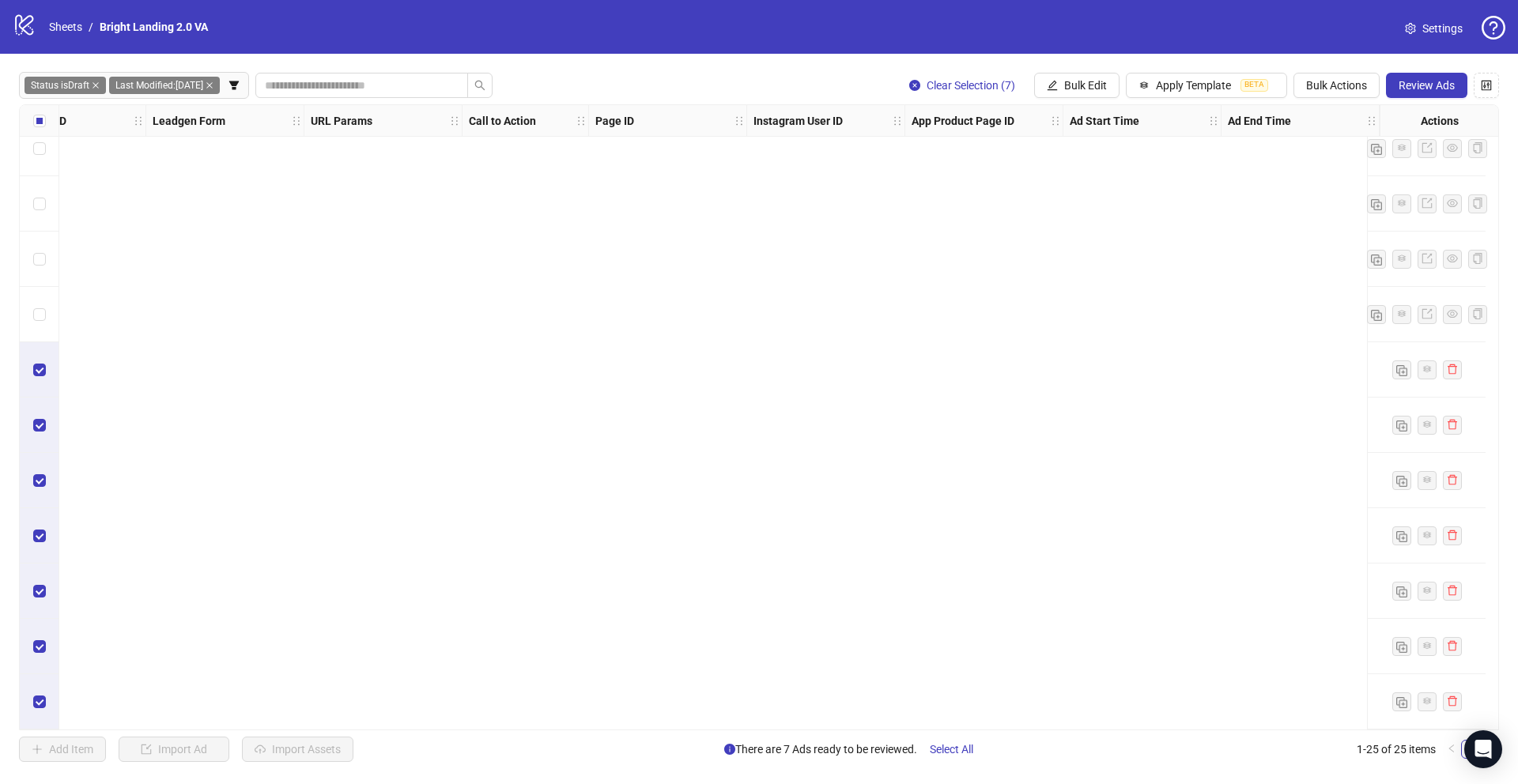
scroll to position [797, 0]
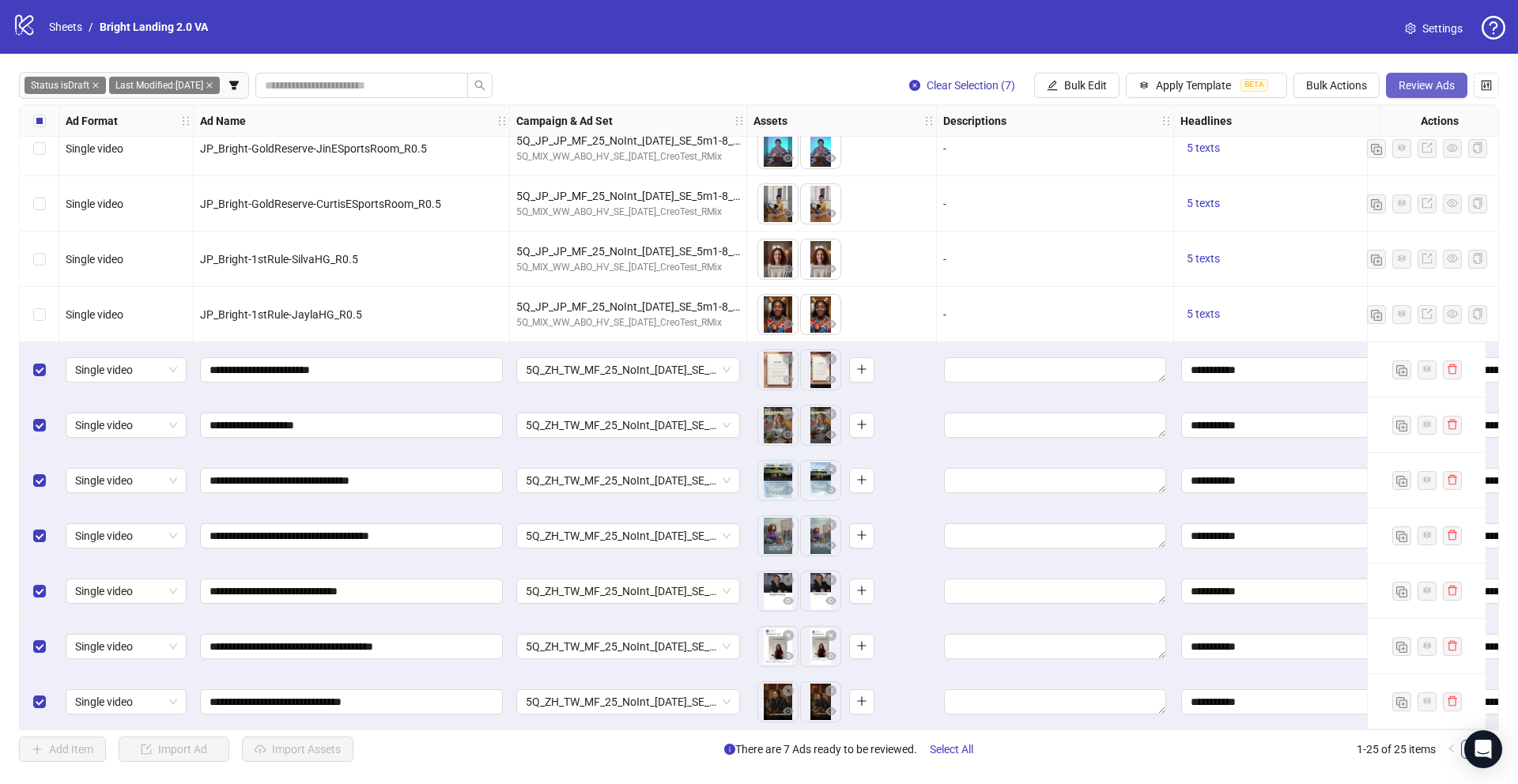
click at [1431, 79] on span "Review Ads" at bounding box center [1427, 86] width 56 height 13
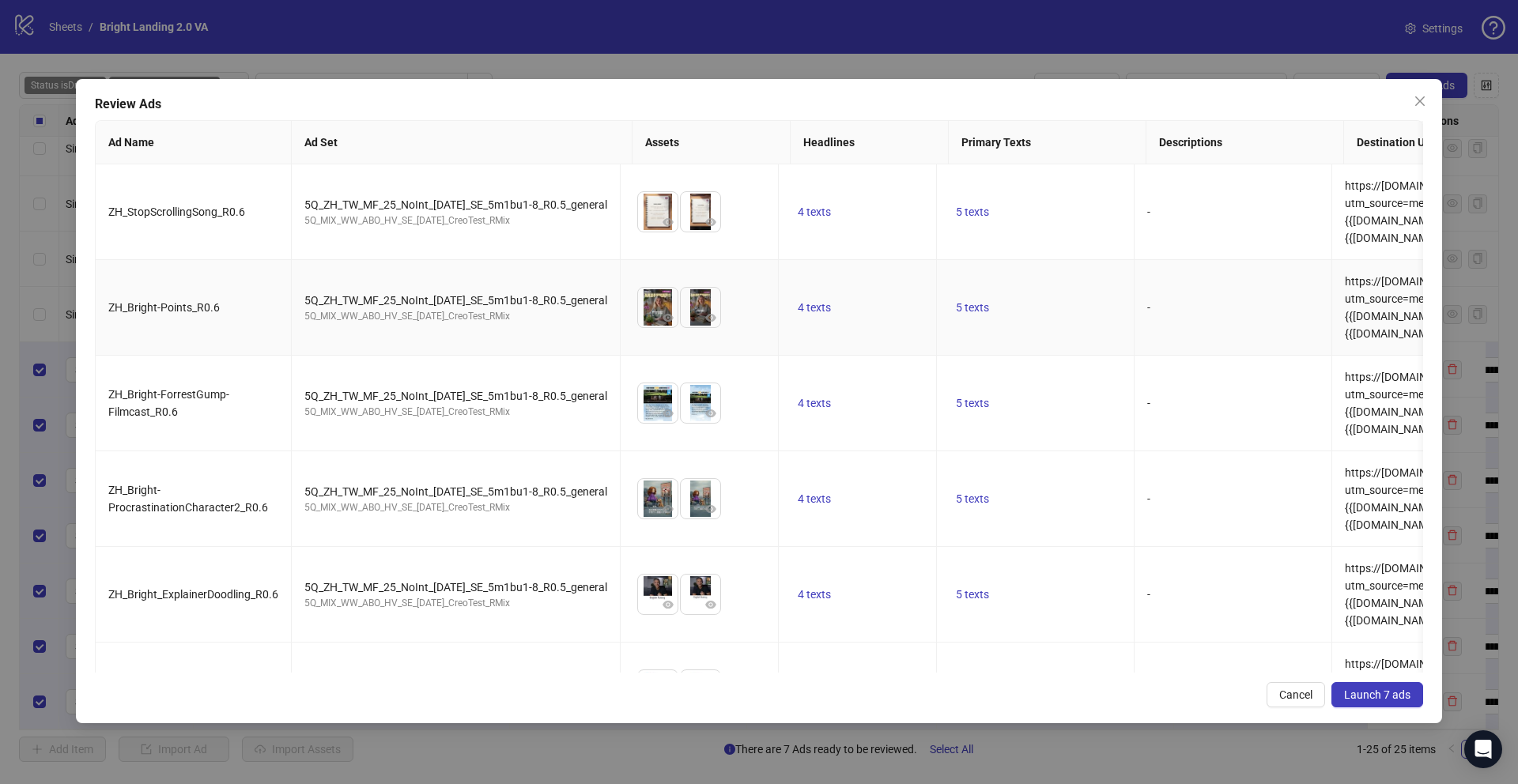
scroll to position [161, 0]
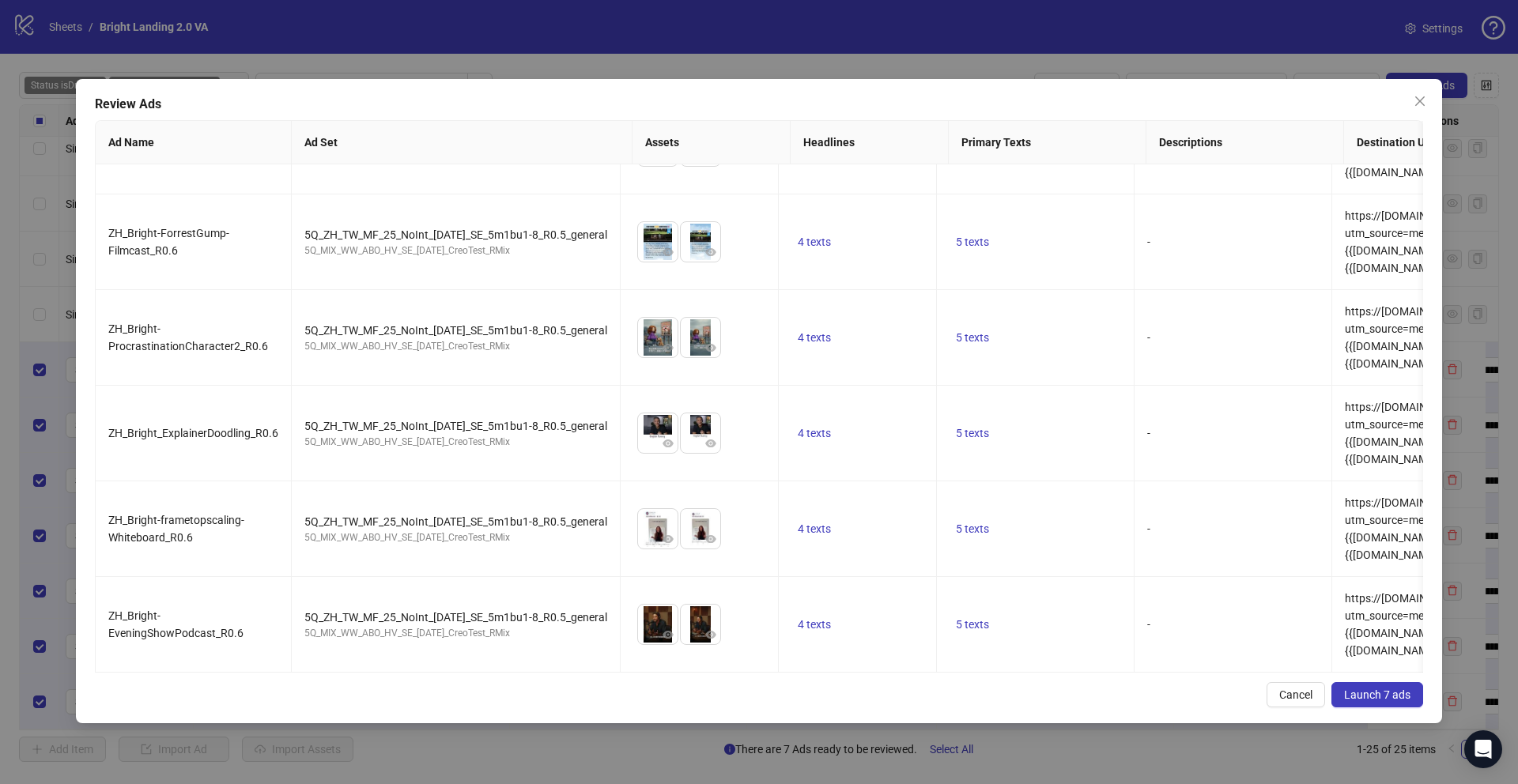
click at [1361, 703] on button "Launch 7 ads" at bounding box center [1377, 695] width 91 height 26
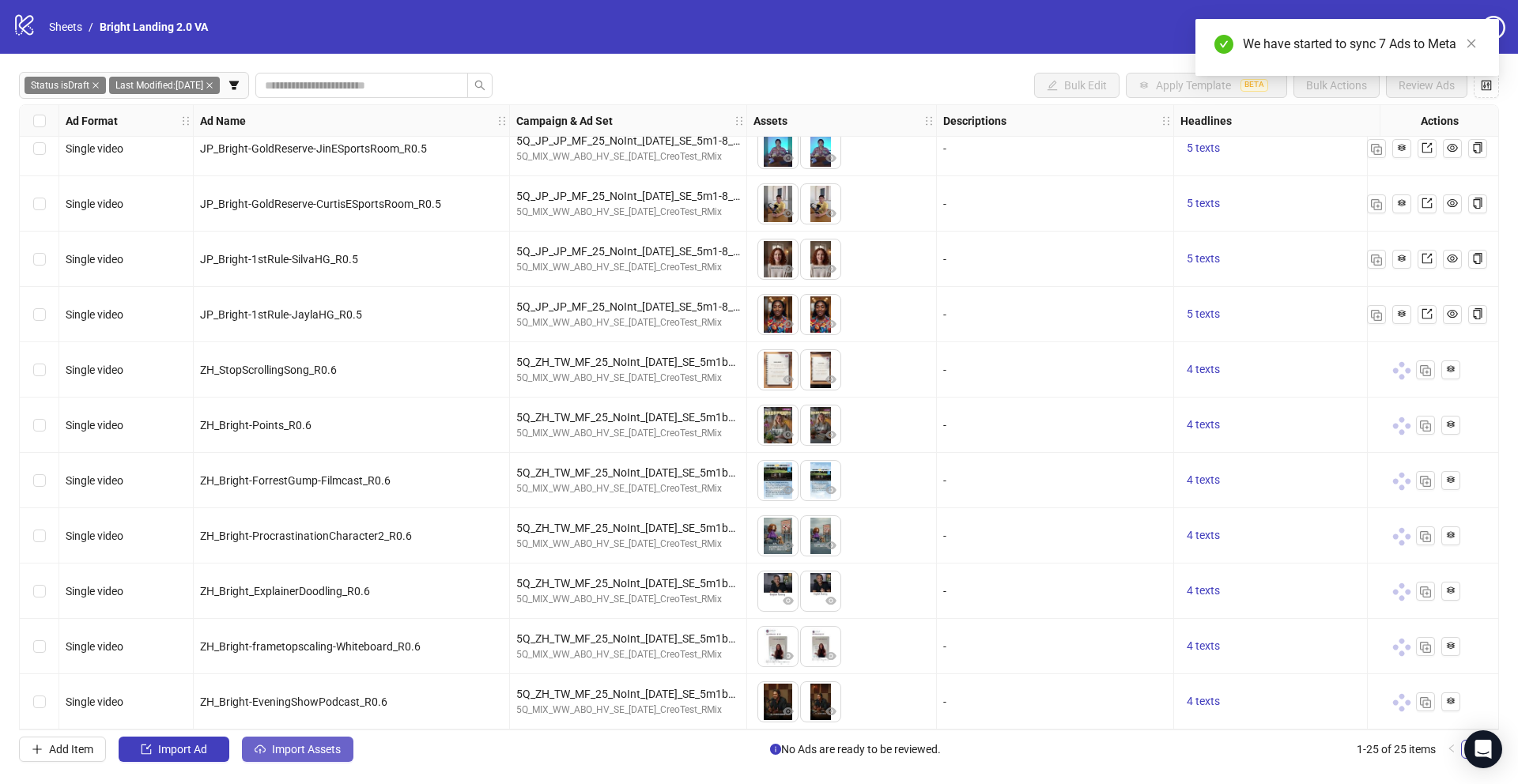
click at [334, 752] on span "Import Assets" at bounding box center [306, 750] width 69 height 13
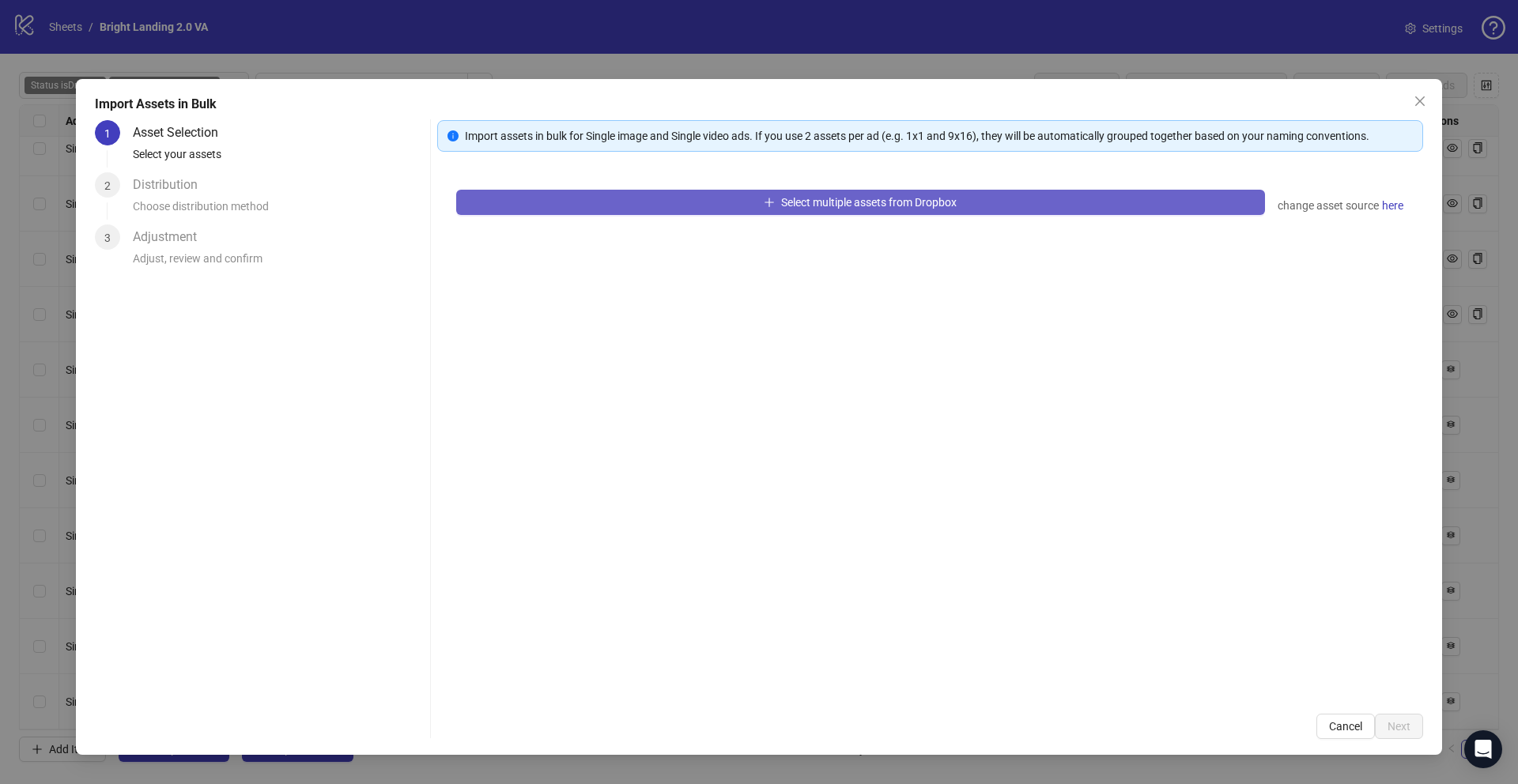
click at [628, 201] on button "Select multiple assets from Dropbox" at bounding box center [860, 203] width 809 height 26
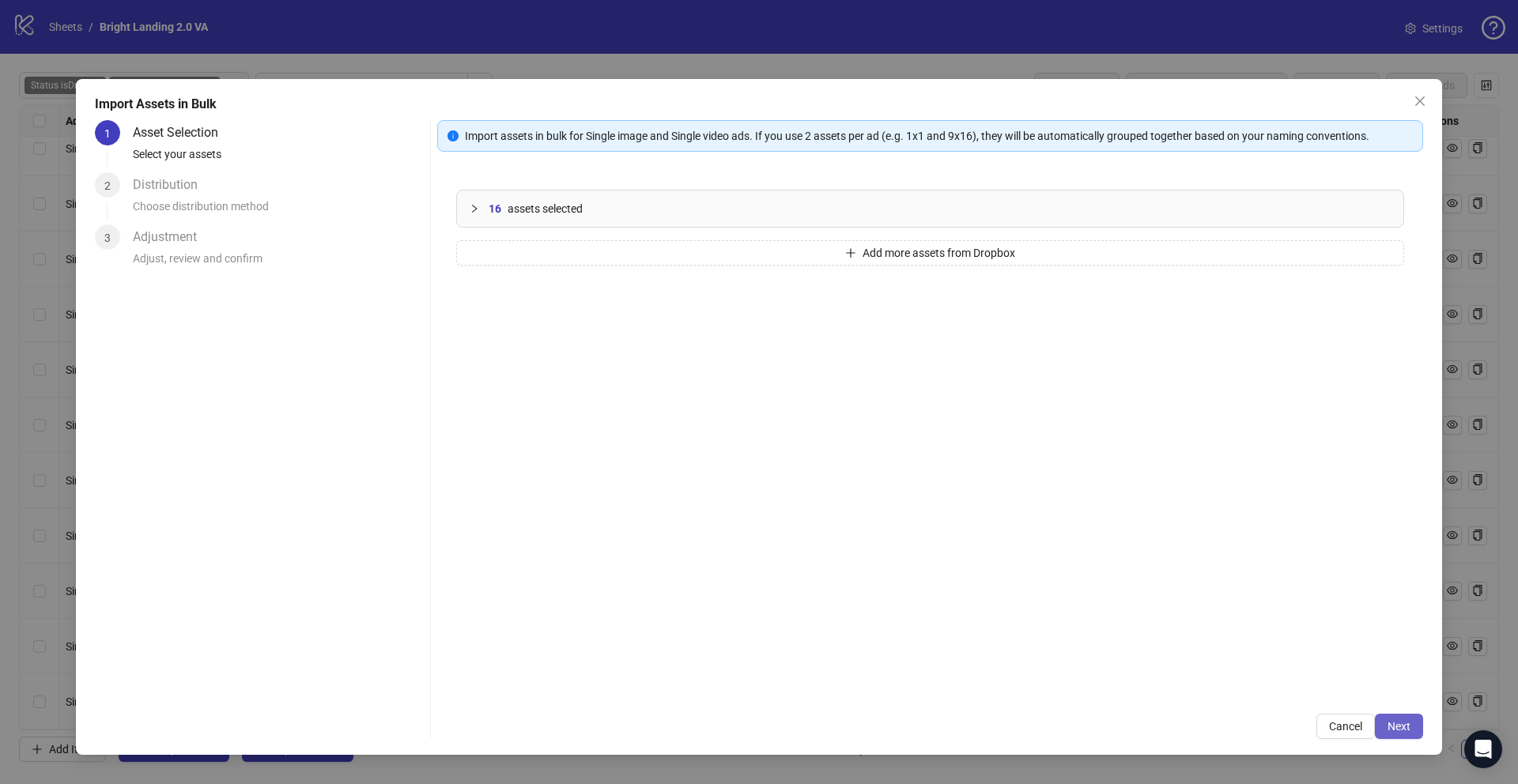
click at [1396, 726] on span "Next" at bounding box center [1399, 726] width 23 height 13
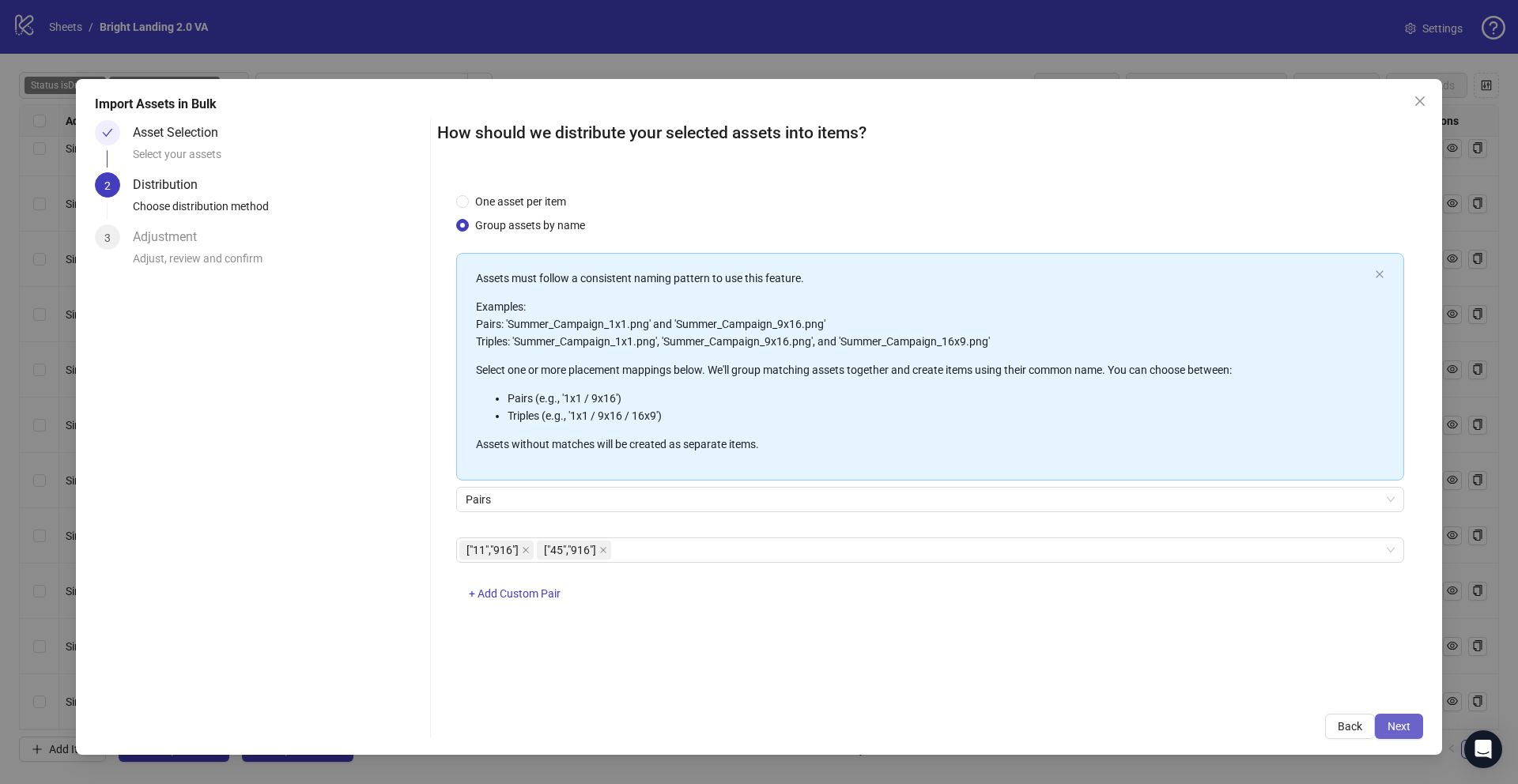
click at [1413, 725] on button "Next" at bounding box center [1399, 726] width 48 height 26
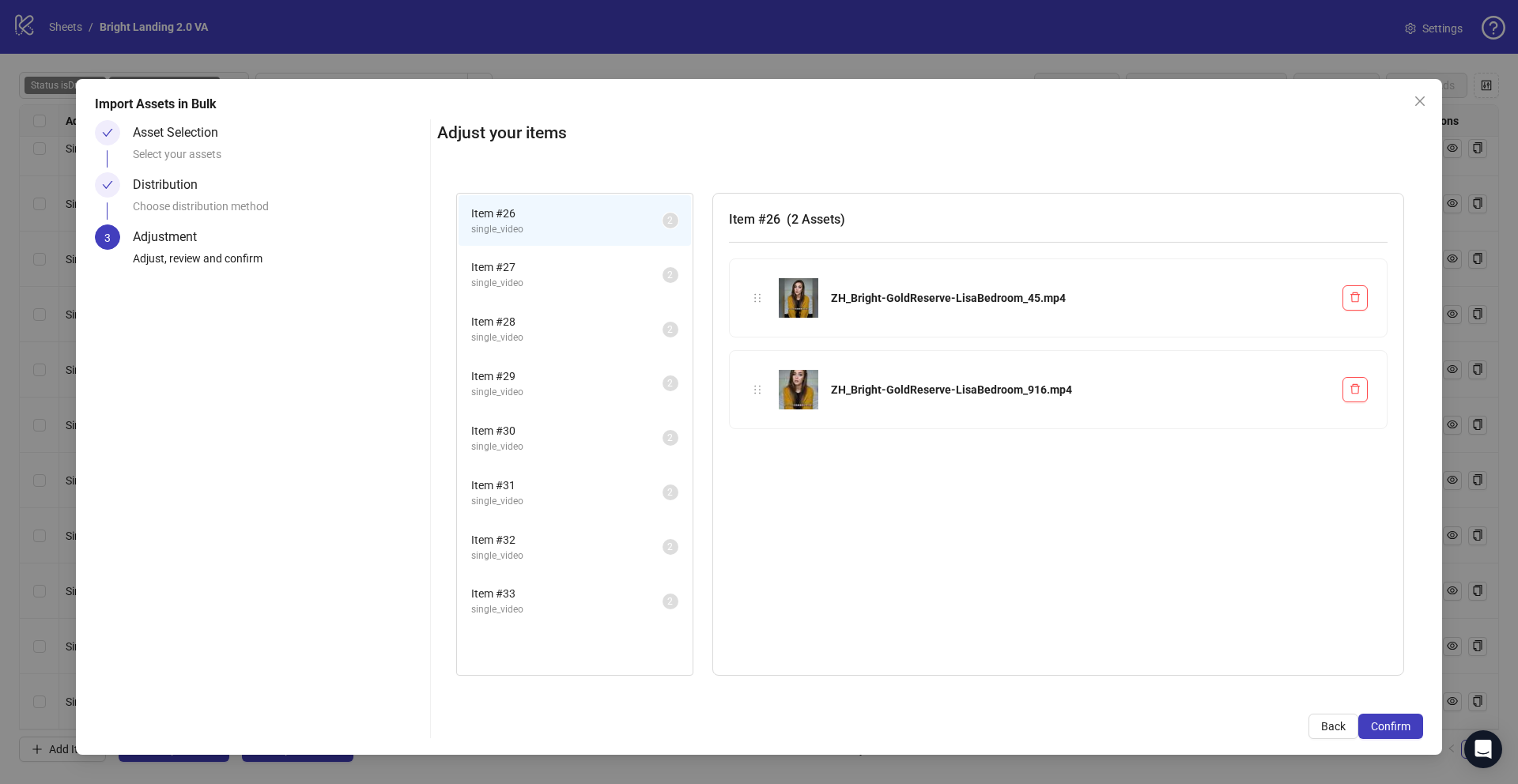
click at [1397, 732] on span "Confirm" at bounding box center [1390, 726] width 39 height 13
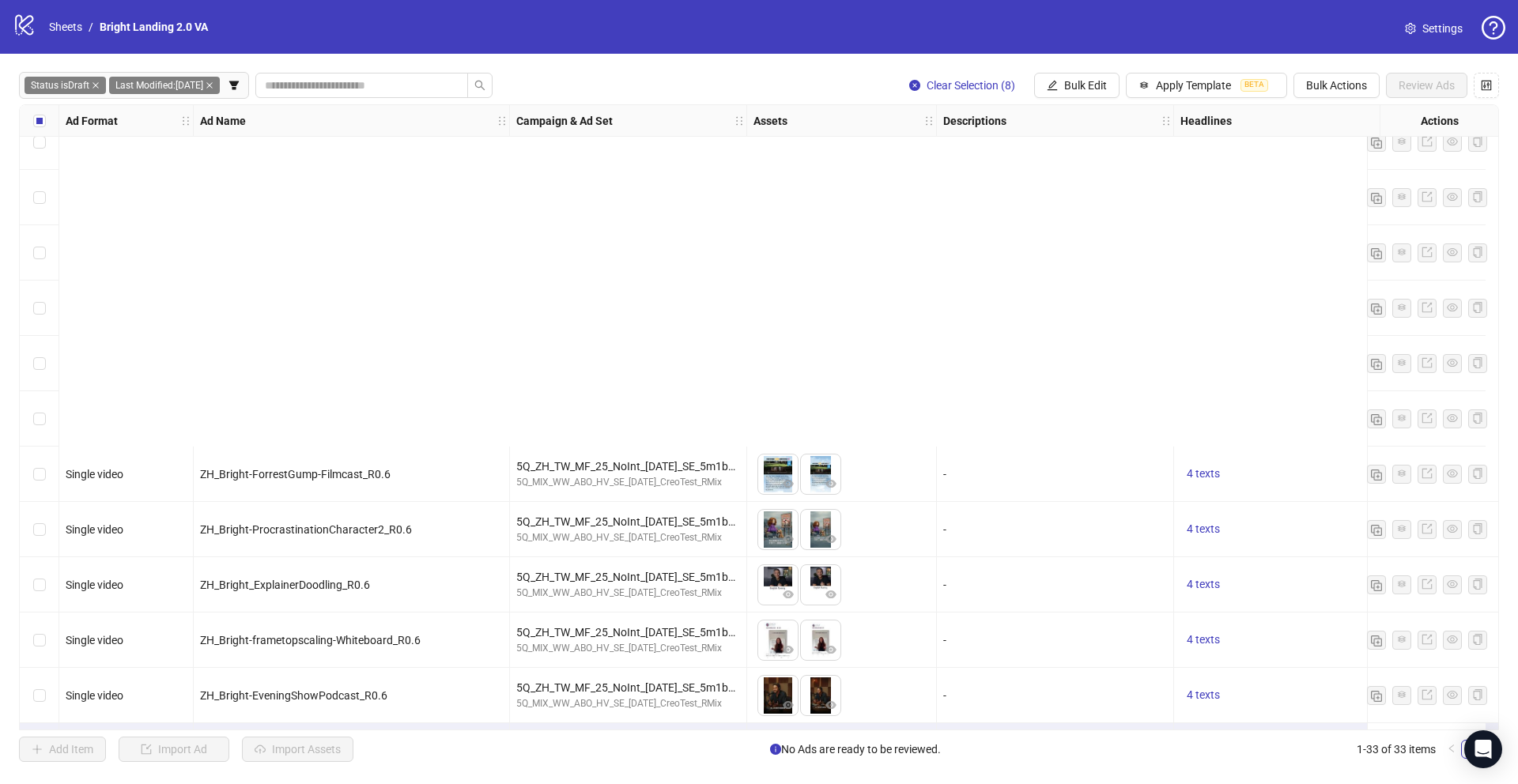
scroll to position [1239, 0]
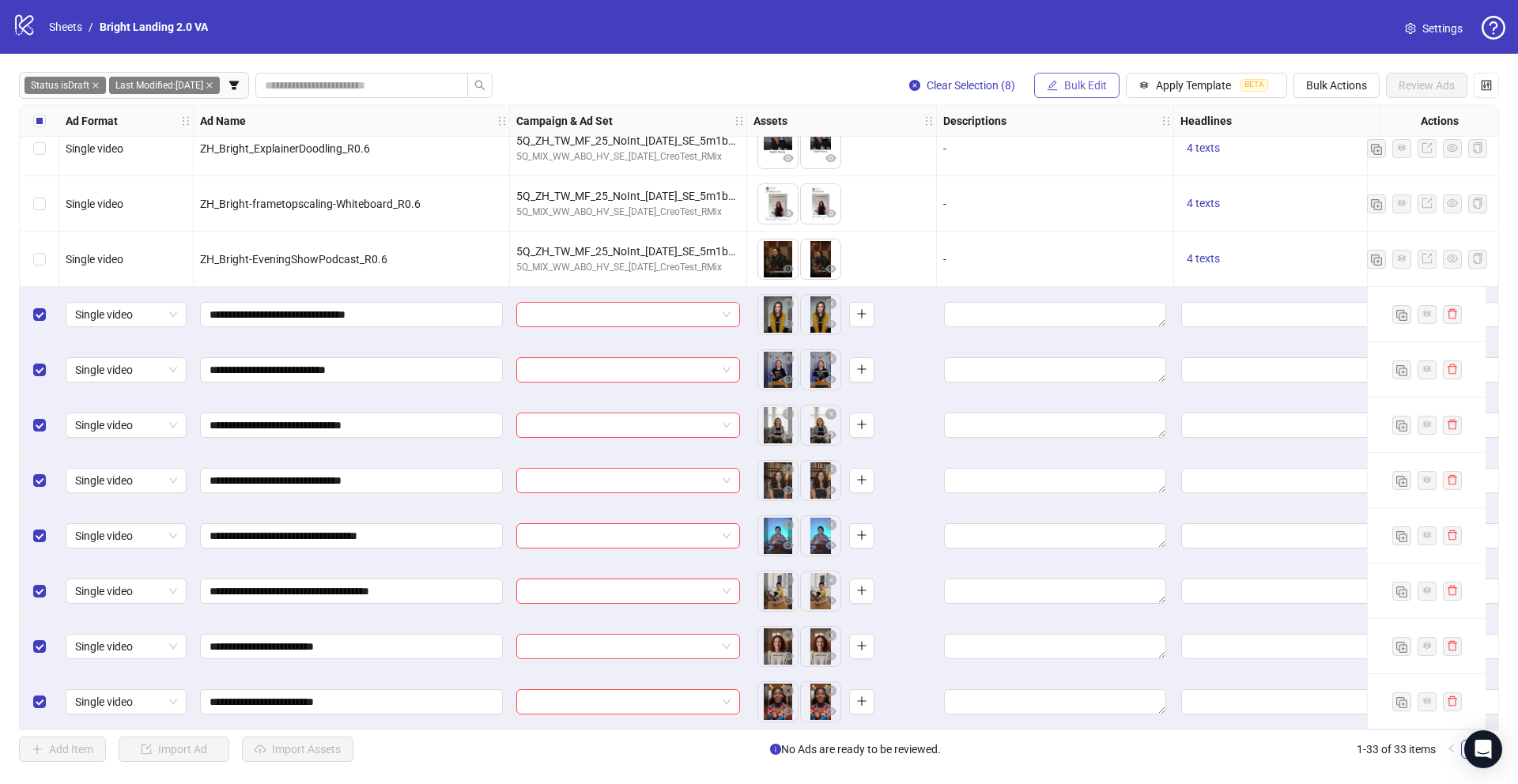
click at [1096, 87] on span "Bulk Edit" at bounding box center [1085, 86] width 43 height 13
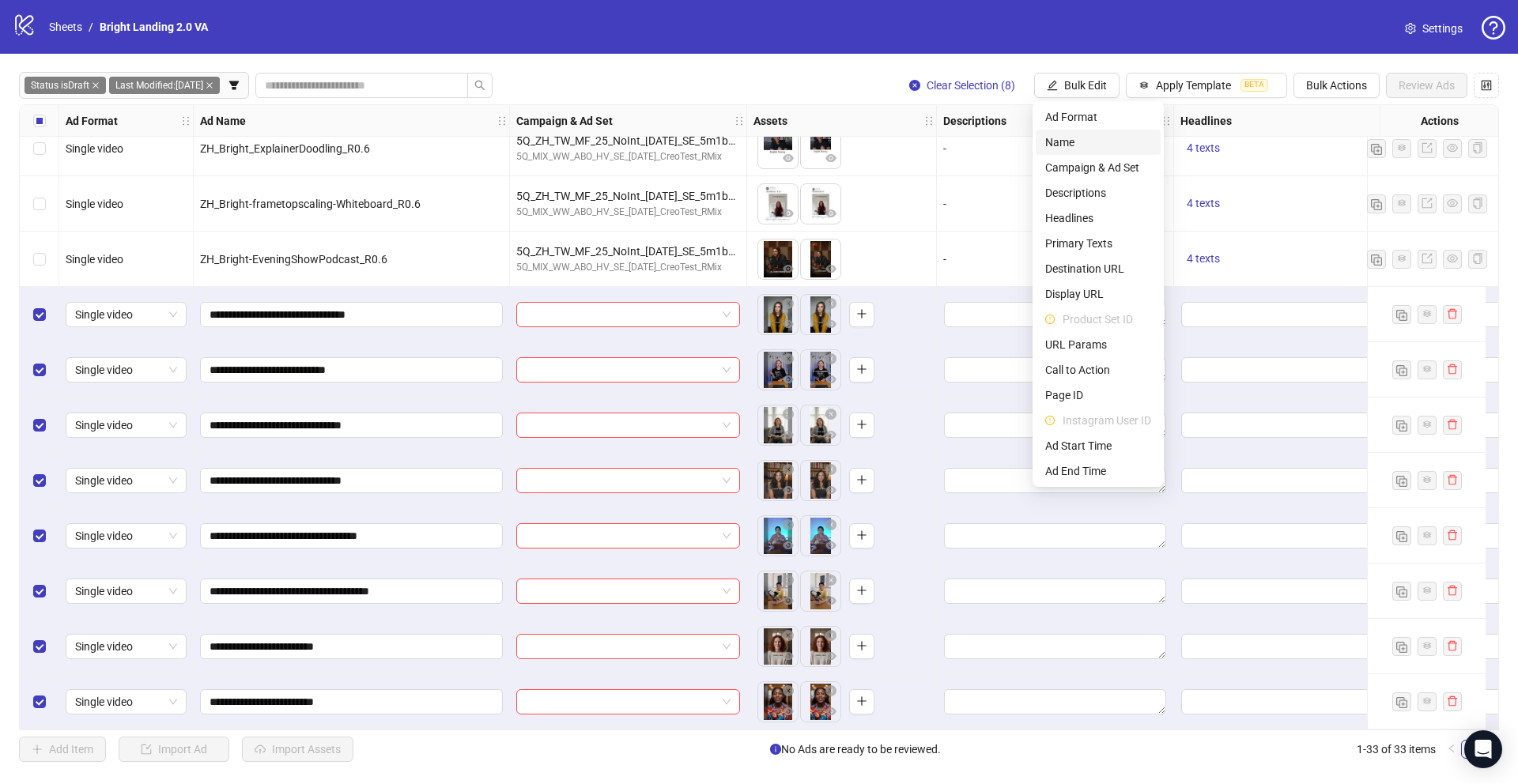
click at [1070, 134] on span "Name" at bounding box center [1098, 143] width 106 height 18
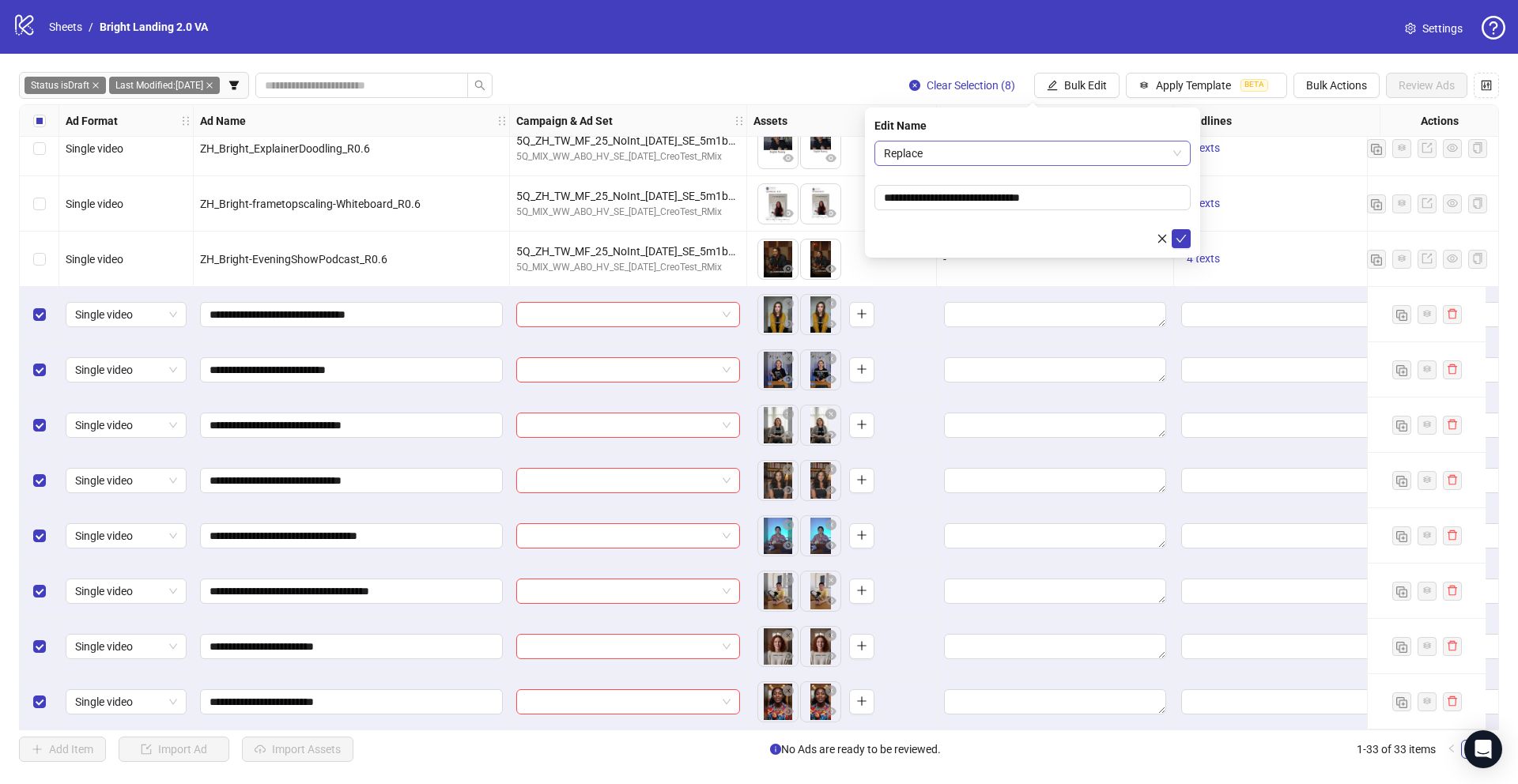
click at [1041, 149] on span "Replace" at bounding box center [1032, 153] width 298 height 24
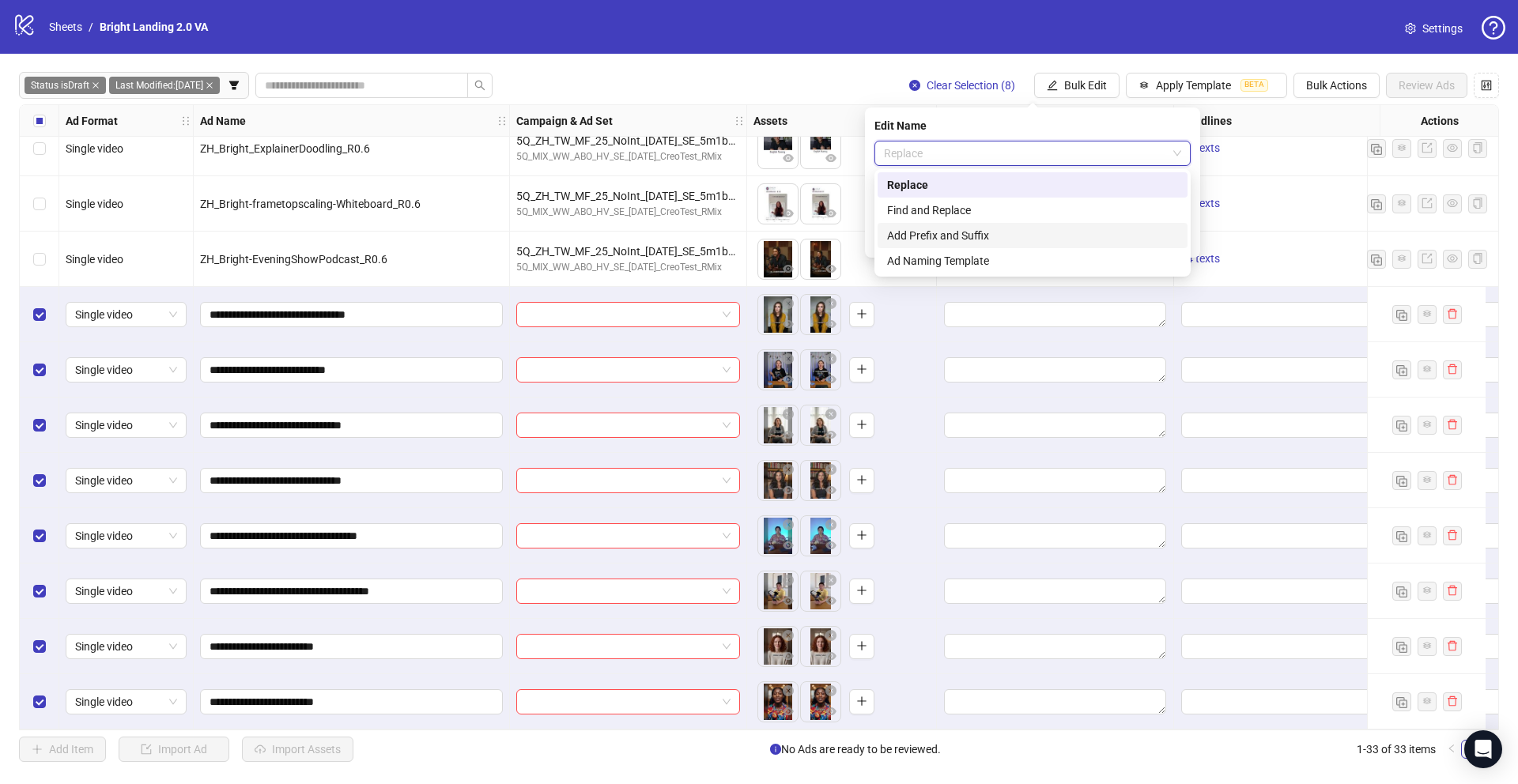
click at [1004, 234] on div "Add Prefix and Suffix" at bounding box center [1032, 236] width 291 height 18
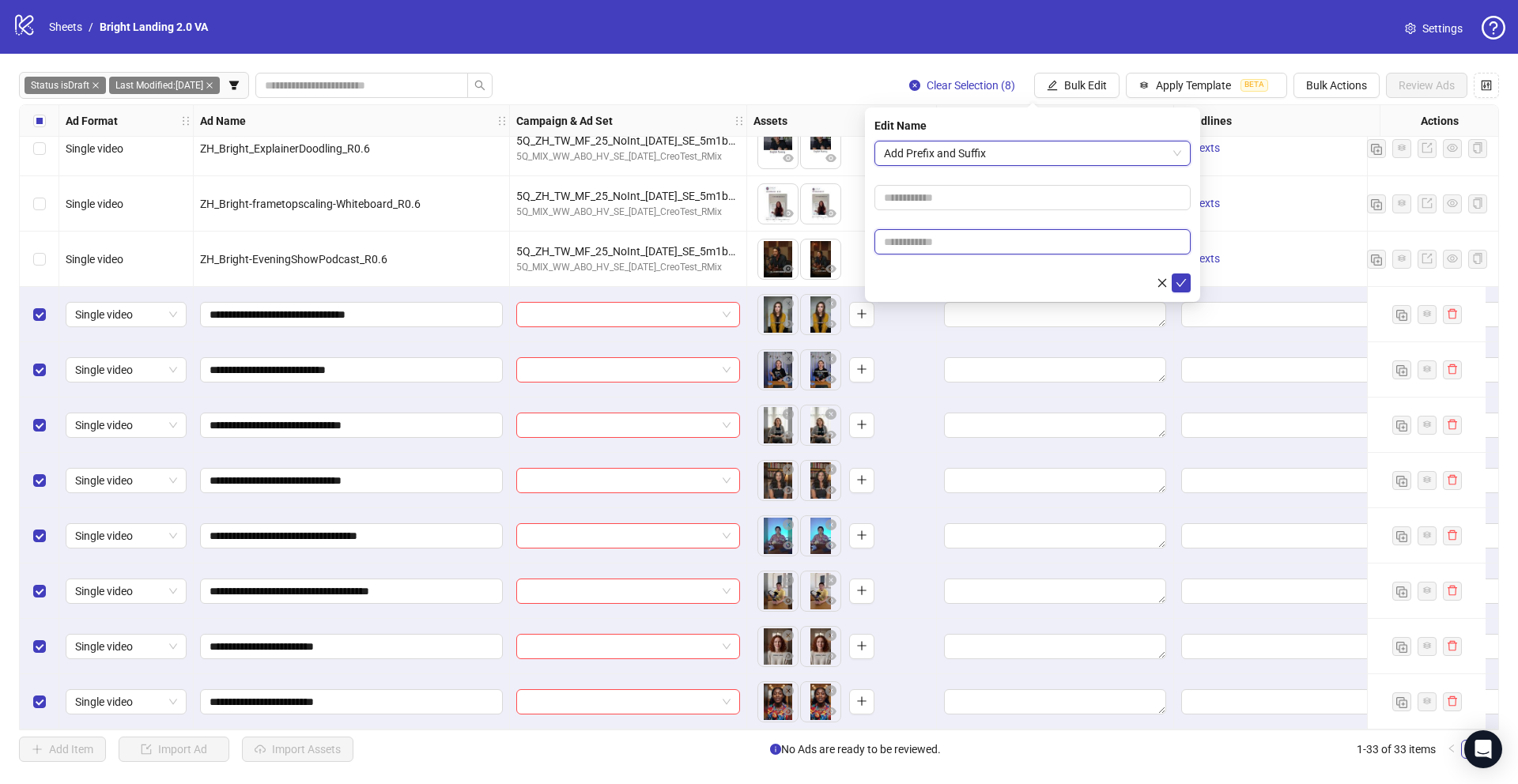
click at [1021, 238] on input "text" at bounding box center [1032, 242] width 316 height 26
type input "****"
click at [1182, 285] on icon "check" at bounding box center [1181, 283] width 11 height 11
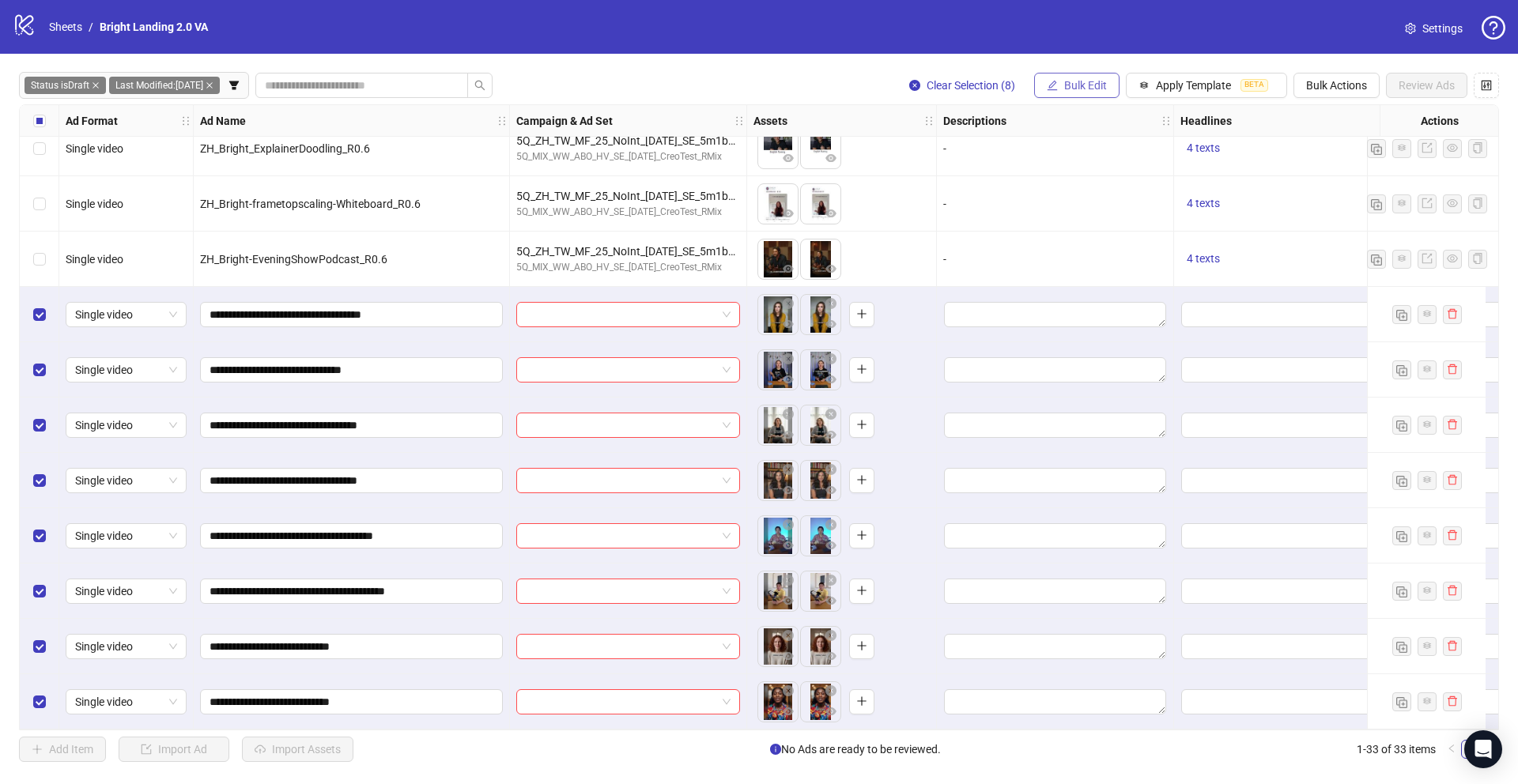
click at [1097, 86] on span "Bulk Edit" at bounding box center [1085, 86] width 43 height 13
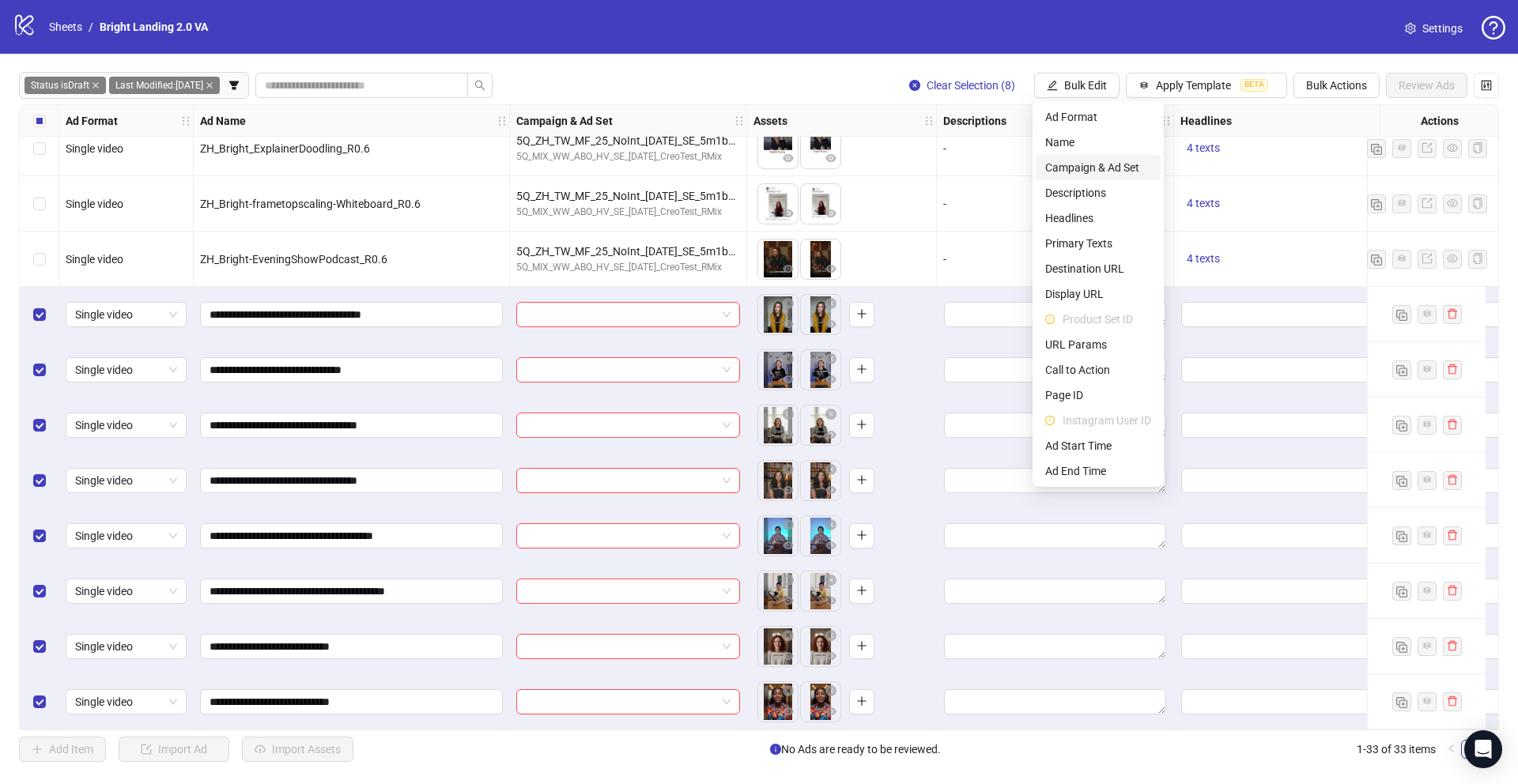
click at [1103, 169] on span "Campaign & Ad Set" at bounding box center [1098, 168] width 106 height 18
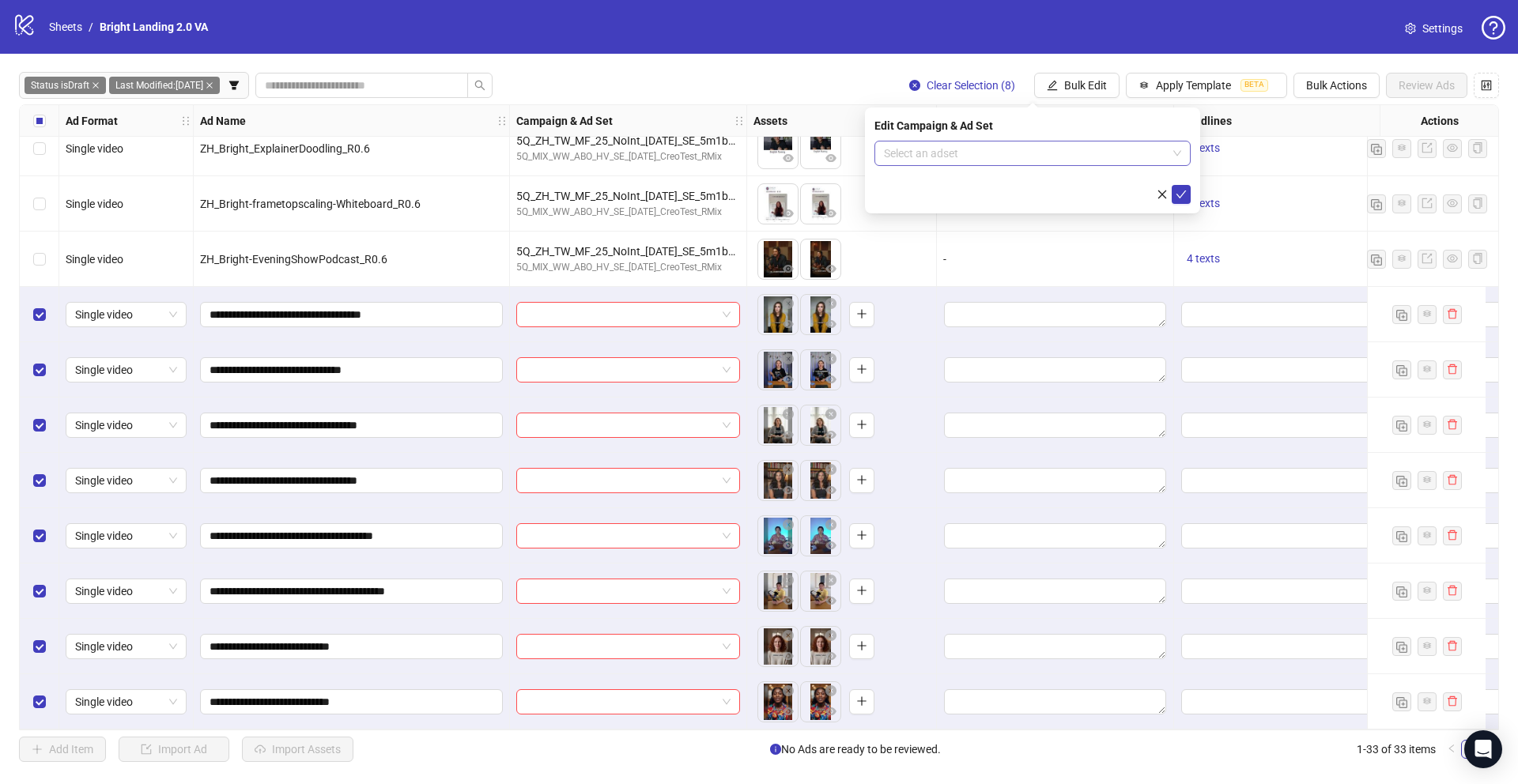
click at [1079, 161] on input "search" at bounding box center [1025, 153] width 283 height 24
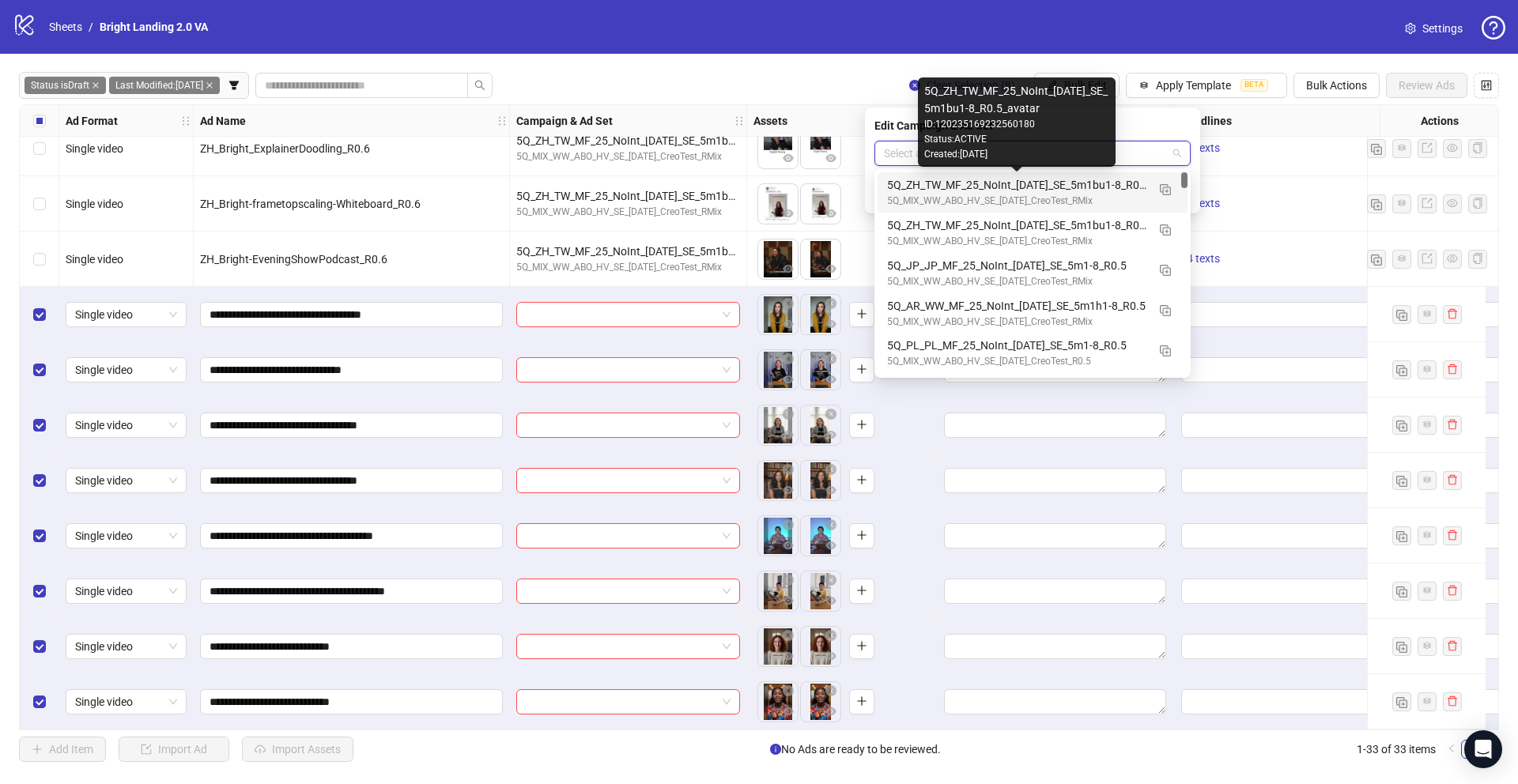
click at [1049, 186] on div "5Q_ZH_TW_MF_25_NoInt_07.10.25_SE_5m1bu1-8_R0.5_avatar" at bounding box center [1016, 185] width 259 height 18
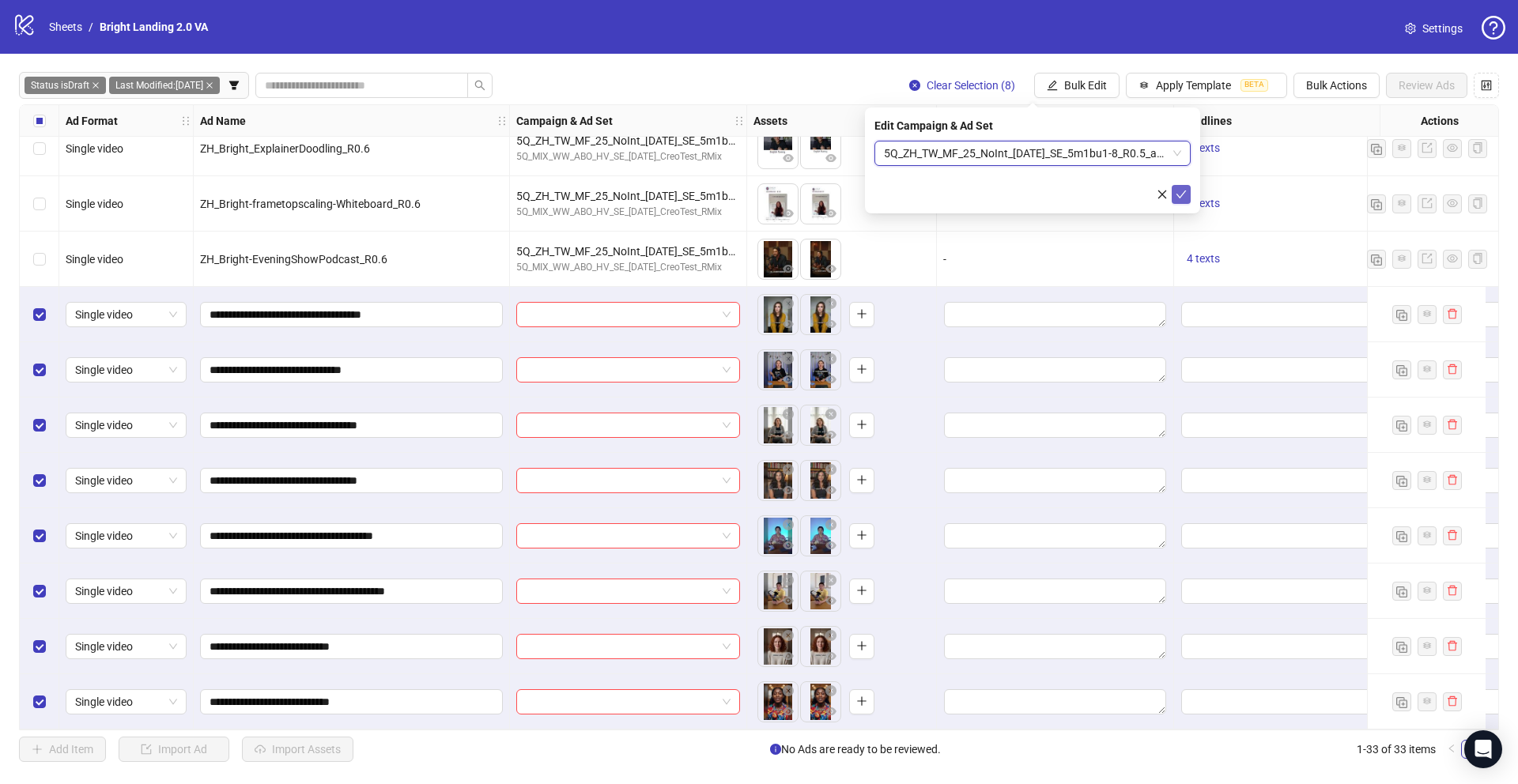
click at [1180, 192] on icon "check" at bounding box center [1181, 195] width 11 height 11
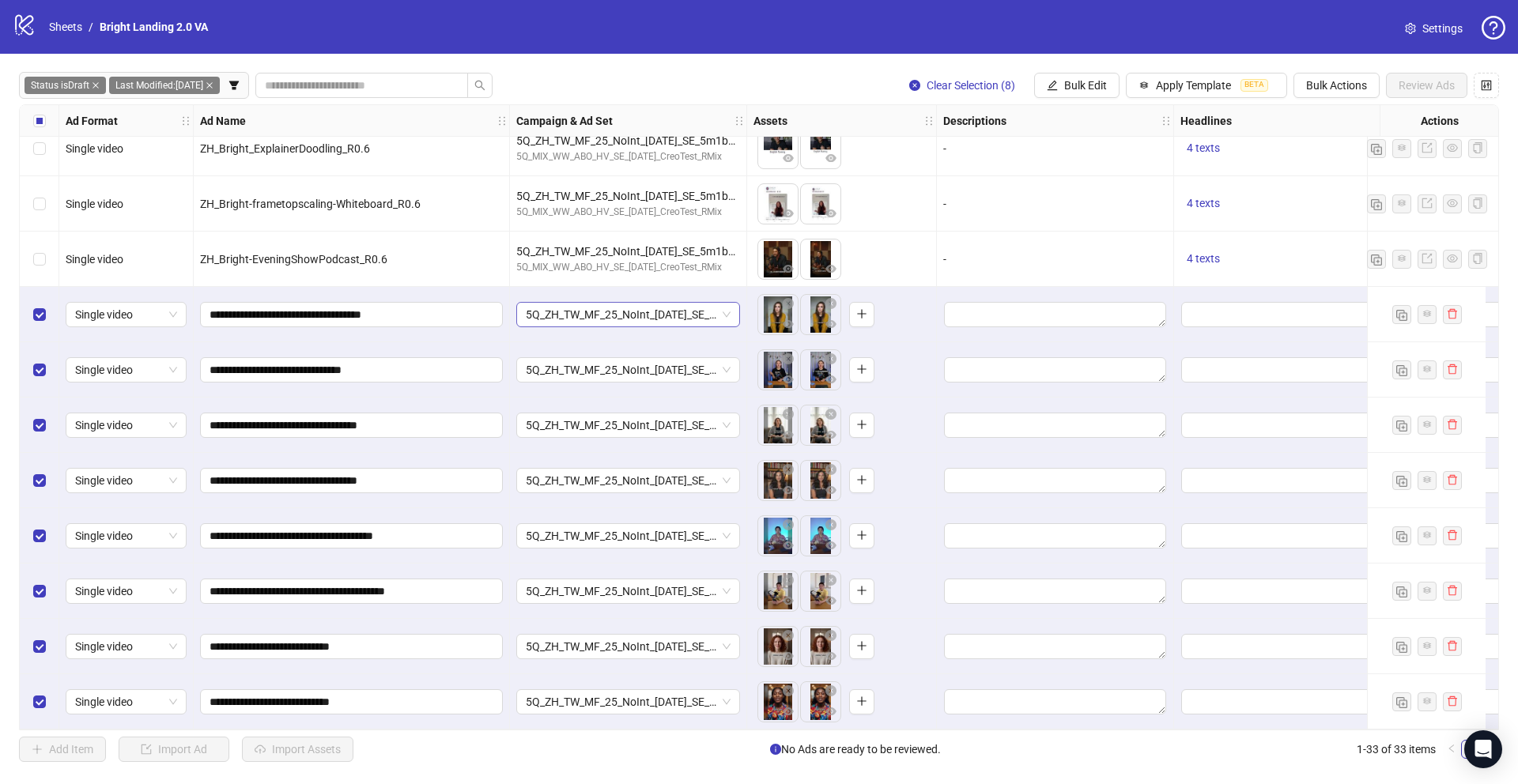
click at [663, 308] on span "5Q_ZH_TW_MF_25_NoInt_07.10.25_SE_5m1bu1-8_R0.5_avatar" at bounding box center [628, 315] width 204 height 24
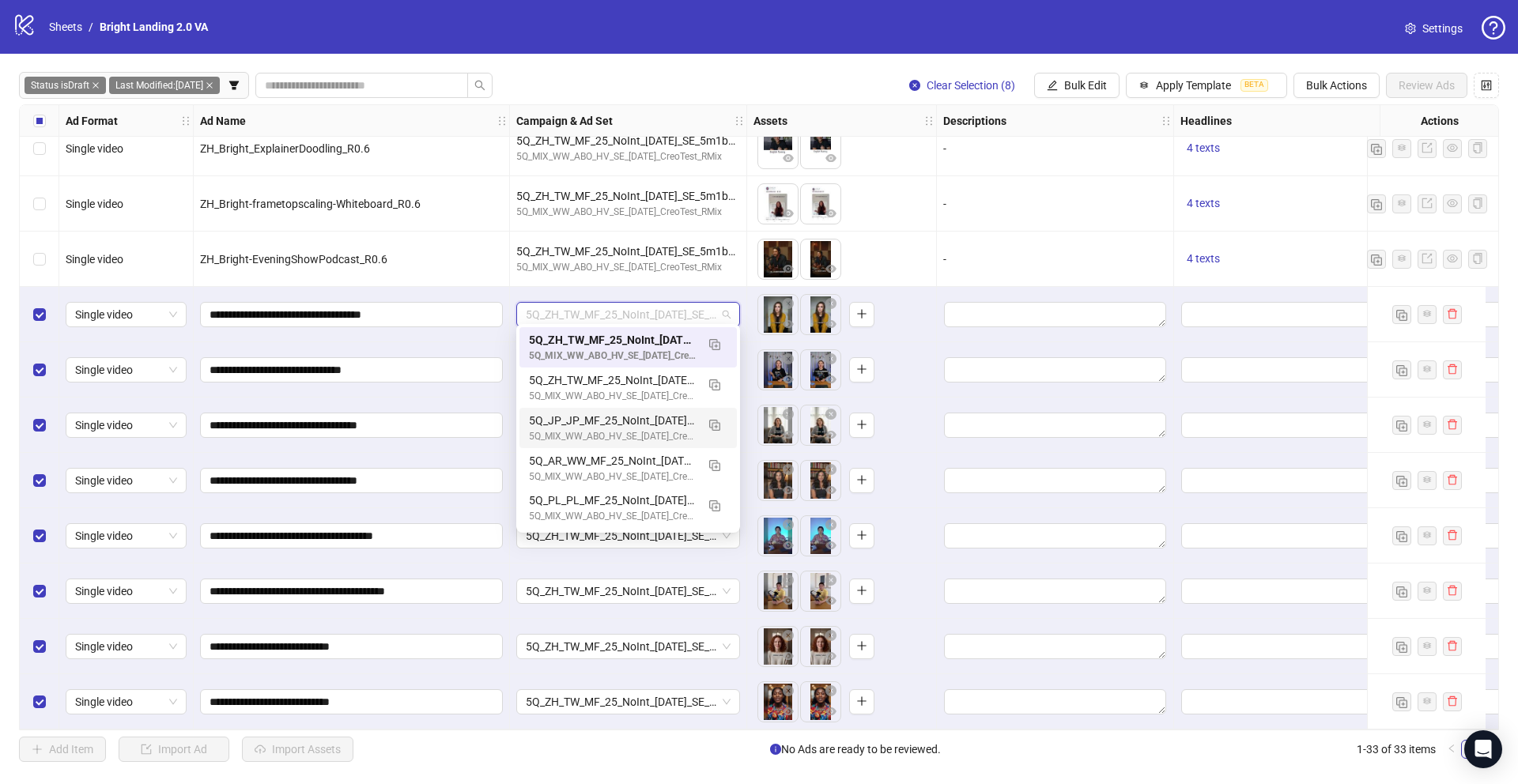
click at [913, 342] on div "To pick up a draggable item, press the space bar. While dragging, use the arrow…" at bounding box center [842, 370] width 190 height 55
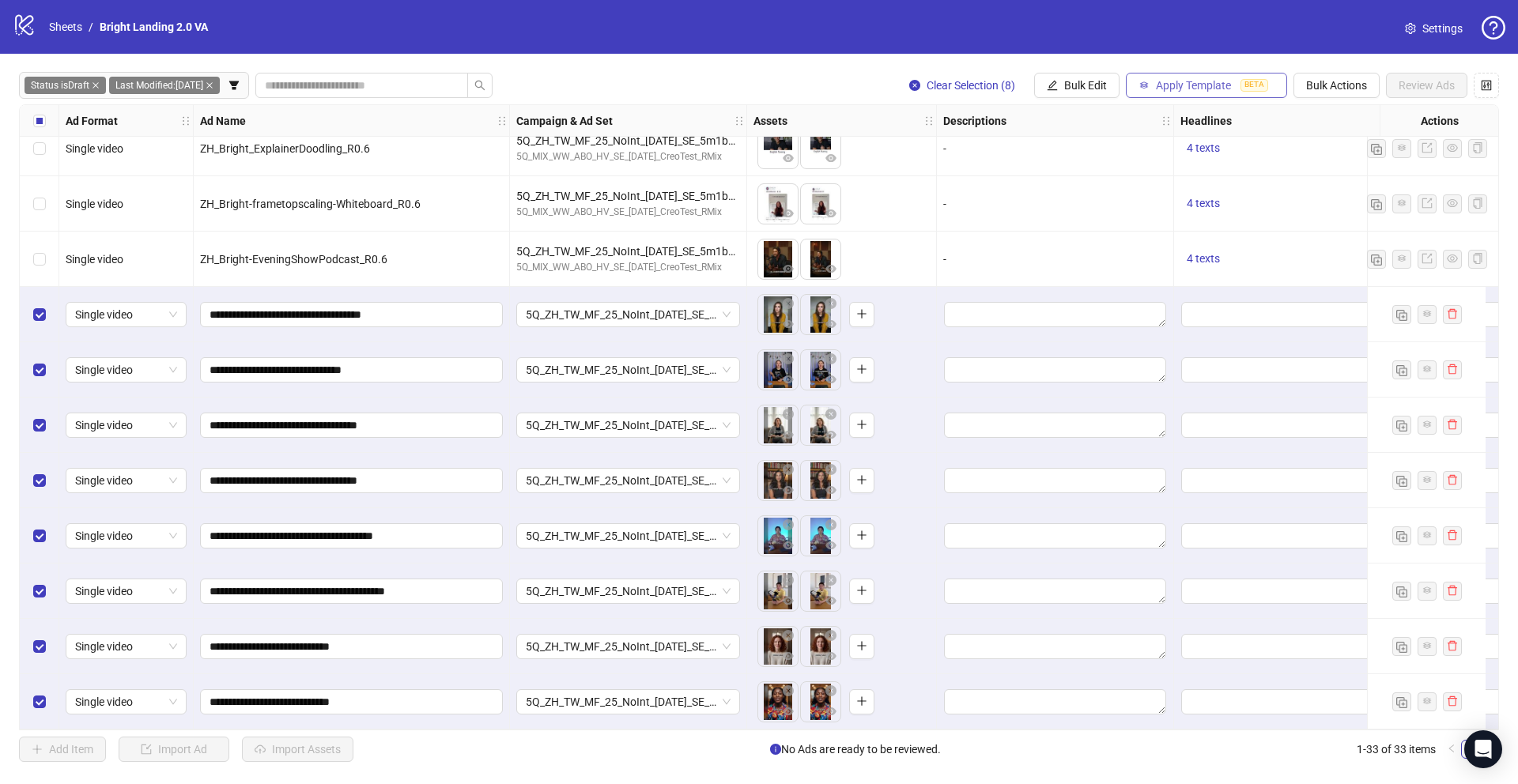
click at [1153, 94] on button "Apply Template BETA" at bounding box center [1206, 86] width 161 height 26
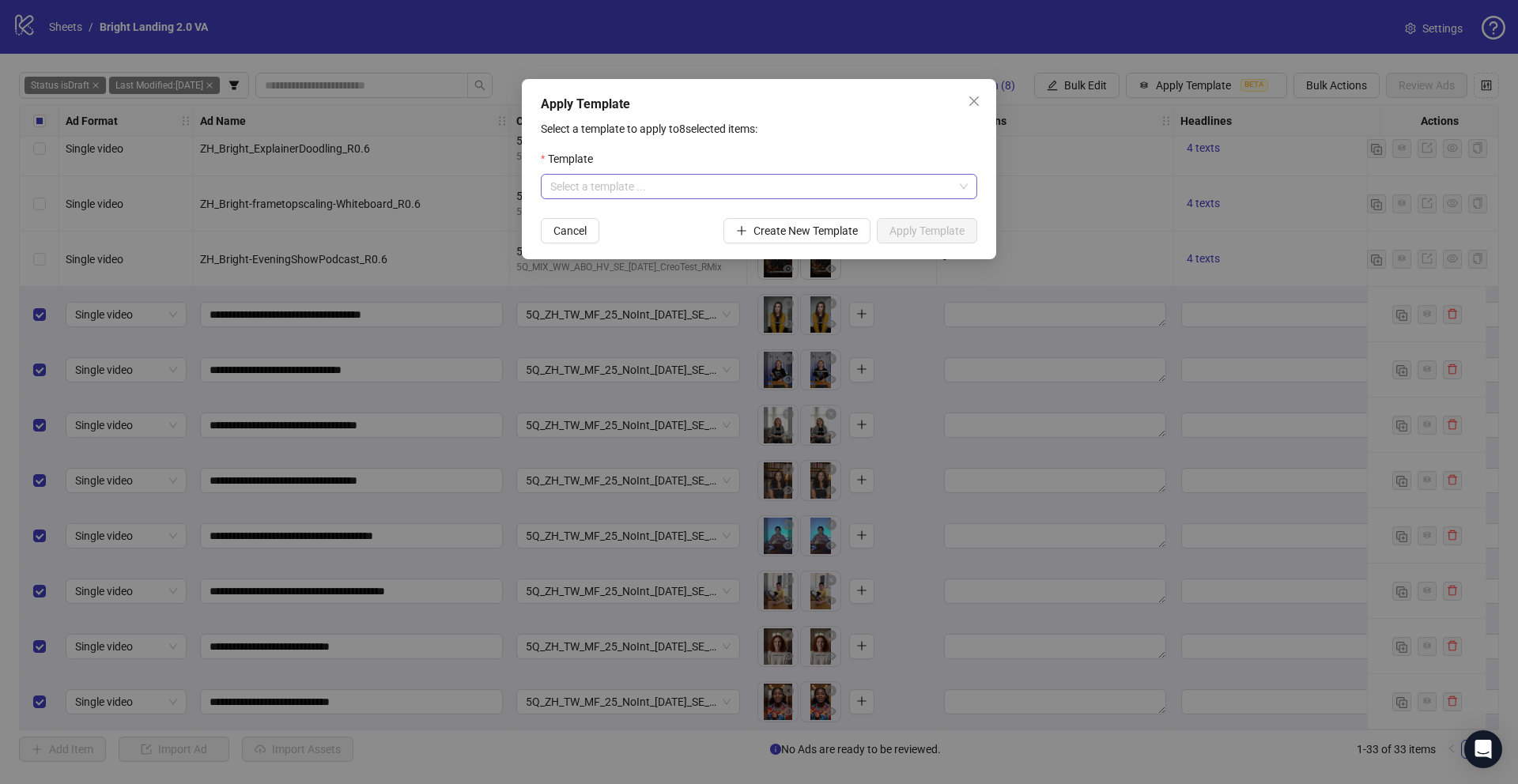
click at [780, 185] on input "search" at bounding box center [751, 187] width 403 height 24
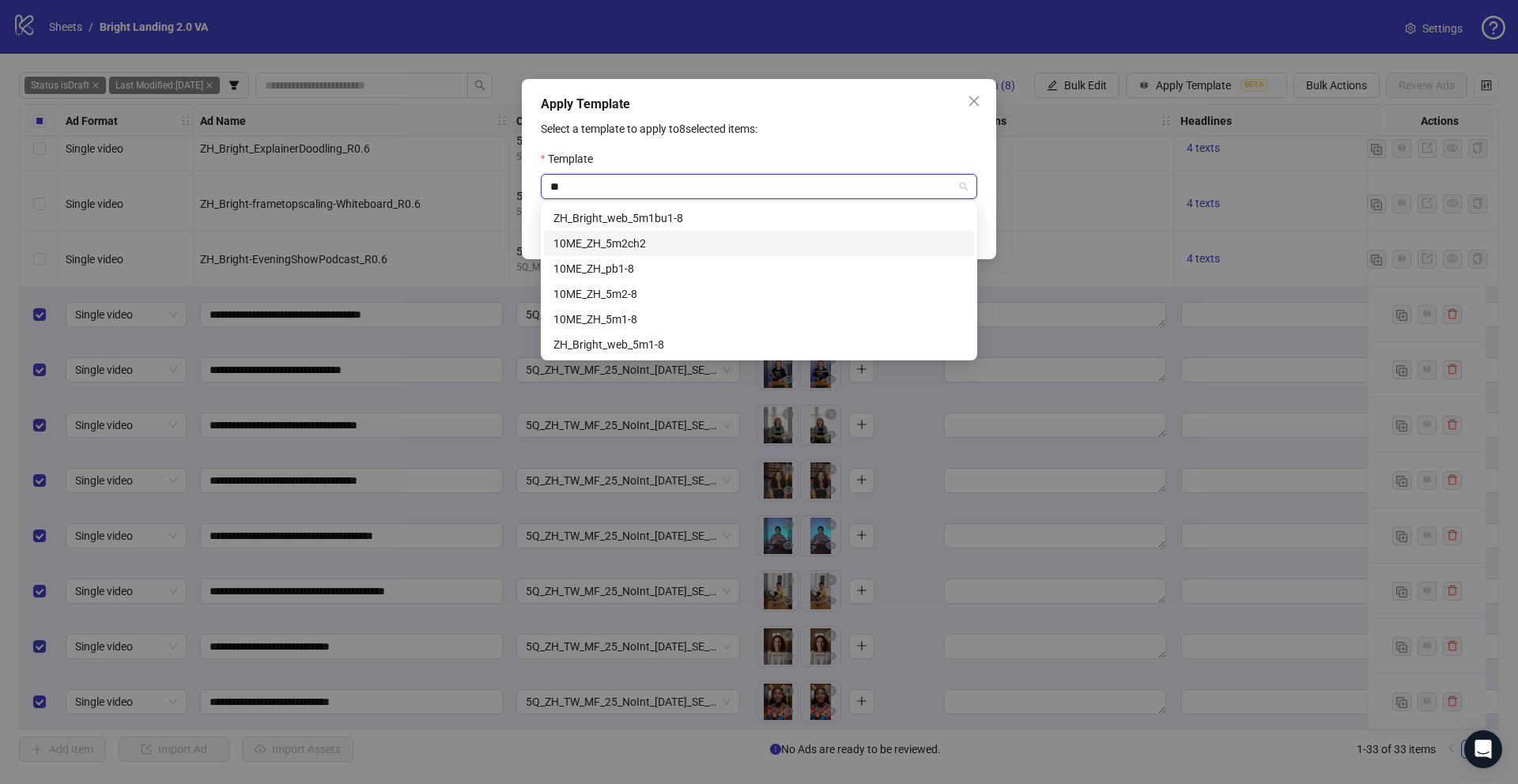
type input "**"
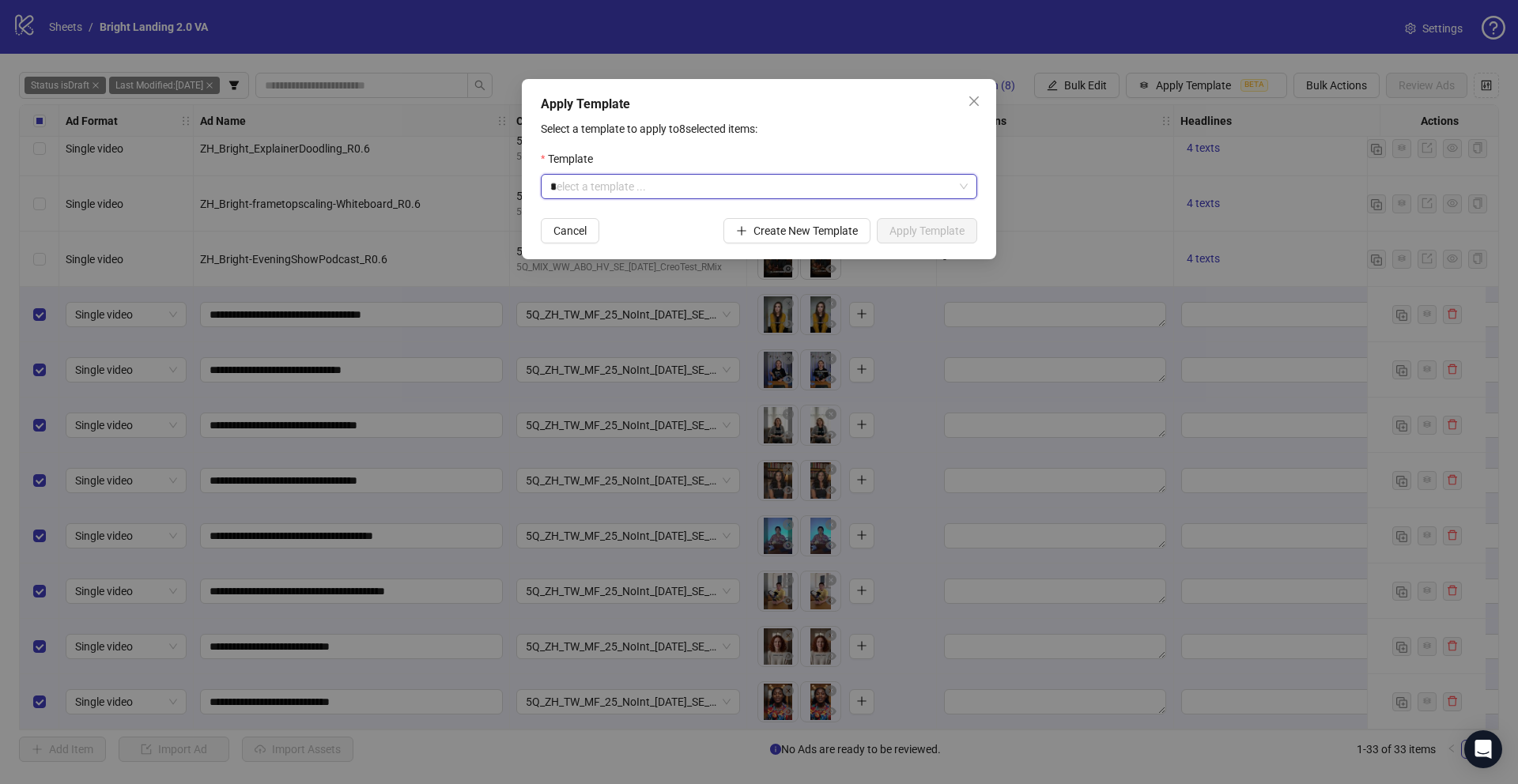
type input "**"
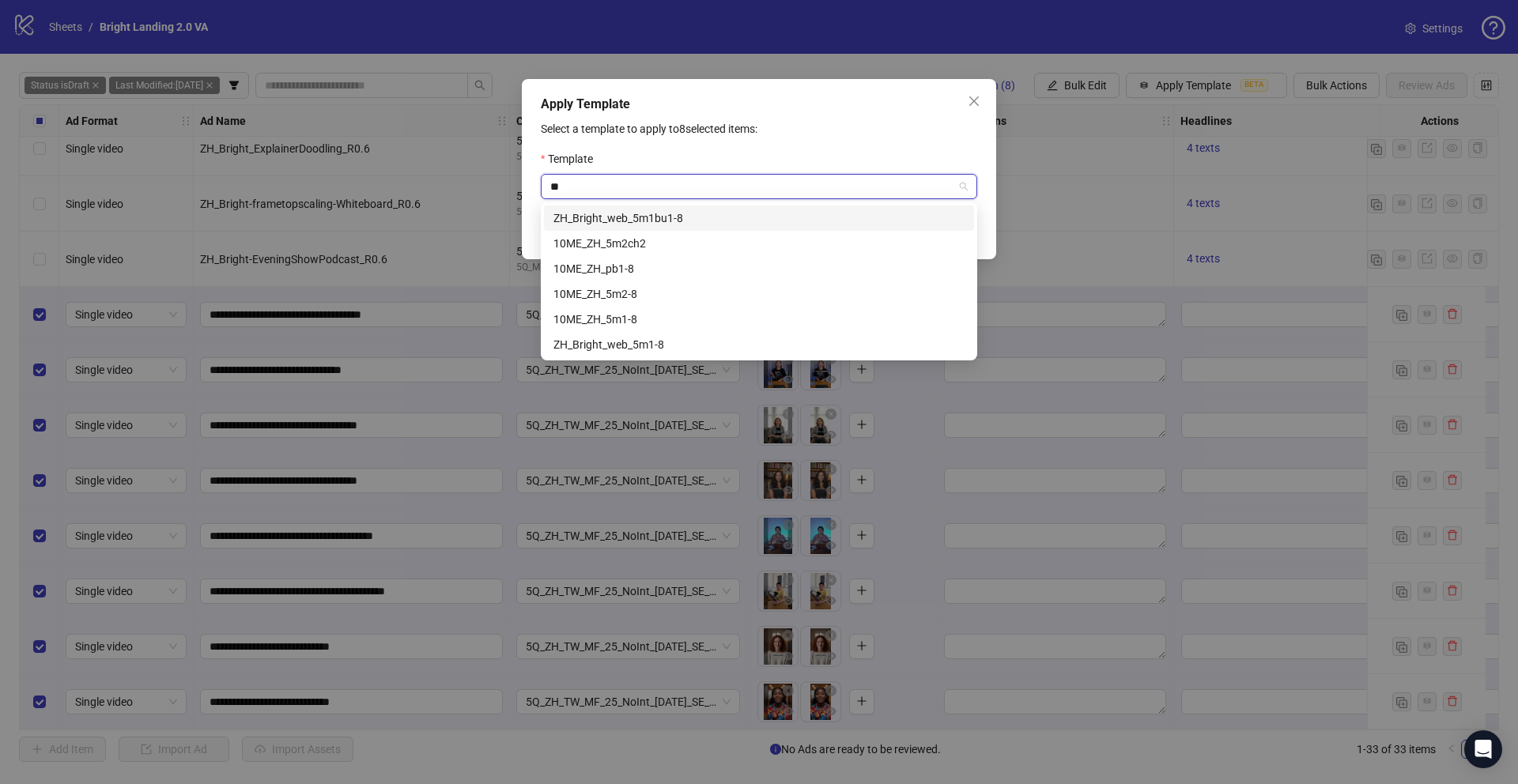
click at [683, 217] on div "ZH_Bright_web_5m1bu1-8" at bounding box center [759, 218] width 411 height 18
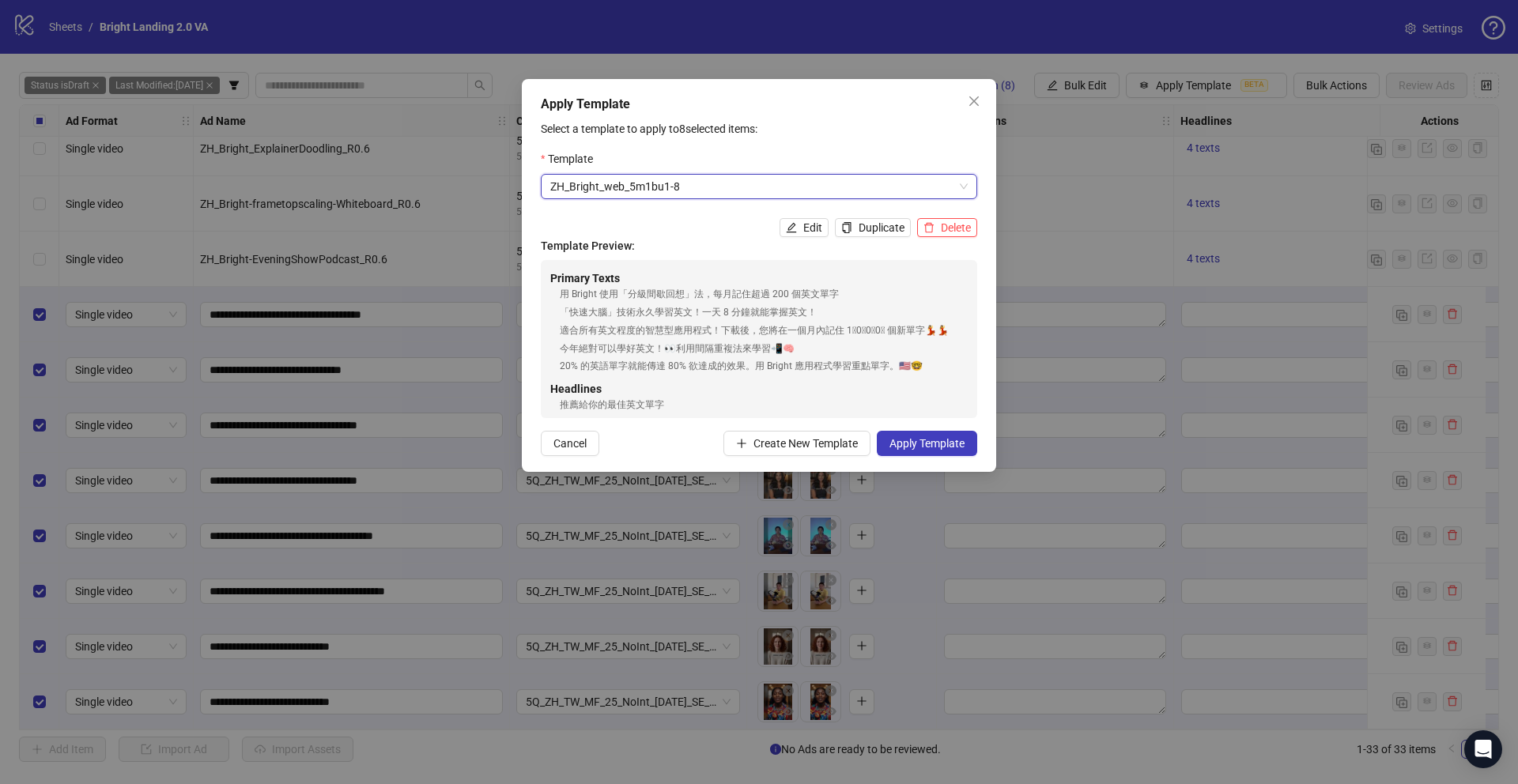
scroll to position [249, 0]
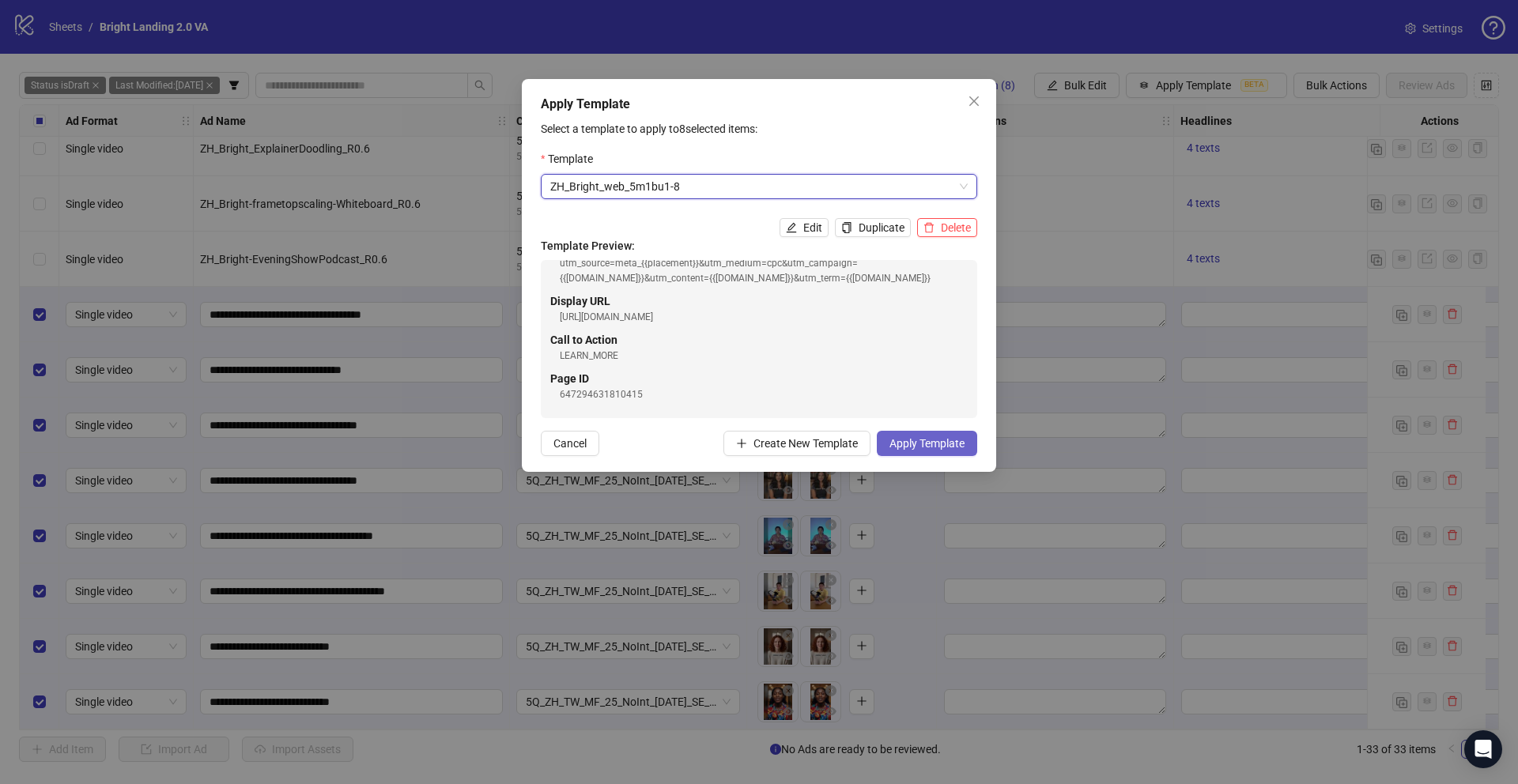
click at [924, 445] on span "Apply Template" at bounding box center [927, 443] width 75 height 13
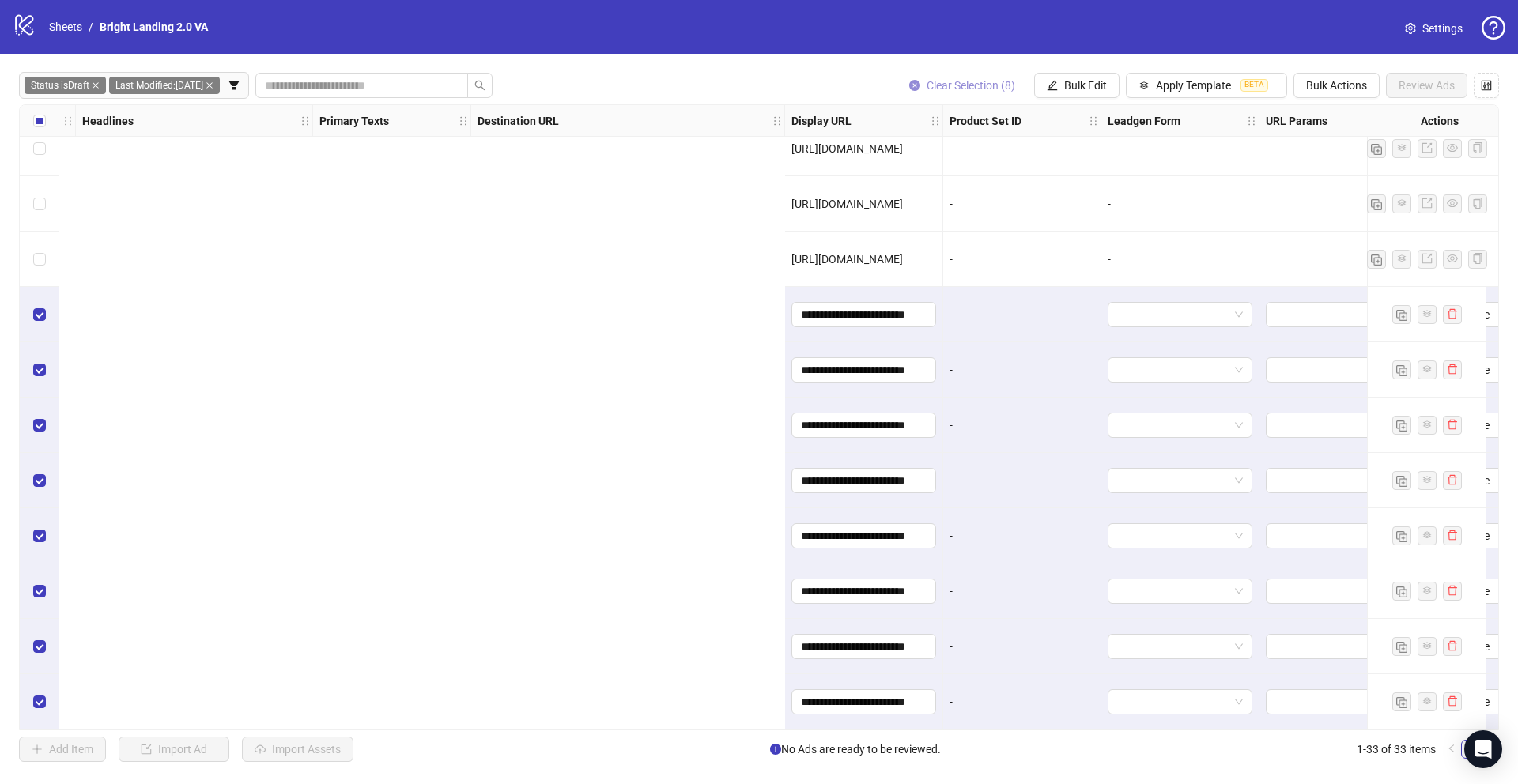
scroll to position [1239, 2066]
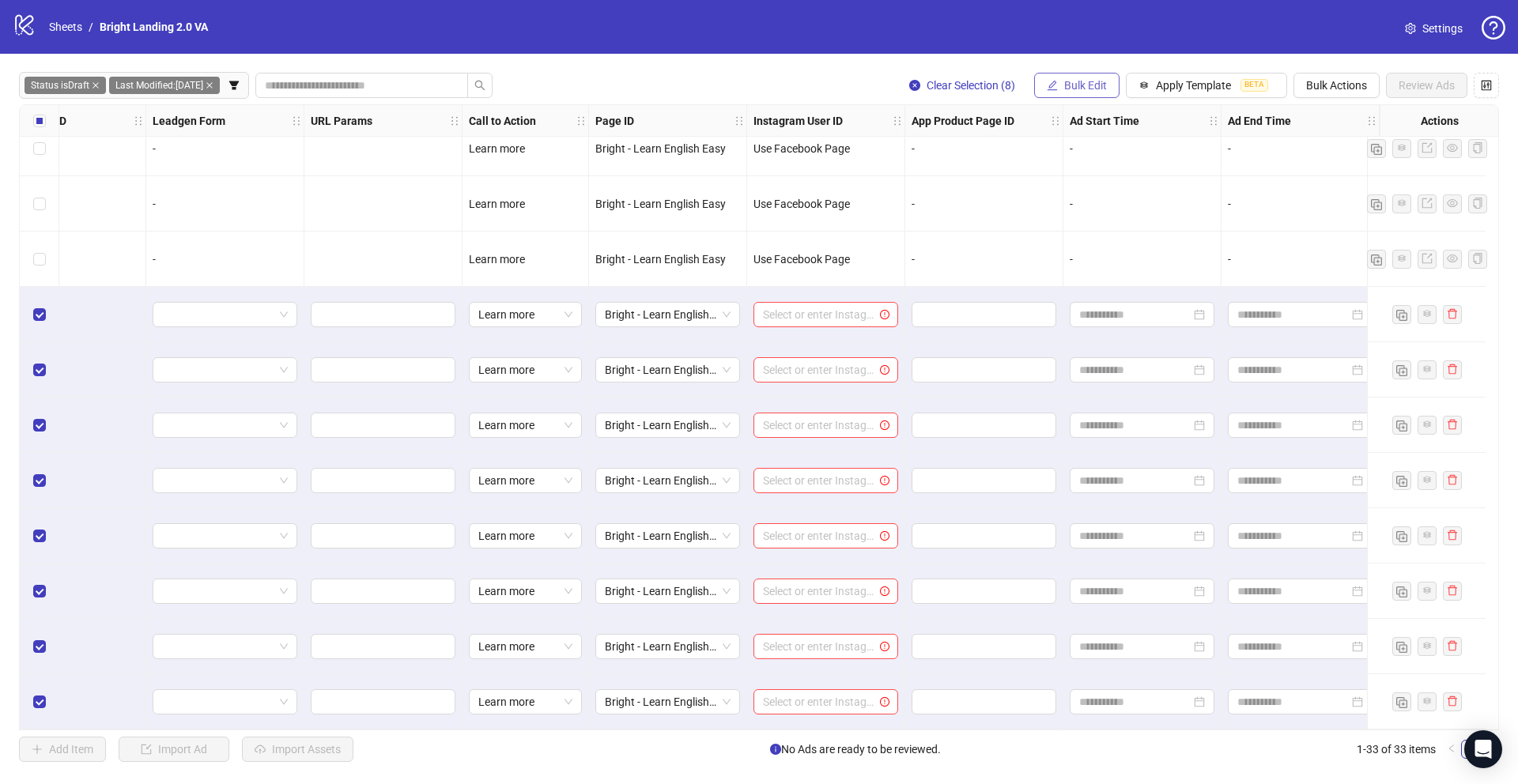
click at [1055, 81] on icon "edit" at bounding box center [1052, 86] width 11 height 11
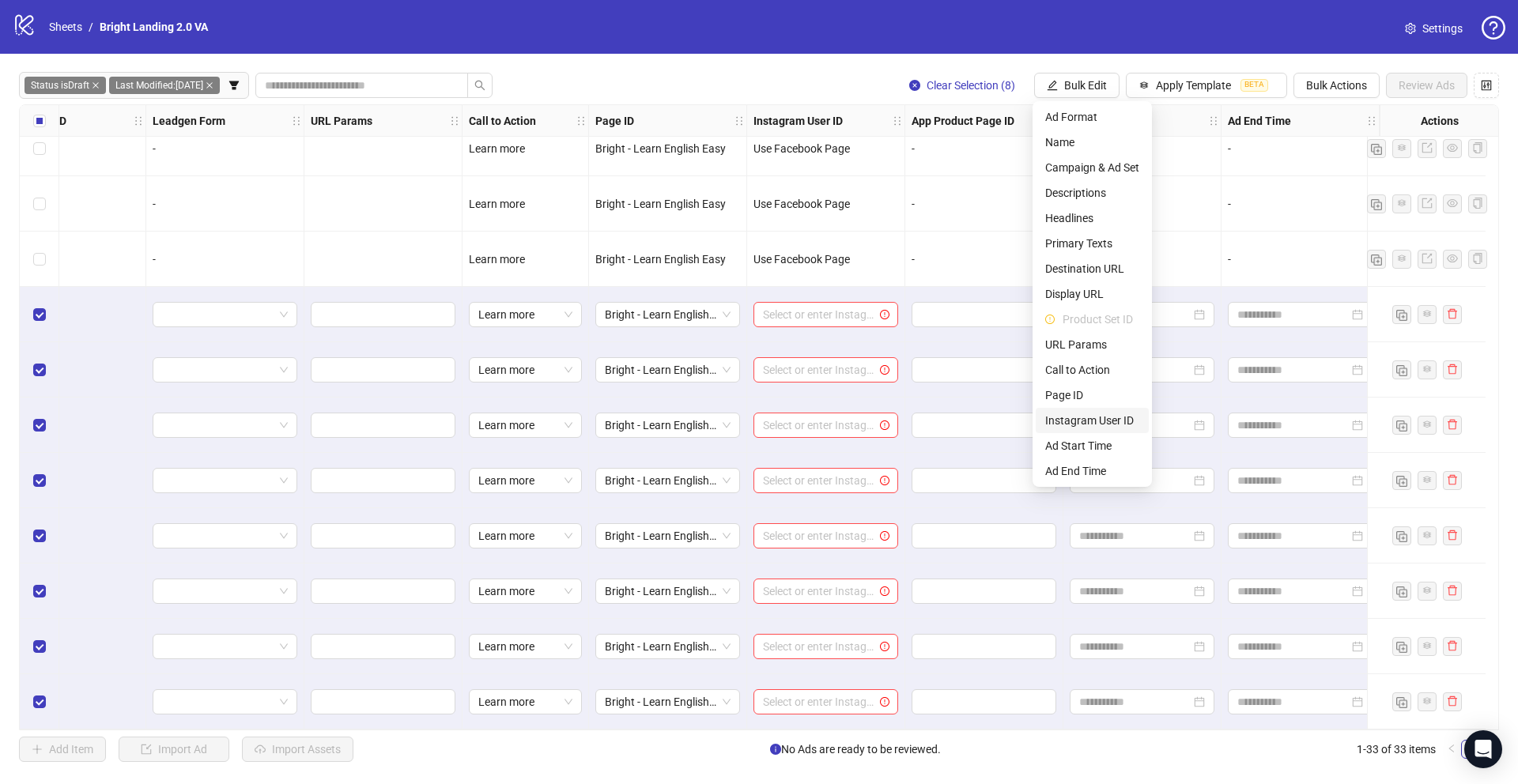
click at [1046, 419] on span "Instagram User ID" at bounding box center [1091, 421] width 94 height 18
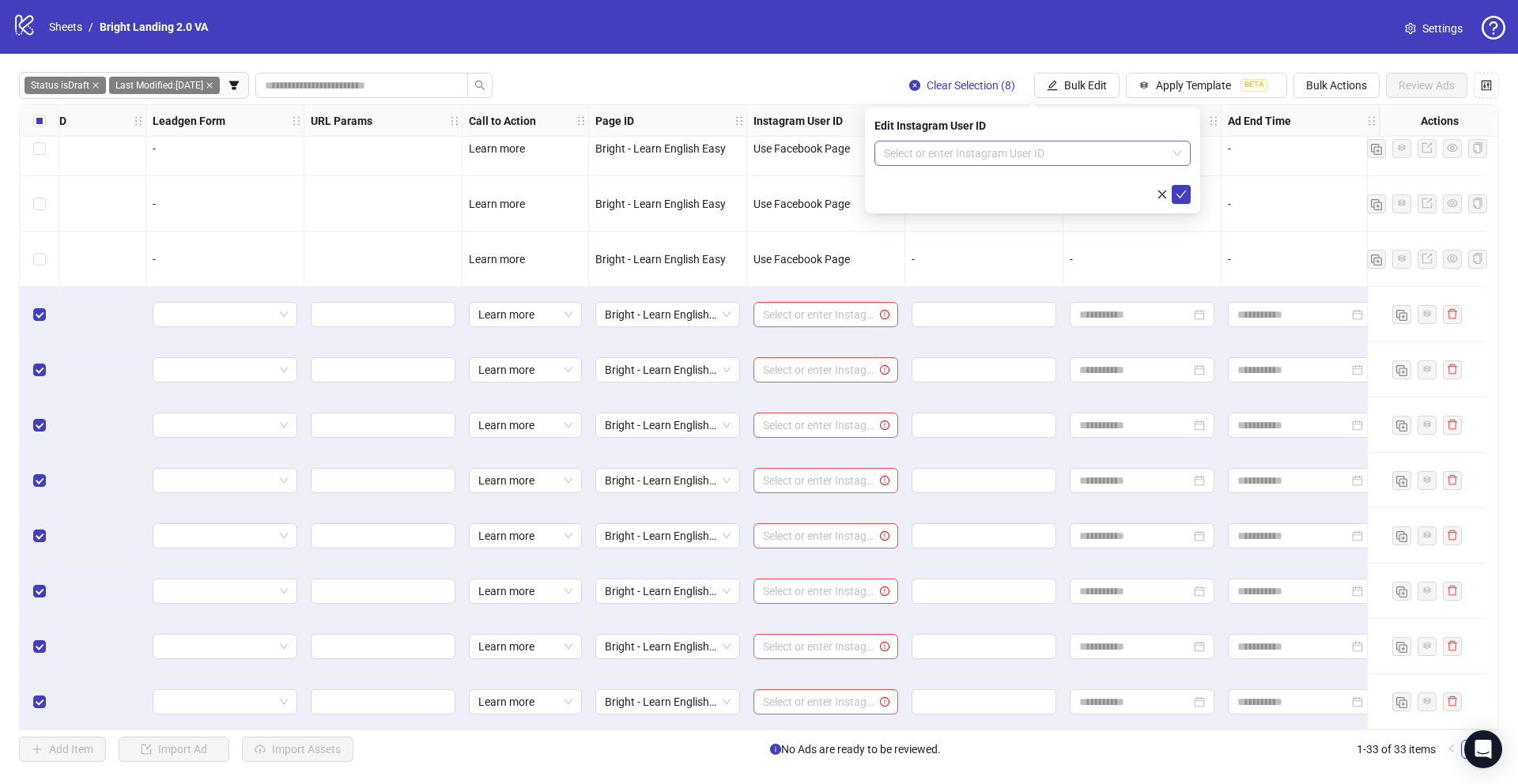
click at [1059, 163] on input "search" at bounding box center [1025, 153] width 283 height 24
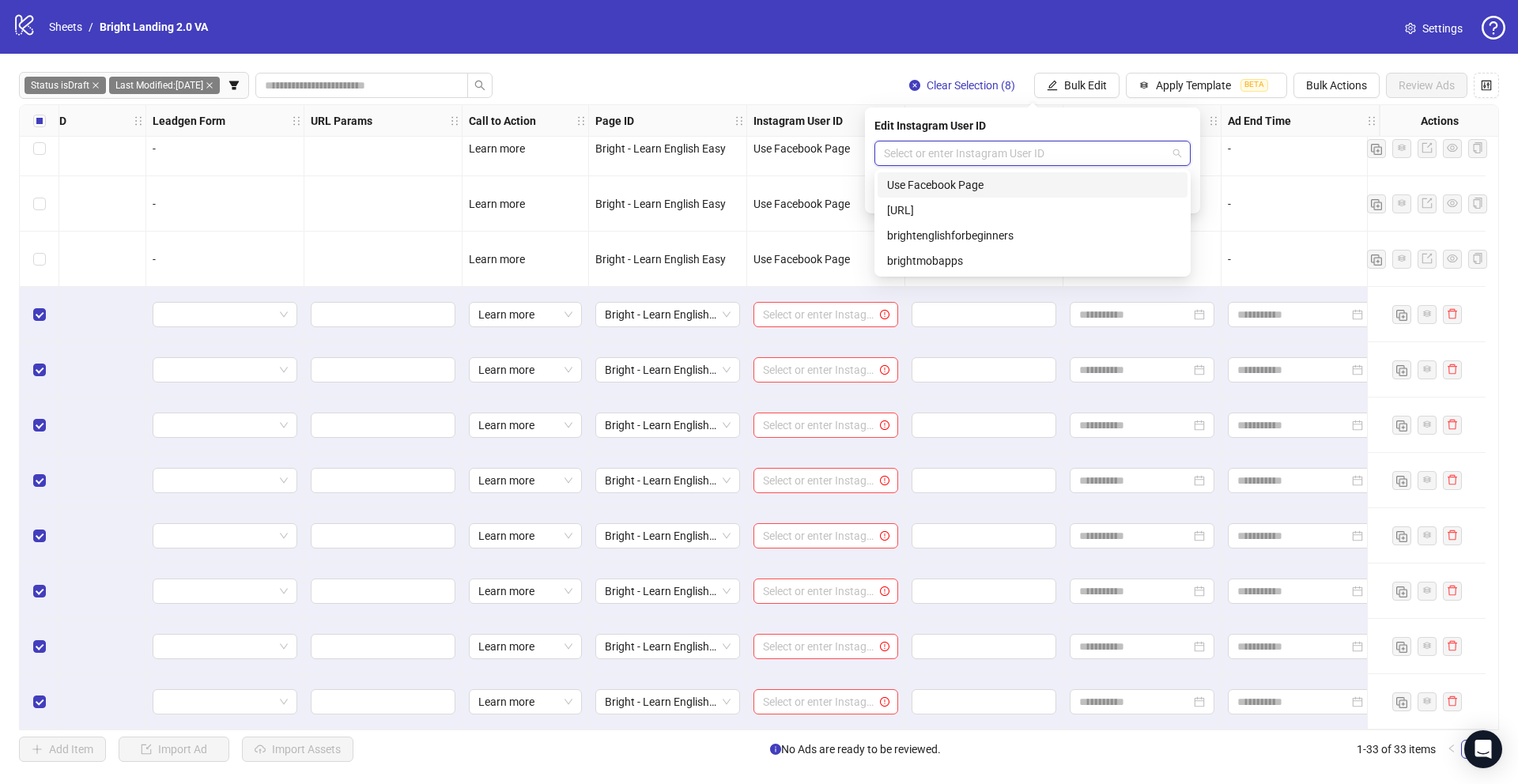
click at [1053, 188] on div "Use Facebook Page" at bounding box center [1032, 185] width 291 height 18
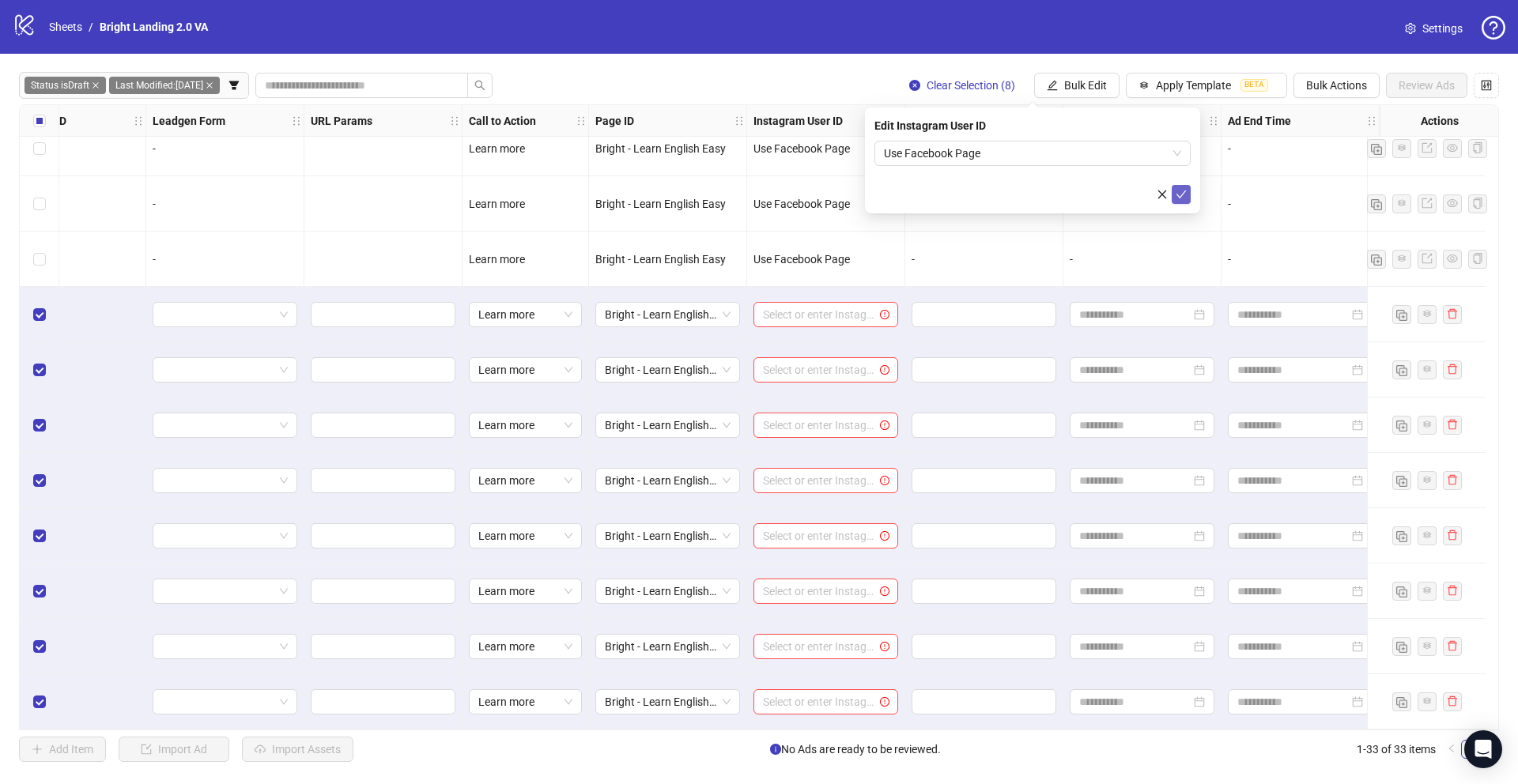
click at [1182, 193] on icon "check" at bounding box center [1181, 195] width 11 height 11
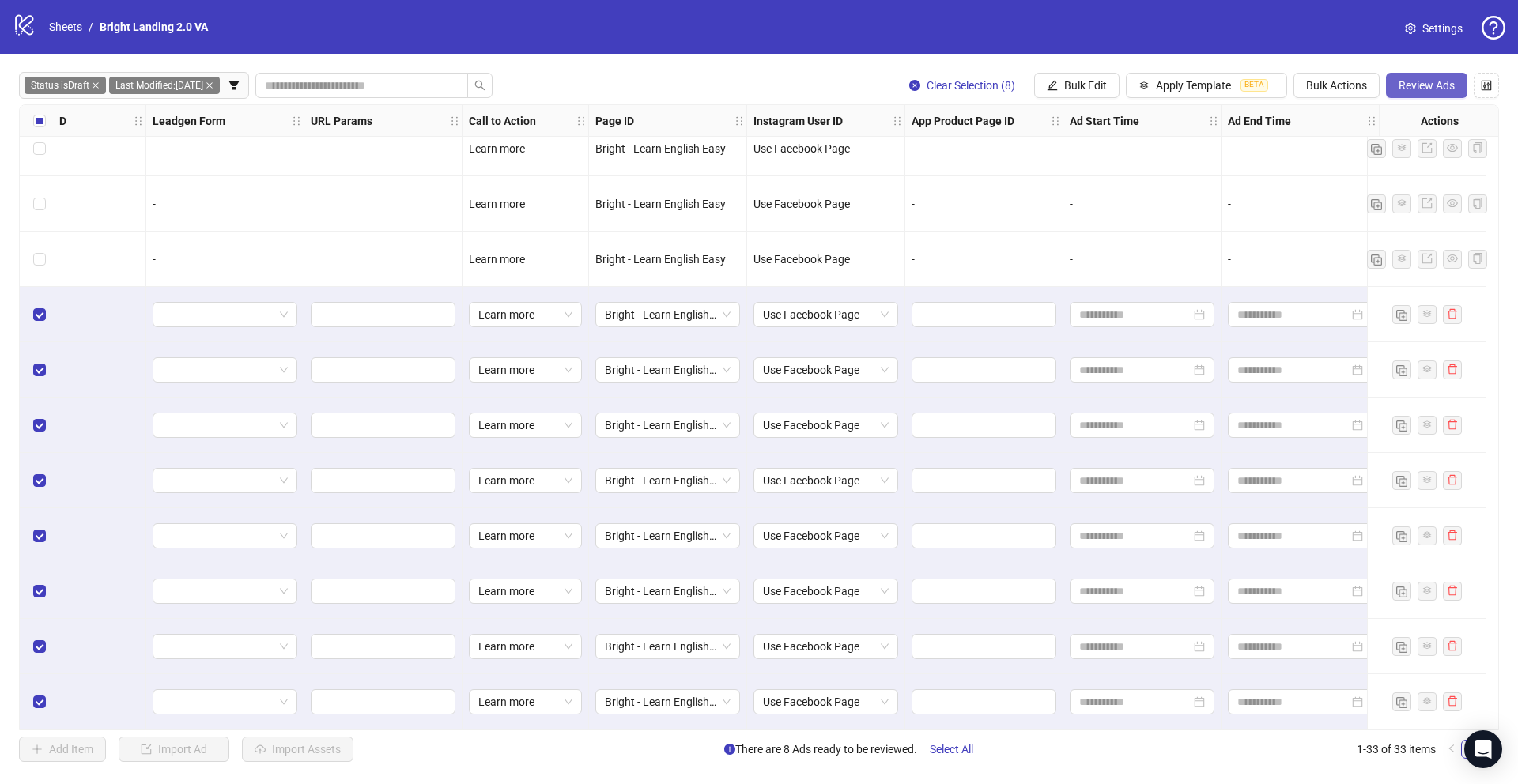
click at [1435, 83] on span "Review Ads" at bounding box center [1427, 86] width 56 height 13
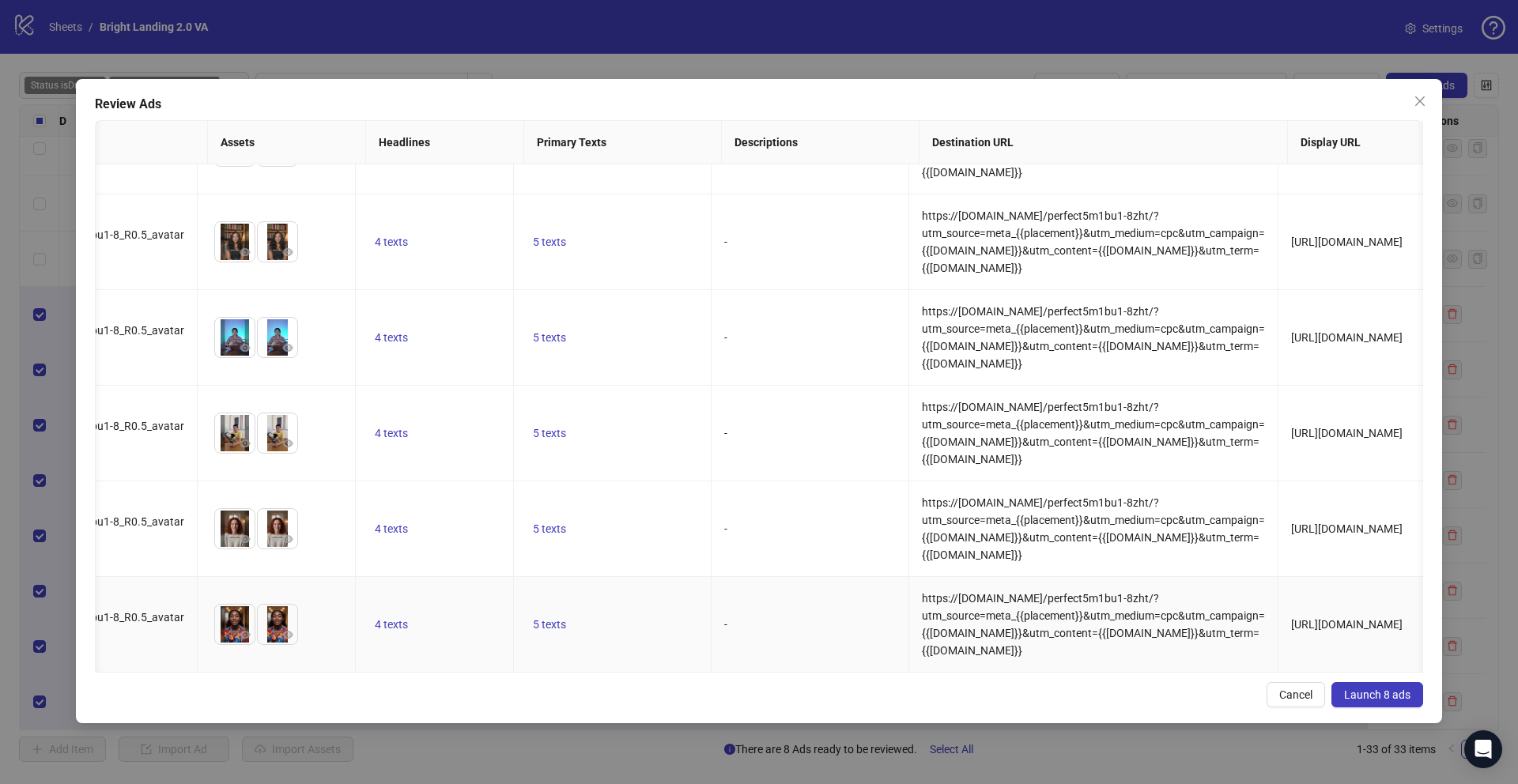
scroll to position [0, 389]
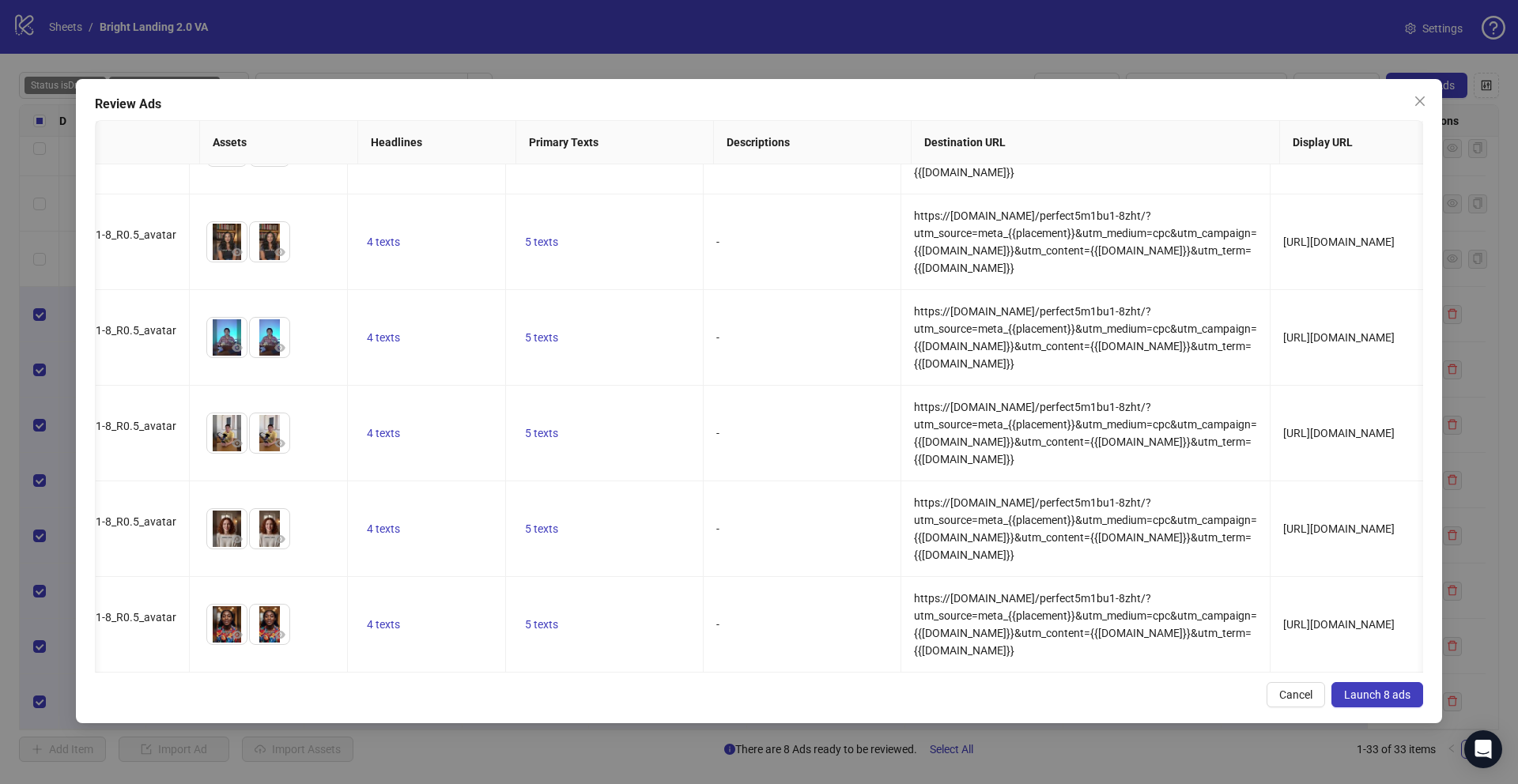
click at [1365, 682] on button "Launch 8 ads" at bounding box center [1377, 695] width 91 height 26
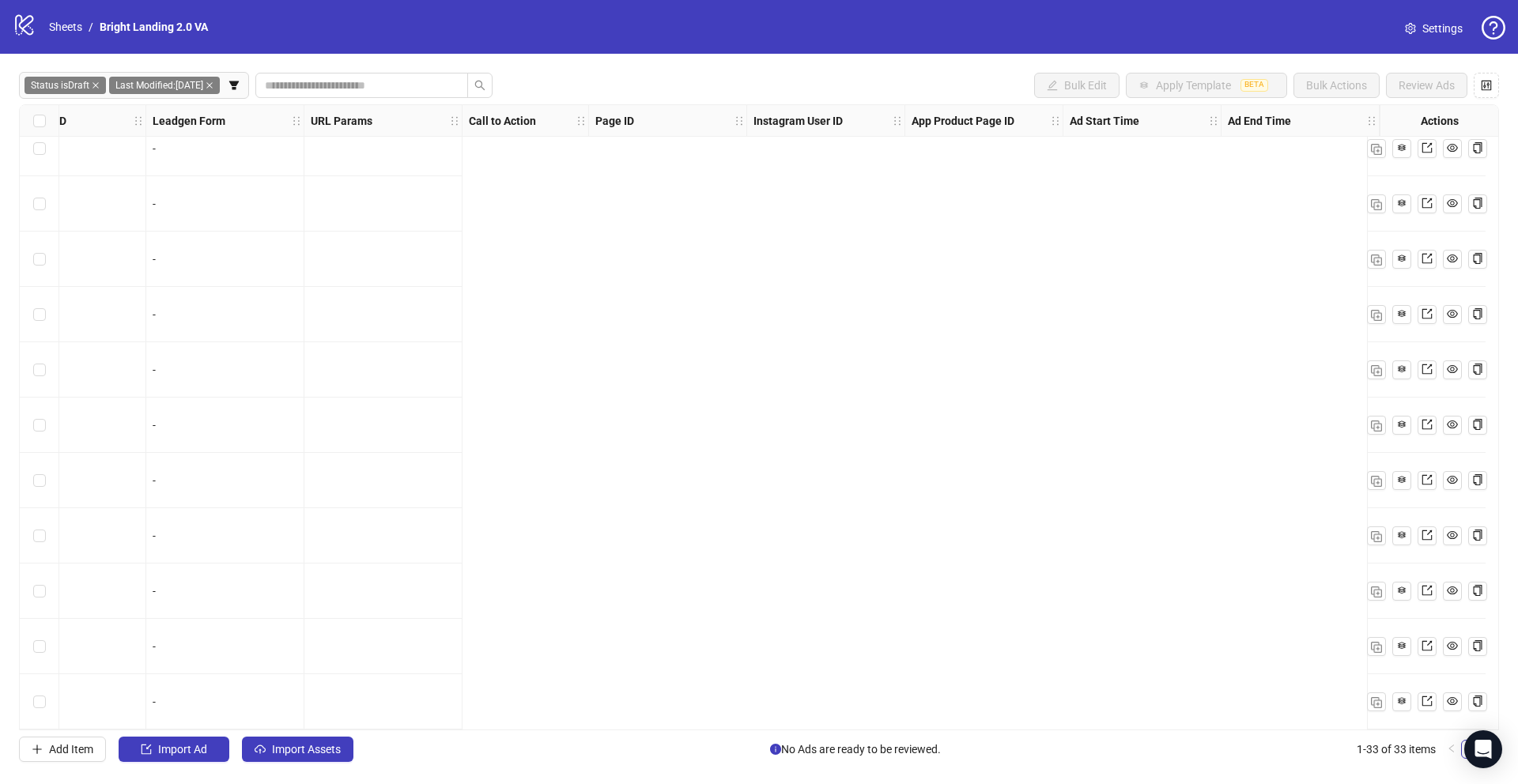
scroll to position [1239, 828]
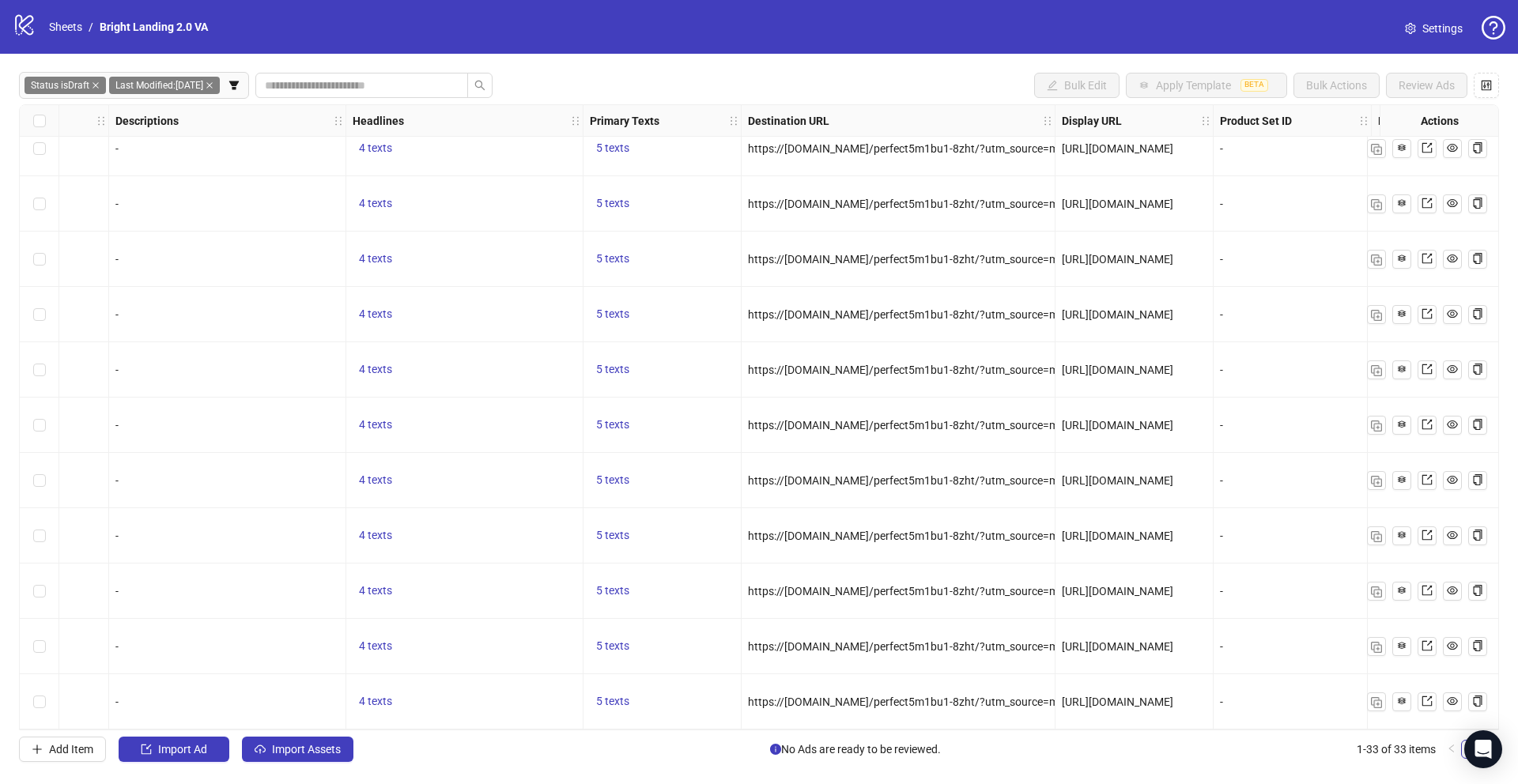
click at [210, 85] on icon "close" at bounding box center [209, 86] width 6 height 6
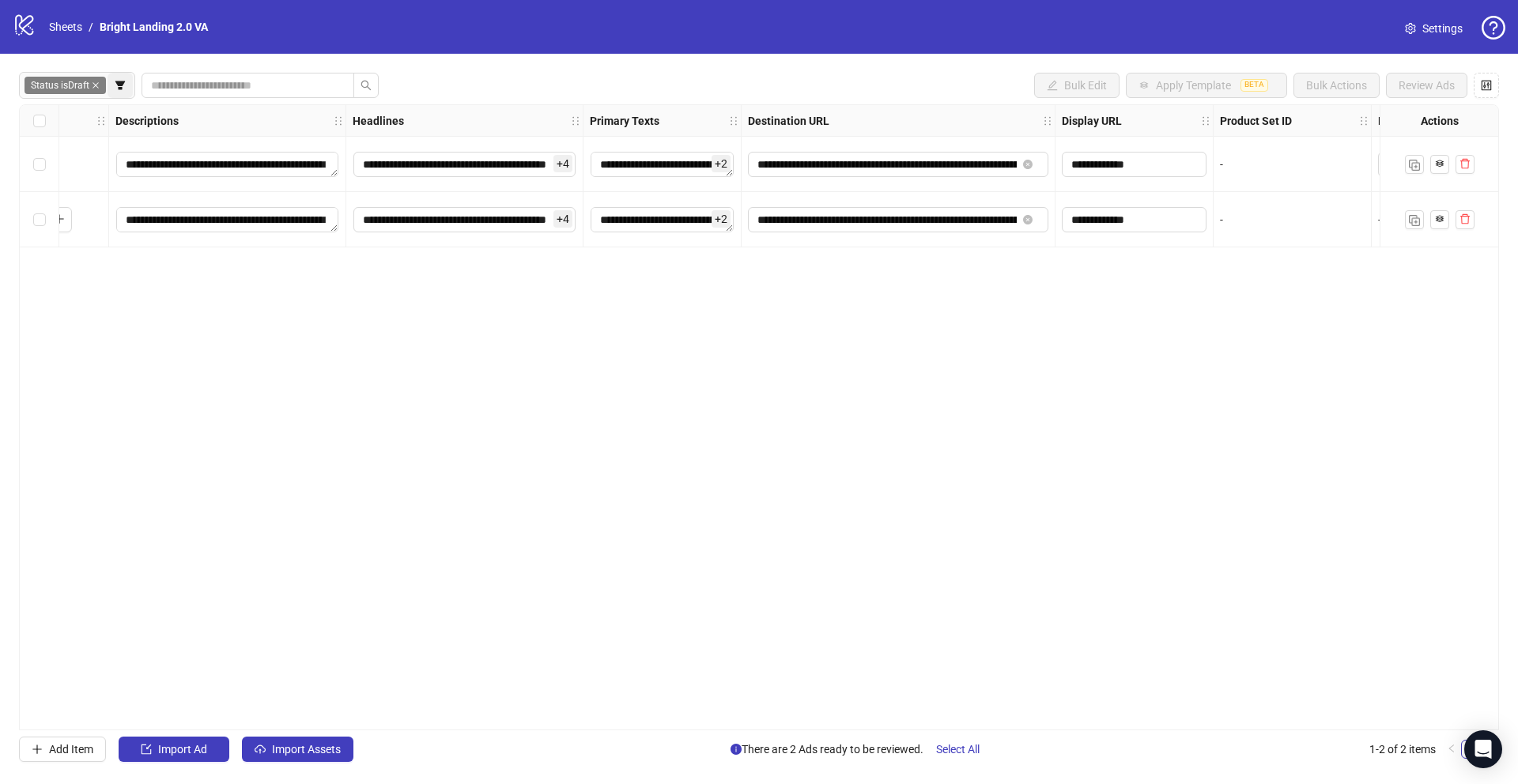
scroll to position [0, 828]
click at [121, 85] on icon "filter" at bounding box center [120, 86] width 11 height 11
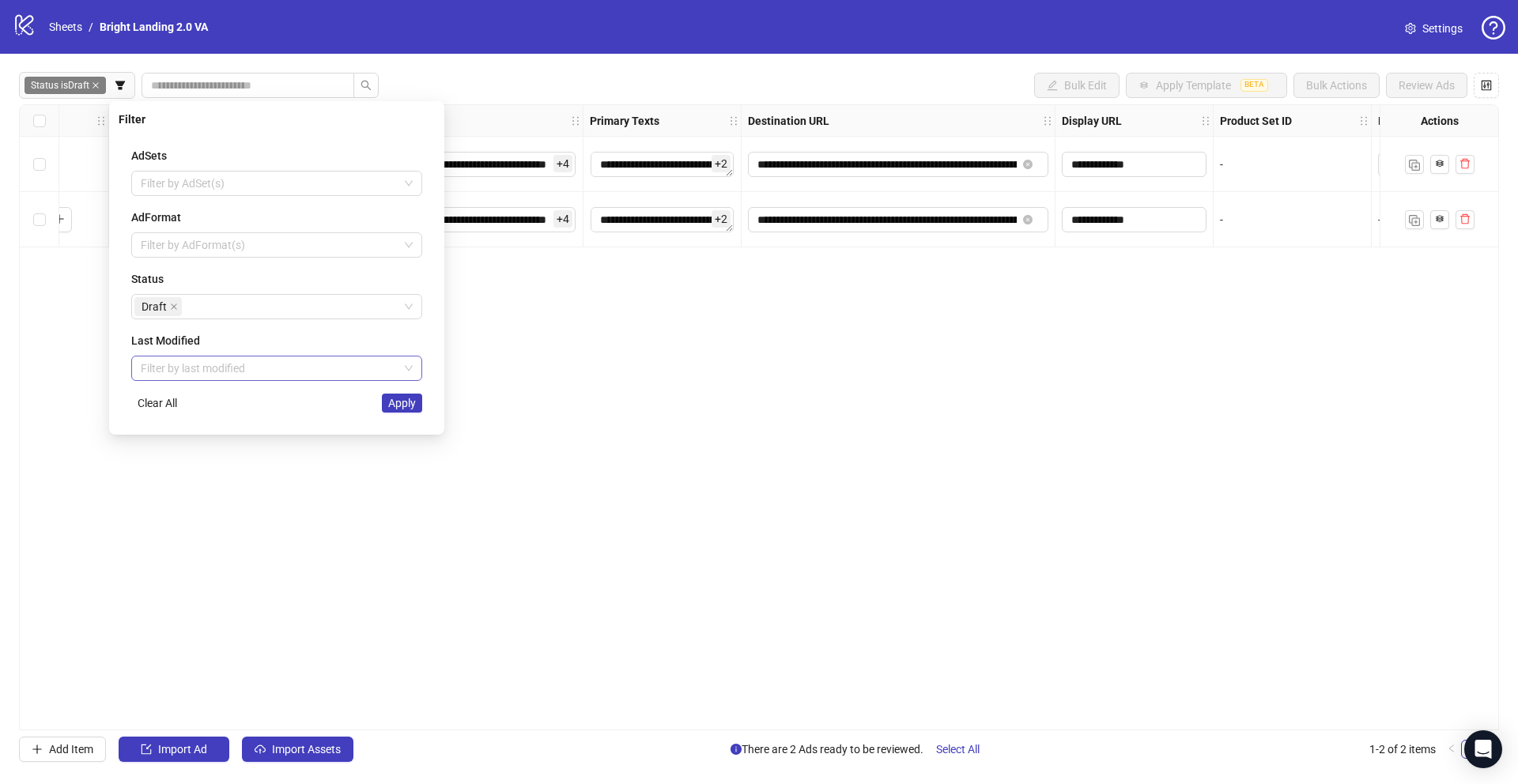
click at [203, 366] on input "search" at bounding box center [269, 369] width 257 height 24
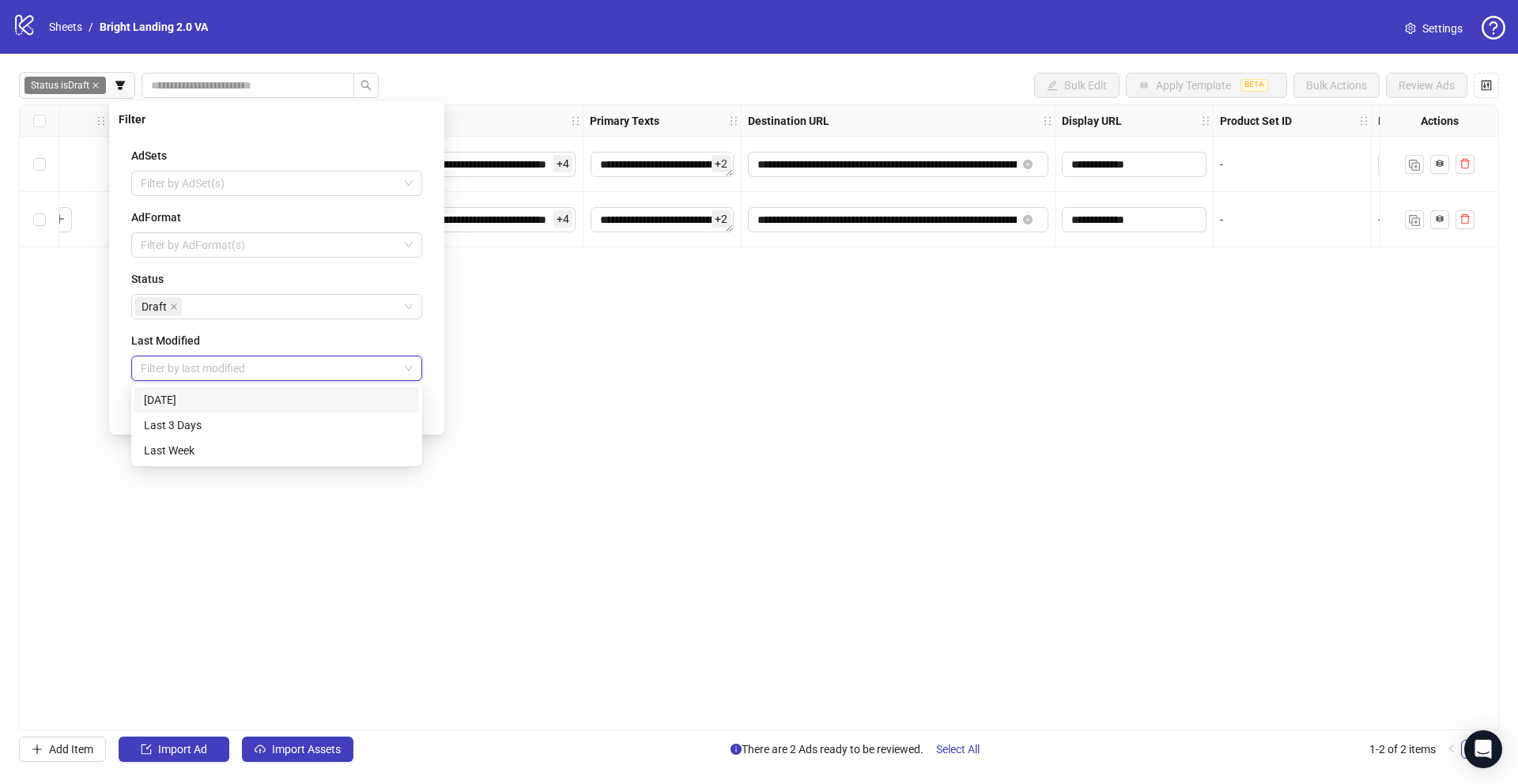
click at [203, 402] on div "[DATE]" at bounding box center [276, 400] width 265 height 18
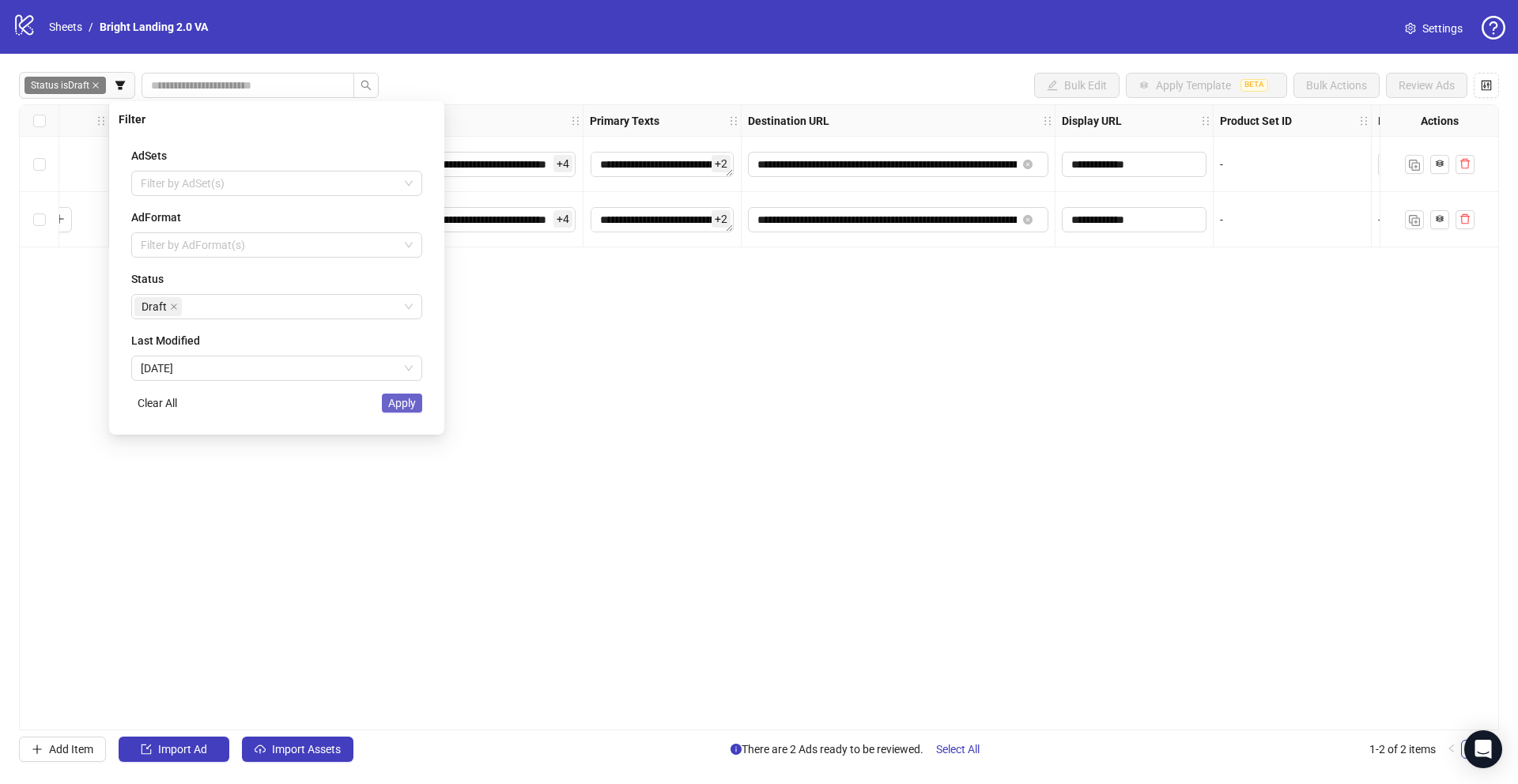
click at [394, 398] on span "Apply" at bounding box center [402, 403] width 28 height 13
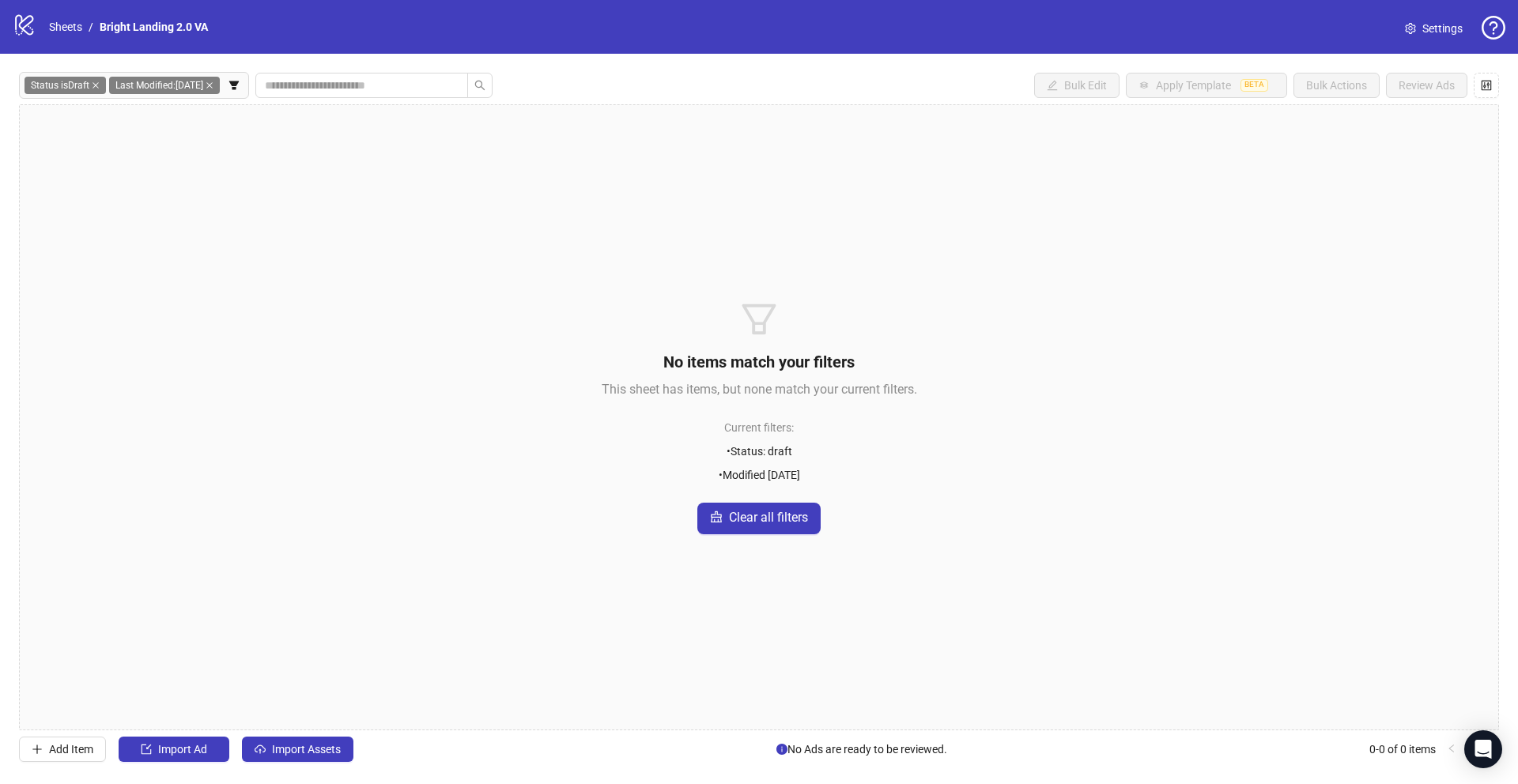
click at [72, 85] on span "Status is Draft" at bounding box center [66, 86] width 82 height 18
click at [96, 84] on icon "close" at bounding box center [95, 86] width 6 height 6
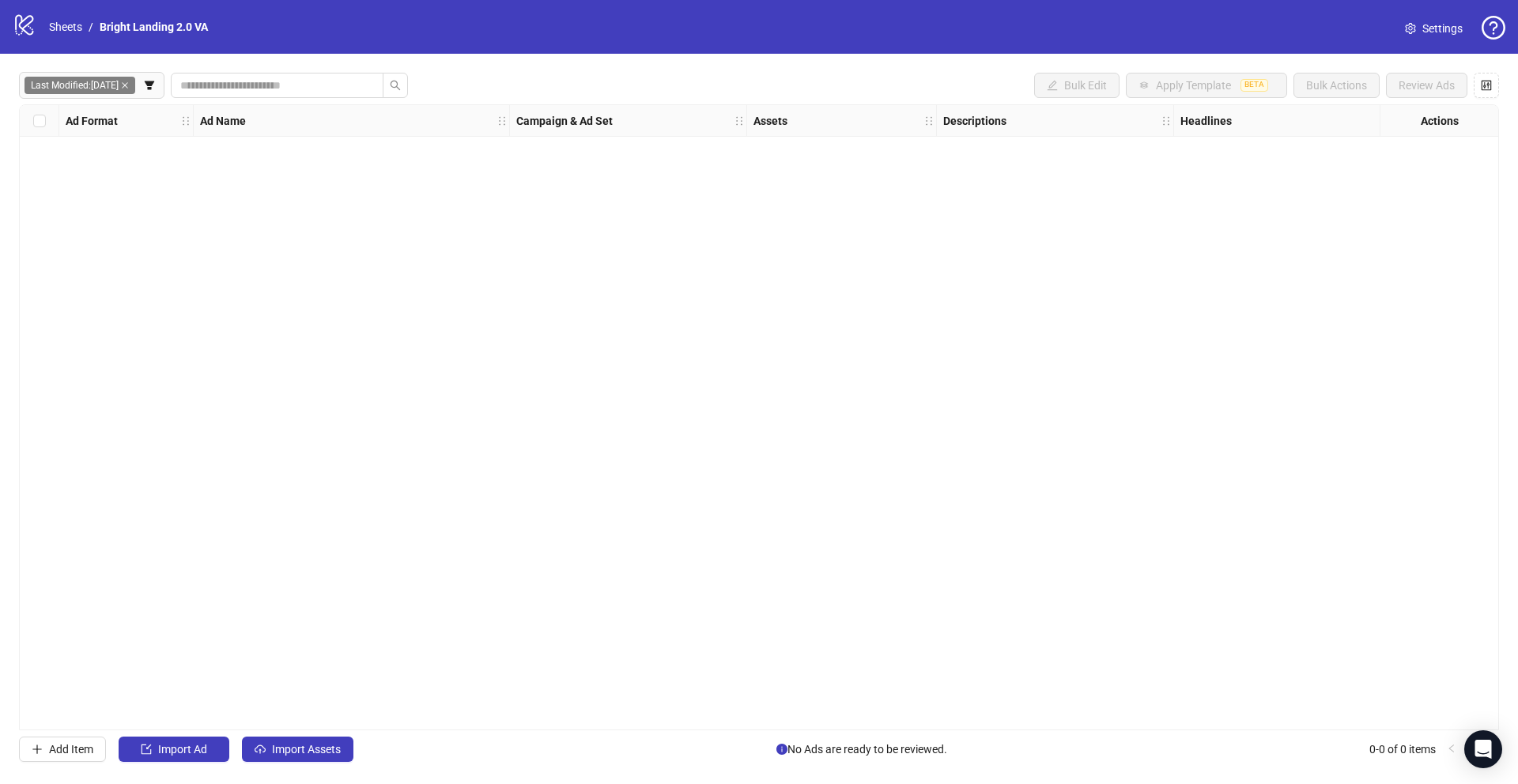
click at [150, 83] on icon "filter" at bounding box center [149, 85] width 10 height 9
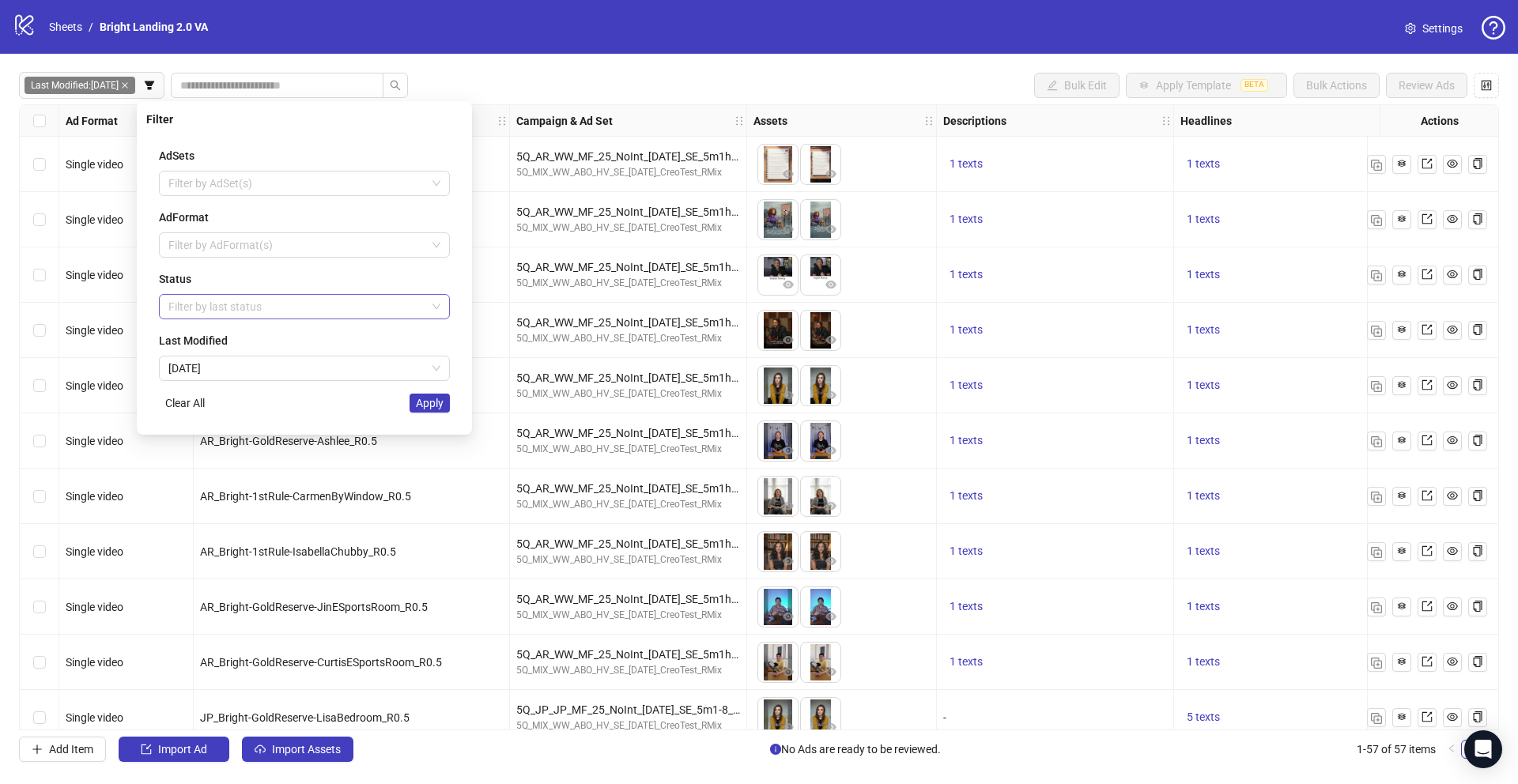
click at [205, 304] on div at bounding box center [296, 307] width 268 height 22
click at [208, 386] on div "Error" at bounding box center [304, 389] width 265 height 18
click at [381, 422] on div "AdSets Filter by AdSet(s) AdFormat Filter by AdFormat(s) Status Error Last Modi…" at bounding box center [304, 280] width 316 height 291
click at [431, 404] on span "Apply" at bounding box center [430, 403] width 28 height 13
